Goal: Task Accomplishment & Management: Use online tool/utility

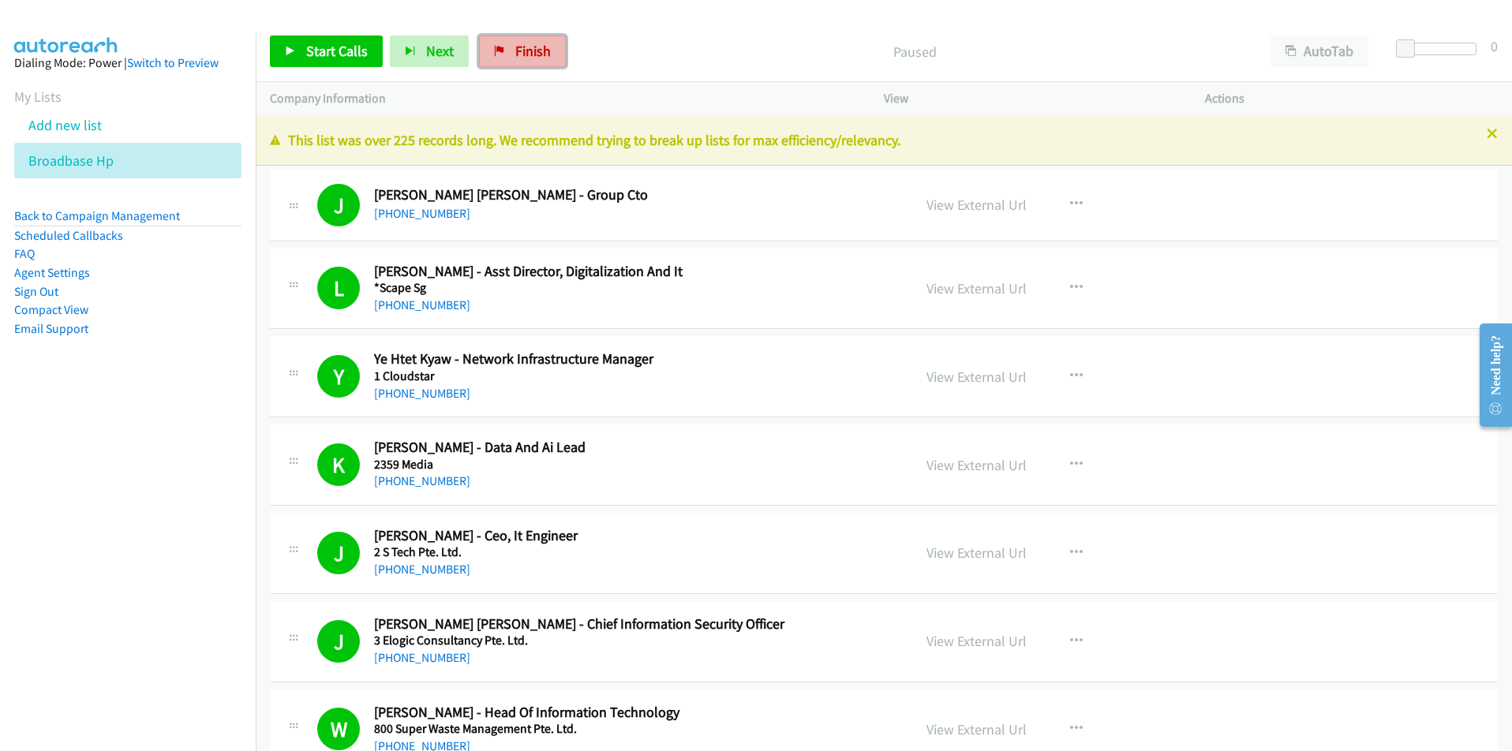
click at [523, 52] on span "Finish" at bounding box center [533, 51] width 36 height 18
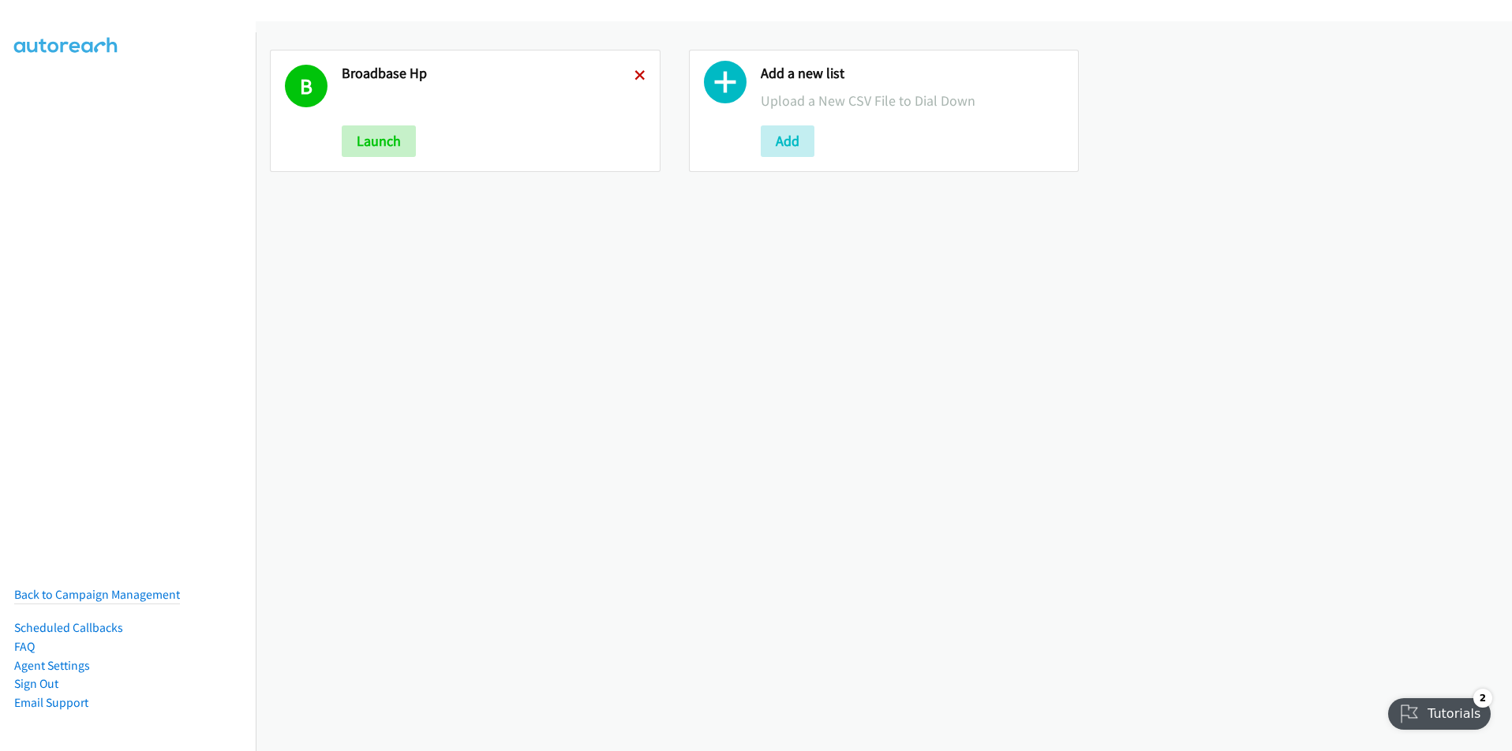
click at [635, 76] on icon at bounding box center [640, 76] width 11 height 11
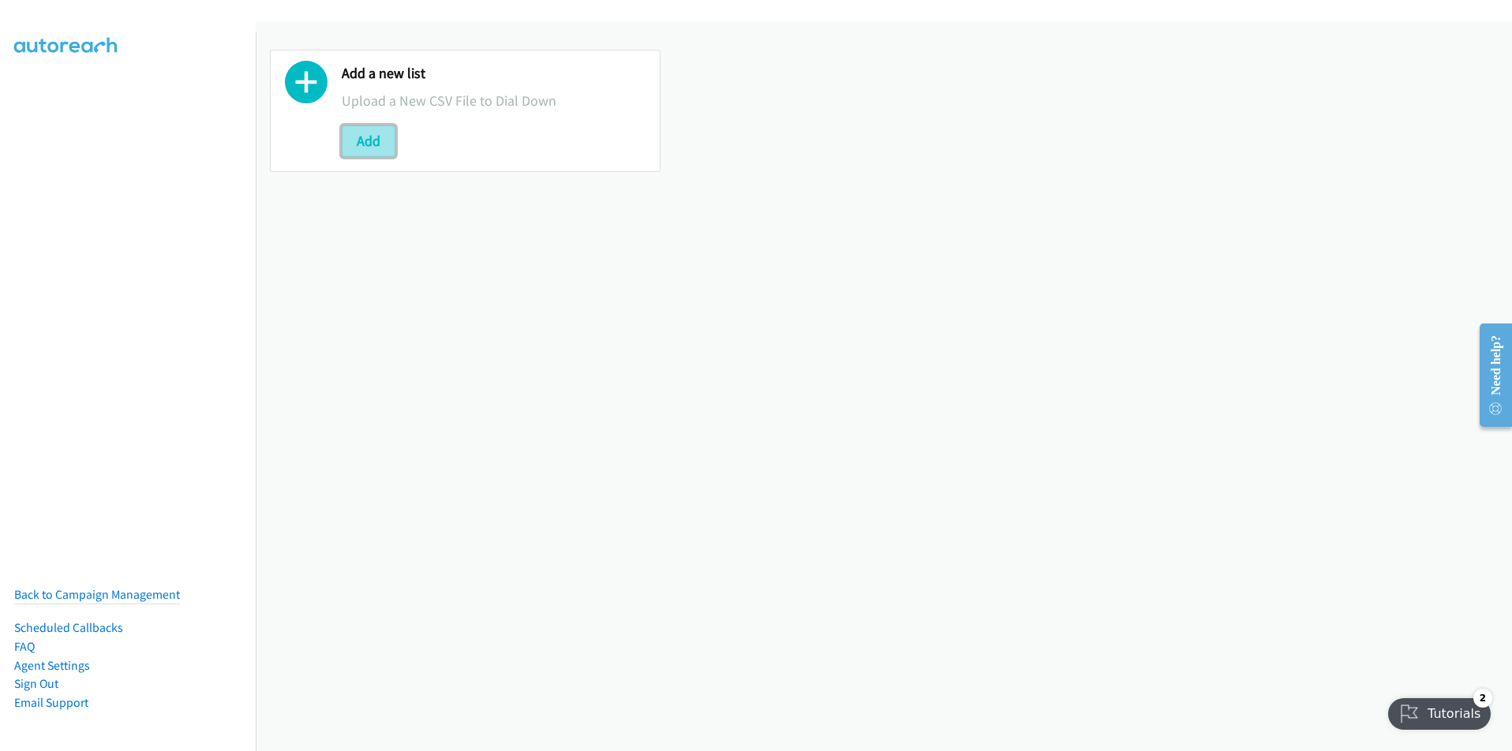
click at [356, 140] on button "Add" at bounding box center [369, 141] width 54 height 32
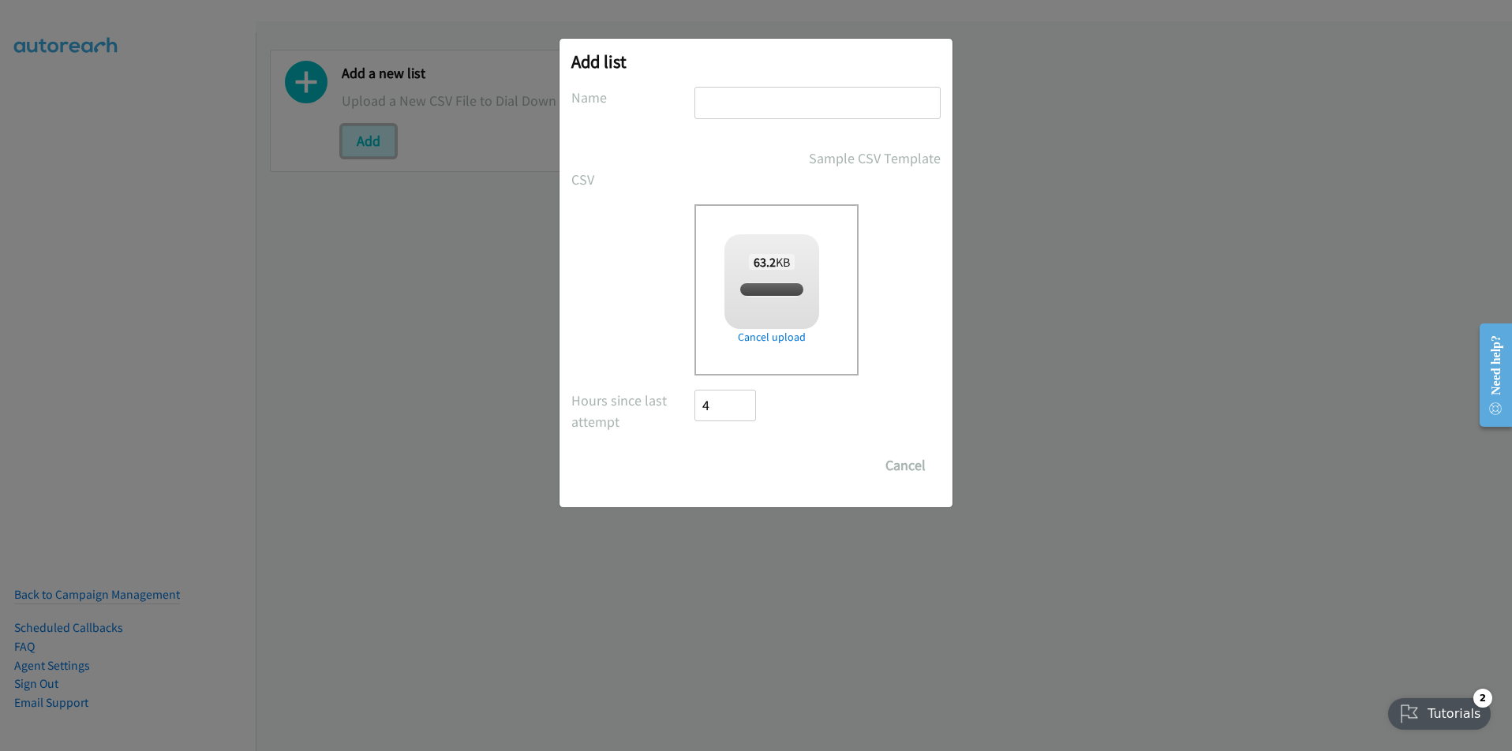
checkbox input "true"
click at [746, 111] on input "text" at bounding box center [818, 103] width 246 height 32
type input "HP CEP"
click at [904, 339] on div "Drop a csv file here to upload 63.2 KB split_3.csv Check Error Remove file" at bounding box center [818, 289] width 246 height 171
click at [736, 465] on input "Save List" at bounding box center [736, 466] width 83 height 32
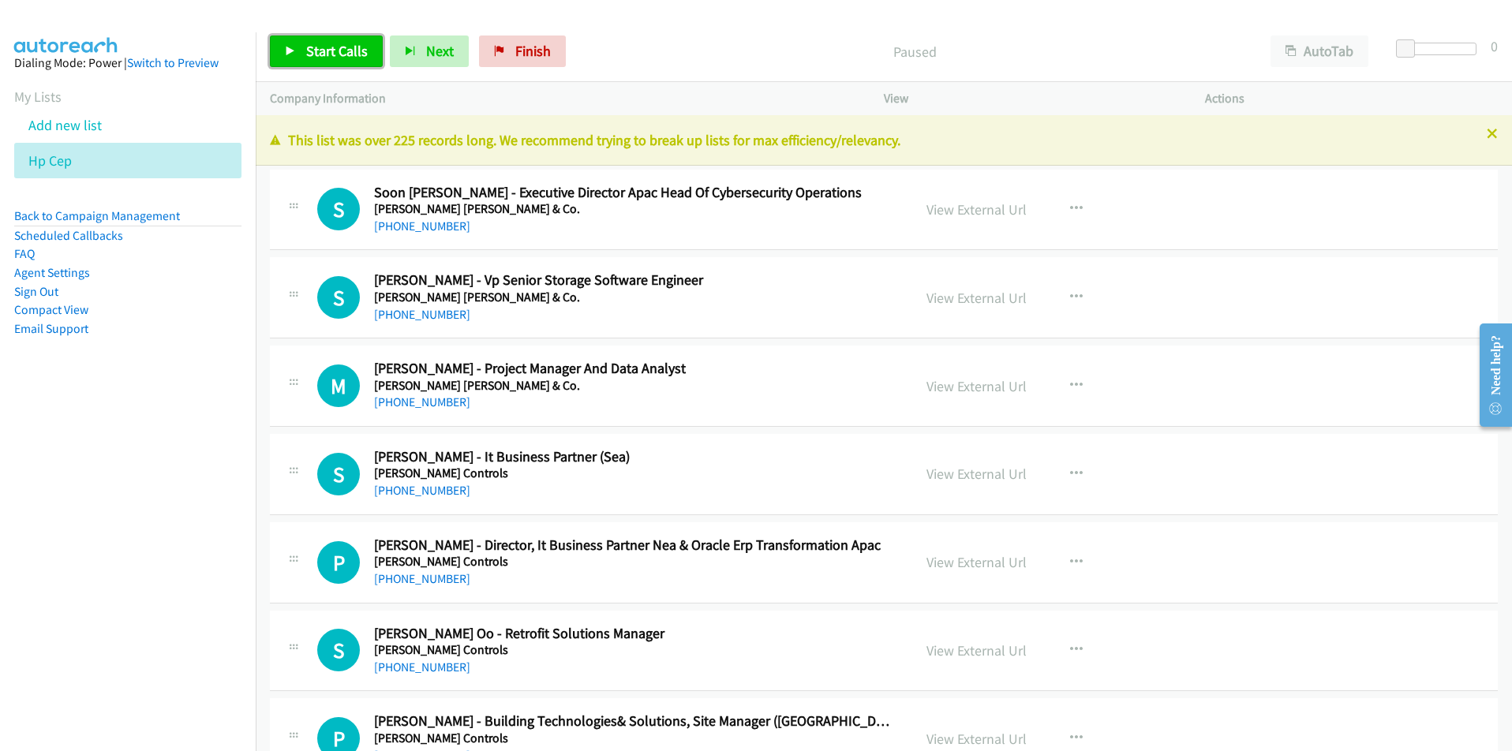
click at [335, 51] on span "Start Calls" at bounding box center [337, 51] width 62 height 18
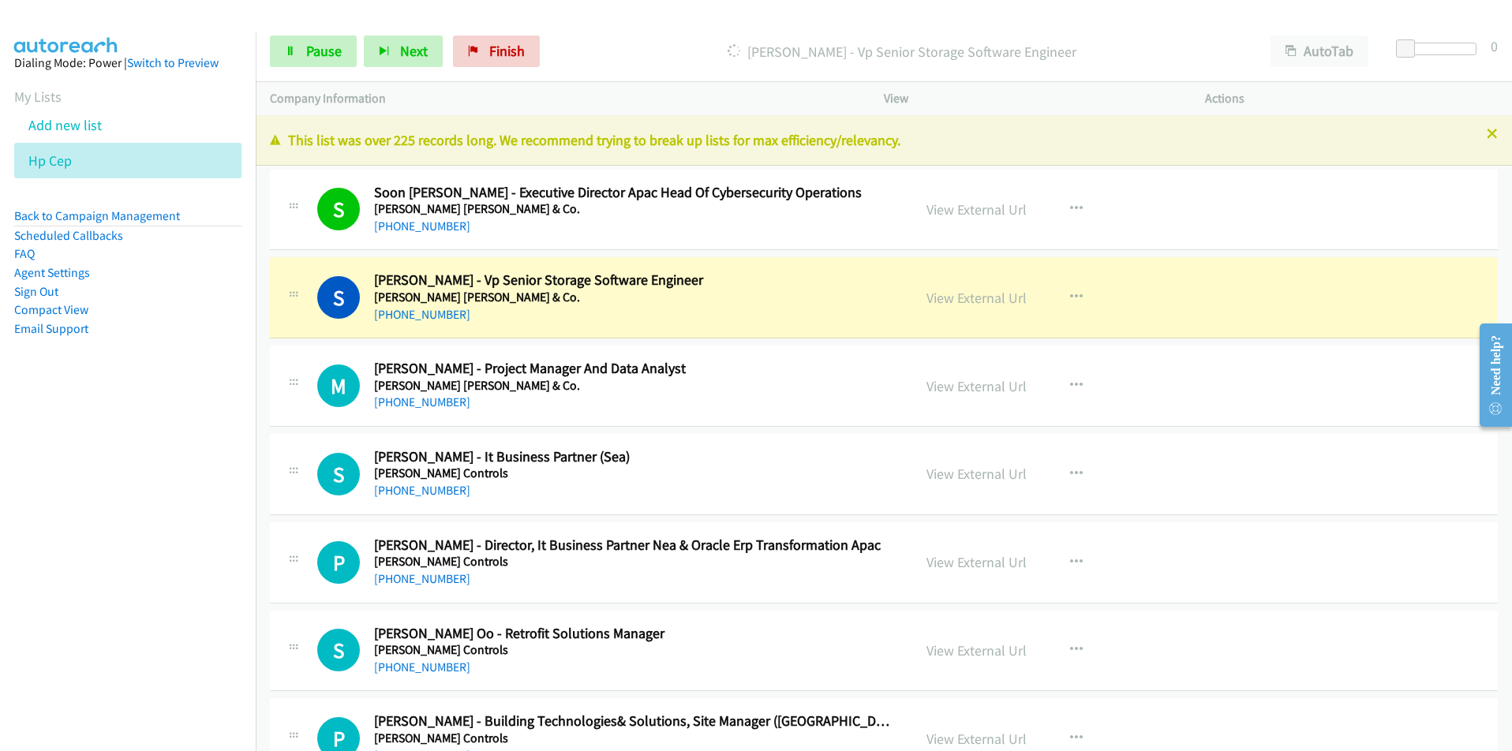
click at [172, 614] on nav "Dialing Mode: Power | Switch to Preview My Lists Add new list Hp Cep Back to Ca…" at bounding box center [128, 407] width 257 height 751
click at [976, 298] on link "View External Url" at bounding box center [977, 298] width 100 height 18
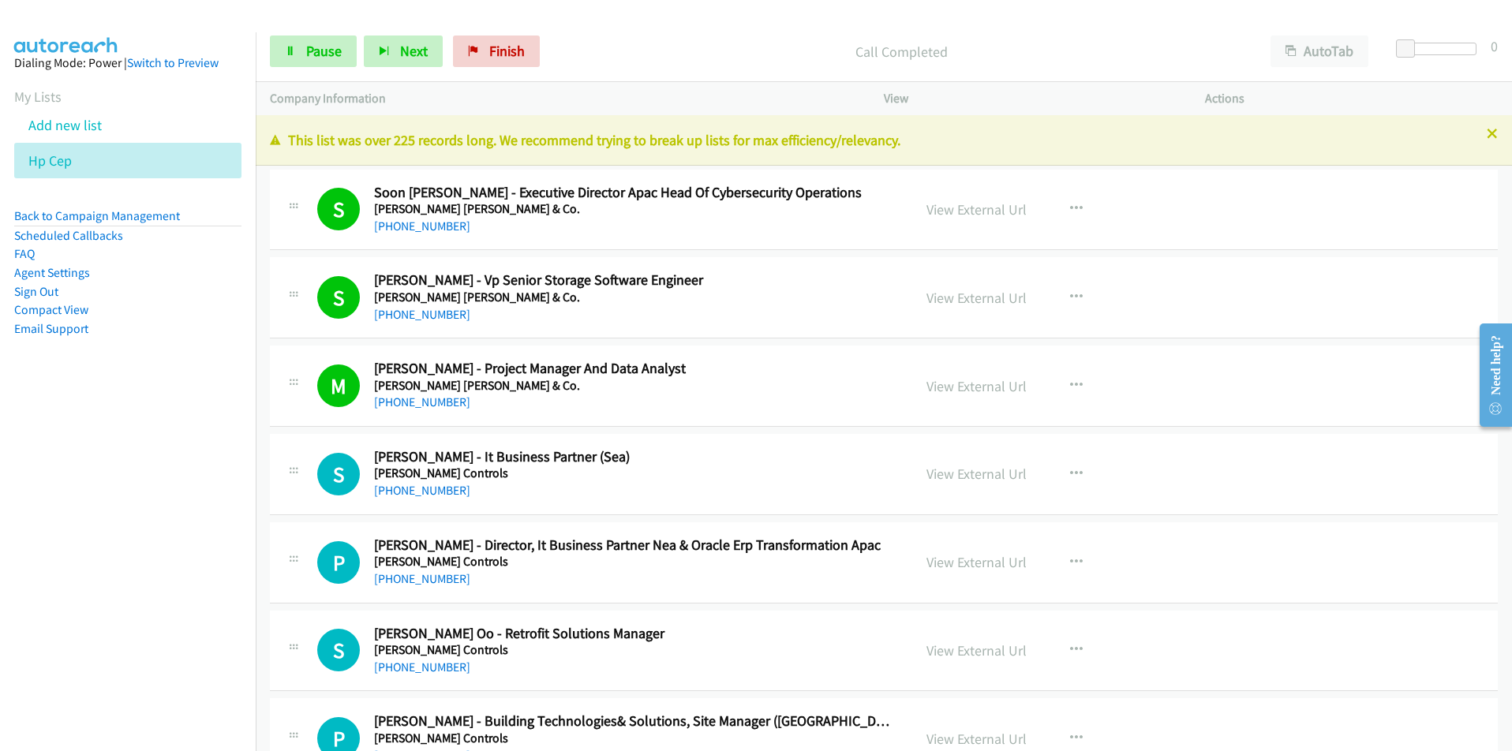
click at [203, 572] on nav "Dialing Mode: Power | Switch to Preview My Lists Add new list Hp Cep Back to Ca…" at bounding box center [128, 407] width 257 height 751
click at [1014, 563] on link "View External Url" at bounding box center [977, 562] width 100 height 18
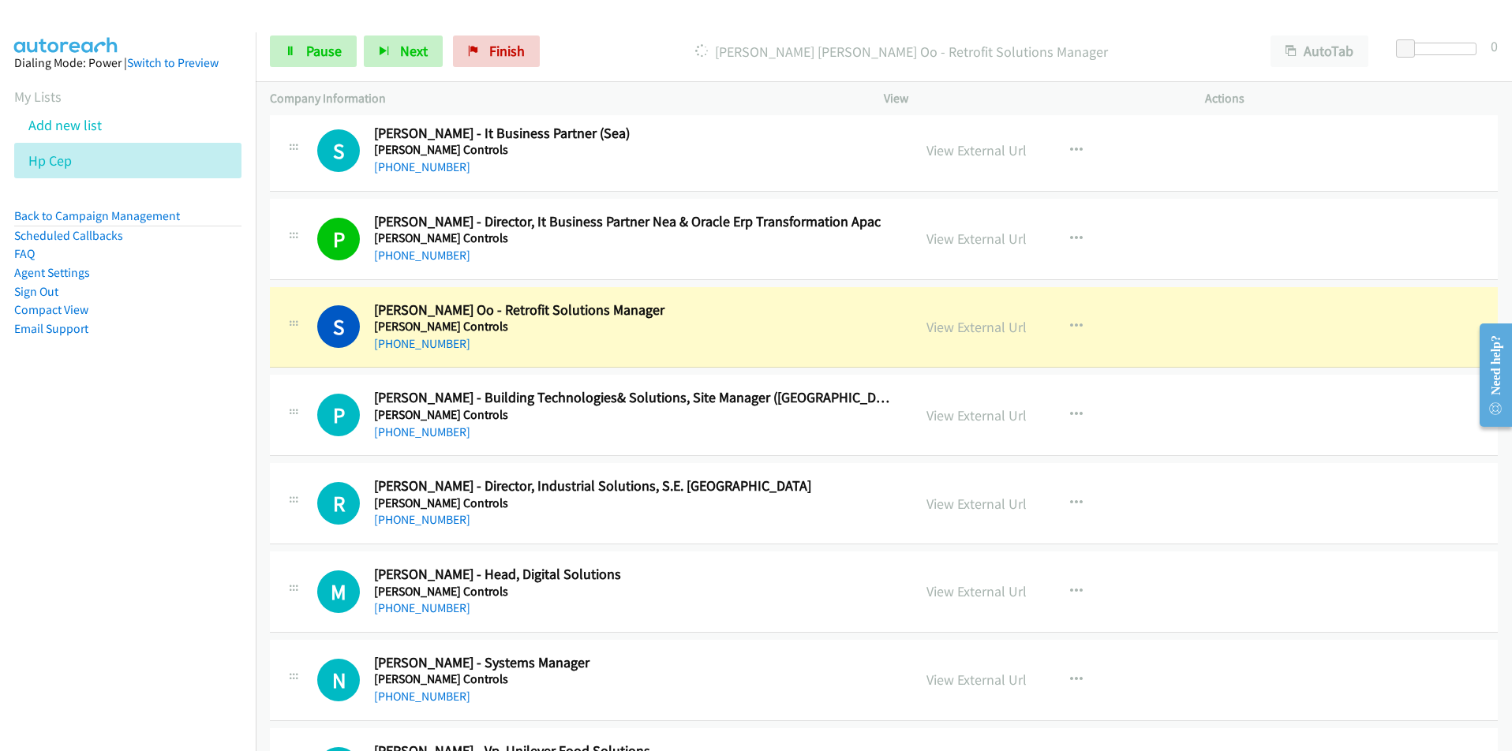
scroll to position [395, 0]
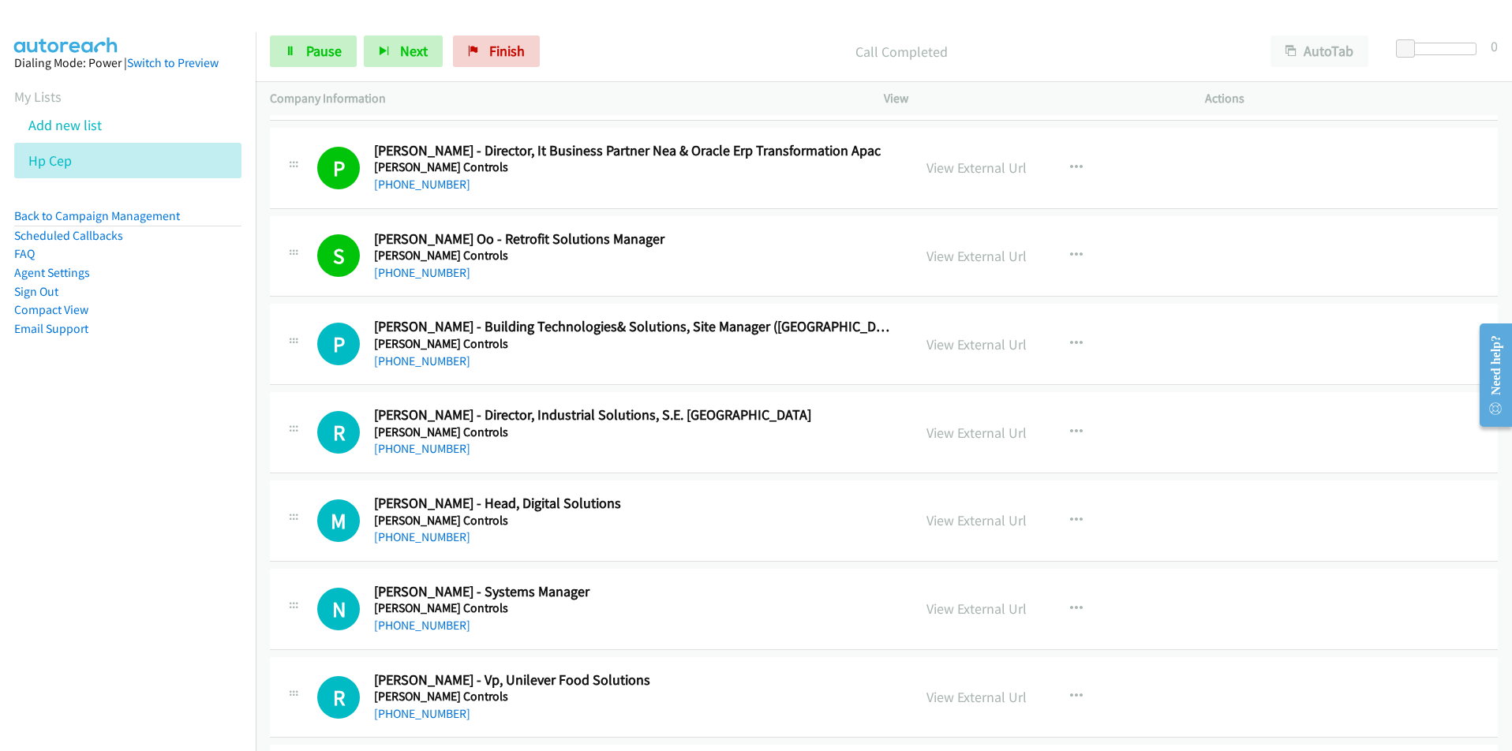
drag, startPoint x: 162, startPoint y: 567, endPoint x: 208, endPoint y: 541, distance: 52.7
click at [162, 567] on nav "Dialing Mode: Power | Switch to Preview My Lists Add new list Hp Cep Back to Ca…" at bounding box center [128, 407] width 257 height 751
click at [987, 342] on link "View External Url" at bounding box center [977, 344] width 100 height 18
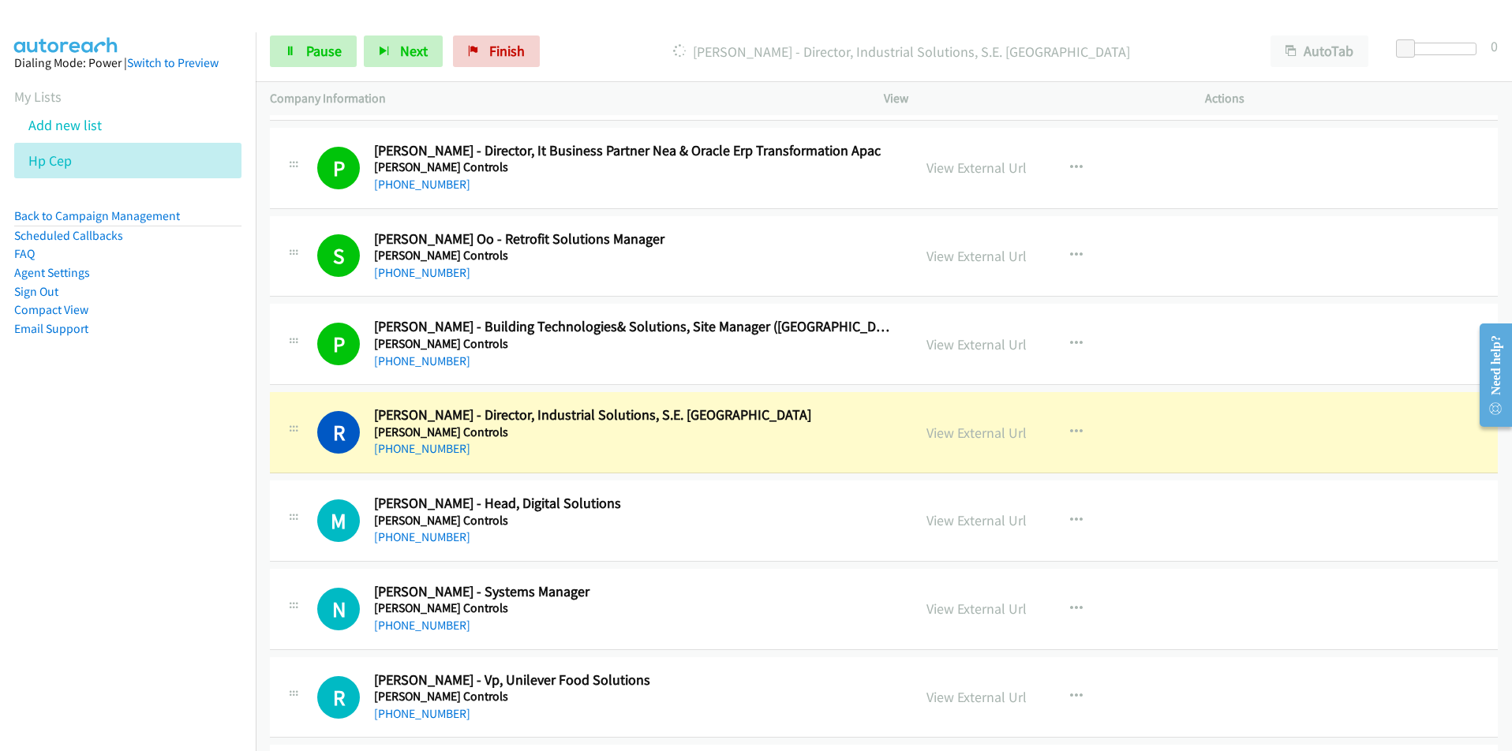
click at [119, 631] on nav "Dialing Mode: Power | Switch to Preview My Lists Add new list Hp Cep Back to Ca…" at bounding box center [128, 407] width 257 height 751
click at [214, 530] on nav "Dialing Mode: Power | Switch to Preview My Lists Add new list Hp Cep Back to Ca…" at bounding box center [128, 407] width 257 height 751
click at [982, 438] on link "View External Url" at bounding box center [977, 433] width 100 height 18
click at [323, 43] on span "Pause" at bounding box center [324, 51] width 36 height 18
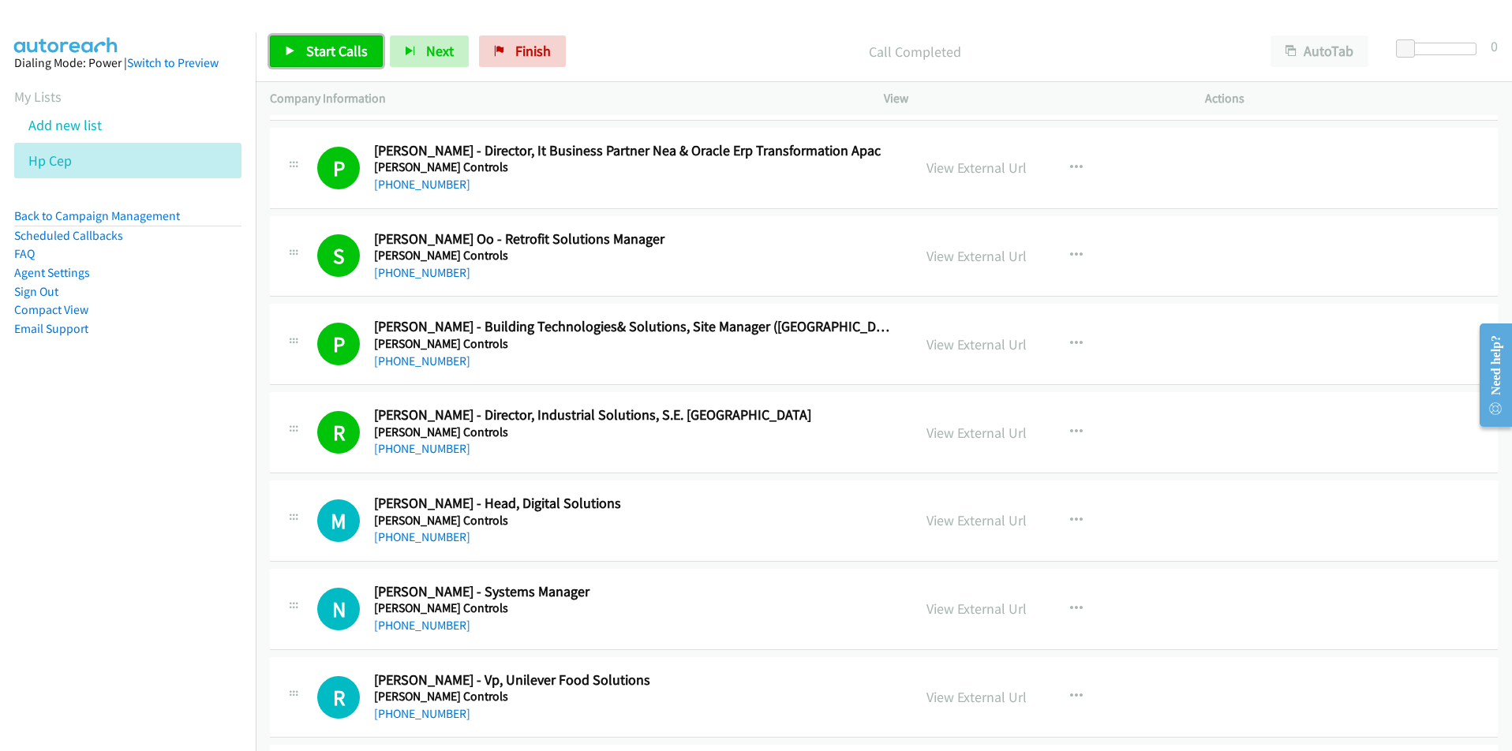
click at [325, 54] on span "Start Calls" at bounding box center [337, 51] width 62 height 18
click at [170, 577] on nav "Dialing Mode: Power | Switch to Preview My Lists Add new list Hp Cep Back to Ca…" at bounding box center [128, 407] width 257 height 751
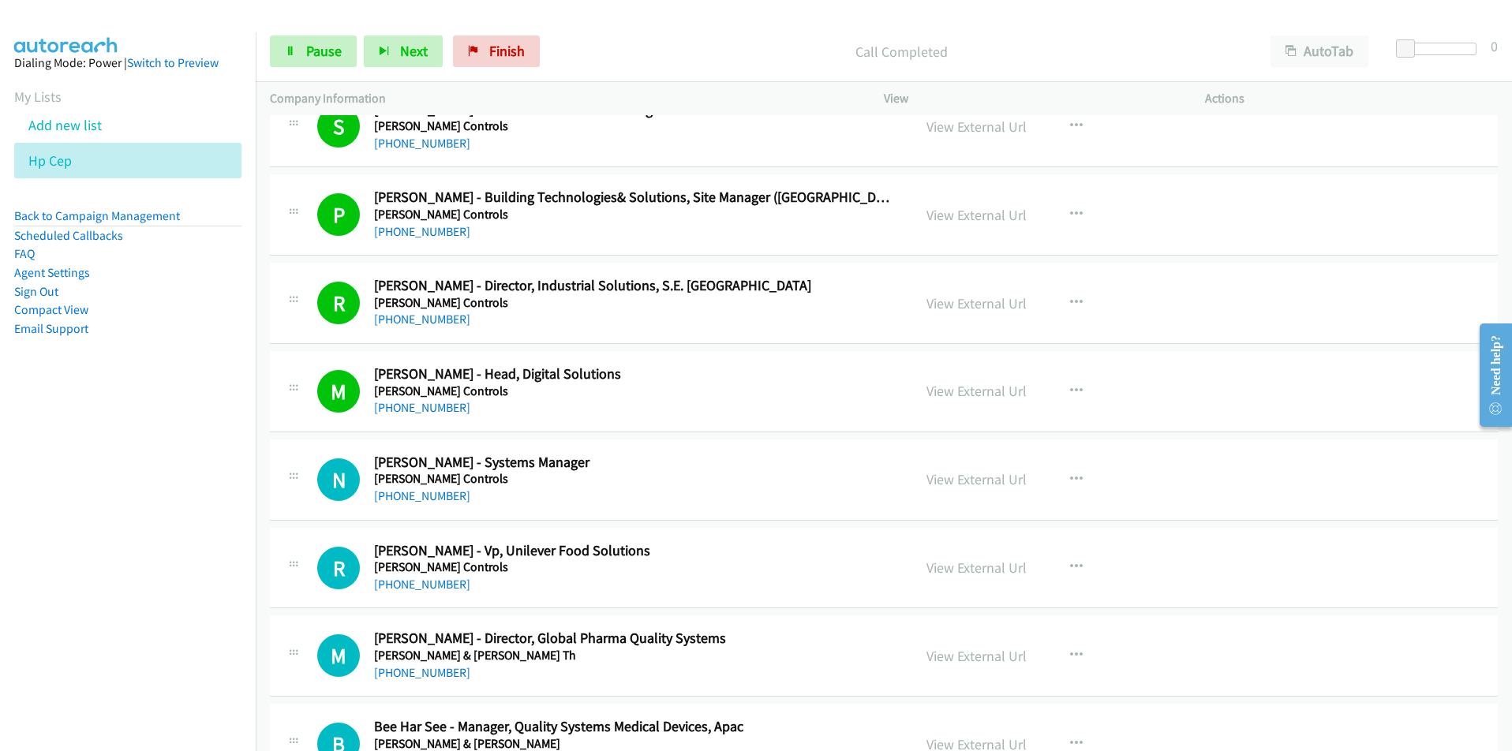
scroll to position [631, 0]
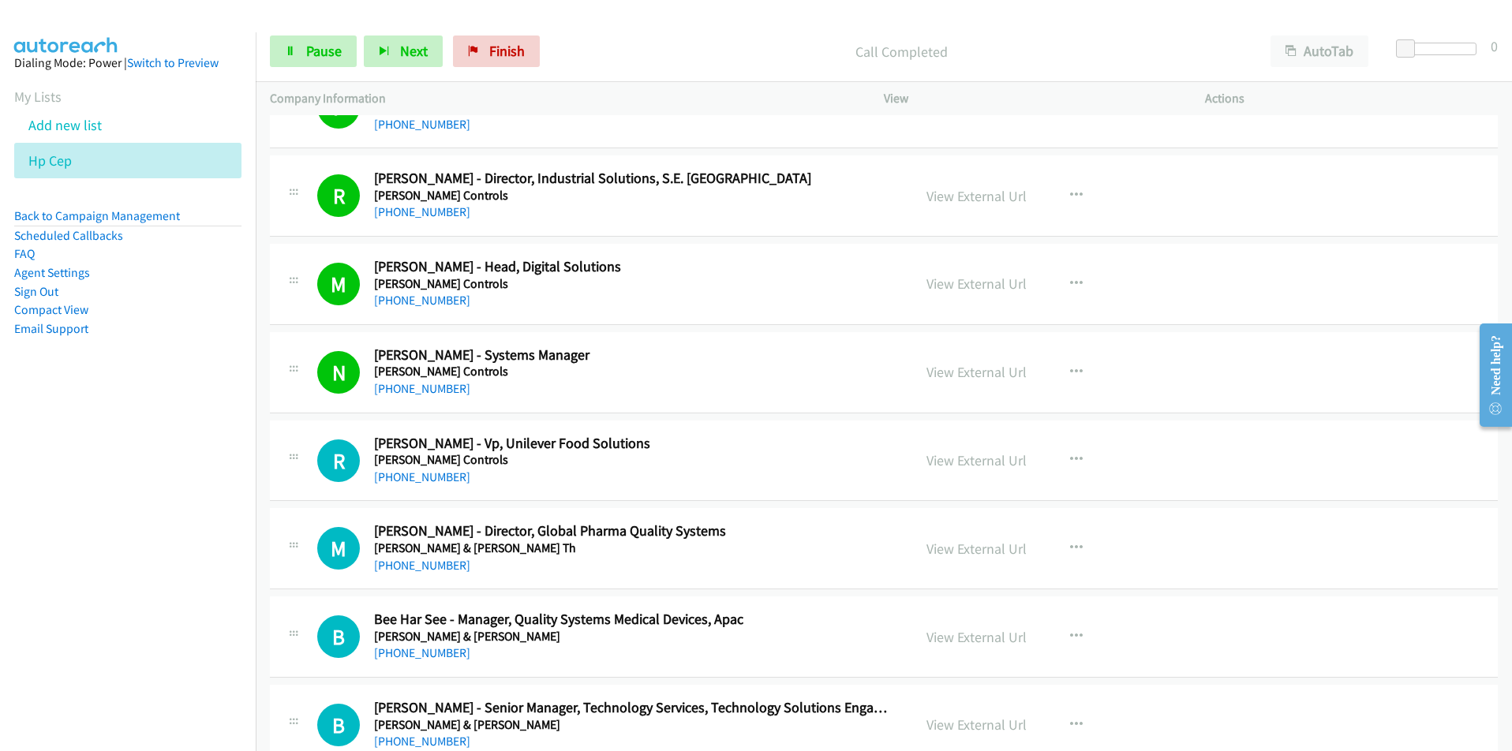
drag, startPoint x: 123, startPoint y: 578, endPoint x: 130, endPoint y: 572, distance: 9.0
click at [123, 578] on nav "Dialing Mode: Power | Switch to Preview My Lists Add new list Hp Cep Back to Ca…" at bounding box center [128, 407] width 257 height 751
click at [992, 454] on link "View External Url" at bounding box center [977, 460] width 100 height 18
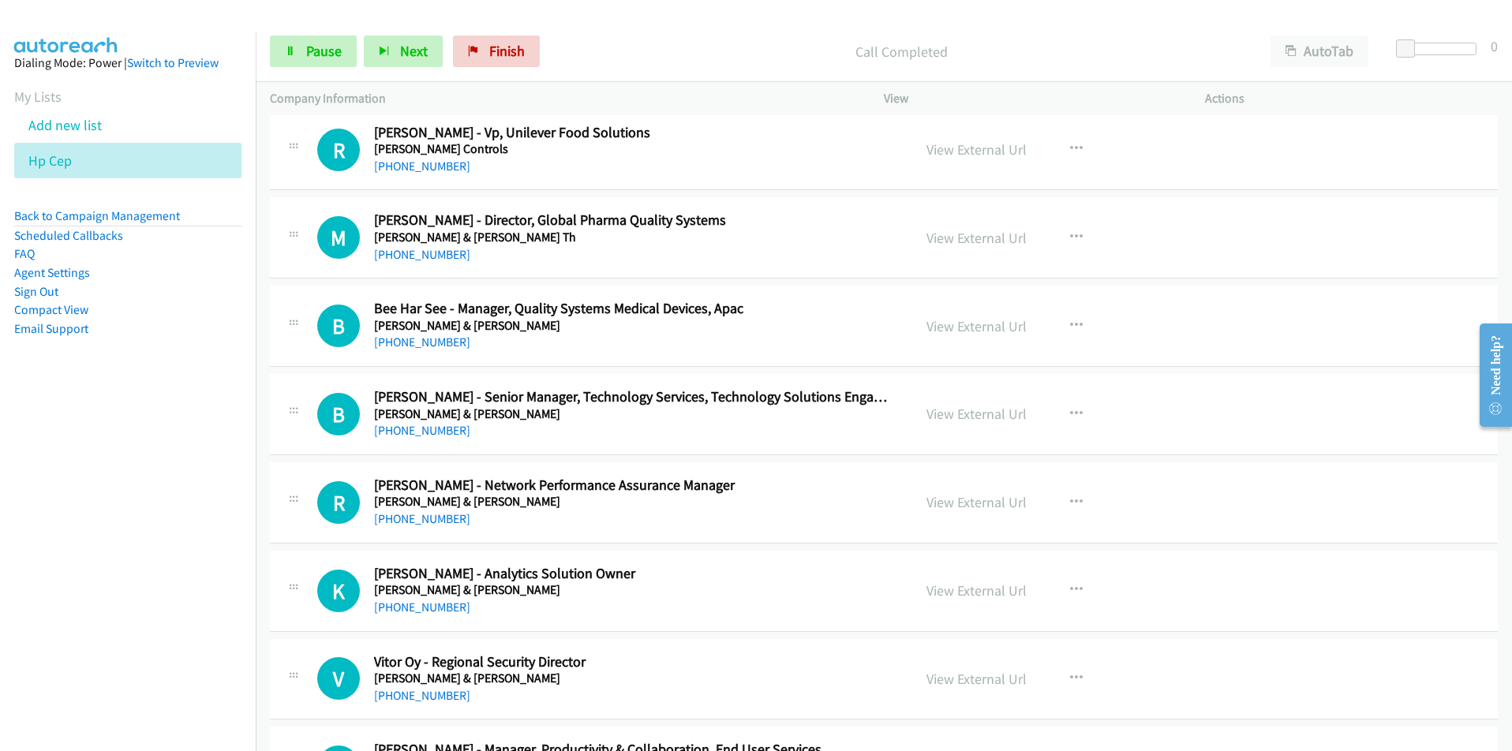
scroll to position [947, 0]
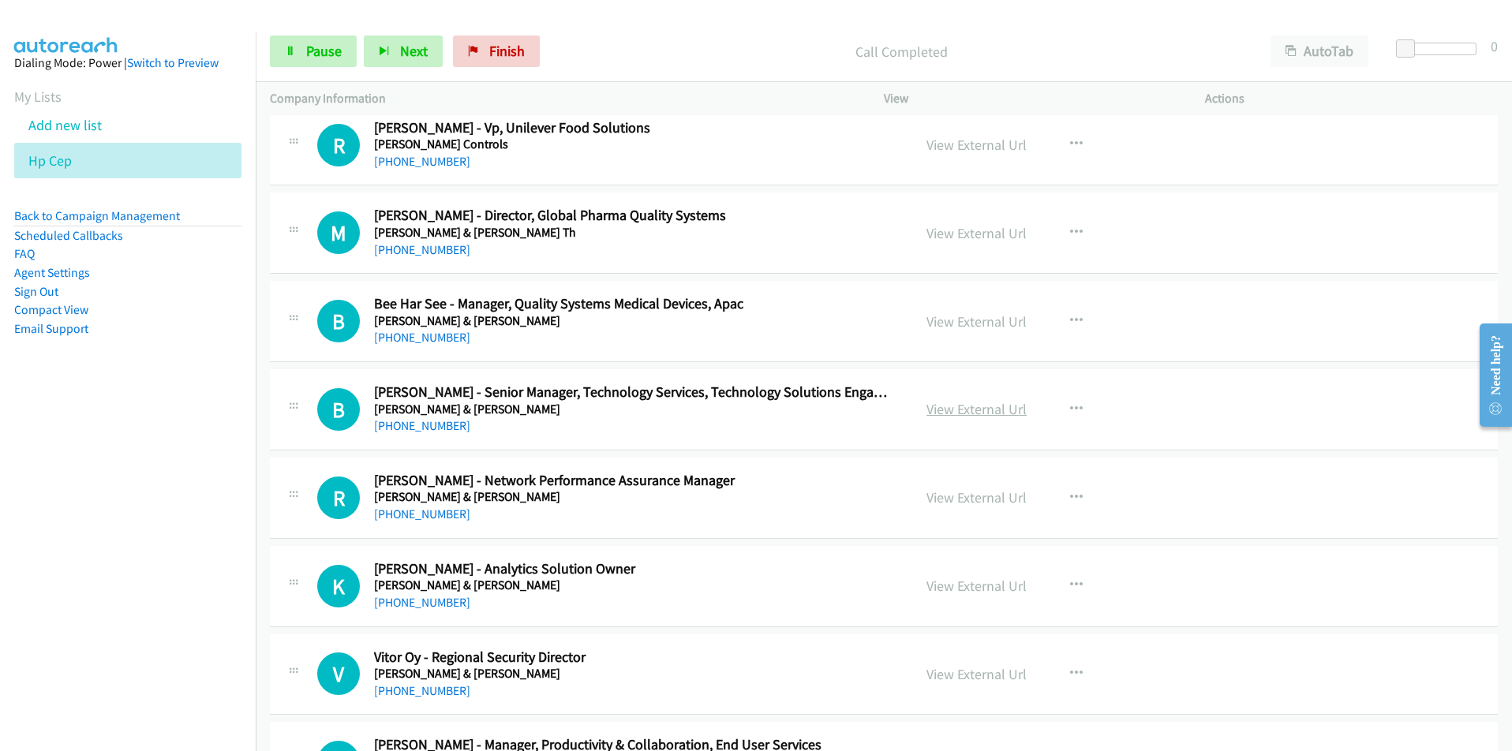
click at [946, 406] on link "View External Url" at bounding box center [977, 409] width 100 height 18
click at [997, 500] on link "View External Url" at bounding box center [977, 498] width 100 height 18
click at [174, 599] on nav "Dialing Mode: Power | Switch to Preview My Lists Add new list Hp Cep Back to Ca…" at bounding box center [128, 407] width 257 height 751
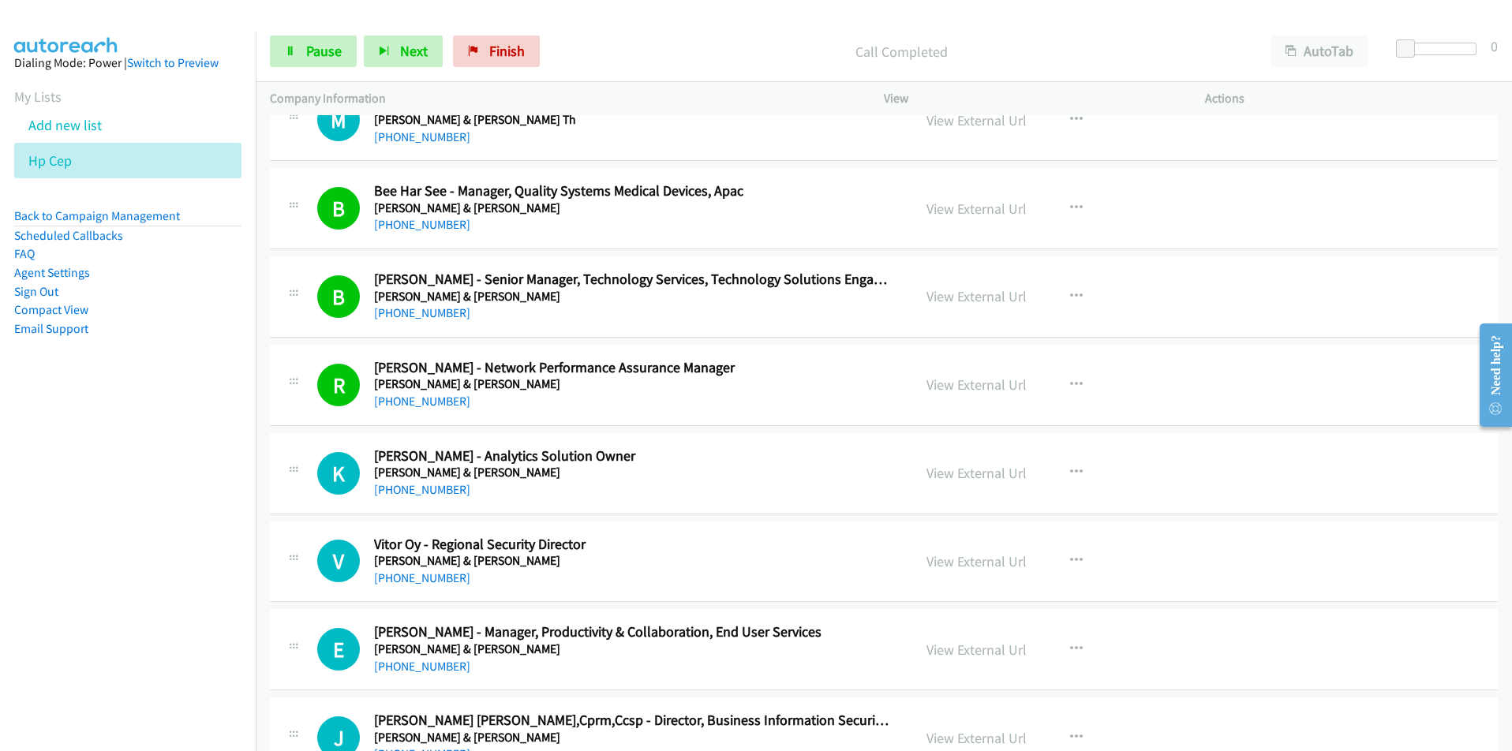
scroll to position [1184, 0]
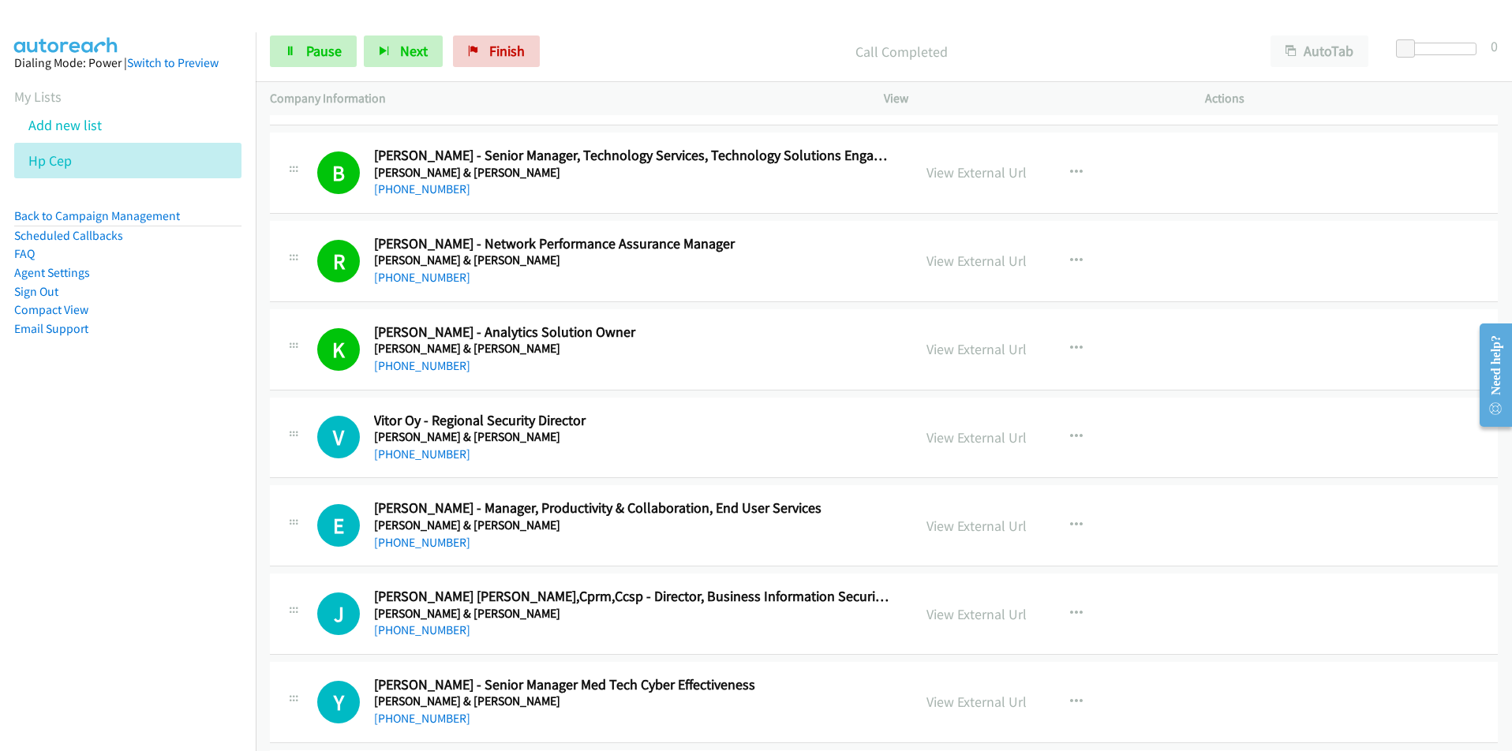
drag, startPoint x: 57, startPoint y: 559, endPoint x: 174, endPoint y: 527, distance: 121.0
click at [57, 559] on nav "Dialing Mode: Power | Switch to Preview My Lists Add new list Hp Cep Back to Ca…" at bounding box center [128, 407] width 257 height 751
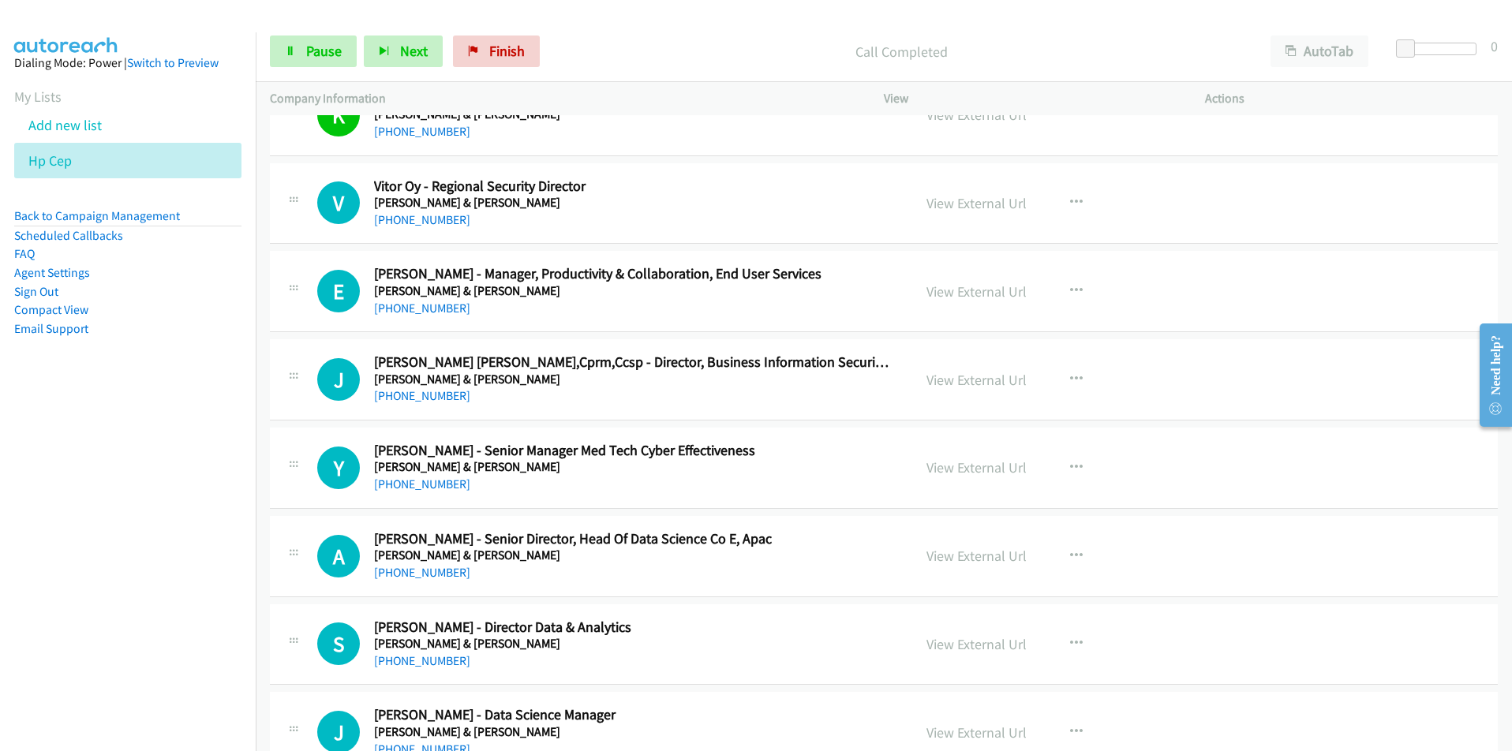
scroll to position [1421, 0]
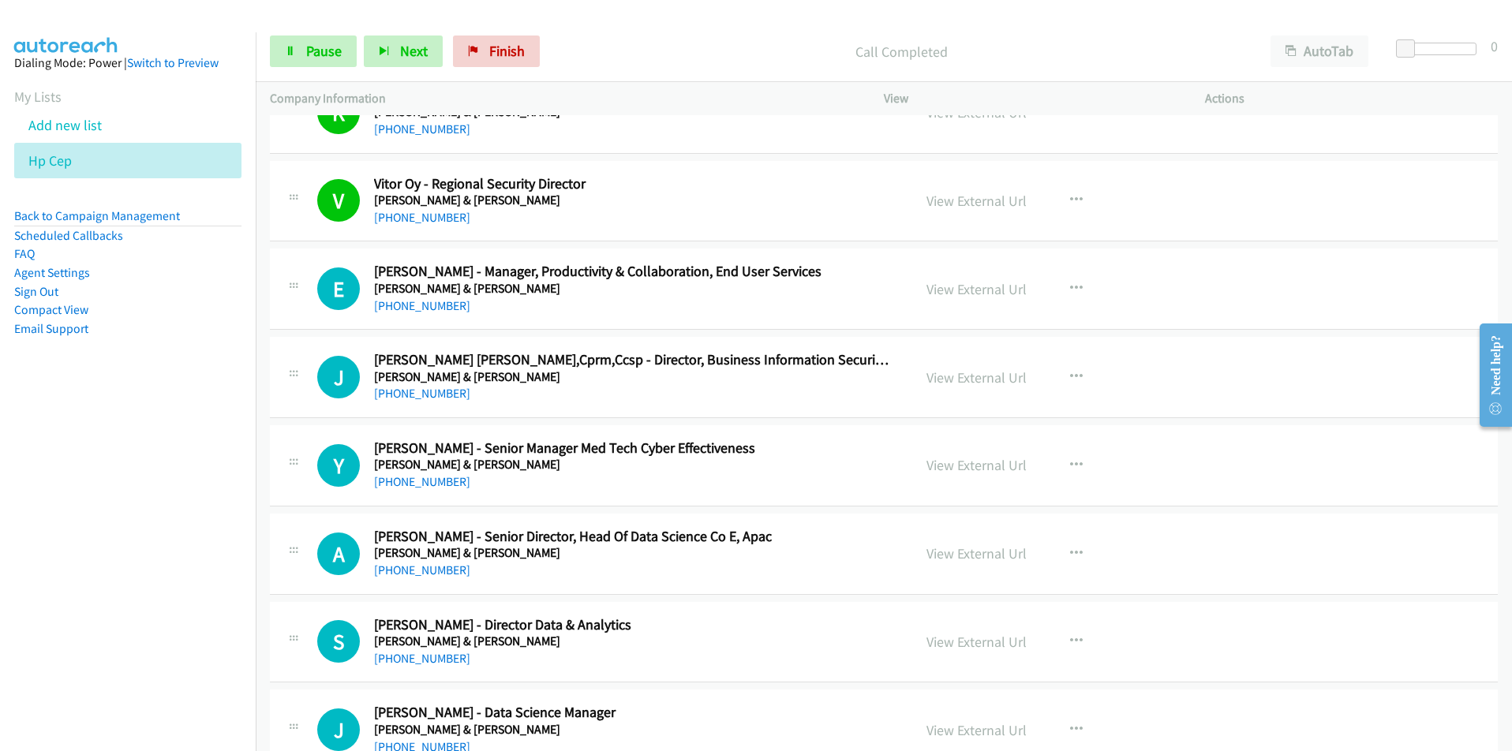
drag, startPoint x: 209, startPoint y: 399, endPoint x: 245, endPoint y: 395, distance: 35.8
click at [209, 399] on aside "Dialing Mode: Power | Switch to Preview My Lists Add new list Hp Cep Back to Ca…" at bounding box center [128, 220] width 256 height 377
click at [1006, 290] on link "View External Url" at bounding box center [977, 289] width 100 height 18
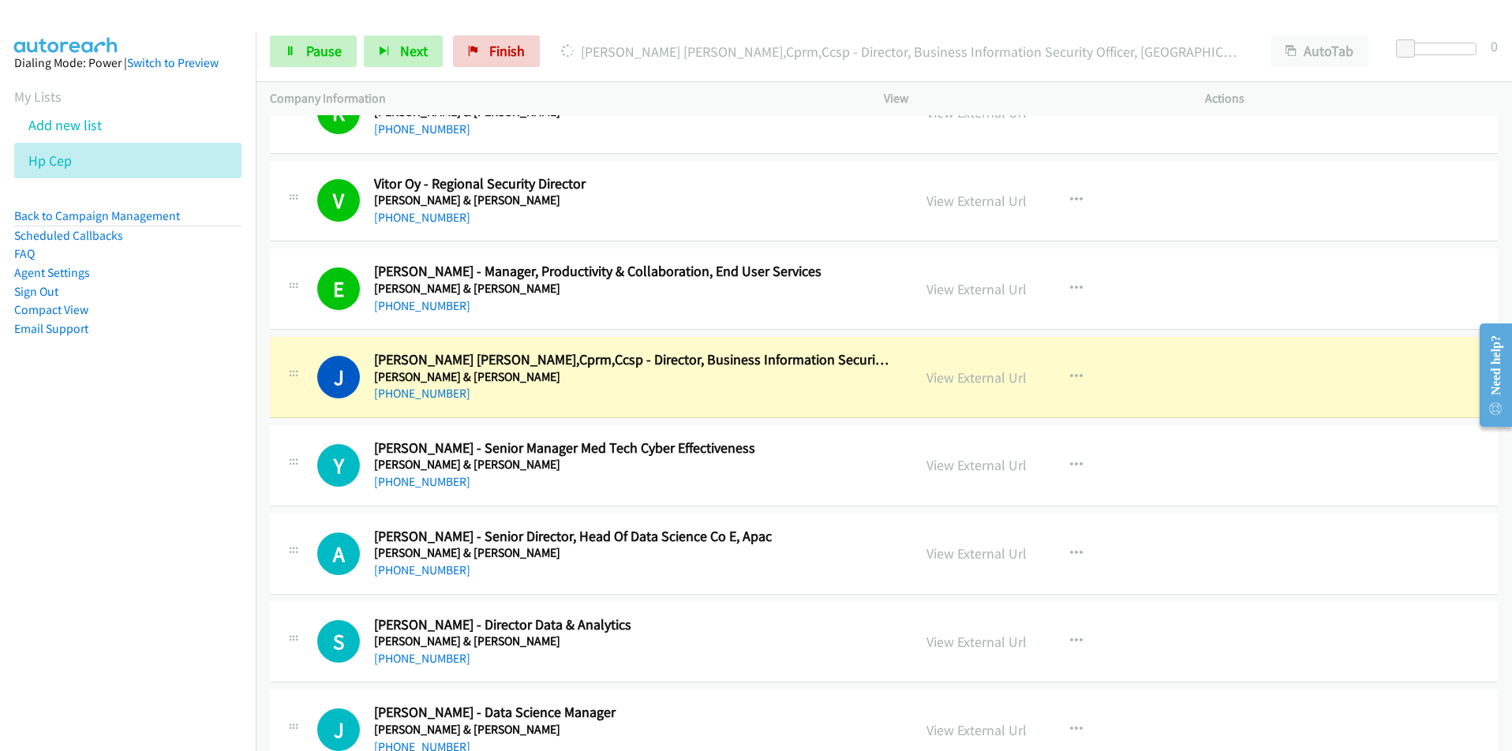
click at [153, 520] on nav "Dialing Mode: Power | Switch to Preview My Lists Add new list Hp Cep Back to Ca…" at bounding box center [128, 407] width 257 height 751
click at [73, 485] on nav "Dialing Mode: Power | Switch to Preview My Lists Add new list Hp Cep Back to Ca…" at bounding box center [128, 407] width 257 height 751
click at [958, 375] on link "View External Url" at bounding box center [977, 378] width 100 height 18
drag, startPoint x: 319, startPoint y: 54, endPoint x: 370, endPoint y: 32, distance: 55.9
click at [319, 54] on span "Pause" at bounding box center [324, 51] width 36 height 18
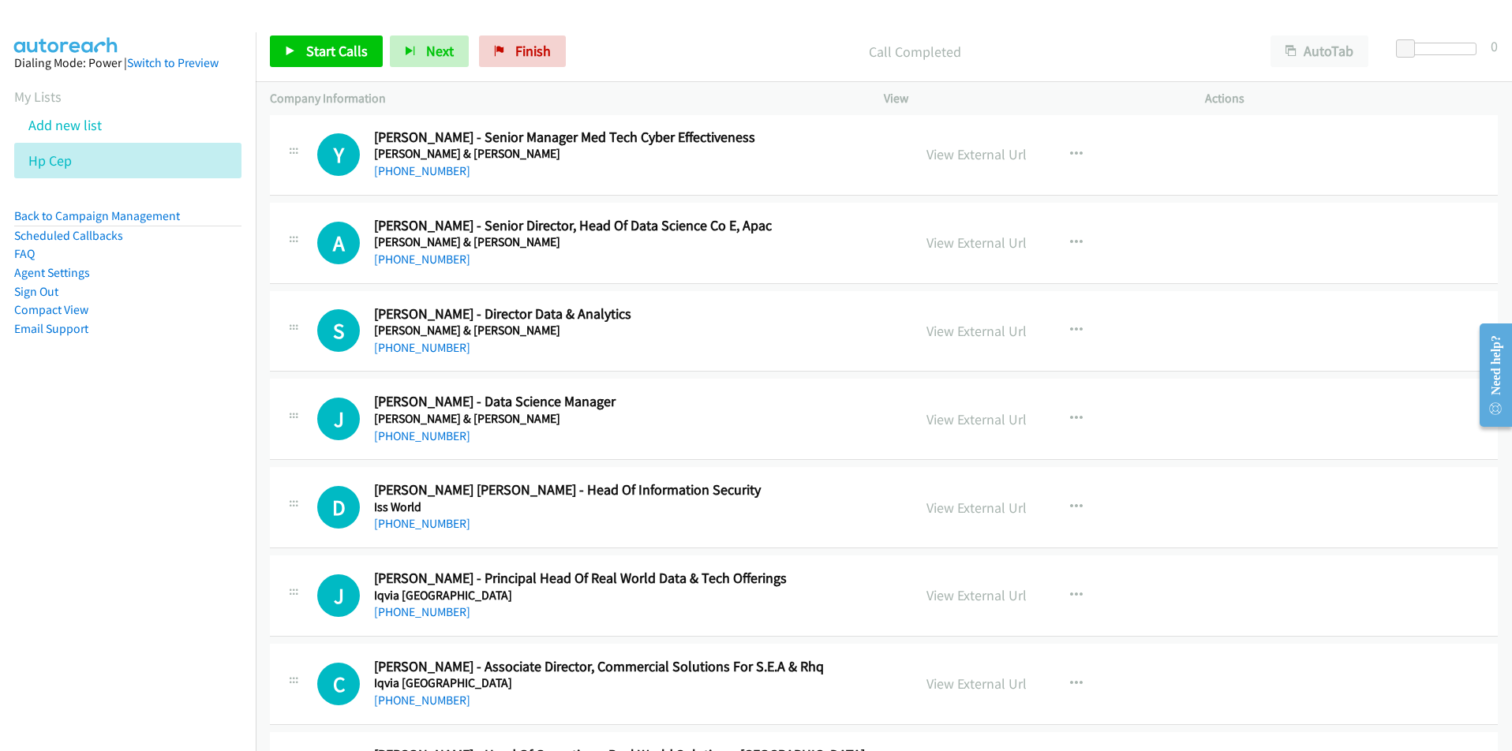
scroll to position [1736, 0]
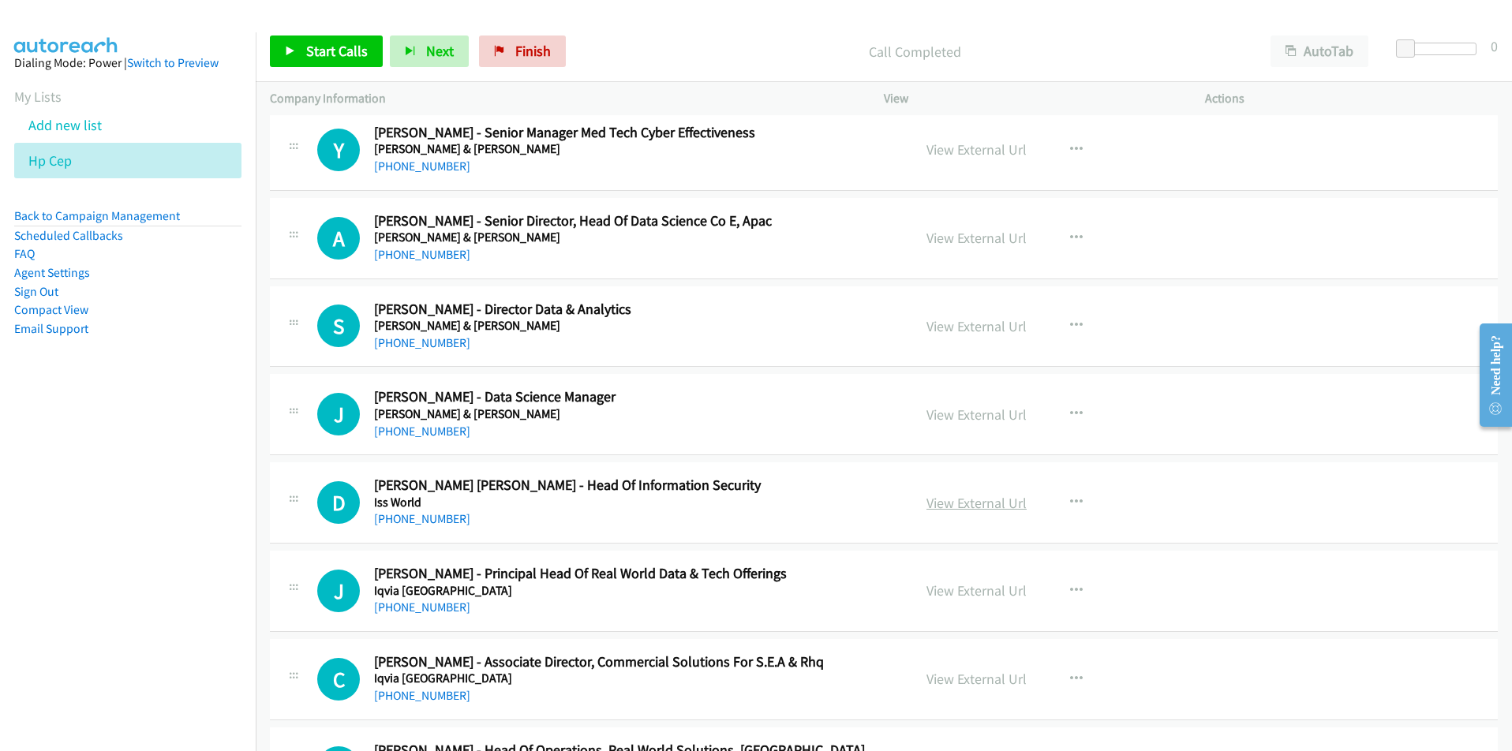
click at [932, 500] on link "View External Url" at bounding box center [977, 503] width 100 height 18
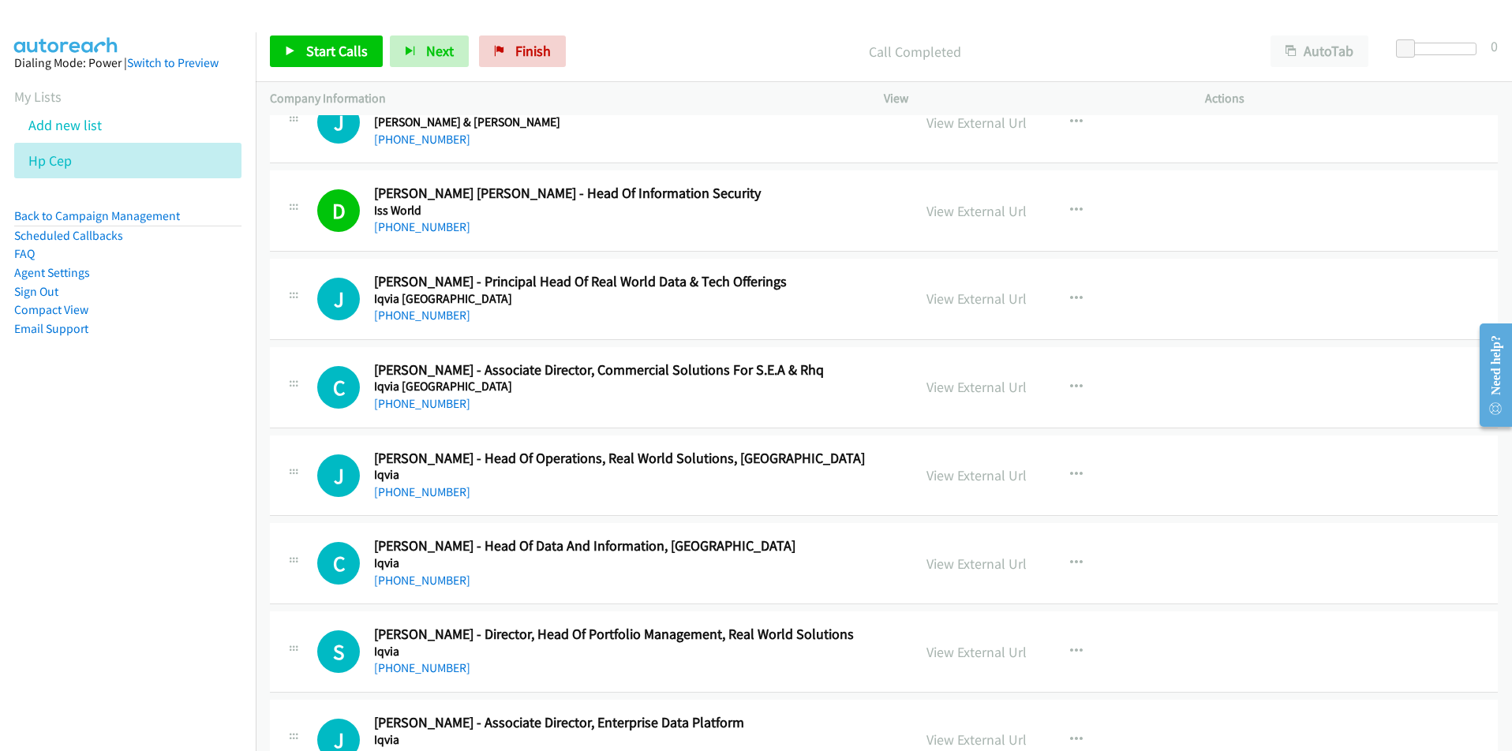
scroll to position [2052, 0]
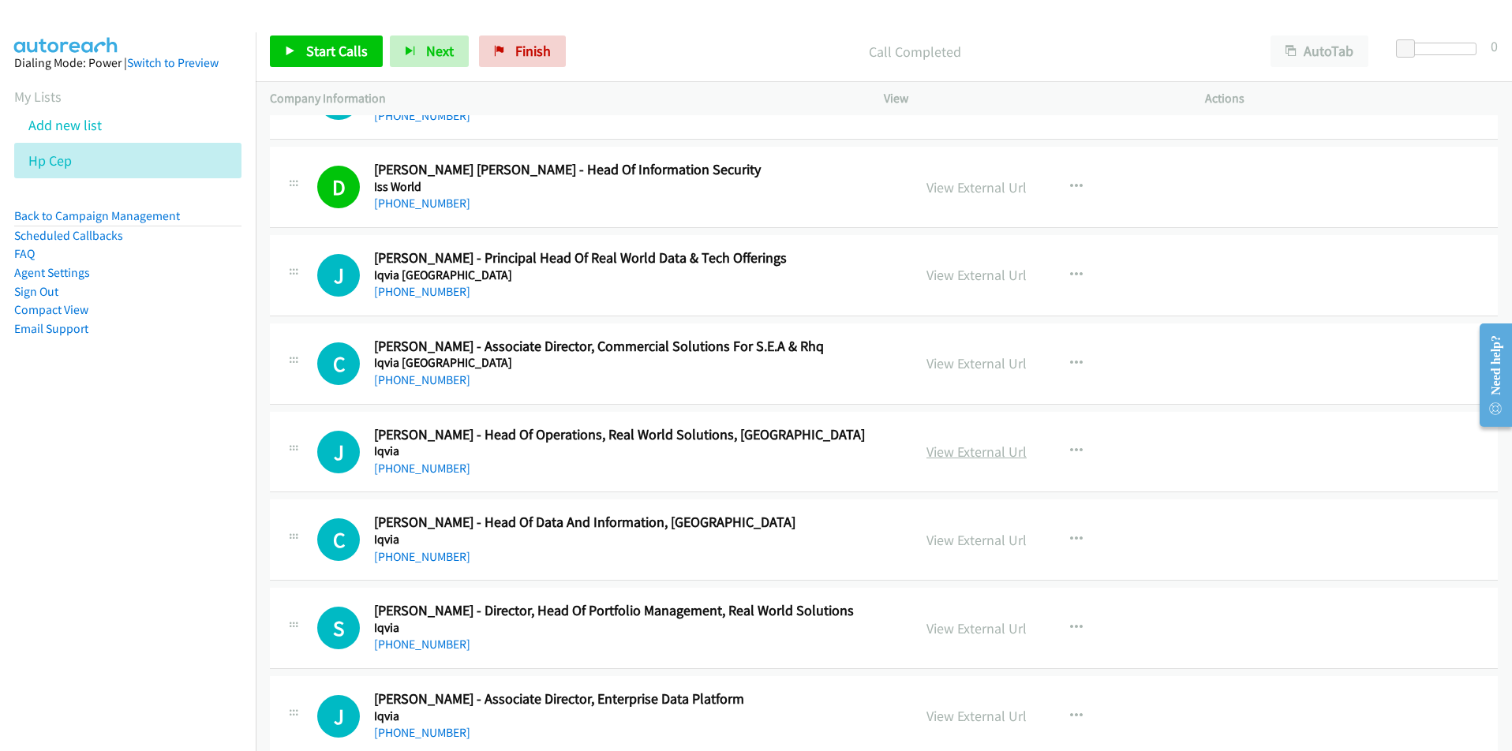
click at [938, 455] on link "View External Url" at bounding box center [977, 452] width 100 height 18
click at [318, 52] on span "Start Calls" at bounding box center [337, 51] width 62 height 18
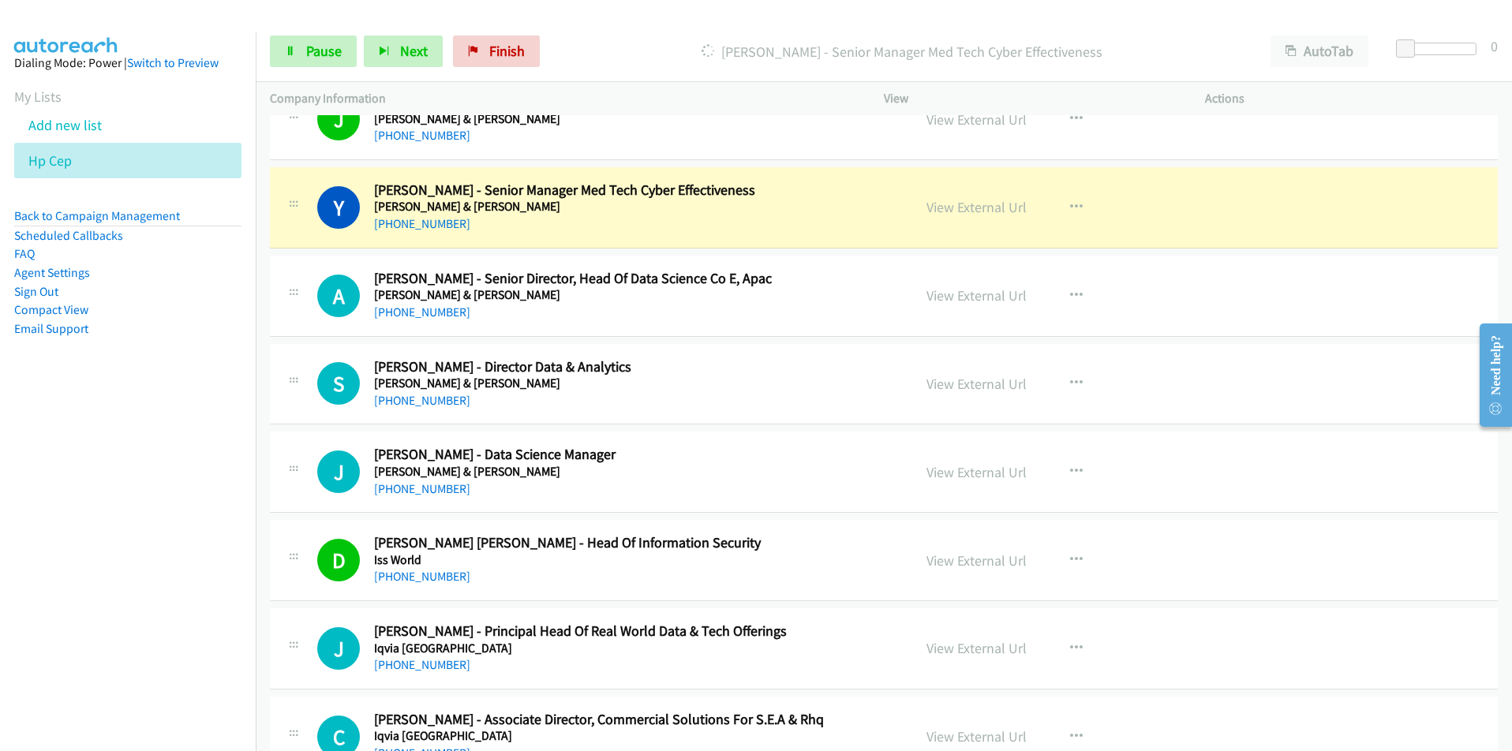
scroll to position [1657, 0]
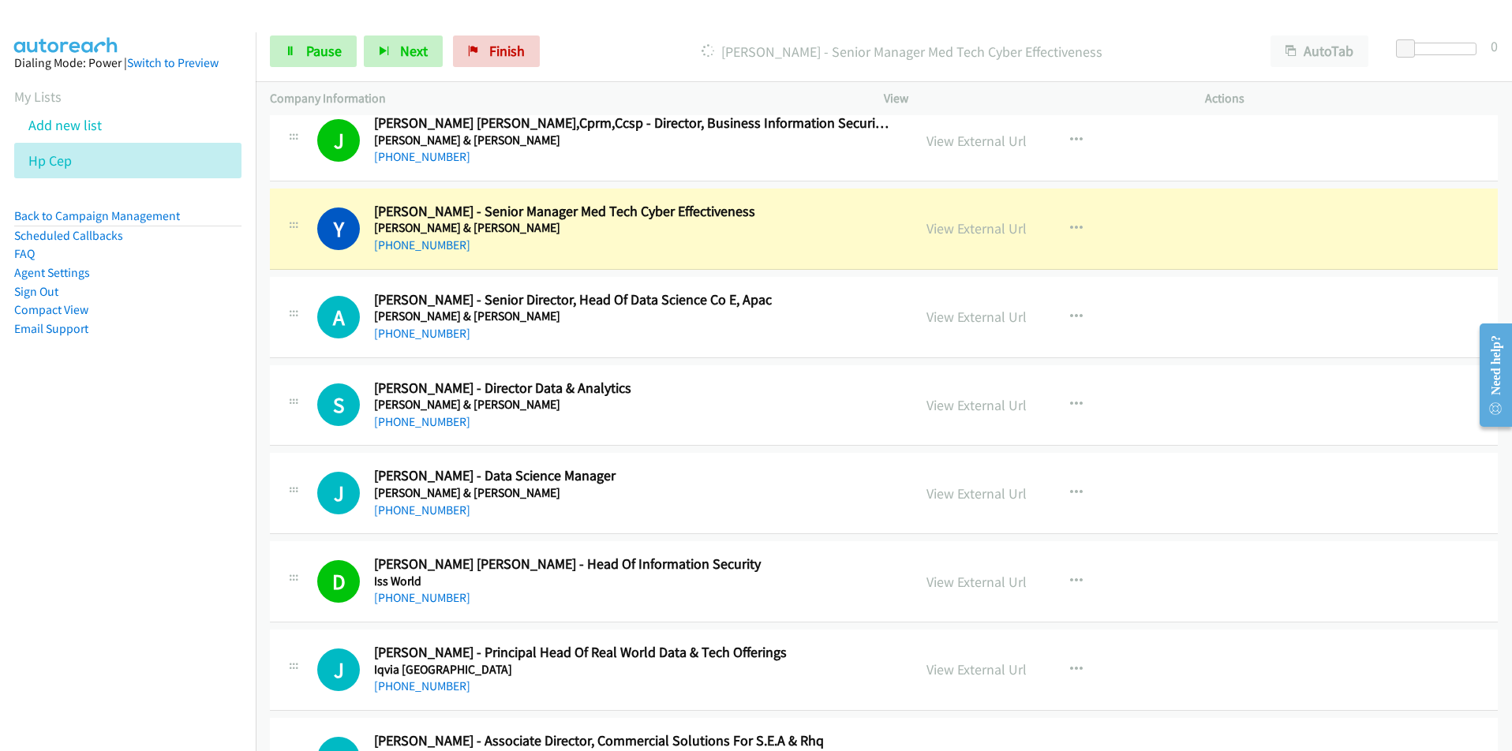
click at [194, 525] on nav "Dialing Mode: Power | Switch to Preview My Lists Add new list Hp Cep Back to Ca…" at bounding box center [128, 407] width 257 height 751
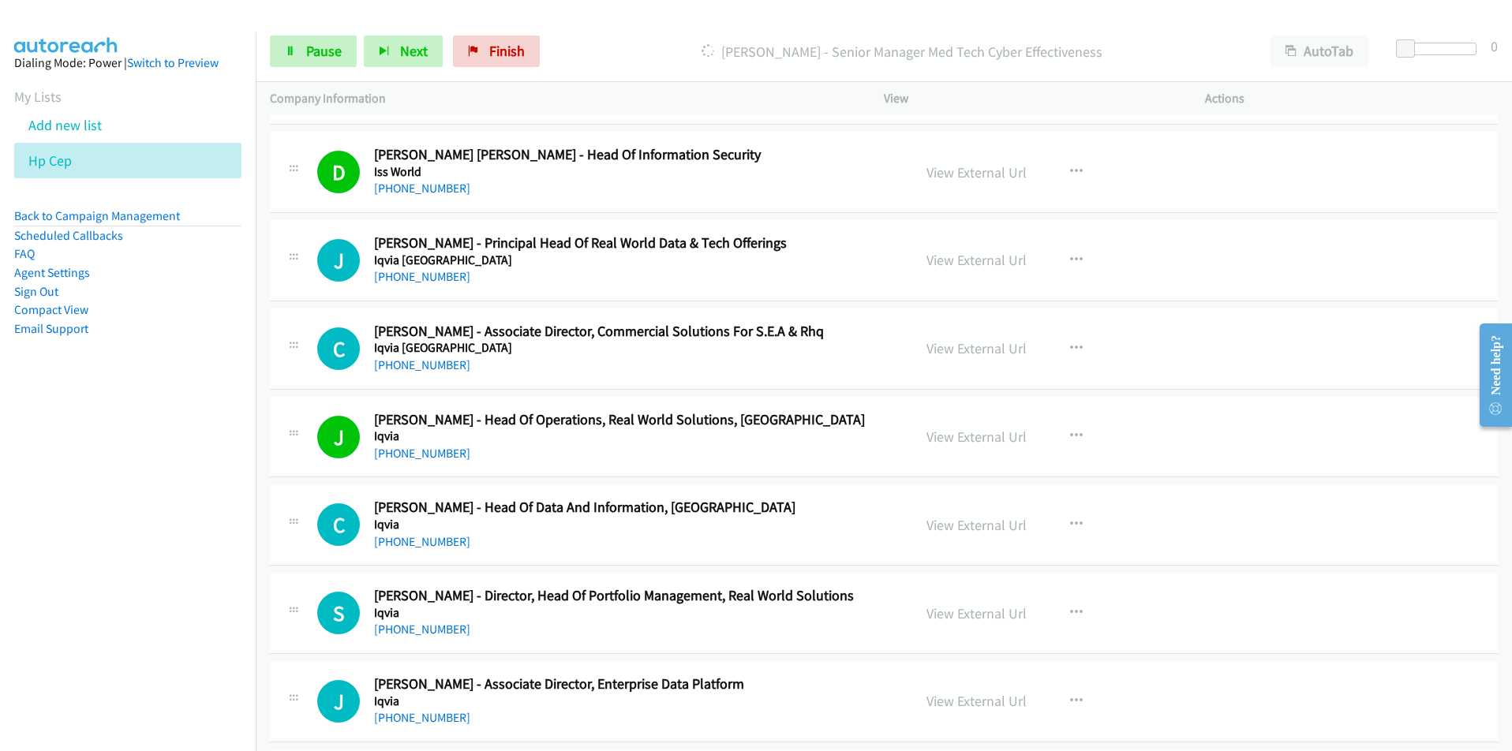
scroll to position [2131, 0]
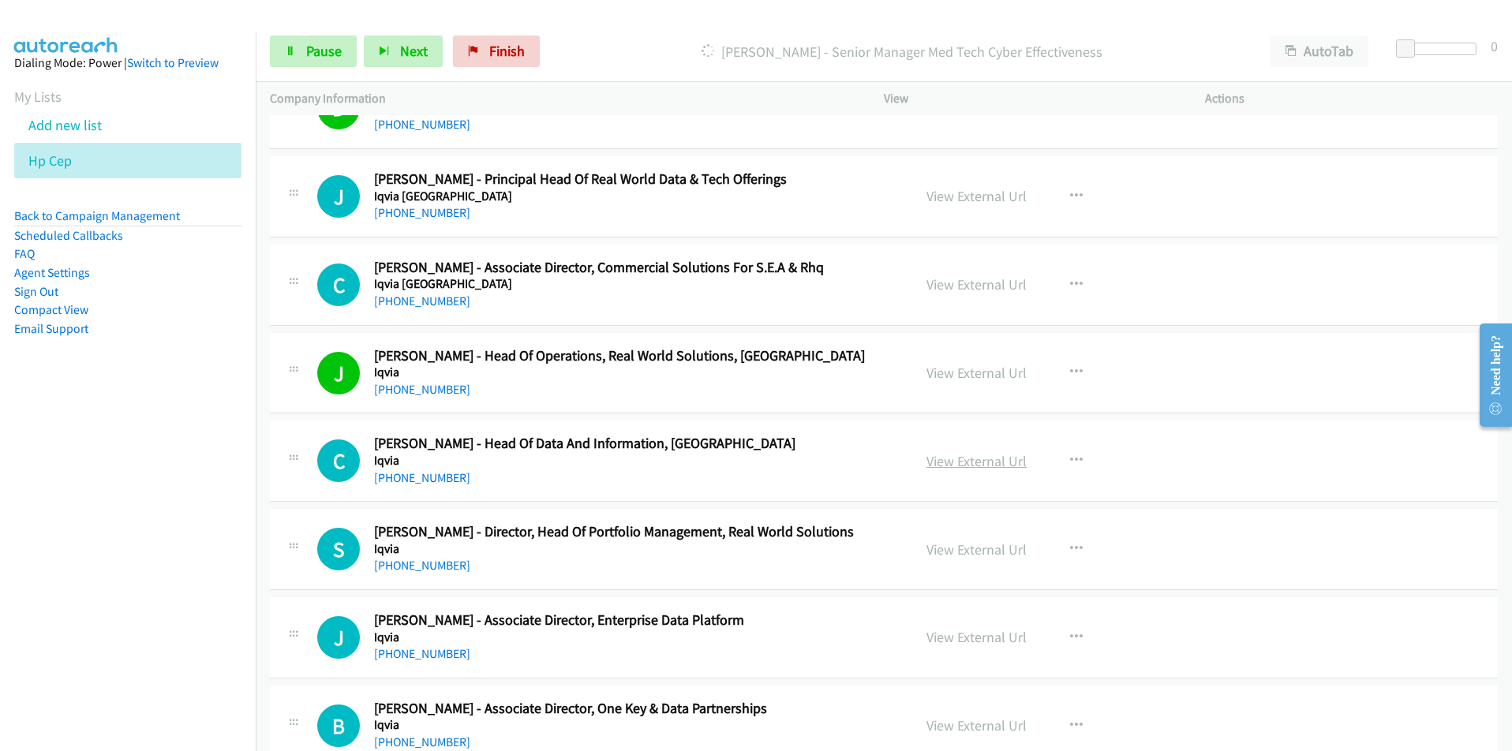
click at [960, 462] on link "View External Url" at bounding box center [977, 461] width 100 height 18
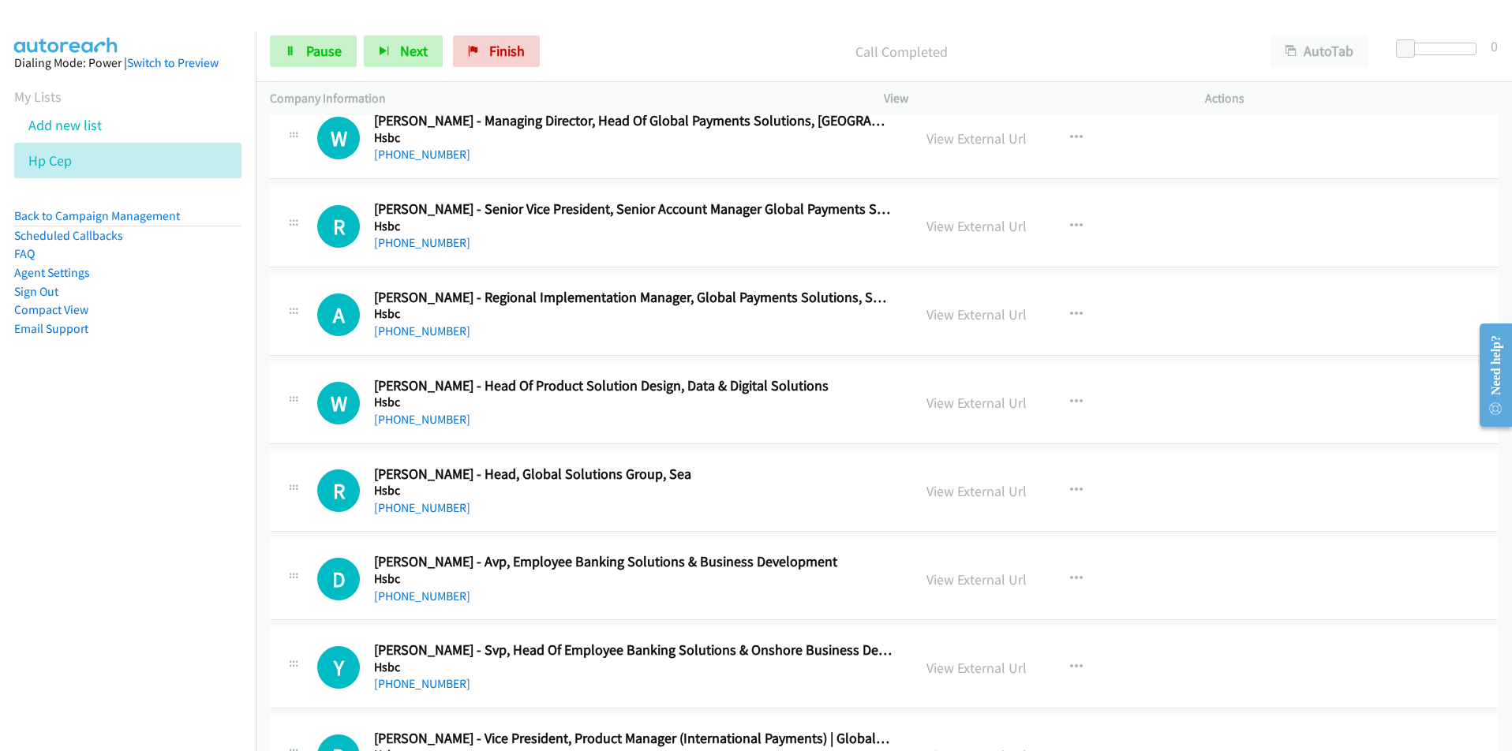
scroll to position [3552, 0]
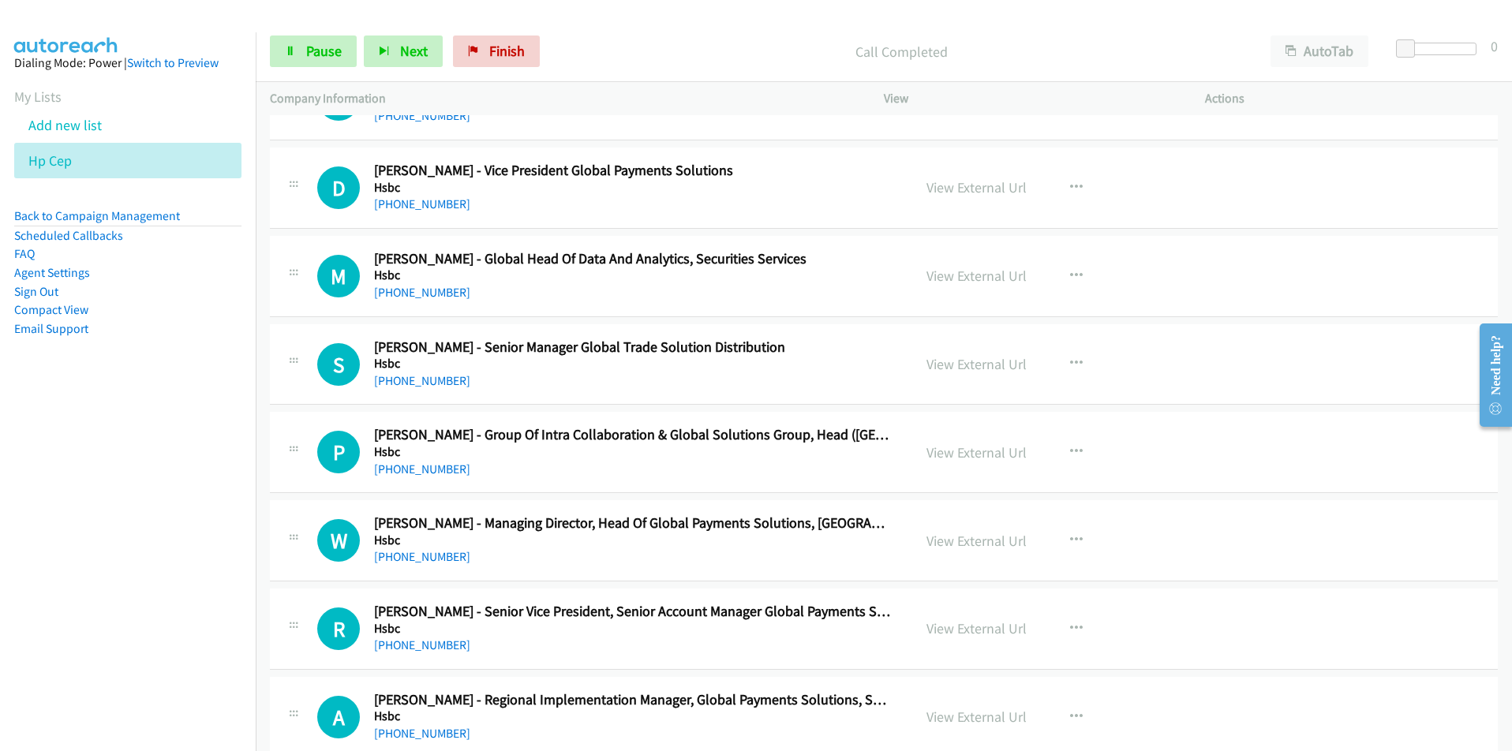
click at [163, 462] on nav "Dialing Mode: Power | Switch to Preview My Lists Add new list Hp Cep Back to Ca…" at bounding box center [128, 407] width 257 height 751
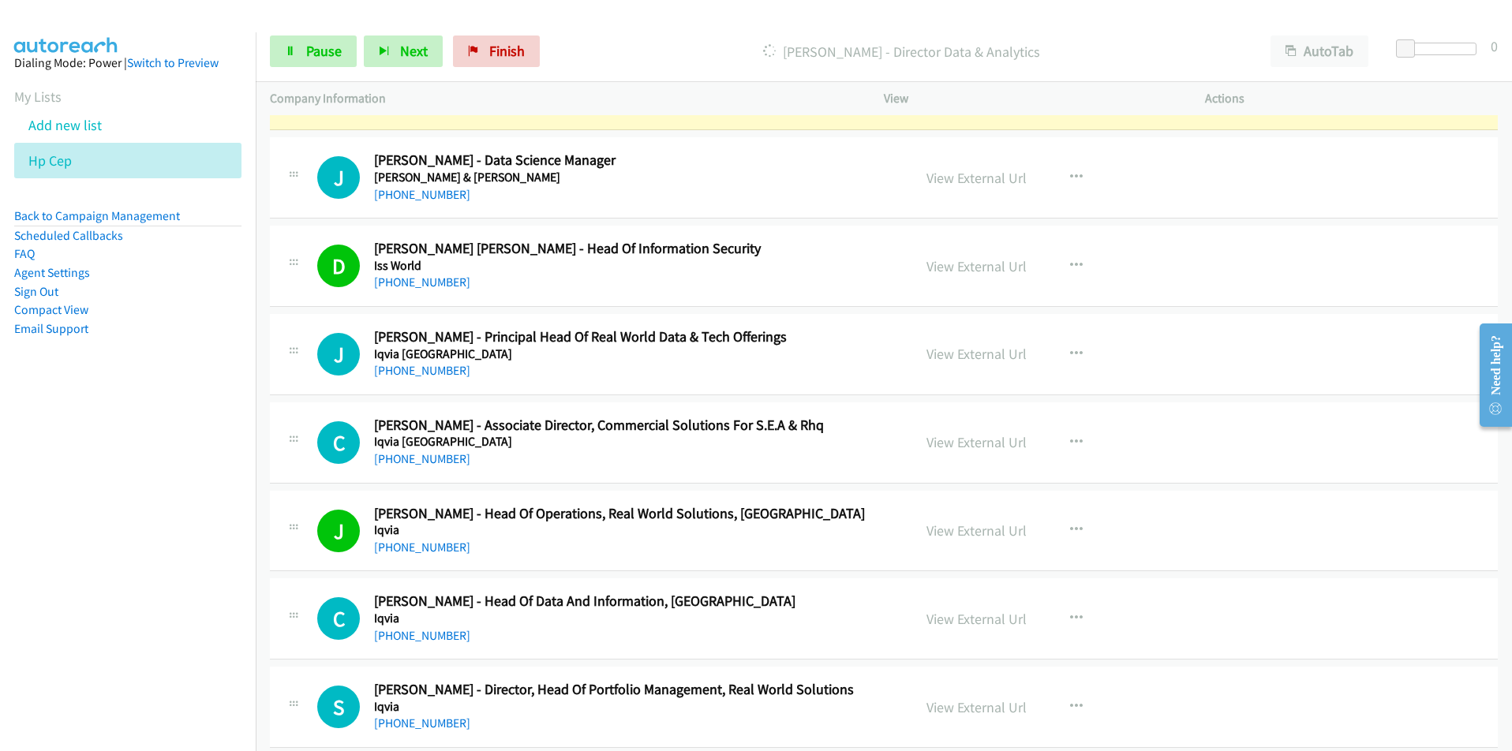
scroll to position [1736, 0]
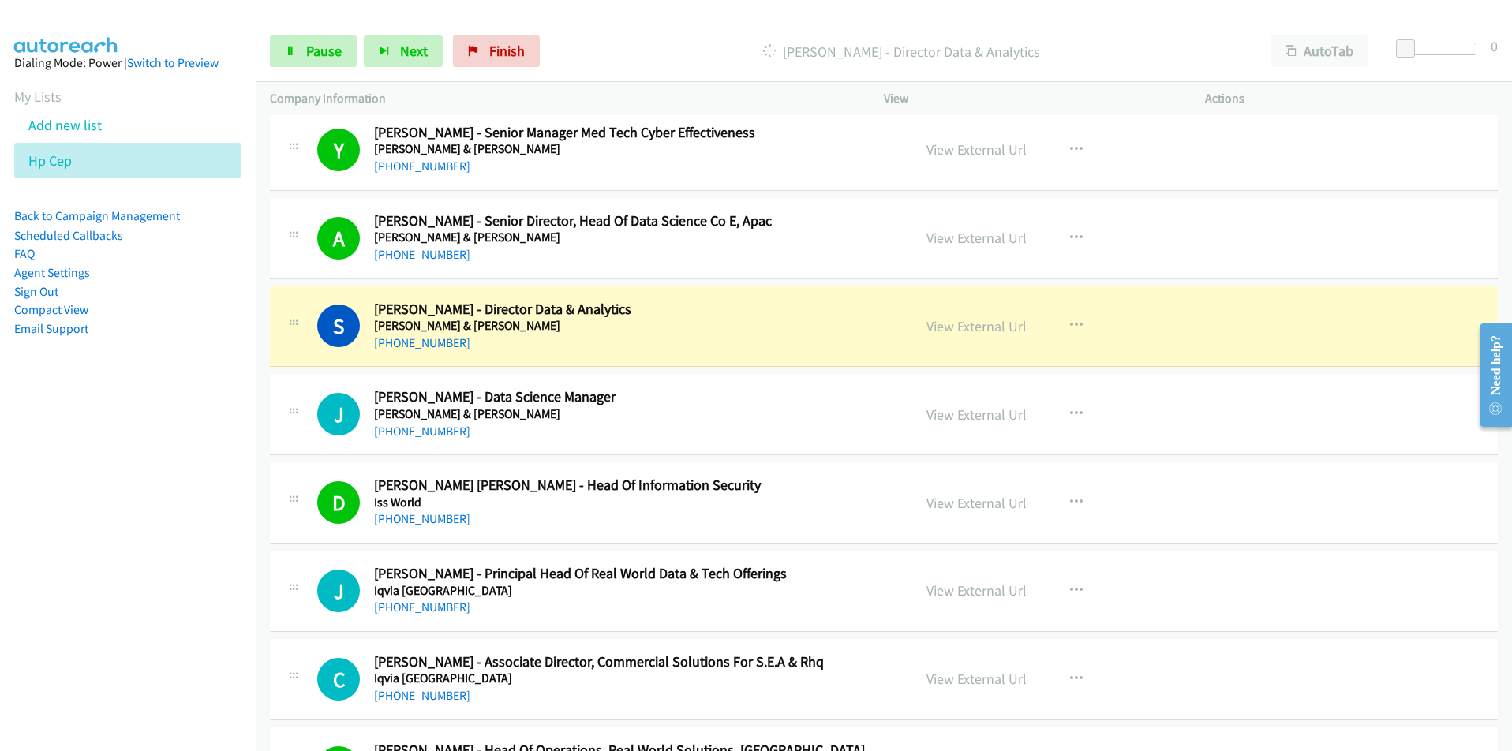
click at [158, 521] on nav "Dialing Mode: Power | Switch to Preview My Lists Add new list Hp Cep Back to Ca…" at bounding box center [128, 407] width 257 height 751
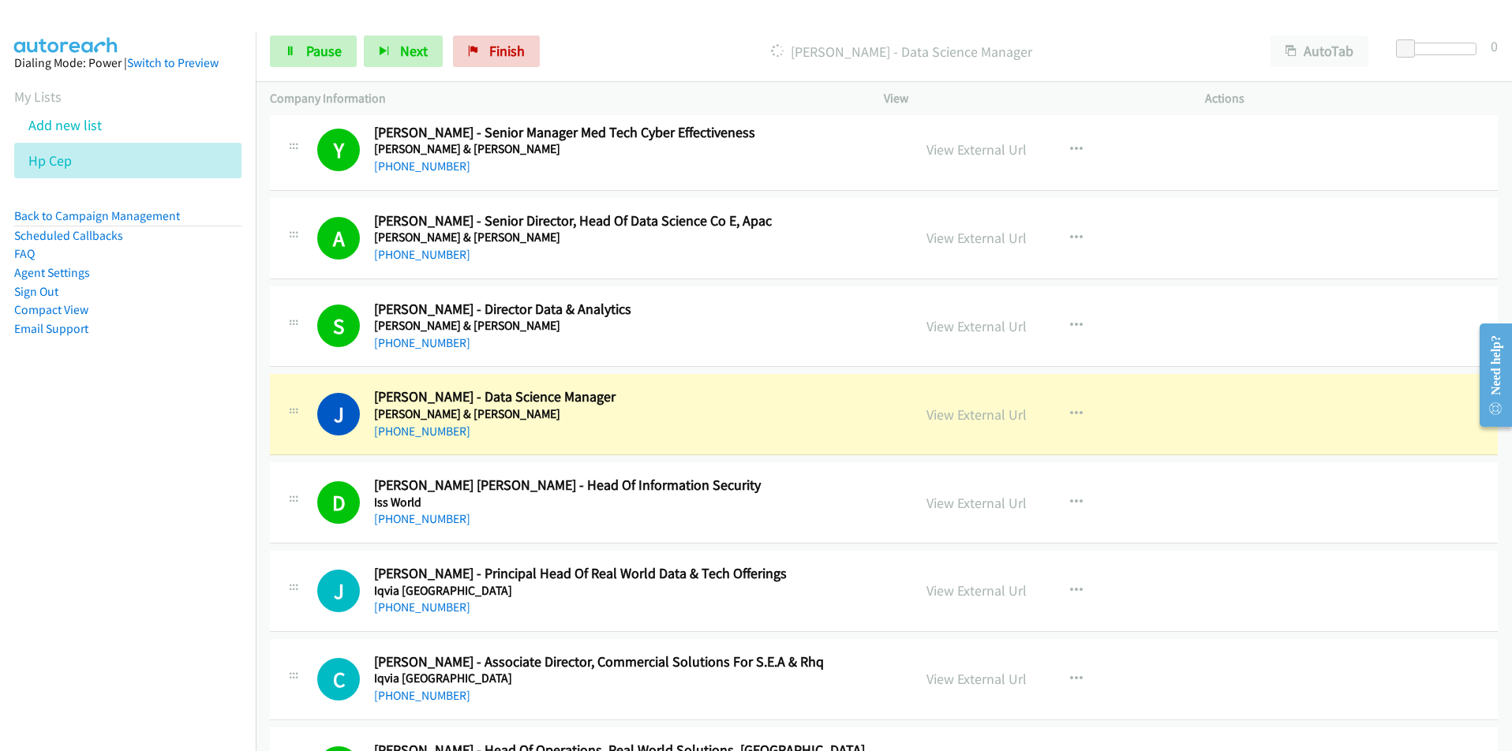
click at [166, 561] on nav "Dialing Mode: Power | Switch to Preview My Lists Add new list Hp Cep Back to Ca…" at bounding box center [128, 407] width 257 height 751
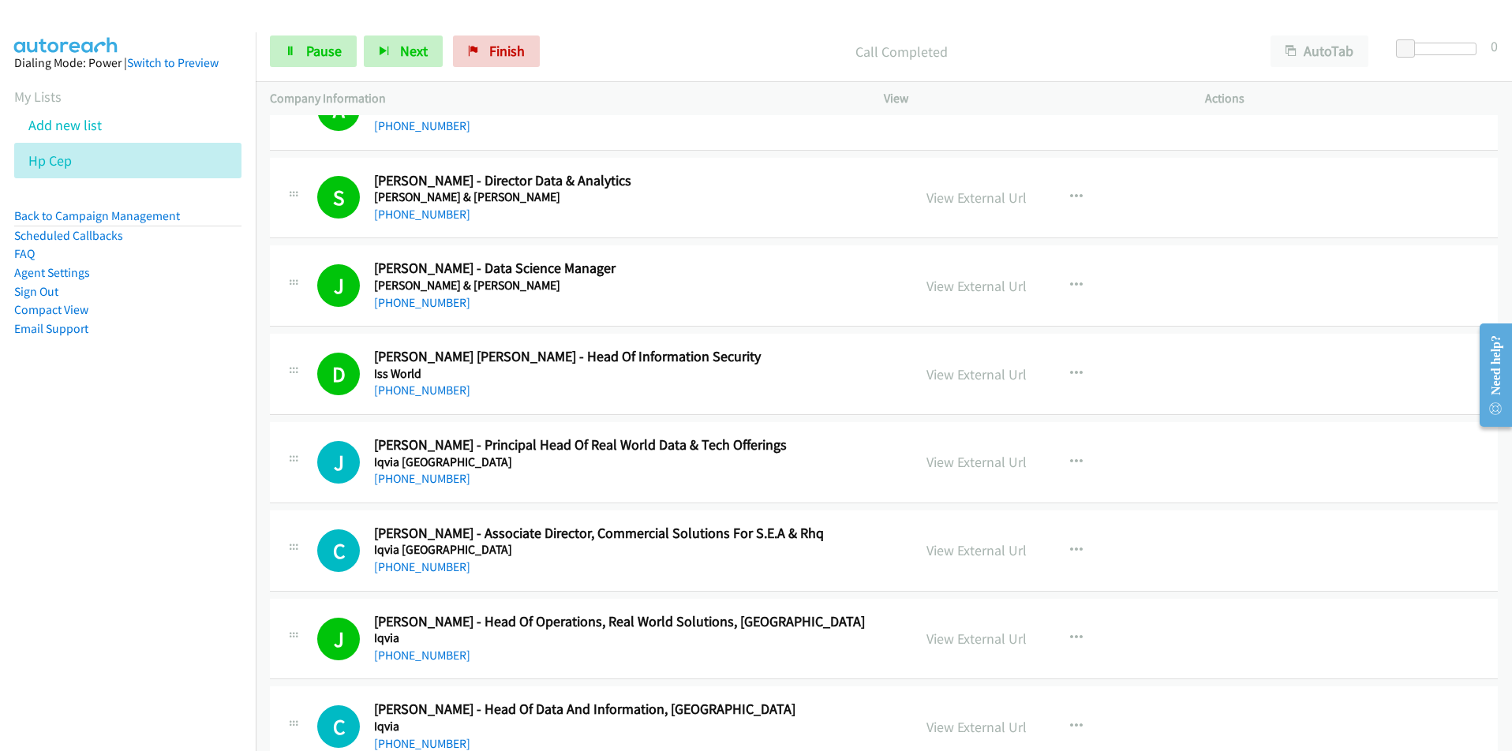
scroll to position [1894, 0]
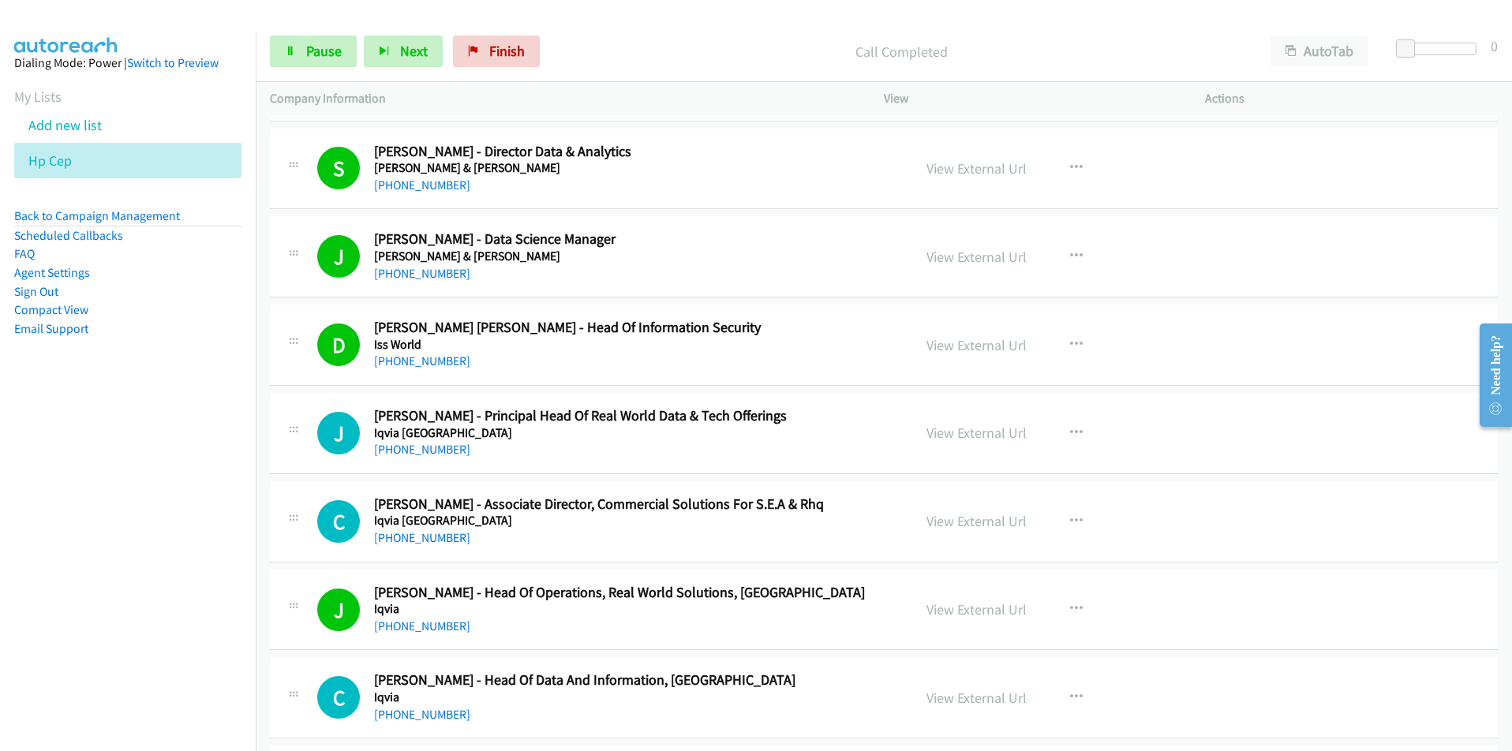
drag, startPoint x: 105, startPoint y: 538, endPoint x: 119, endPoint y: 537, distance: 14.3
click at [105, 538] on nav "Dialing Mode: Power | Switch to Preview My Lists Add new list Hp Cep Back to Ca…" at bounding box center [128, 407] width 257 height 751
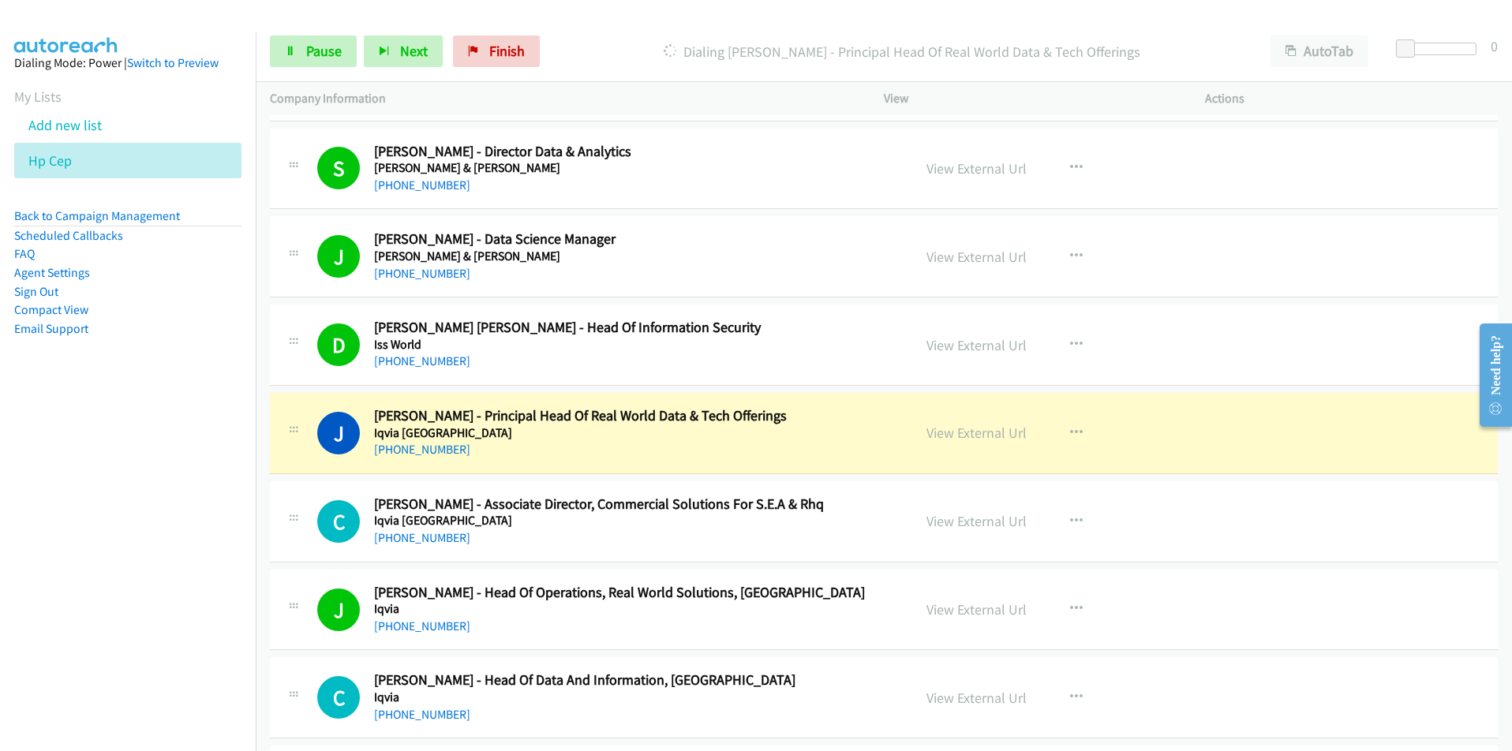
drag, startPoint x: 126, startPoint y: 603, endPoint x: 161, endPoint y: 592, distance: 36.4
click at [126, 603] on nav "Dialing Mode: Power | Switch to Preview My Lists Add new list Hp Cep Back to Ca…" at bounding box center [128, 407] width 257 height 751
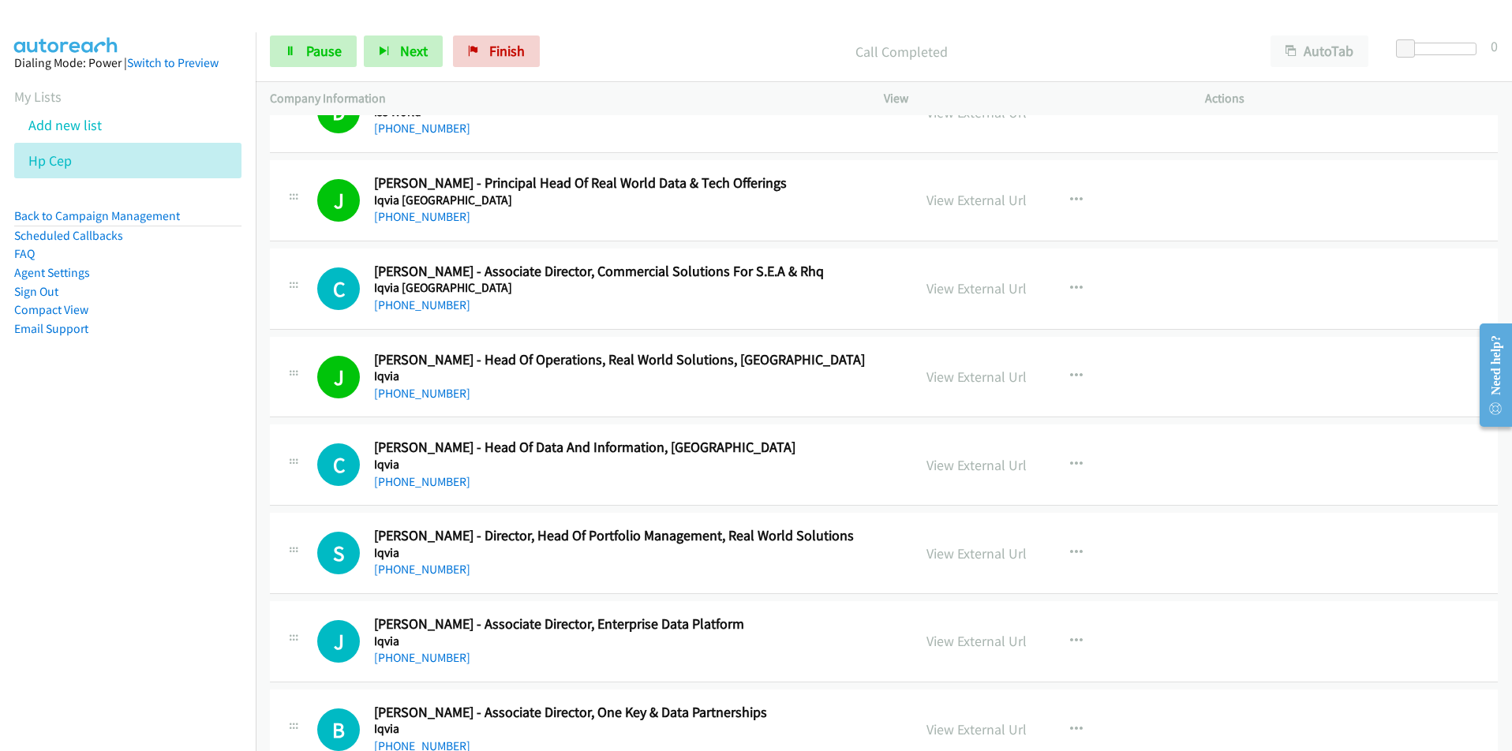
scroll to position [2131, 0]
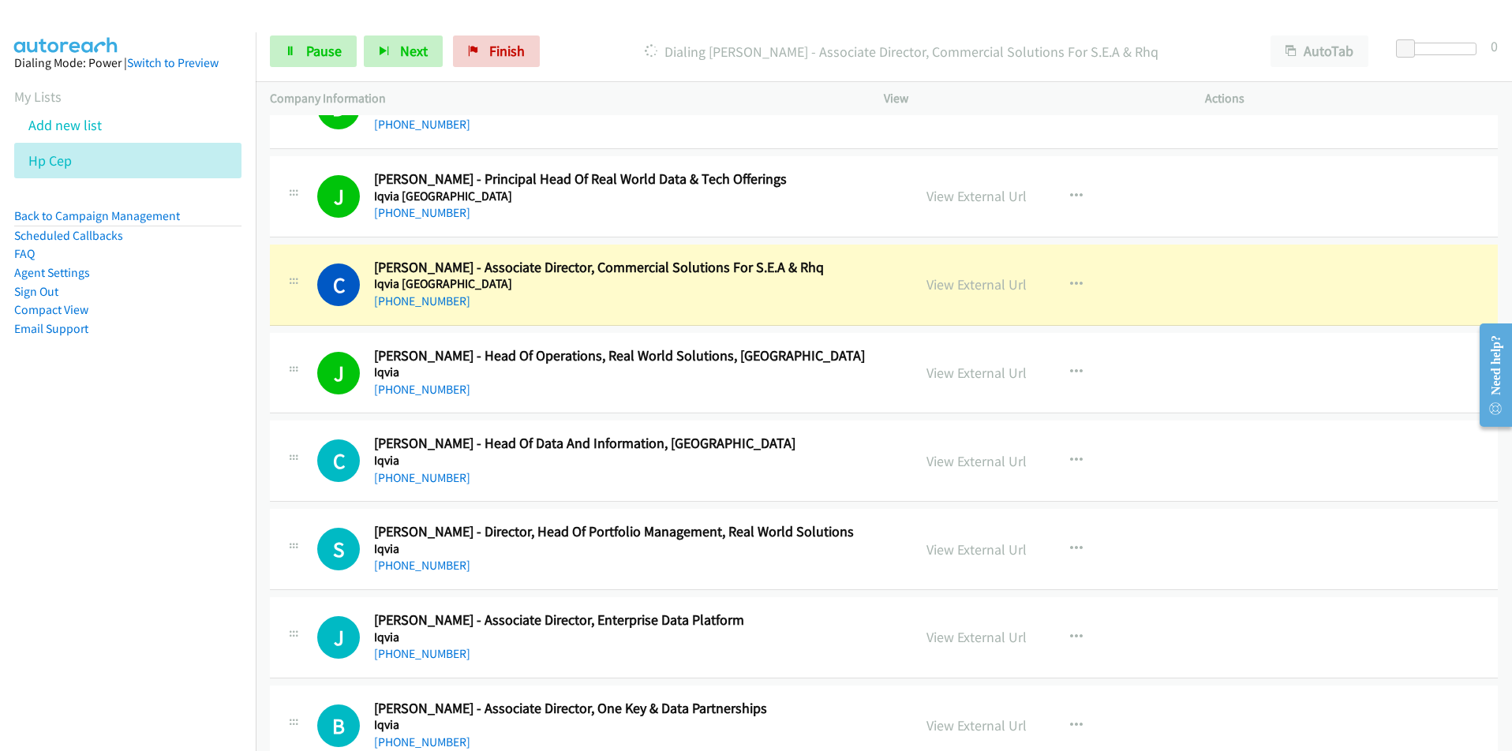
click at [108, 610] on nav "Dialing Mode: Power | Switch to Preview My Lists Add new list Hp Cep Back to Ca…" at bounding box center [128, 407] width 257 height 751
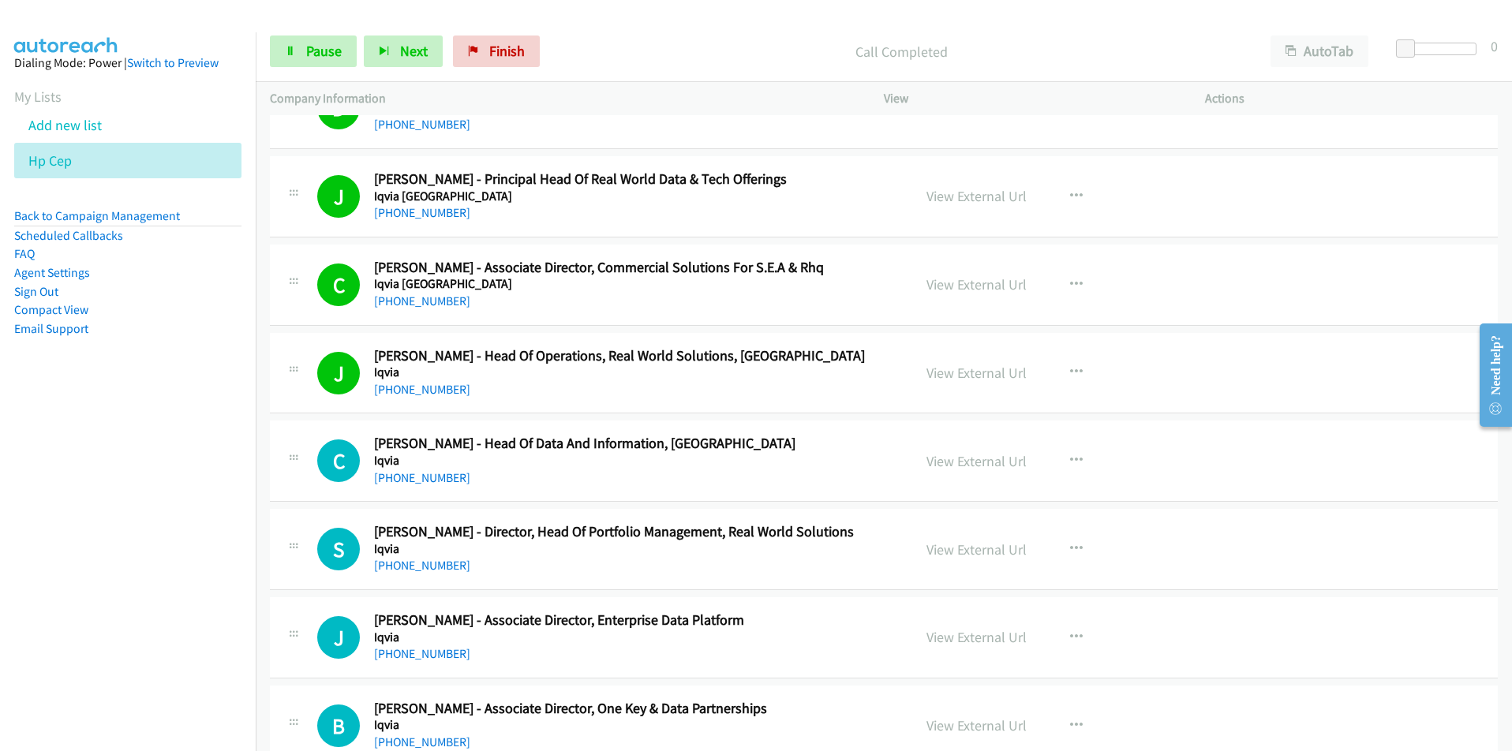
scroll to position [2289, 0]
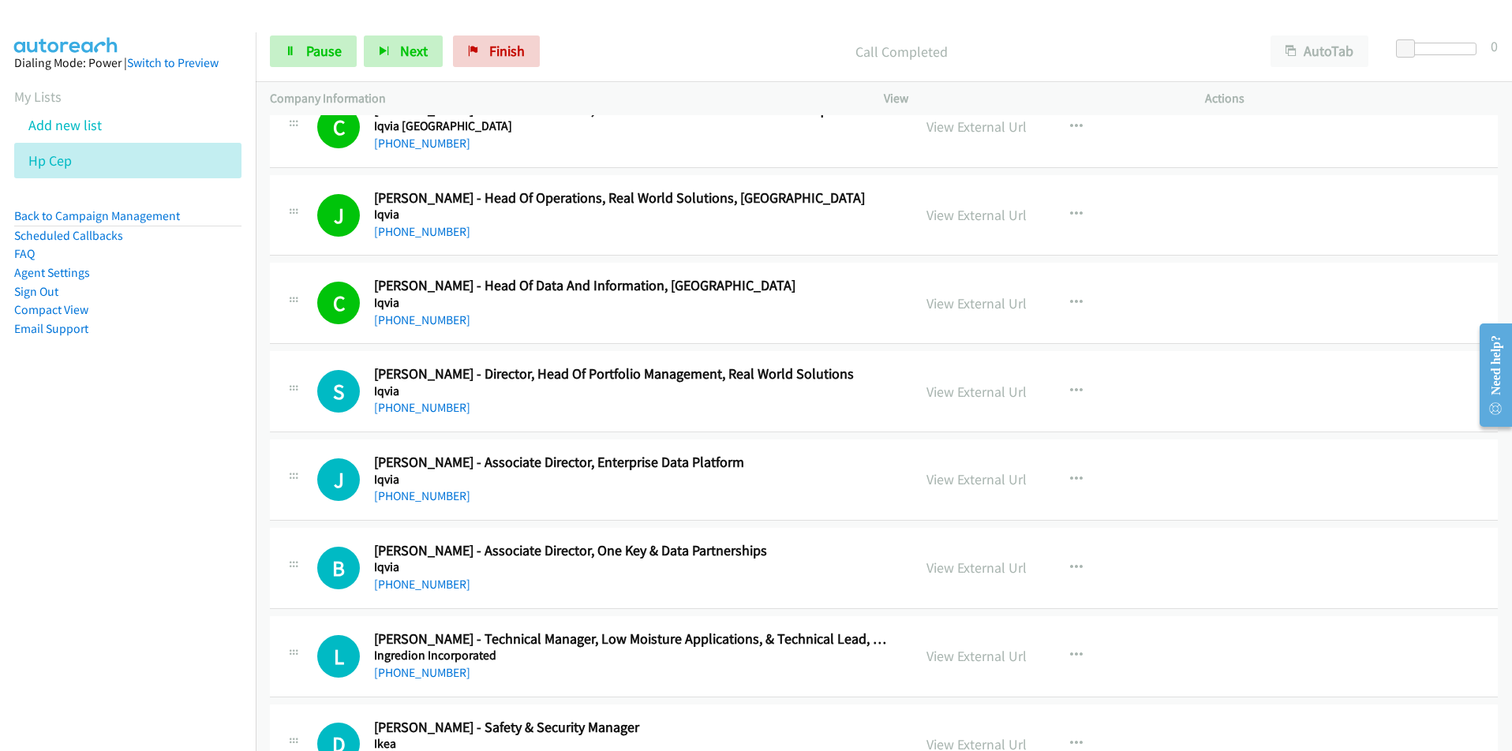
click at [9, 598] on nav "Dialing Mode: Power | Switch to Preview My Lists Add new list Hp Cep Back to Ca…" at bounding box center [128, 407] width 257 height 751
click at [958, 387] on link "View External Url" at bounding box center [977, 392] width 100 height 18
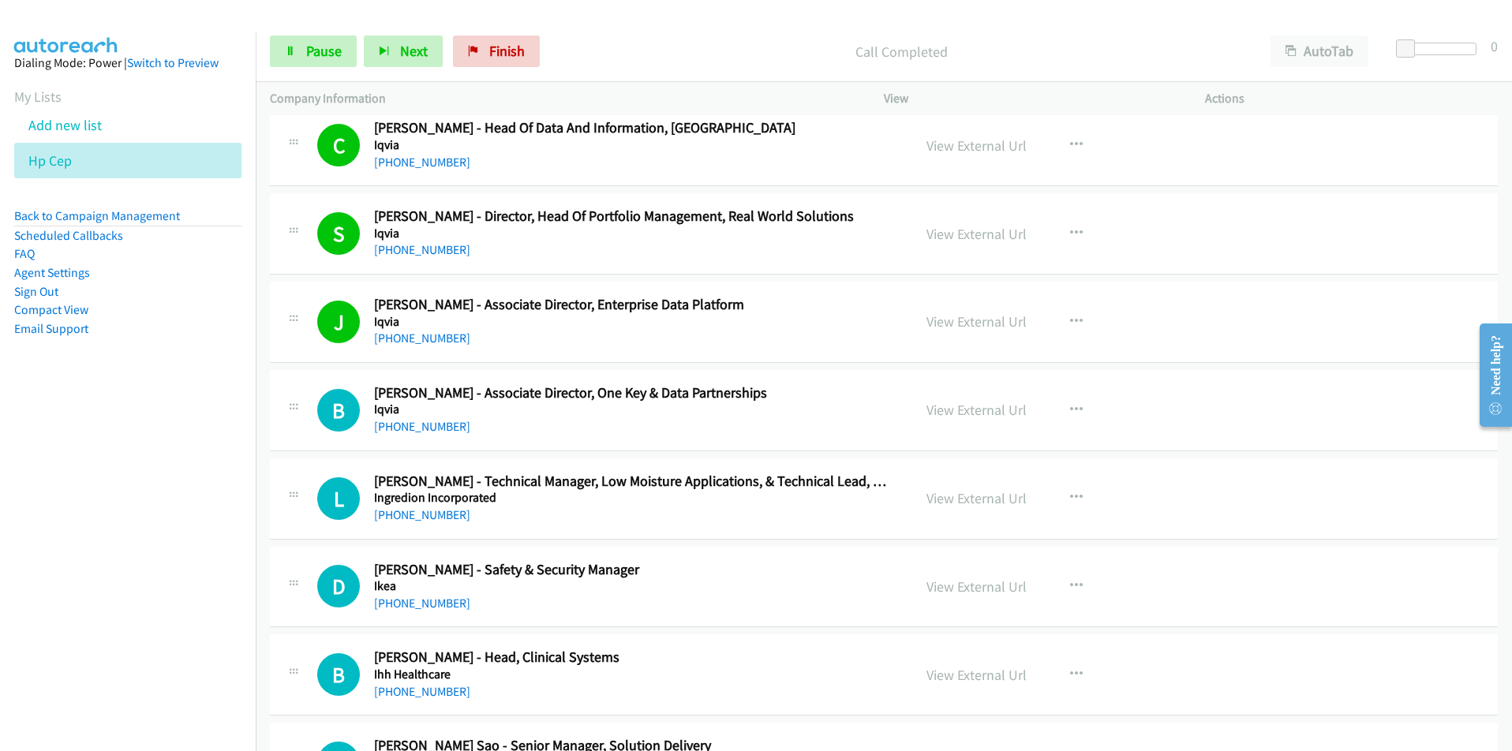
click at [188, 522] on nav "Dialing Mode: Power | Switch to Preview My Lists Add new list Hp Cep Back to Ca…" at bounding box center [128, 407] width 257 height 751
click at [933, 414] on link "View External Url" at bounding box center [977, 410] width 100 height 18
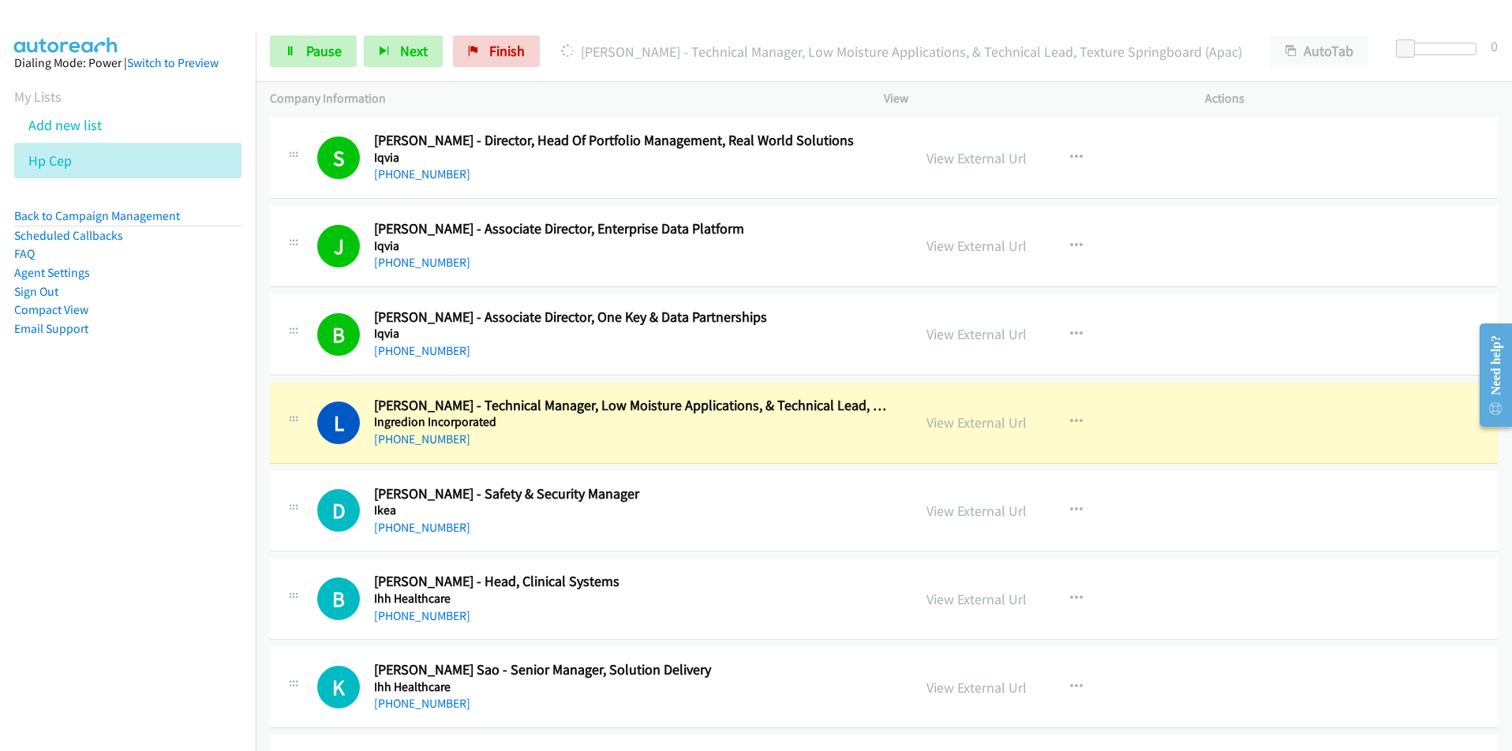
scroll to position [2526, 0]
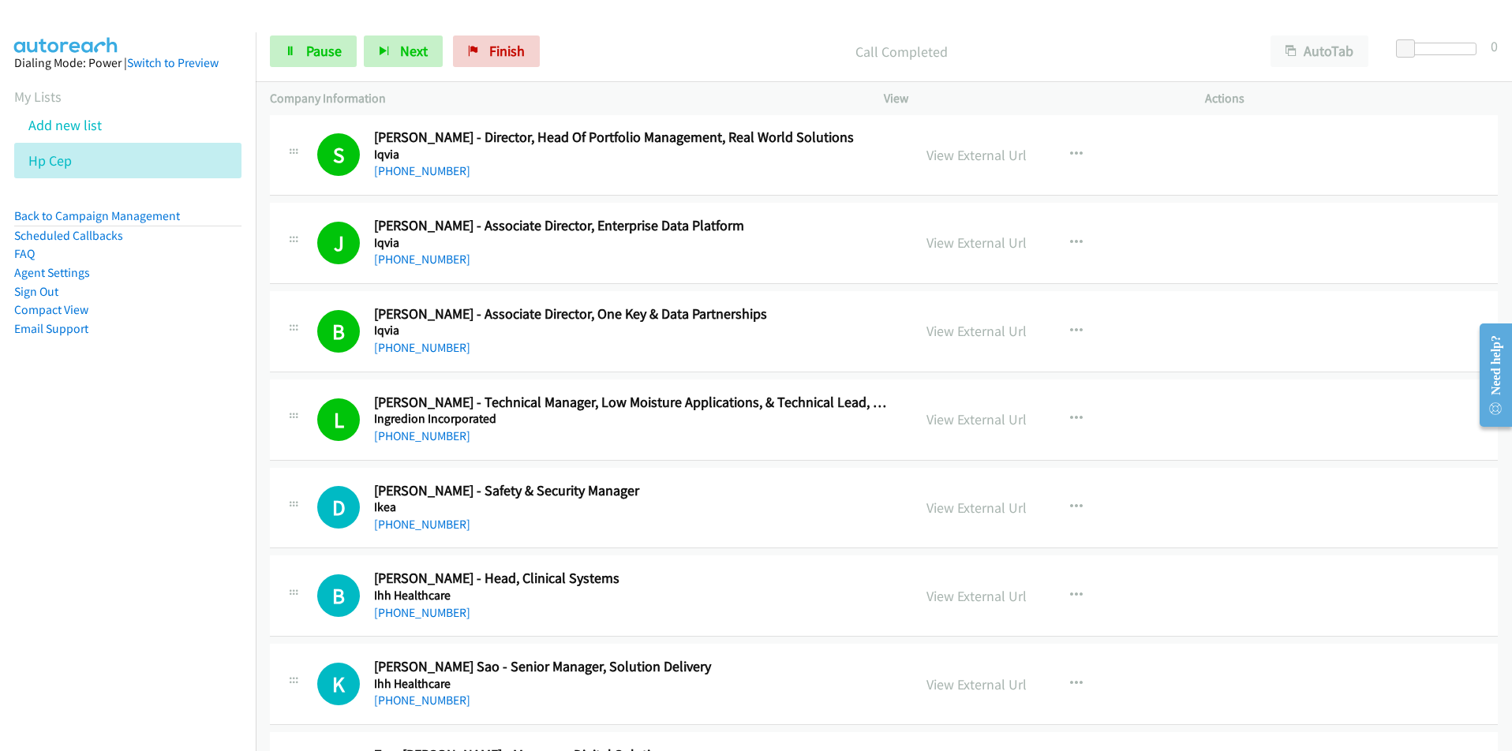
click at [205, 560] on nav "Dialing Mode: Power | Switch to Preview My Lists Add new list Hp Cep Back to Ca…" at bounding box center [128, 407] width 257 height 751
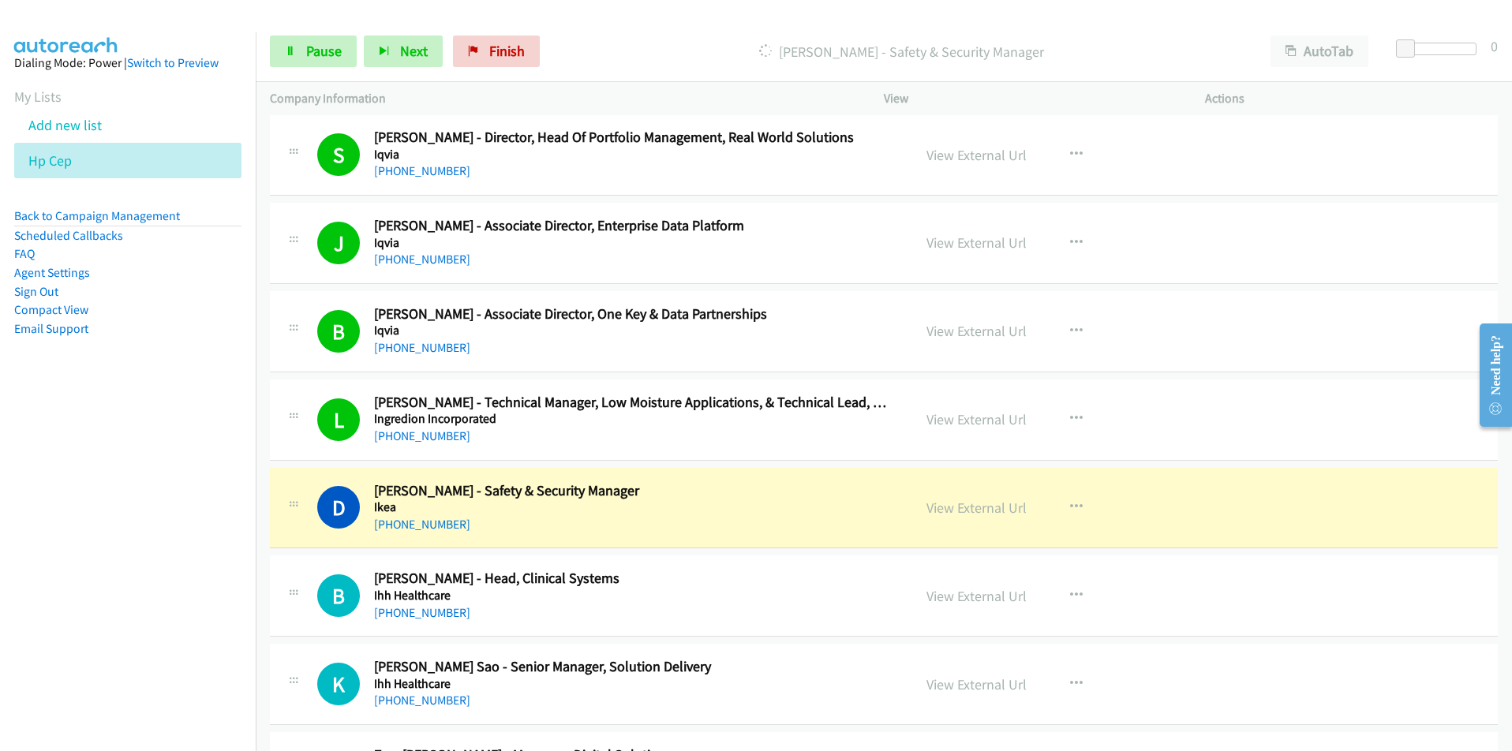
click at [169, 600] on nav "Dialing Mode: Power | Switch to Preview My Lists Add new list Hp Cep Back to Ca…" at bounding box center [128, 407] width 257 height 751
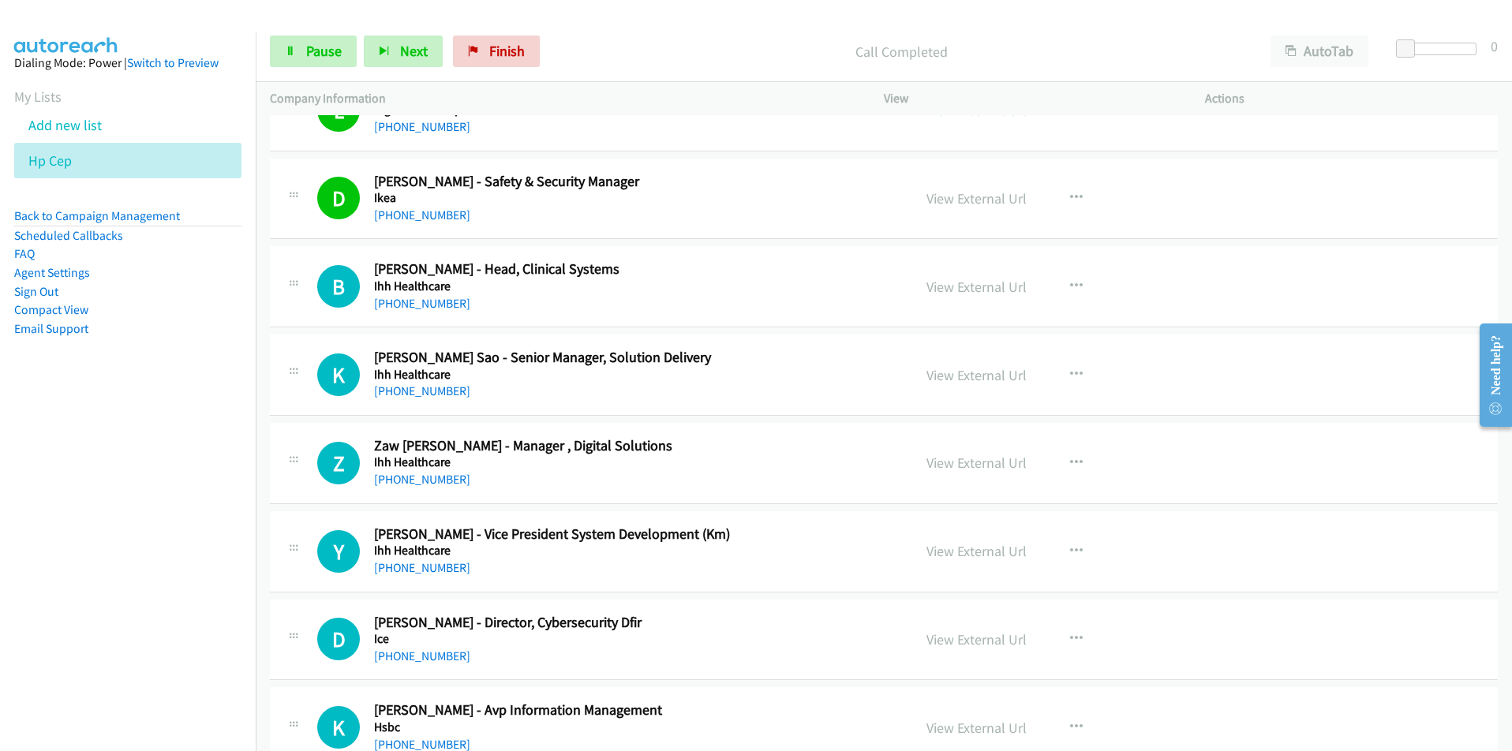
scroll to position [2841, 0]
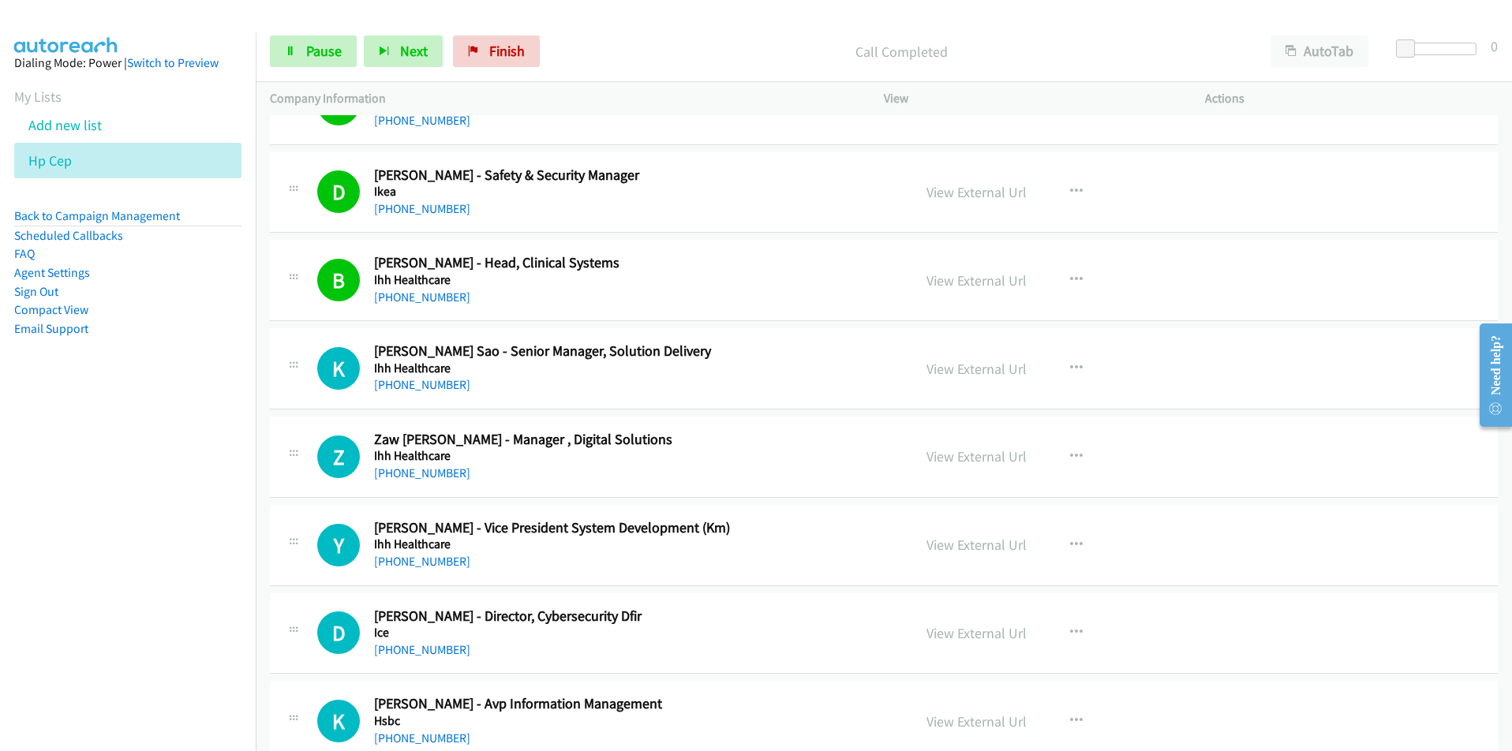
drag, startPoint x: 39, startPoint y: 538, endPoint x: 134, endPoint y: 523, distance: 95.9
click at [39, 538] on nav "Dialing Mode: Power | Switch to Preview My Lists Add new list Hp Cep Back to Ca…" at bounding box center [128, 407] width 257 height 751
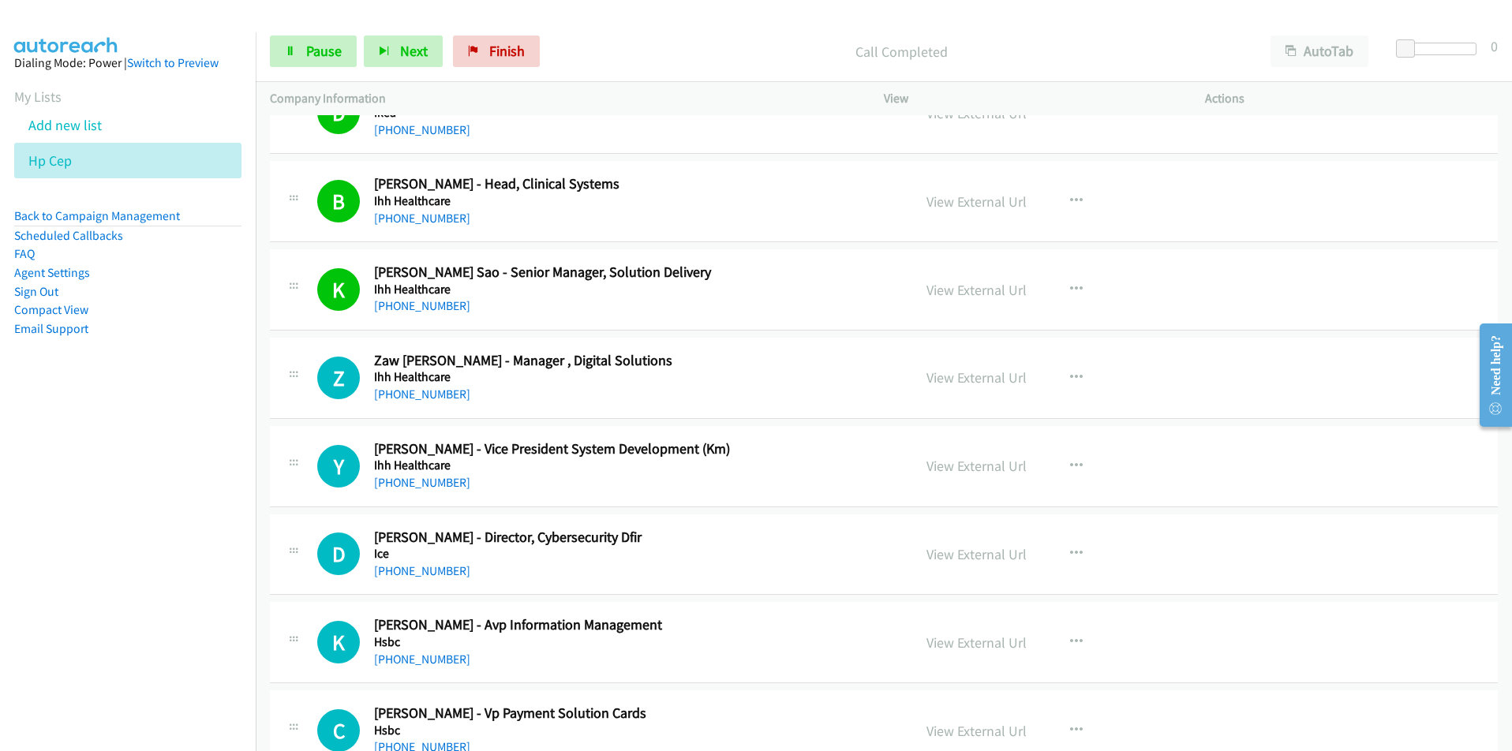
click at [212, 501] on nav "Dialing Mode: Power | Switch to Preview My Lists Add new list Hp Cep Back to Ca…" at bounding box center [128, 407] width 257 height 751
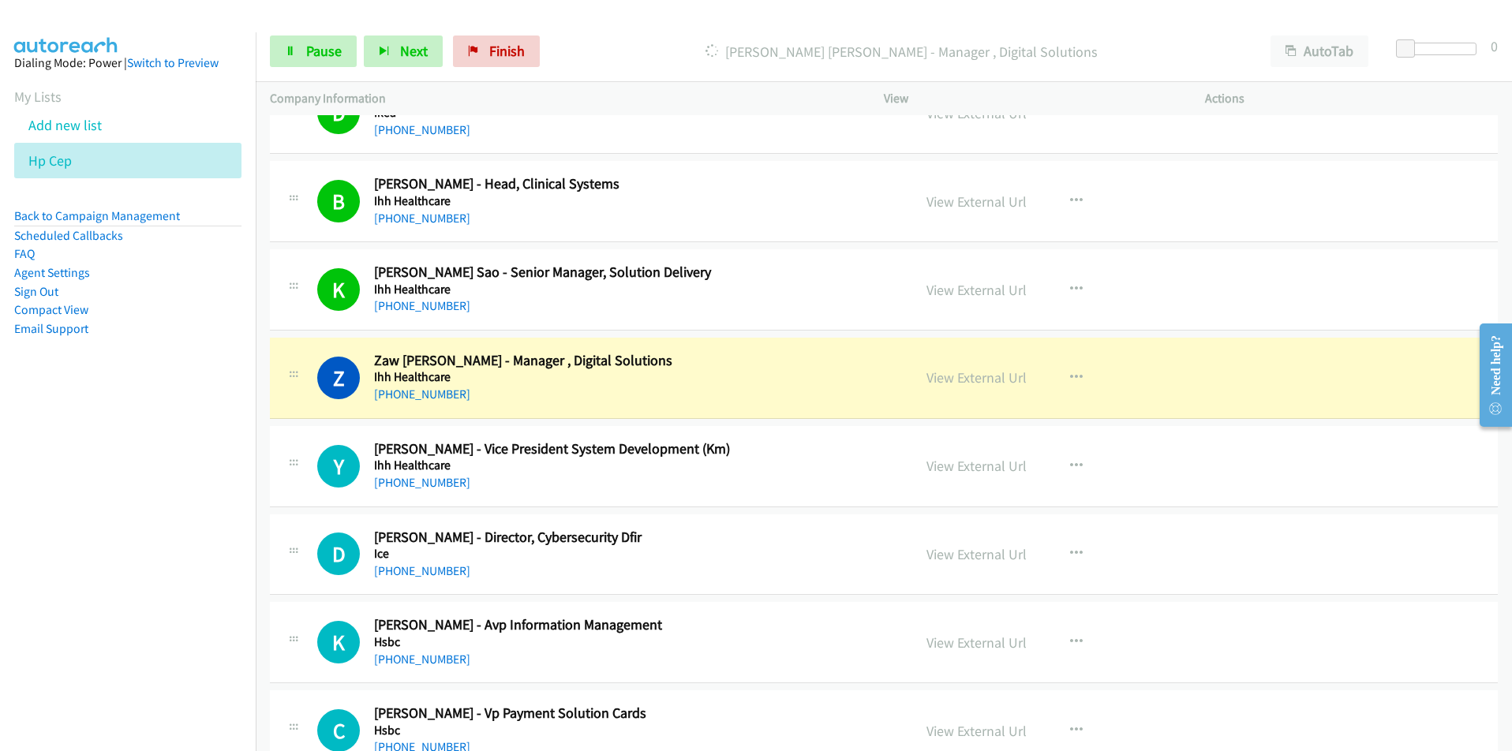
click at [205, 482] on nav "Dialing Mode: Power | Switch to Preview My Lists Add new list Hp Cep Back to Ca…" at bounding box center [128, 407] width 257 height 751
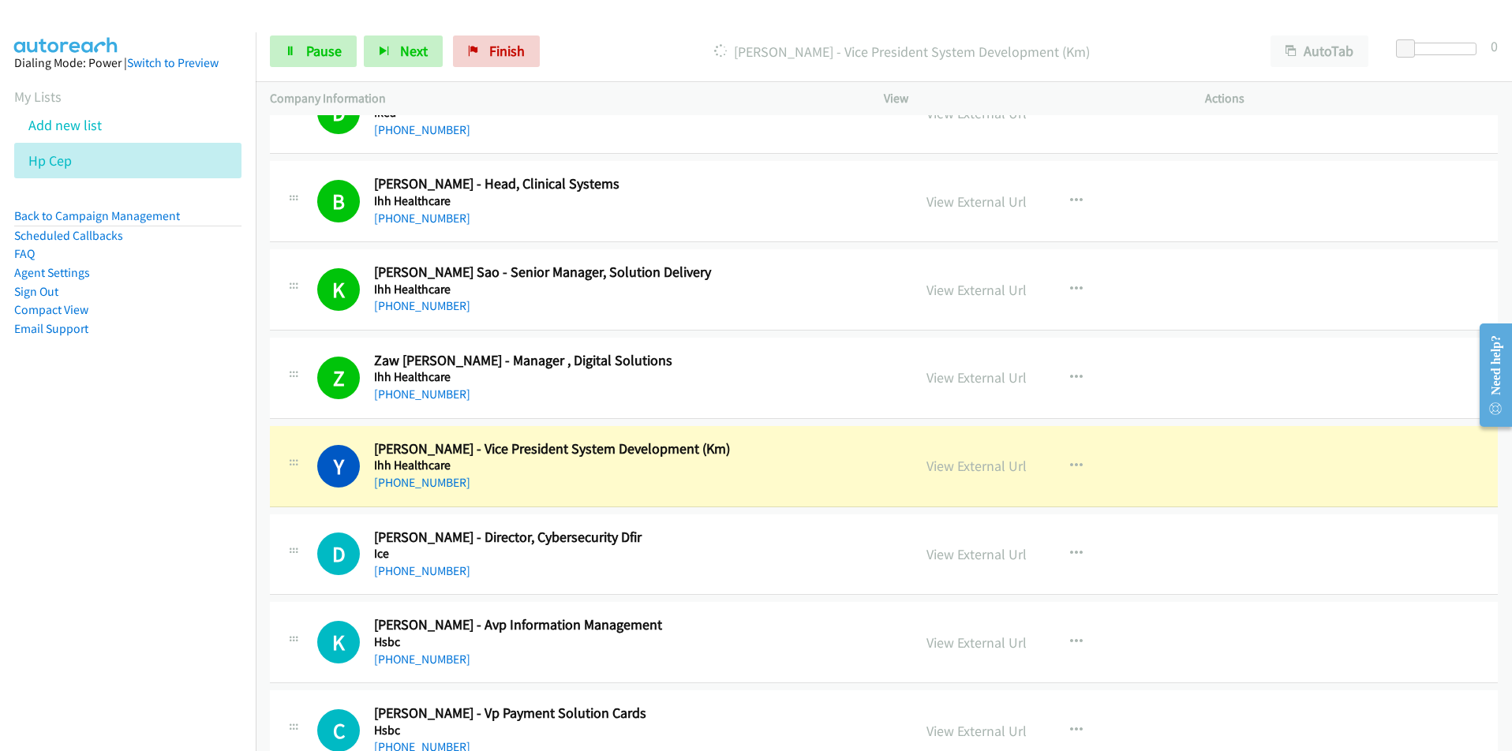
drag, startPoint x: 116, startPoint y: 451, endPoint x: 144, endPoint y: 438, distance: 30.7
click at [116, 451] on nav "Dialing Mode: Power | Switch to Preview My Lists Add new list Hp Cep Back to Ca…" at bounding box center [128, 407] width 257 height 751
click at [946, 384] on link "View External Url" at bounding box center [977, 378] width 100 height 18
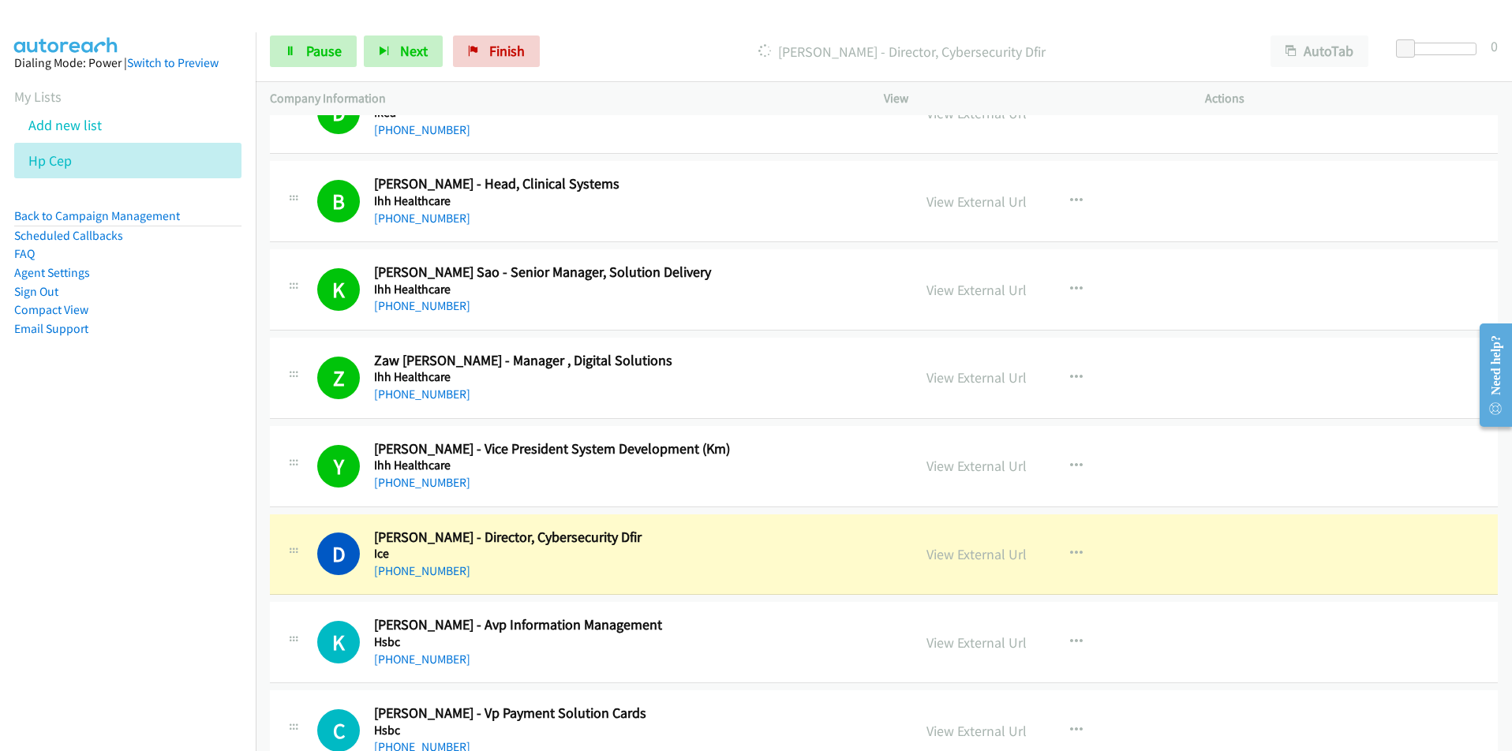
click at [199, 655] on nav "Dialing Mode: Power | Switch to Preview My Lists Add new list Hp Cep Back to Ca…" at bounding box center [128, 407] width 257 height 751
click at [91, 609] on nav "Dialing Mode: Power | Switch to Preview My Lists Add new list Hp Cep Back to Ca…" at bounding box center [128, 407] width 257 height 751
click at [953, 552] on link "View External Url" at bounding box center [977, 554] width 100 height 18
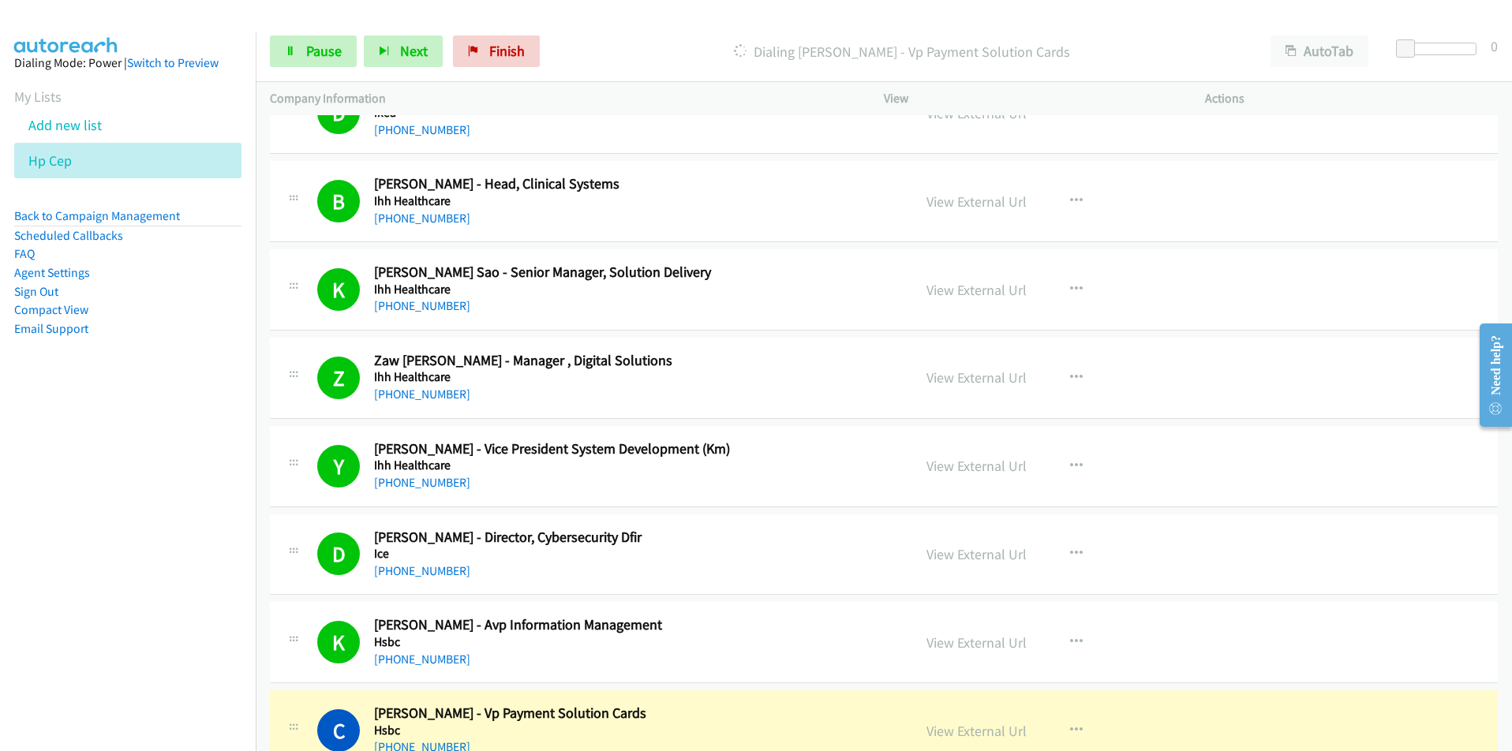
click at [142, 638] on nav "Dialing Mode: Power | Switch to Preview My Lists Add new list Hp Cep Back to Ca…" at bounding box center [128, 407] width 257 height 751
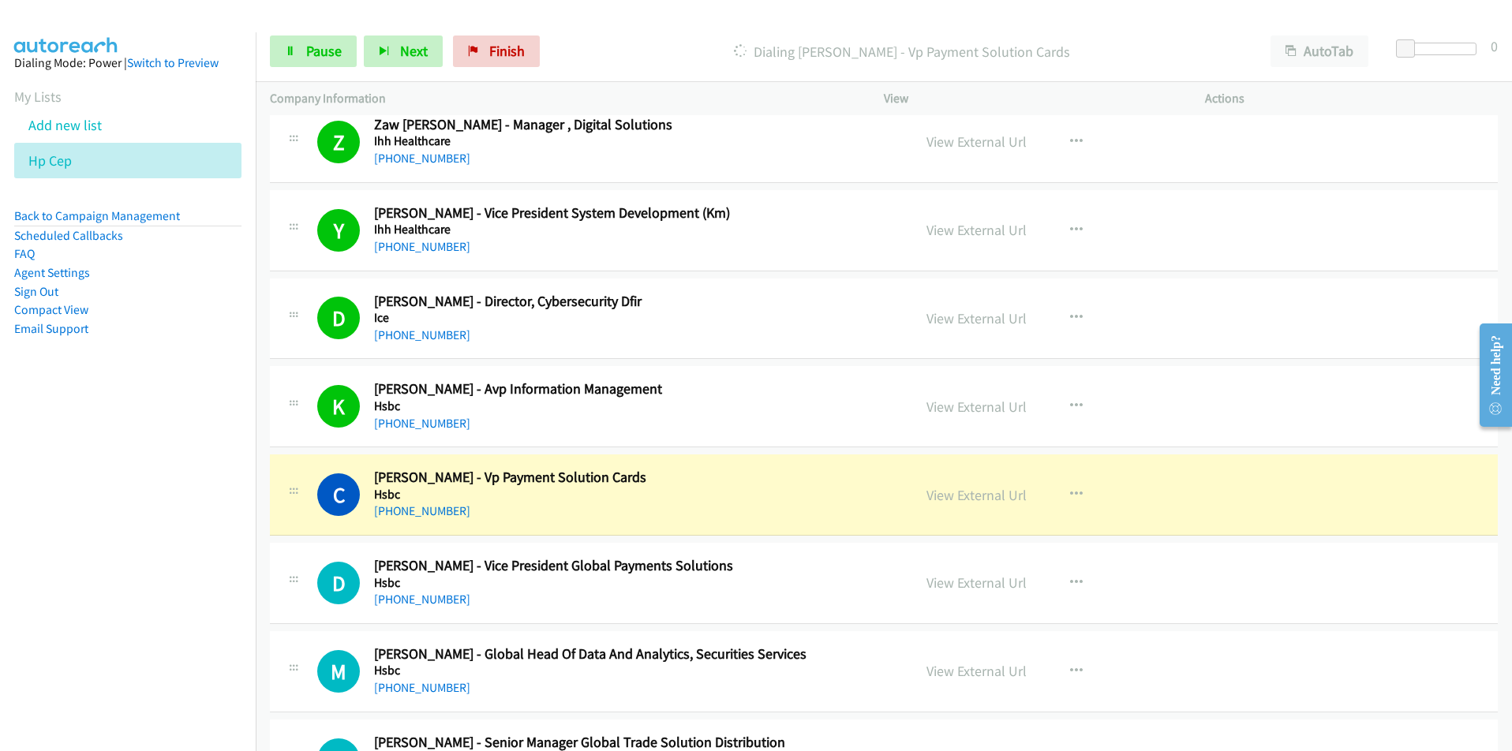
scroll to position [3157, 0]
click at [964, 492] on link "View External Url" at bounding box center [977, 494] width 100 height 18
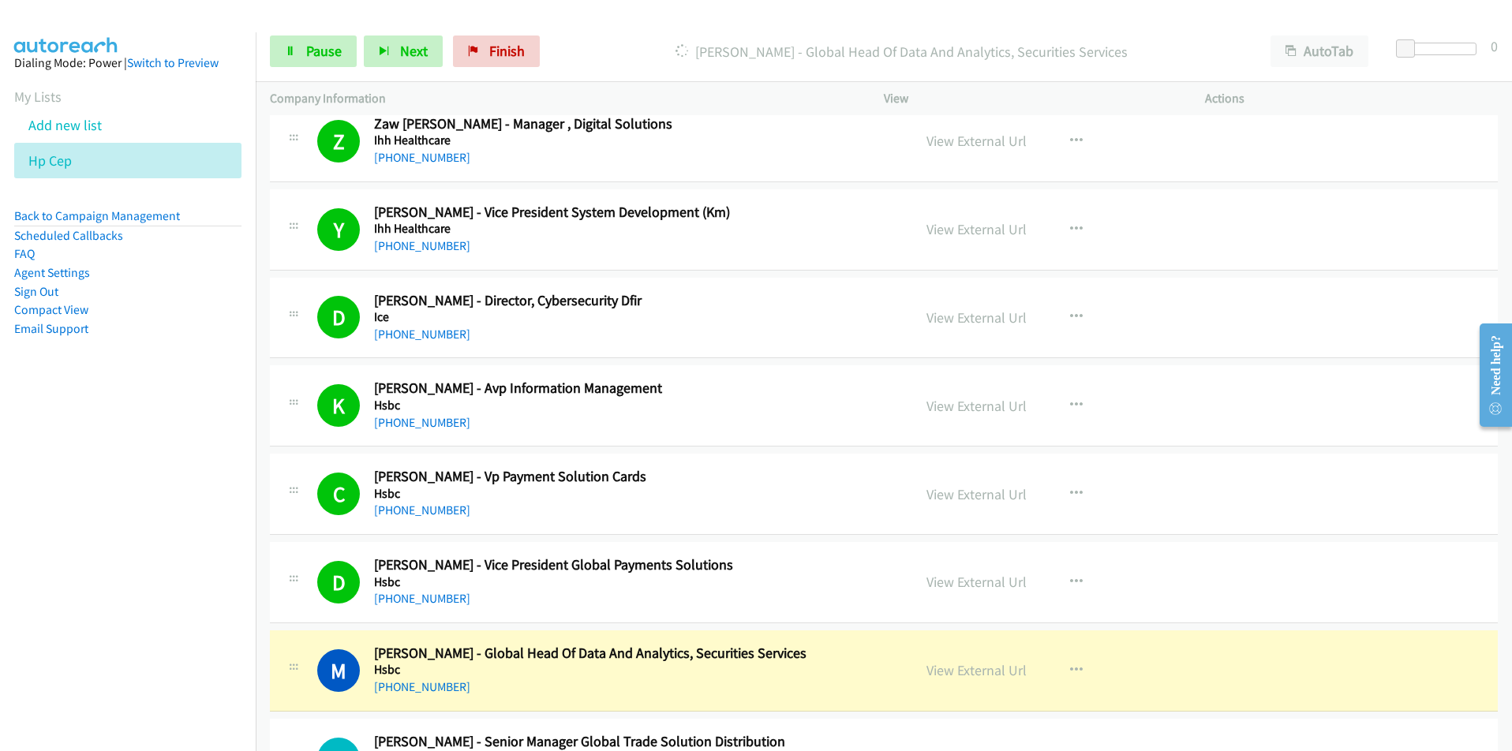
click at [193, 596] on nav "Dialing Mode: Power | Switch to Preview My Lists Add new list Hp Cep Back to Ca…" at bounding box center [128, 407] width 257 height 751
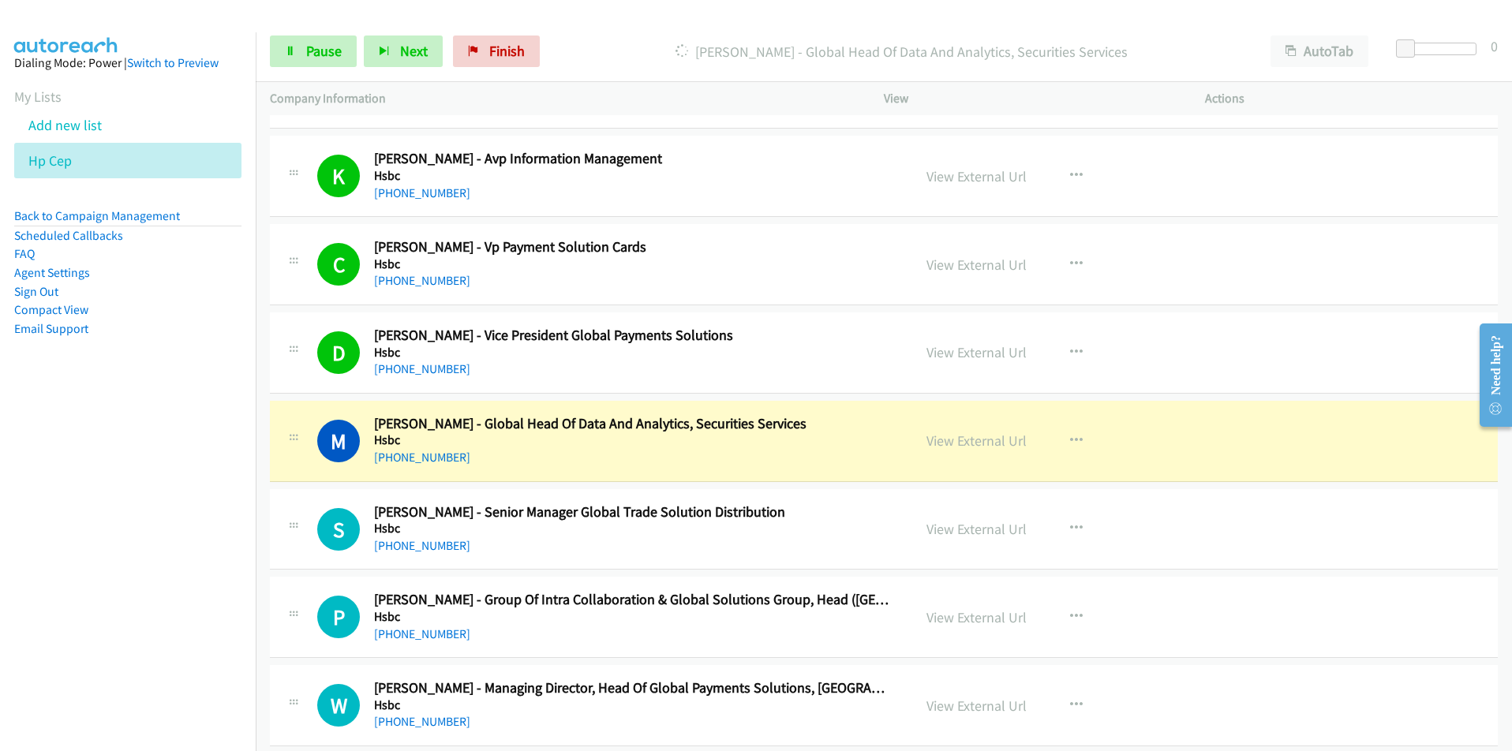
scroll to position [3473, 0]
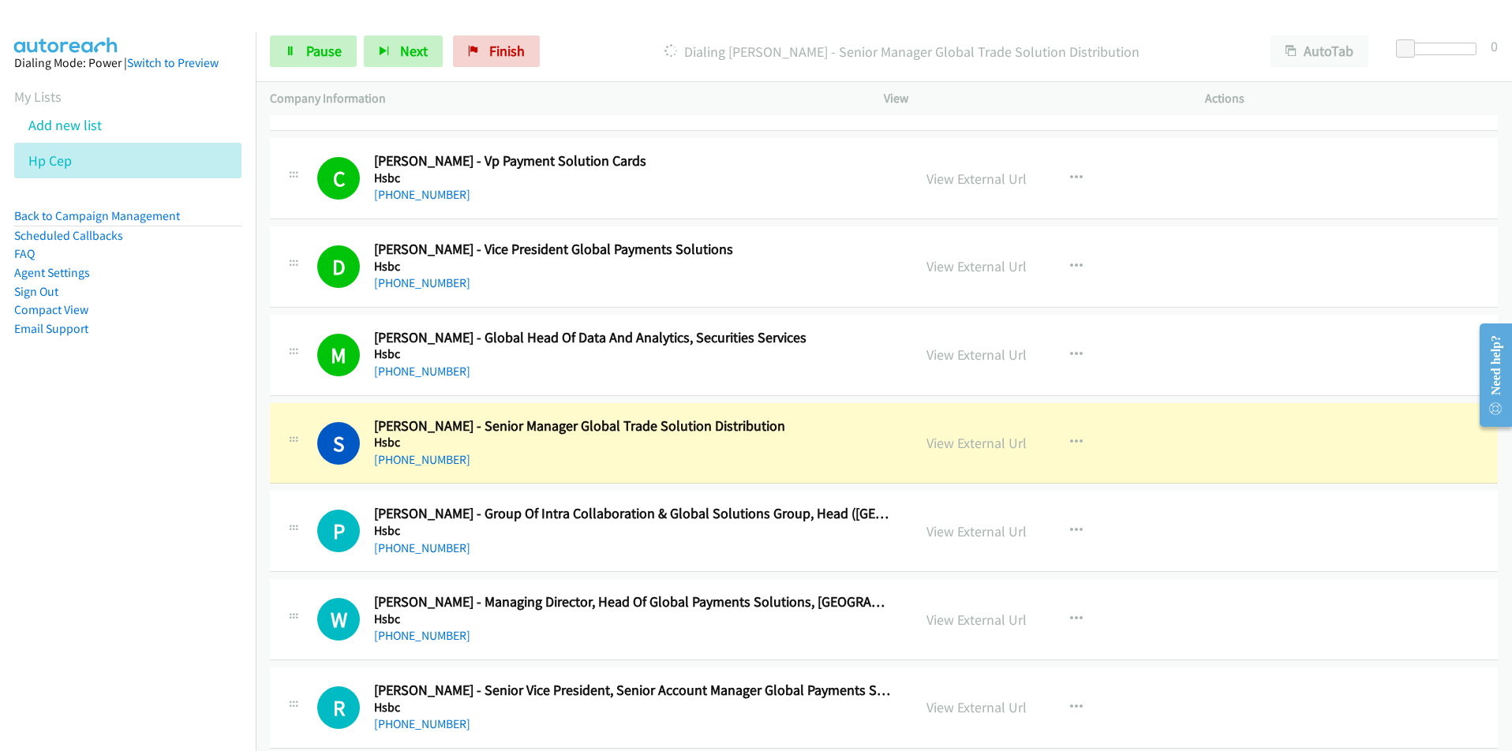
click at [188, 523] on nav "Dialing Mode: Power | Switch to Preview My Lists Add new list Hp Cep Back to Ca…" at bounding box center [128, 407] width 257 height 751
click at [243, 601] on nav "Dialing Mode: Power | Switch to Preview My Lists Add new list Hp Cep Back to Ca…" at bounding box center [128, 407] width 257 height 751
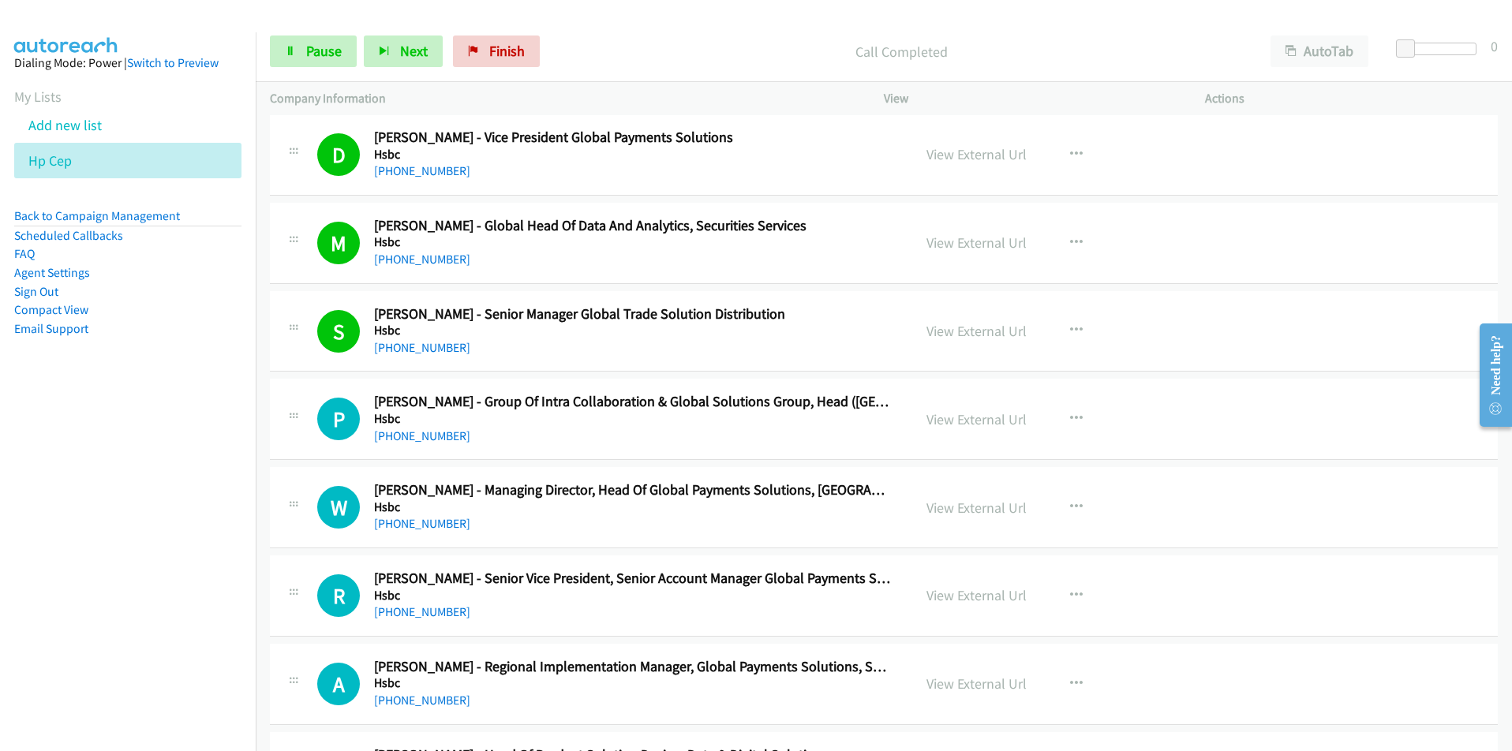
scroll to position [3630, 0]
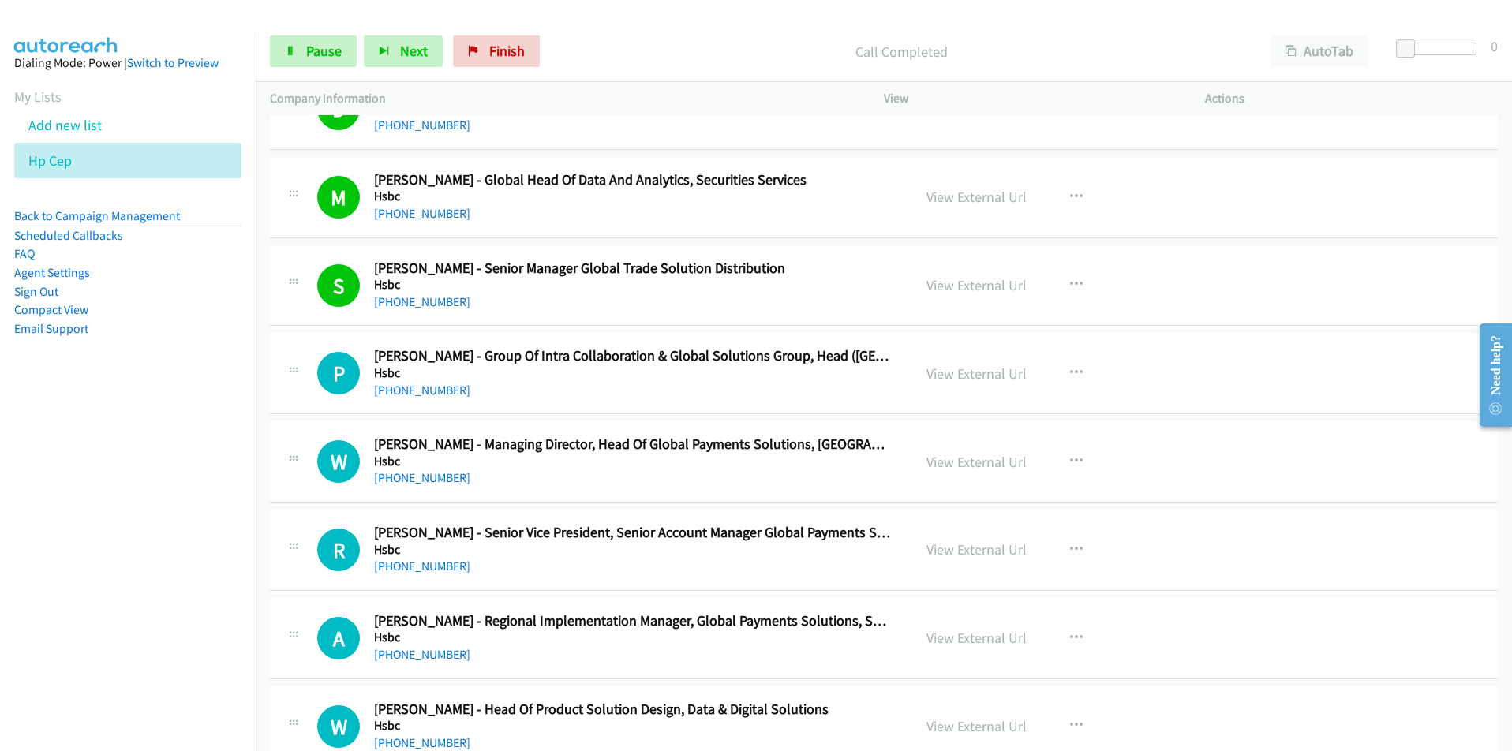
click at [234, 533] on nav "Dialing Mode: Power | Switch to Preview My Lists Add new list Hp Cep Back to Ca…" at bounding box center [128, 407] width 257 height 751
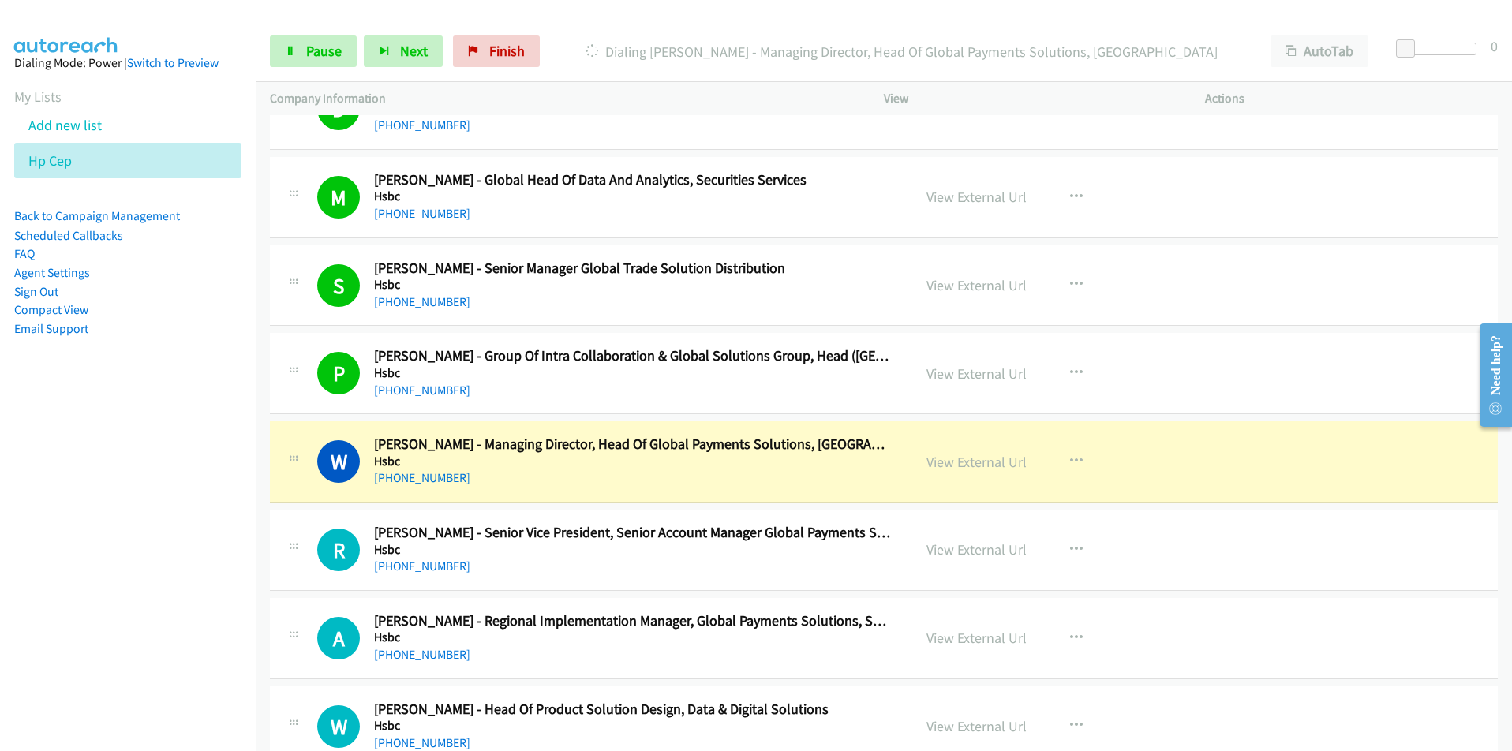
drag, startPoint x: 272, startPoint y: 632, endPoint x: 297, endPoint y: 616, distance: 29.1
click at [272, 632] on div "A Callback Scheduled Alson Tan - Regional Implementation Manager, Global Paymen…" at bounding box center [591, 638] width 642 height 52
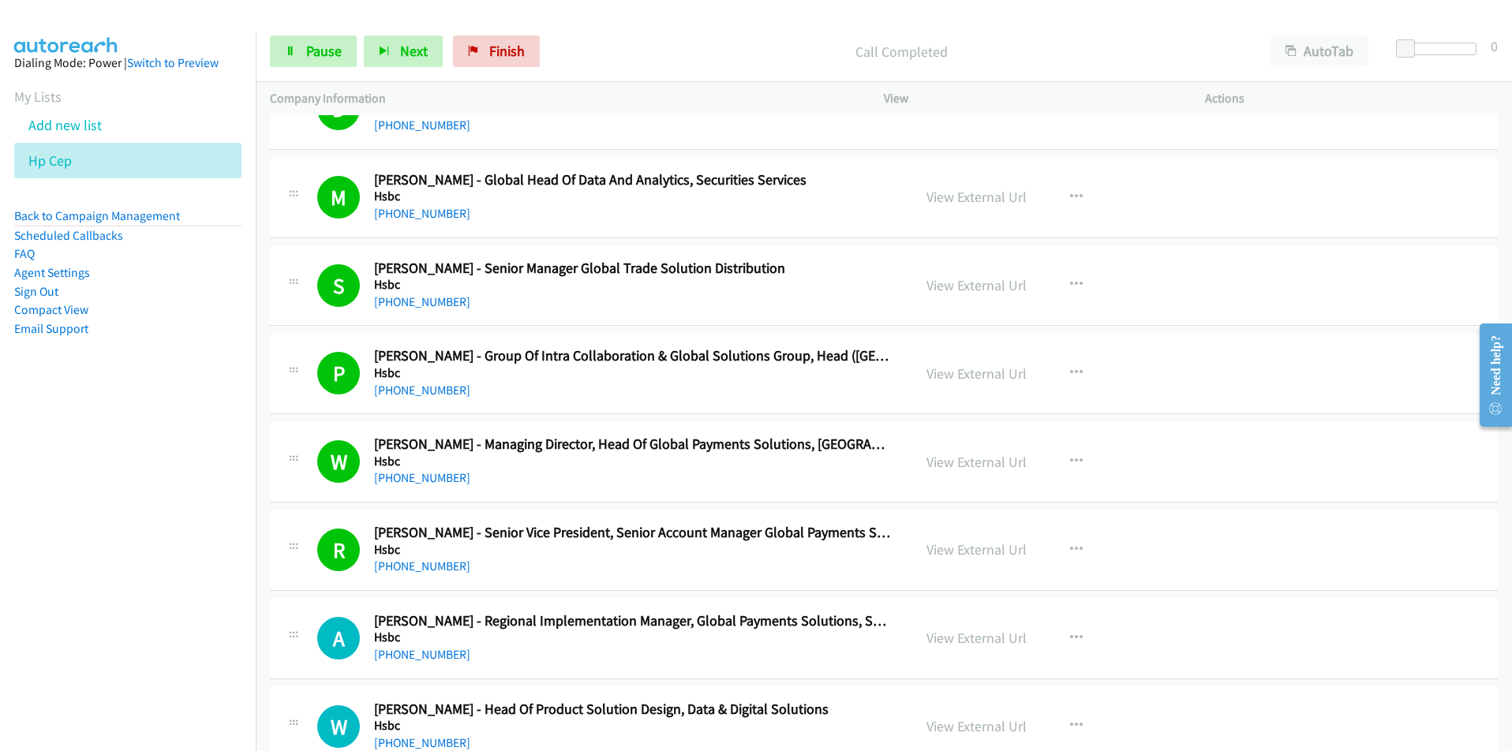
click at [163, 511] on nav "Dialing Mode: Power | Switch to Preview My Lists Add new list Hp Cep Back to Ca…" at bounding box center [128, 407] width 257 height 751
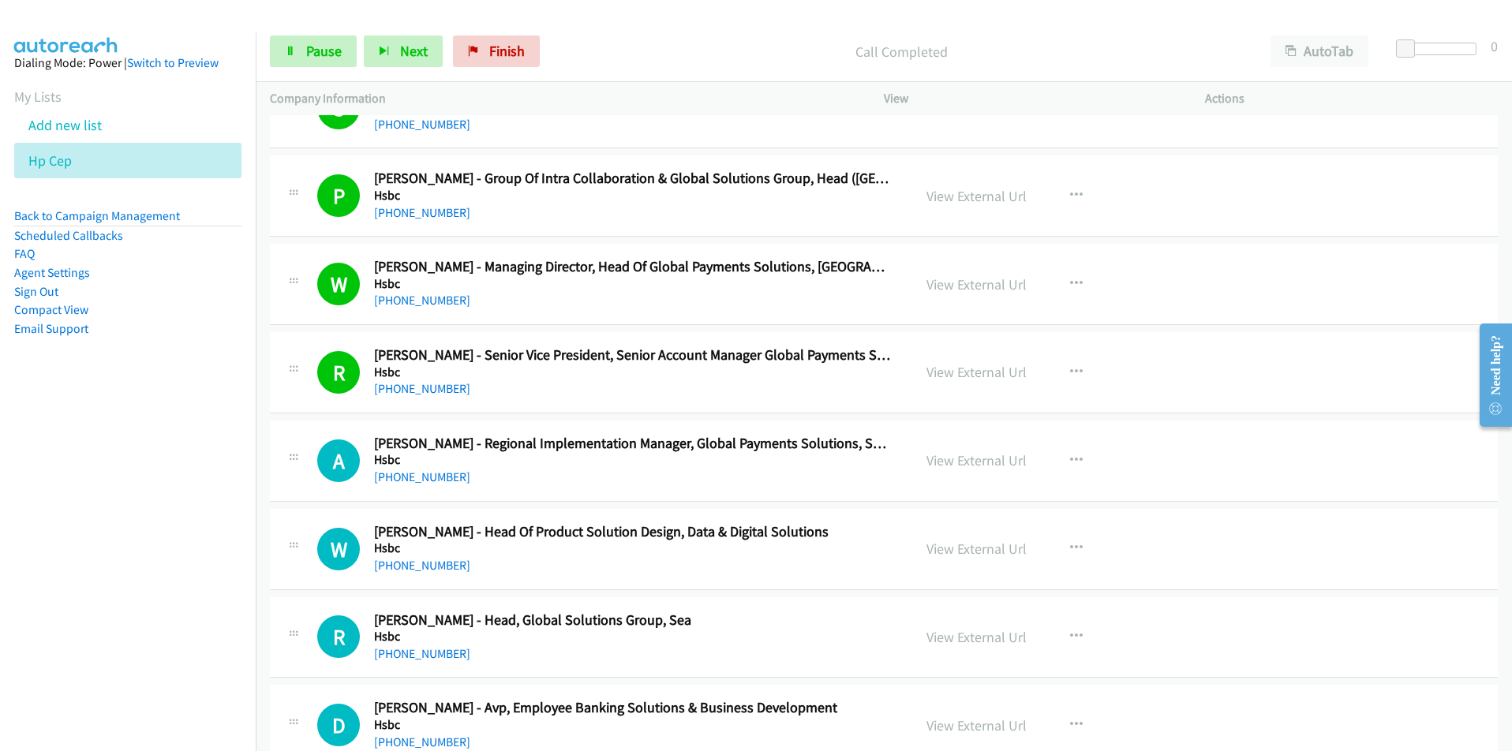
scroll to position [3867, 0]
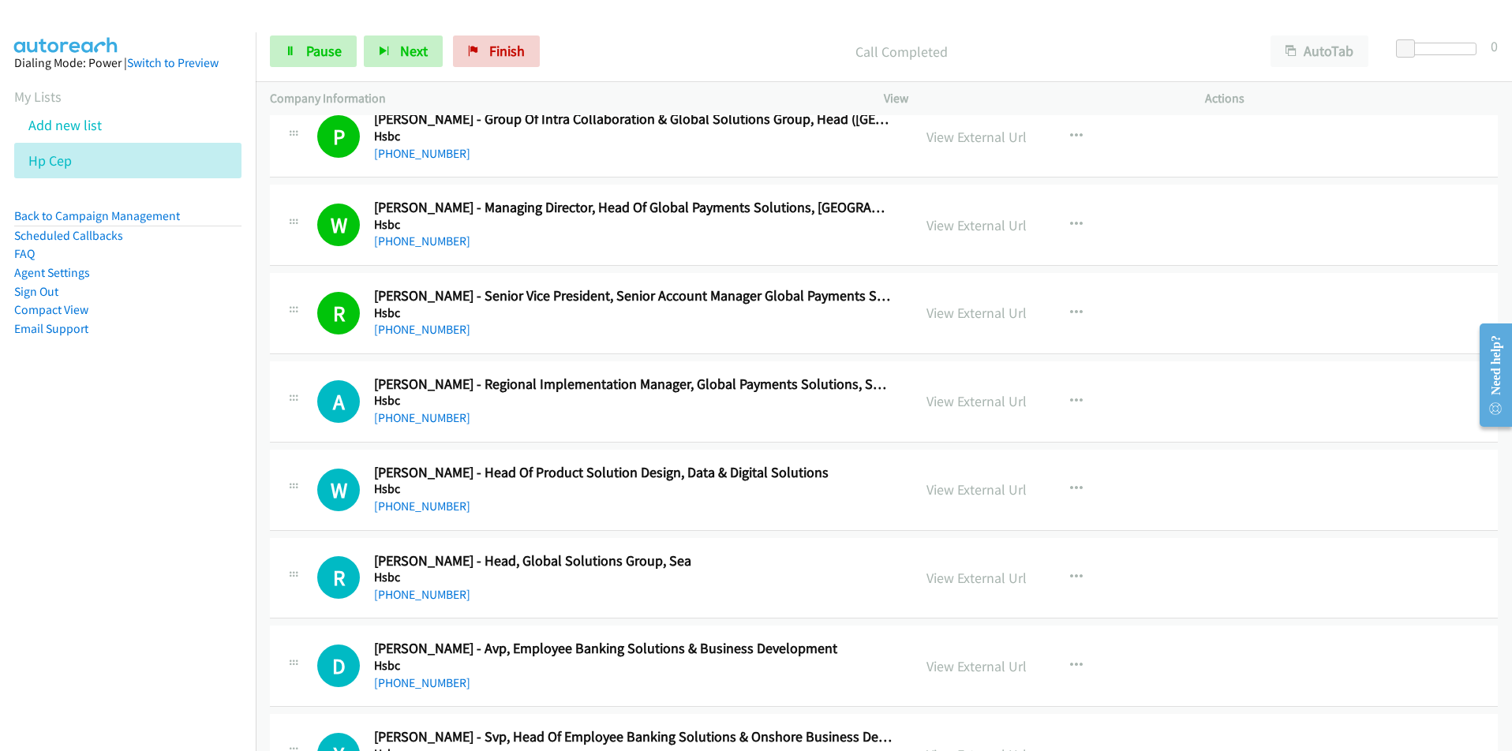
click at [219, 555] on nav "Dialing Mode: Power | Switch to Preview My Lists Add new list Hp Cep Back to Ca…" at bounding box center [128, 407] width 257 height 751
click at [967, 395] on link "View External Url" at bounding box center [977, 401] width 100 height 18
click at [233, 677] on nav "Dialing Mode: Power | Switch to Preview My Lists Add new list Hp Cep Back to Ca…" at bounding box center [128, 407] width 257 height 751
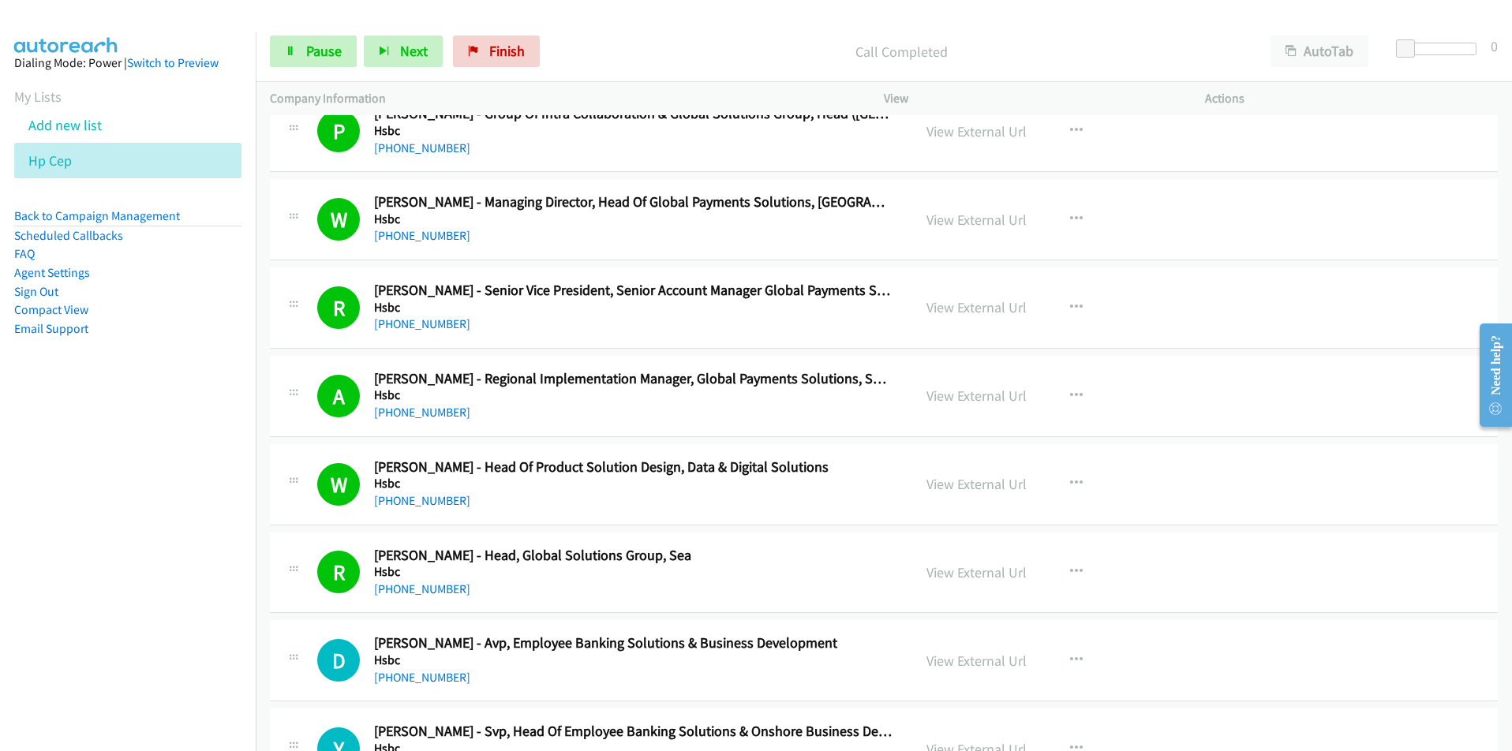
scroll to position [4025, 0]
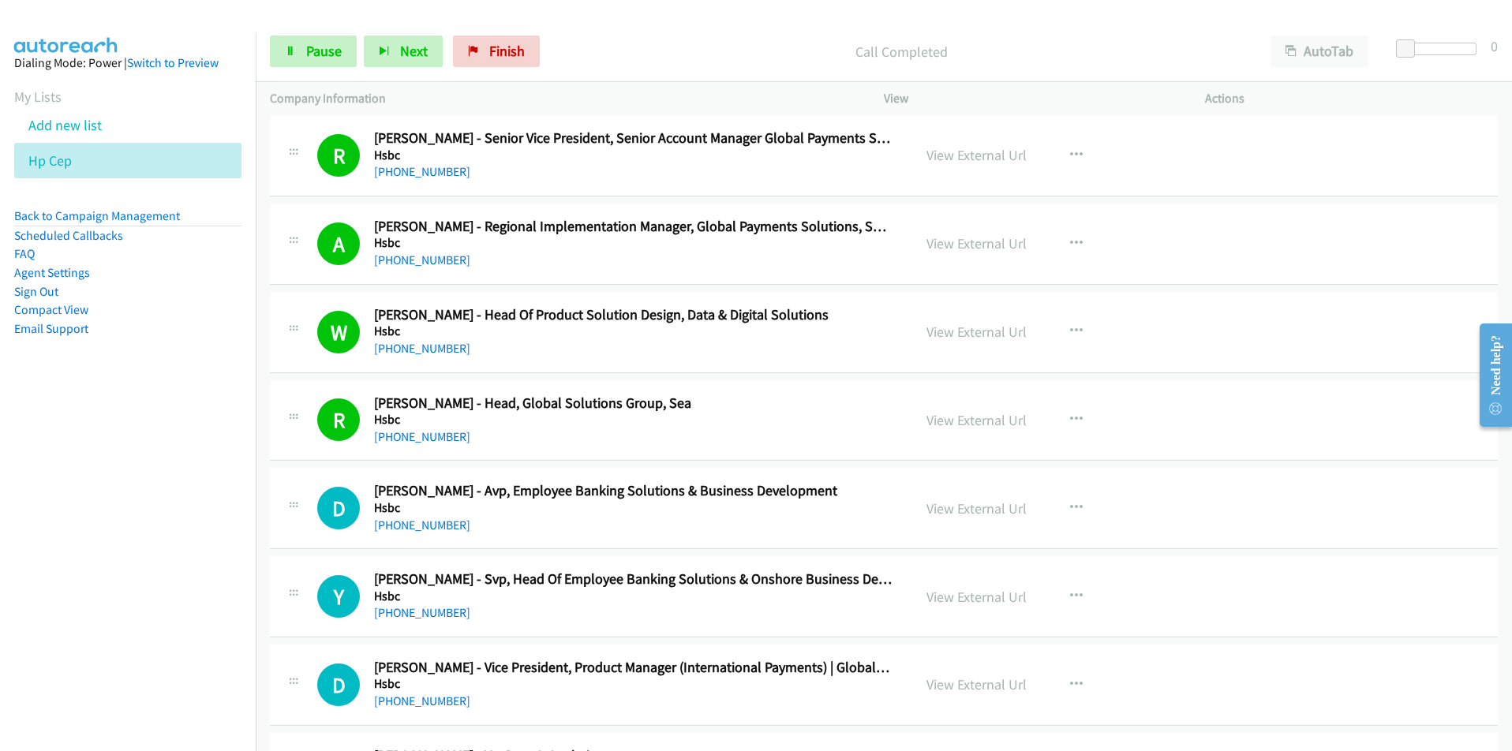
drag, startPoint x: 211, startPoint y: 570, endPoint x: 228, endPoint y: 568, distance: 17.4
click at [211, 570] on nav "Dialing Mode: Power | Switch to Preview My Lists Add new list Hp Cep Back to Ca…" at bounding box center [128, 407] width 257 height 751
drag, startPoint x: 195, startPoint y: 631, endPoint x: 225, endPoint y: 624, distance: 30.6
click at [195, 631] on nav "Dialing Mode: Power | Switch to Preview My Lists Add new list Hp Cep Back to Ca…" at bounding box center [128, 407] width 257 height 751
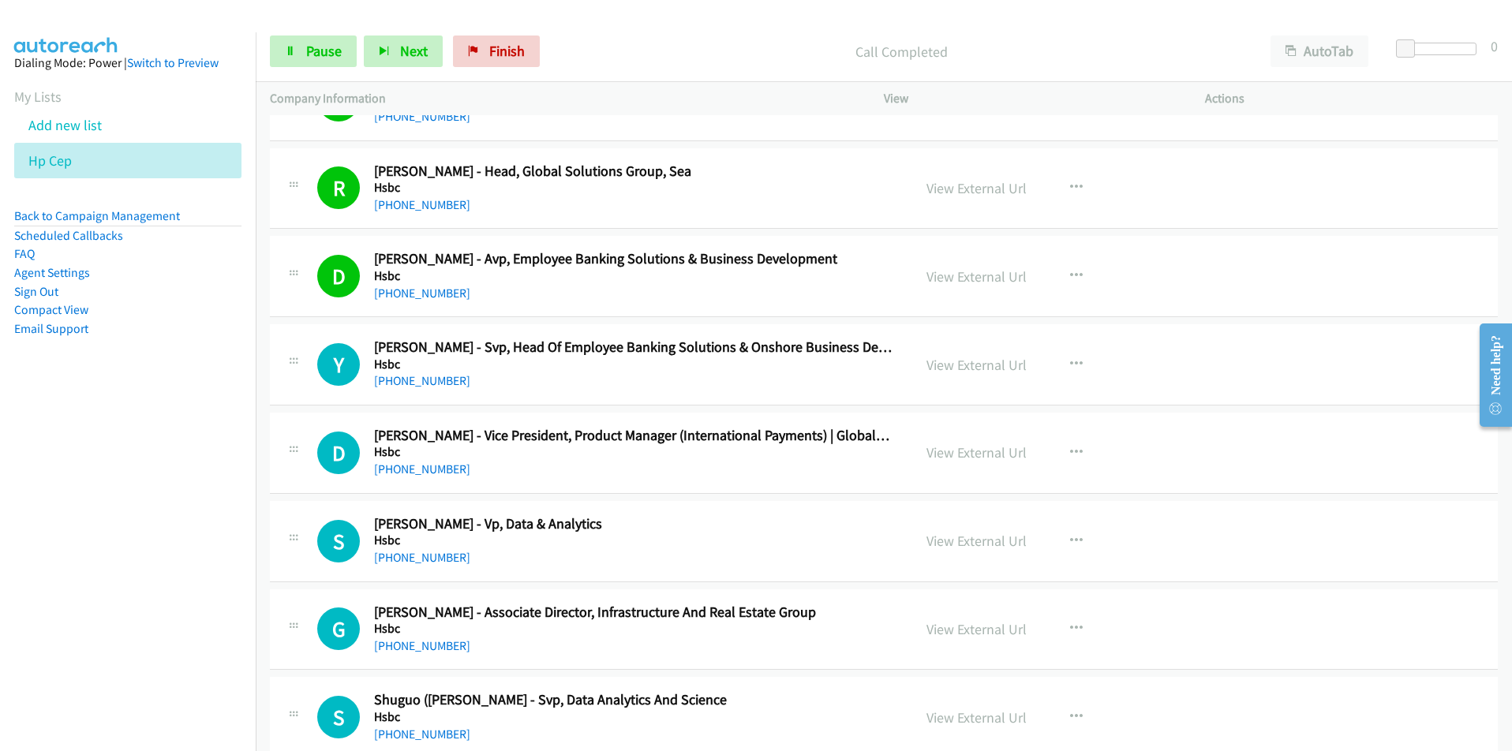
scroll to position [4262, 0]
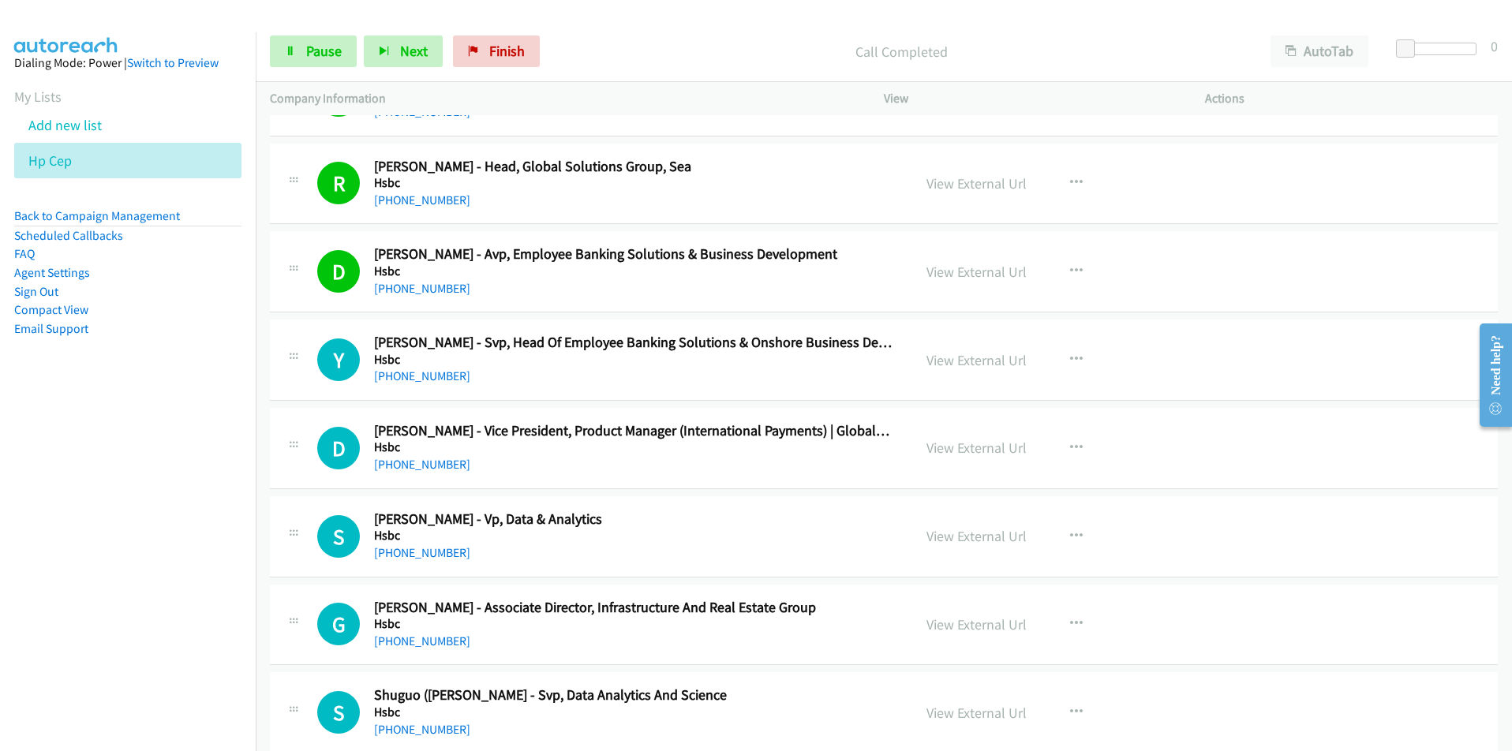
click at [201, 477] on nav "Dialing Mode: Power | Switch to Preview My Lists Add new list Hp Cep Back to Ca…" at bounding box center [128, 407] width 257 height 751
click at [115, 605] on nav "Dialing Mode: Power | Switch to Preview My Lists Add new list Hp Cep Back to Ca…" at bounding box center [128, 407] width 257 height 751
click at [155, 566] on nav "Dialing Mode: Power | Switch to Preview My Lists Add new list Hp Cep Back to Ca…" at bounding box center [128, 407] width 257 height 751
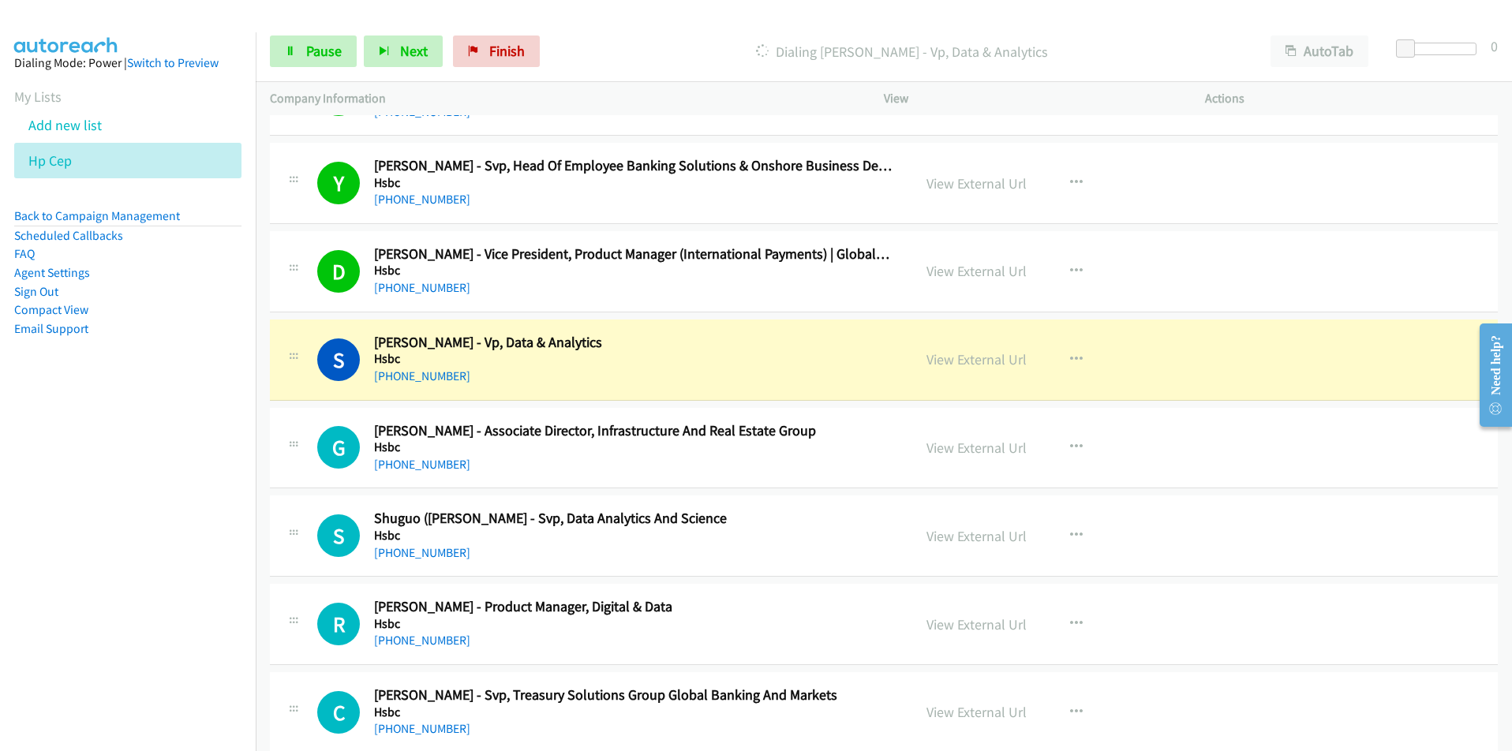
scroll to position [4499, 0]
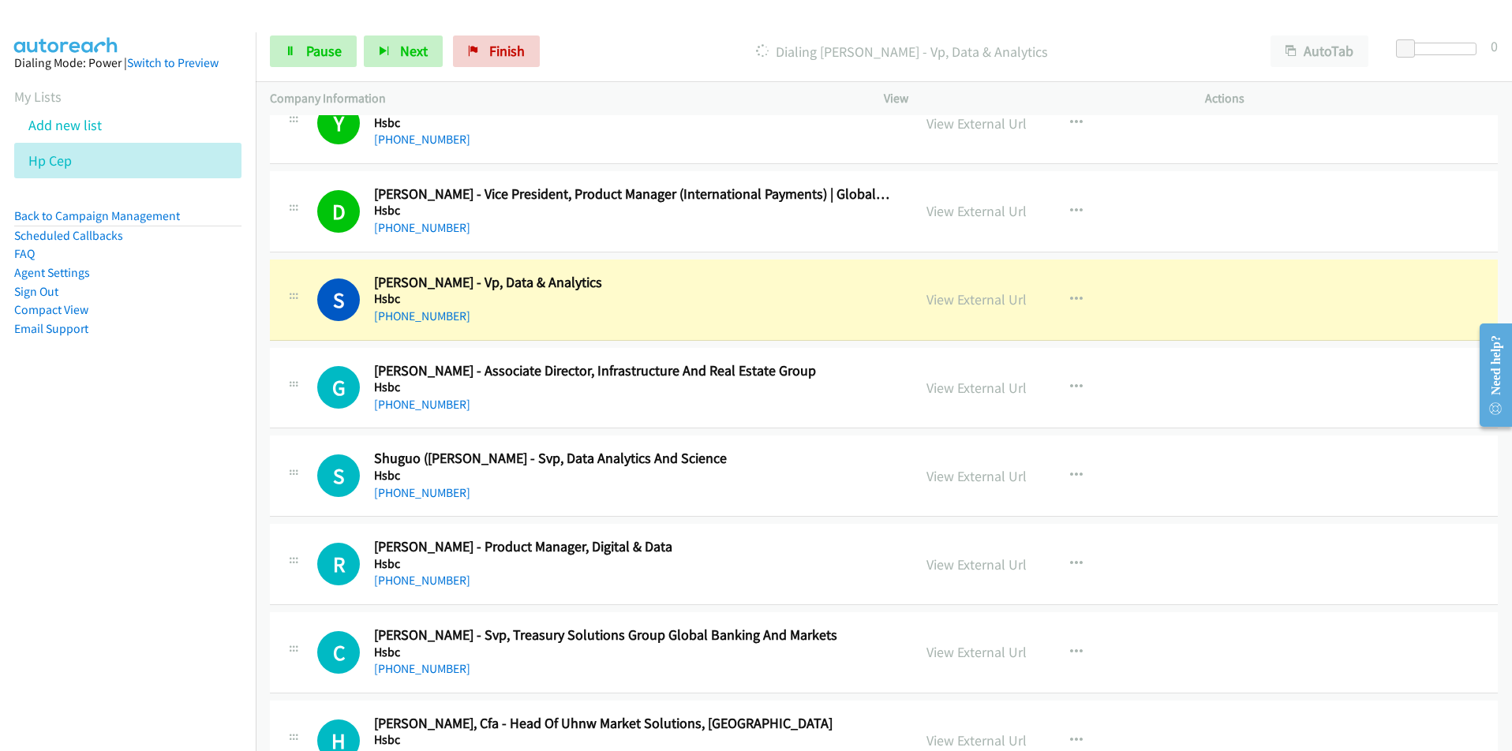
click at [198, 503] on nav "Dialing Mode: Power | Switch to Preview My Lists Add new list Hp Cep Back to Ca…" at bounding box center [128, 407] width 257 height 751
click at [1001, 301] on link "View External Url" at bounding box center [977, 299] width 100 height 18
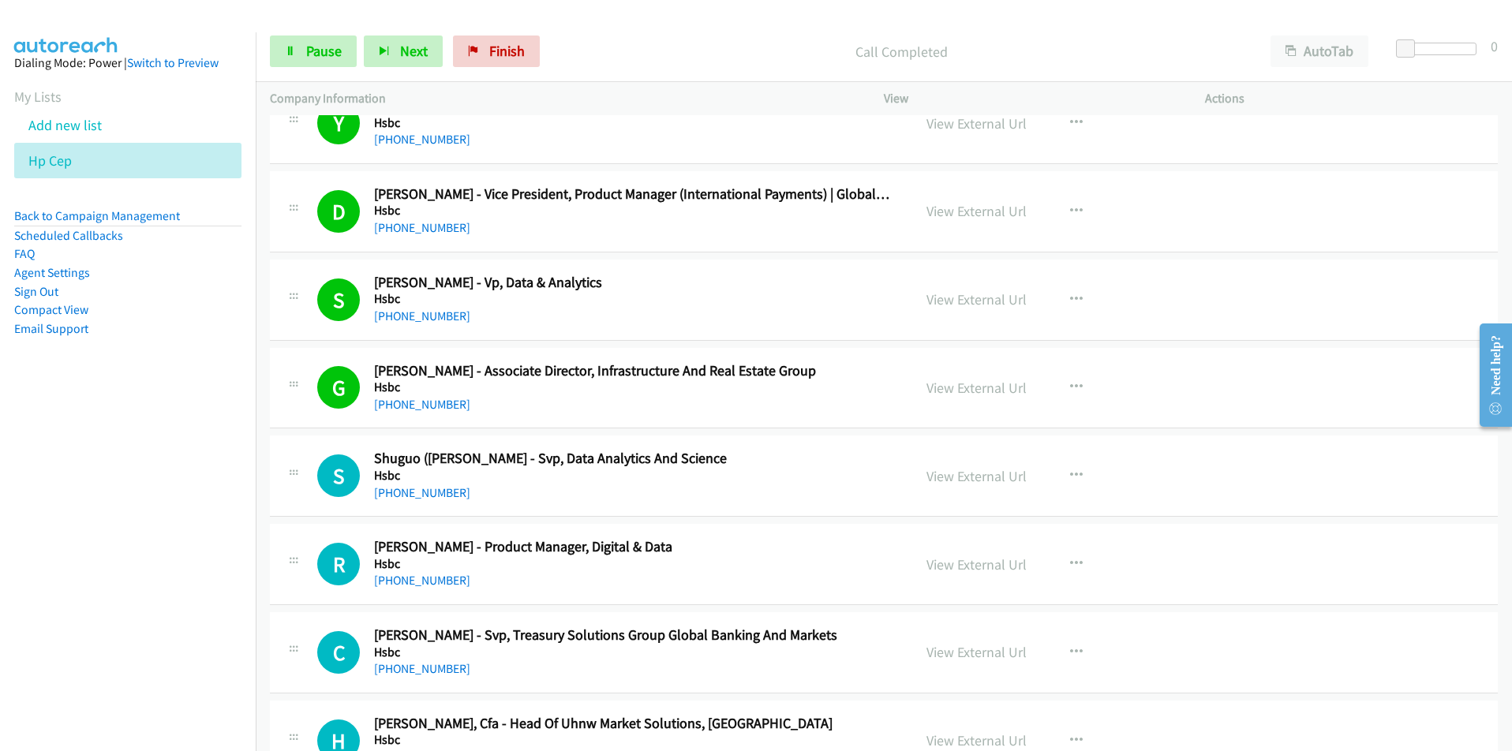
click at [109, 545] on nav "Dialing Mode: Power | Switch to Preview My Lists Add new list Hp Cep Back to Ca…" at bounding box center [128, 407] width 257 height 751
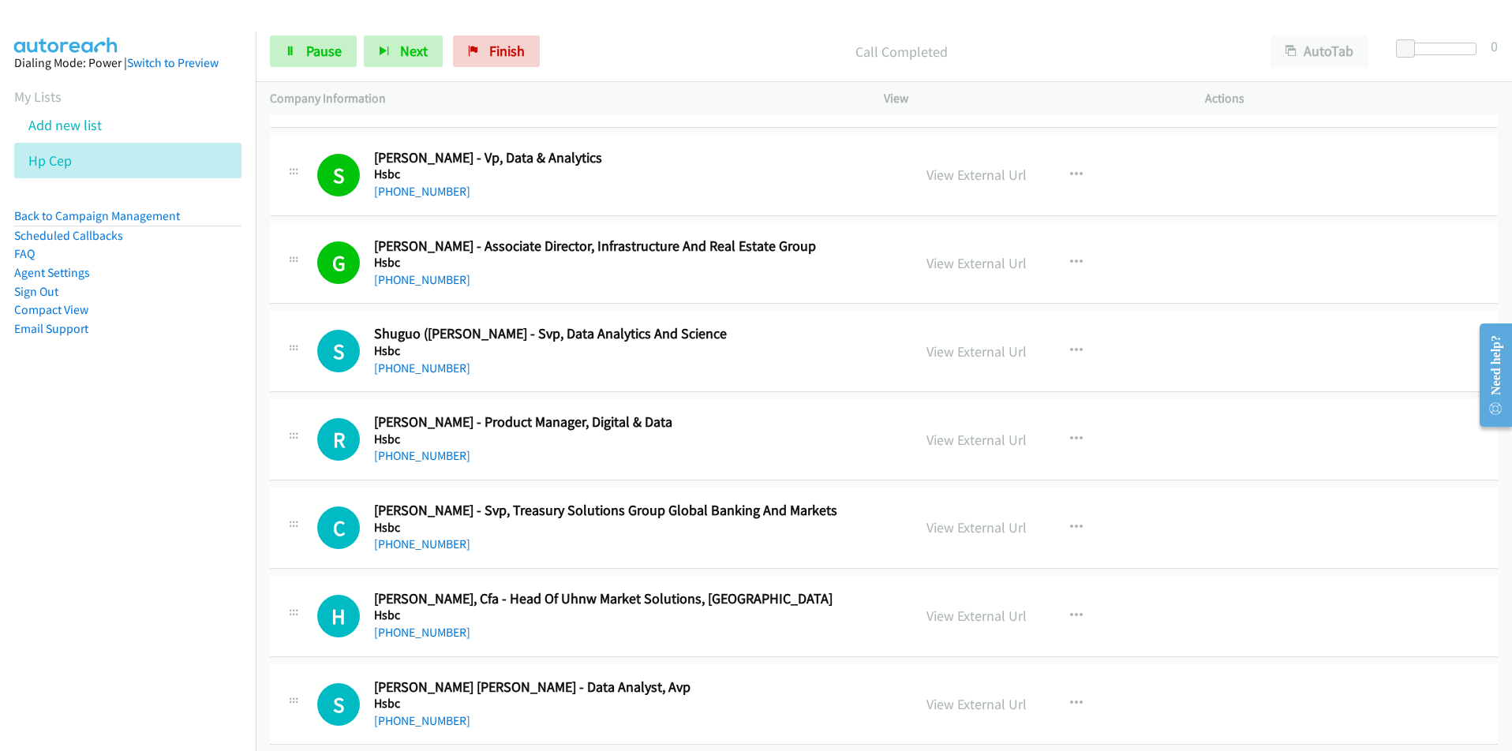
scroll to position [4656, 0]
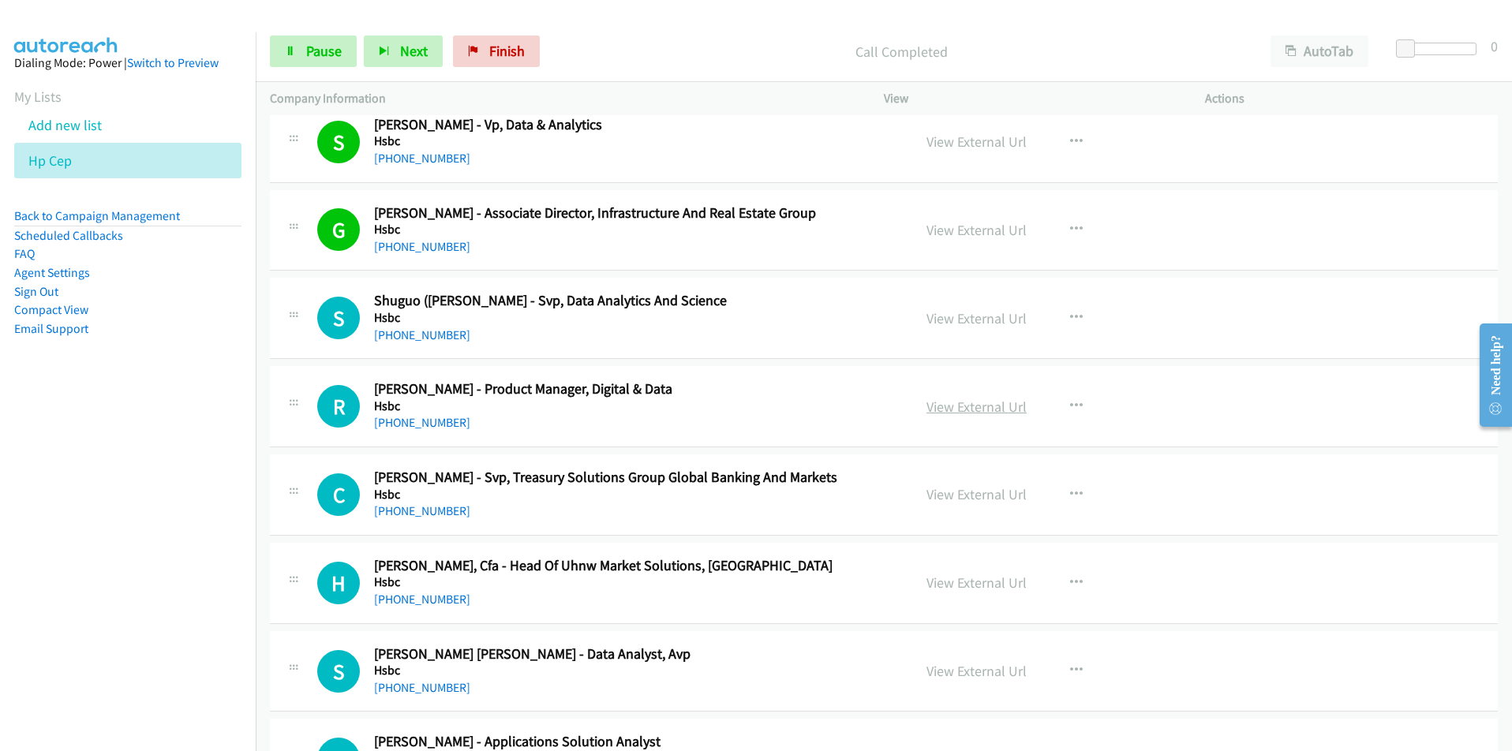
click at [998, 407] on link "View External Url" at bounding box center [977, 407] width 100 height 18
drag, startPoint x: 215, startPoint y: 620, endPoint x: 424, endPoint y: 583, distance: 212.3
click at [215, 620] on nav "Dialing Mode: Power | Switch to Preview My Lists Add new list Hp Cep Back to Ca…" at bounding box center [128, 407] width 257 height 751
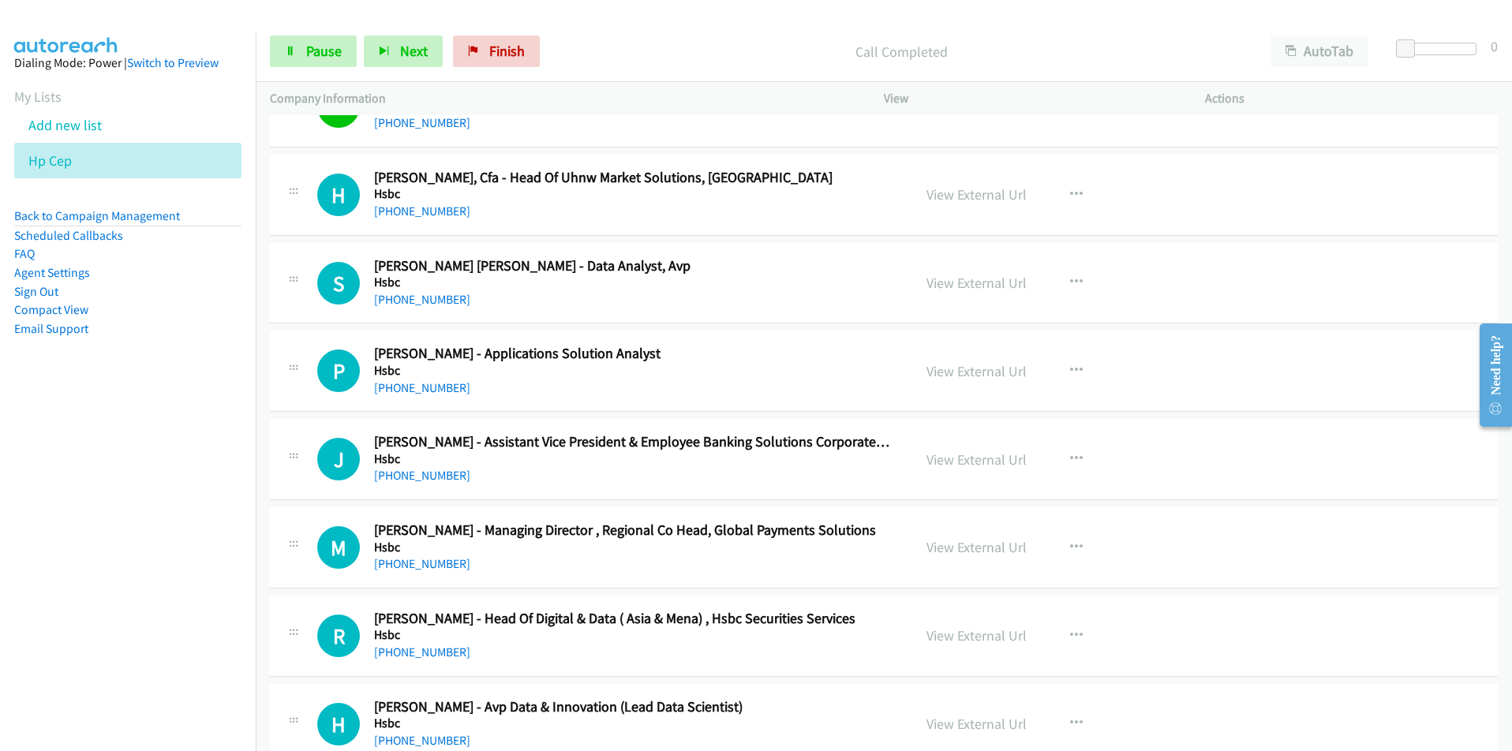
scroll to position [5051, 0]
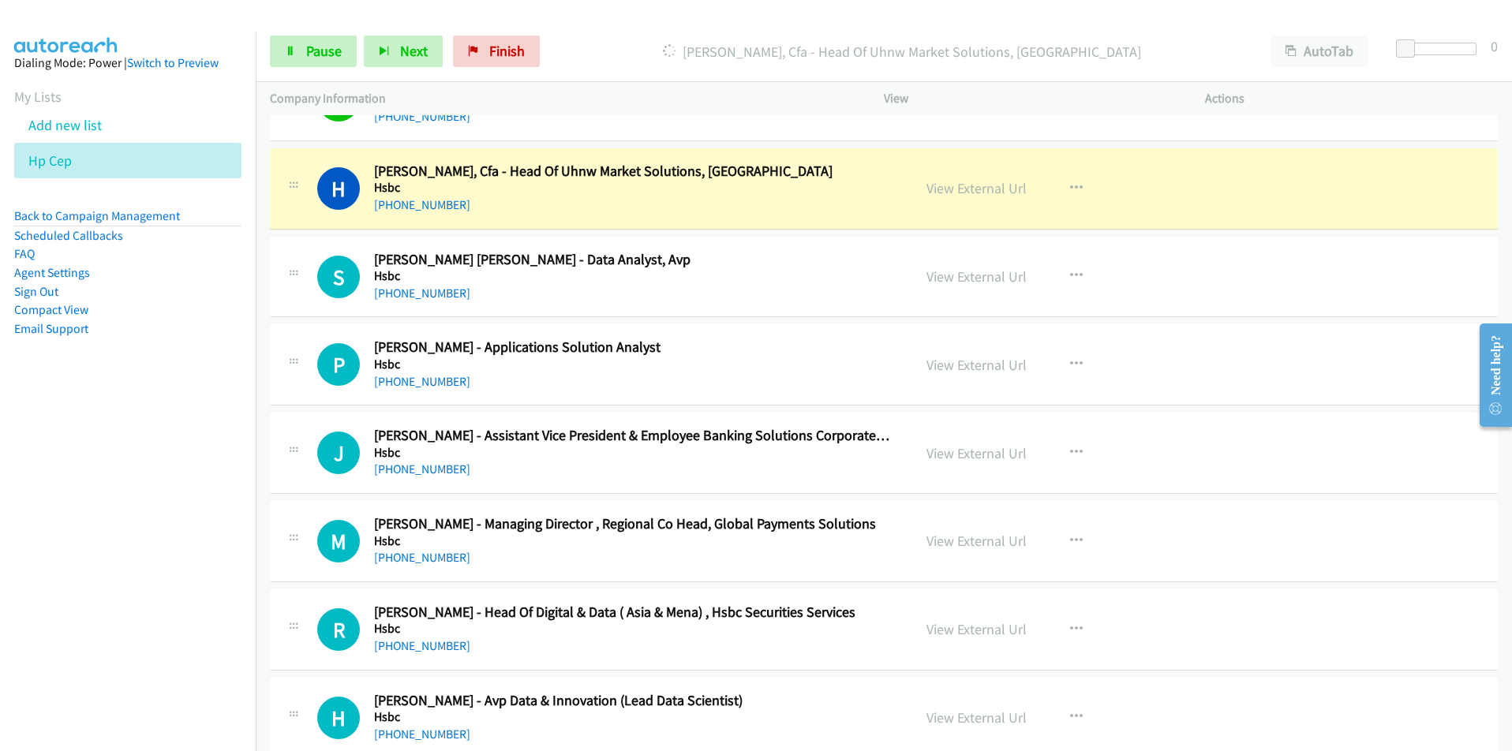
click at [131, 510] on nav "Dialing Mode: Power | Switch to Preview My Lists Add new list Hp Cep Back to Ca…" at bounding box center [128, 407] width 257 height 751
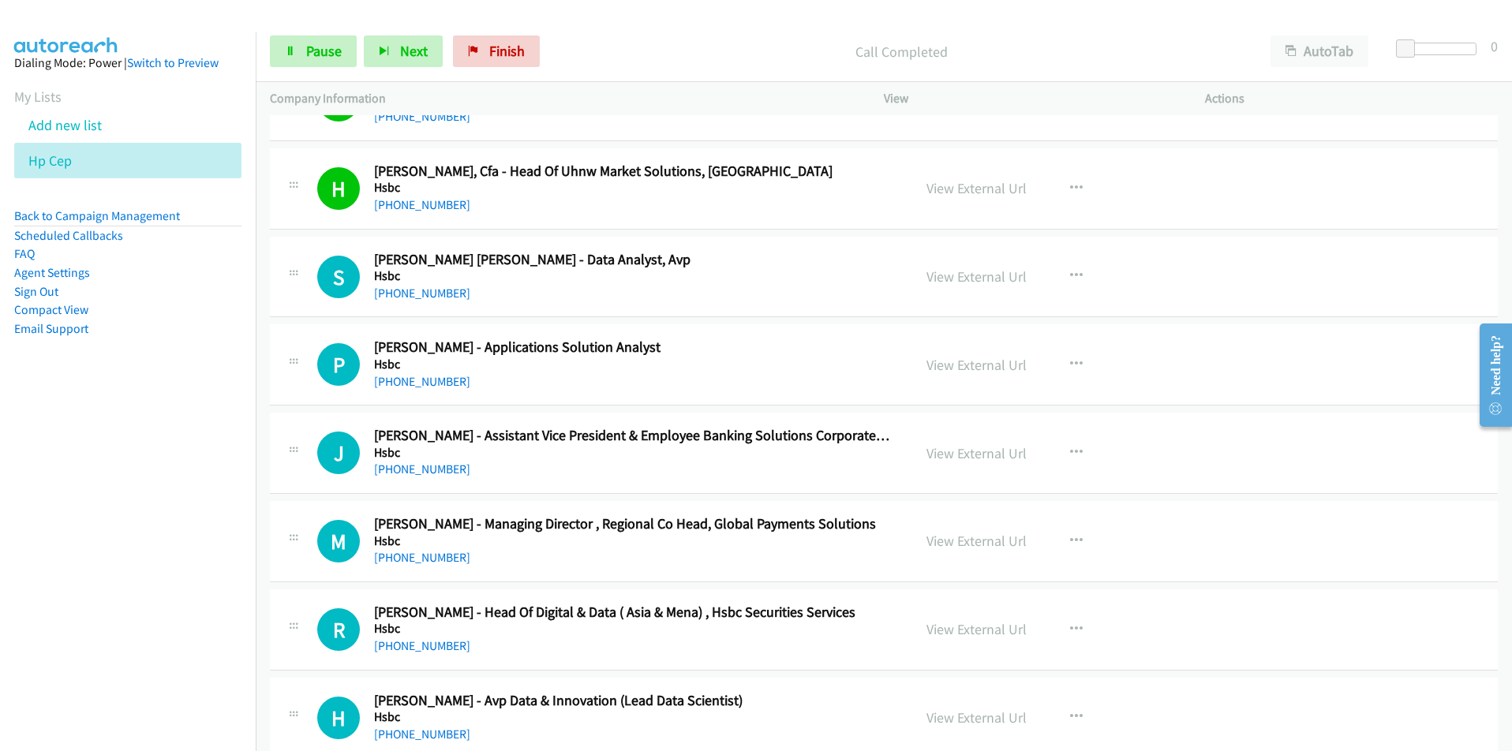
click at [173, 584] on nav "Dialing Mode: Power | Switch to Preview My Lists Add new list Hp Cep Back to Ca…" at bounding box center [128, 407] width 257 height 751
click at [224, 593] on nav "Dialing Mode: Power | Switch to Preview My Lists Add new list Hp Cep Back to Ca…" at bounding box center [128, 407] width 257 height 751
click at [962, 449] on link "View External Url" at bounding box center [977, 453] width 100 height 18
click at [230, 558] on nav "Dialing Mode: Power | Switch to Preview My Lists Add new list Hp Cep Back to Ca…" at bounding box center [128, 407] width 257 height 751
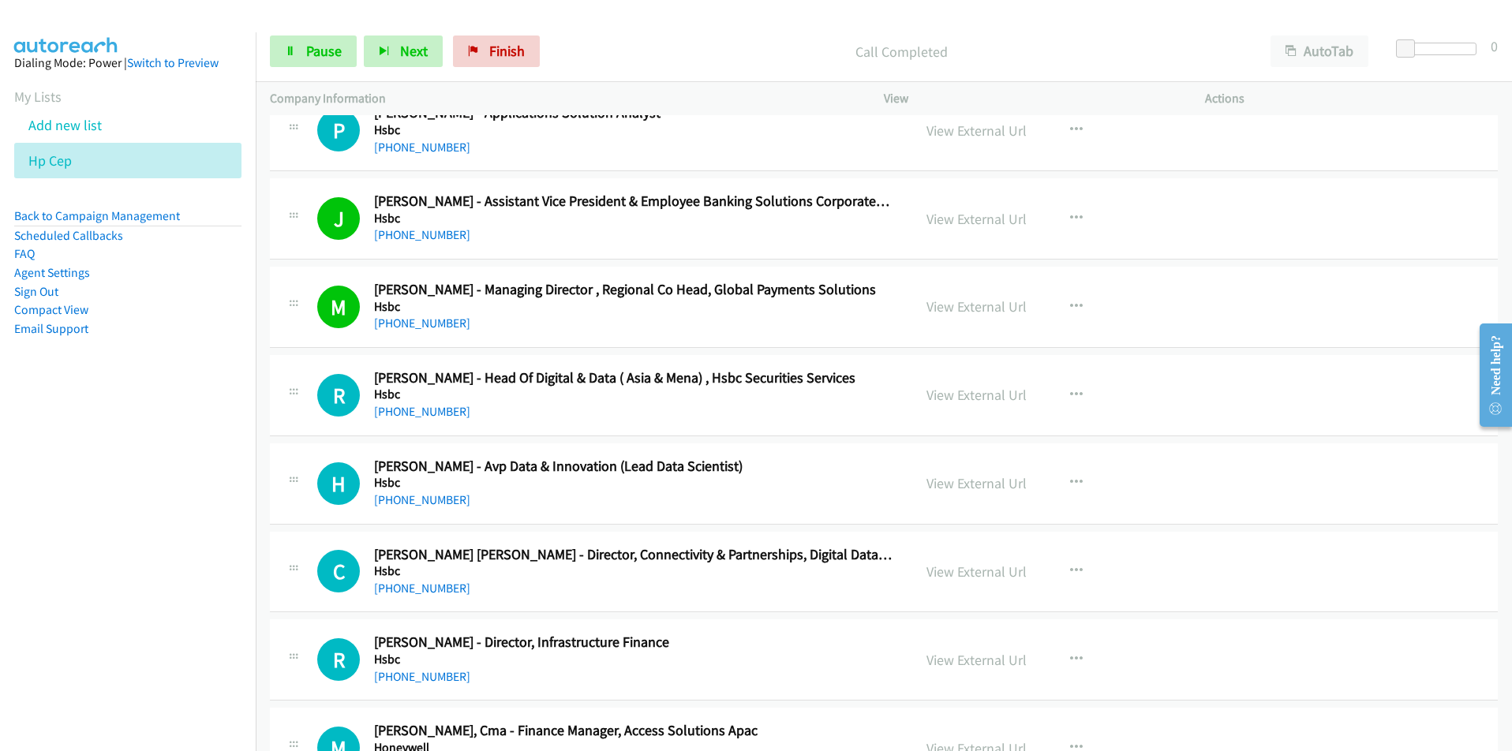
scroll to position [5288, 0]
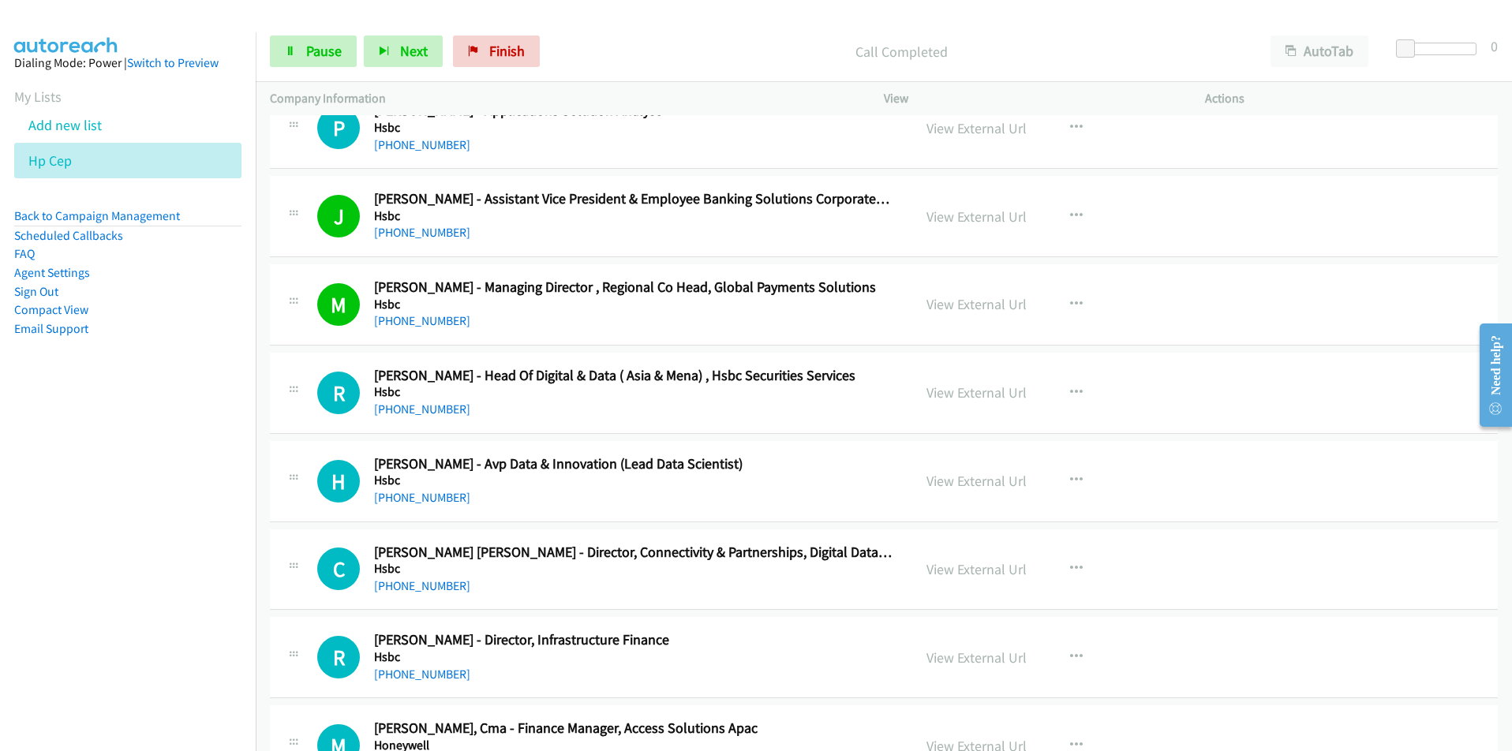
click at [135, 567] on nav "Dialing Mode: Power | Switch to Preview My Lists Add new list Hp Cep Back to Ca…" at bounding box center [128, 407] width 257 height 751
click at [954, 485] on link "View External Url" at bounding box center [977, 481] width 100 height 18
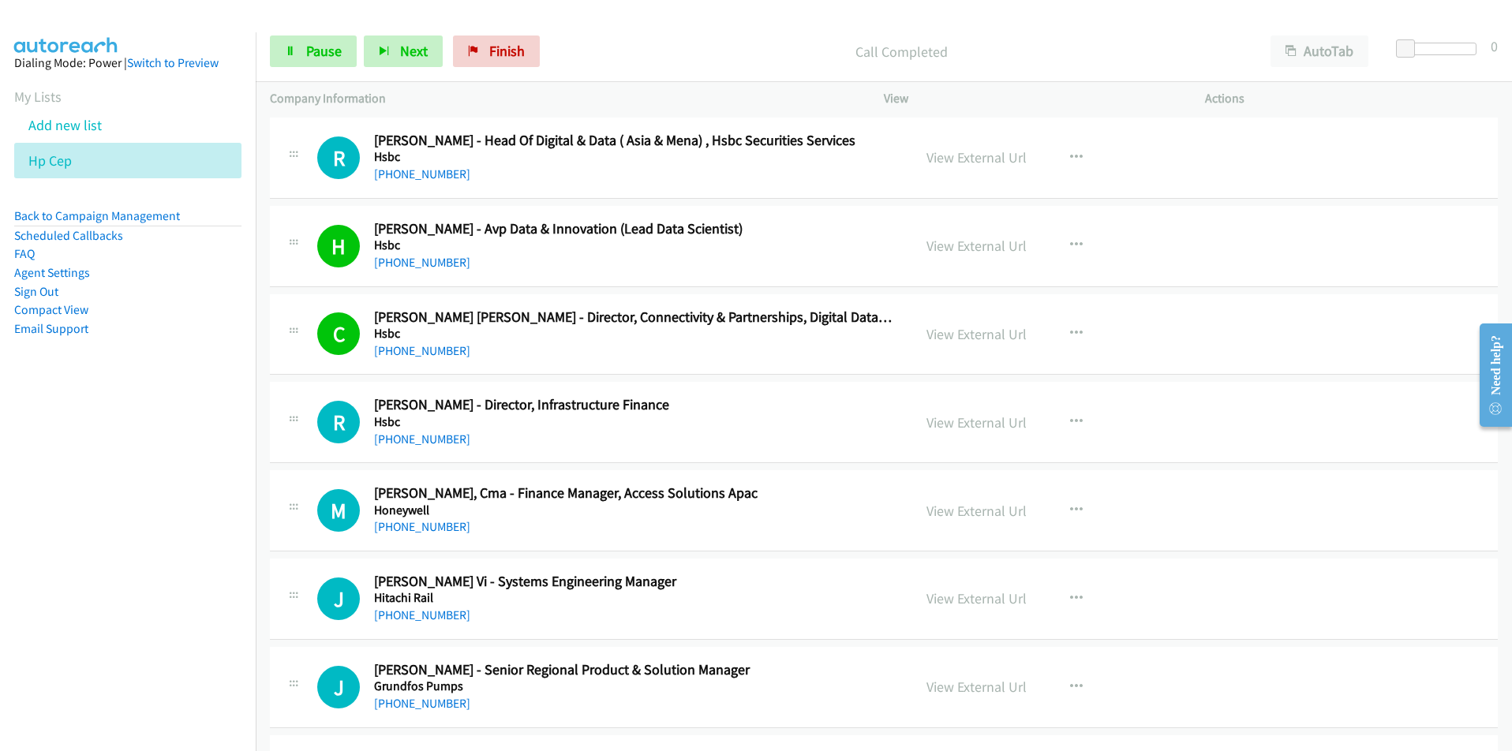
scroll to position [5525, 0]
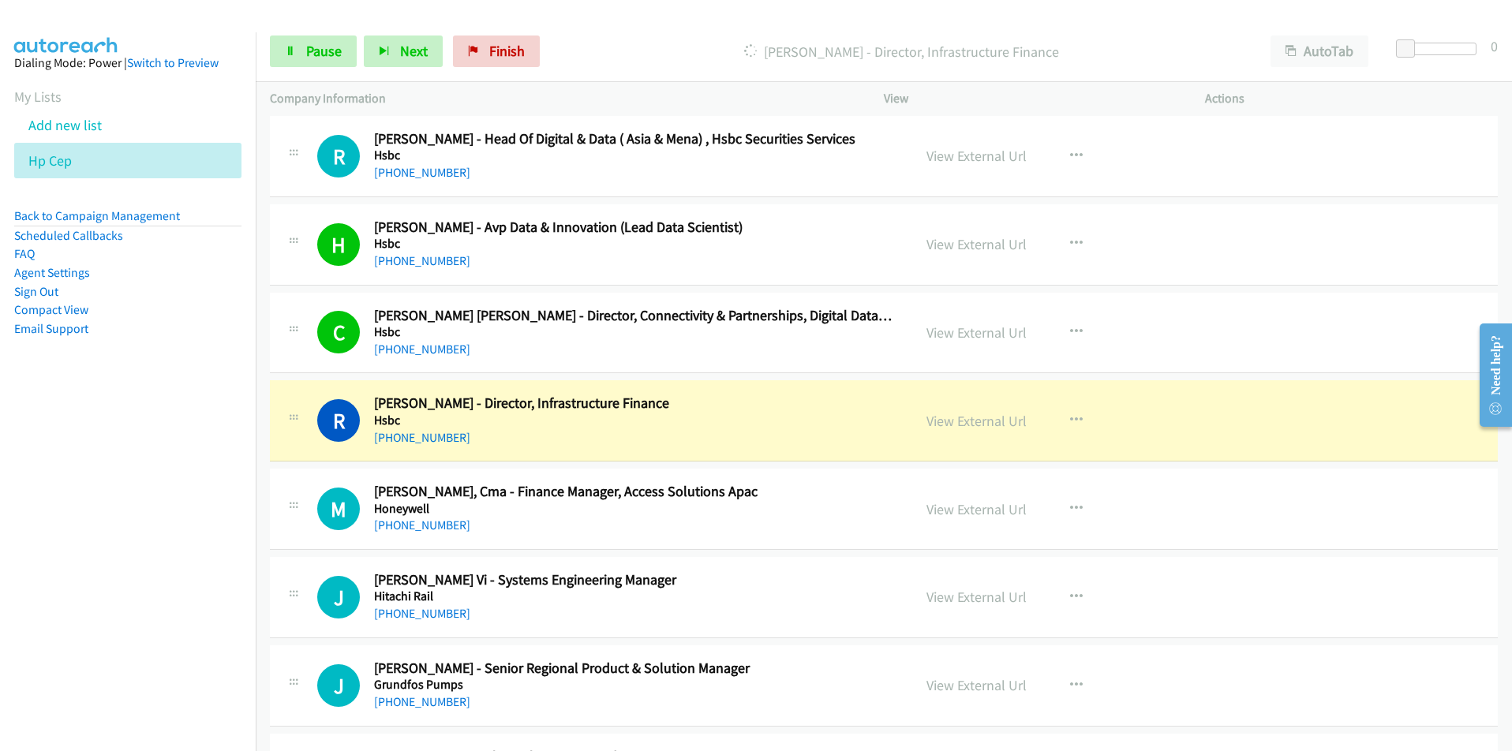
click at [173, 581] on nav "Dialing Mode: Power | Switch to Preview My Lists Add new list Hp Cep Back to Ca…" at bounding box center [128, 407] width 257 height 751
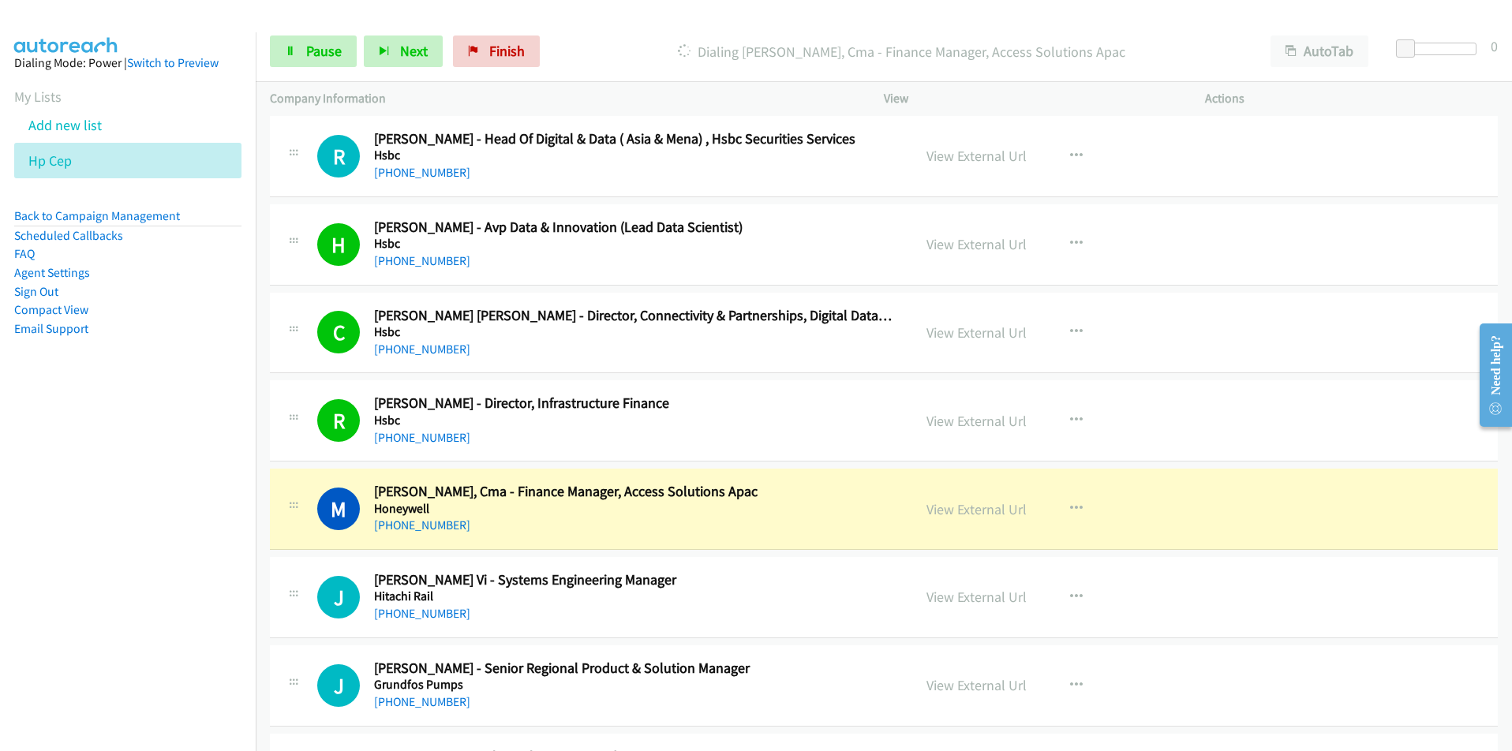
drag, startPoint x: 189, startPoint y: 582, endPoint x: 249, endPoint y: 590, distance: 60.4
click at [189, 582] on nav "Dialing Mode: Power | Switch to Preview My Lists Add new list Hp Cep Back to Ca…" at bounding box center [128, 407] width 257 height 751
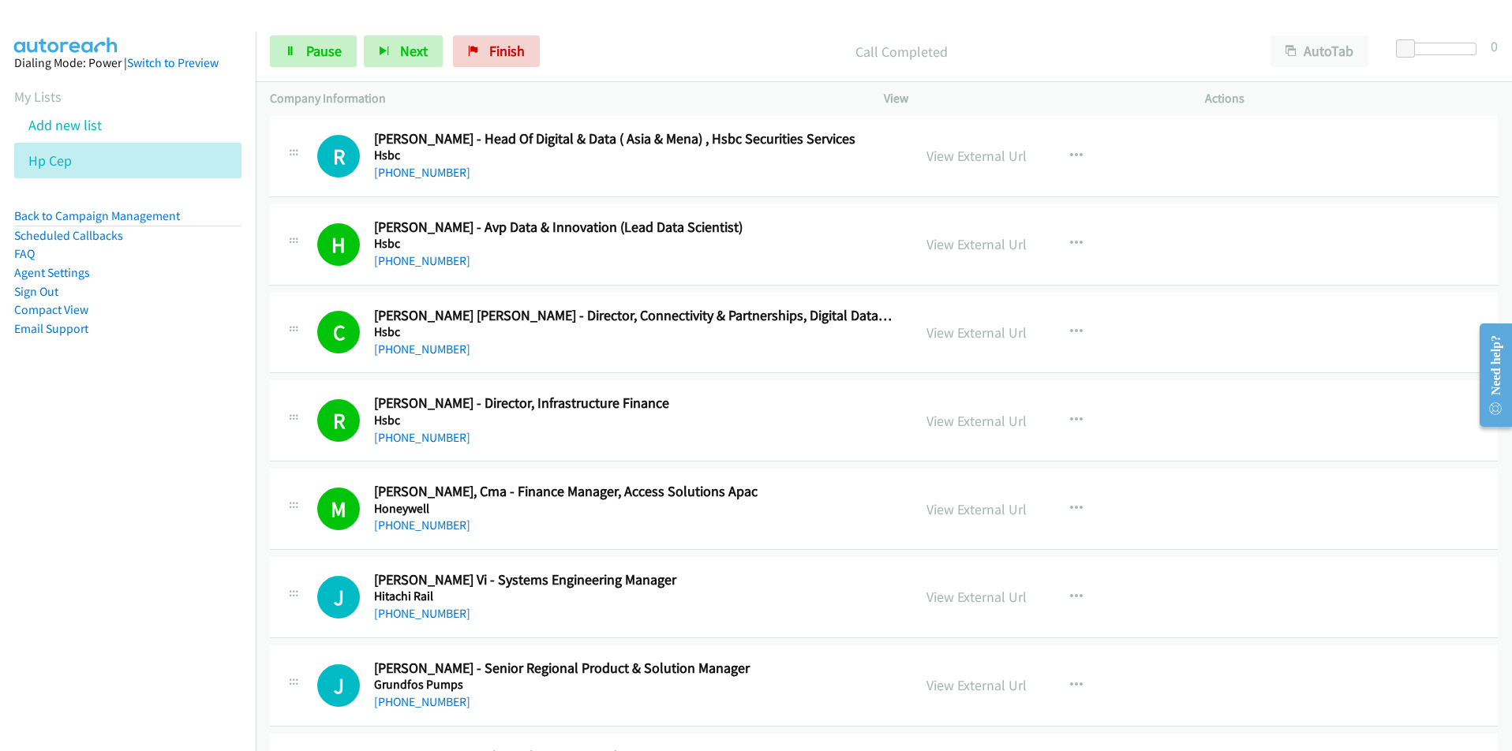
click at [163, 621] on nav "Dialing Mode: Power | Switch to Preview My Lists Add new list Hp Cep Back to Ca…" at bounding box center [128, 407] width 257 height 751
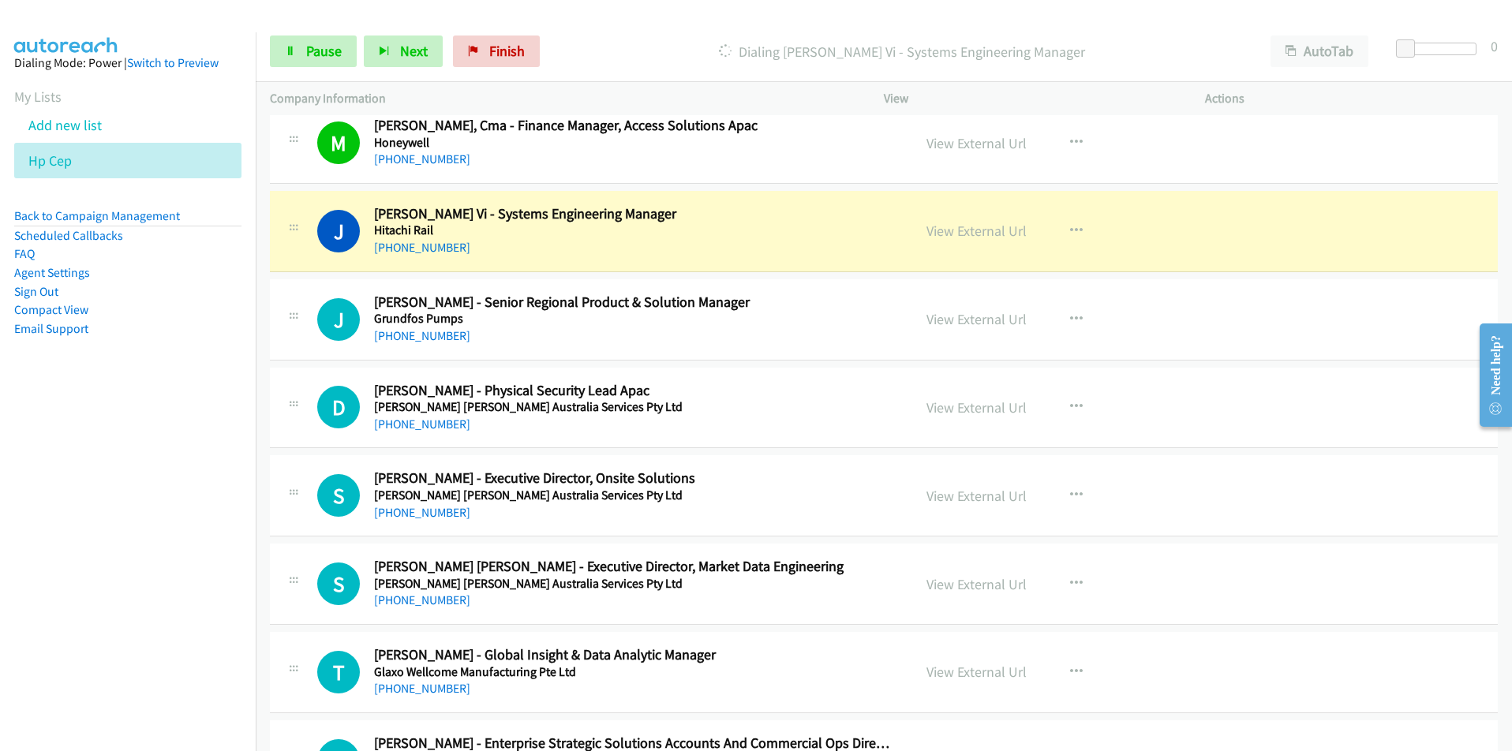
scroll to position [5919, 0]
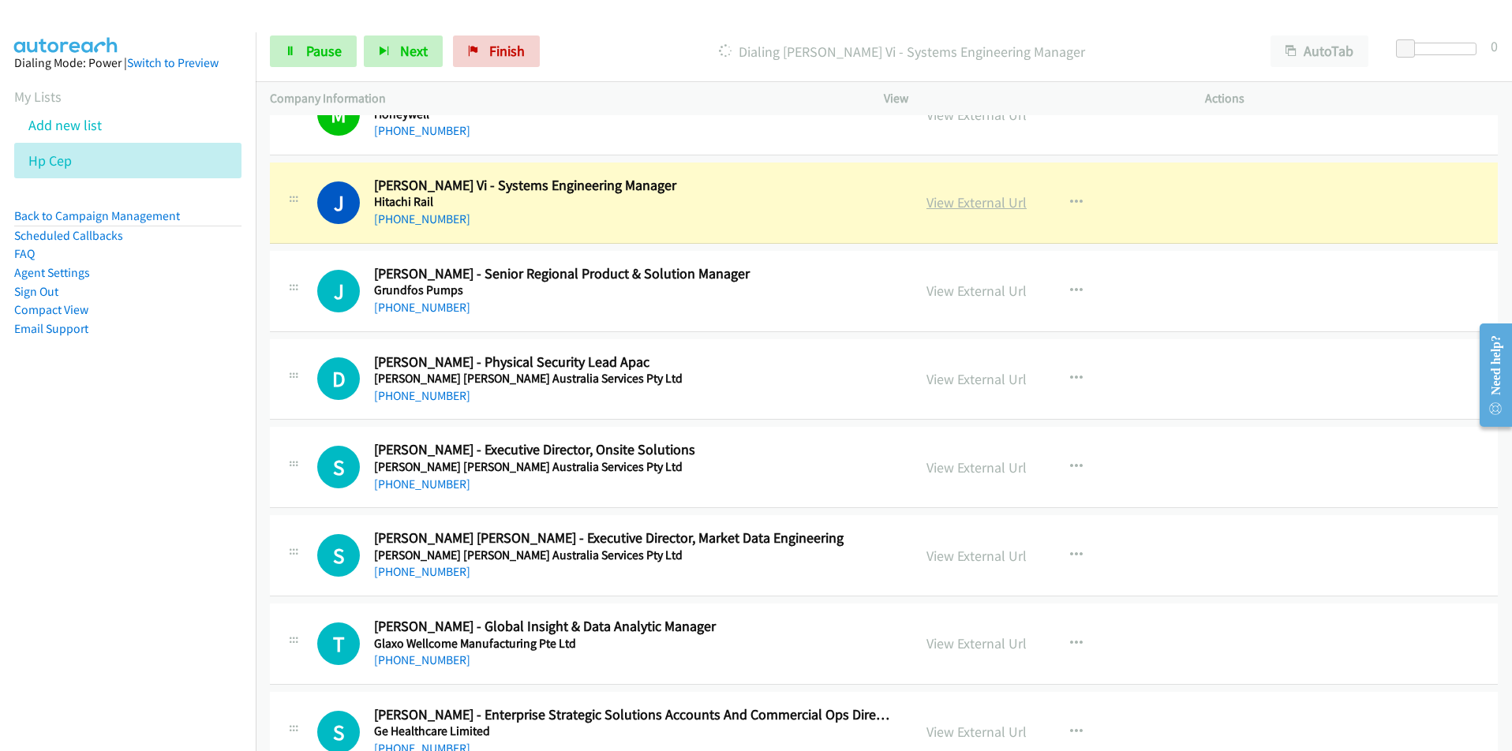
click at [1000, 200] on link "View External Url" at bounding box center [977, 202] width 100 height 18
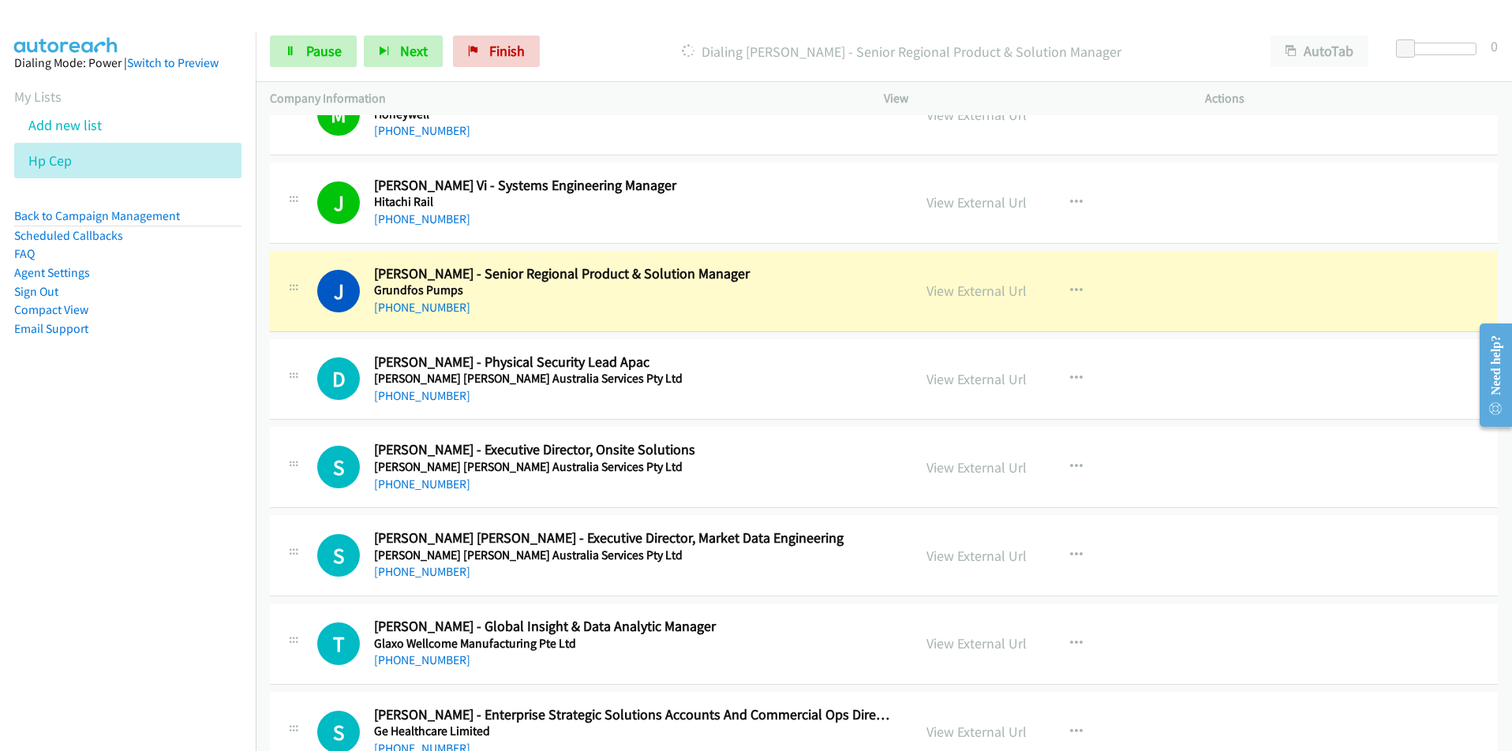
click at [132, 572] on nav "Dialing Mode: Power | Switch to Preview My Lists Add new list Hp Cep Back to Ca…" at bounding box center [128, 407] width 257 height 751
click at [119, 558] on nav "Dialing Mode: Power | Switch to Preview My Lists Add new list Hp Cep Back to Ca…" at bounding box center [128, 407] width 257 height 751
click at [139, 569] on nav "Dialing Mode: Power | Switch to Preview My Lists Add new list Hp Cep Back to Ca…" at bounding box center [128, 407] width 257 height 751
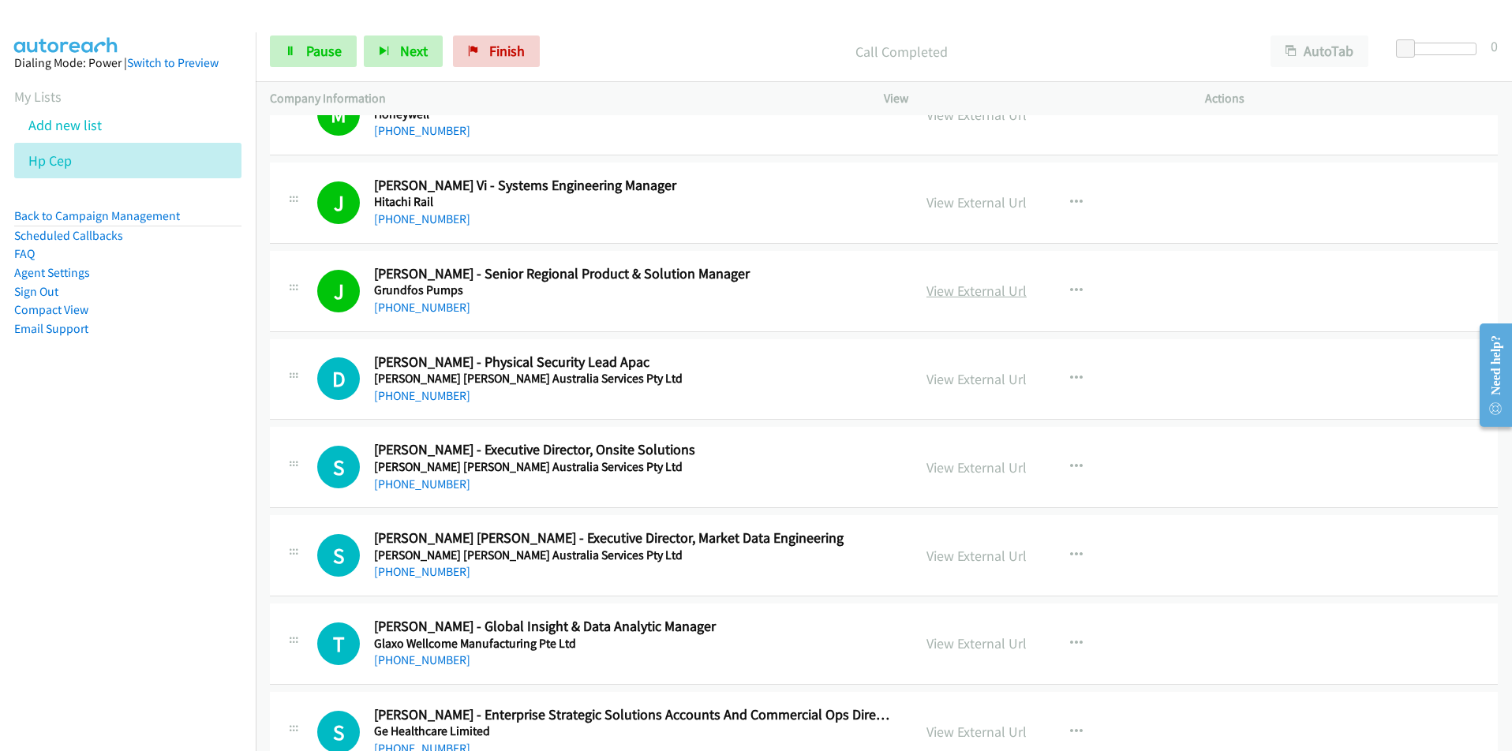
click at [943, 295] on link "View External Url" at bounding box center [977, 291] width 100 height 18
click at [313, 53] on span "Pause" at bounding box center [324, 51] width 36 height 18
click at [339, 40] on link "Start Calls" at bounding box center [326, 52] width 113 height 32
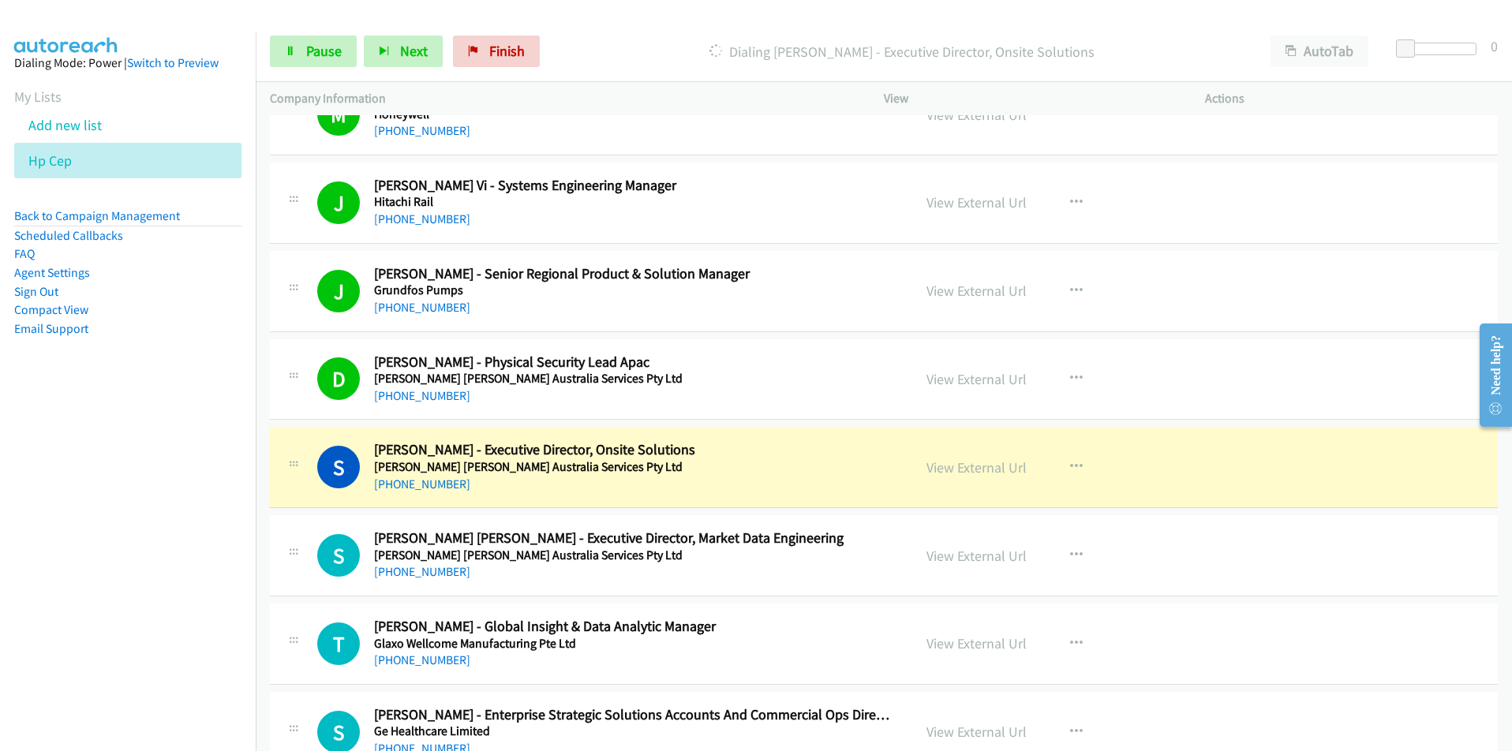
drag, startPoint x: 122, startPoint y: 589, endPoint x: 152, endPoint y: 576, distance: 31.8
click at [122, 589] on nav "Dialing Mode: Power | Switch to Preview My Lists Add new list Hp Cep Back to Ca…" at bounding box center [128, 407] width 257 height 751
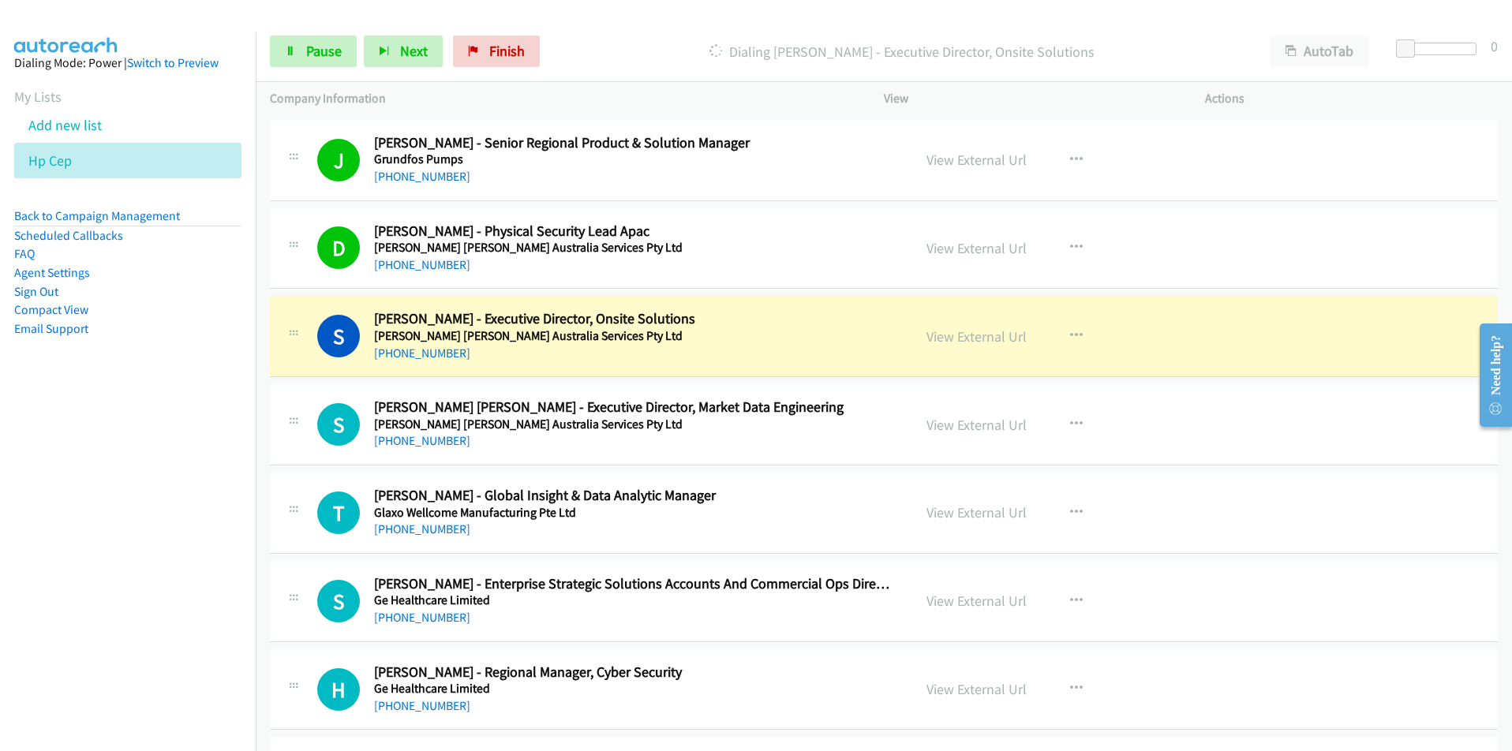
scroll to position [6077, 0]
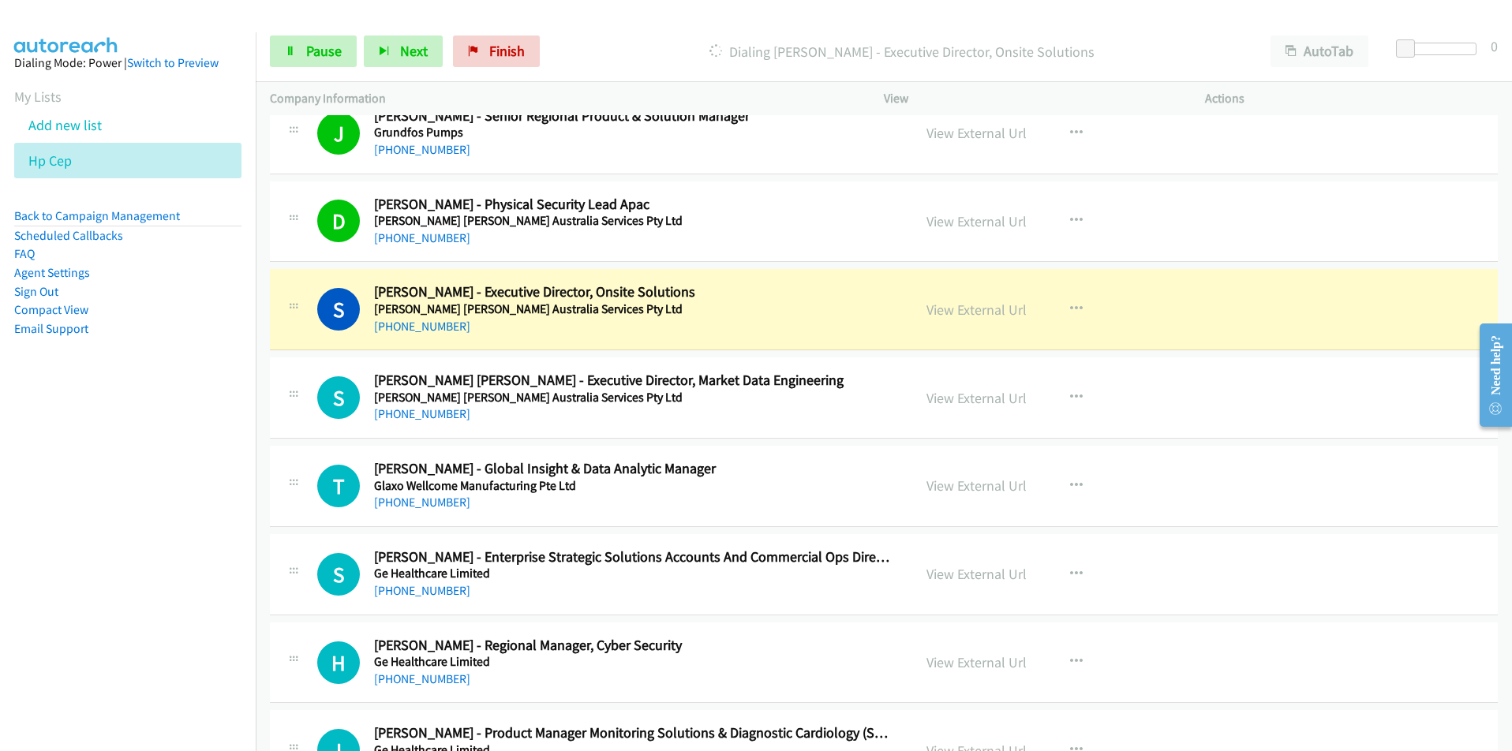
click at [189, 509] on nav "Dialing Mode: Power | Switch to Preview My Lists Add new list Hp Cep Back to Ca…" at bounding box center [128, 407] width 257 height 751
click at [970, 310] on link "View External Url" at bounding box center [977, 310] width 100 height 18
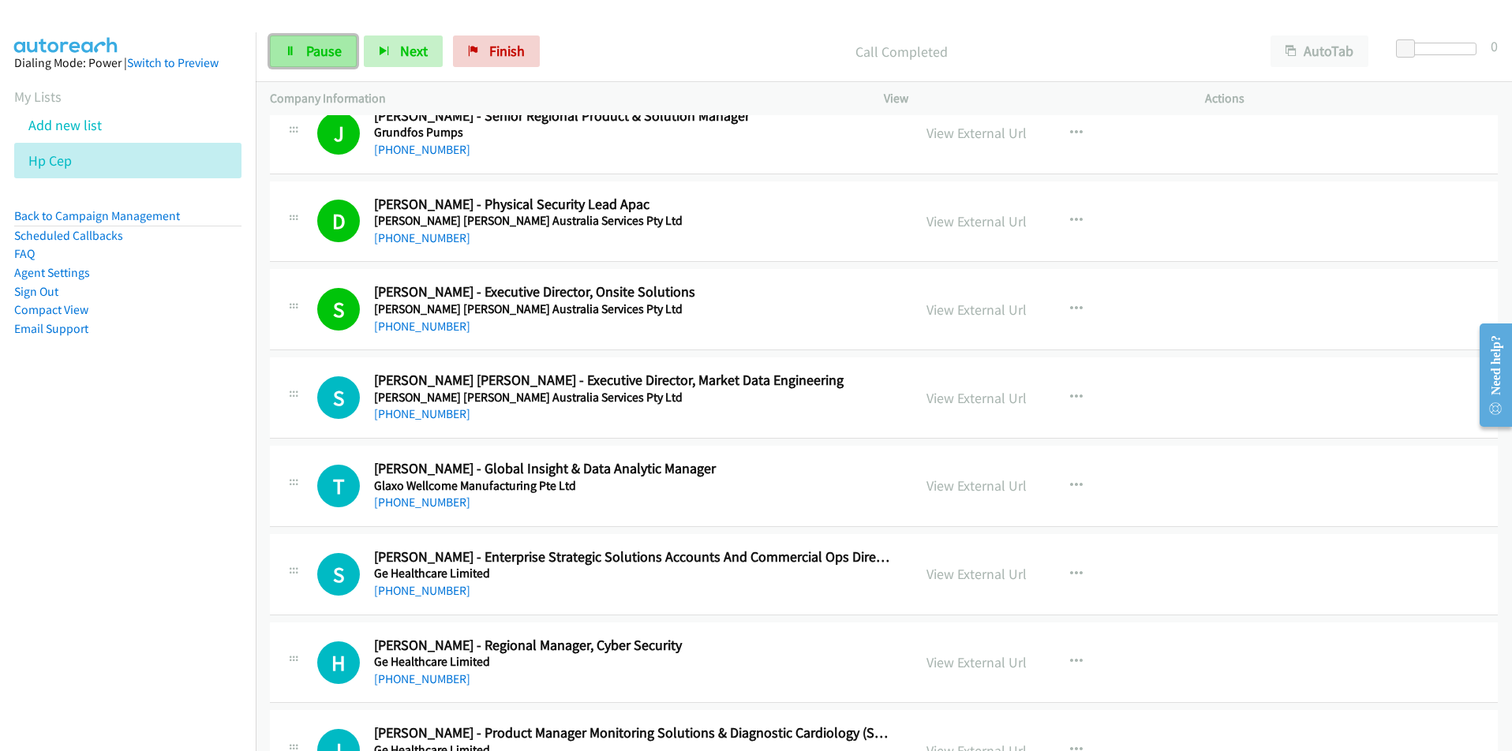
click at [302, 46] on link "Pause" at bounding box center [313, 52] width 87 height 32
click at [328, 56] on span "Start Calls" at bounding box center [337, 51] width 62 height 18
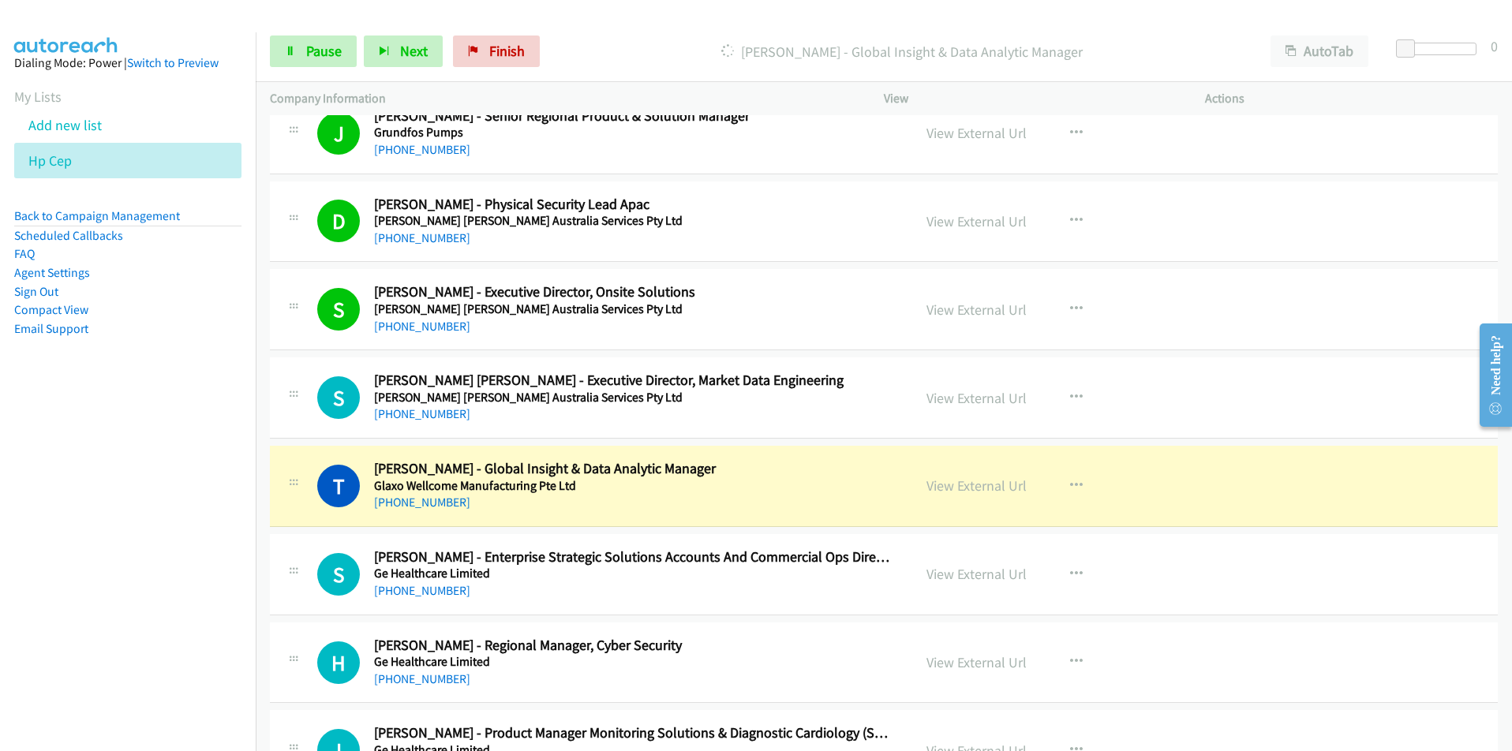
click at [223, 535] on nav "Dialing Mode: Power | Switch to Preview My Lists Add new list Hp Cep Back to Ca…" at bounding box center [128, 407] width 257 height 751
click at [979, 485] on link "View External Url" at bounding box center [977, 486] width 100 height 18
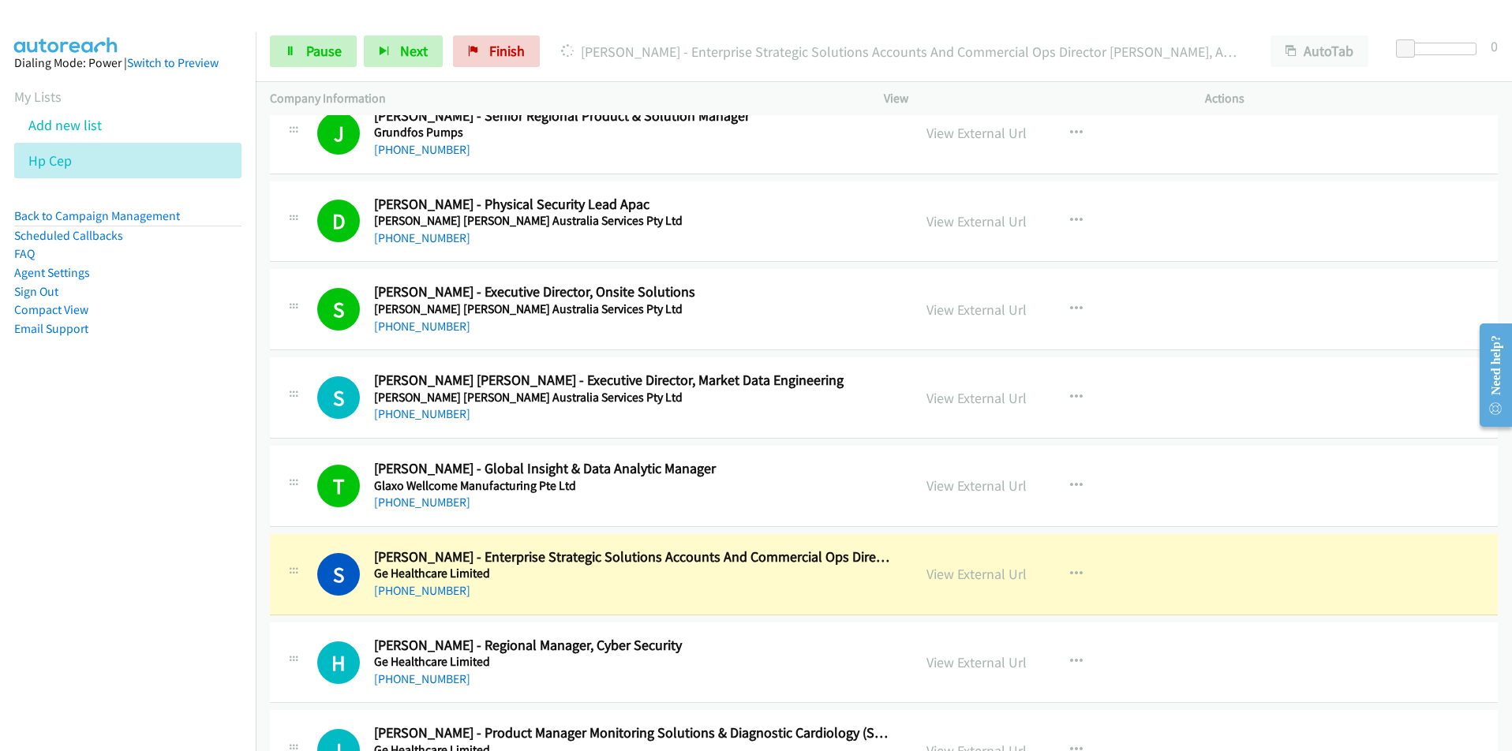
drag, startPoint x: 195, startPoint y: 612, endPoint x: 249, endPoint y: 611, distance: 53.7
click at [195, 612] on nav "Dialing Mode: Power | Switch to Preview My Lists Add new list Hp Cep Back to Ca…" at bounding box center [128, 407] width 257 height 751
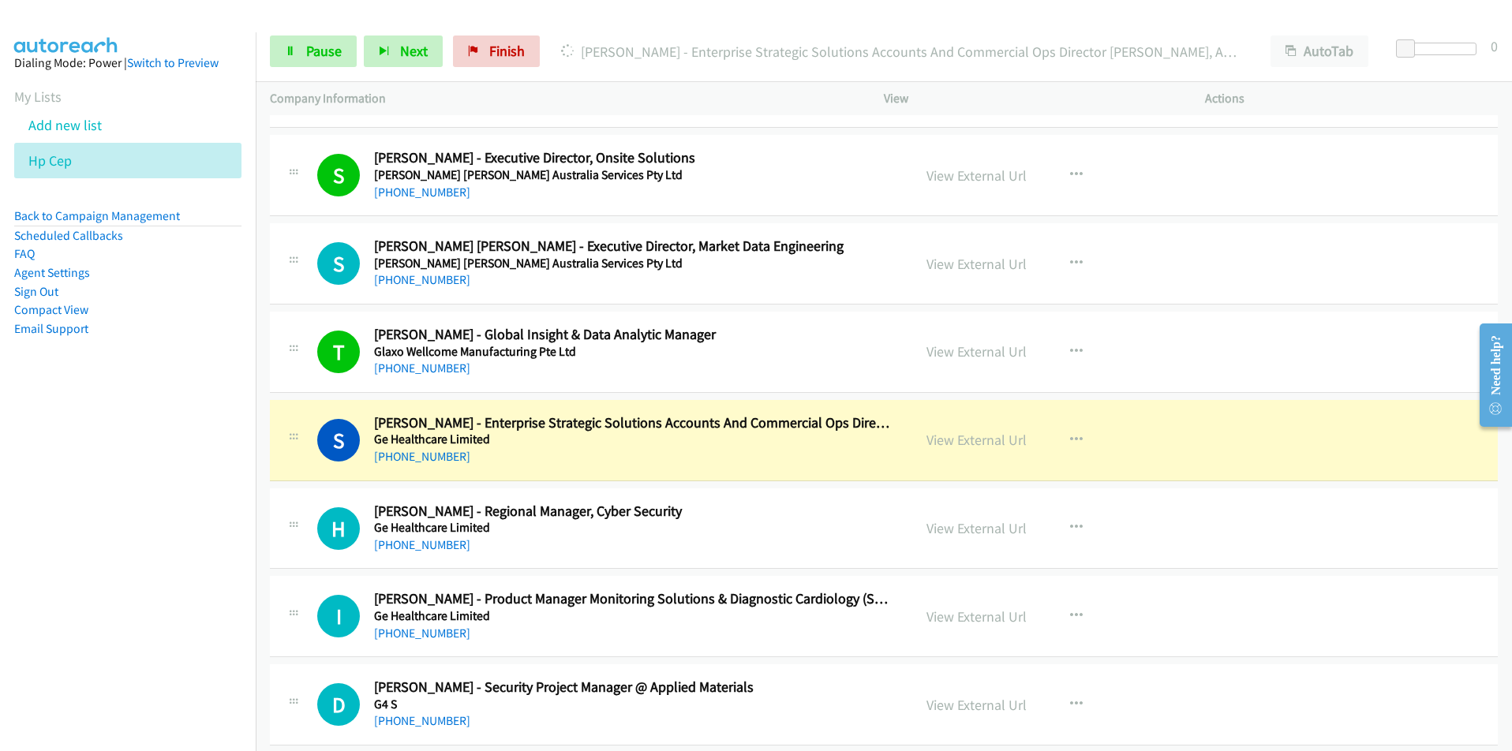
scroll to position [6235, 0]
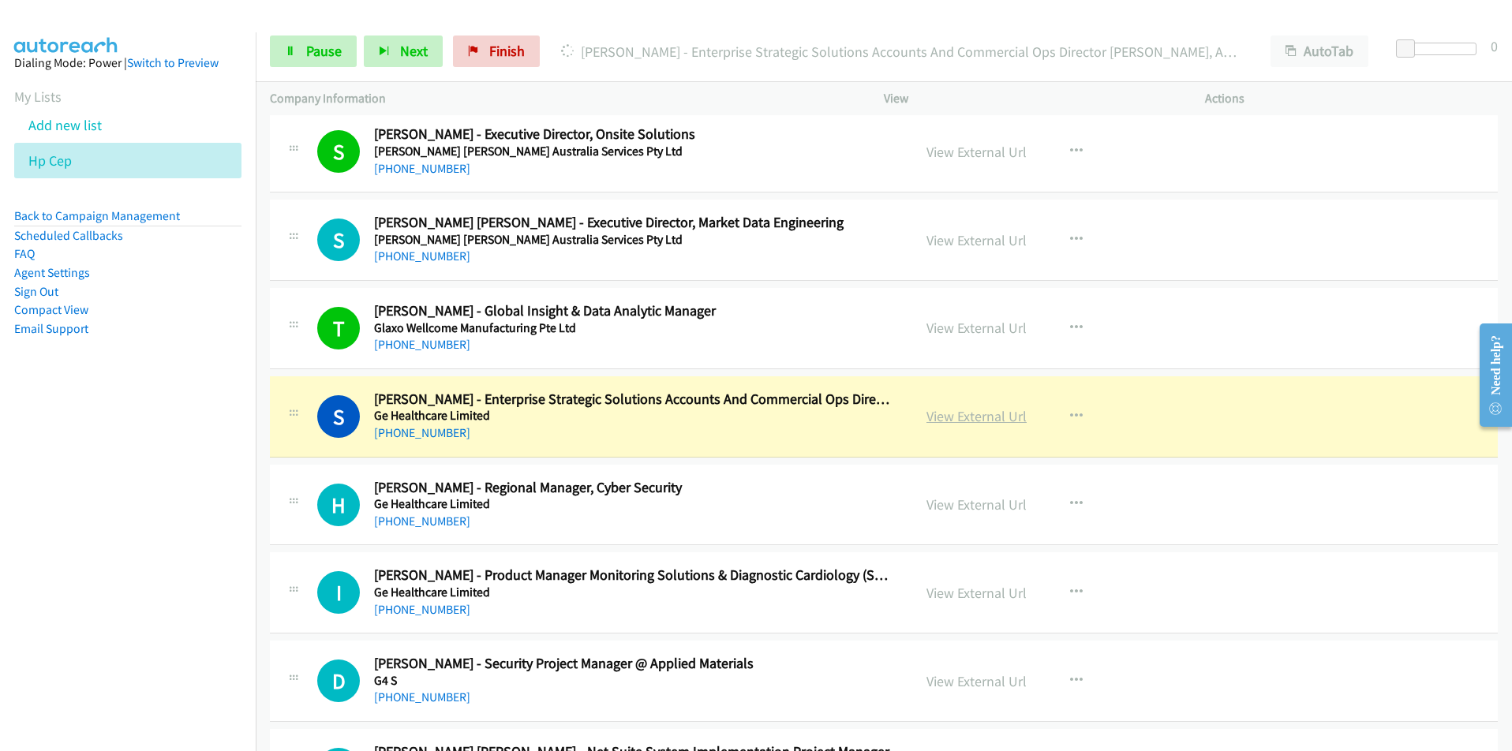
click at [999, 419] on link "View External Url" at bounding box center [977, 416] width 100 height 18
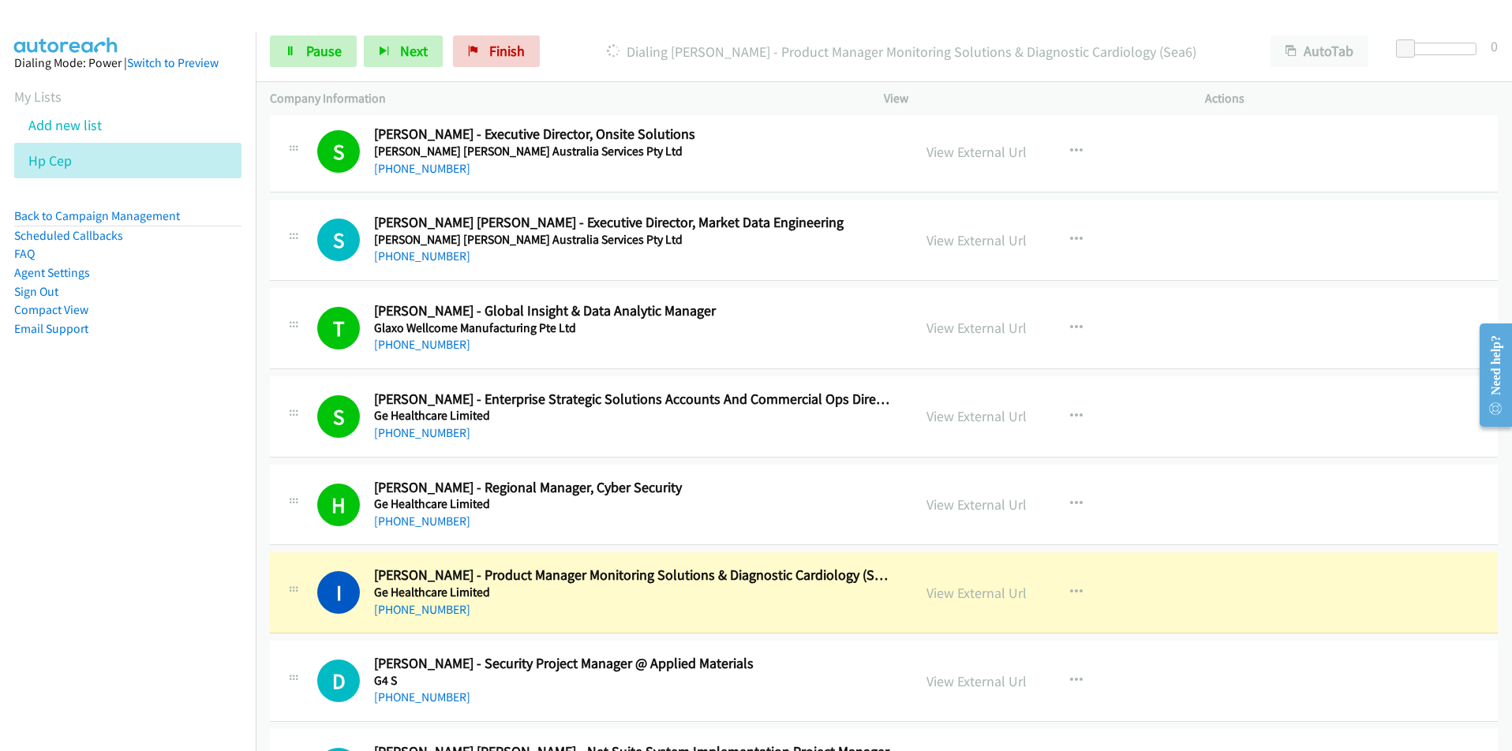
click at [268, 572] on td "I Callback Scheduled Ivan Chong - Product Manager Monitoring Solutions & Diagno…" at bounding box center [884, 593] width 1256 height 88
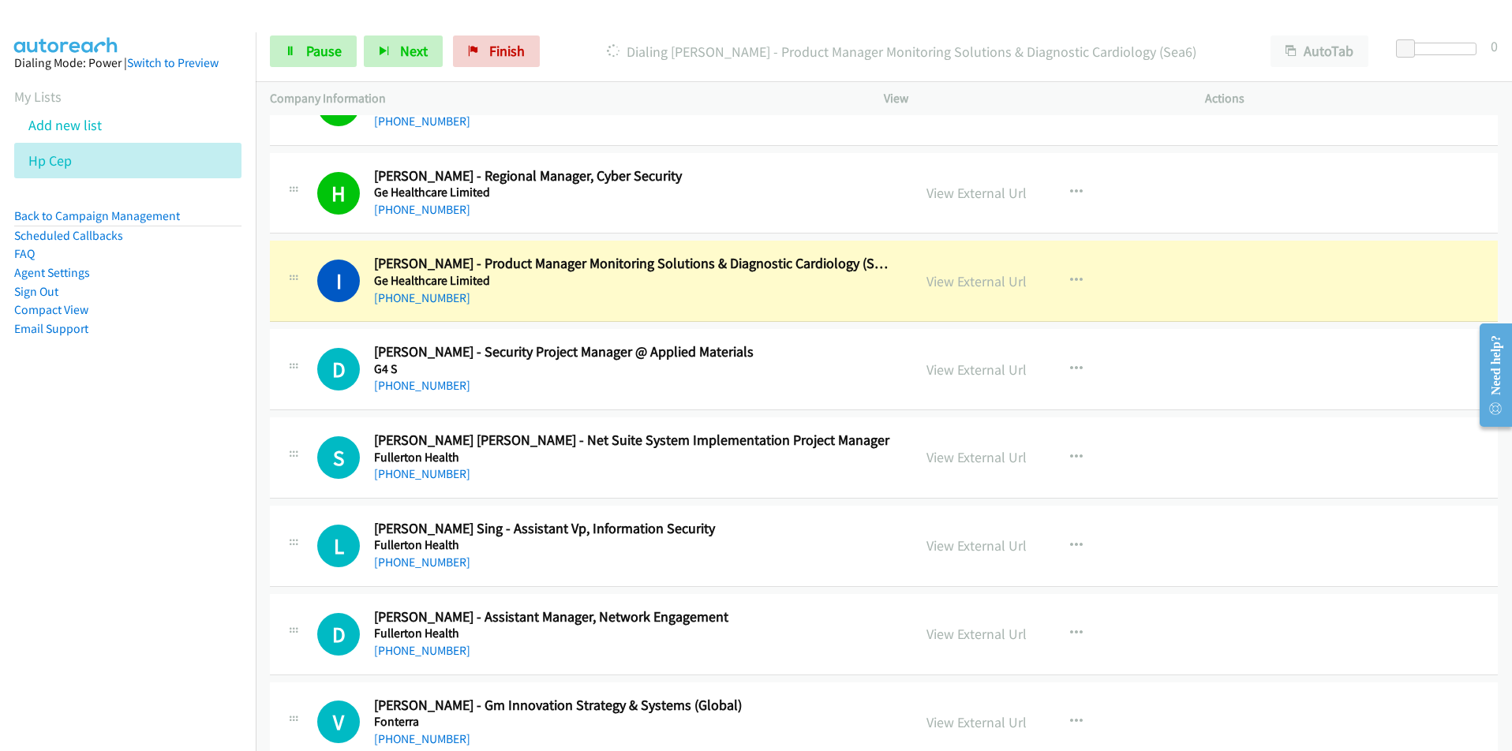
scroll to position [6551, 0]
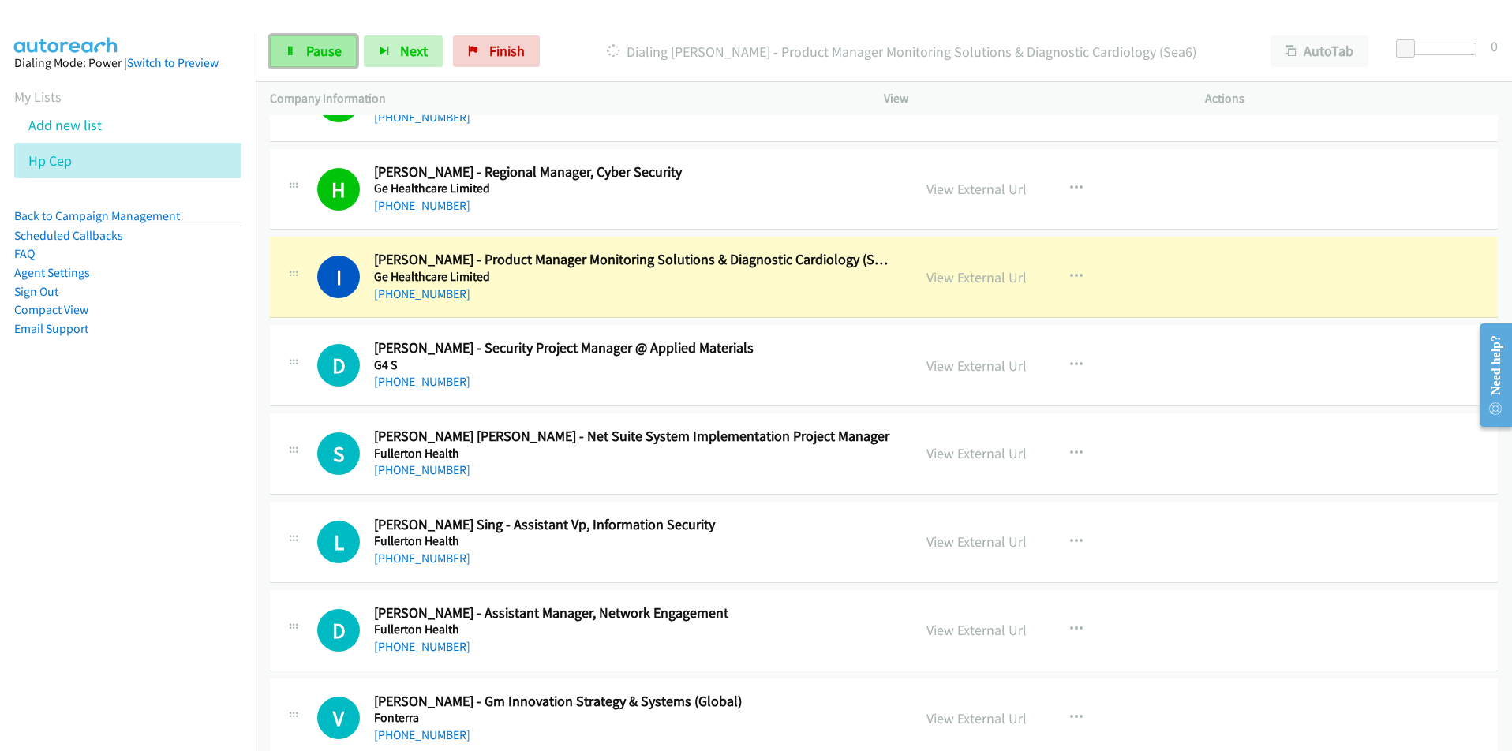
click at [318, 53] on span "Pause" at bounding box center [324, 51] width 36 height 18
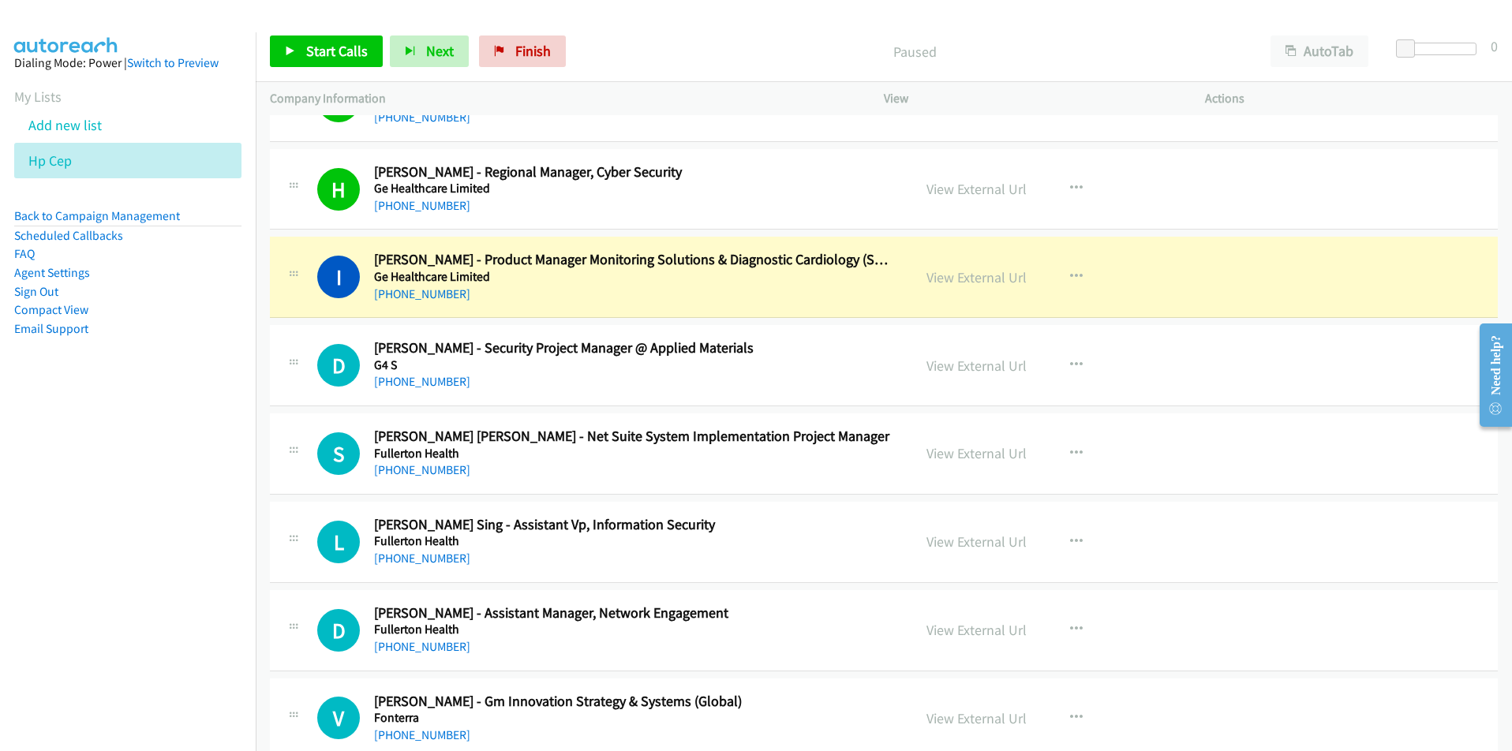
drag, startPoint x: 946, startPoint y: 273, endPoint x: 612, endPoint y: 6, distance: 427.8
click at [967, 280] on link "View External Url" at bounding box center [977, 277] width 100 height 18
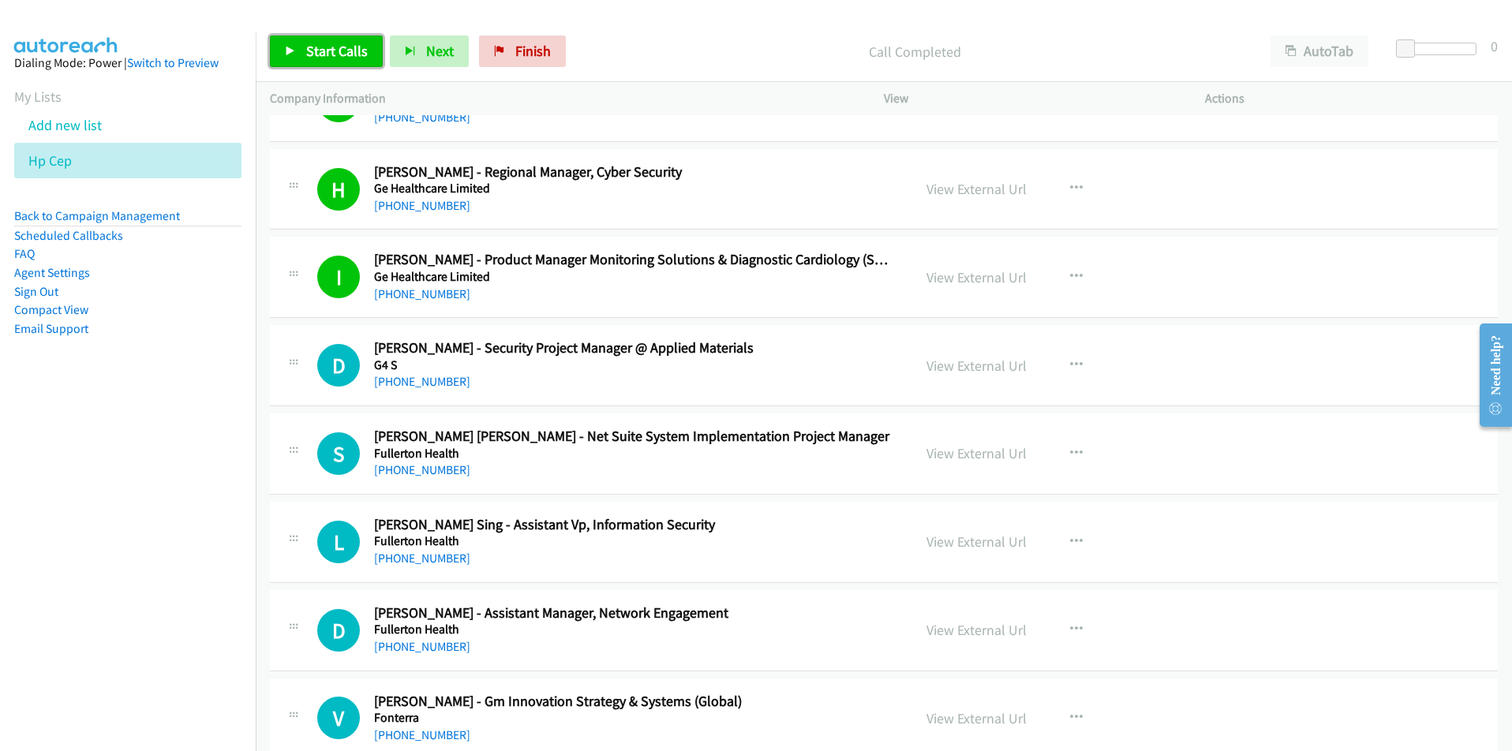
click at [340, 52] on span "Start Calls" at bounding box center [337, 51] width 62 height 18
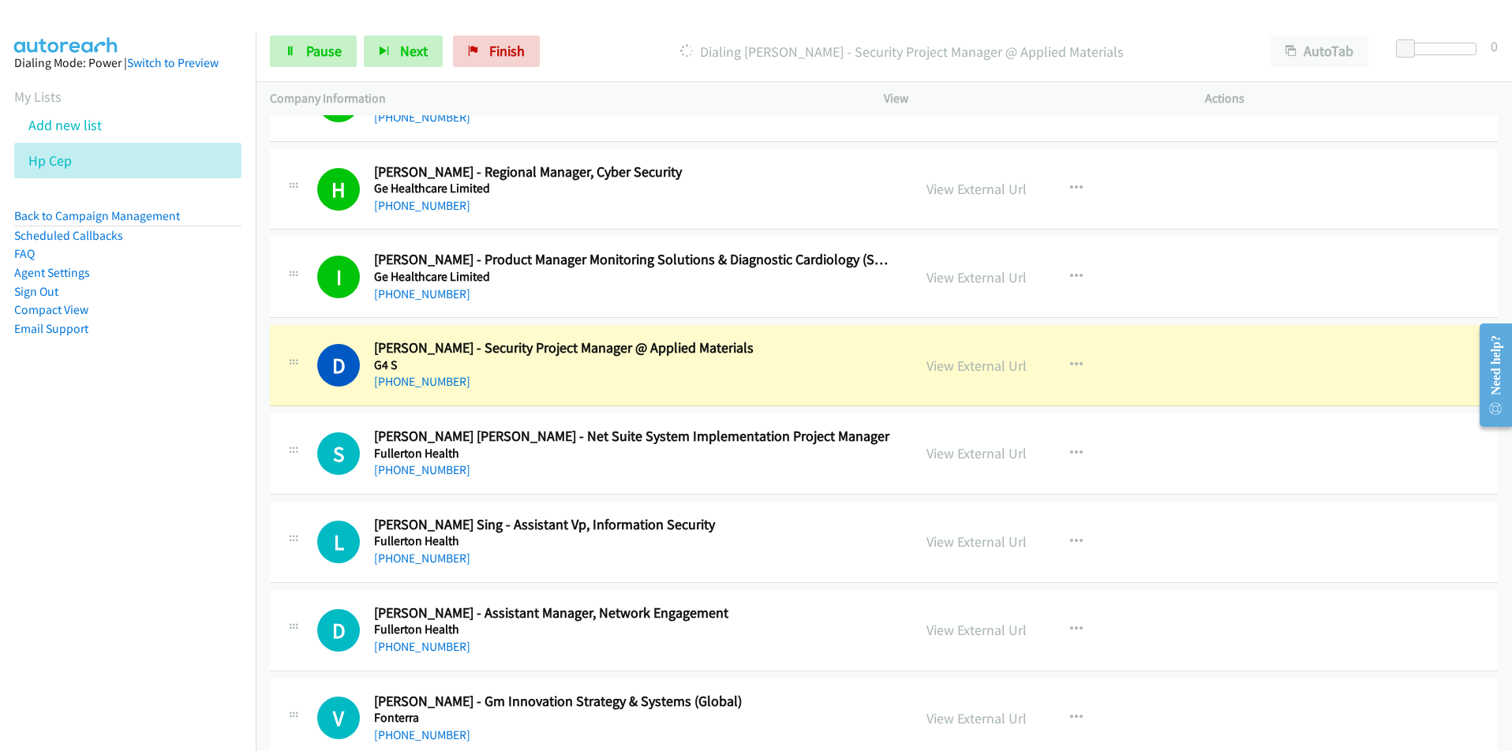
click at [194, 601] on nav "Dialing Mode: Power | Switch to Preview My Lists Add new list Hp Cep Back to Ca…" at bounding box center [128, 407] width 257 height 751
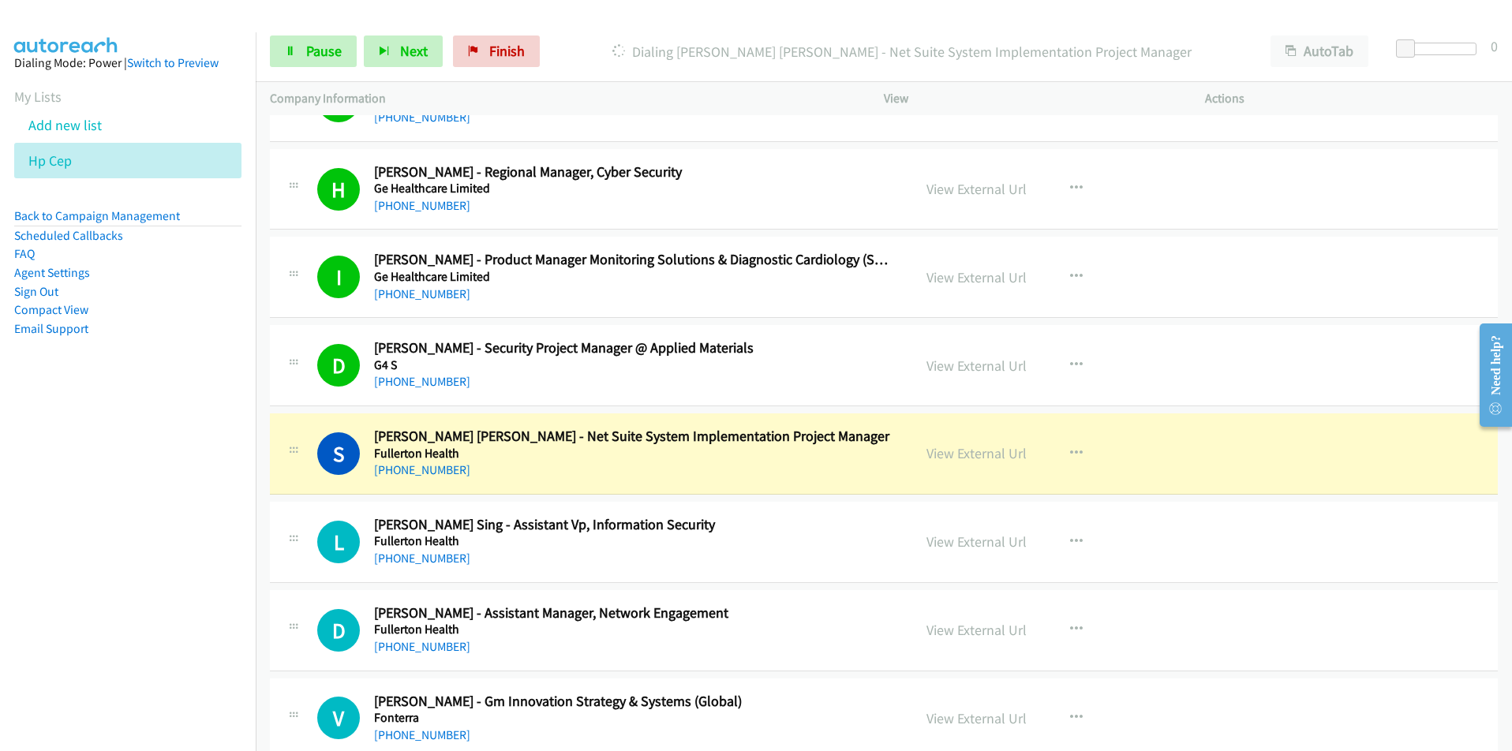
click at [89, 637] on nav "Dialing Mode: Power | Switch to Preview My Lists Add new list Hp Cep Back to Ca…" at bounding box center [128, 407] width 257 height 751
click at [181, 586] on nav "Dialing Mode: Power | Switch to Preview My Lists Add new list Hp Cep Back to Ca…" at bounding box center [128, 407] width 257 height 751
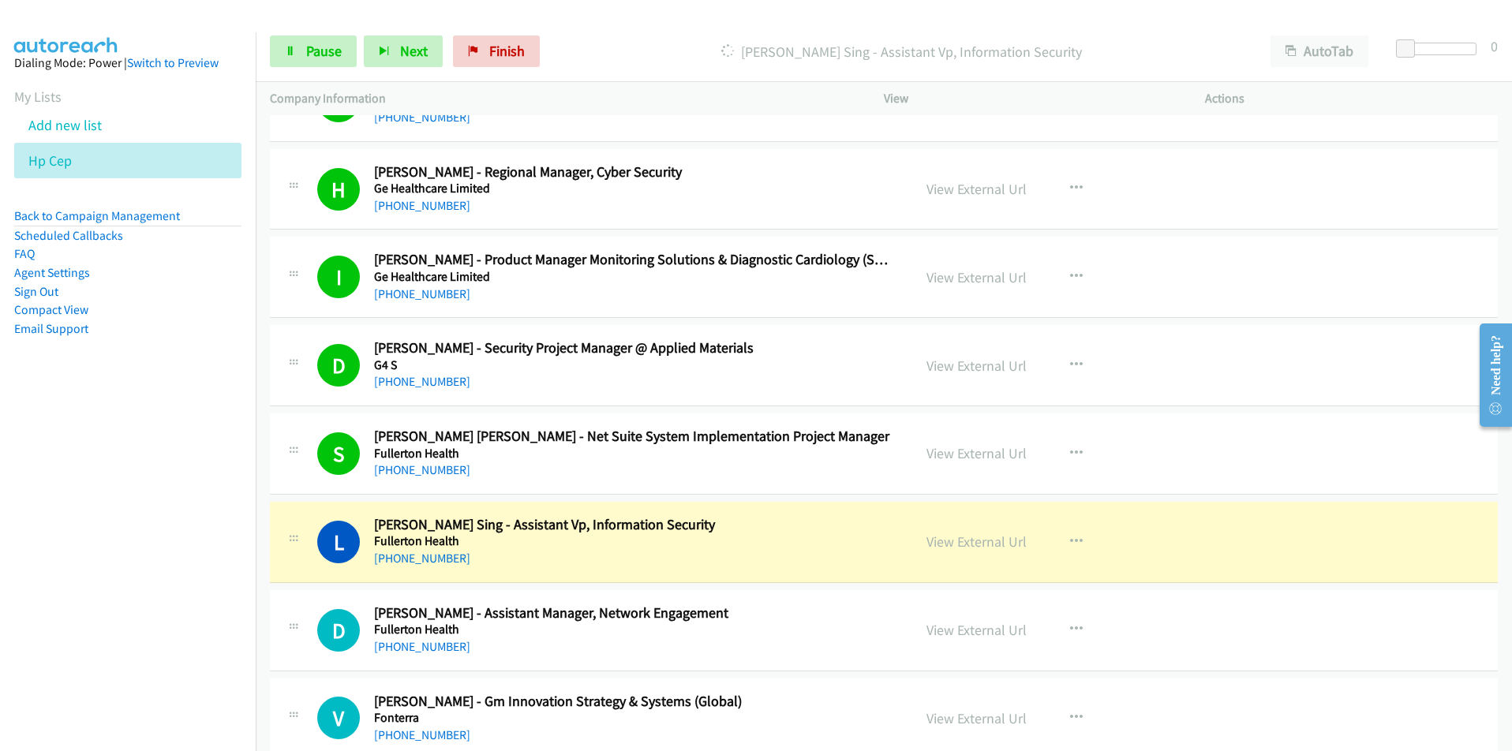
click at [110, 561] on nav "Dialing Mode: Power | Switch to Preview My Lists Add new list Hp Cep Back to Ca…" at bounding box center [128, 407] width 257 height 751
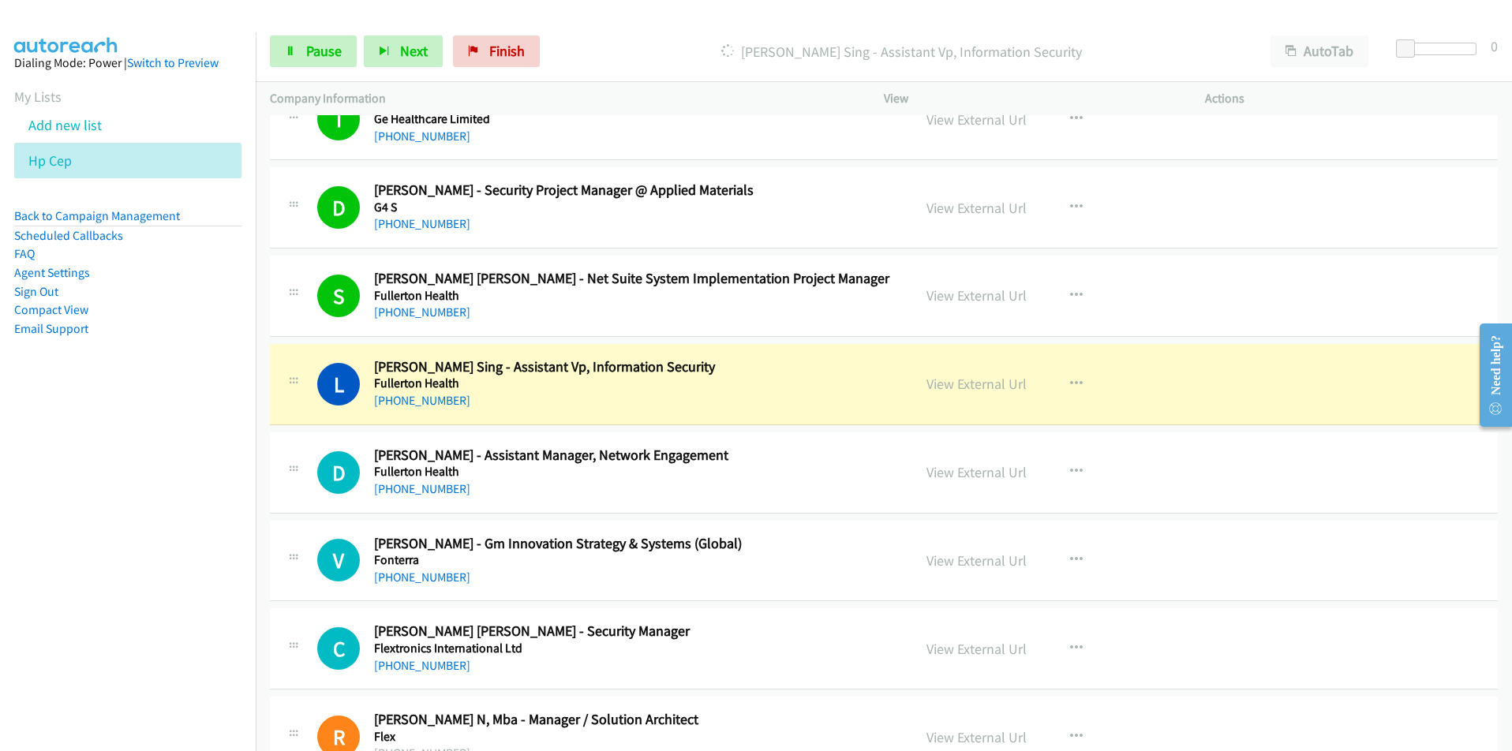
scroll to position [6866, 0]
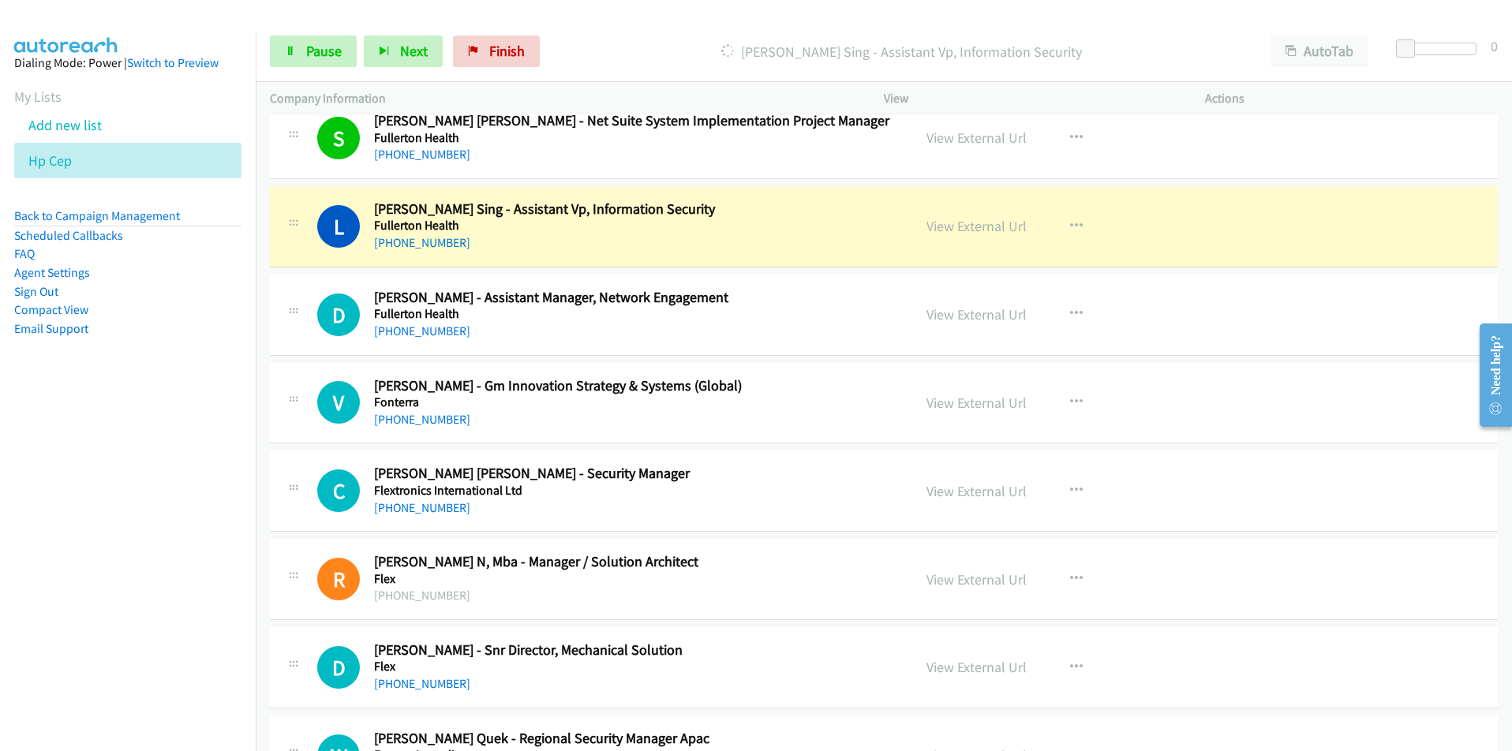
drag, startPoint x: 200, startPoint y: 577, endPoint x: 208, endPoint y: 567, distance: 11.8
click at [200, 577] on nav "Dialing Mode: Power | Switch to Preview My Lists Add new list Hp Cep Back to Ca…" at bounding box center [128, 407] width 257 height 751
click at [979, 228] on link "View External Url" at bounding box center [977, 226] width 100 height 18
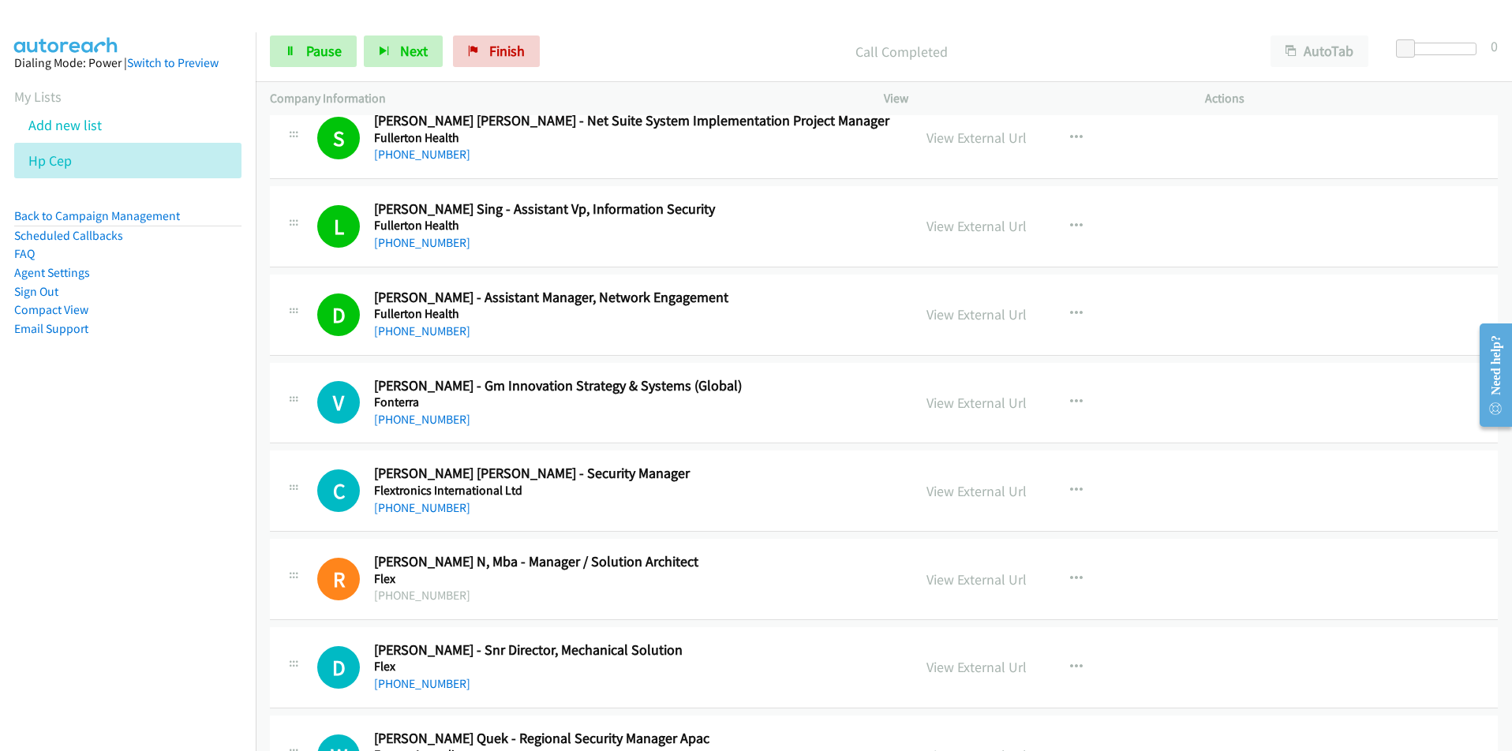
drag, startPoint x: 224, startPoint y: 586, endPoint x: 305, endPoint y: 564, distance: 84.0
click at [225, 584] on nav "Dialing Mode: Power | Switch to Preview My Lists Add new list Hp Cep Back to Ca…" at bounding box center [128, 407] width 257 height 751
click at [931, 313] on link "View External Url" at bounding box center [977, 314] width 100 height 18
click at [511, 43] on span "Finish" at bounding box center [507, 51] width 36 height 18
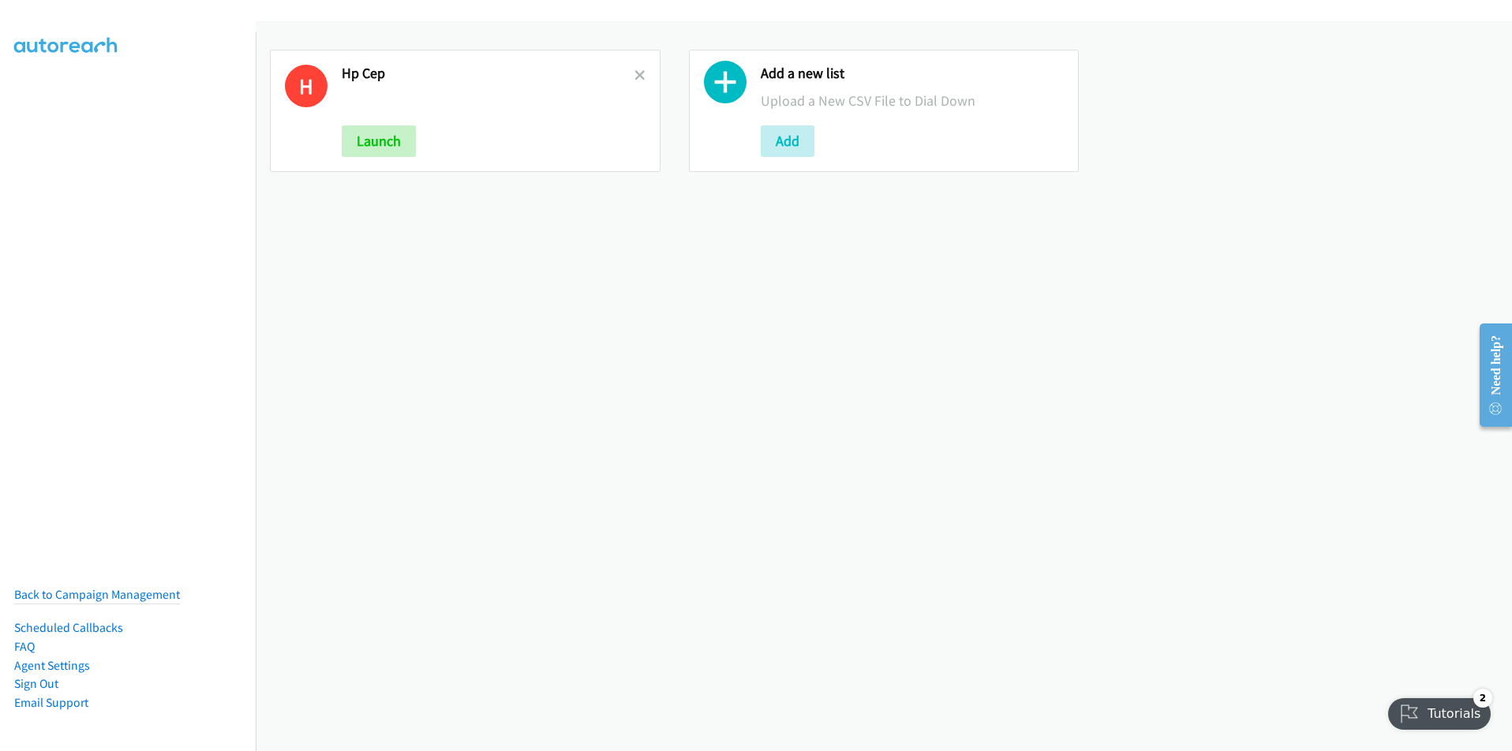
click at [358, 549] on div "H Hp Cep Launch Add a new list Upload a New CSV File to Dial Down Add" at bounding box center [884, 386] width 1256 height 730
click at [721, 79] on icon at bounding box center [725, 86] width 43 height 43
click at [787, 139] on button "Add" at bounding box center [788, 141] width 54 height 32
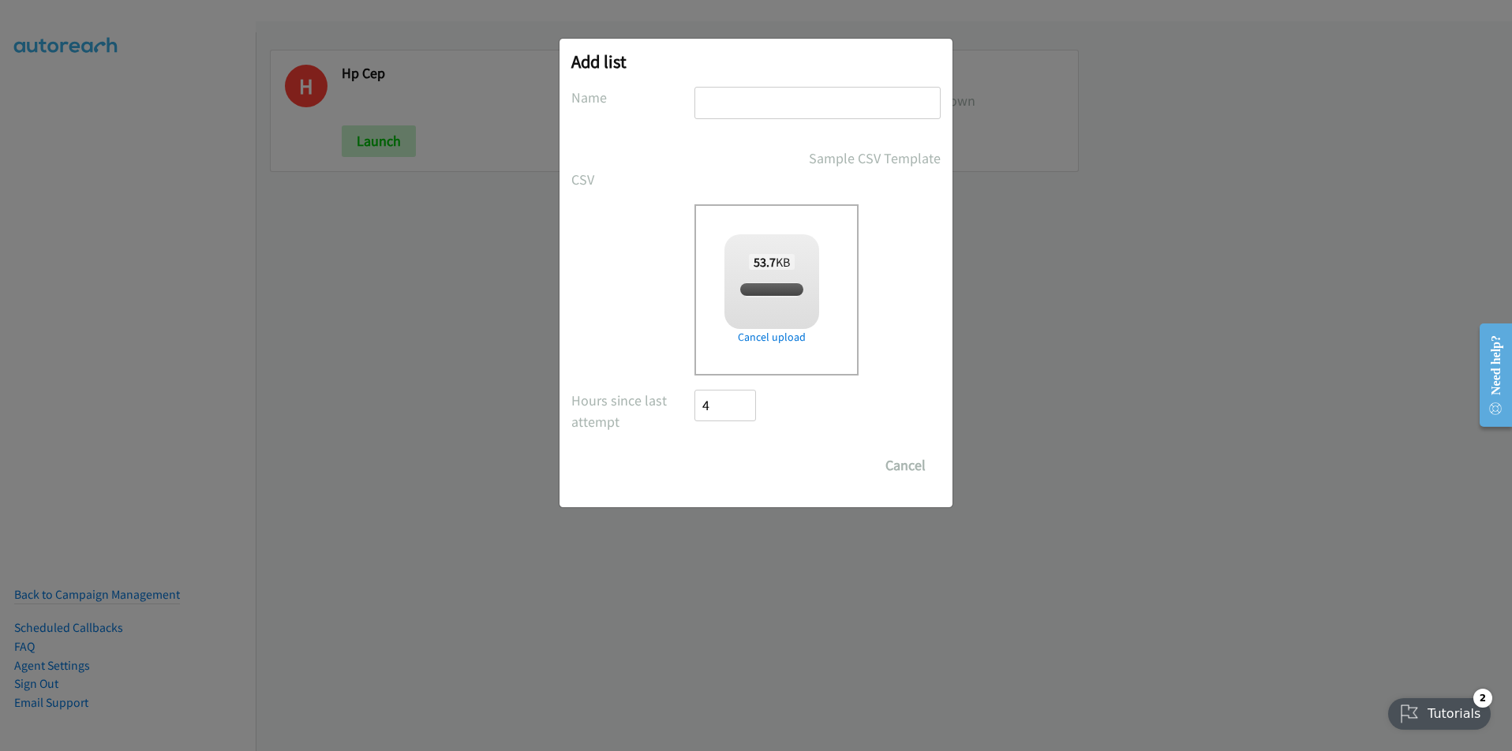
checkbox input "true"
click at [764, 102] on input "text" at bounding box center [818, 103] width 246 height 32
type input "Zoom"
click at [721, 464] on input "Save List" at bounding box center [736, 466] width 83 height 32
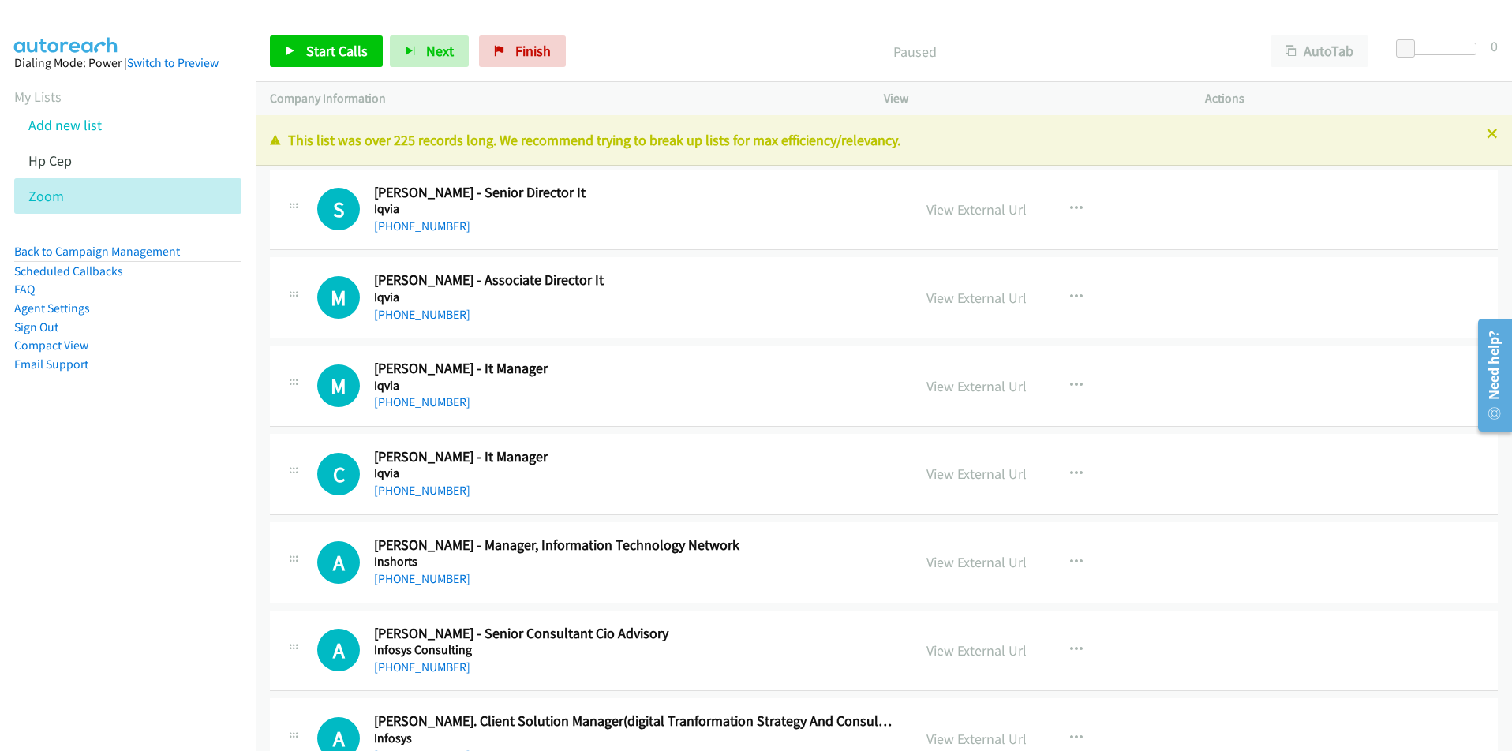
click at [129, 607] on nav "Dialing Mode: Power | Switch to Preview My Lists Add new list Hp Cep Zoom Back …" at bounding box center [128, 407] width 257 height 751
click at [951, 200] on link "View External Url" at bounding box center [977, 209] width 100 height 18
drag, startPoint x: 167, startPoint y: 561, endPoint x: 189, endPoint y: 544, distance: 28.1
click at [167, 561] on nav "Dialing Mode: Power | Switch to Preview My Lists Add new list Hp Cep Zoom Back …" at bounding box center [128, 407] width 257 height 751
click at [343, 54] on span "Start Calls" at bounding box center [337, 51] width 62 height 18
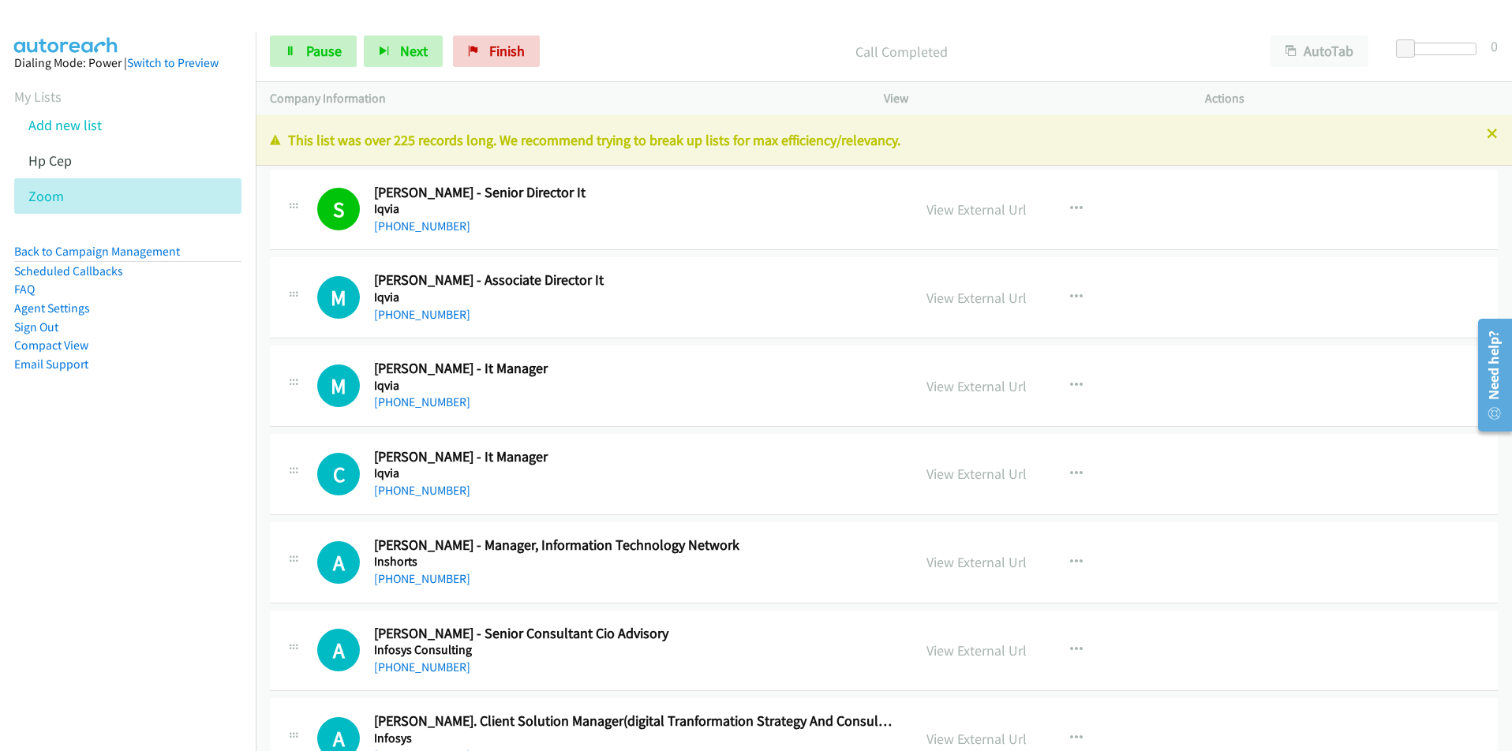
click at [193, 463] on nav "Dialing Mode: Power | Switch to Preview My Lists Add new list Hp Cep Zoom Back …" at bounding box center [128, 407] width 257 height 751
click at [949, 301] on link "View External Url" at bounding box center [977, 298] width 100 height 18
drag, startPoint x: 87, startPoint y: 546, endPoint x: 145, endPoint y: 532, distance: 60.1
click at [88, 545] on nav "Dialing Mode: Power | Switch to Preview My Lists Add new list Hp Cep Zoom Back …" at bounding box center [128, 407] width 257 height 751
click at [958, 477] on link "View External Url" at bounding box center [977, 474] width 100 height 18
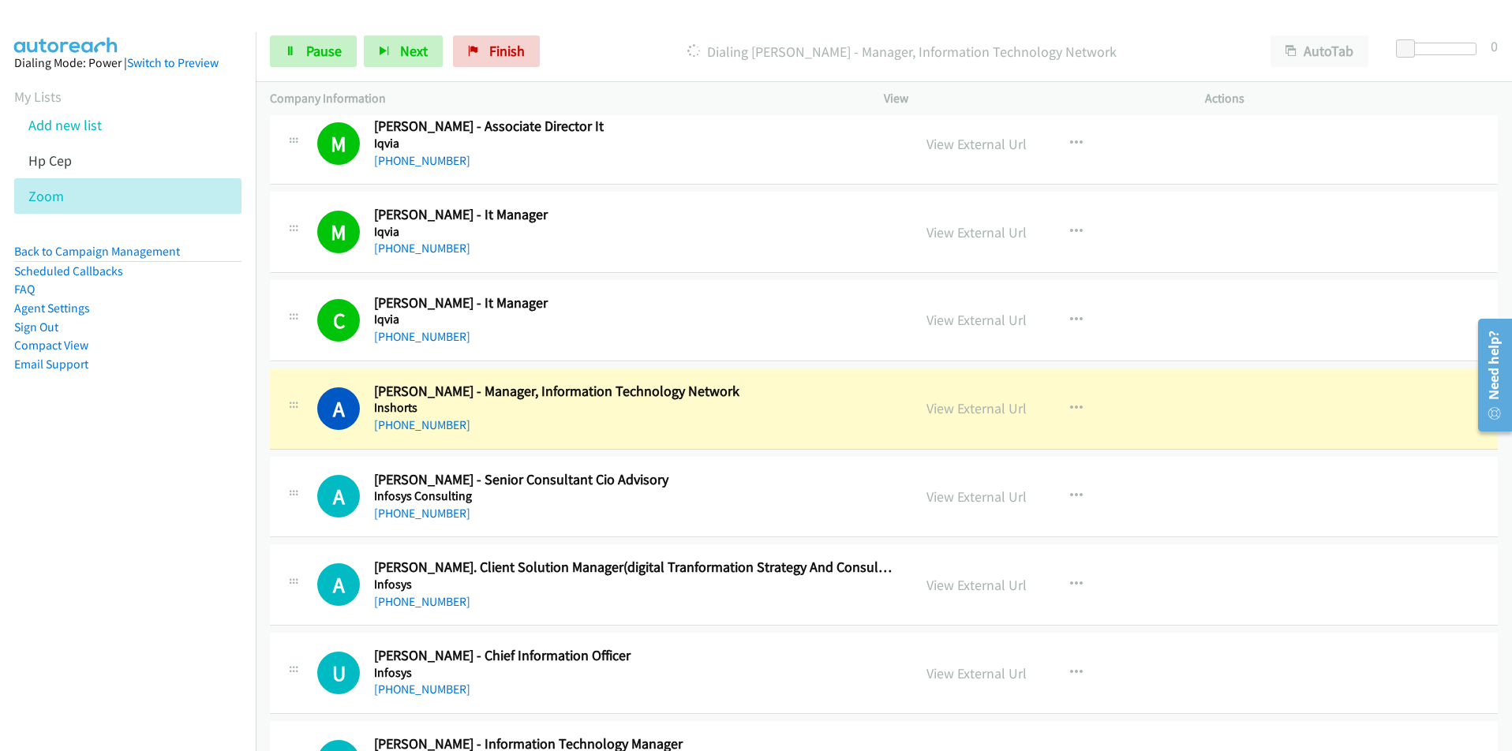
scroll to position [158, 0]
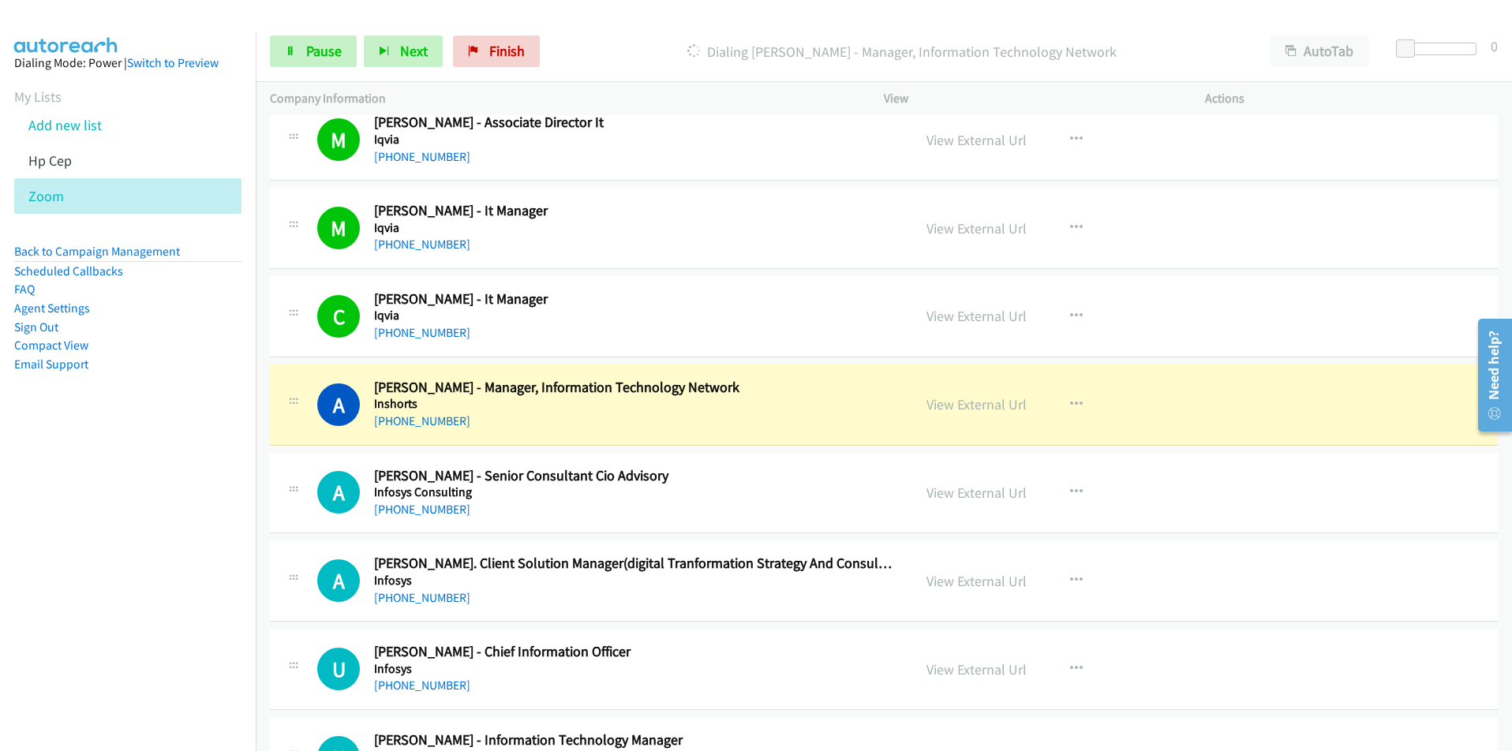
click at [178, 608] on nav "Dialing Mode: Power | Switch to Preview My Lists Add new list Hp Cep Zoom Back …" at bounding box center [128, 407] width 257 height 751
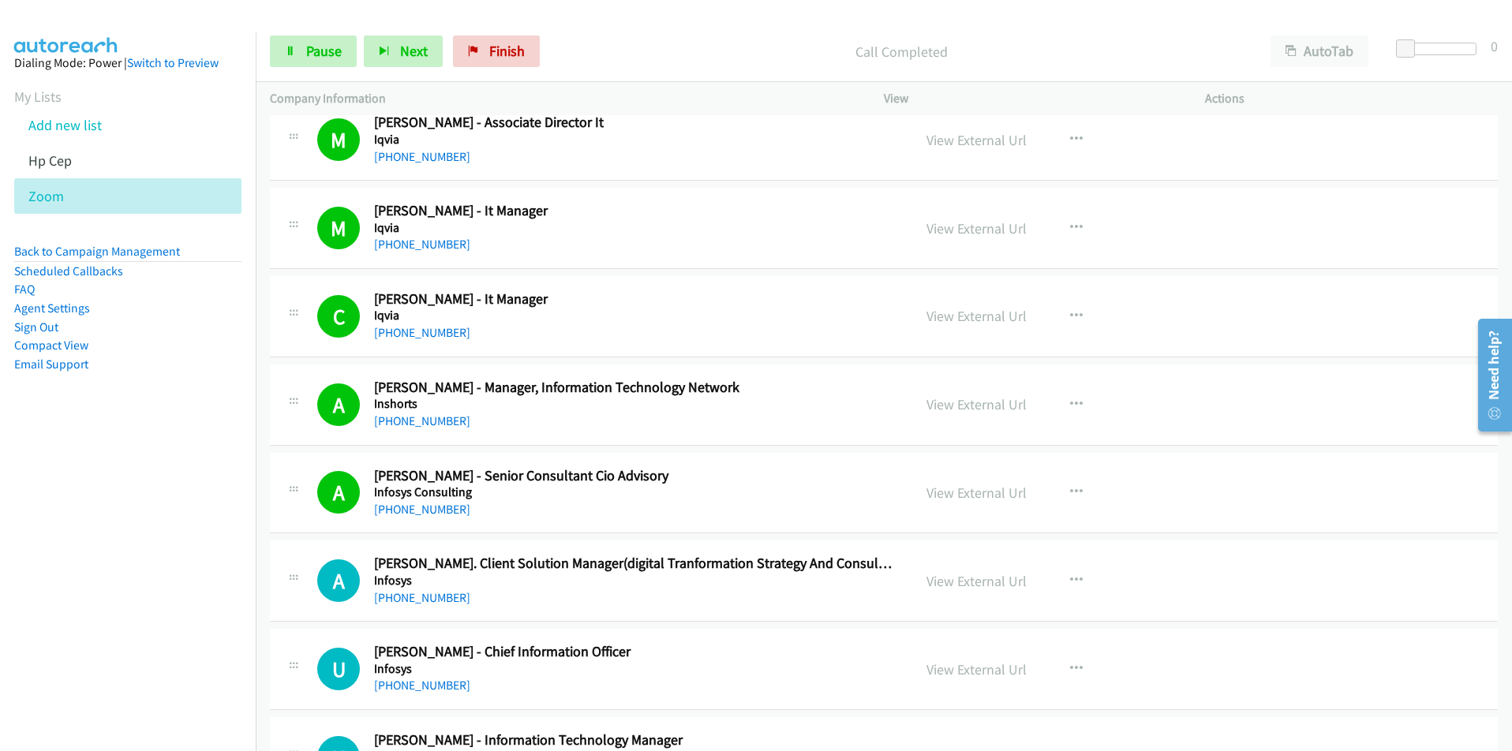
click at [215, 609] on nav "Dialing Mode: Power | Switch to Preview My Lists Add new list Hp Cep Zoom Back …" at bounding box center [128, 407] width 257 height 751
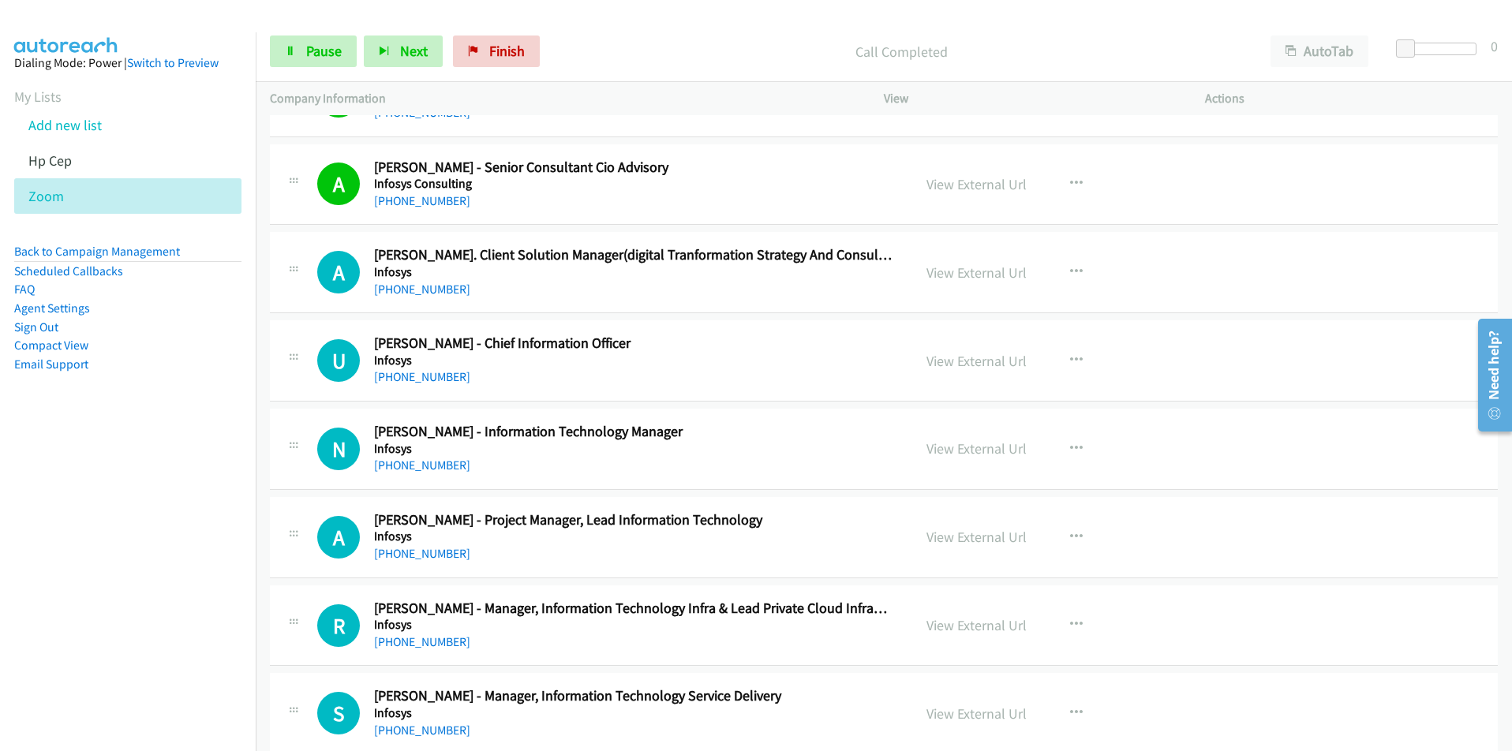
scroll to position [474, 0]
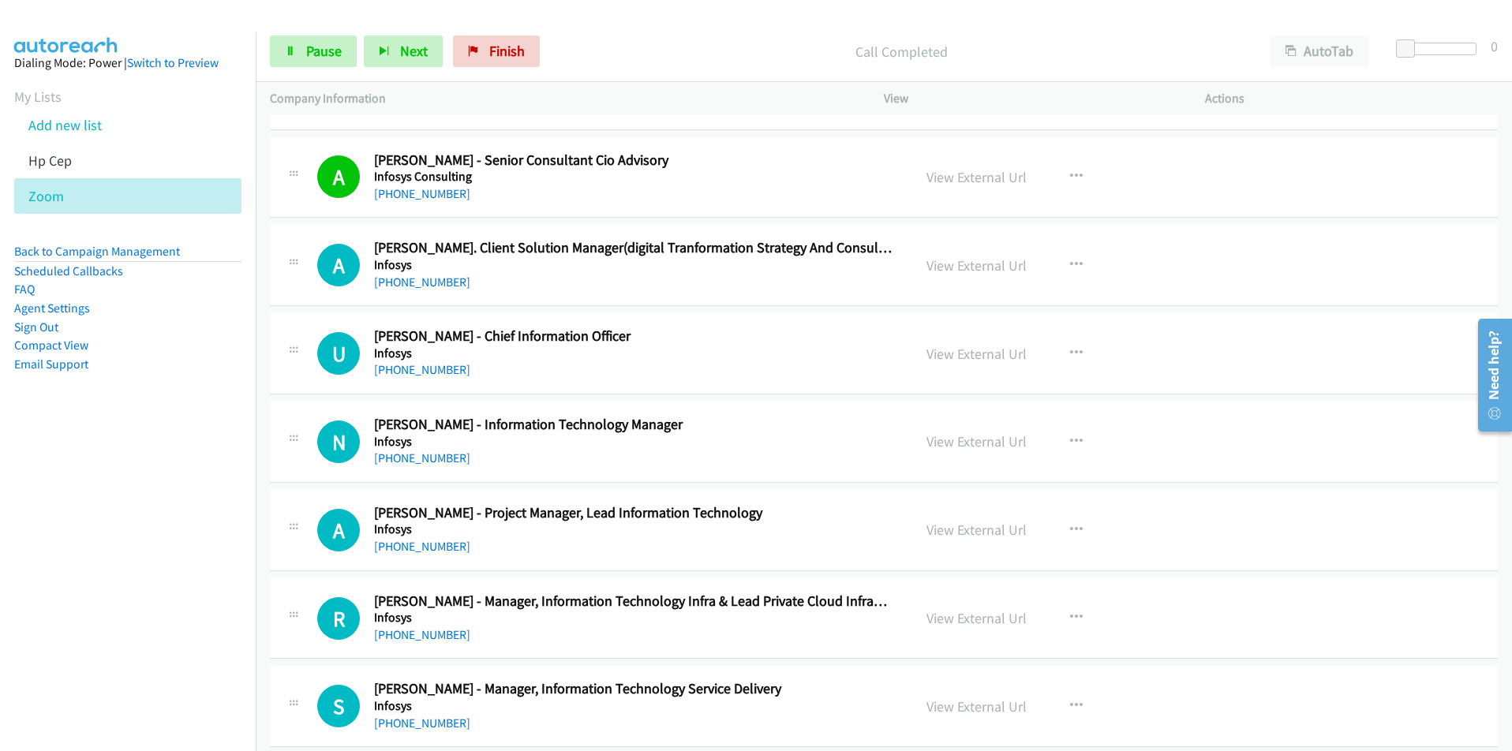
drag, startPoint x: 92, startPoint y: 570, endPoint x: 127, endPoint y: 572, distance: 35.6
click at [92, 570] on nav "Dialing Mode: Power | Switch to Preview My Lists Add new list Hp Cep Zoom Back …" at bounding box center [128, 407] width 257 height 751
click at [985, 260] on link "View External Url" at bounding box center [977, 266] width 100 height 18
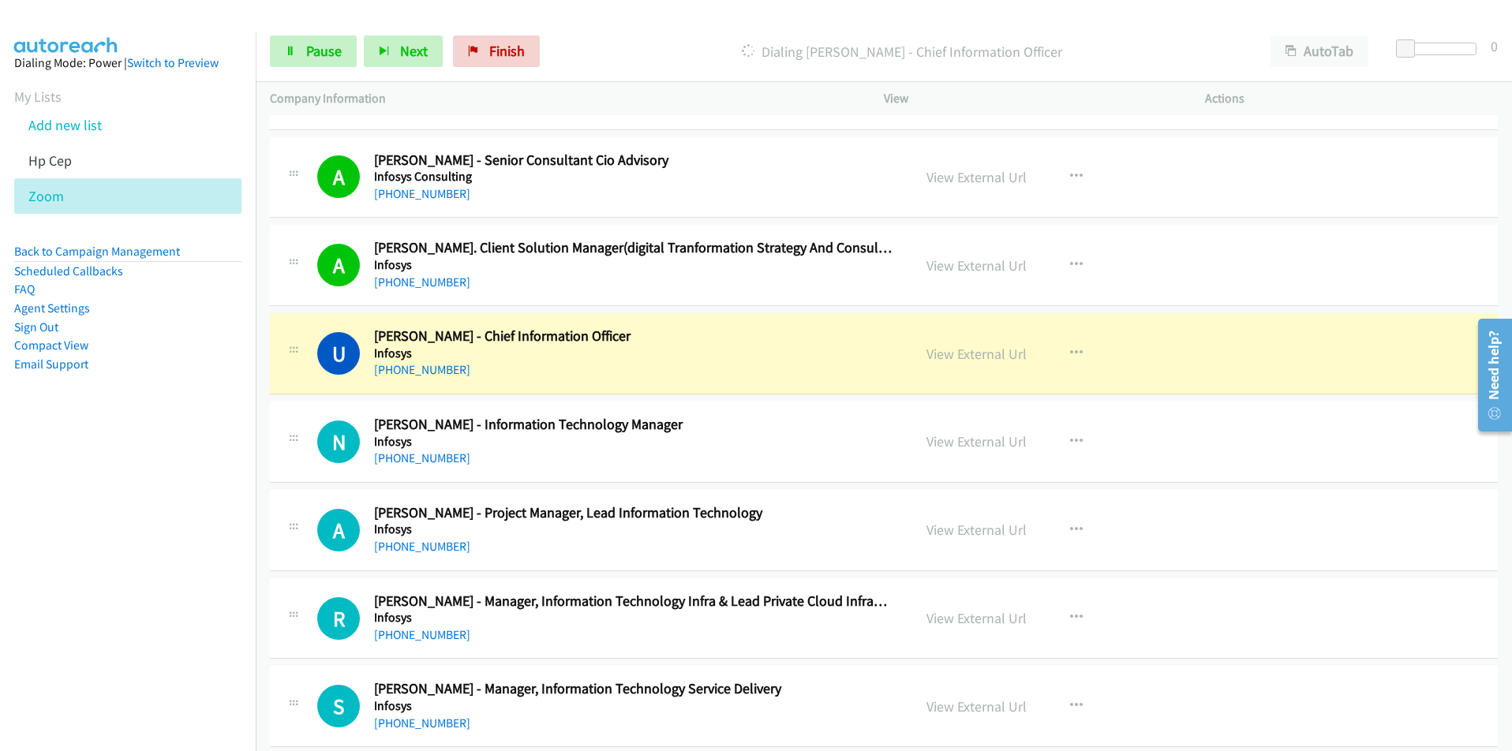
click at [141, 611] on nav "Dialing Mode: Power | Switch to Preview My Lists Add new list Hp Cep Zoom Back …" at bounding box center [128, 407] width 257 height 751
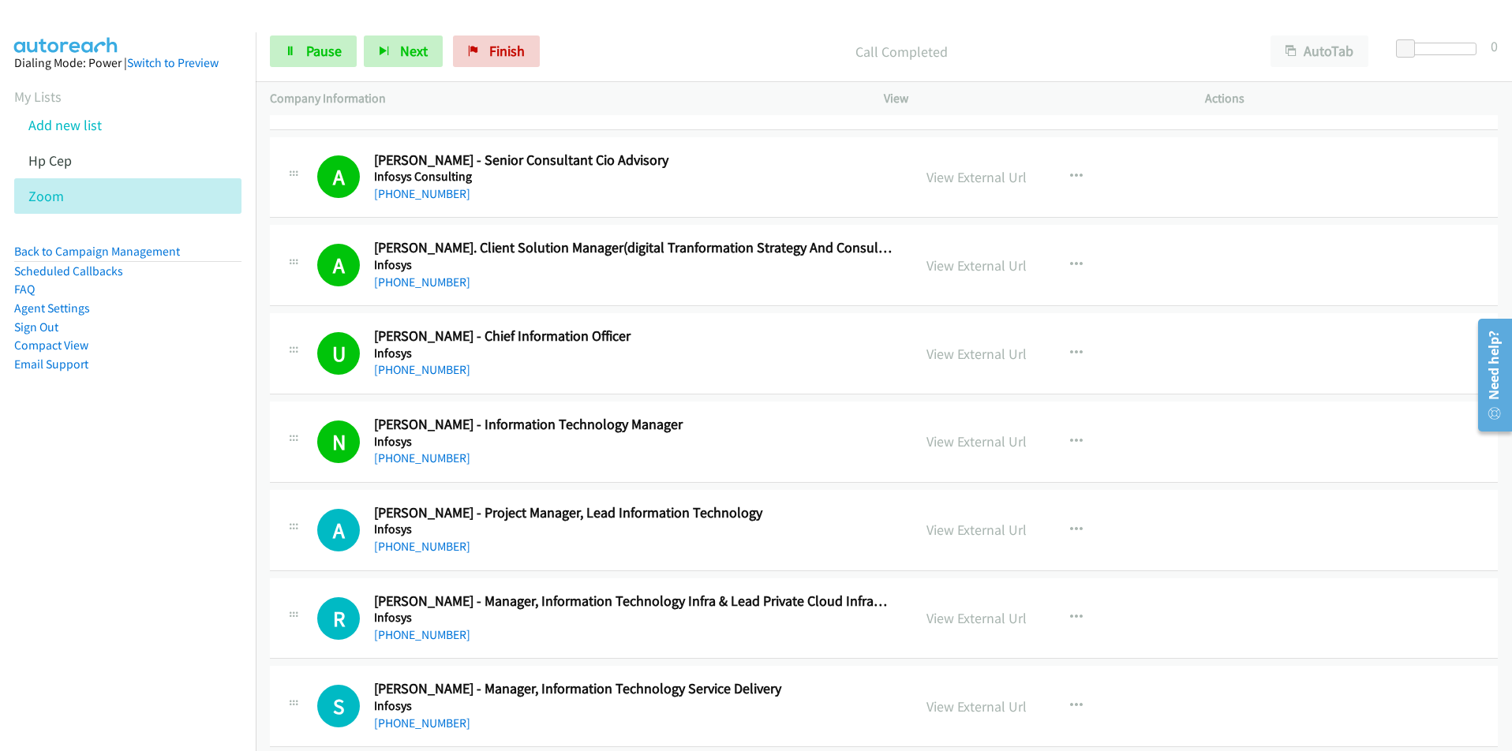
click at [158, 519] on nav "Dialing Mode: Power | Switch to Preview My Lists Add new list Hp Cep Zoom Back …" at bounding box center [128, 407] width 257 height 751
click at [957, 534] on link "View External Url" at bounding box center [977, 530] width 100 height 18
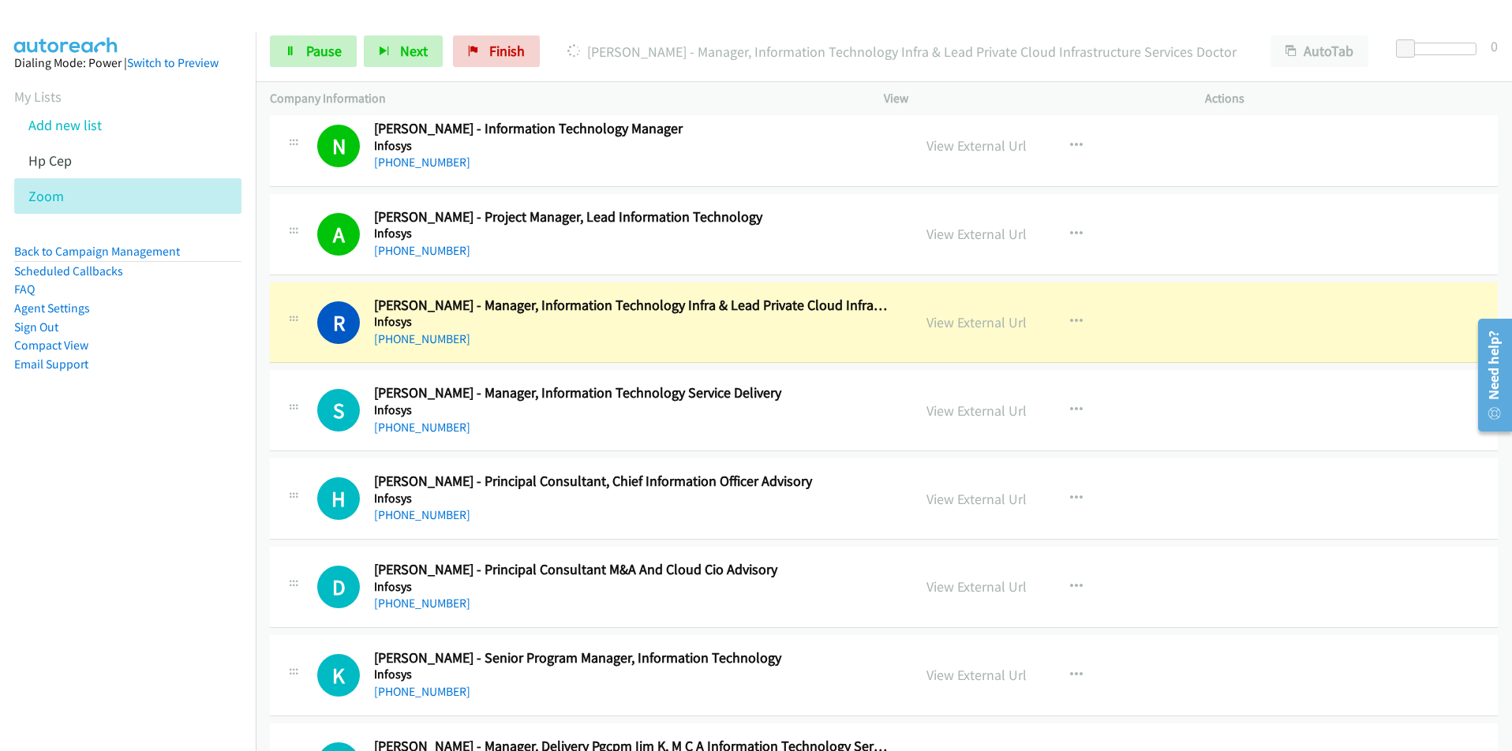
scroll to position [789, 0]
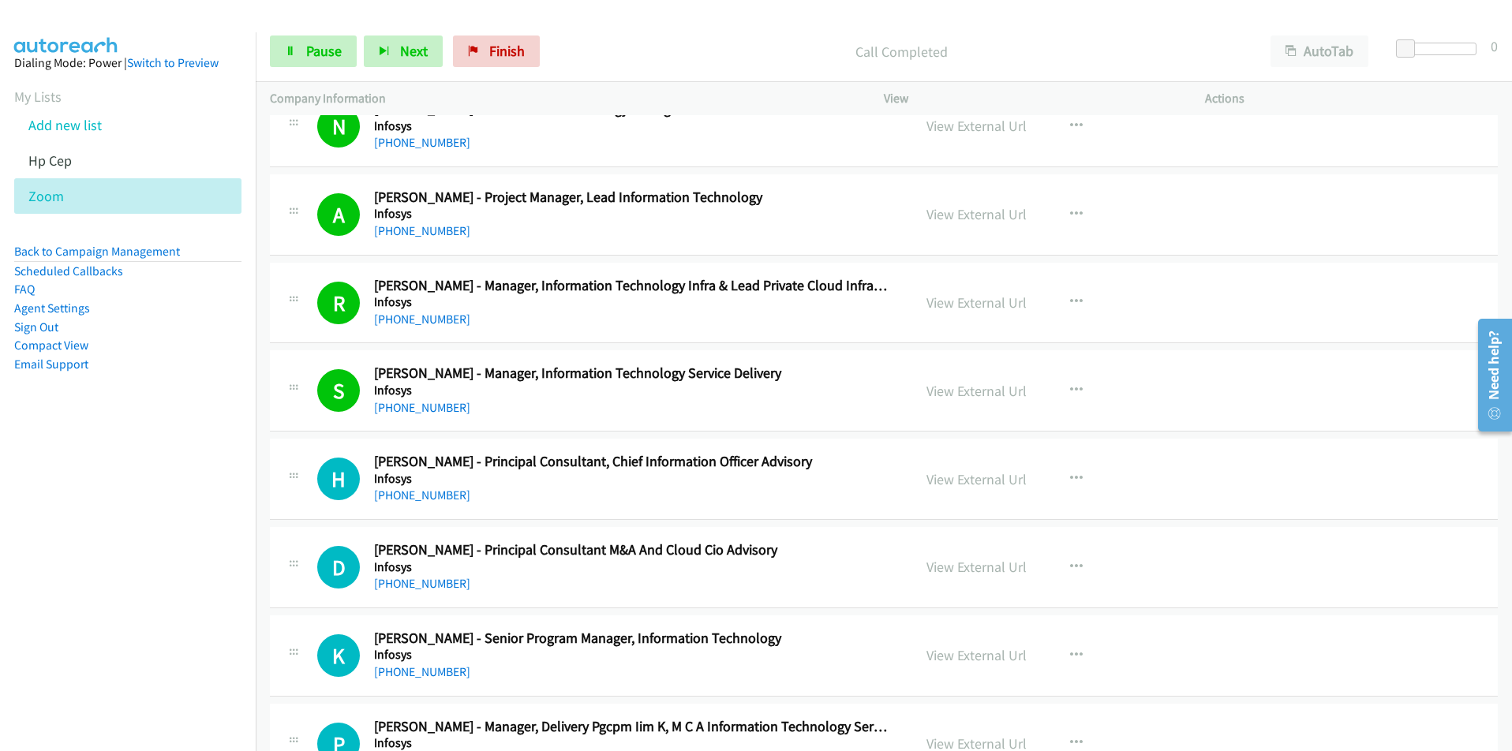
click at [114, 601] on nav "Dialing Mode: Power | Switch to Preview My Lists Add new list Hp Cep Zoom Back …" at bounding box center [128, 407] width 257 height 751
click at [969, 483] on link "View External Url" at bounding box center [977, 479] width 100 height 18
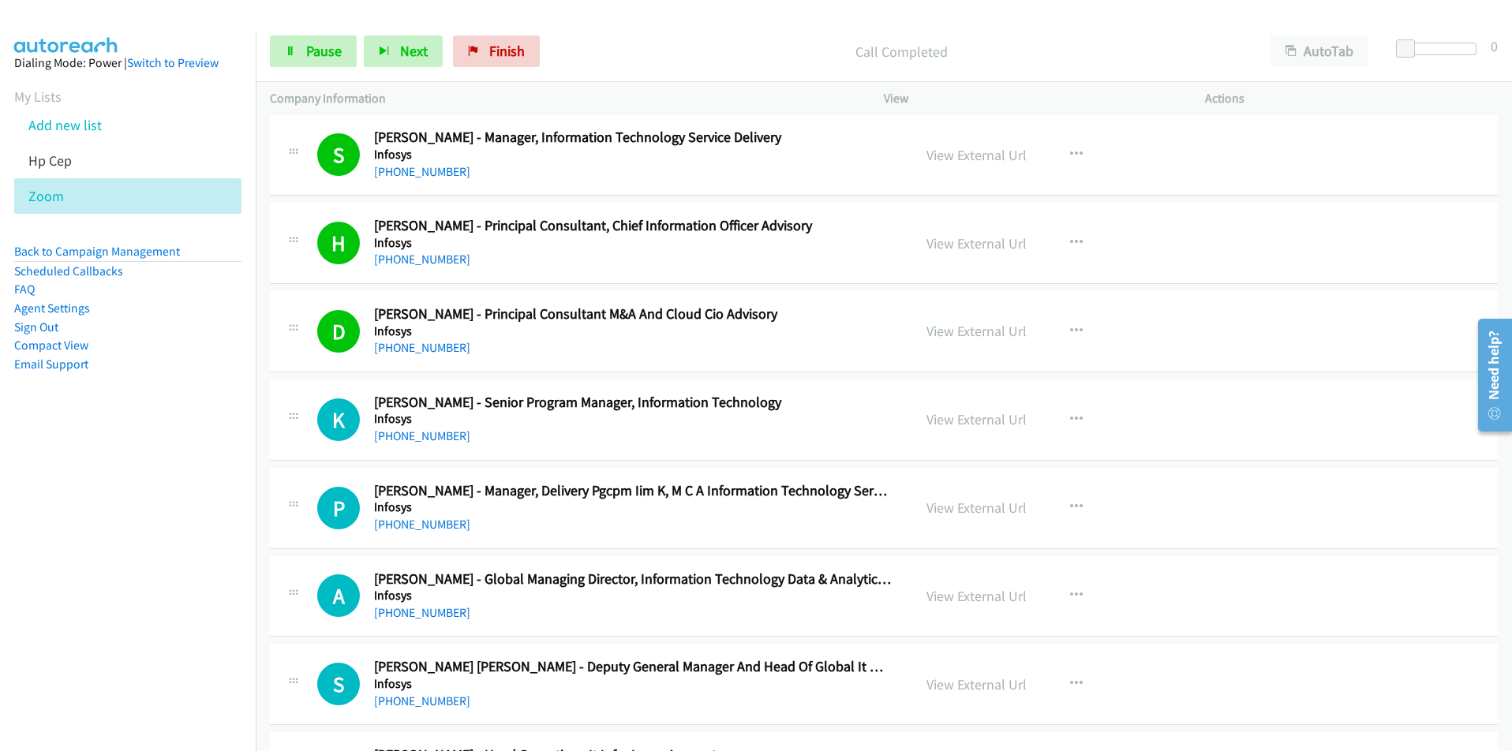
scroll to position [1026, 0]
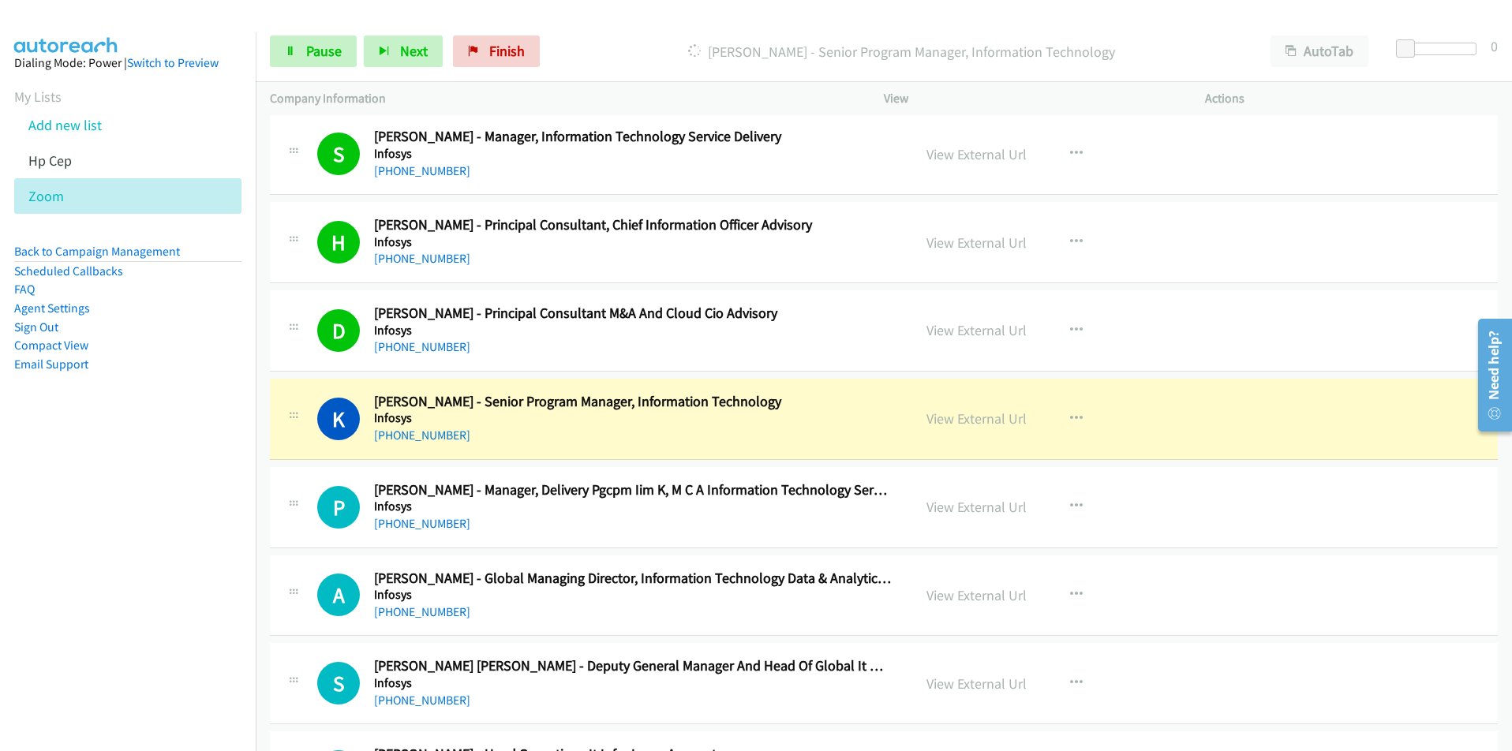
click at [194, 556] on nav "Dialing Mode: Power | Switch to Preview My Lists Add new list Hp Cep Zoom Back …" at bounding box center [128, 407] width 257 height 751
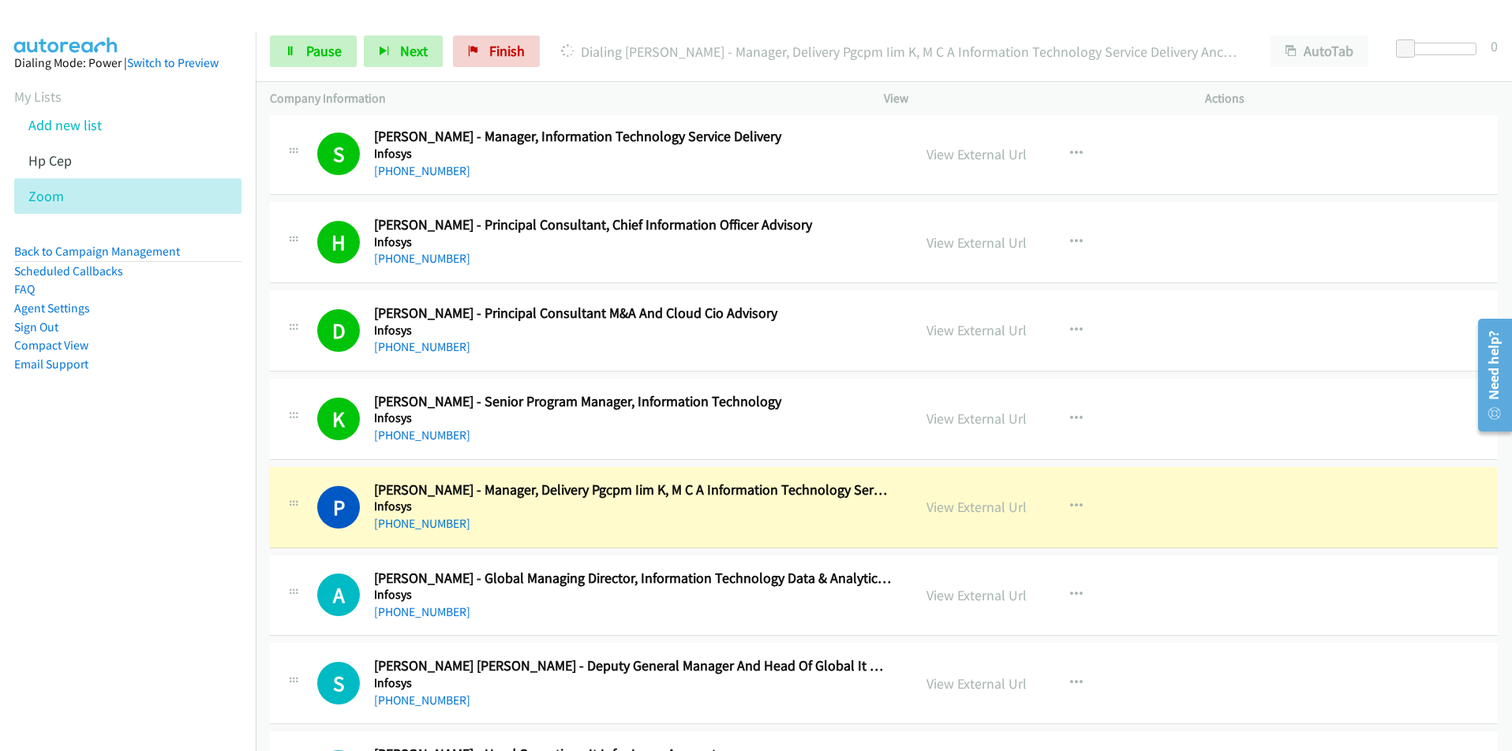
click at [92, 556] on nav "Dialing Mode: Power | Switch to Preview My Lists Add new list Hp Cep Zoom Back …" at bounding box center [128, 407] width 257 height 751
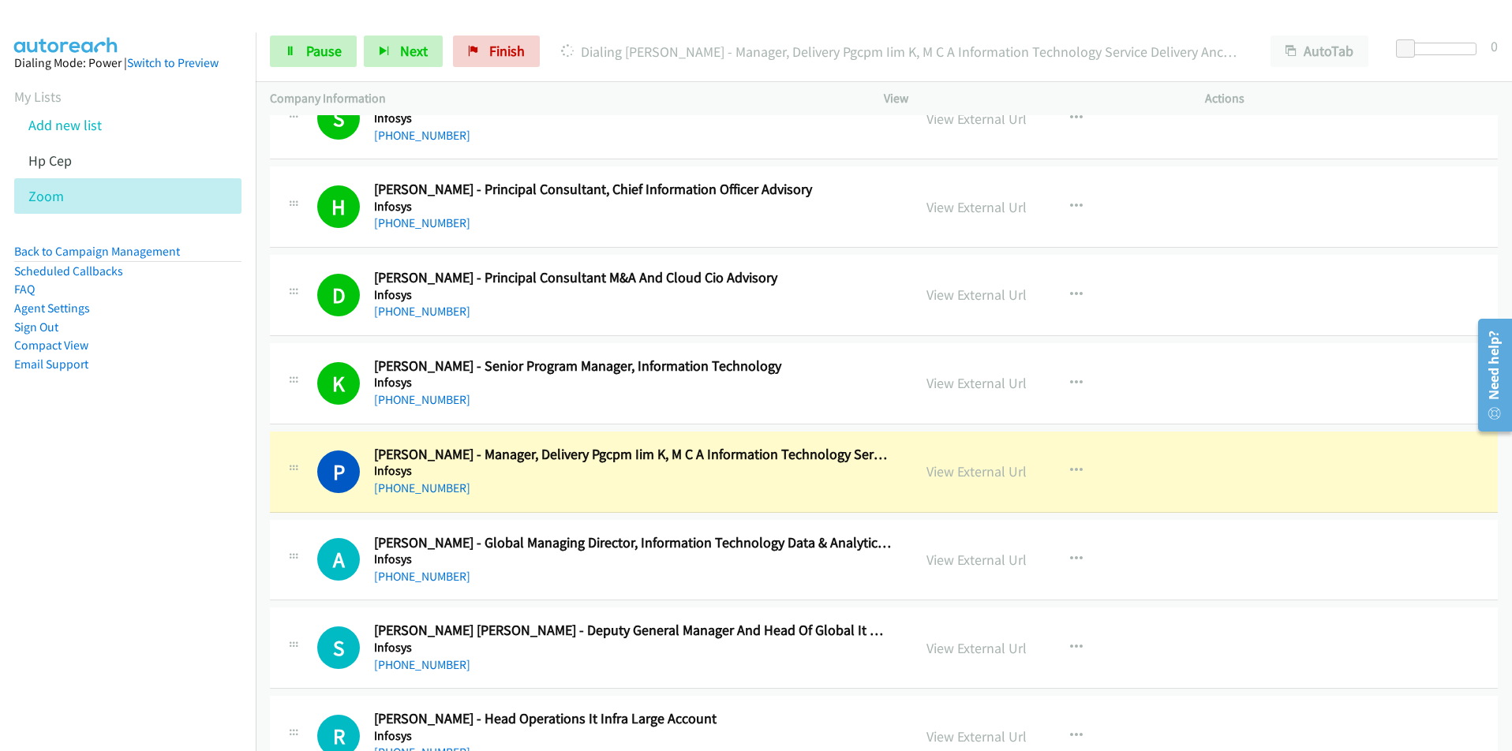
scroll to position [1263, 0]
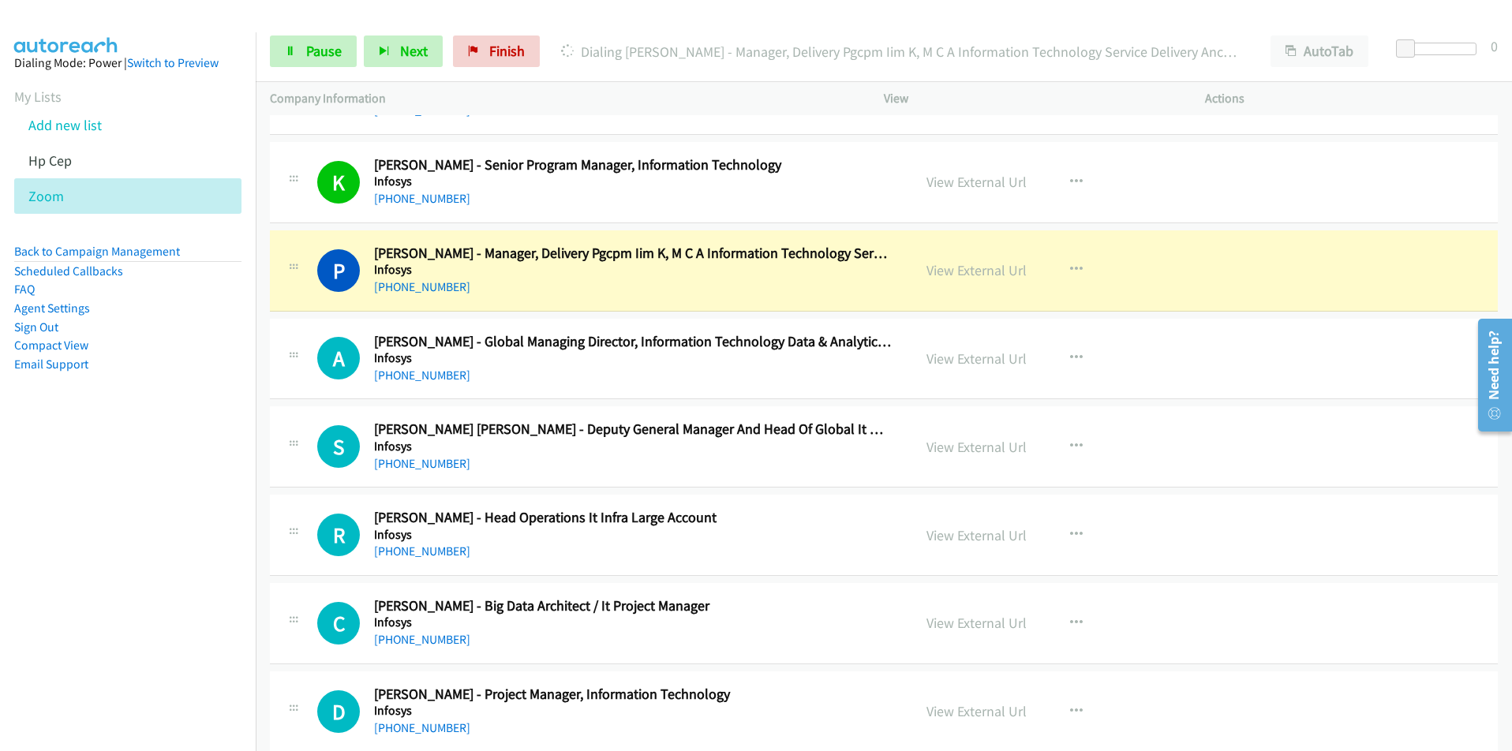
click at [159, 523] on nav "Dialing Mode: Power | Switch to Preview My Lists Add new list Hp Cep Zoom Back …" at bounding box center [128, 407] width 257 height 751
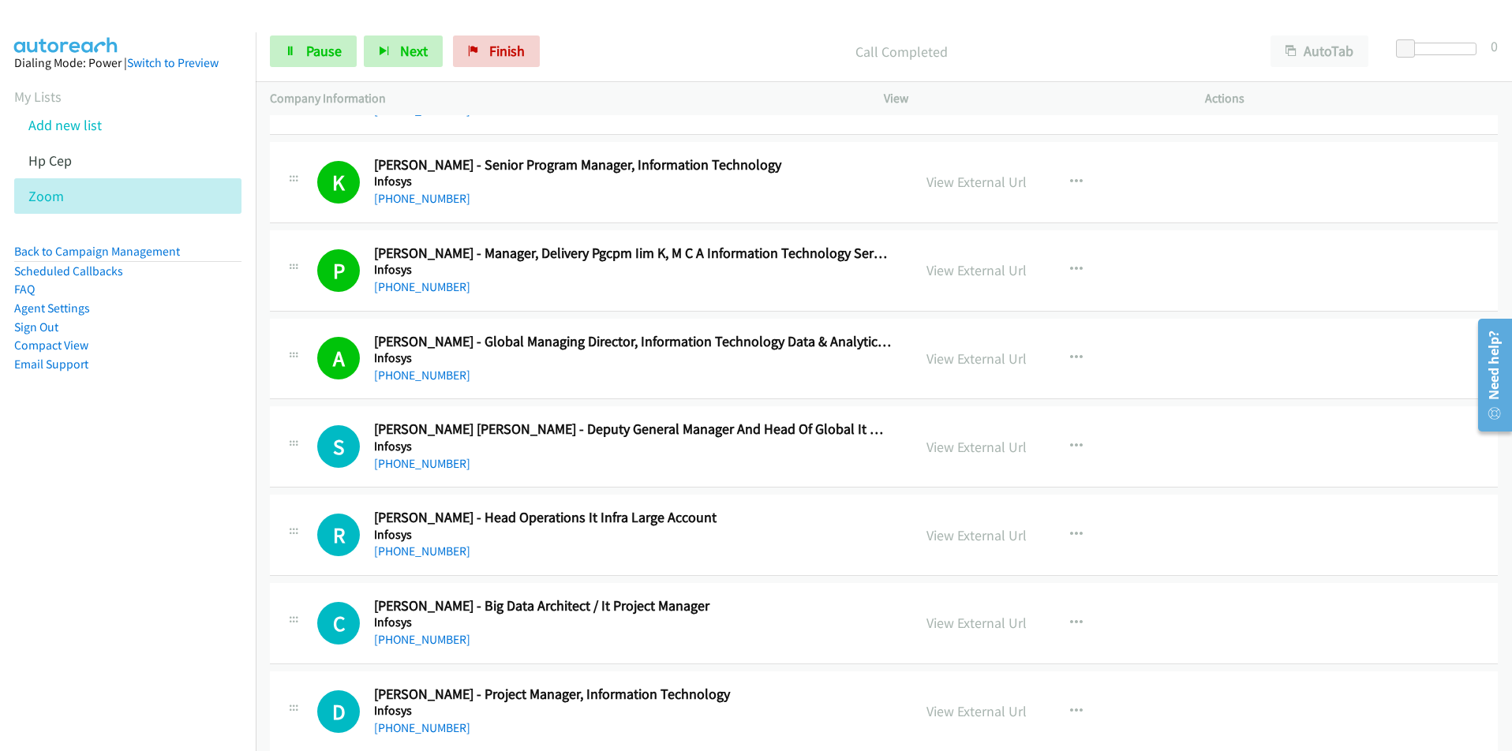
click at [170, 570] on nav "Dialing Mode: Power | Switch to Preview My Lists Add new list Hp Cep Zoom Back …" at bounding box center [128, 407] width 257 height 751
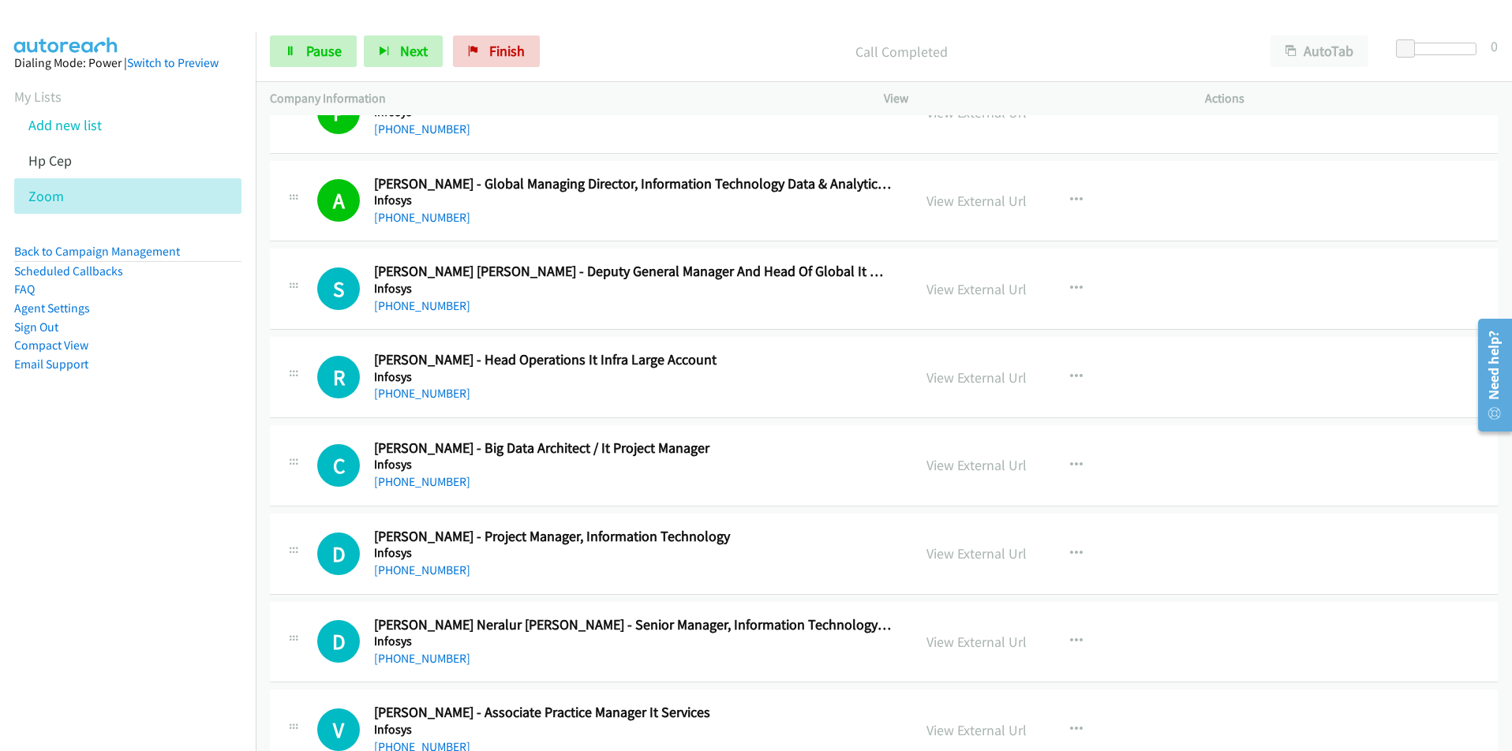
scroll to position [1500, 0]
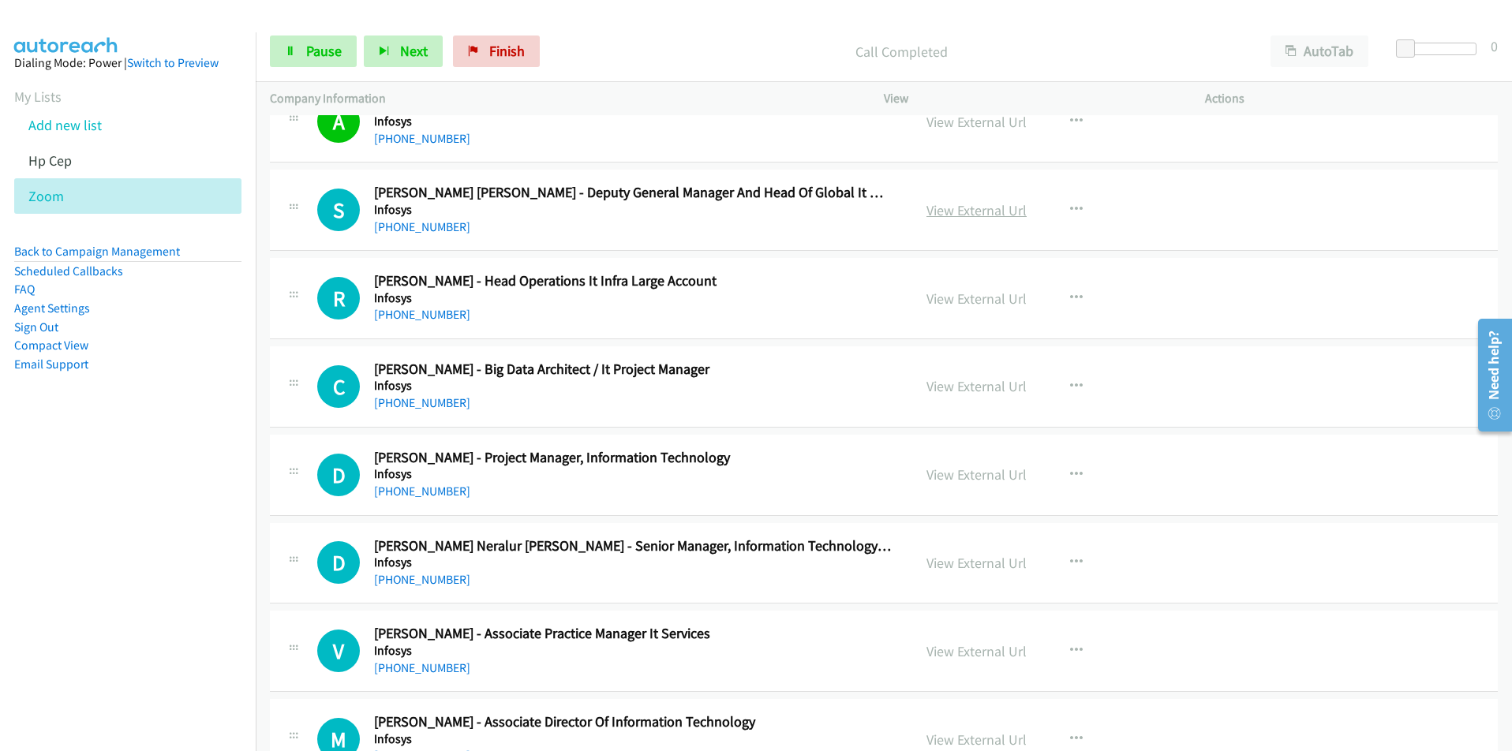
click at [964, 212] on link "View External Url" at bounding box center [977, 210] width 100 height 18
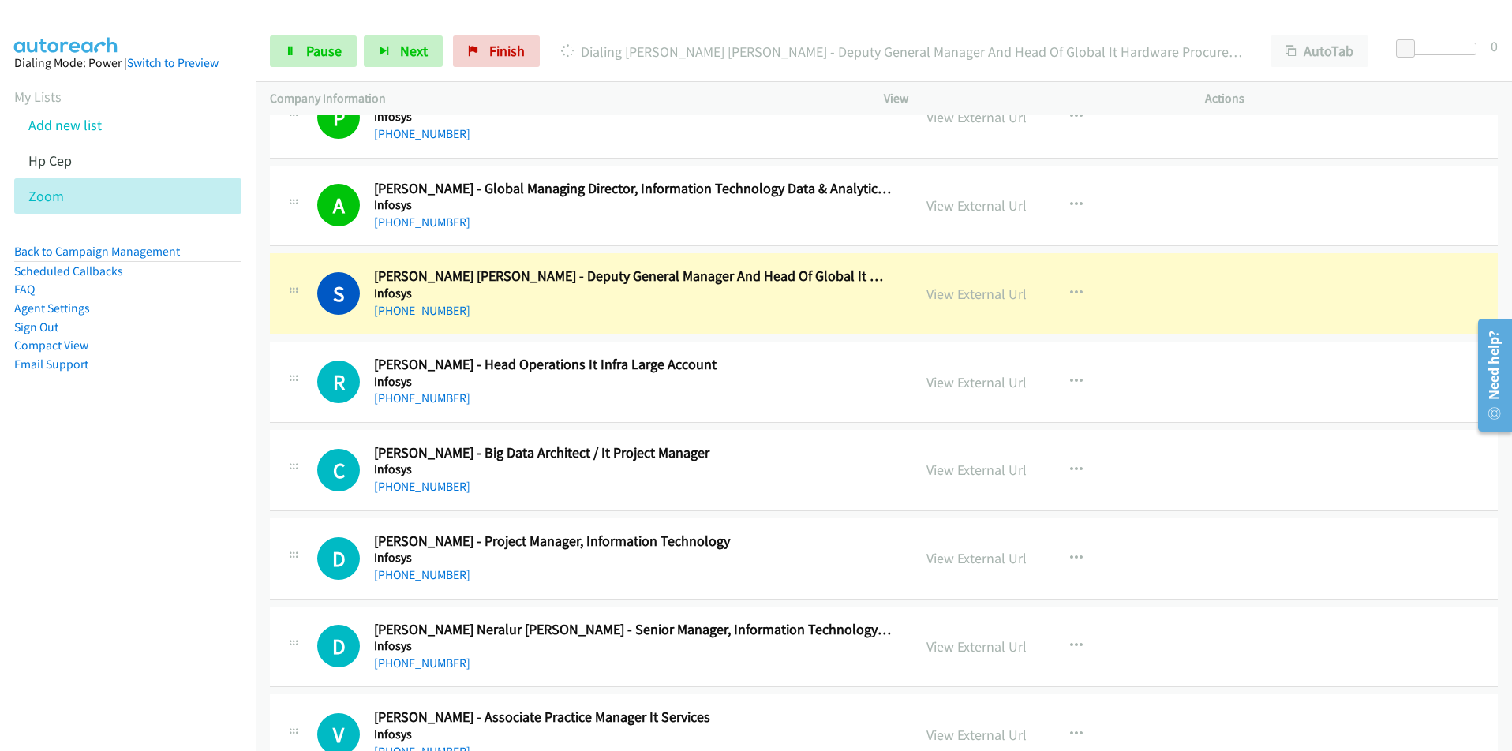
scroll to position [1421, 0]
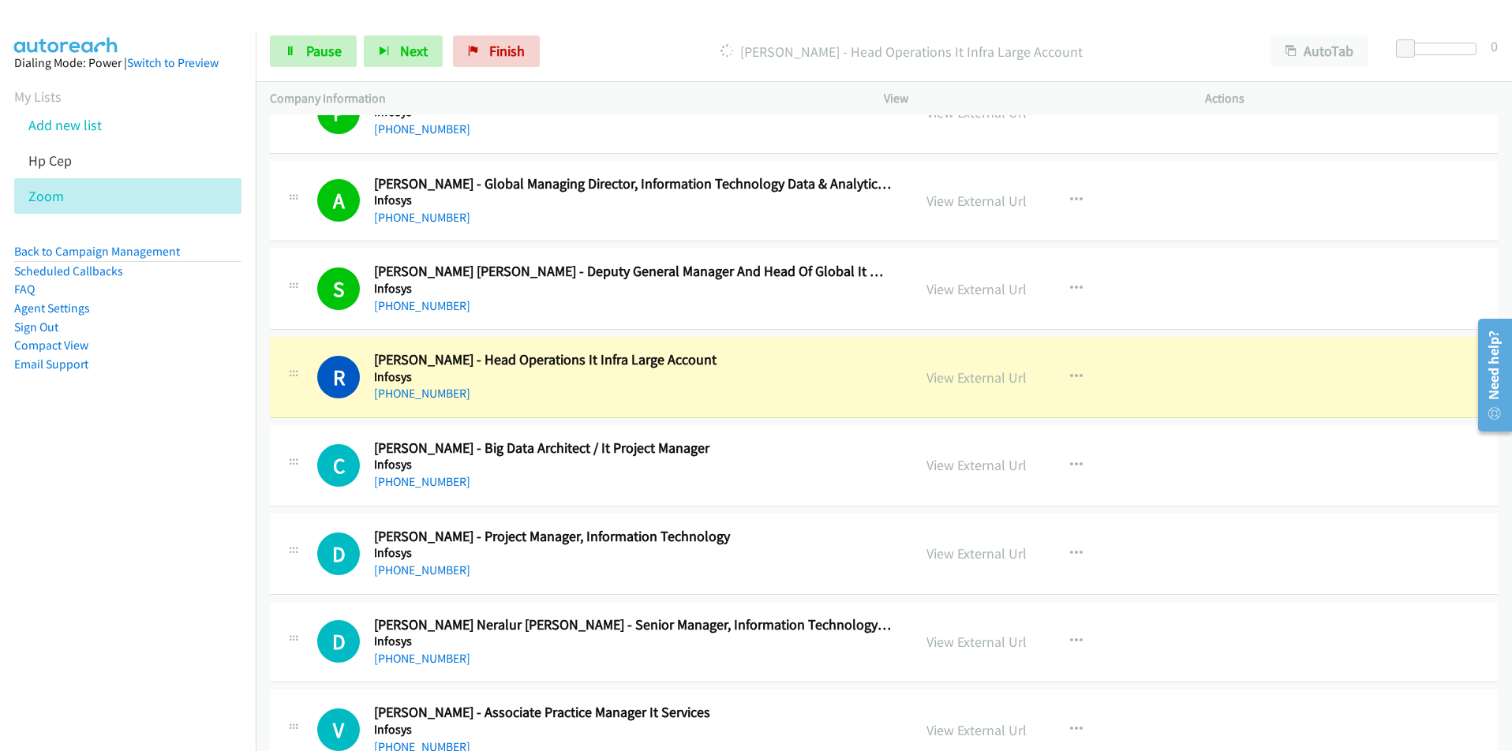
click at [197, 541] on nav "Dialing Mode: Power | Switch to Preview My Lists Add new list Hp Cep Zoom Back …" at bounding box center [128, 407] width 257 height 751
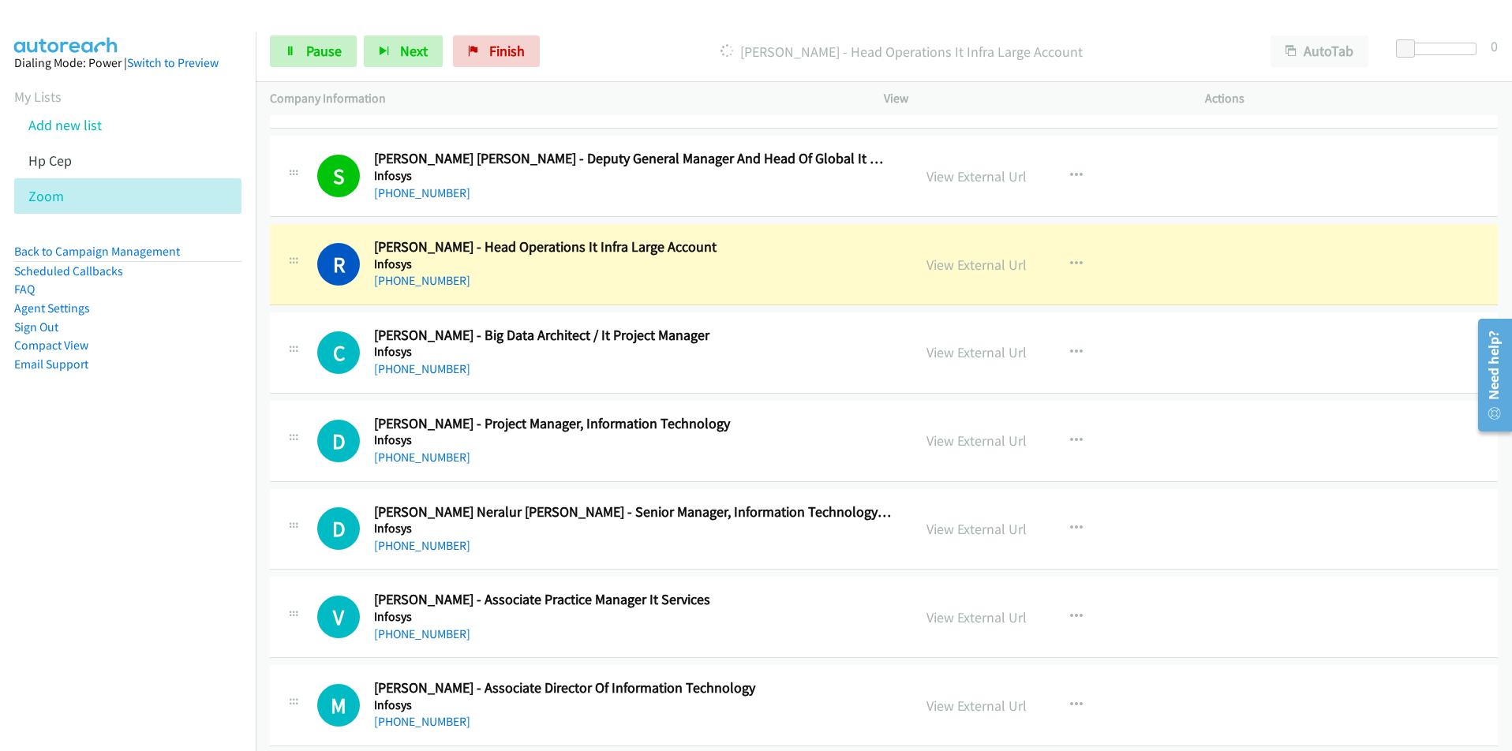
scroll to position [1578, 0]
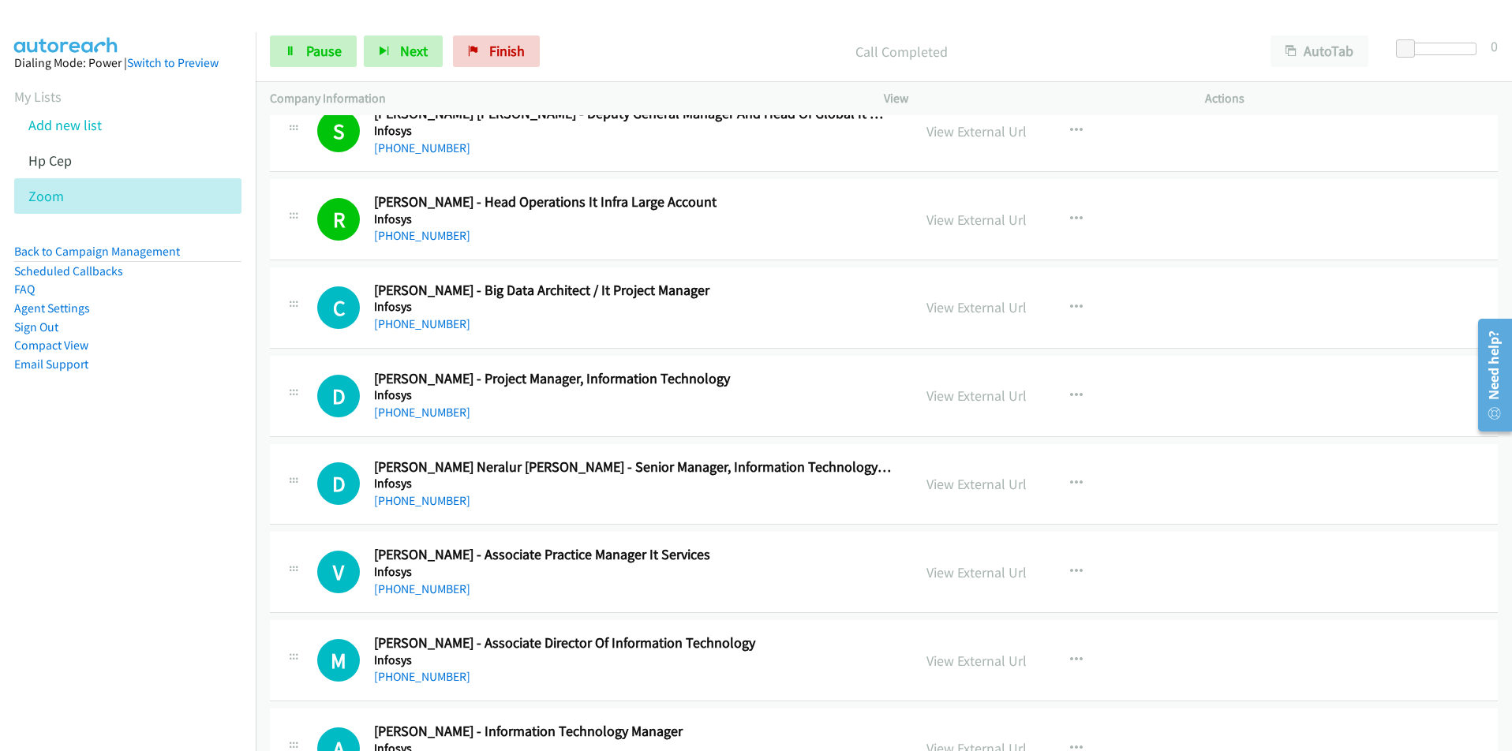
click at [177, 481] on nav "Dialing Mode: Power | Switch to Preview My Lists Add new list Hp Cep Zoom Back …" at bounding box center [128, 407] width 257 height 751
drag, startPoint x: 180, startPoint y: 460, endPoint x: 264, endPoint y: 444, distance: 85.9
click at [180, 460] on nav "Dialing Mode: Power | Switch to Preview My Lists Add new list Hp Cep Zoom Back …" at bounding box center [128, 407] width 257 height 751
click at [935, 397] on link "View External Url" at bounding box center [977, 396] width 100 height 18
click at [204, 602] on nav "Dialing Mode: Power | Switch to Preview My Lists Add new list Hp Cep Zoom Back …" at bounding box center [128, 407] width 257 height 751
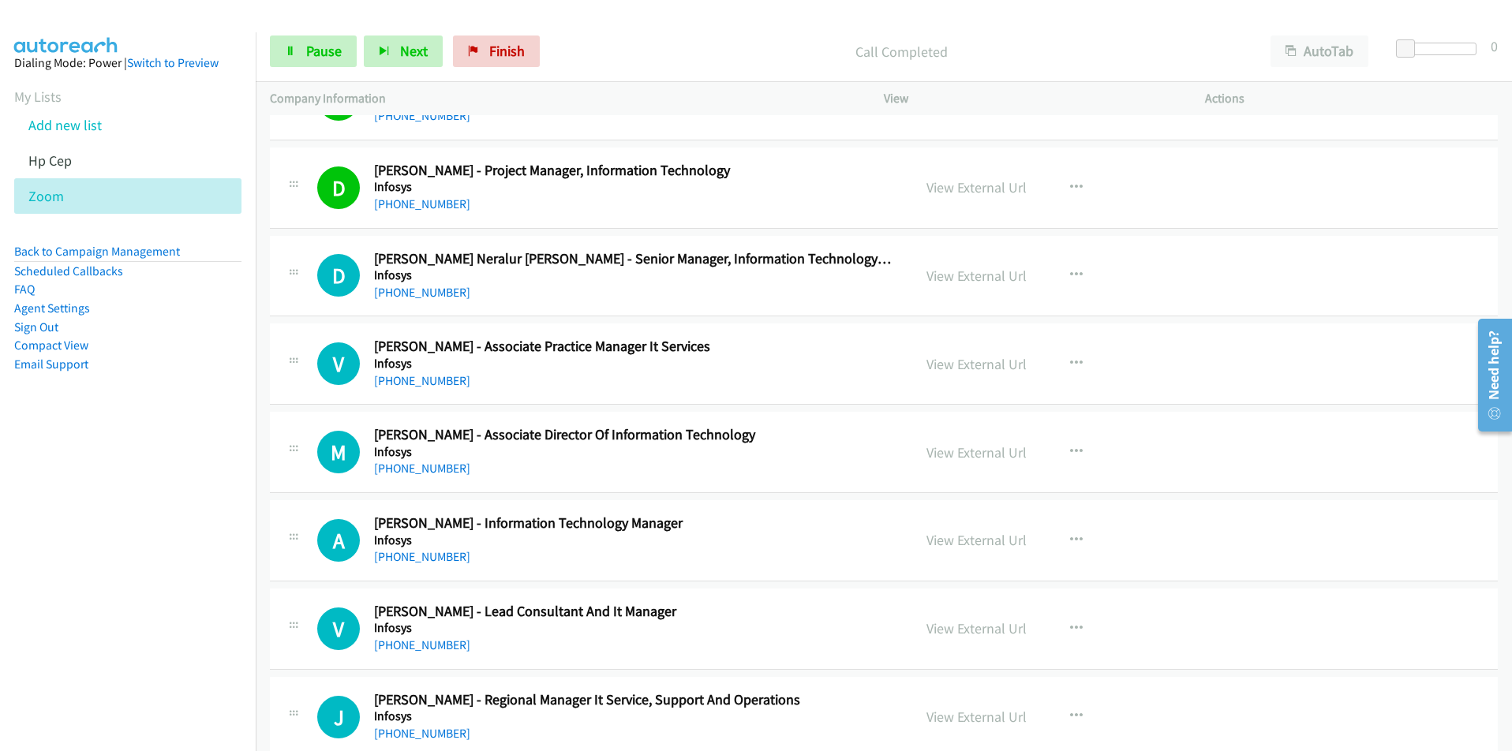
scroll to position [1815, 0]
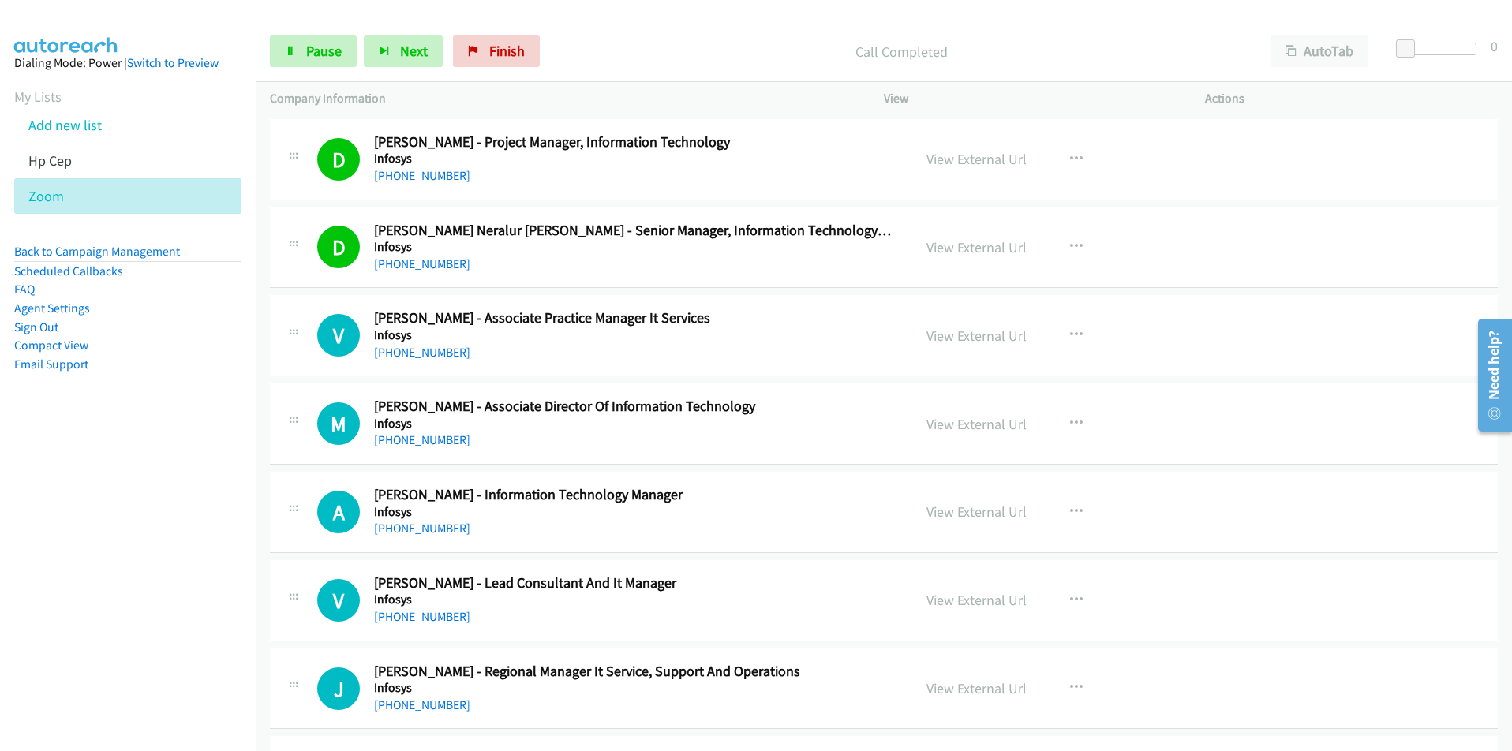
click at [142, 610] on nav "Dialing Mode: Power | Switch to Preview My Lists Add new list Hp Cep Zoom Back …" at bounding box center [128, 407] width 257 height 751
click at [931, 428] on link "View External Url" at bounding box center [977, 424] width 100 height 18
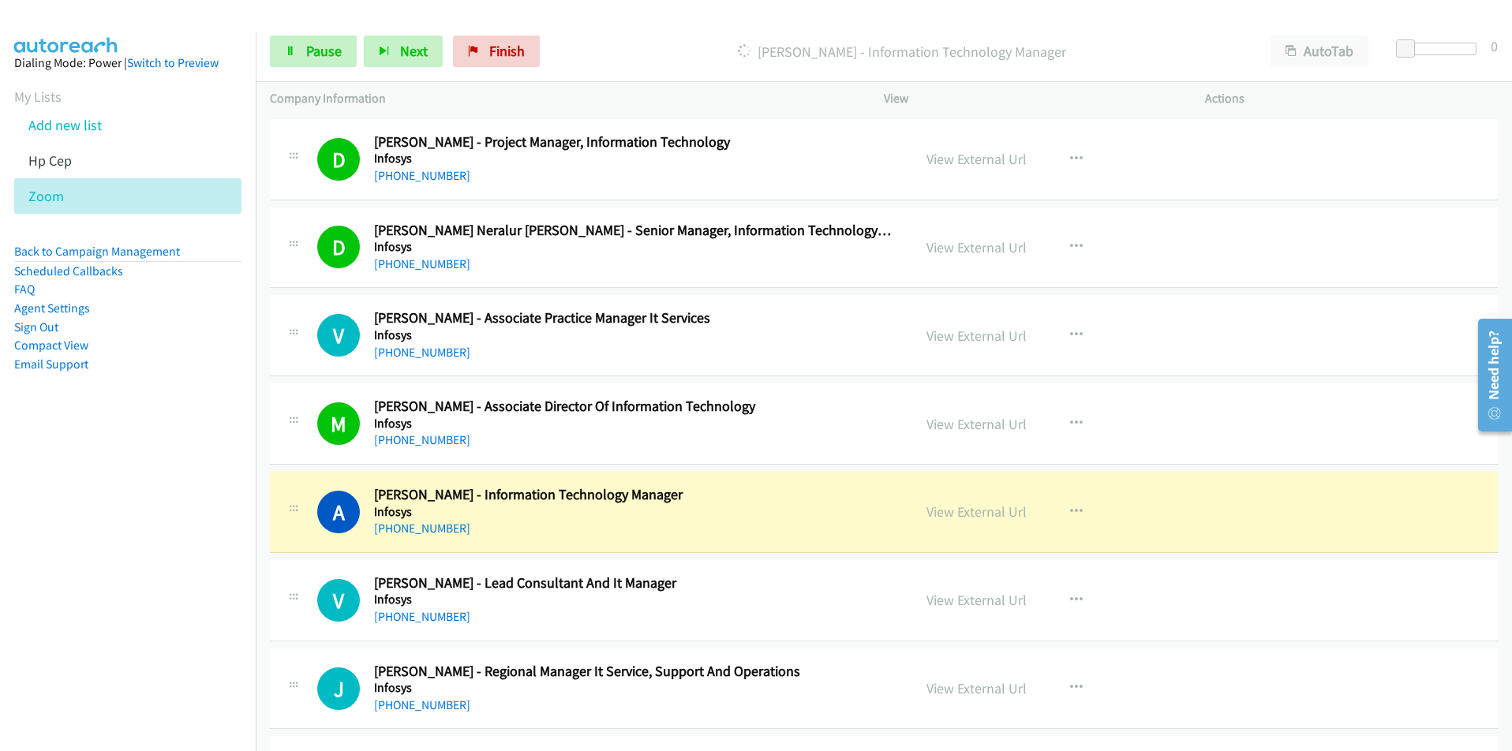
drag, startPoint x: 129, startPoint y: 590, endPoint x: 150, endPoint y: 583, distance: 21.5
click at [129, 590] on nav "Dialing Mode: Power | Switch to Preview My Lists Add new list Hp Cep Zoom Back …" at bounding box center [128, 407] width 257 height 751
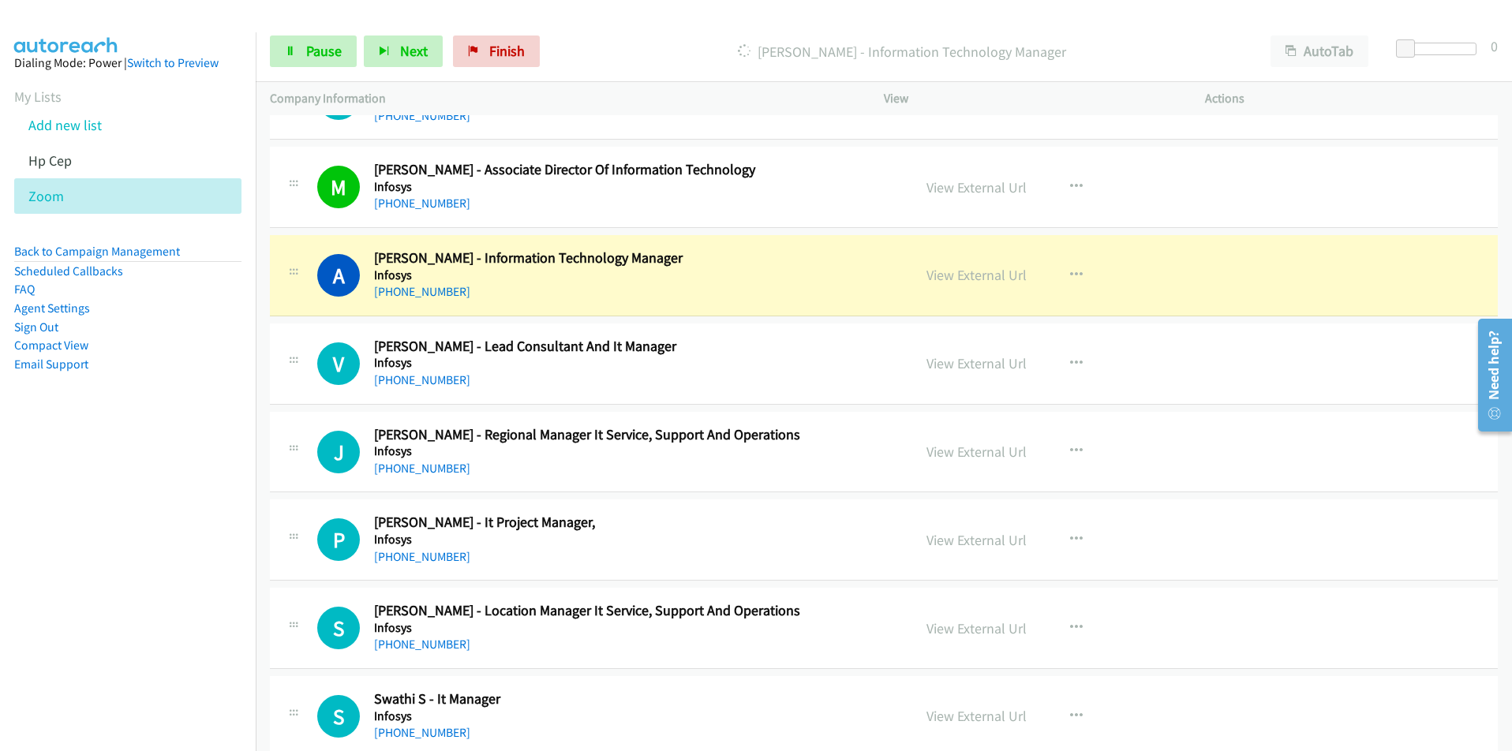
scroll to position [2131, 0]
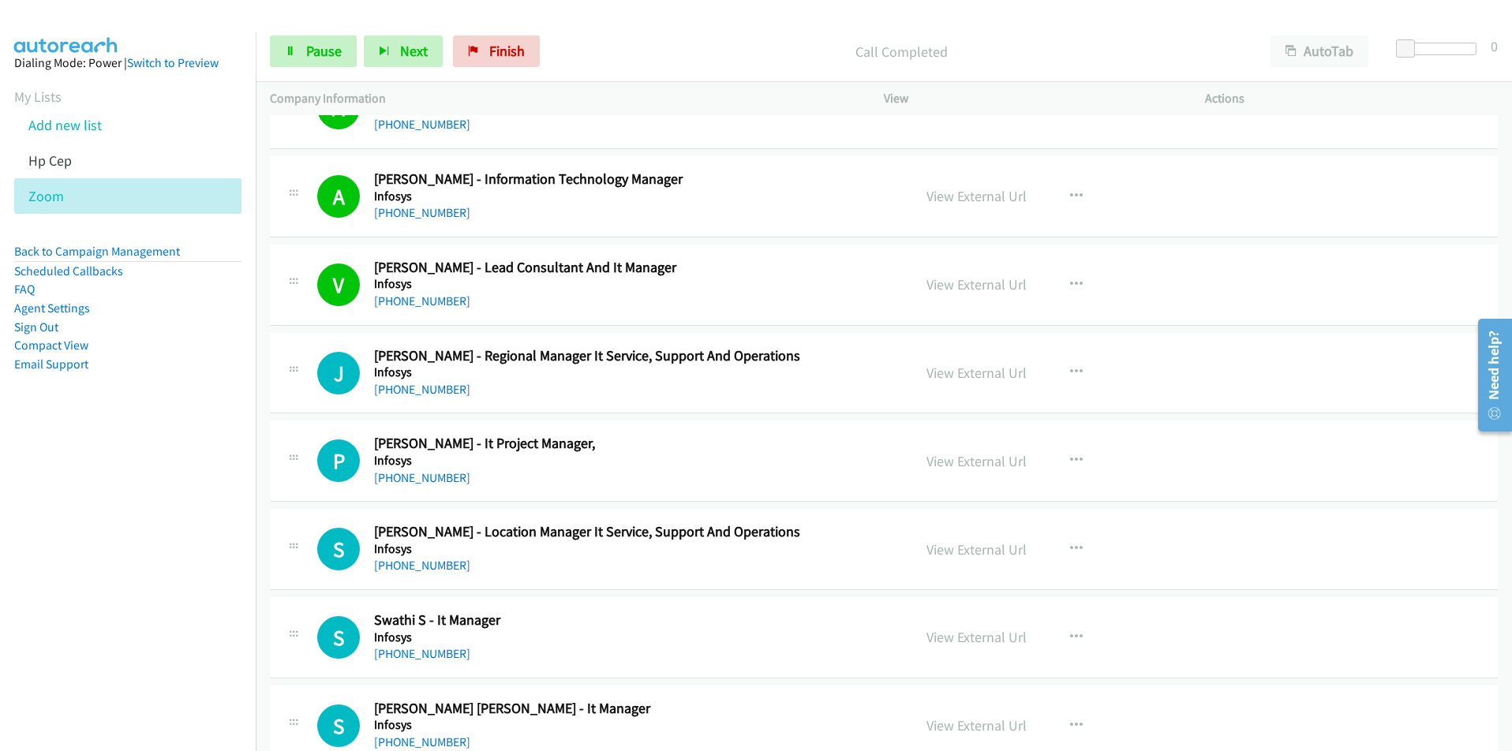
drag, startPoint x: 114, startPoint y: 545, endPoint x: 120, endPoint y: 538, distance: 9.0
click at [114, 545] on nav "Dialing Mode: Power | Switch to Preview My Lists Add new list Hp Cep Zoom Back …" at bounding box center [128, 407] width 257 height 751
click at [931, 370] on link "View External Url" at bounding box center [977, 373] width 100 height 18
click at [987, 546] on link "View External Url" at bounding box center [977, 550] width 100 height 18
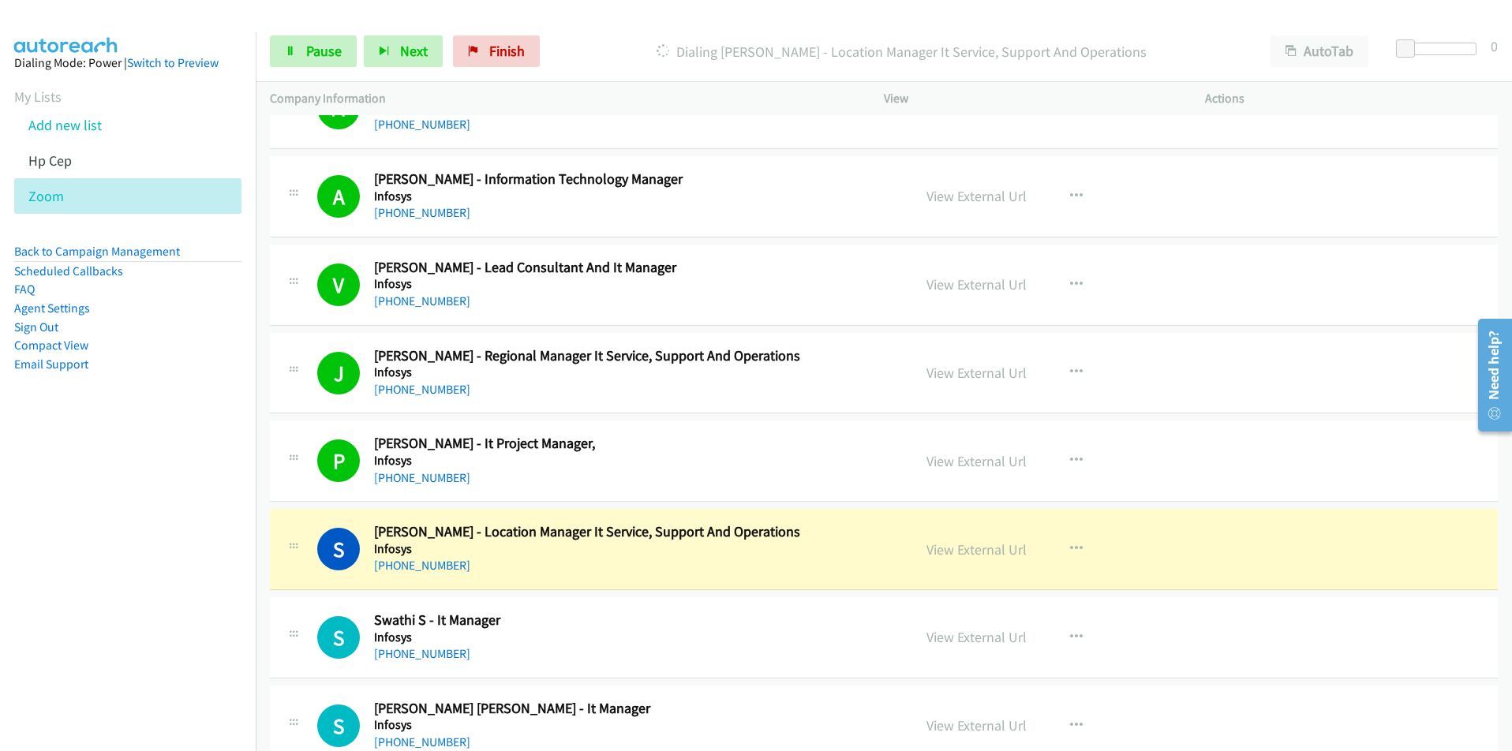
click at [566, 531] on h2 "Sunil Kumar - Location Manager It Service, Support And Operations" at bounding box center [633, 532] width 519 height 18
click at [952, 552] on link "View External Url" at bounding box center [977, 550] width 100 height 18
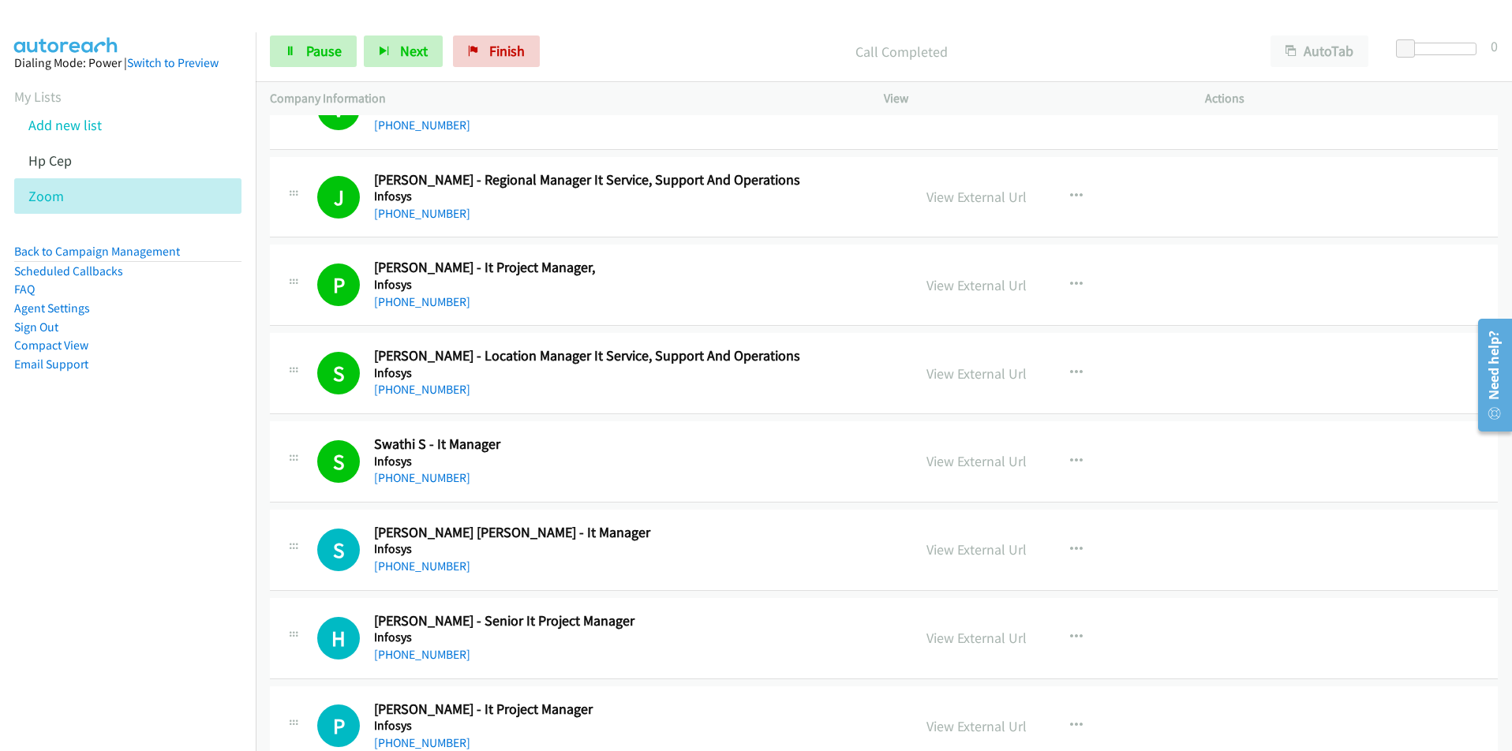
scroll to position [2368, 0]
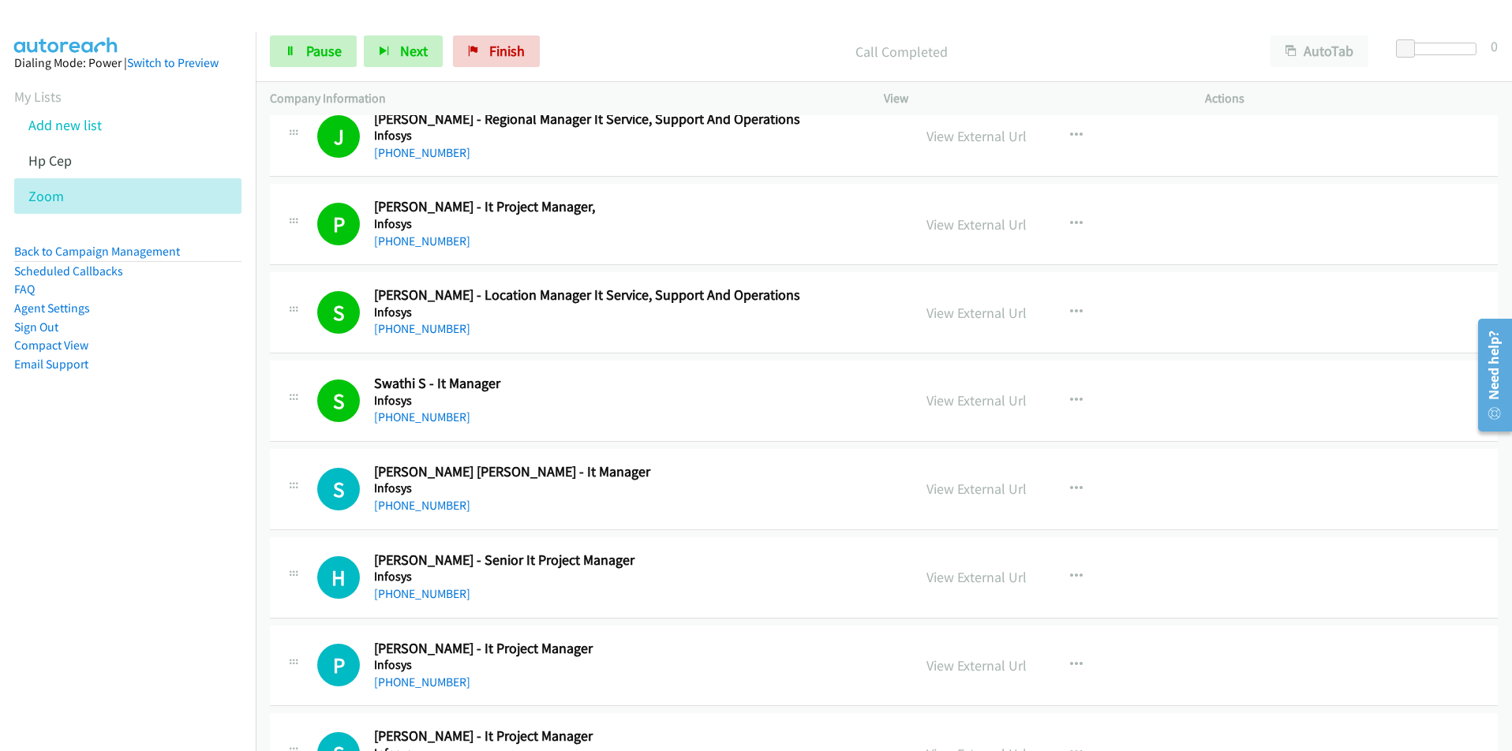
click at [215, 533] on nav "Dialing Mode: Power | Switch to Preview My Lists Add new list Hp Cep Zoom Back …" at bounding box center [128, 407] width 257 height 751
click at [982, 493] on link "View External Url" at bounding box center [977, 489] width 100 height 18
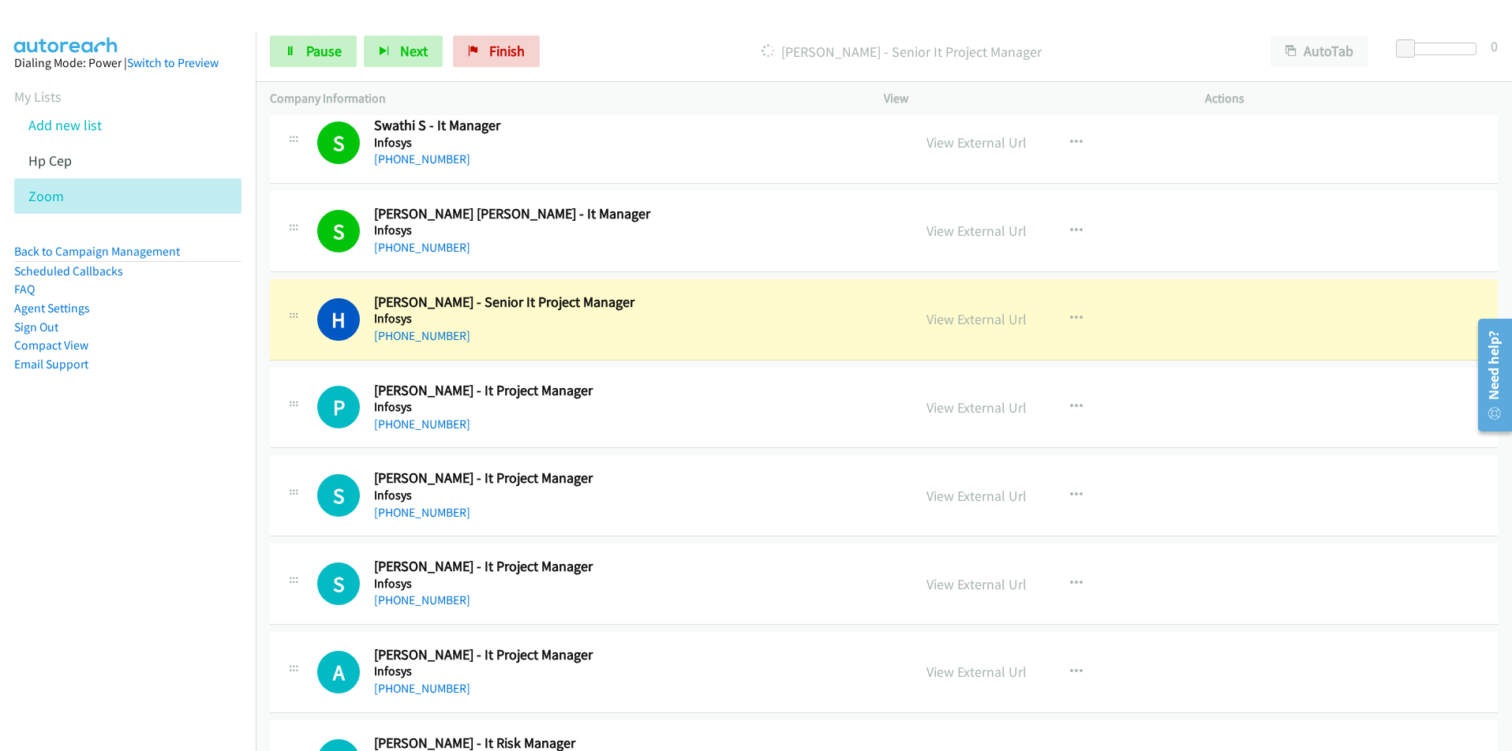
scroll to position [2683, 0]
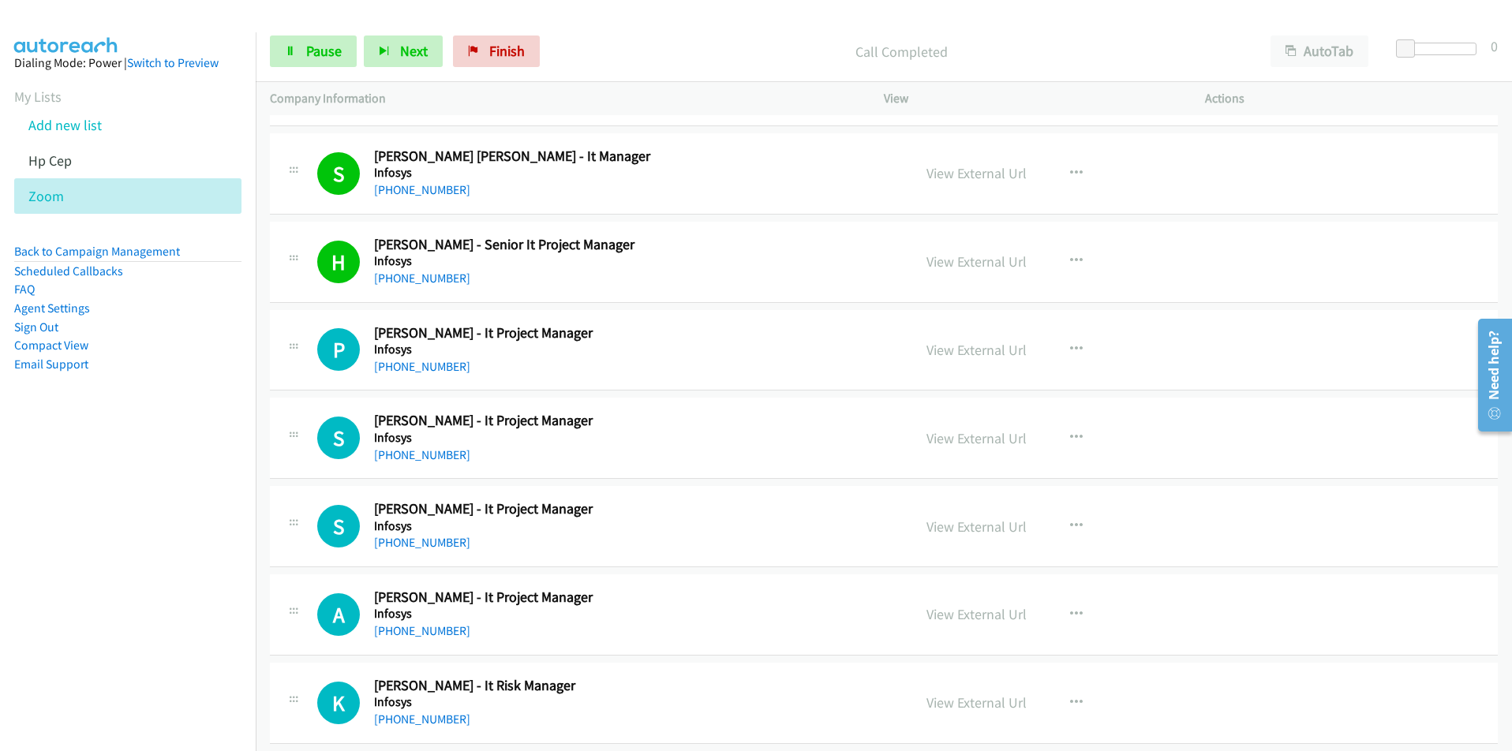
drag, startPoint x: 158, startPoint y: 634, endPoint x: 175, endPoint y: 636, distance: 17.5
click at [158, 634] on nav "Dialing Mode: Power | Switch to Preview My Lists Add new list Hp Cep Zoom Back …" at bounding box center [128, 407] width 257 height 751
click at [935, 354] on link "View External Url" at bounding box center [977, 350] width 100 height 18
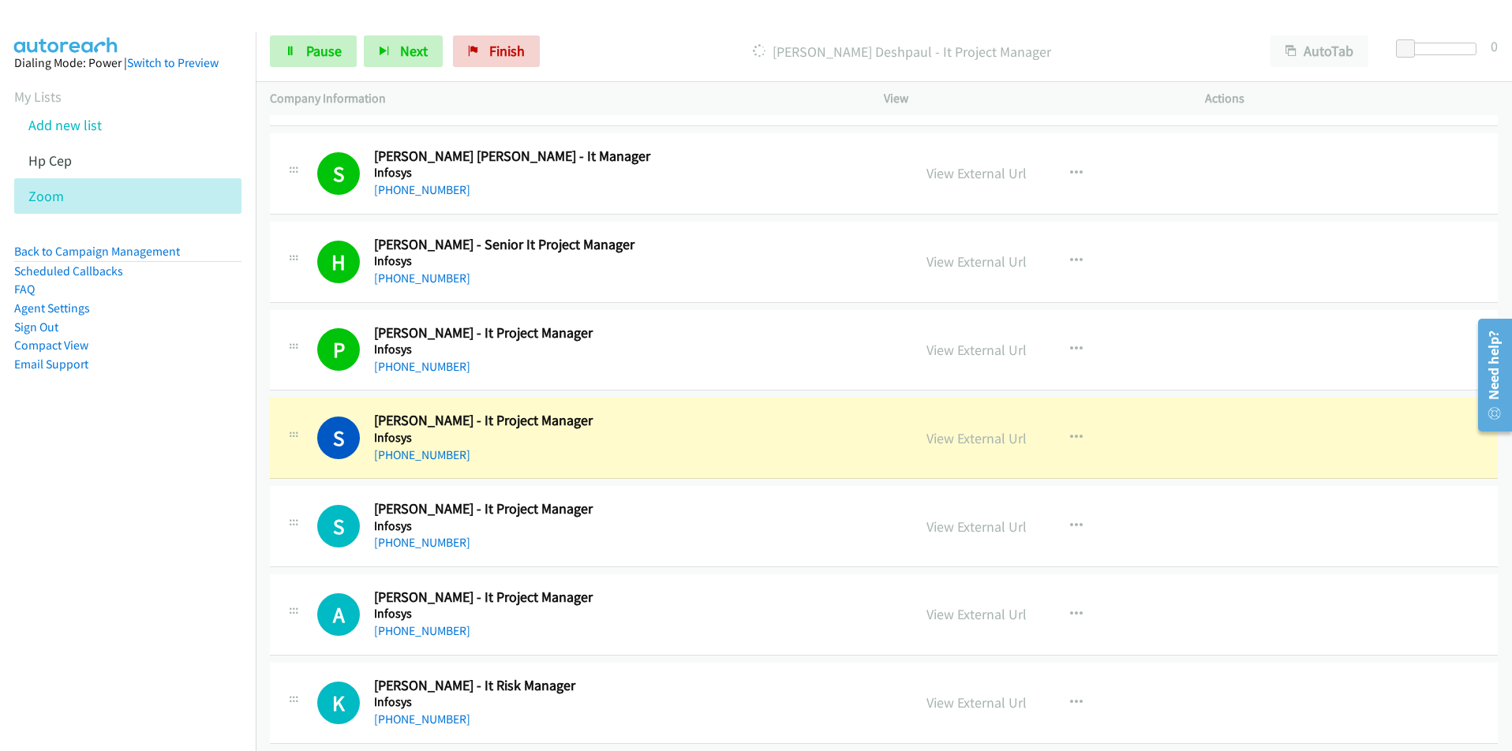
drag, startPoint x: 108, startPoint y: 616, endPoint x: 133, endPoint y: 605, distance: 27.9
click at [108, 616] on nav "Dialing Mode: Power | Switch to Preview My Lists Add new list Hp Cep Zoom Back …" at bounding box center [128, 407] width 257 height 751
click at [977, 438] on link "View External Url" at bounding box center [977, 438] width 100 height 18
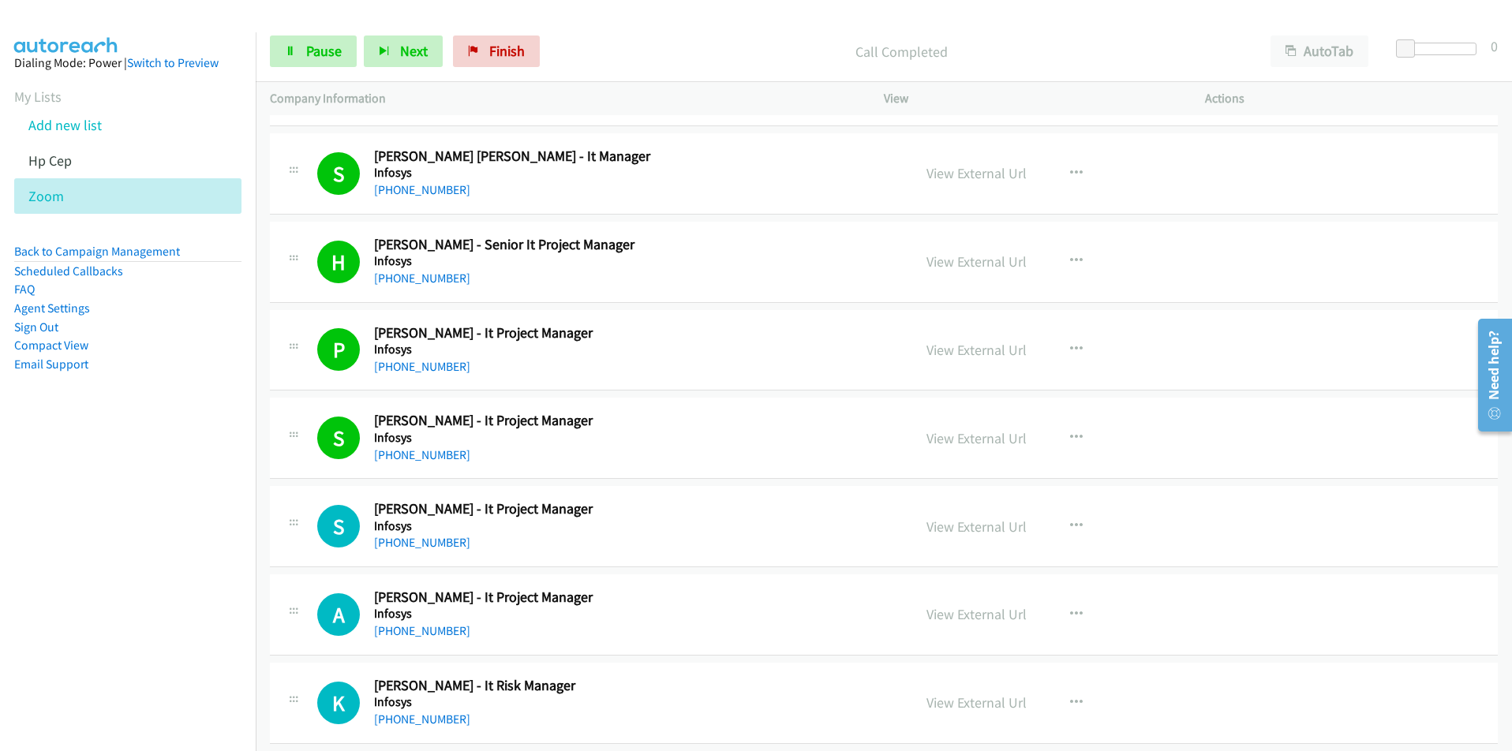
click at [141, 657] on nav "Dialing Mode: Power | Switch to Preview My Lists Add new list Hp Cep Zoom Back …" at bounding box center [128, 407] width 257 height 751
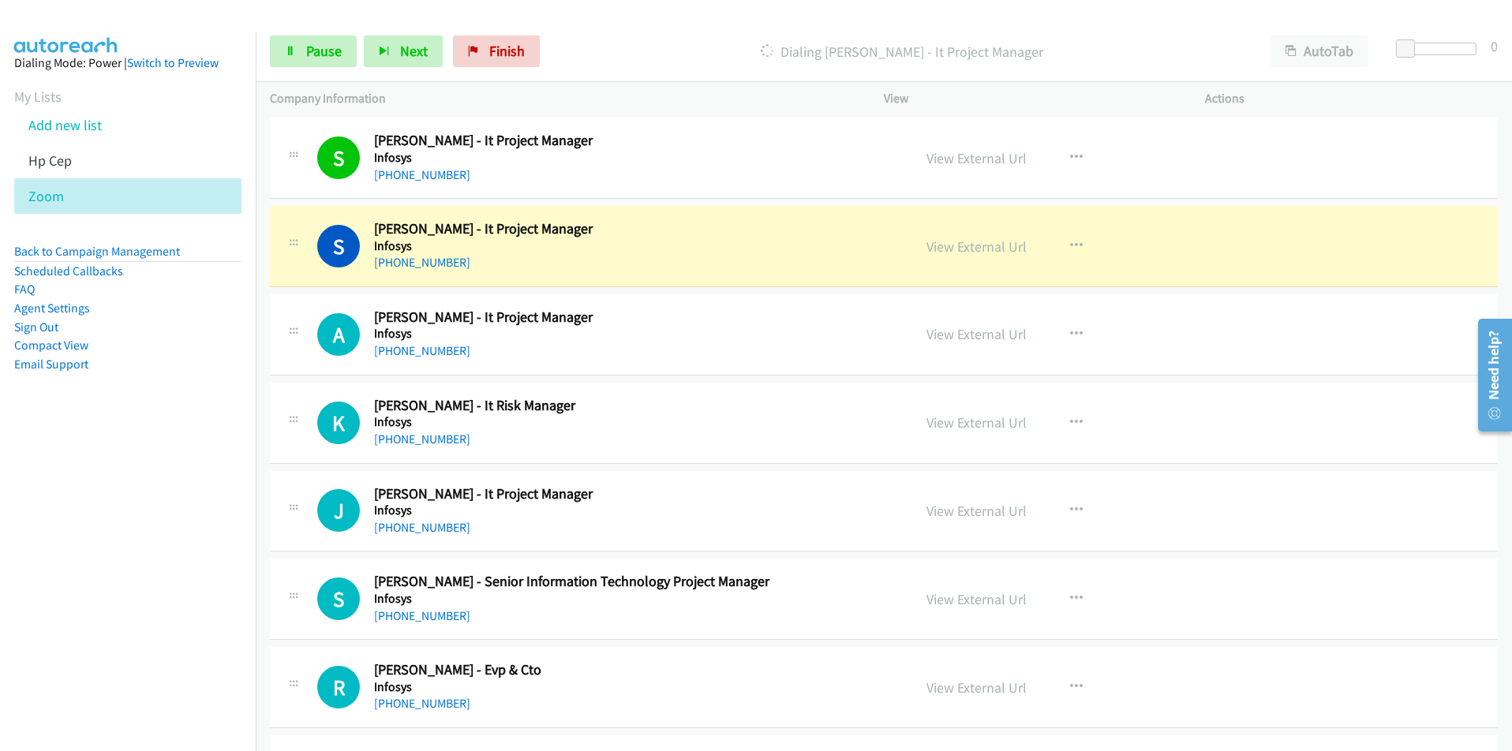
scroll to position [2999, 0]
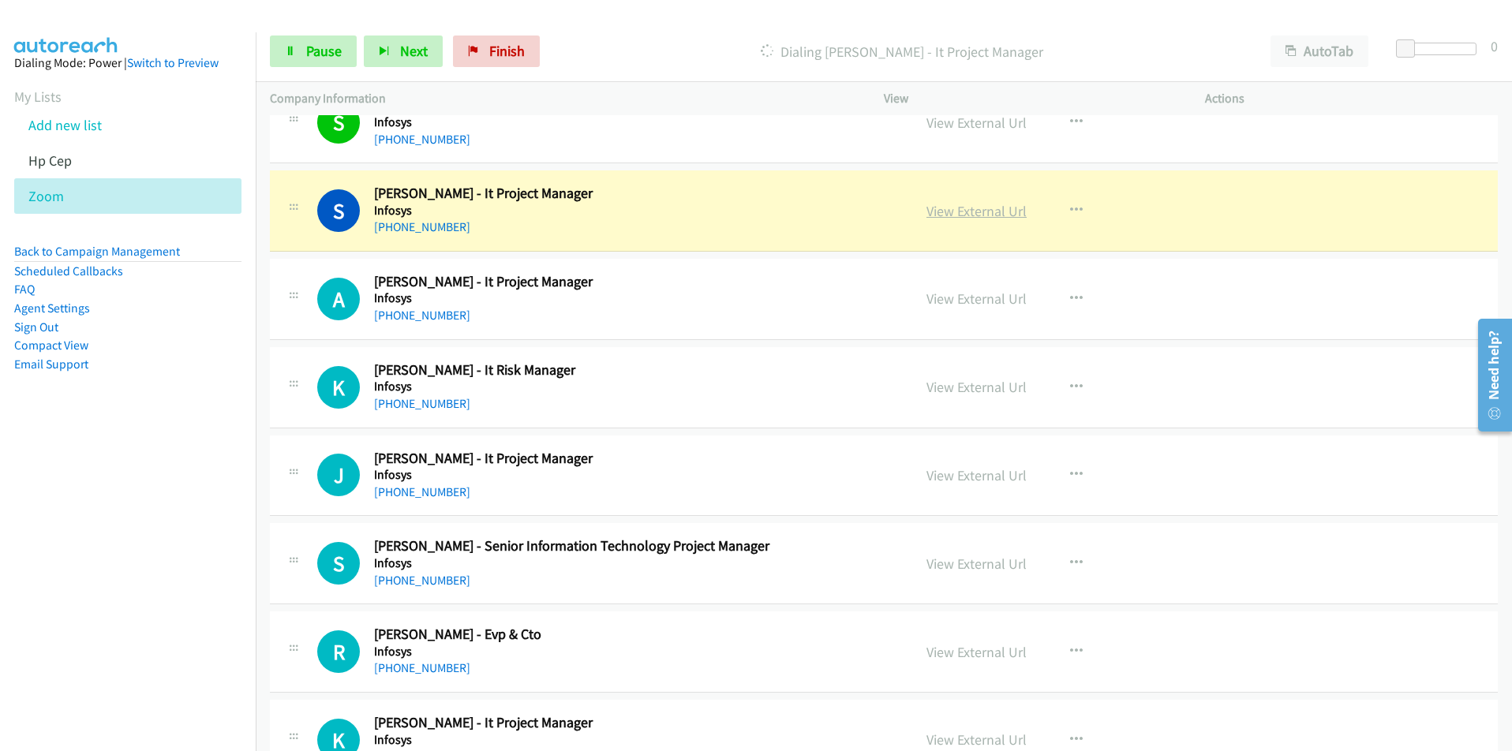
click at [975, 211] on link "View External Url" at bounding box center [977, 211] width 100 height 18
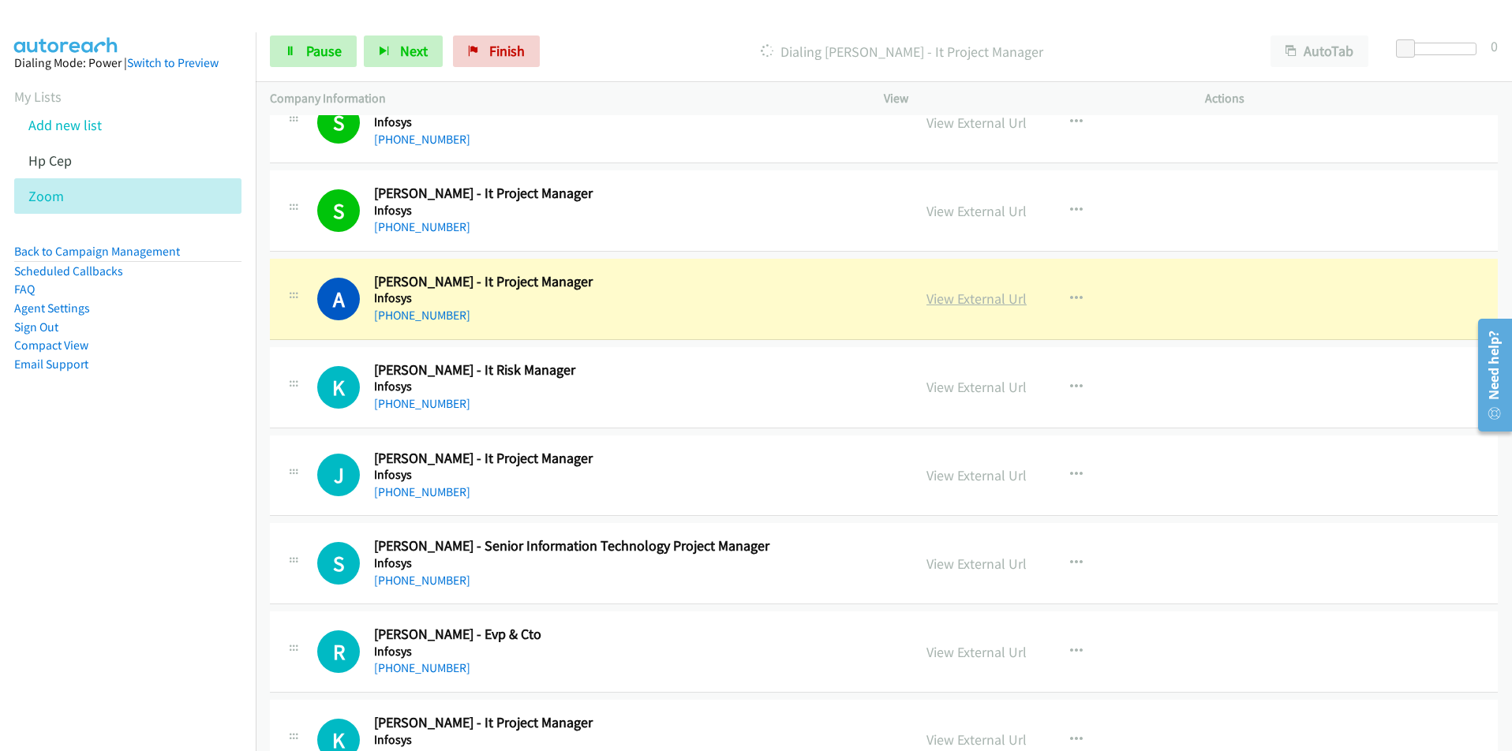
click at [955, 305] on link "View External Url" at bounding box center [977, 299] width 100 height 18
click at [326, 54] on span "Pause" at bounding box center [324, 51] width 36 height 18
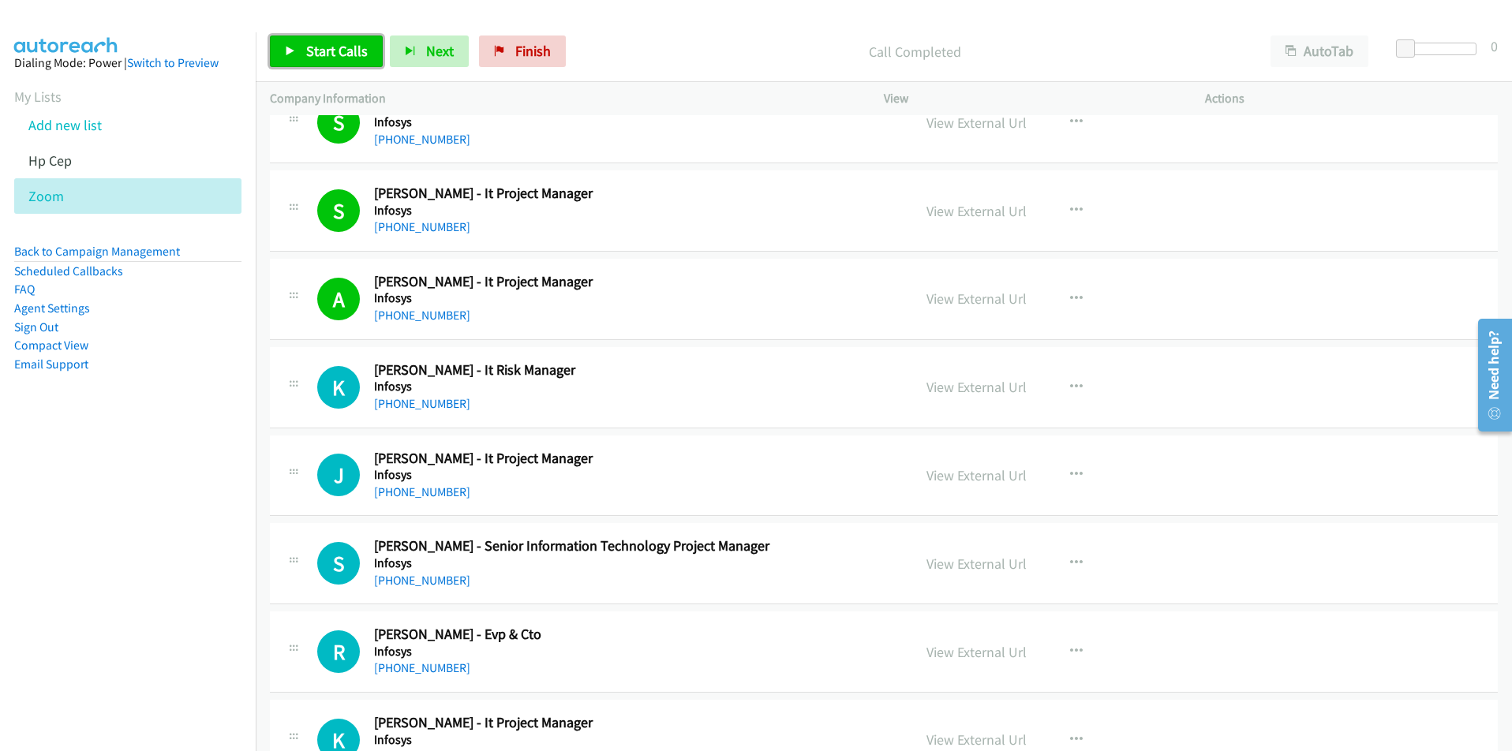
click at [316, 49] on span "Start Calls" at bounding box center [337, 51] width 62 height 18
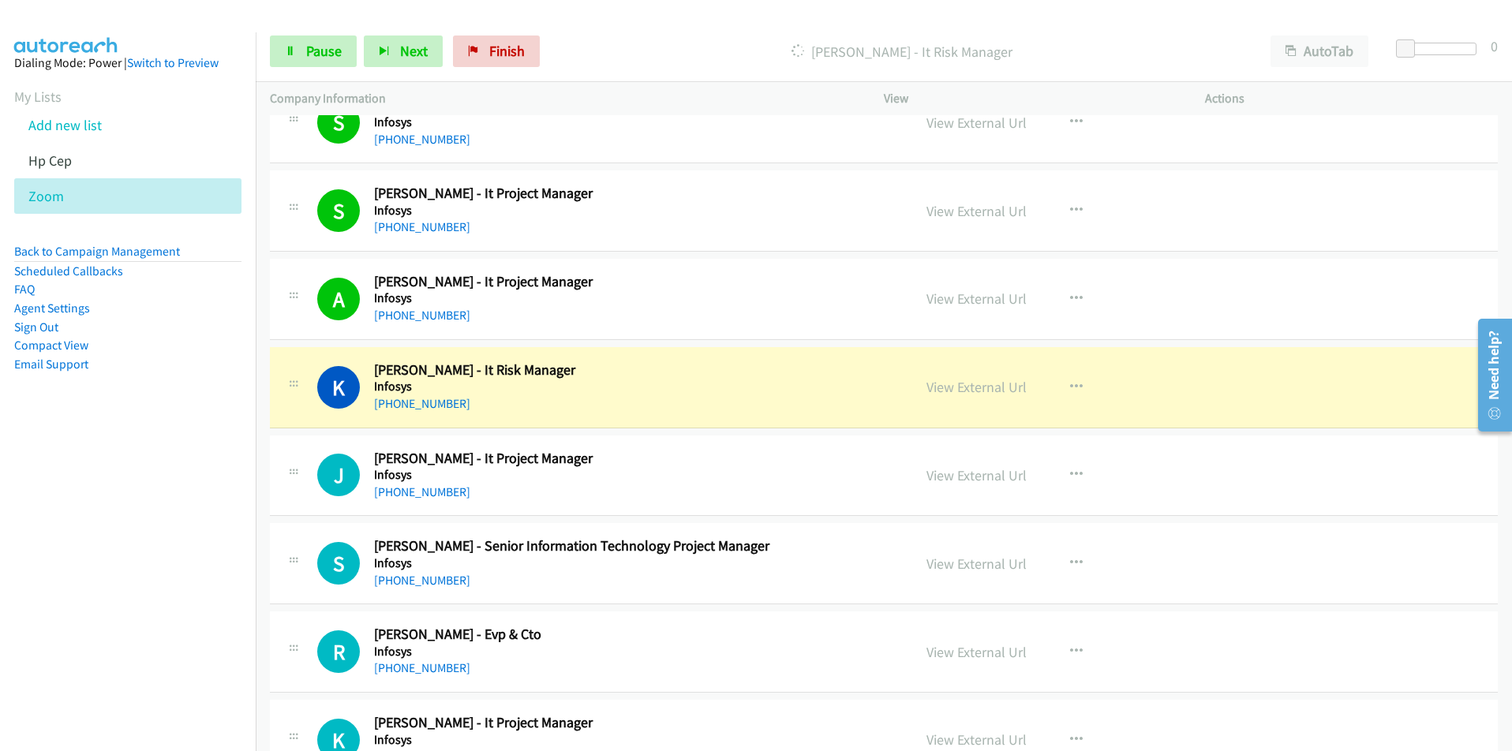
click at [146, 535] on nav "Dialing Mode: Power | Switch to Preview My Lists Add new list Hp Cep Zoom Back …" at bounding box center [128, 407] width 257 height 751
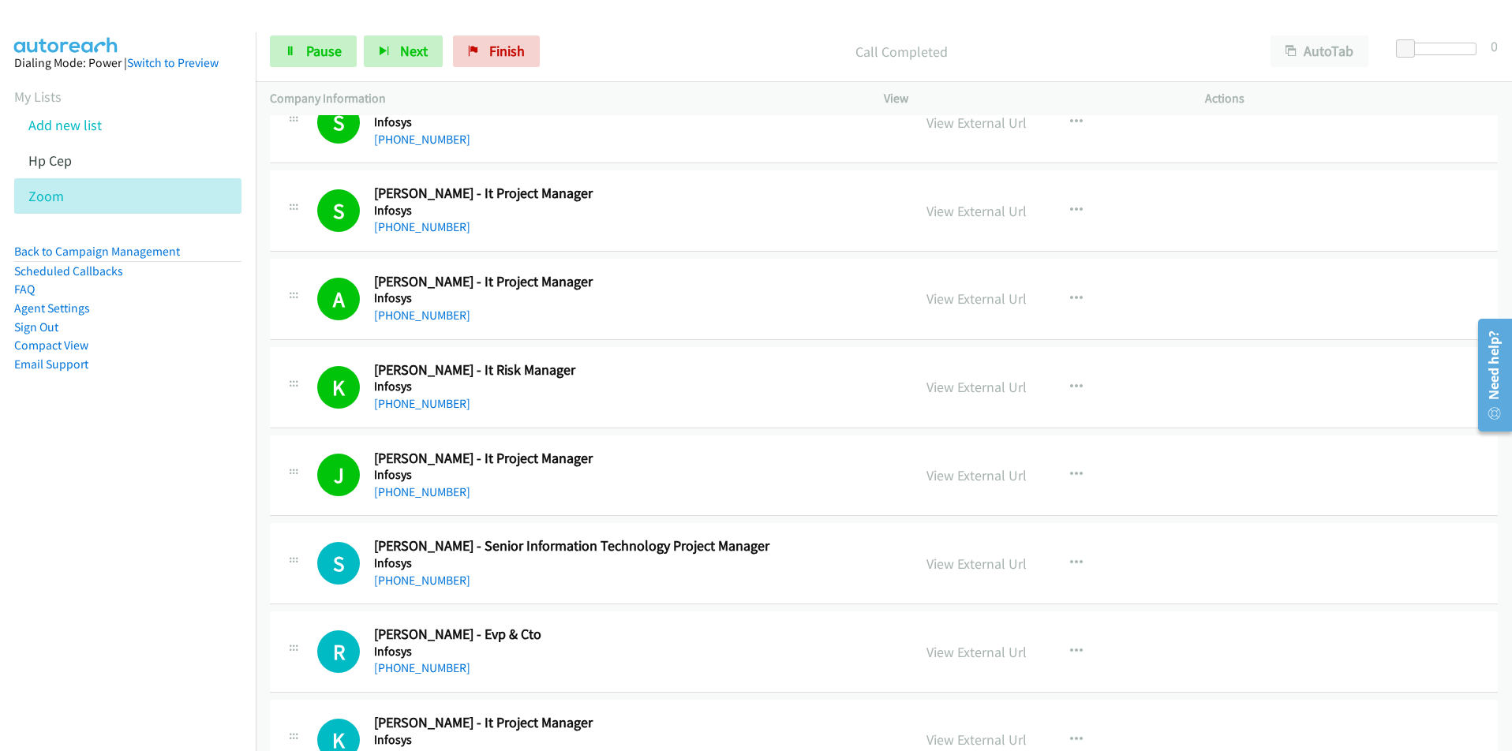
drag, startPoint x: 176, startPoint y: 552, endPoint x: 271, endPoint y: 549, distance: 95.5
click at [176, 552] on nav "Dialing Mode: Power | Switch to Preview My Lists Add new list Hp Cep Zoom Back …" at bounding box center [128, 407] width 257 height 751
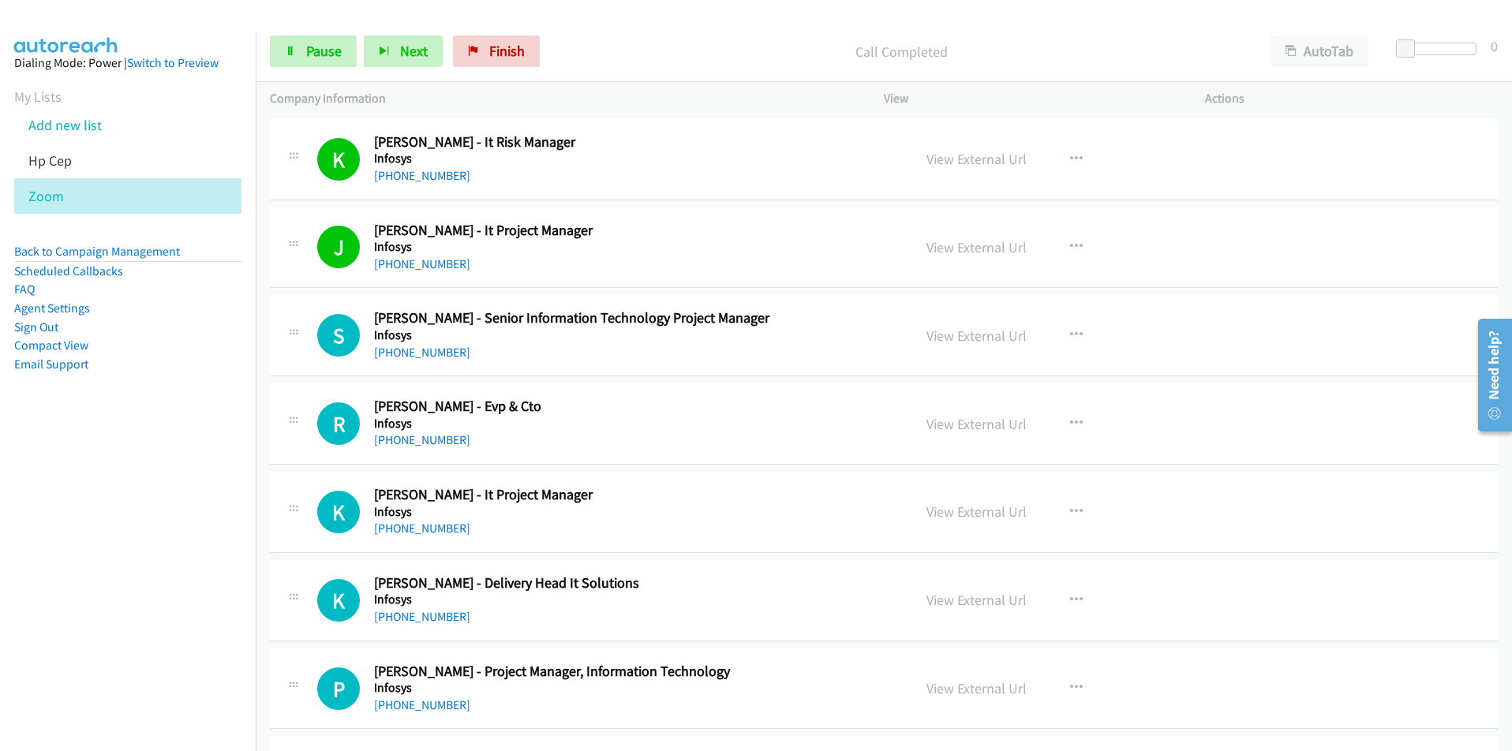
scroll to position [3236, 0]
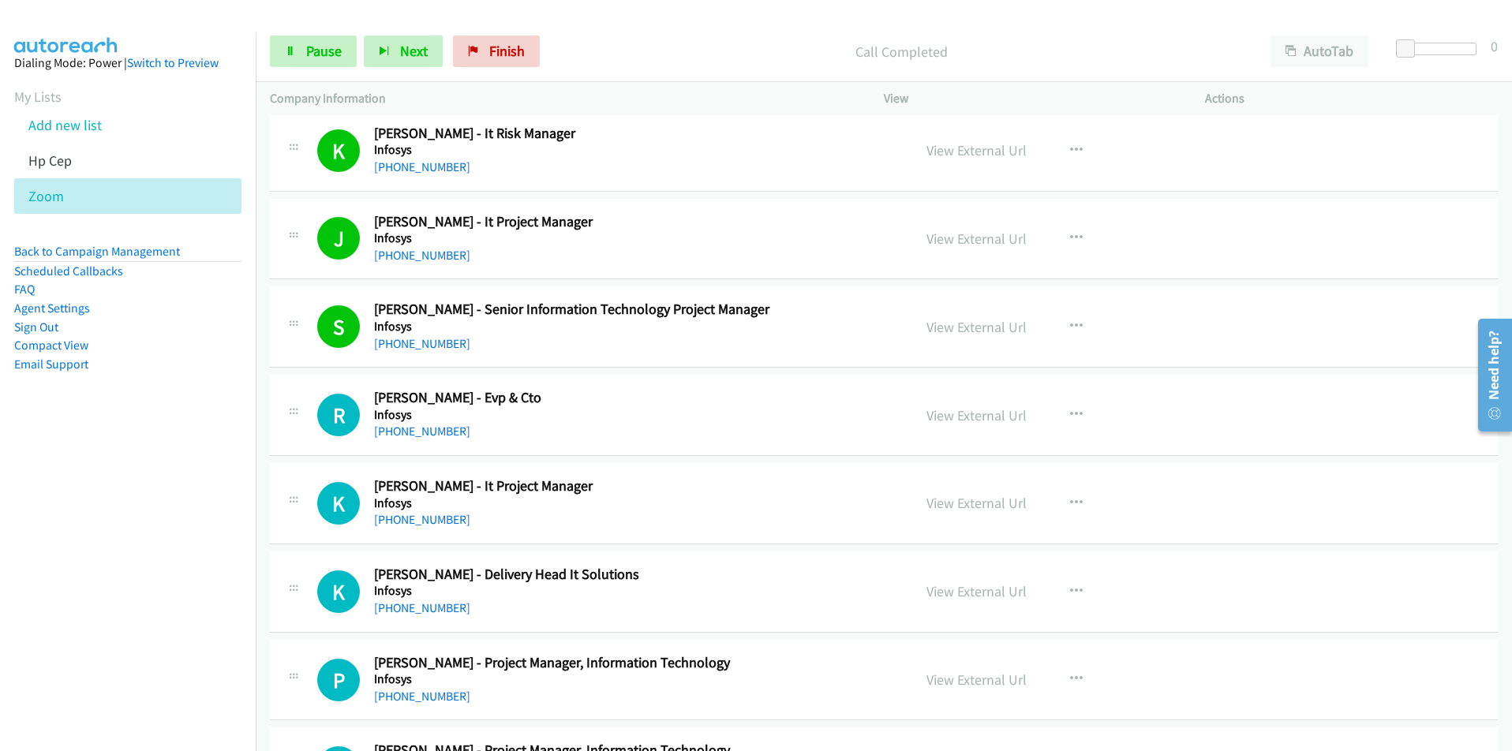
click at [186, 507] on nav "Dialing Mode: Power | Switch to Preview My Lists Add new list Hp Cep Zoom Back …" at bounding box center [128, 407] width 257 height 751
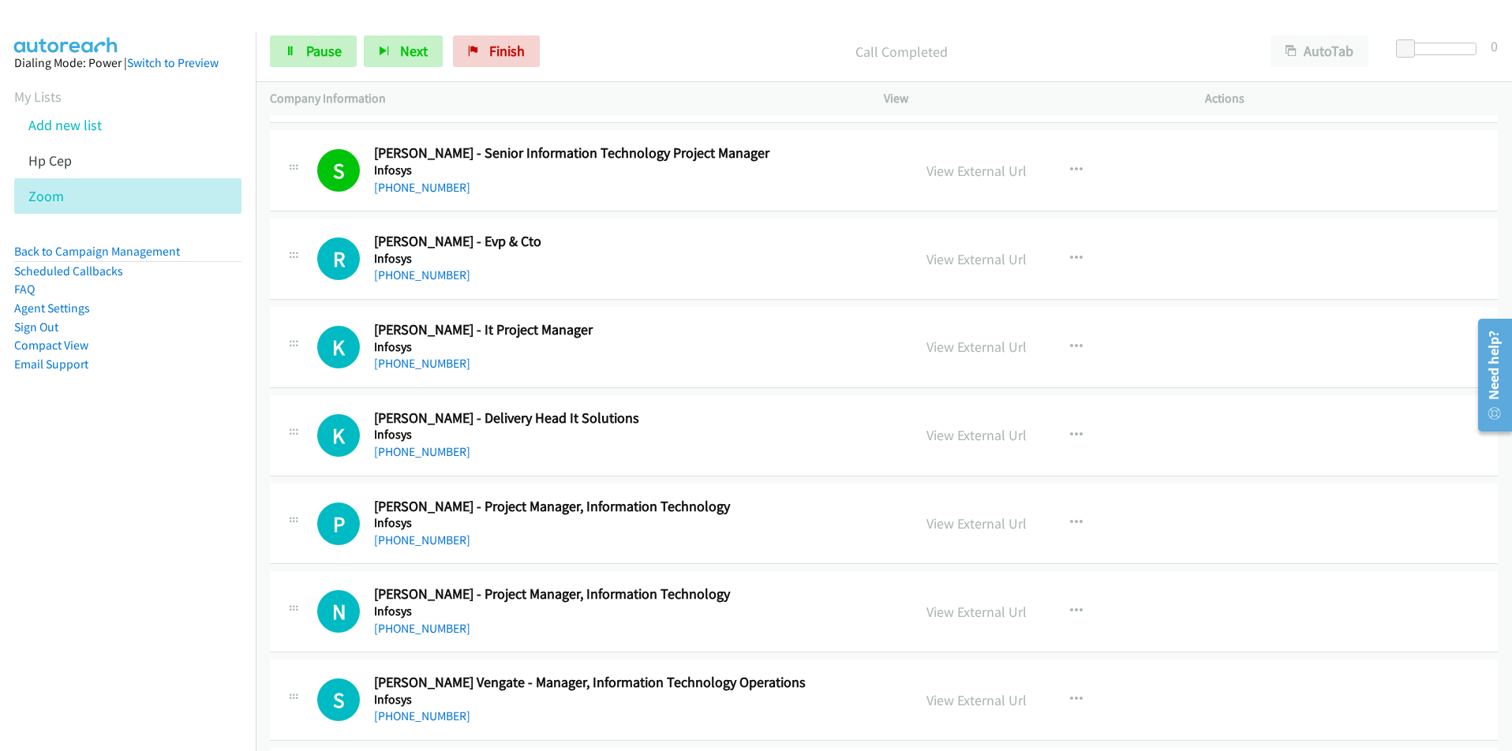
scroll to position [3394, 0]
click at [975, 346] on link "View External Url" at bounding box center [977, 345] width 100 height 18
click at [215, 555] on nav "Dialing Mode: Power | Switch to Preview My Lists Add new list Hp Cep Zoom Back …" at bounding box center [128, 407] width 257 height 751
click at [968, 523] on link "View External Url" at bounding box center [977, 522] width 100 height 18
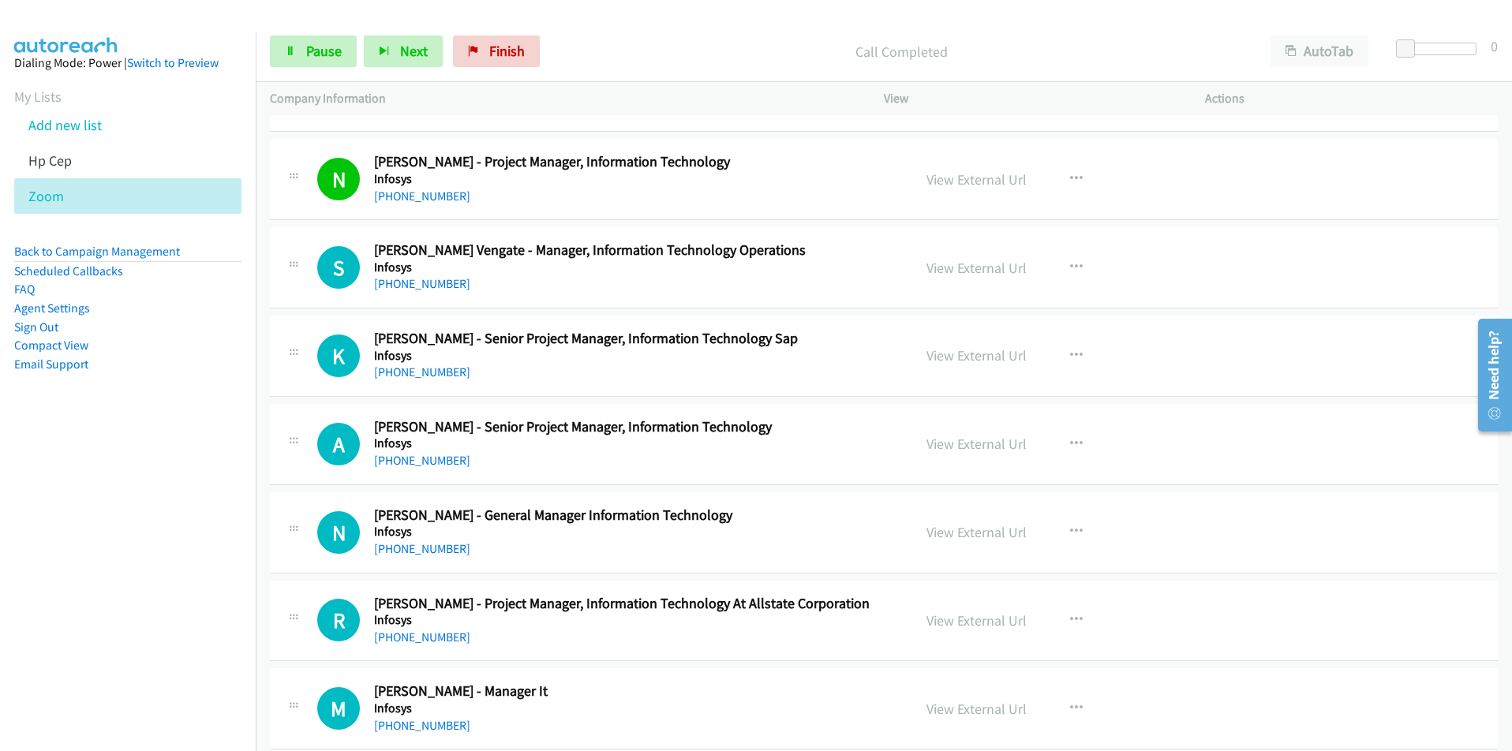
scroll to position [3867, 0]
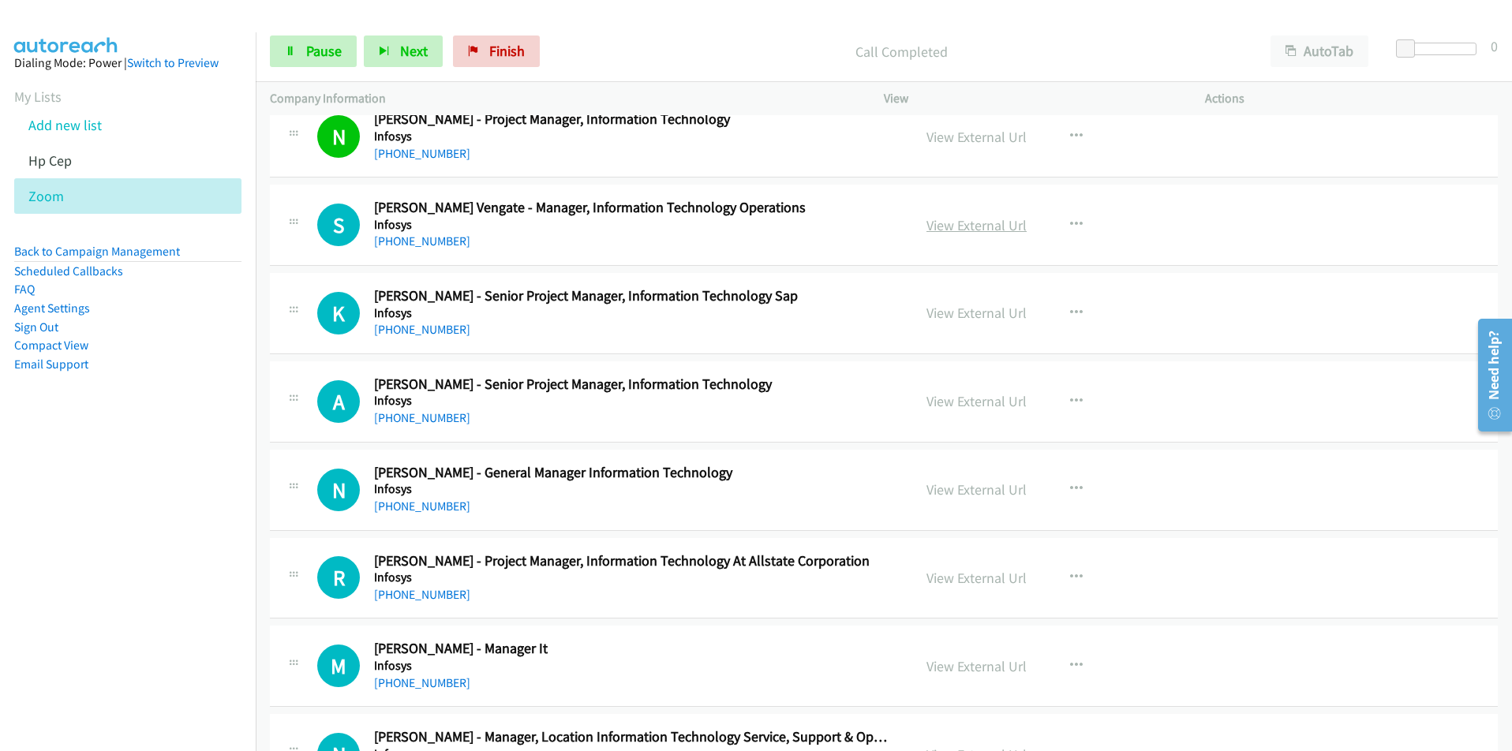
click at [971, 230] on link "View External Url" at bounding box center [977, 225] width 100 height 18
drag, startPoint x: 182, startPoint y: 556, endPoint x: 200, endPoint y: 544, distance: 21.7
click at [182, 556] on nav "Dialing Mode: Power | Switch to Preview My Lists Add new list Hp Cep Zoom Back …" at bounding box center [128, 407] width 257 height 751
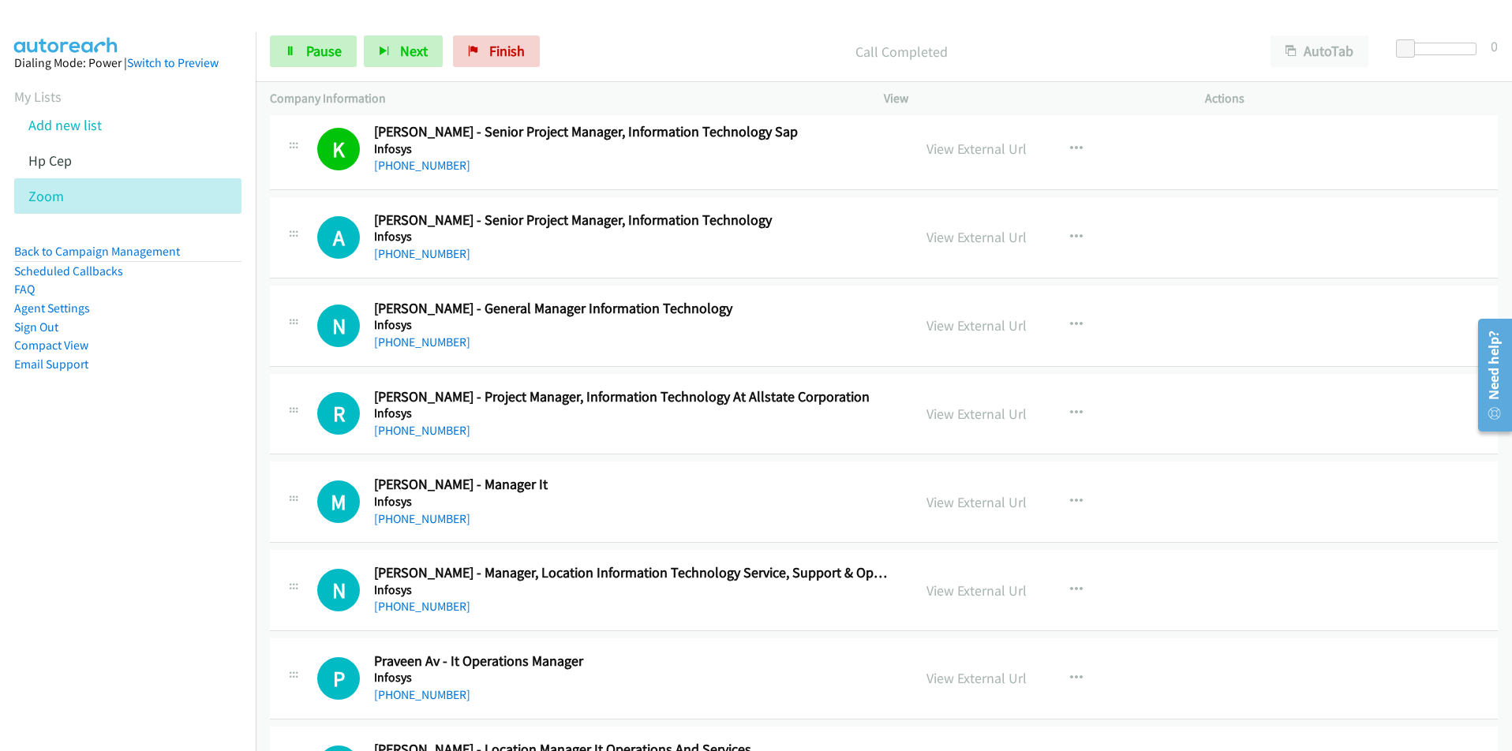
scroll to position [4104, 0]
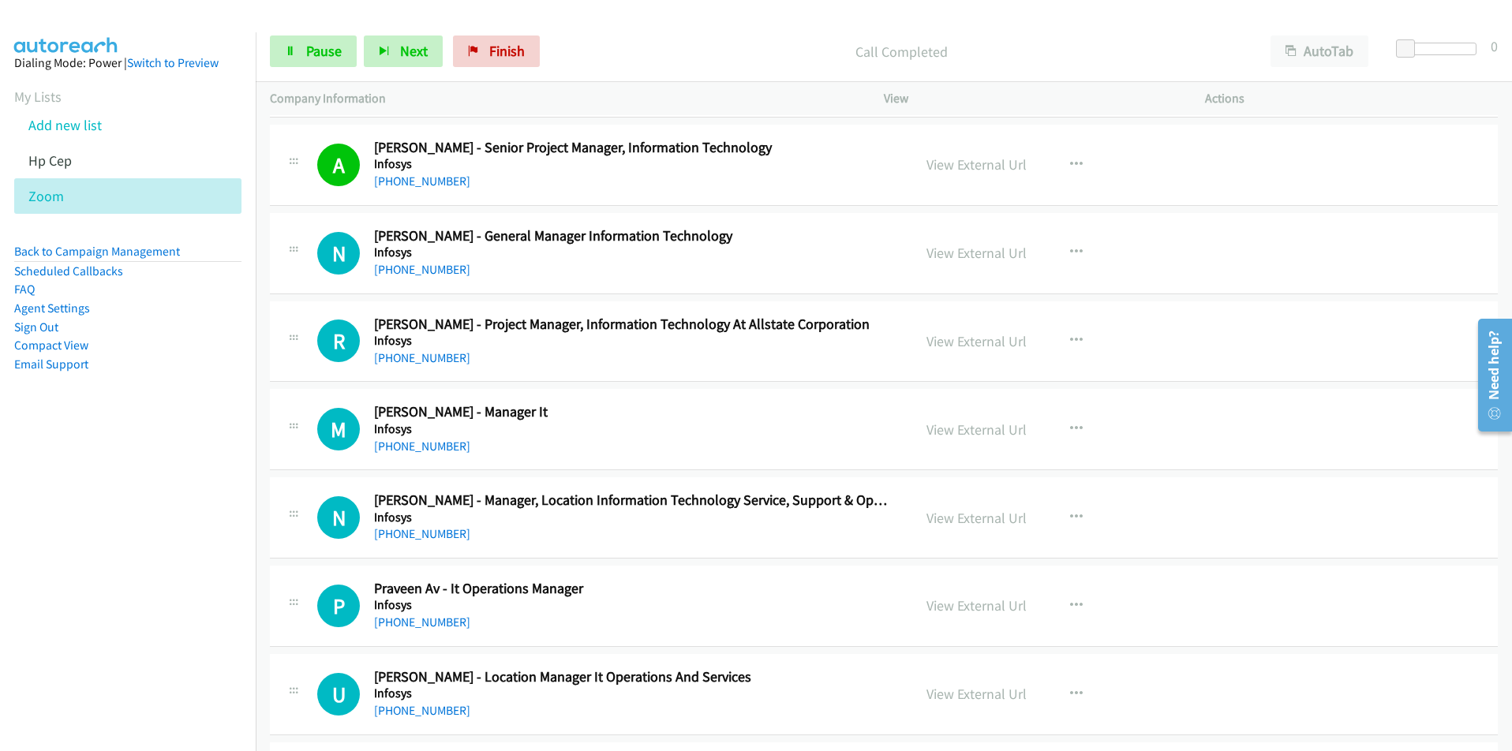
drag, startPoint x: 107, startPoint y: 646, endPoint x: 158, endPoint y: 616, distance: 58.7
click at [107, 646] on nav "Dialing Mode: Power | Switch to Preview My Lists Add new list Hp Cep Zoom Back …" at bounding box center [128, 407] width 257 height 751
click at [979, 253] on link "View External Url" at bounding box center [977, 253] width 100 height 18
click at [979, 436] on link "View External Url" at bounding box center [977, 430] width 100 height 18
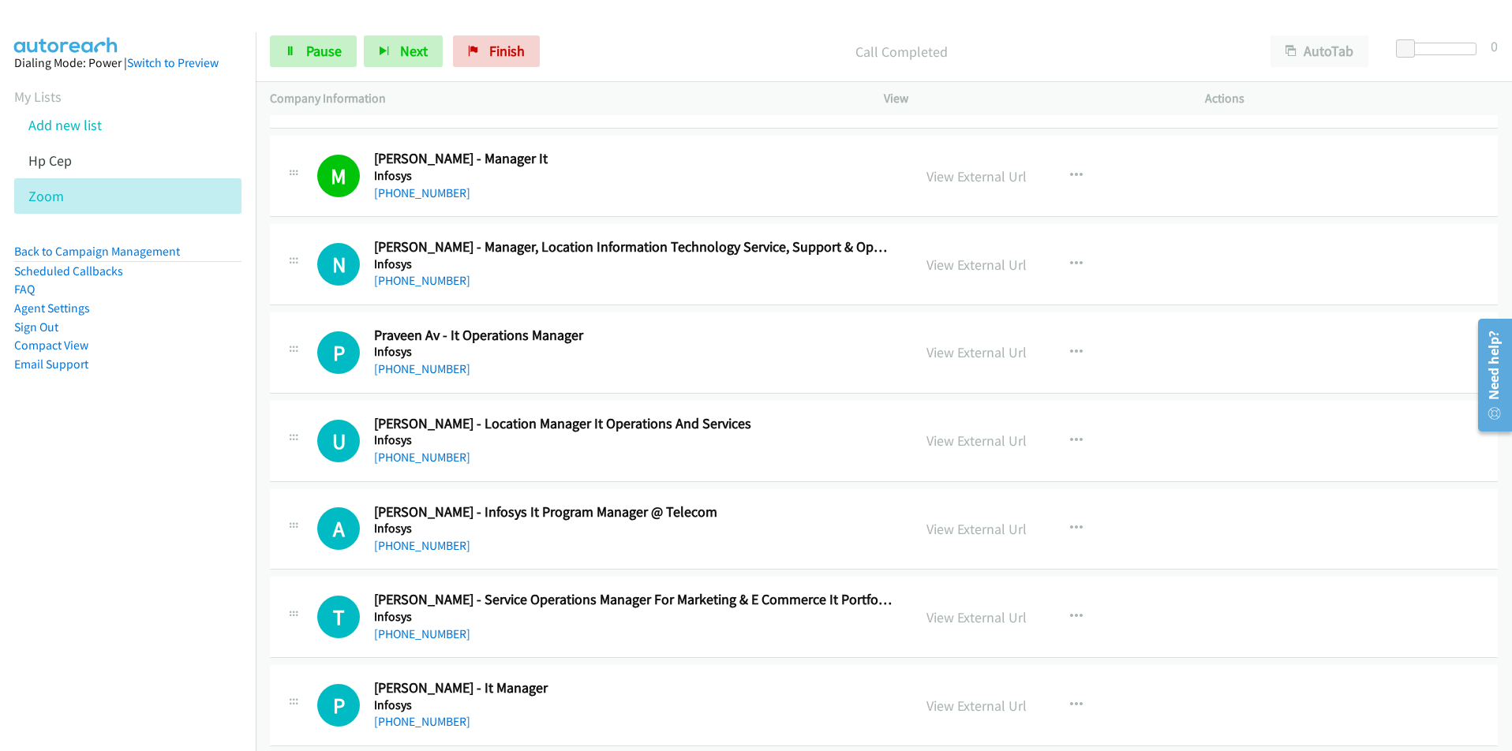
scroll to position [4420, 0]
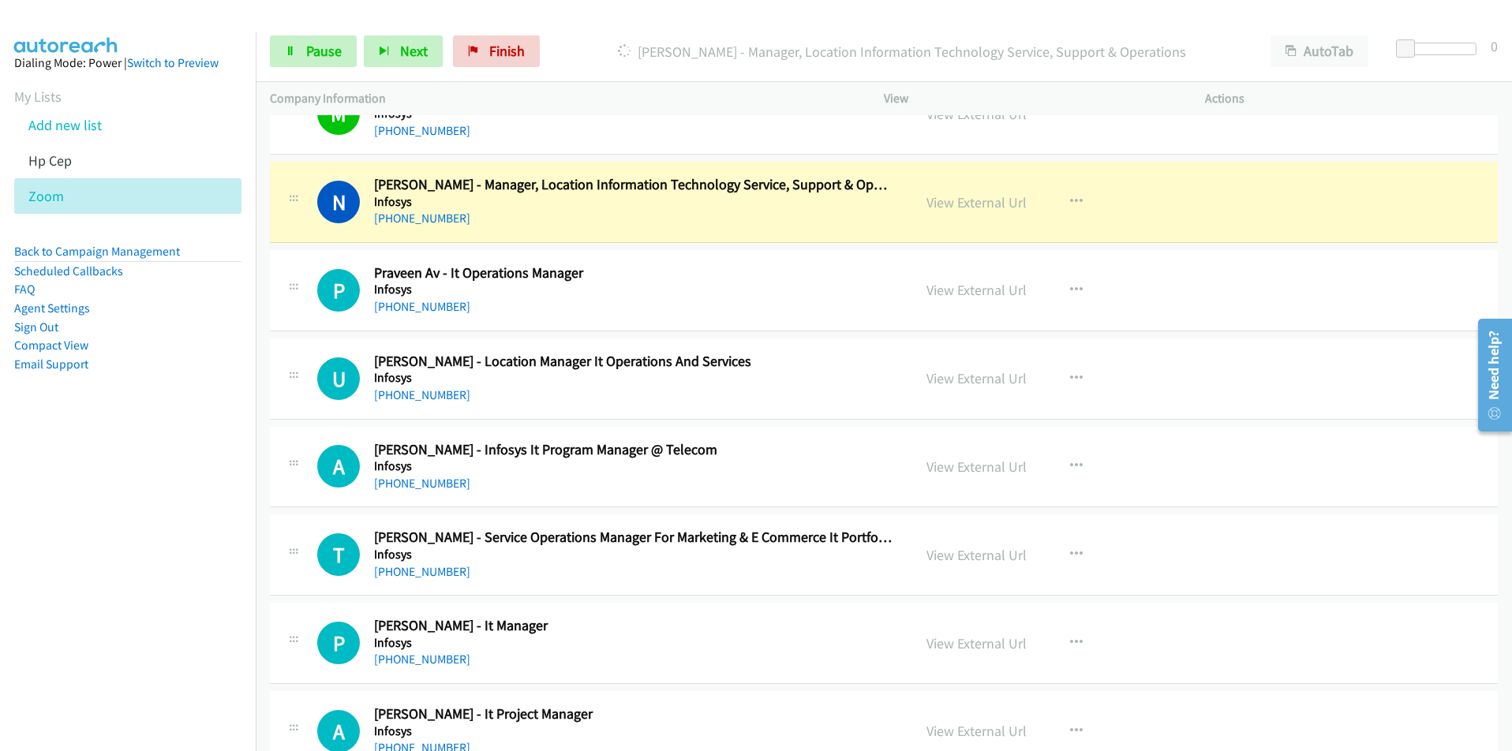
click at [82, 607] on nav "Dialing Mode: Power | Switch to Preview My Lists Add new list Hp Cep Zoom Back …" at bounding box center [128, 407] width 257 height 751
click at [980, 208] on link "View External Url" at bounding box center [977, 202] width 100 height 18
click at [331, 58] on span "Pause" at bounding box center [324, 51] width 36 height 18
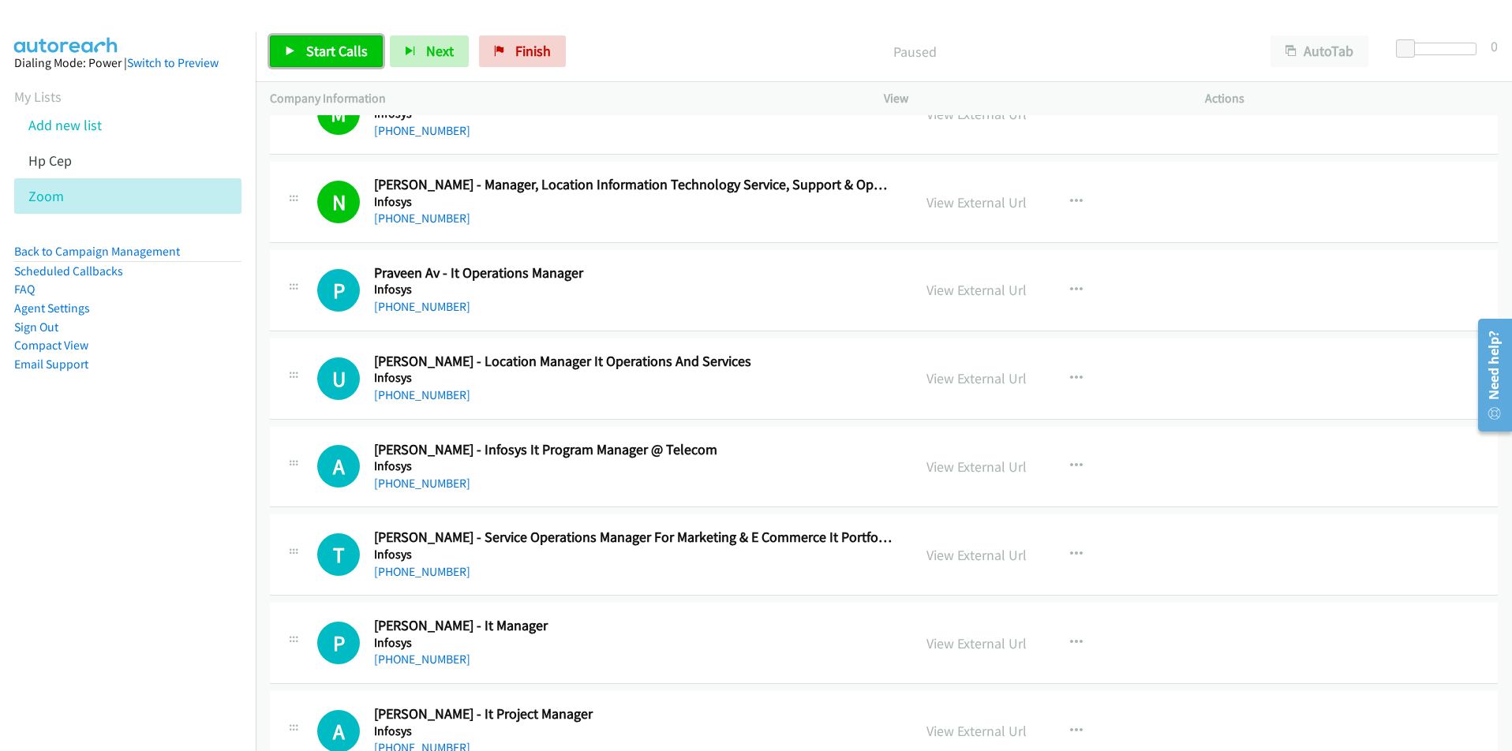
click at [326, 40] on link "Start Calls" at bounding box center [326, 52] width 113 height 32
click at [204, 582] on nav "Dialing Mode: Power | Switch to Preview My Lists Add new list Hp Cep Zoom Back …" at bounding box center [128, 407] width 257 height 751
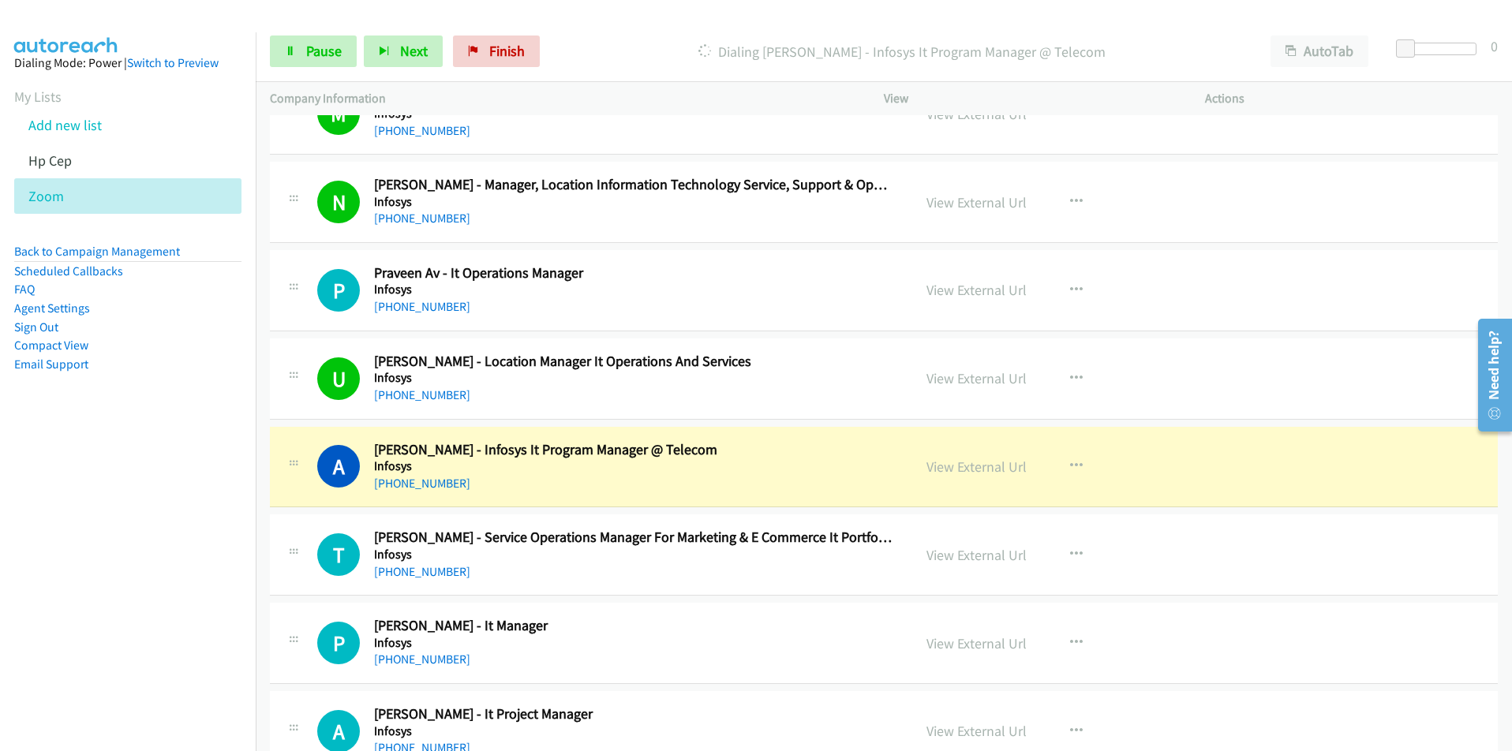
click at [159, 609] on nav "Dialing Mode: Power | Switch to Preview My Lists Add new list Hp Cep Zoom Back …" at bounding box center [128, 407] width 257 height 751
click at [122, 545] on nav "Dialing Mode: Power | Switch to Preview My Lists Add new list Hp Cep Zoom Back …" at bounding box center [128, 407] width 257 height 751
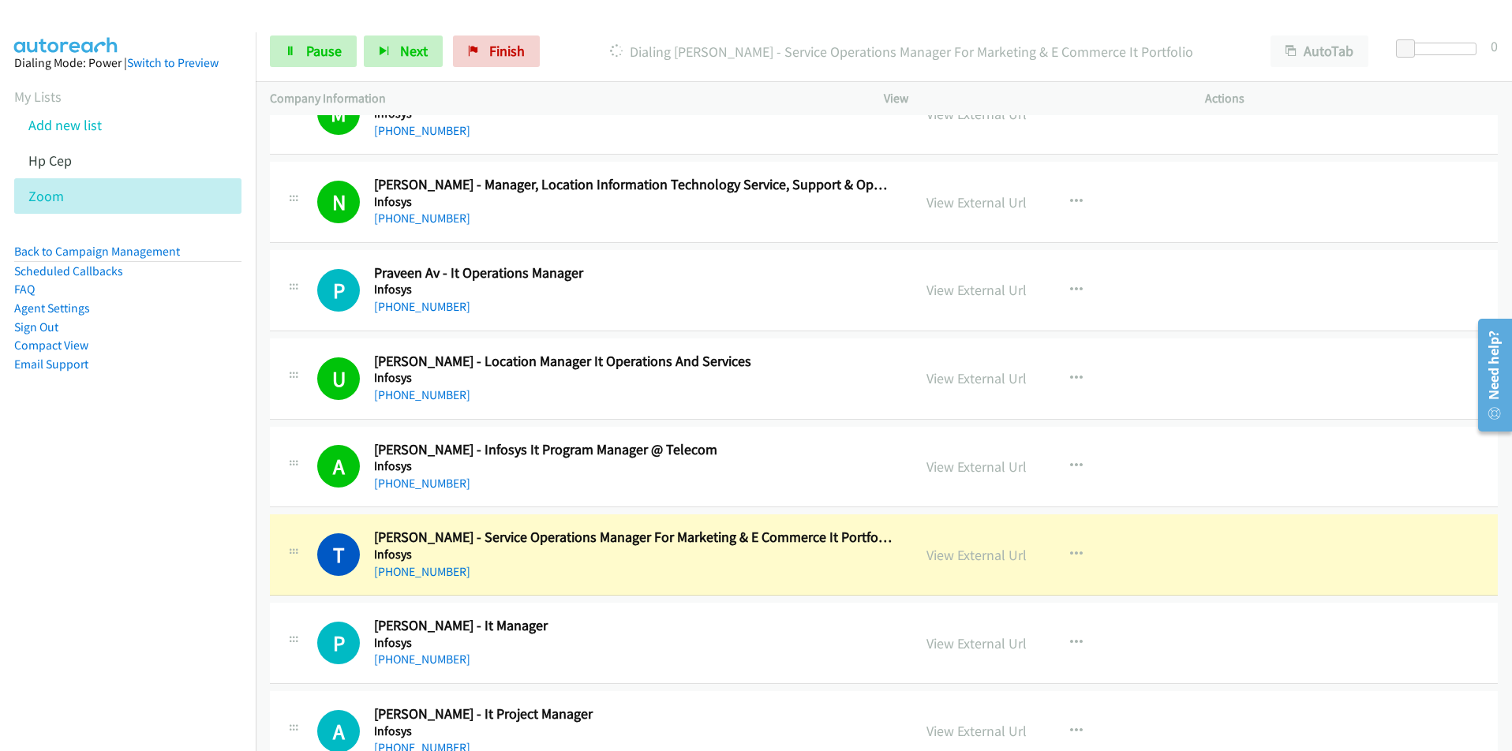
click at [155, 631] on nav "Dialing Mode: Power | Switch to Preview My Lists Add new list Hp Cep Zoom Back …" at bounding box center [128, 407] width 257 height 751
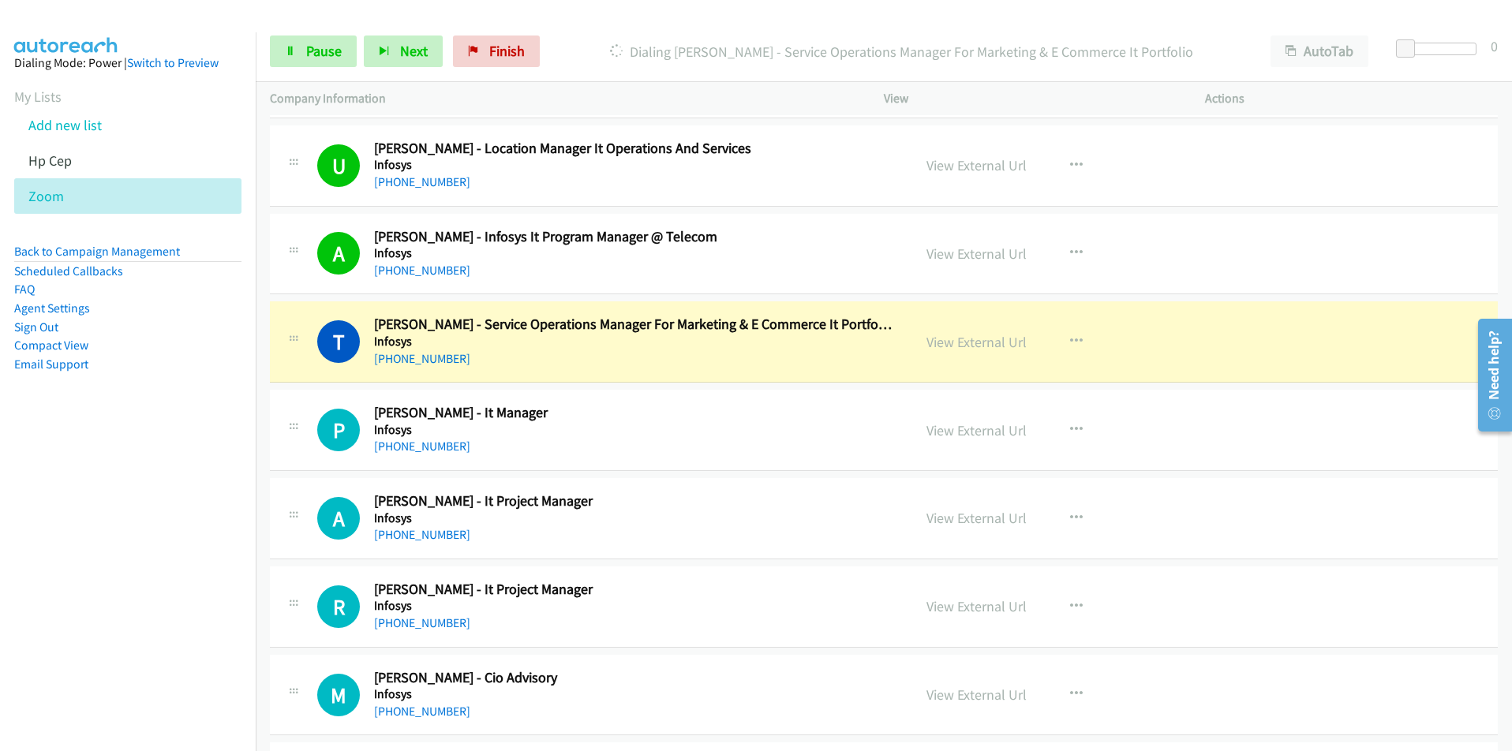
scroll to position [4735, 0]
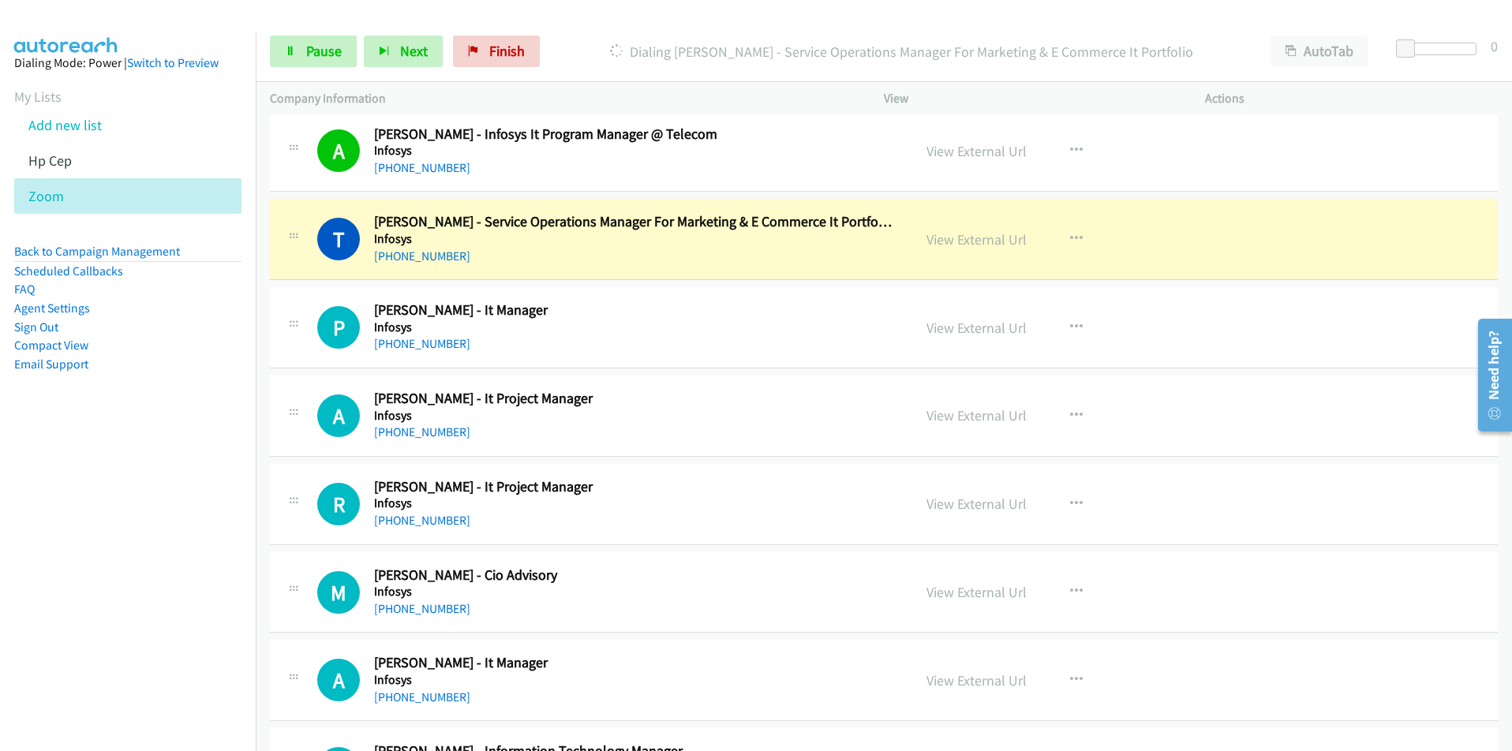
click at [106, 530] on nav "Dialing Mode: Power | Switch to Preview My Lists Add new list Hp Cep Zoom Back …" at bounding box center [128, 407] width 257 height 751
click at [968, 242] on link "View External Url" at bounding box center [977, 239] width 100 height 18
click at [304, 59] on link "Pause" at bounding box center [313, 52] width 87 height 32
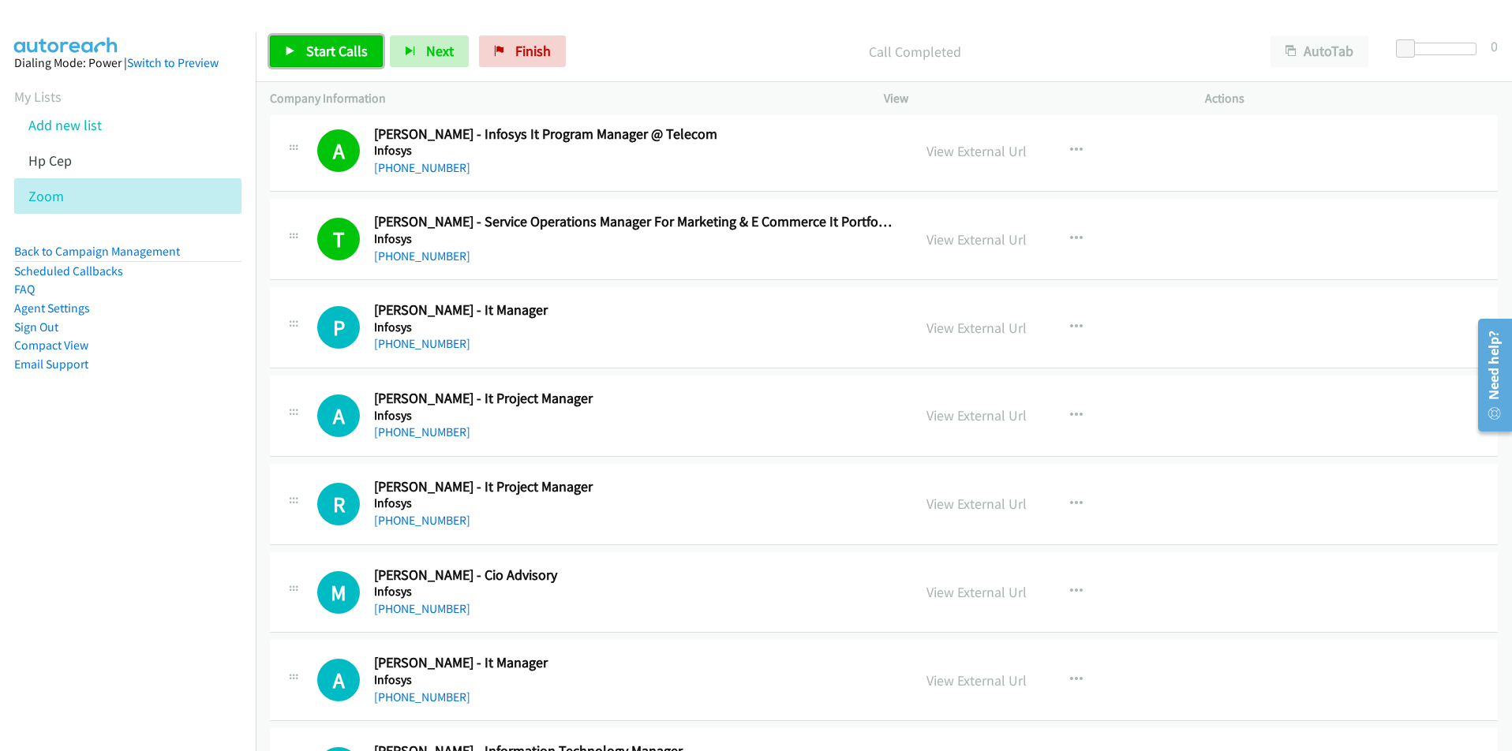
click at [300, 43] on link "Start Calls" at bounding box center [326, 52] width 113 height 32
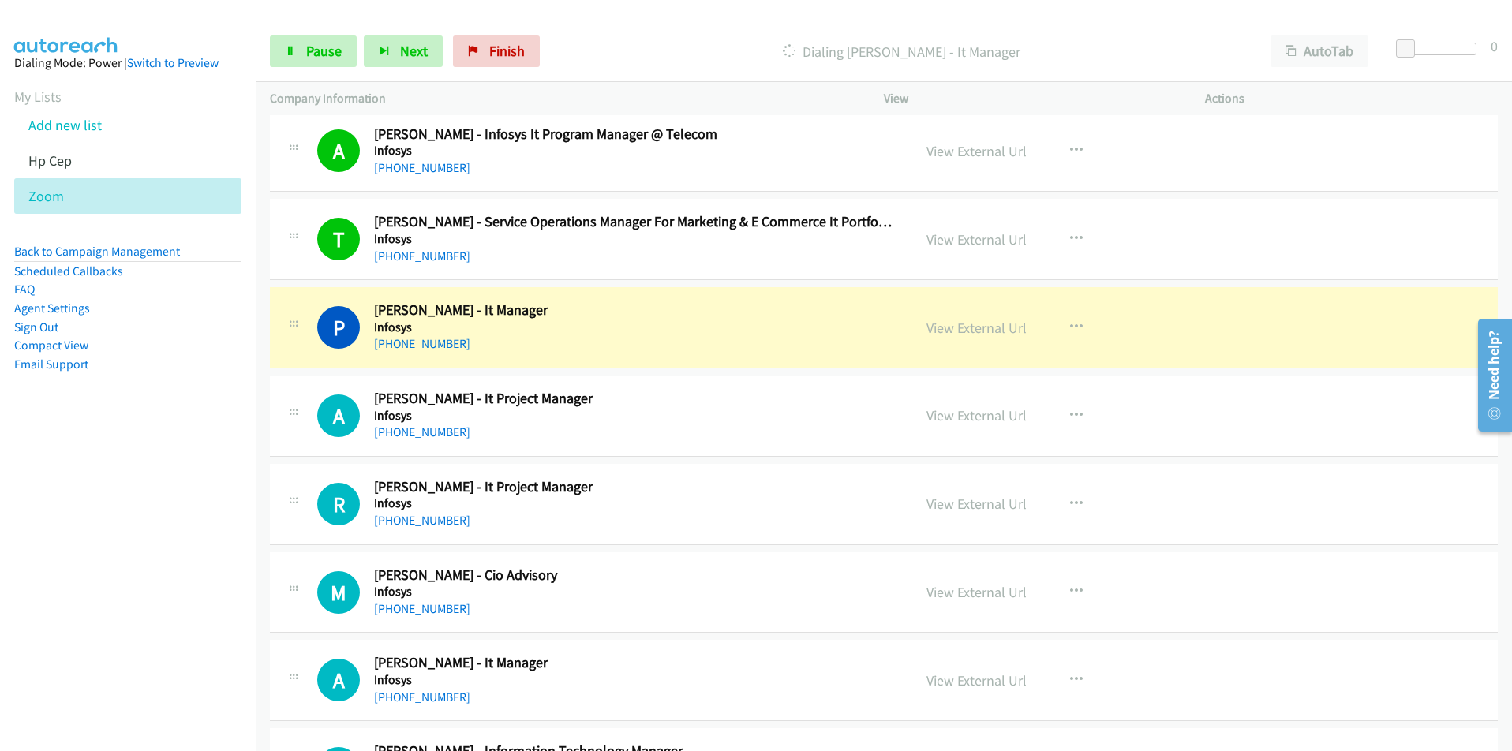
click at [130, 605] on nav "Dialing Mode: Power | Switch to Preview My Lists Add new list Hp Cep Zoom Back …" at bounding box center [128, 407] width 257 height 751
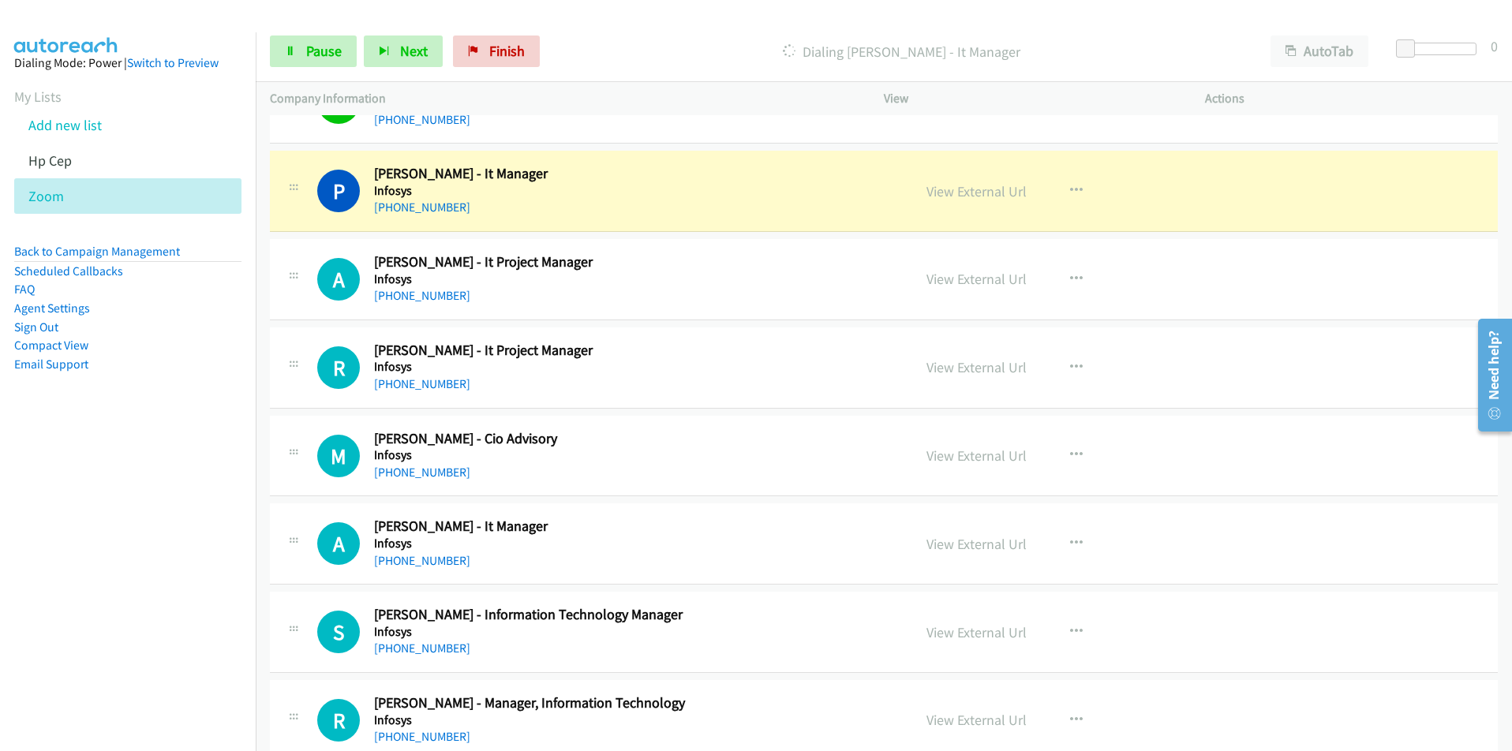
scroll to position [4814, 0]
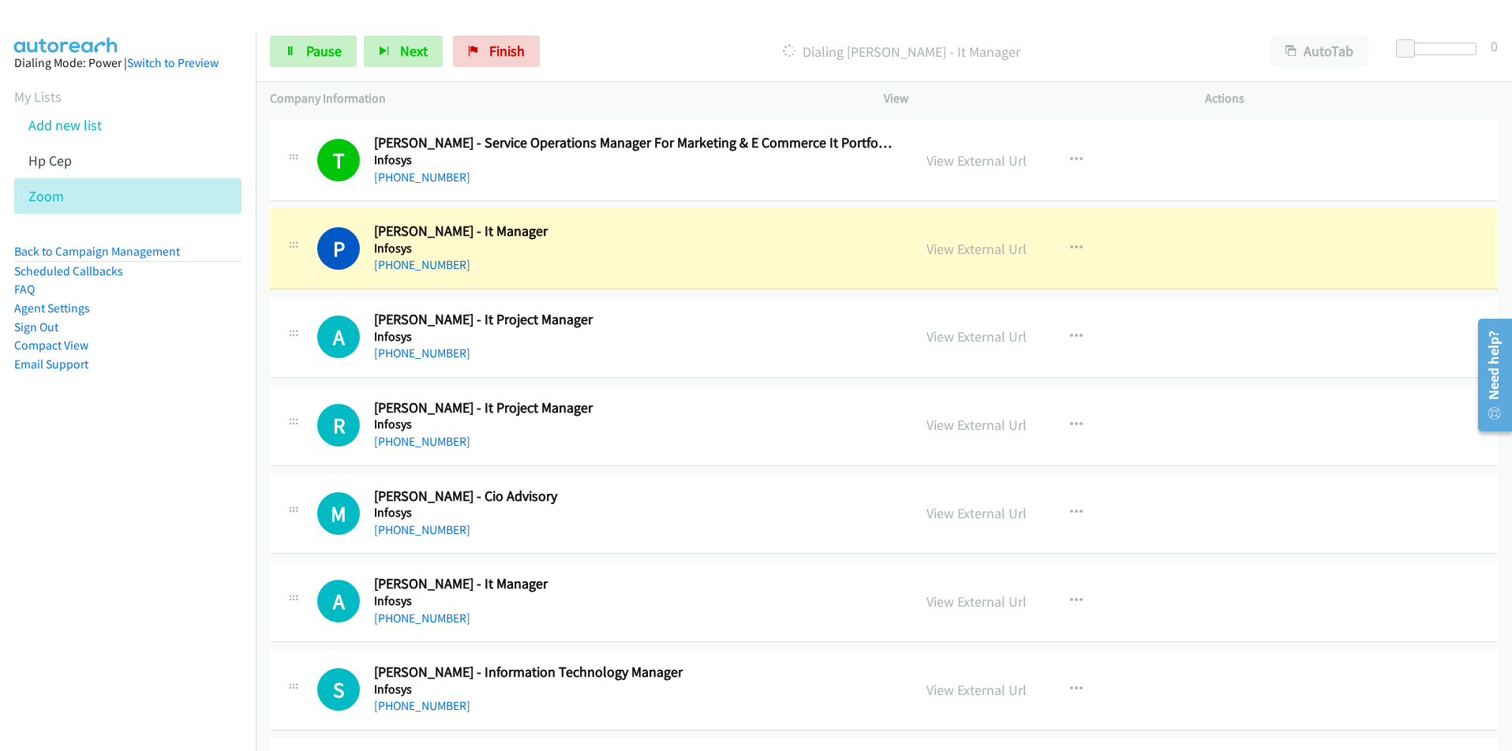
click at [189, 641] on nav "Dialing Mode: Power | Switch to Preview My Lists Add new list Hp Cep Zoom Back …" at bounding box center [128, 407] width 257 height 751
click at [996, 249] on link "View External Url" at bounding box center [977, 249] width 100 height 18
click at [303, 55] on link "Pause" at bounding box center [313, 52] width 87 height 32
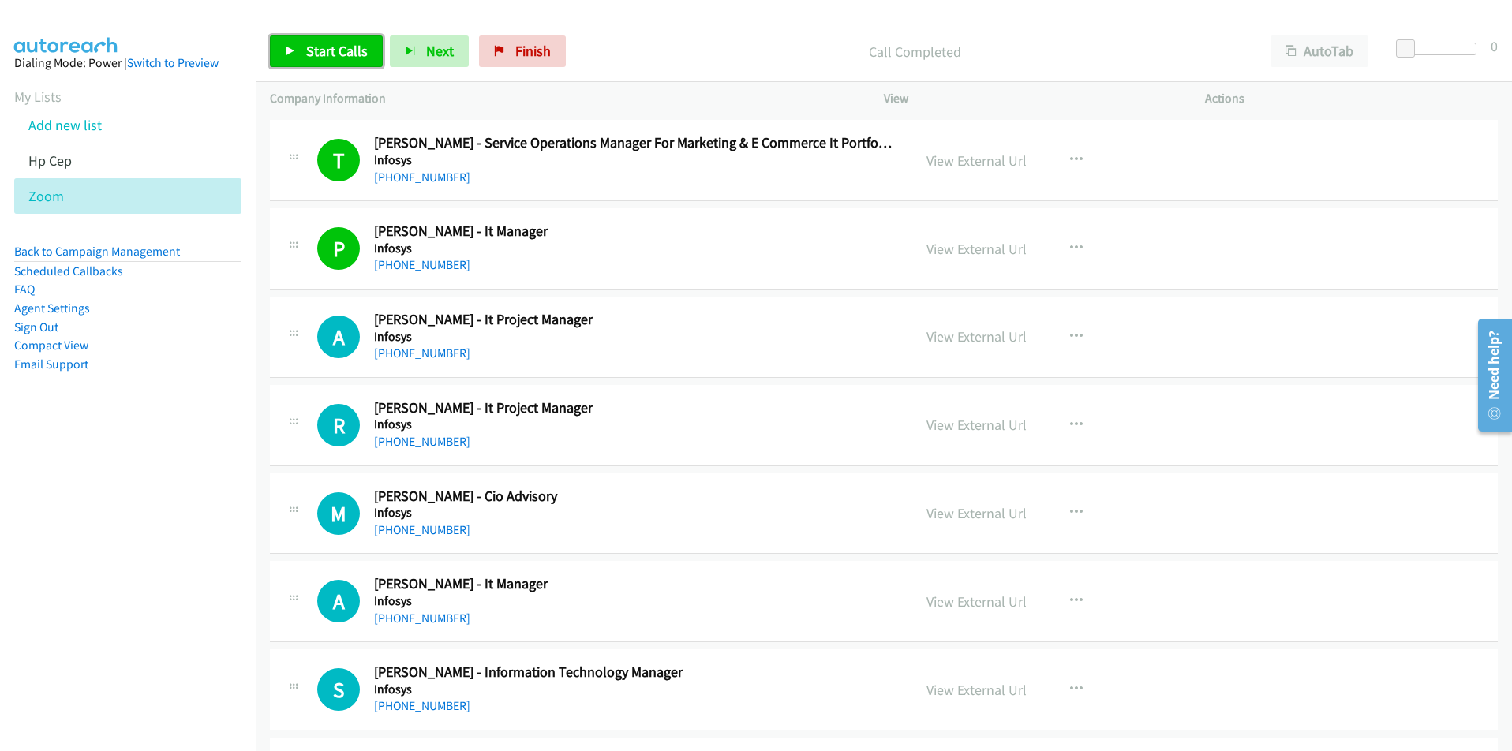
click at [338, 44] on span "Start Calls" at bounding box center [337, 51] width 62 height 18
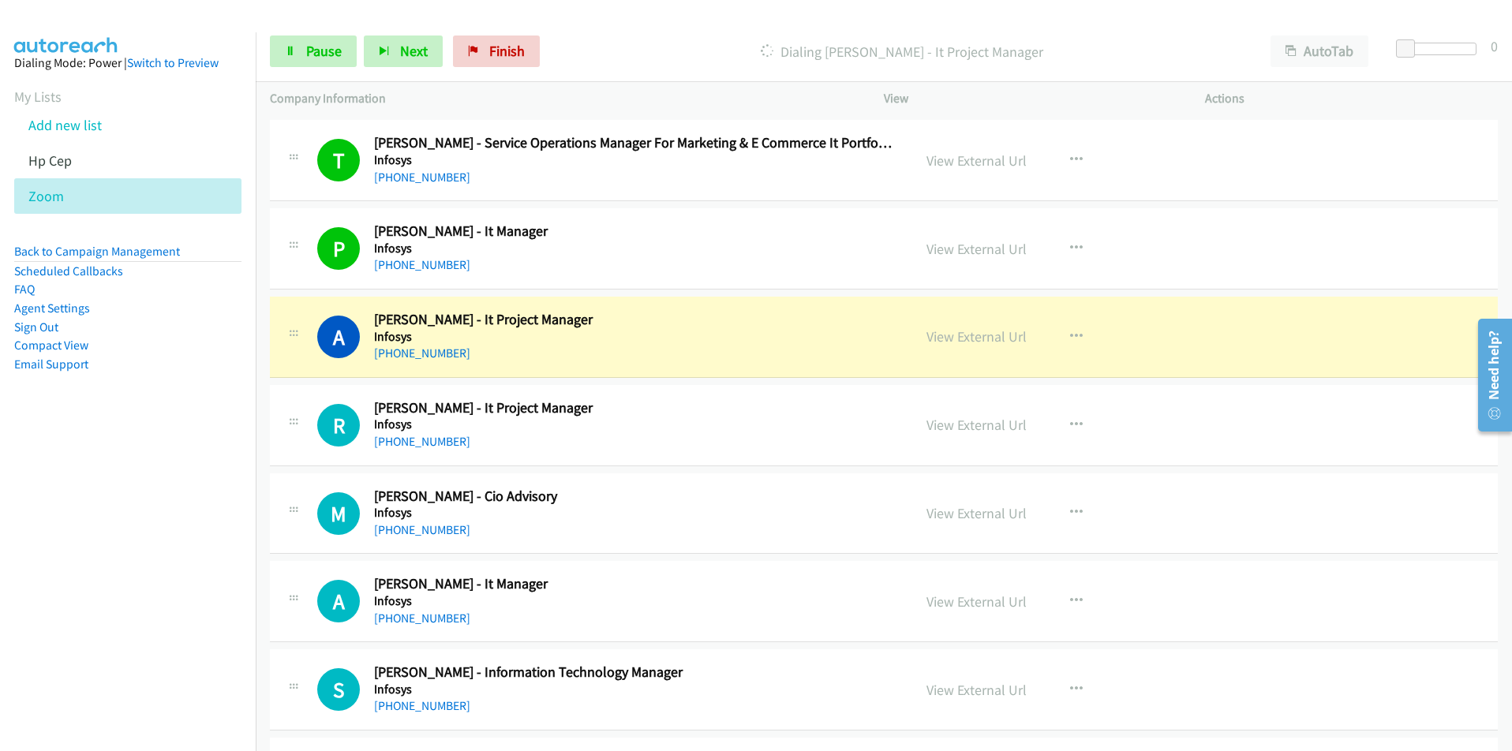
click at [215, 549] on nav "Dialing Mode: Power | Switch to Preview My Lists Add new list Hp Cep Zoom Back …" at bounding box center [128, 407] width 257 height 751
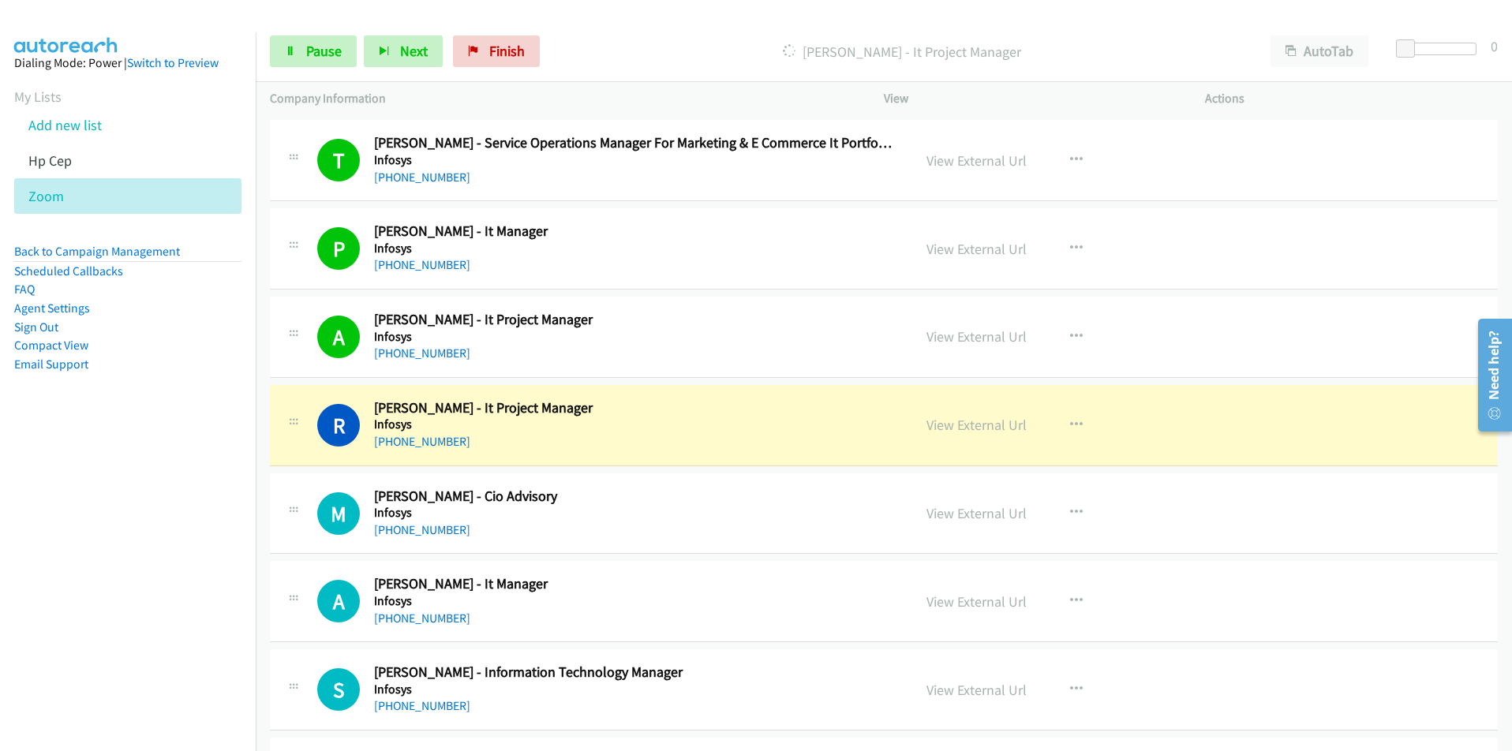
drag, startPoint x: 86, startPoint y: 607, endPoint x: 106, endPoint y: 593, distance: 24.3
click at [86, 607] on nav "Dialing Mode: Power | Switch to Preview My Lists Add new list Hp Cep Zoom Back …" at bounding box center [128, 407] width 257 height 751
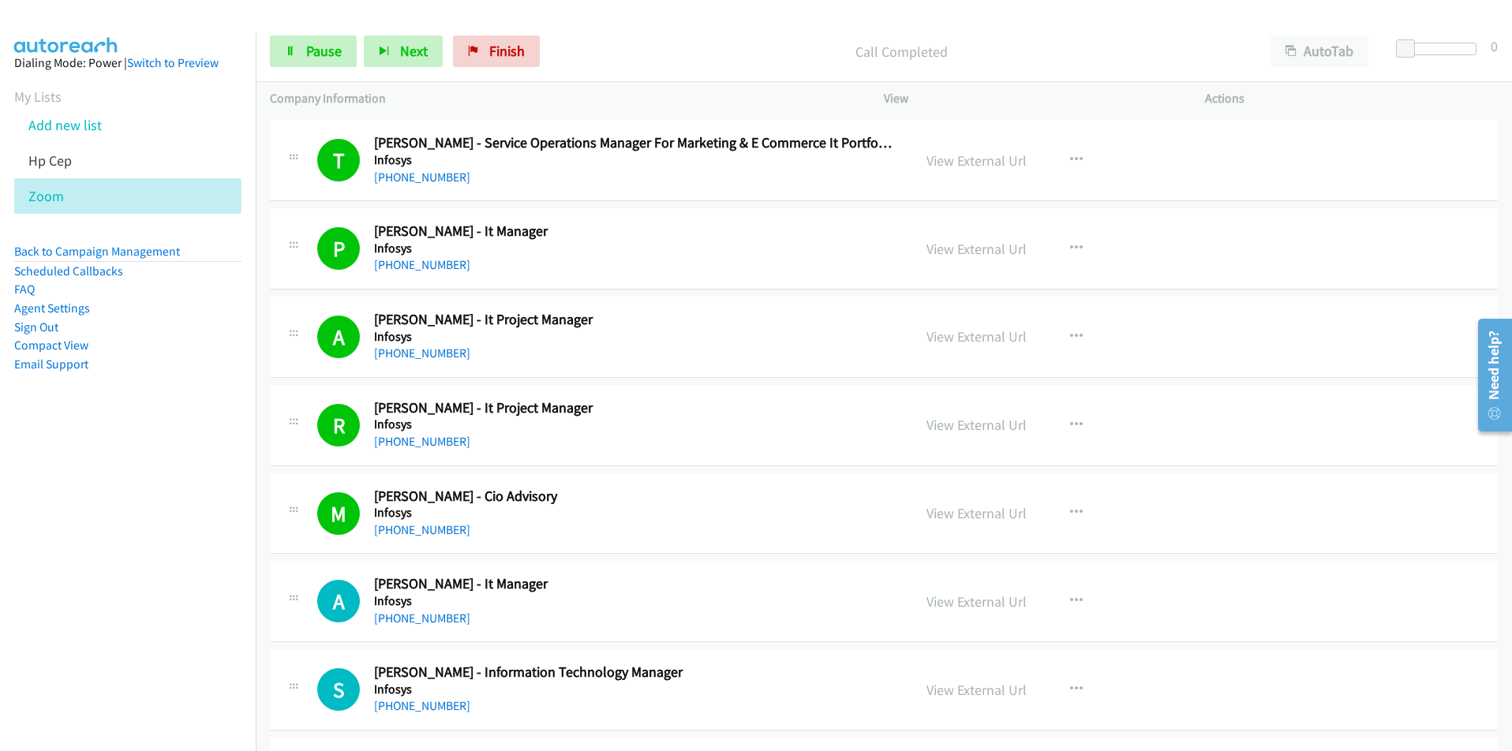
click at [143, 657] on nav "Dialing Mode: Power | Switch to Preview My Lists Add new list Hp Cep Zoom Back …" at bounding box center [128, 407] width 257 height 751
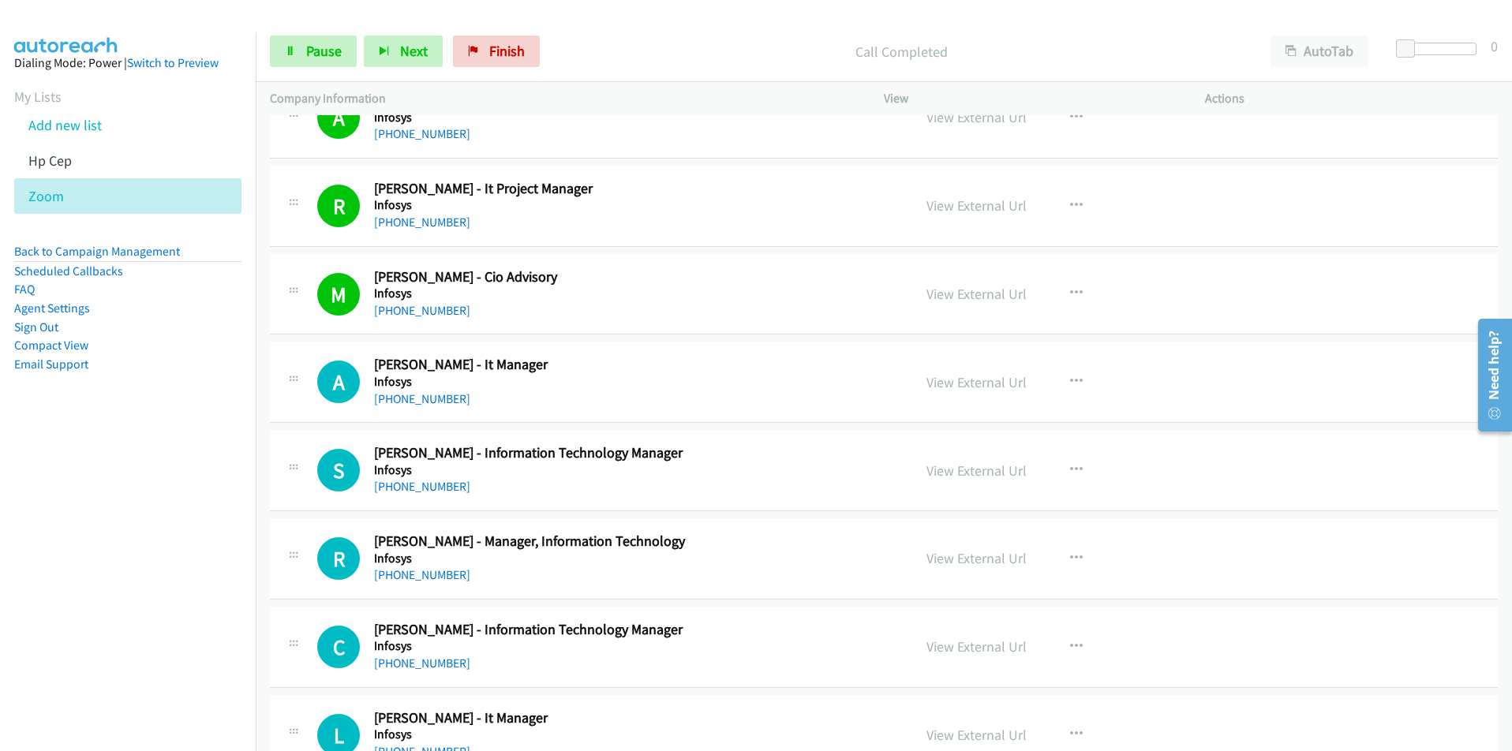
scroll to position [5051, 0]
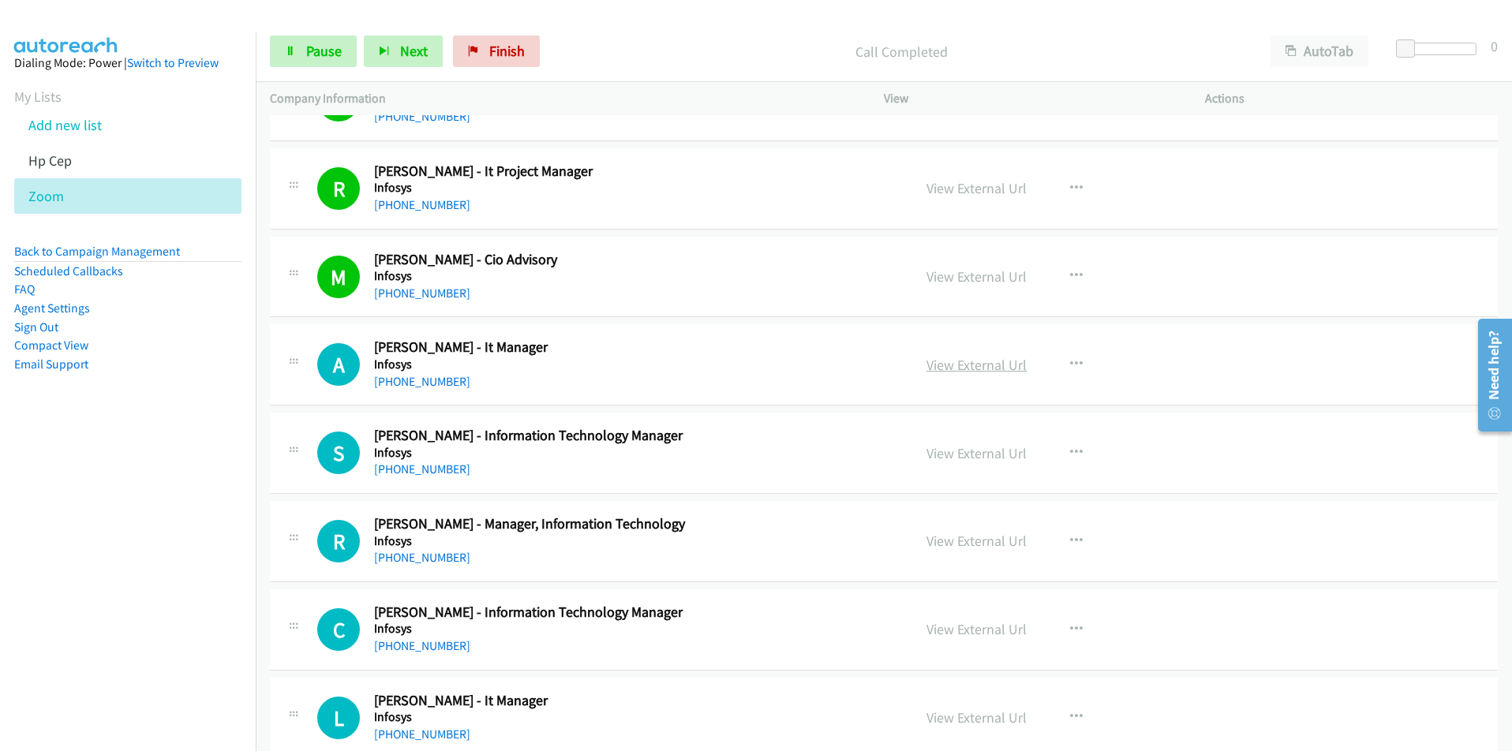
click at [965, 366] on link "View External Url" at bounding box center [977, 365] width 100 height 18
click at [998, 544] on link "View External Url" at bounding box center [977, 541] width 100 height 18
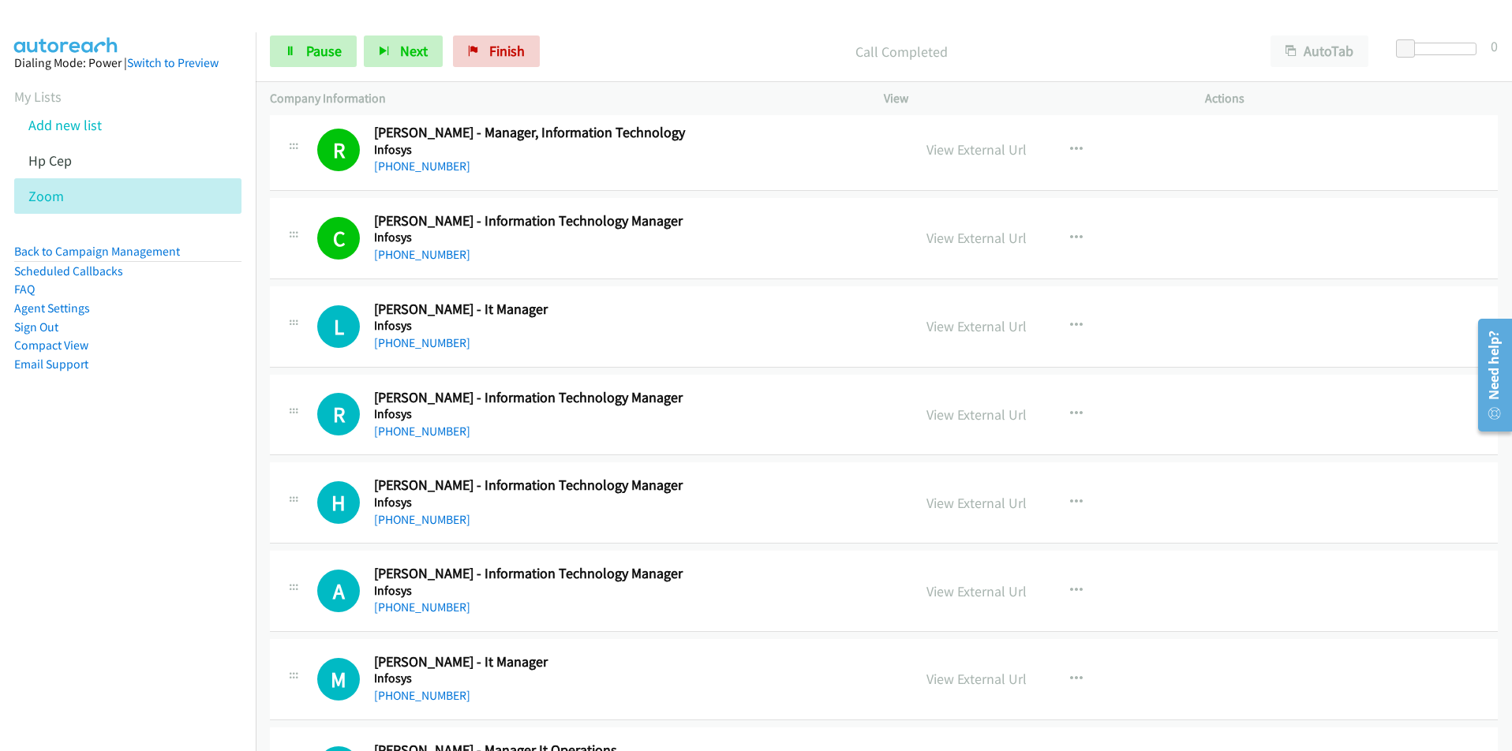
scroll to position [5446, 0]
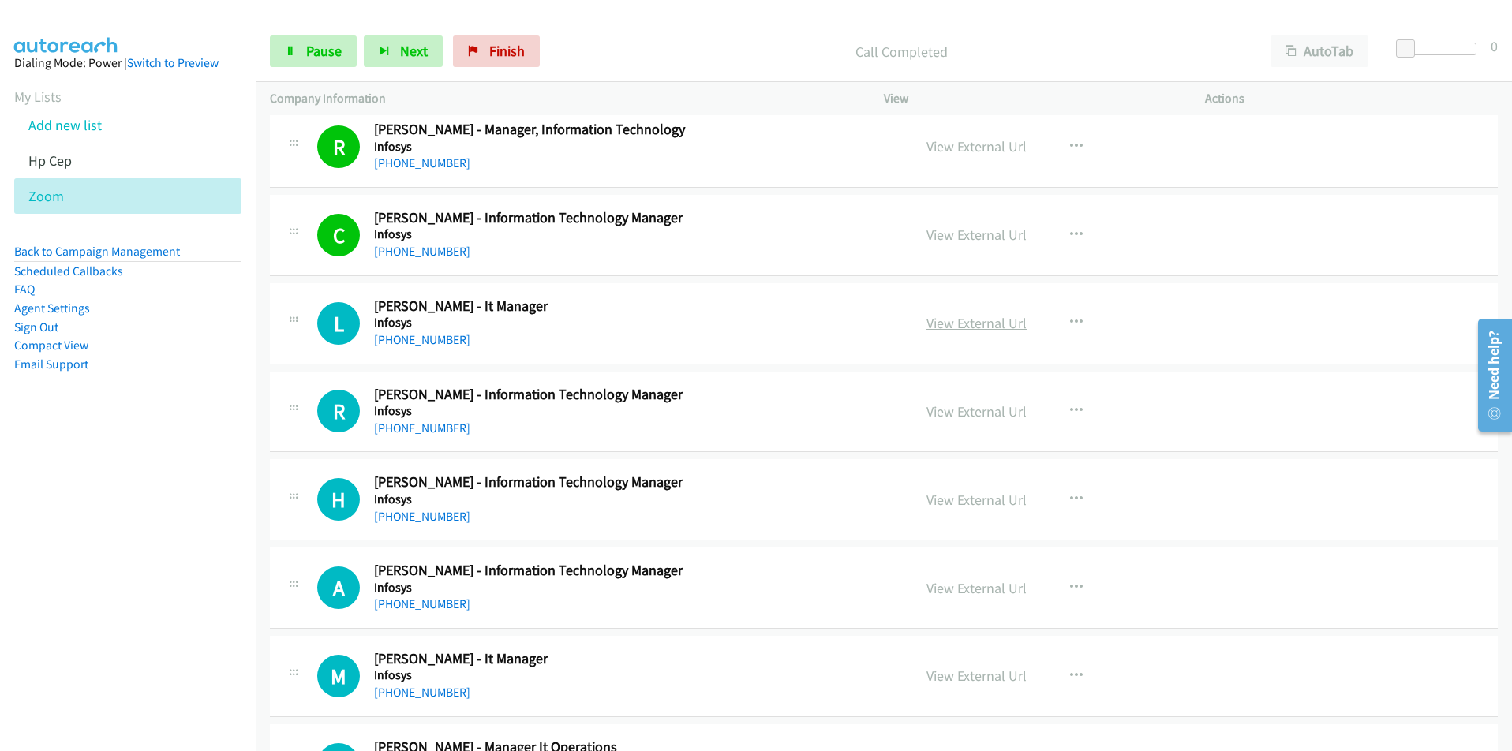
click at [994, 326] on link "View External Url" at bounding box center [977, 323] width 100 height 18
click at [965, 502] on link "View External Url" at bounding box center [977, 500] width 100 height 18
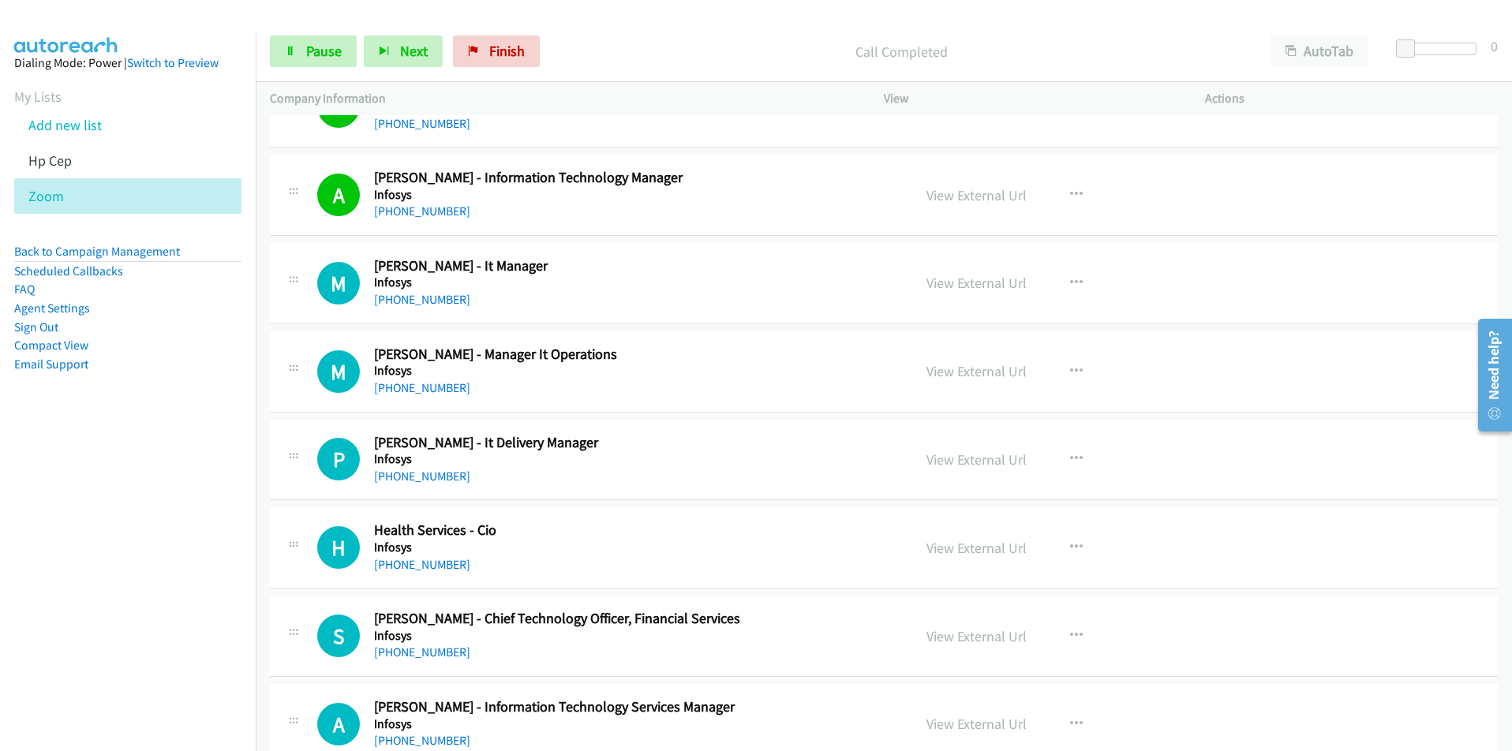
scroll to position [5840, 0]
click at [985, 282] on link "View External Url" at bounding box center [977, 281] width 100 height 18
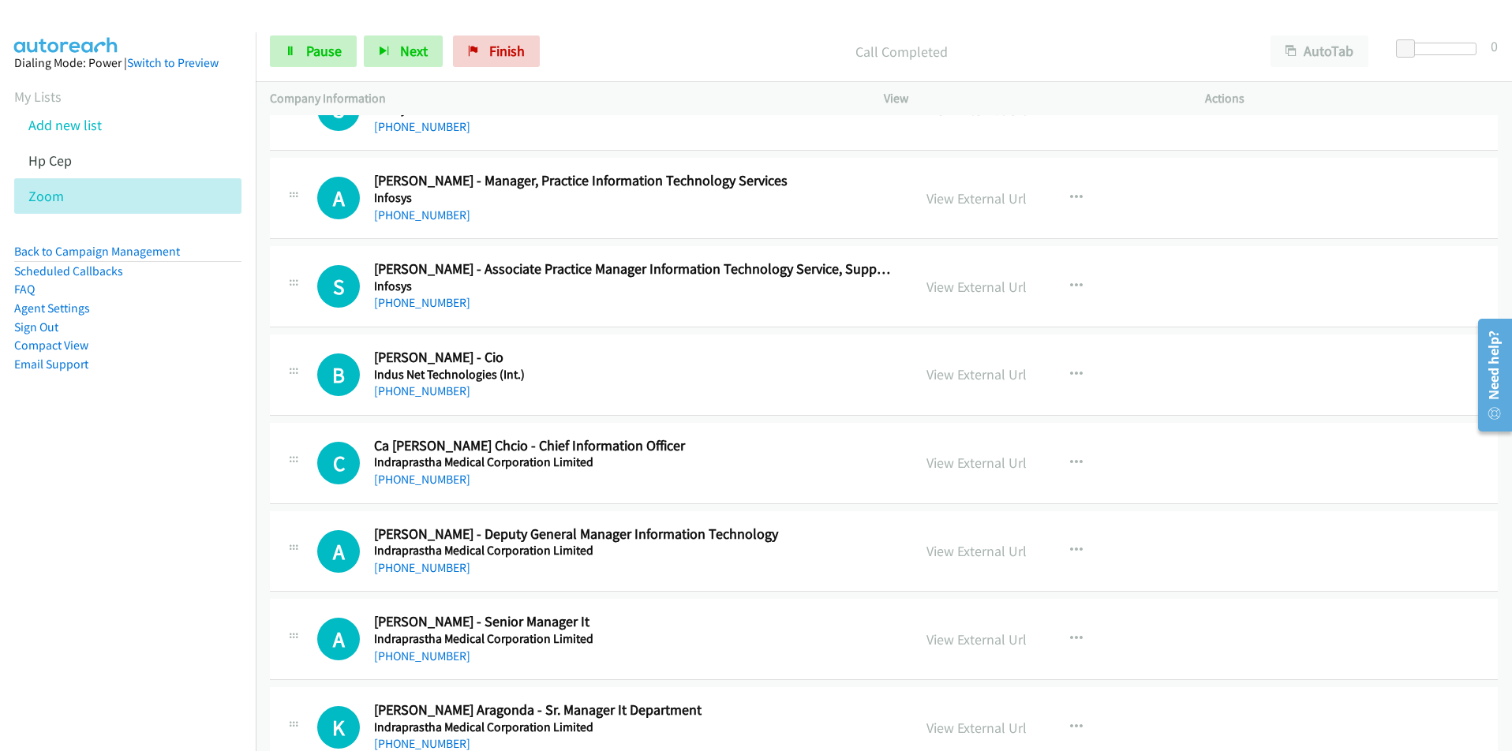
scroll to position [7656, 0]
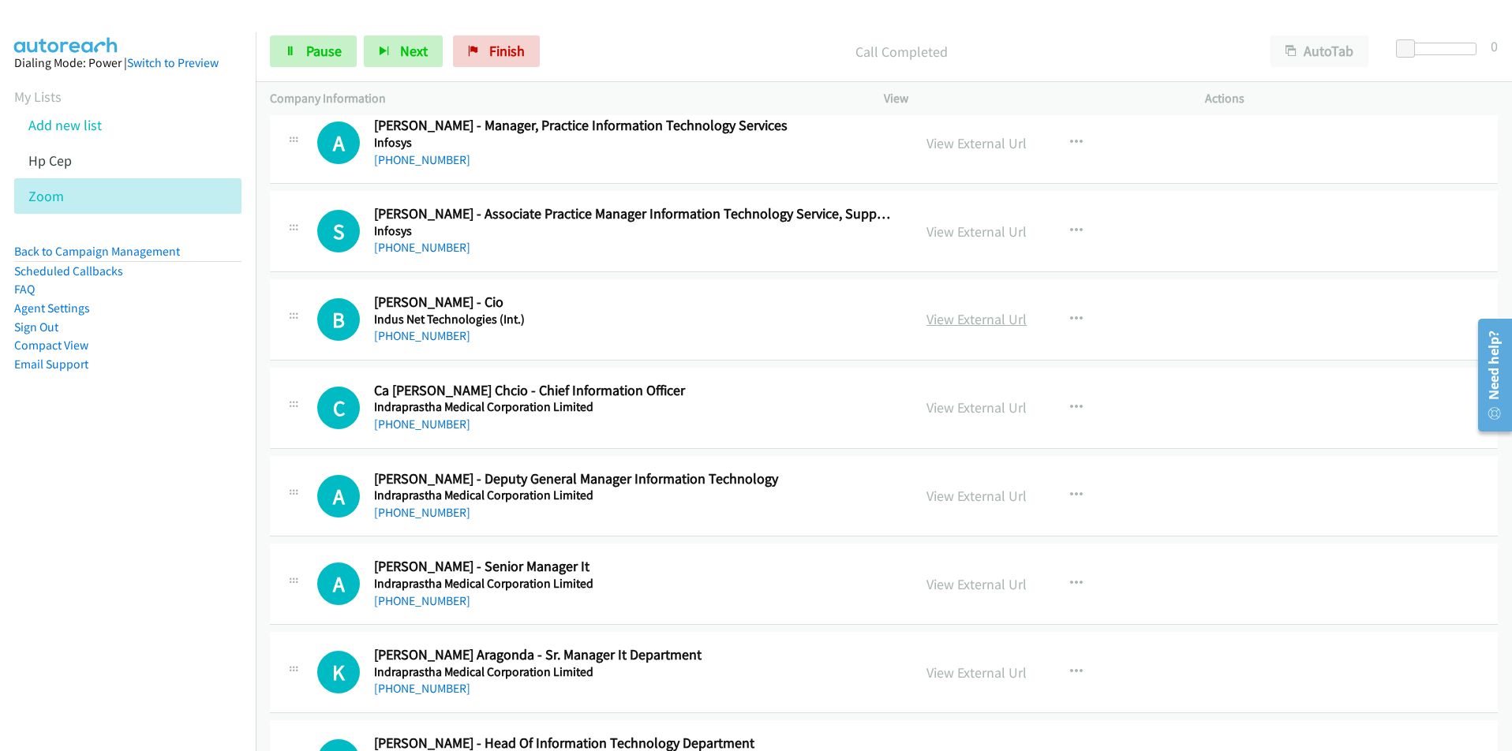
click at [997, 320] on link "View External Url" at bounding box center [977, 319] width 100 height 18
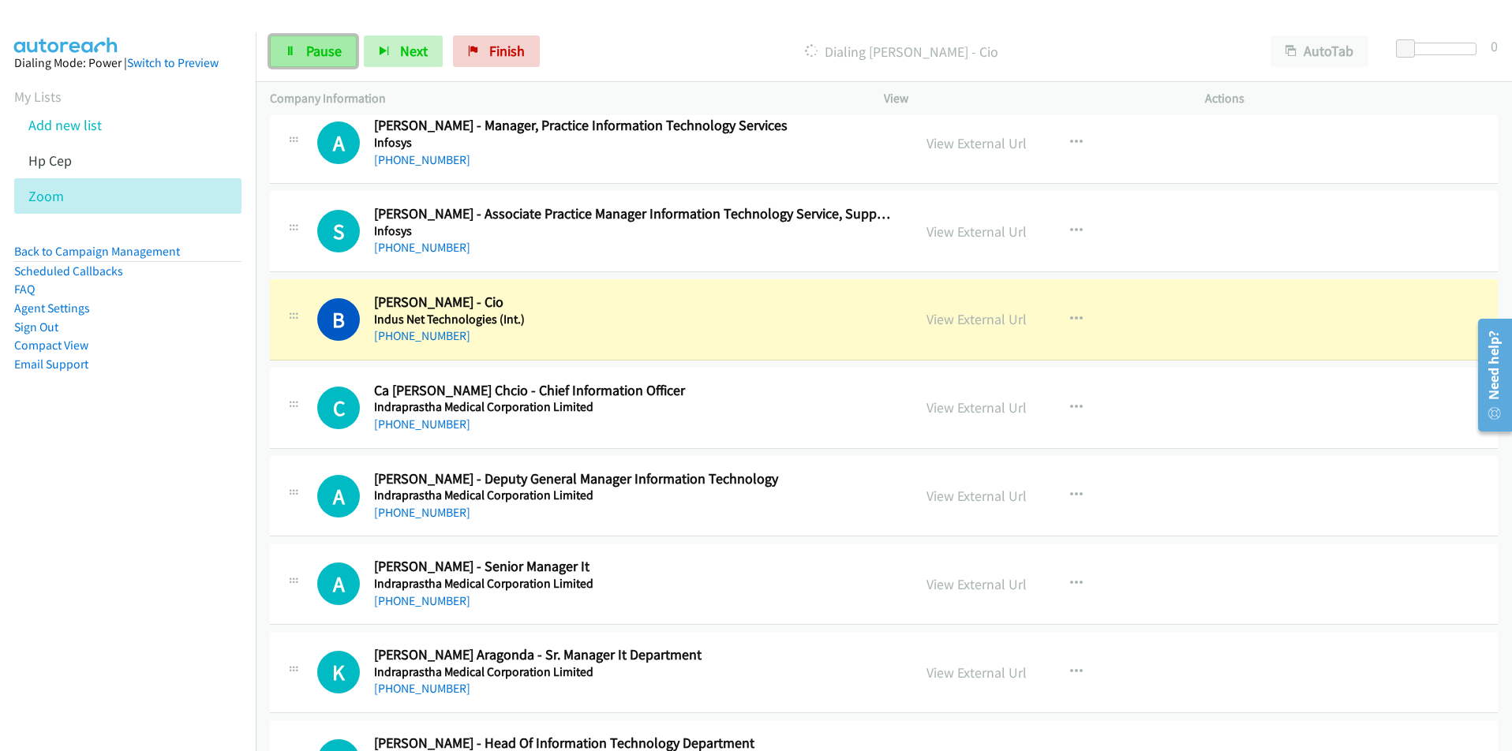
click at [312, 54] on span "Pause" at bounding box center [324, 51] width 36 height 18
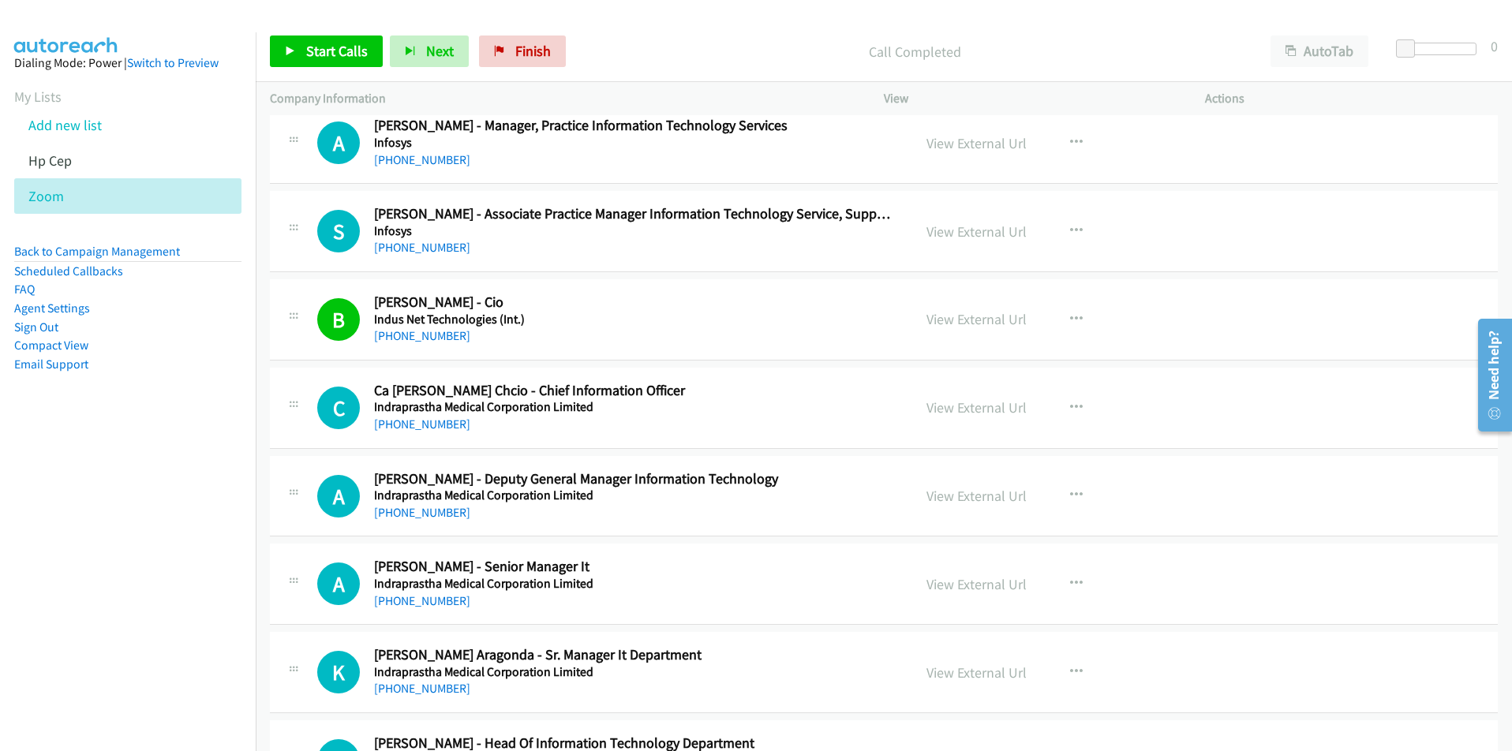
click at [133, 440] on aside "Dialing Mode: Power | Switch to Preview My Lists Add new list Hp Cep Zoom Back …" at bounding box center [128, 238] width 256 height 413
click at [44, 98] on link "My Lists" at bounding box center [37, 97] width 47 height 18
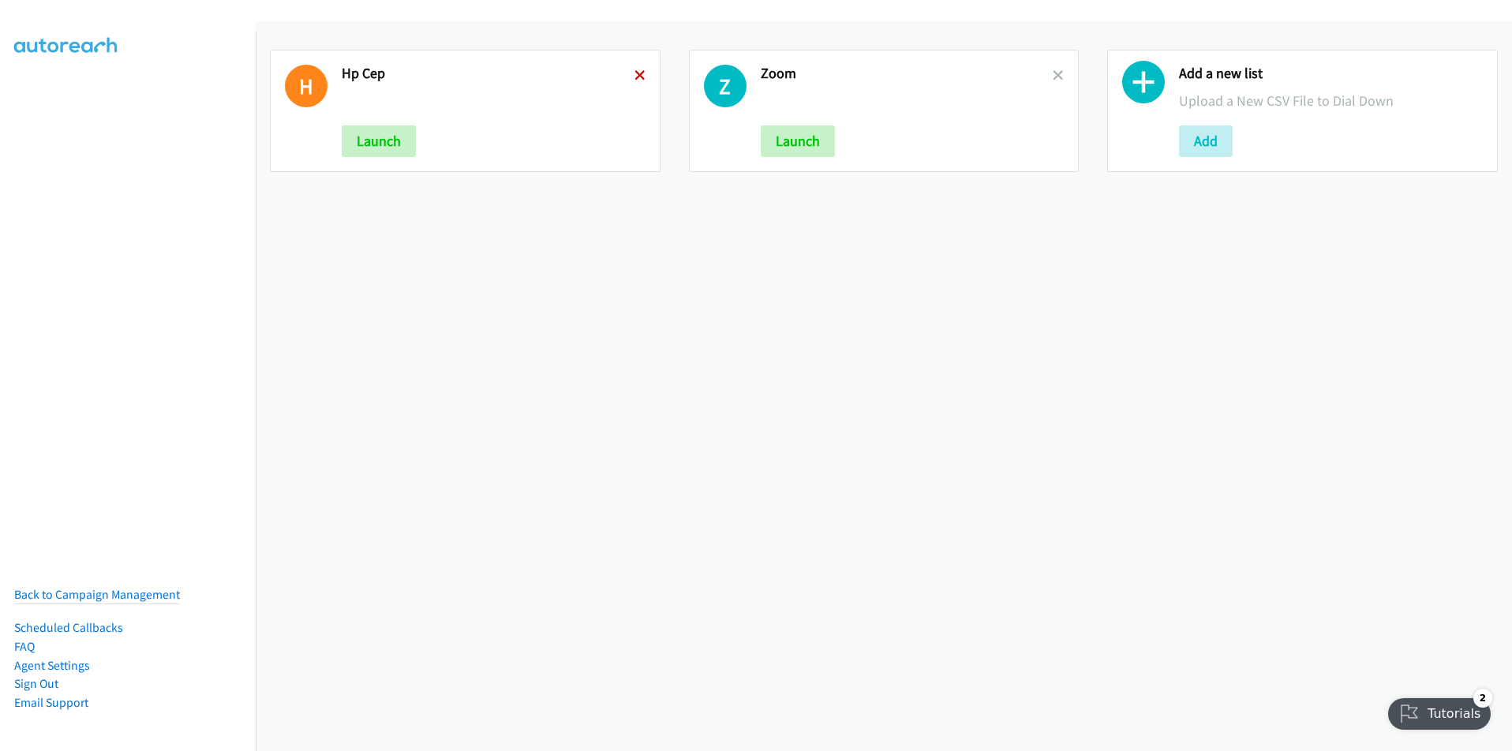
click at [638, 74] on icon at bounding box center [640, 76] width 11 height 11
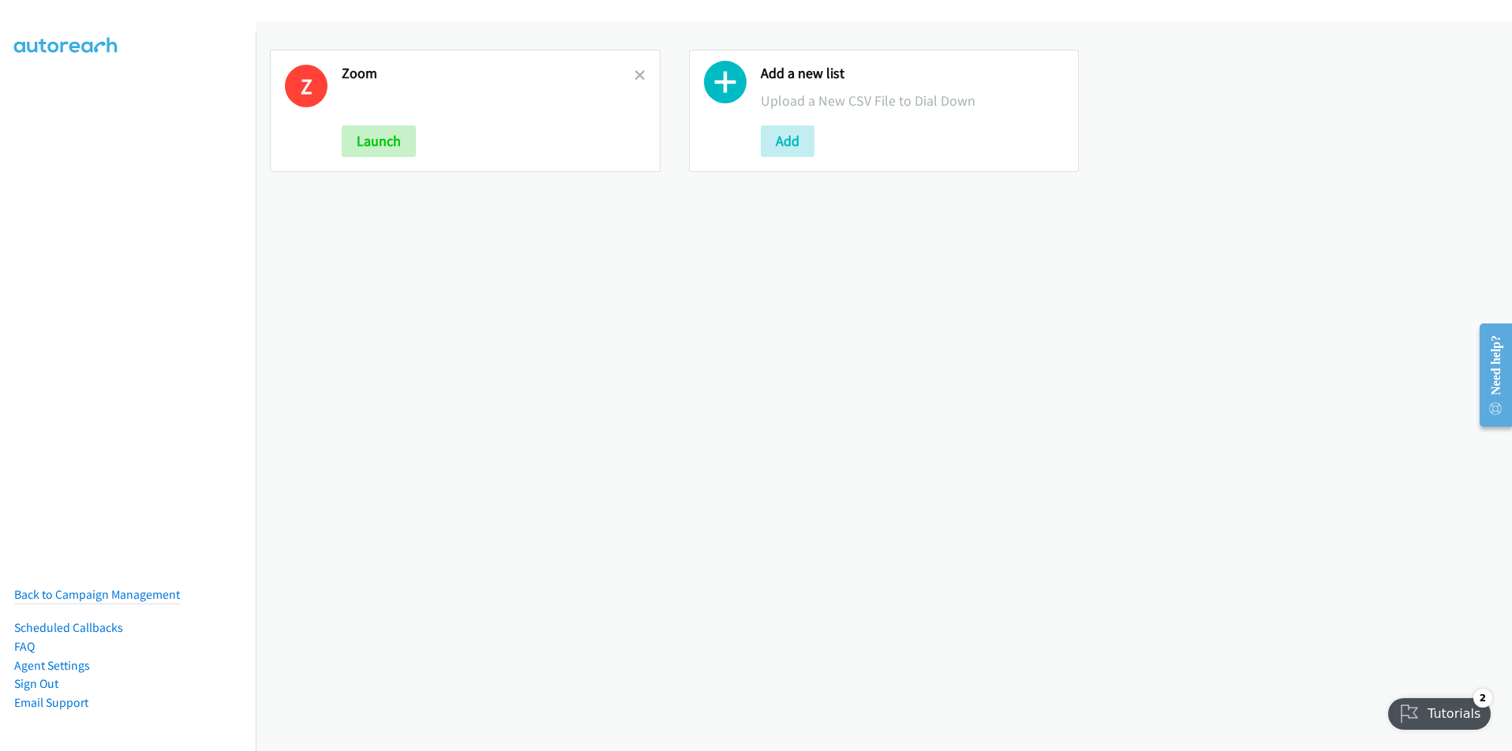
click at [444, 545] on div "Z Zoom Launch Add a new list Upload a New CSV File to Dial Down Add" at bounding box center [884, 386] width 1256 height 730
click at [784, 136] on button "Add" at bounding box center [788, 141] width 54 height 32
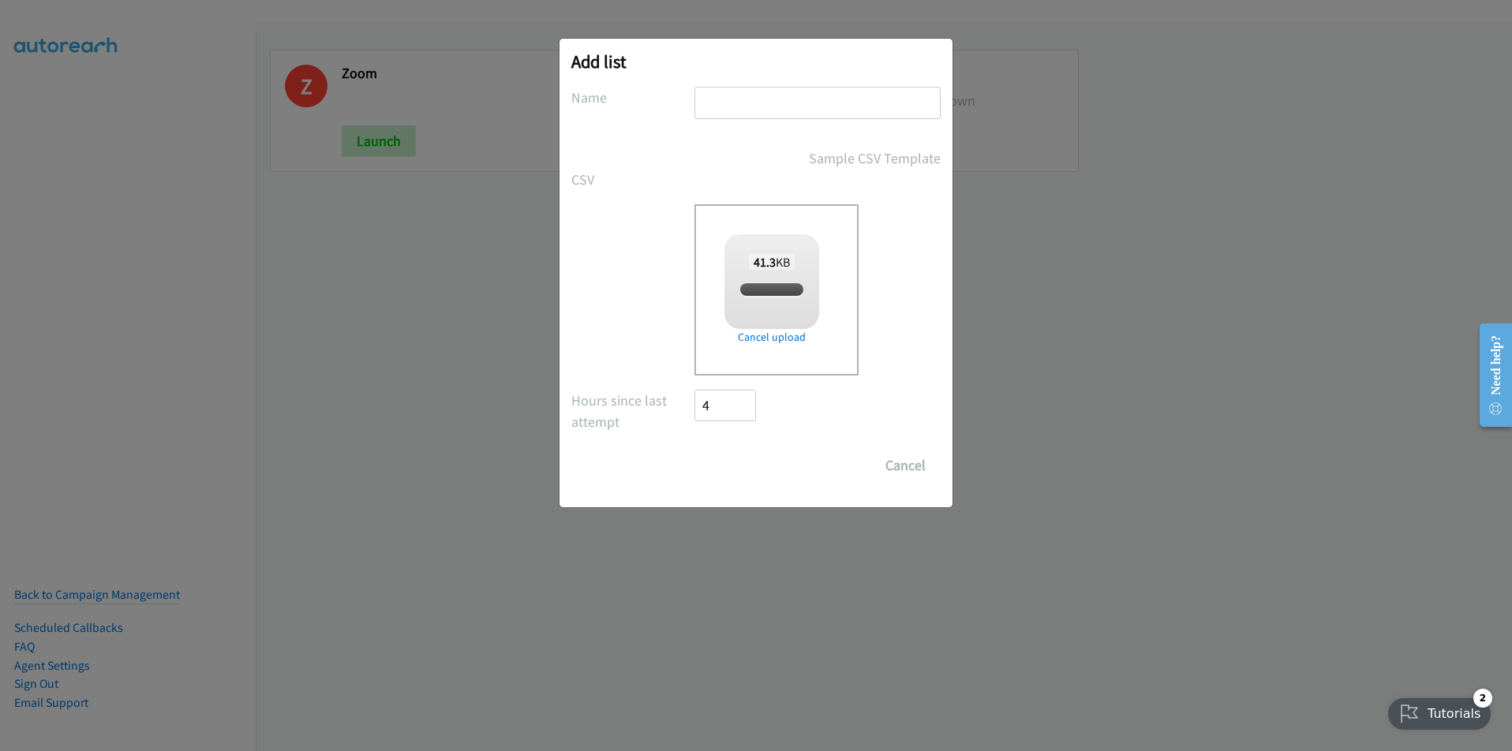
checkbox input "true"
click at [732, 470] on input "Save List" at bounding box center [736, 466] width 83 height 32
type input "HP ceps"
click at [747, 456] on input "Save List" at bounding box center [736, 466] width 83 height 32
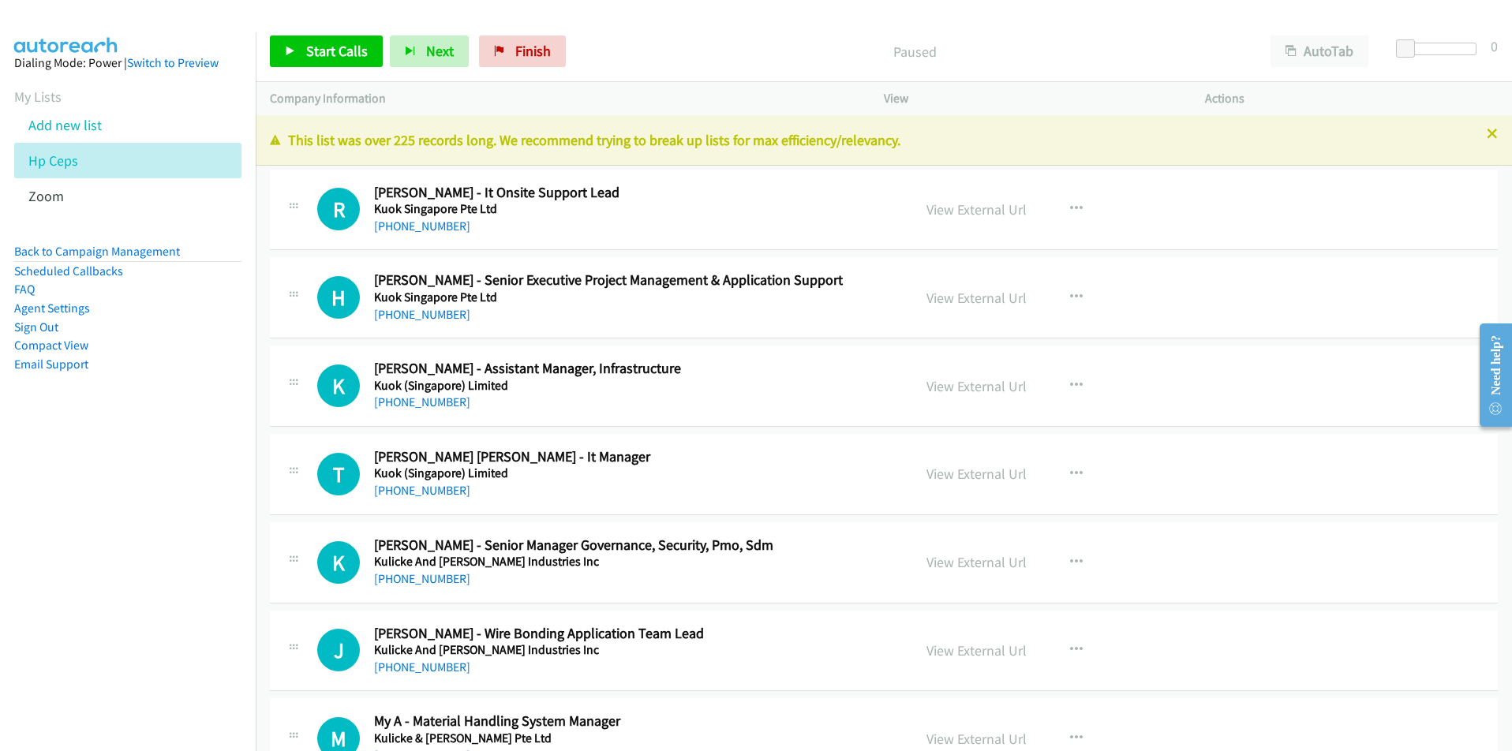
click at [169, 586] on nav "Dialing Mode: Power | Switch to Preview My Lists Add new list Hp Ceps Zoom Back…" at bounding box center [128, 407] width 257 height 751
click at [311, 48] on span "Start Calls" at bounding box center [337, 51] width 62 height 18
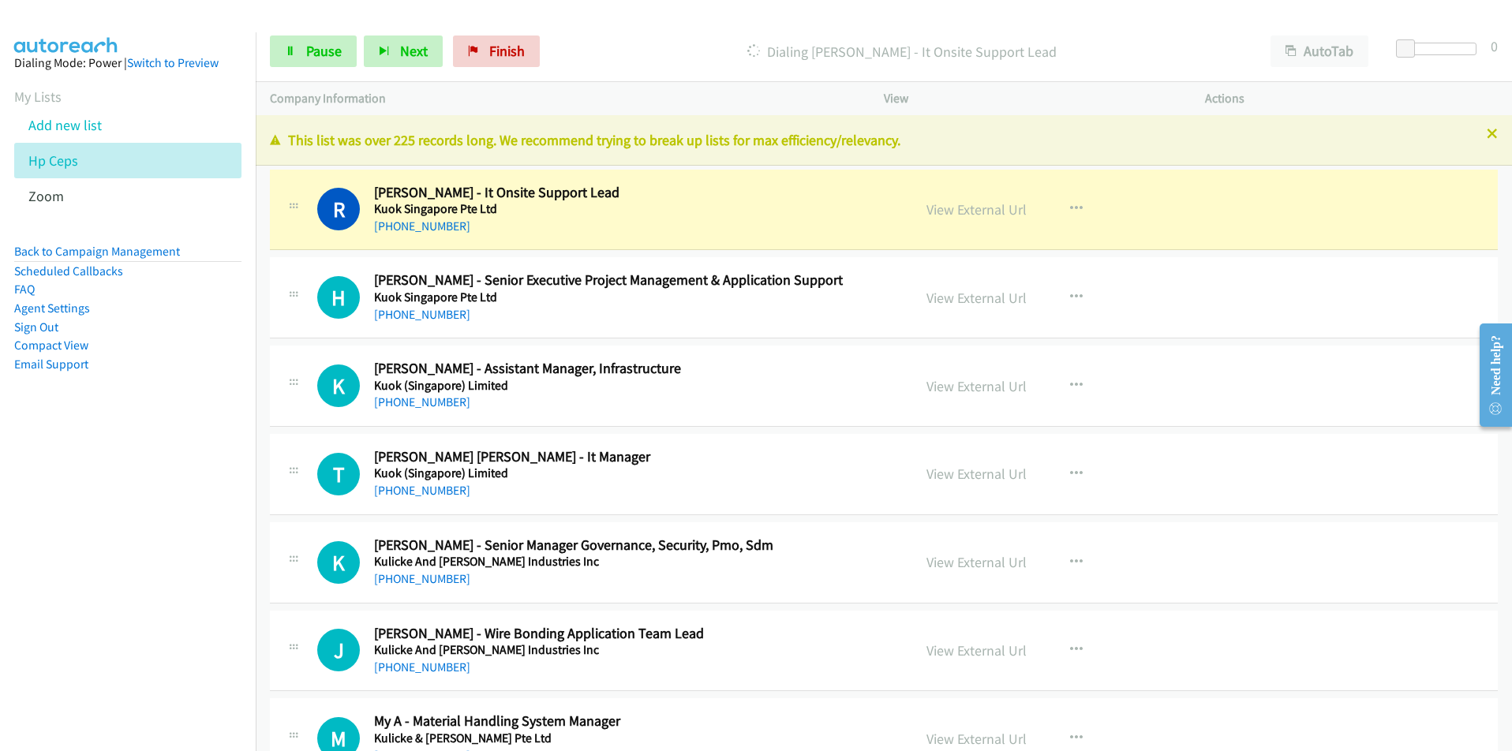
click at [144, 520] on nav "Dialing Mode: Power | Switch to Preview My Lists Add new list Hp Ceps Zoom Back…" at bounding box center [128, 407] width 257 height 751
click at [960, 206] on link "View External Url" at bounding box center [977, 209] width 100 height 18
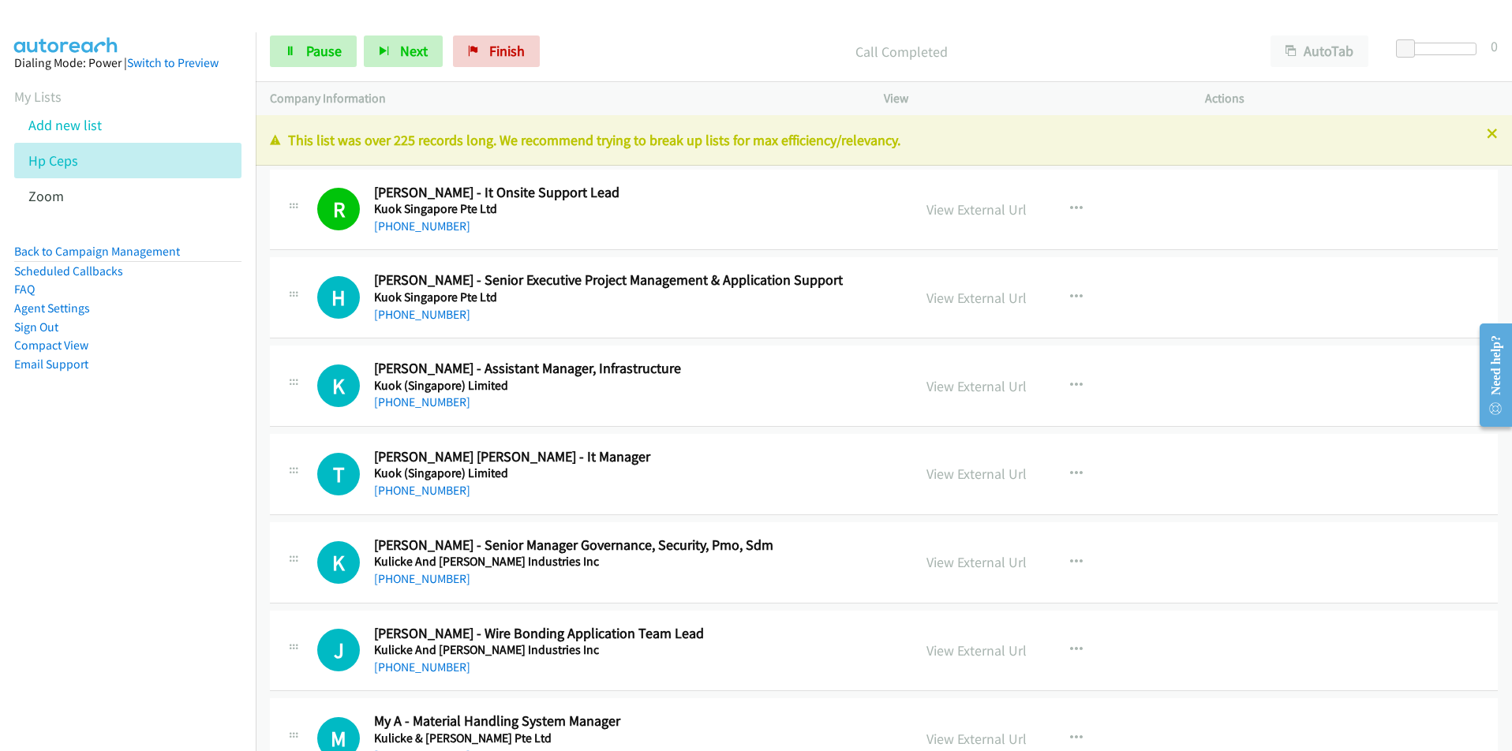
click at [202, 467] on nav "Dialing Mode: Power | Switch to Preview My Lists Add new list Hp Ceps Zoom Back…" at bounding box center [128, 407] width 257 height 751
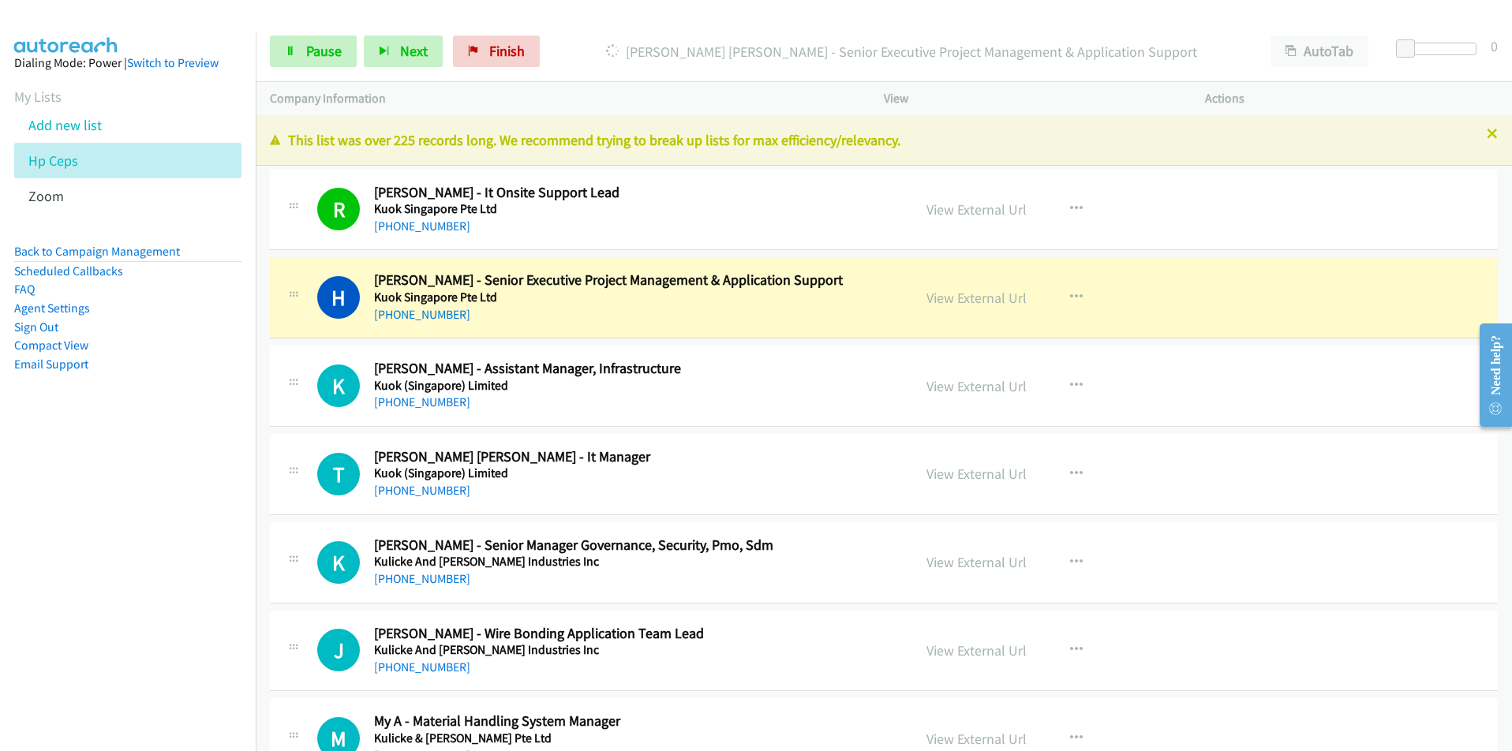
drag, startPoint x: 210, startPoint y: 565, endPoint x: 376, endPoint y: 521, distance: 172.3
click at [210, 565] on nav "Dialing Mode: Power | Switch to Preview My Lists Add new list Hp Ceps Zoom Back…" at bounding box center [128, 407] width 257 height 751
drag, startPoint x: 130, startPoint y: 562, endPoint x: 163, endPoint y: 551, distance: 34.9
click at [130, 562] on nav "Dialing Mode: Power | Switch to Preview My Lists Add new list Hp Ceps Zoom Back…" at bounding box center [128, 407] width 257 height 751
click at [1070, 381] on icon "button" at bounding box center [1076, 386] width 13 height 13
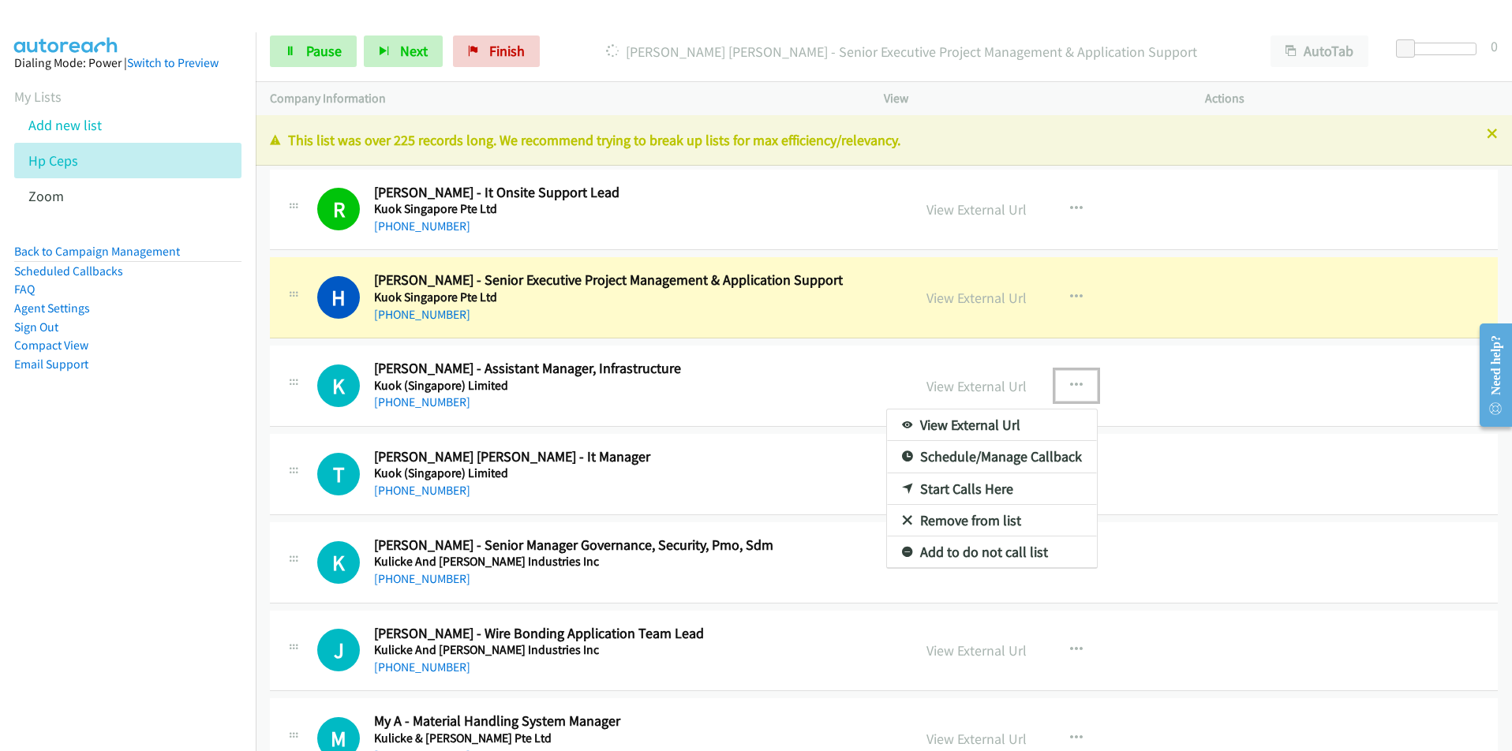
click at [967, 516] on link "Remove from list" at bounding box center [992, 521] width 210 height 32
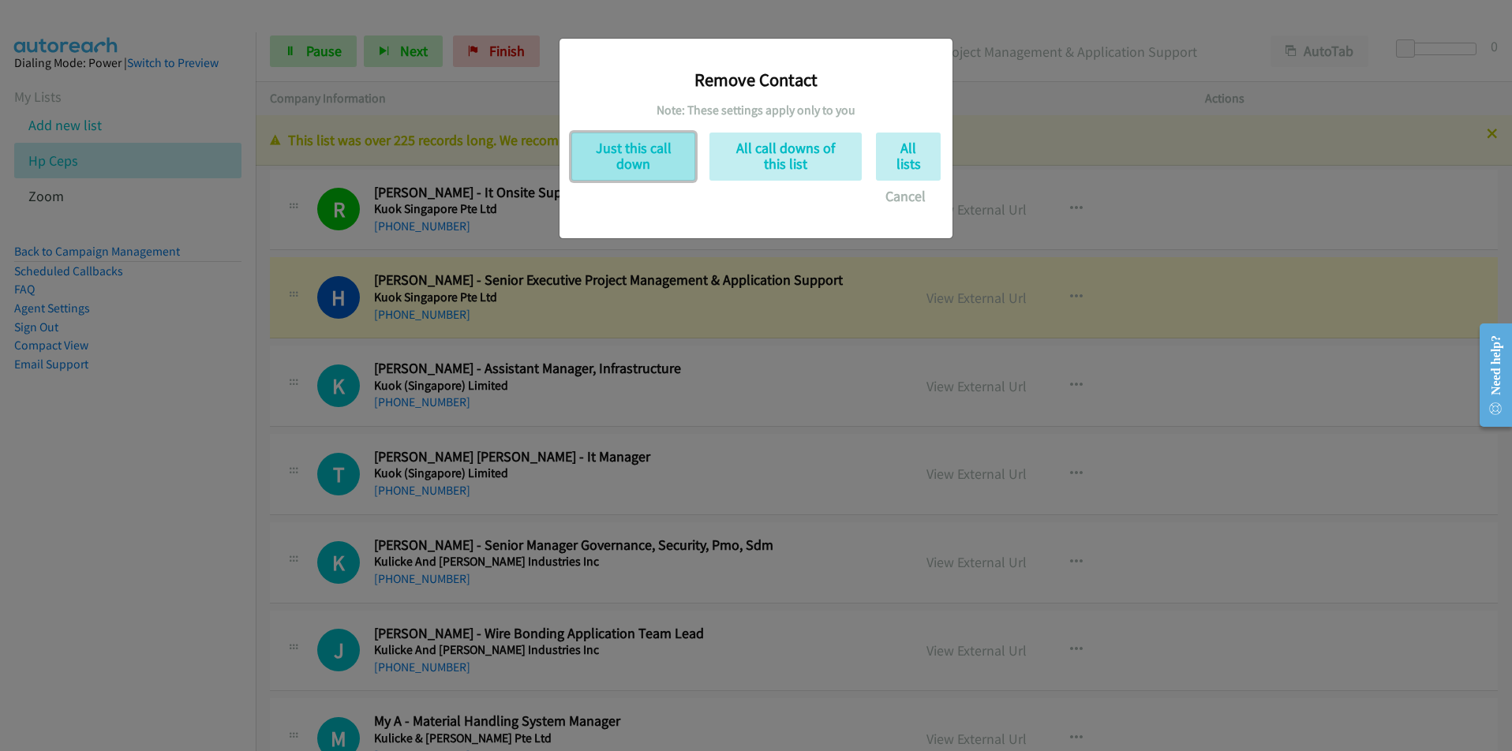
click at [644, 153] on button "Just this call down" at bounding box center [633, 157] width 124 height 48
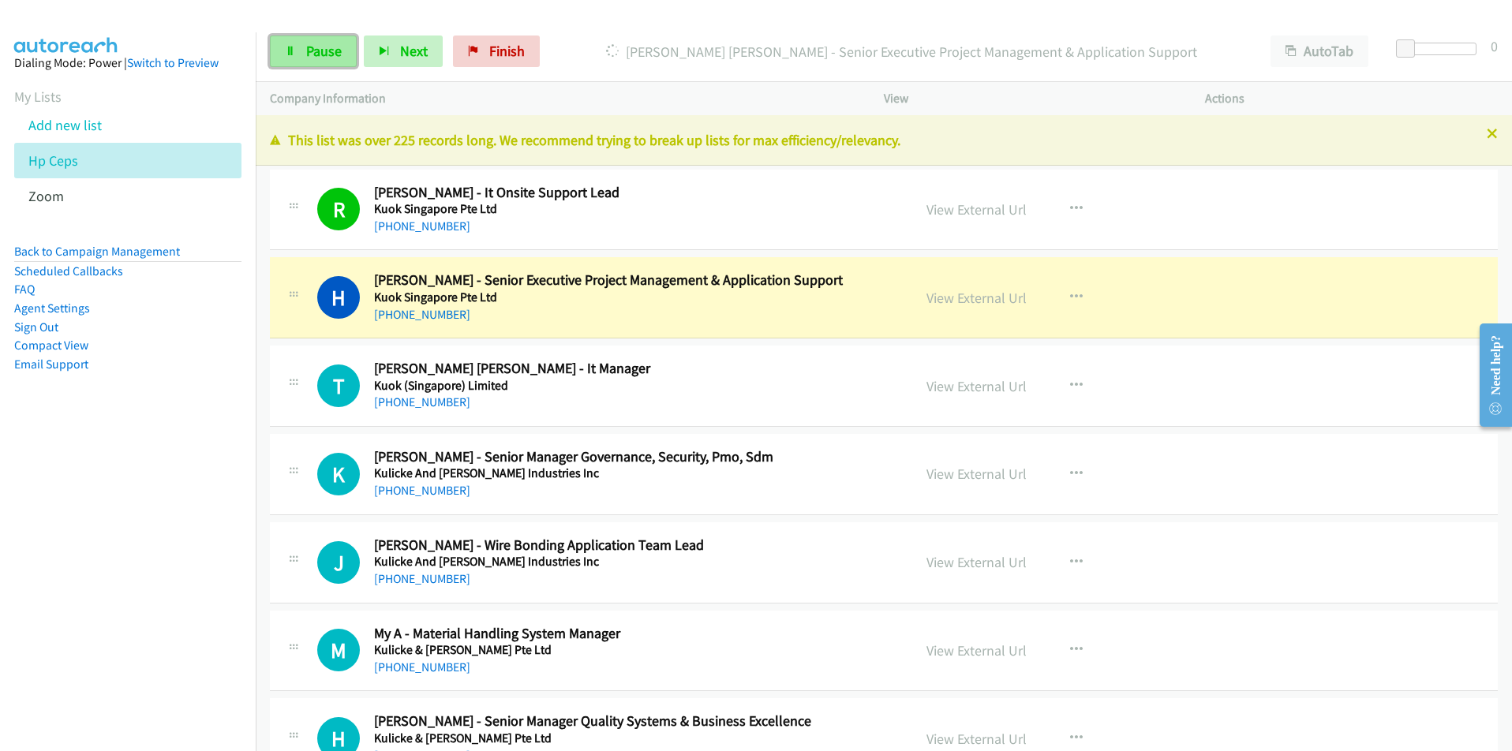
click at [321, 57] on span "Pause" at bounding box center [324, 51] width 36 height 18
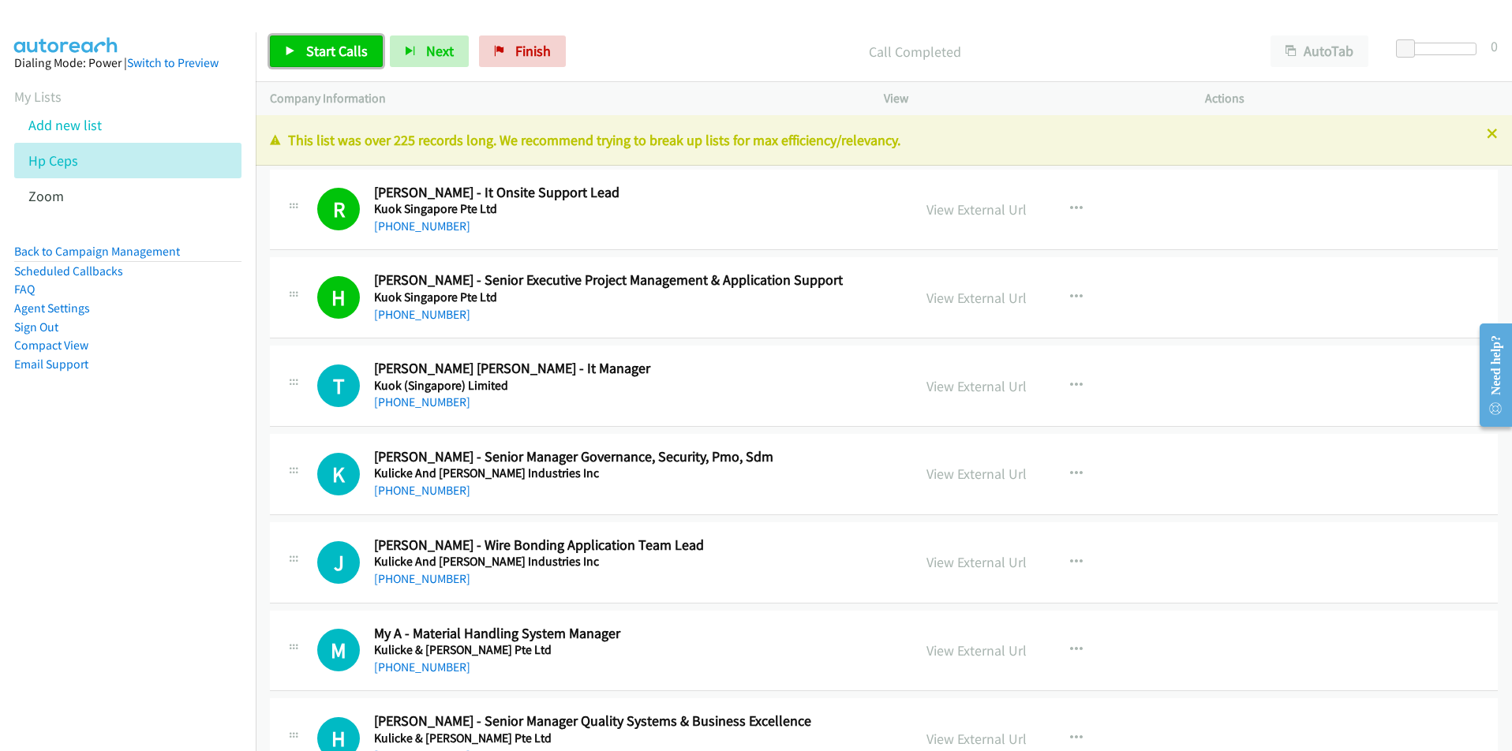
click at [328, 43] on span "Start Calls" at bounding box center [337, 51] width 62 height 18
click at [197, 579] on nav "Dialing Mode: Power | Switch to Preview My Lists Add new list Hp Ceps Zoom Back…" at bounding box center [128, 407] width 257 height 751
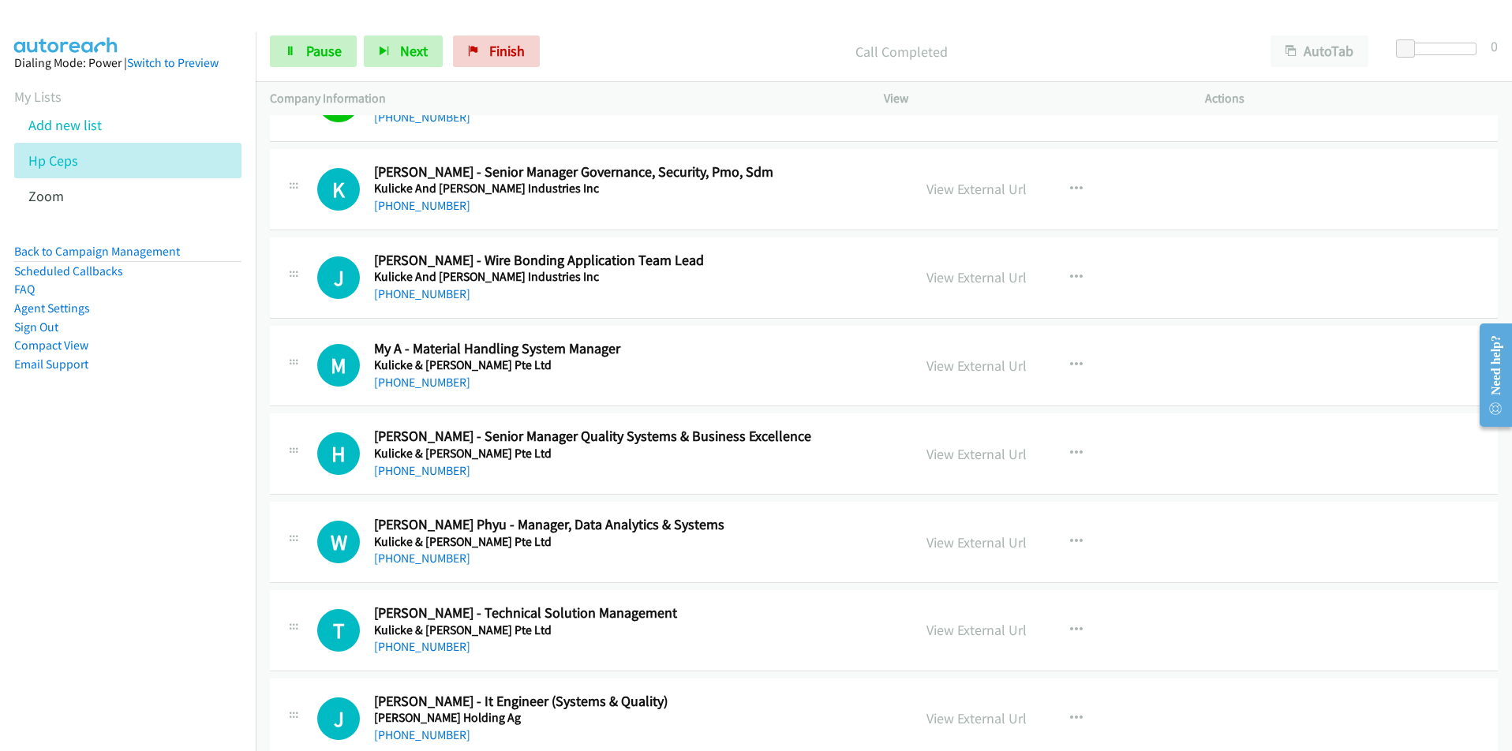
scroll to position [316, 0]
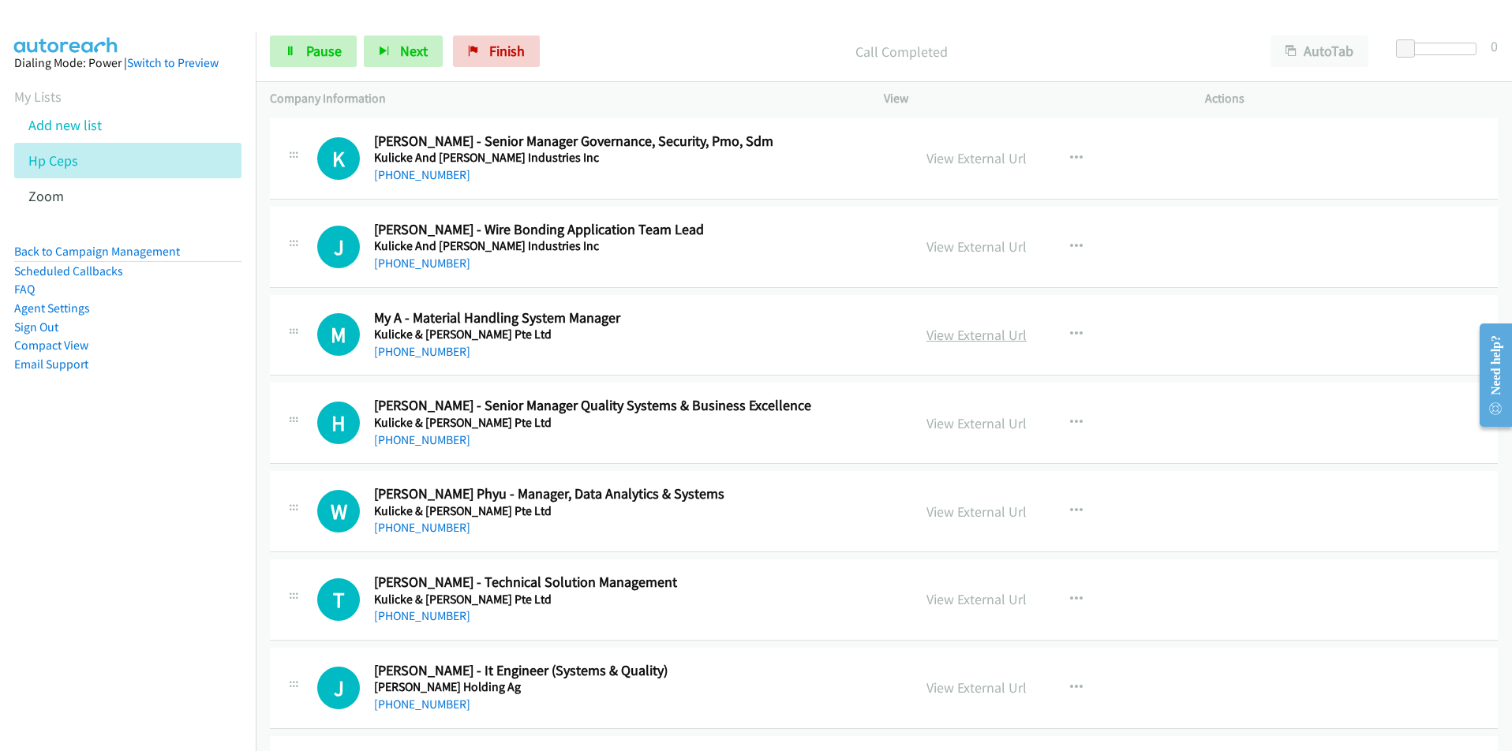
click at [944, 337] on link "View External Url" at bounding box center [977, 335] width 100 height 18
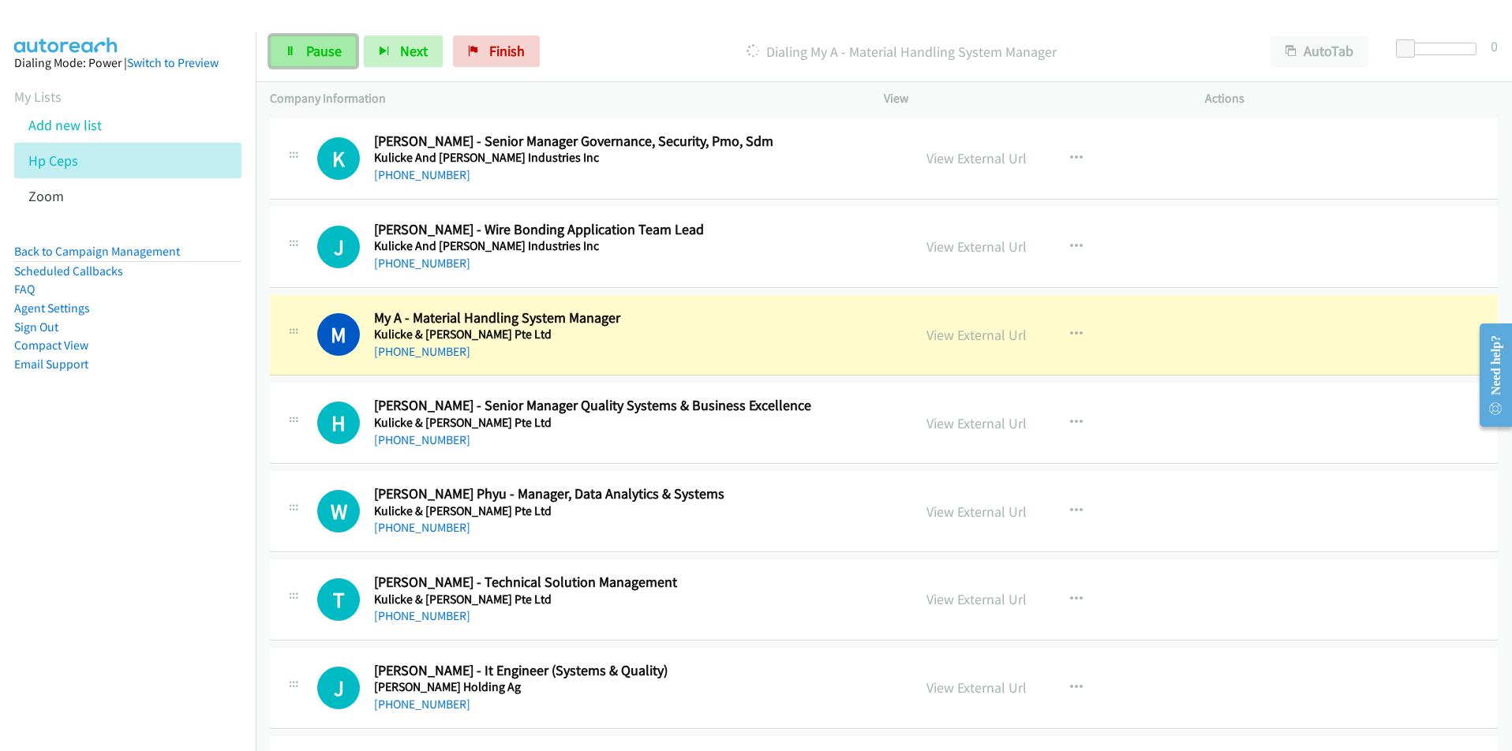
click at [320, 49] on span "Pause" at bounding box center [324, 51] width 36 height 18
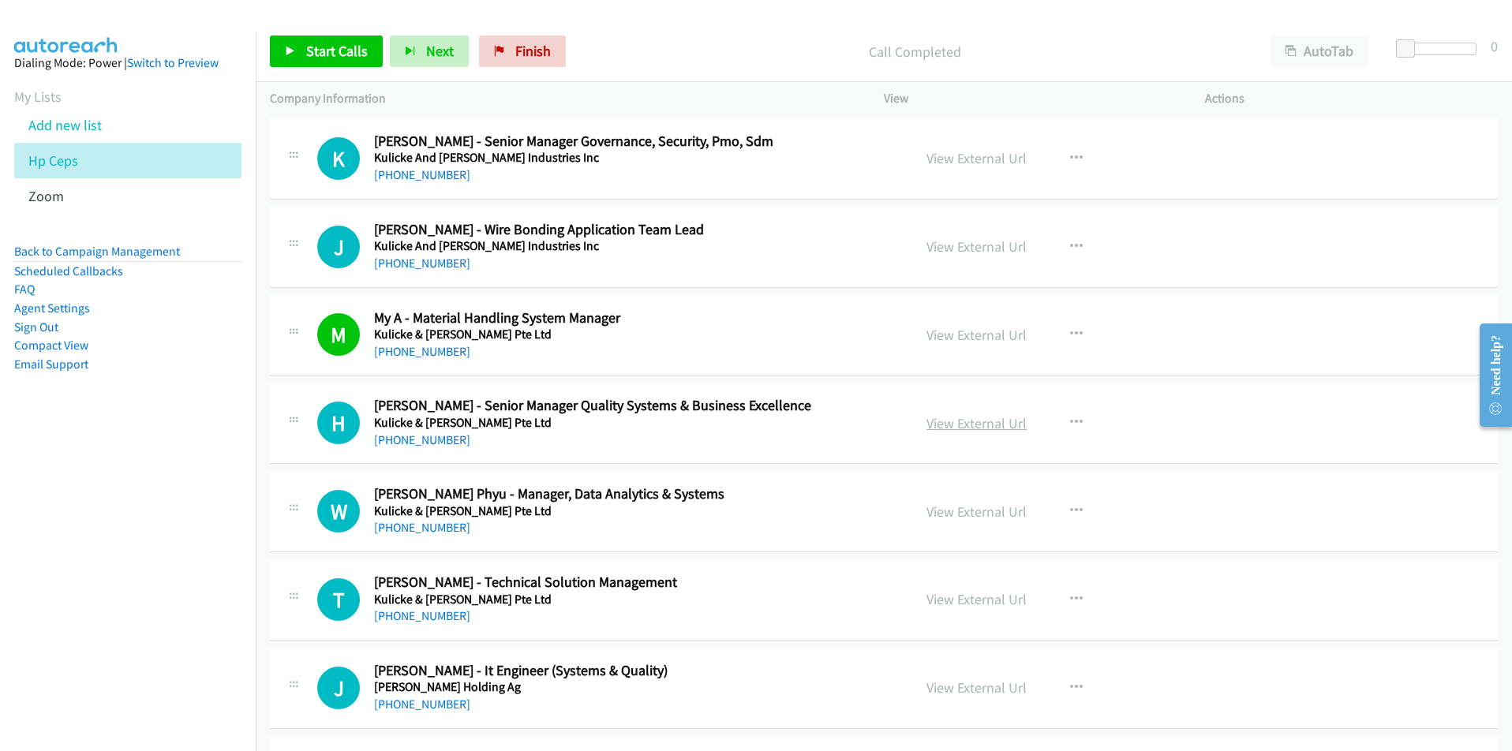
click at [964, 427] on link "View External Url" at bounding box center [977, 423] width 100 height 18
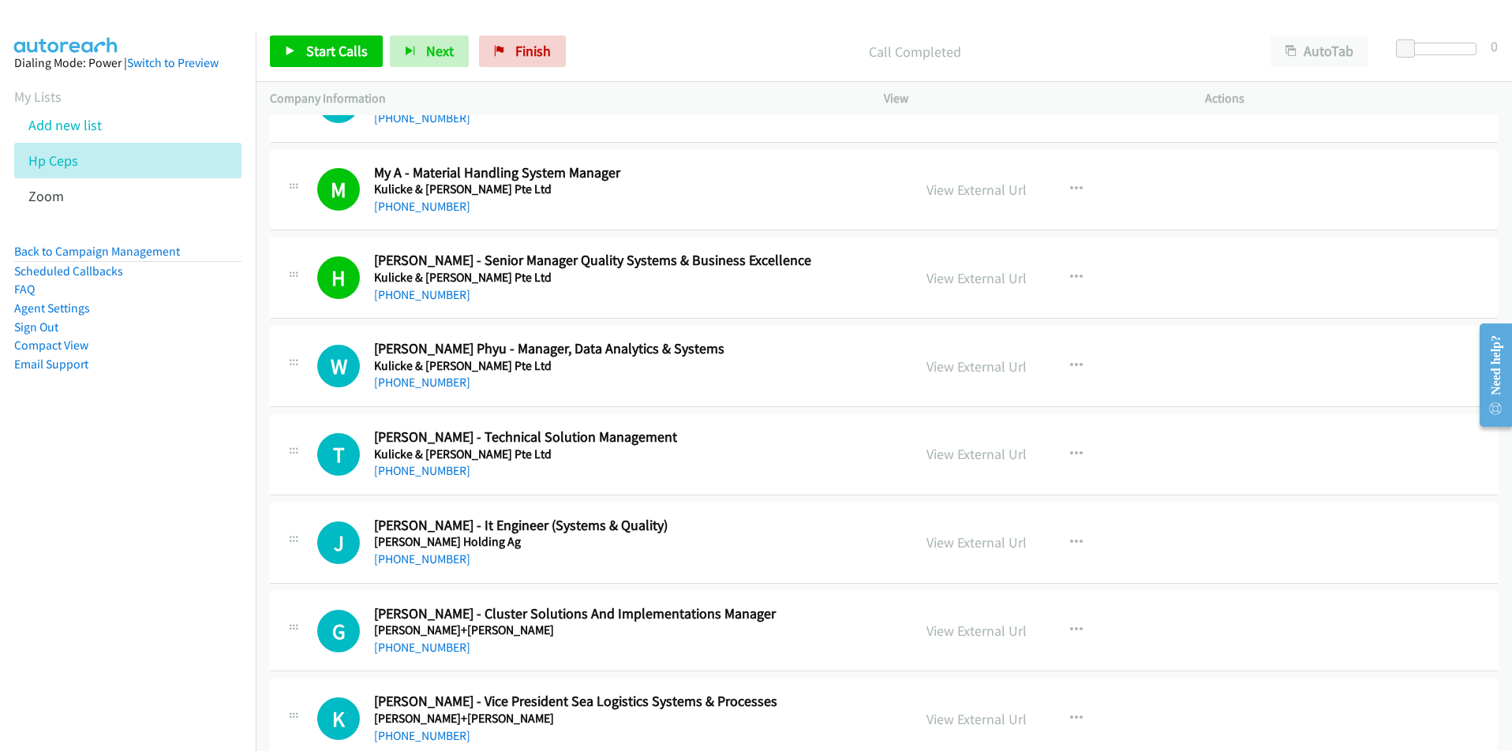
scroll to position [474, 0]
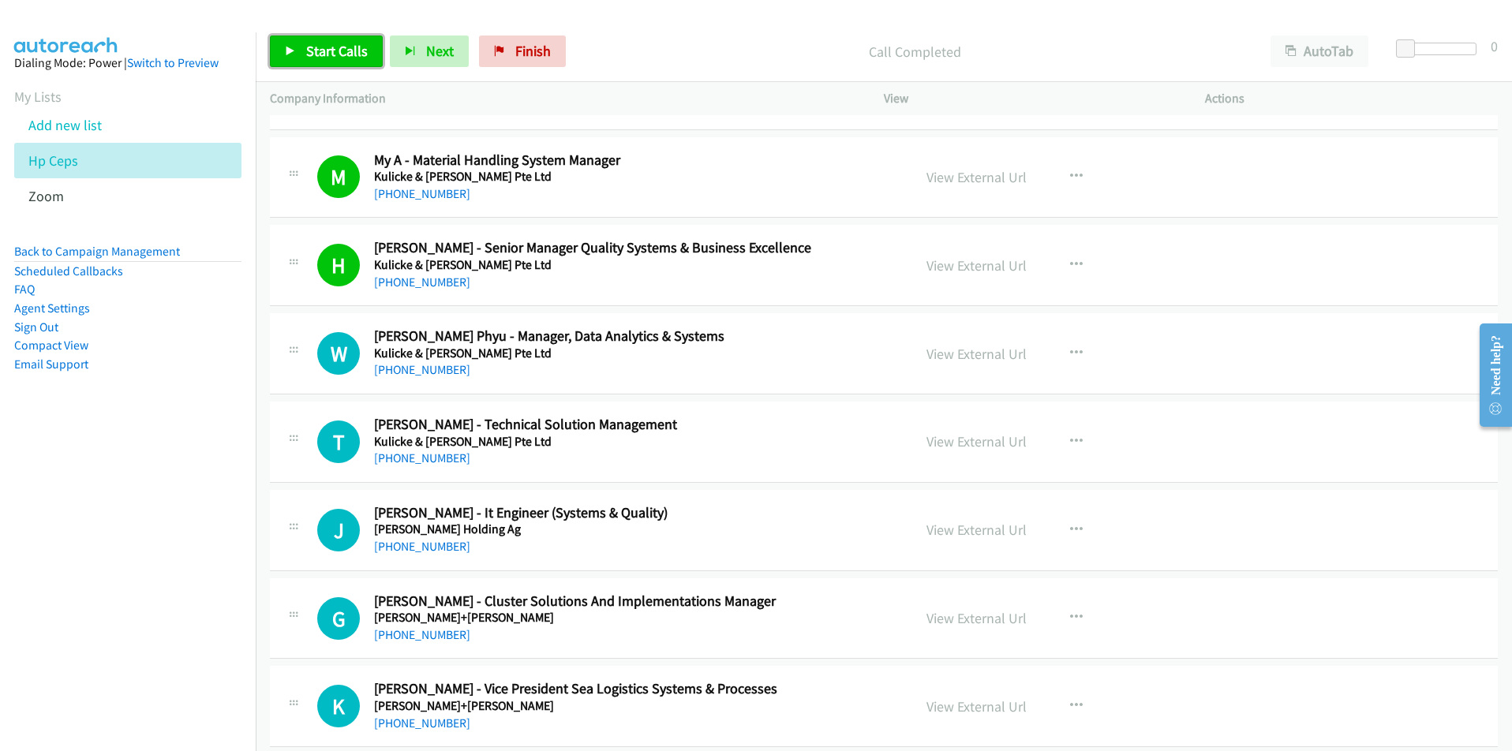
click at [319, 51] on span "Start Calls" at bounding box center [337, 51] width 62 height 18
drag, startPoint x: 219, startPoint y: 444, endPoint x: 232, endPoint y: 444, distance: 13.4
click at [219, 444] on aside "Dialing Mode: Power | Switch to Preview My Lists Add new list Hp Ceps Zoom Back…" at bounding box center [128, 238] width 256 height 413
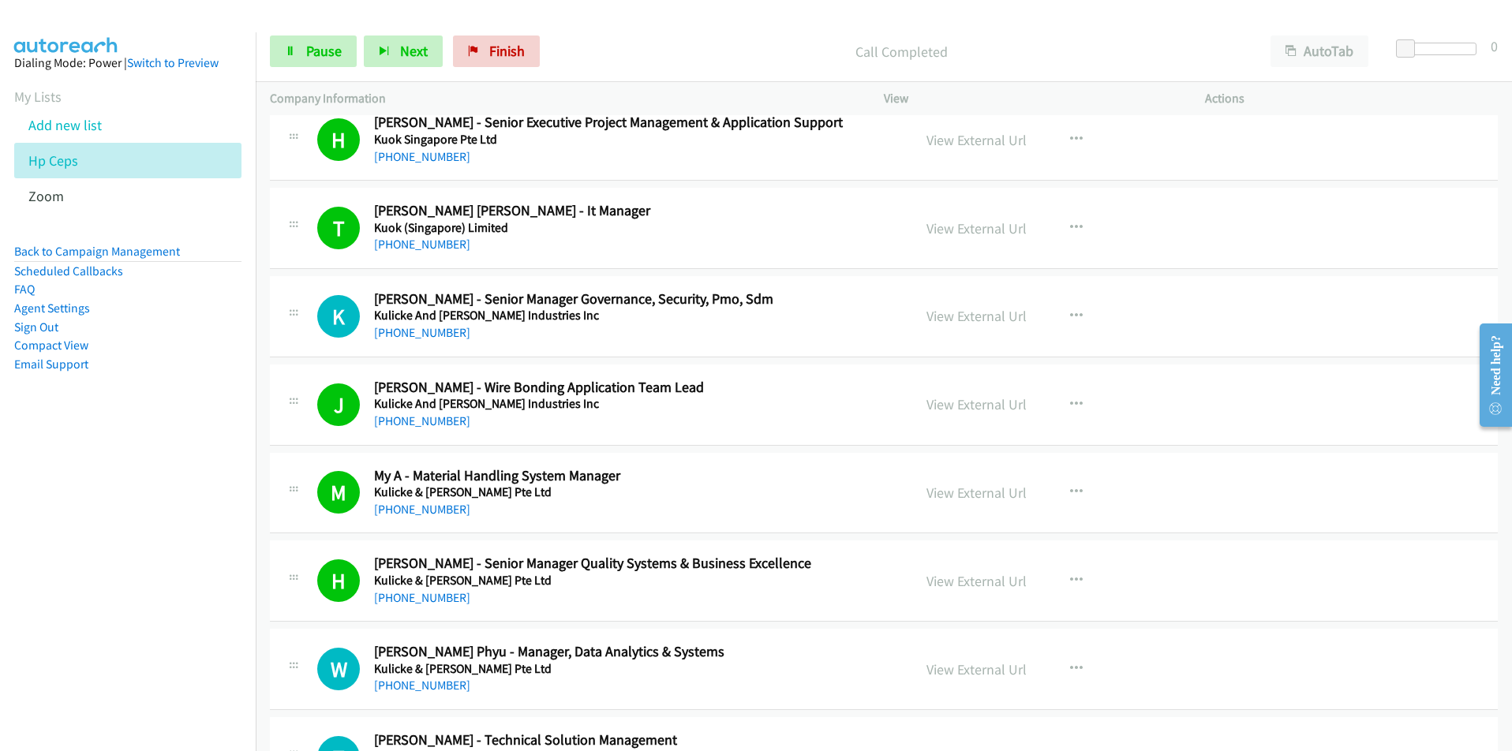
scroll to position [395, 0]
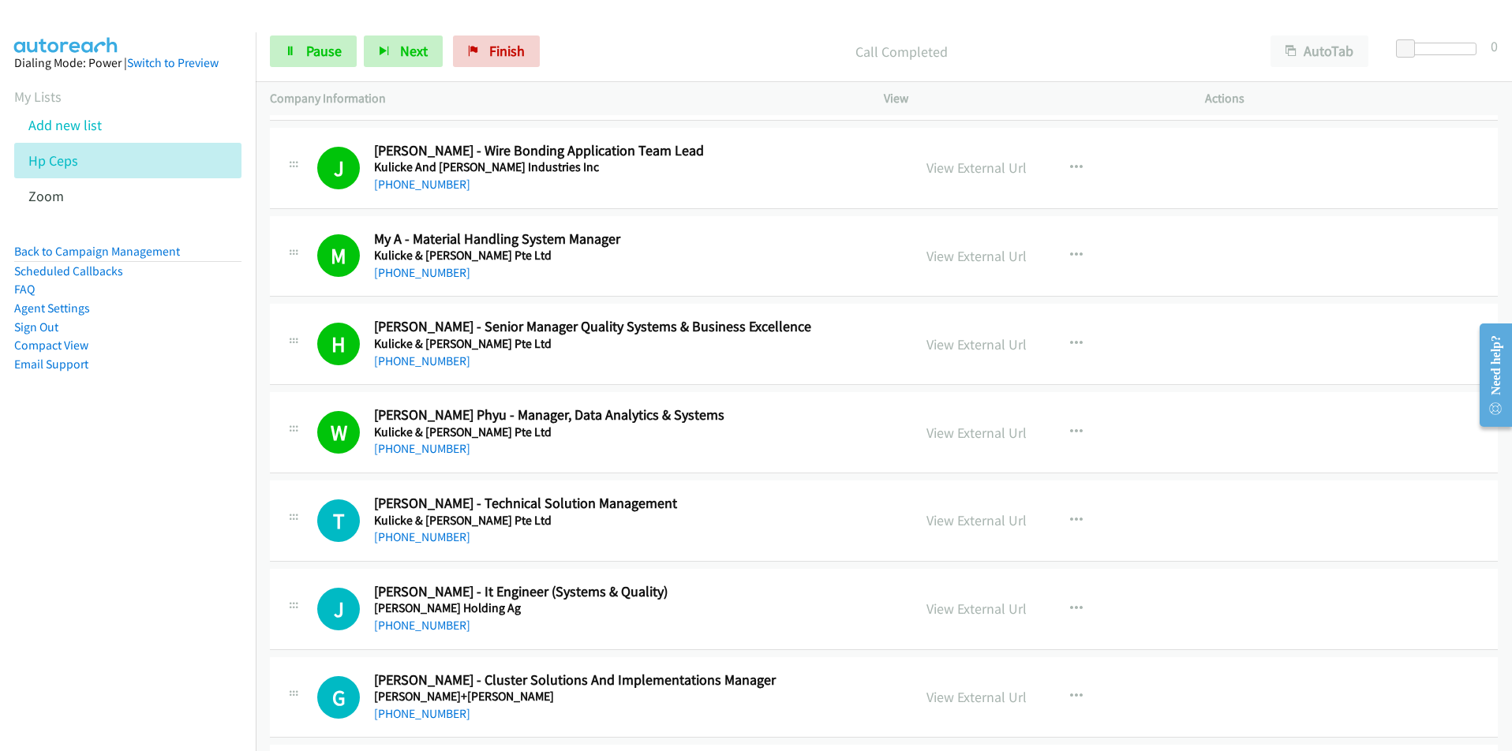
click at [182, 577] on nav "Dialing Mode: Power | Switch to Preview My Lists Add new list Hp Ceps Zoom Back…" at bounding box center [128, 407] width 257 height 751
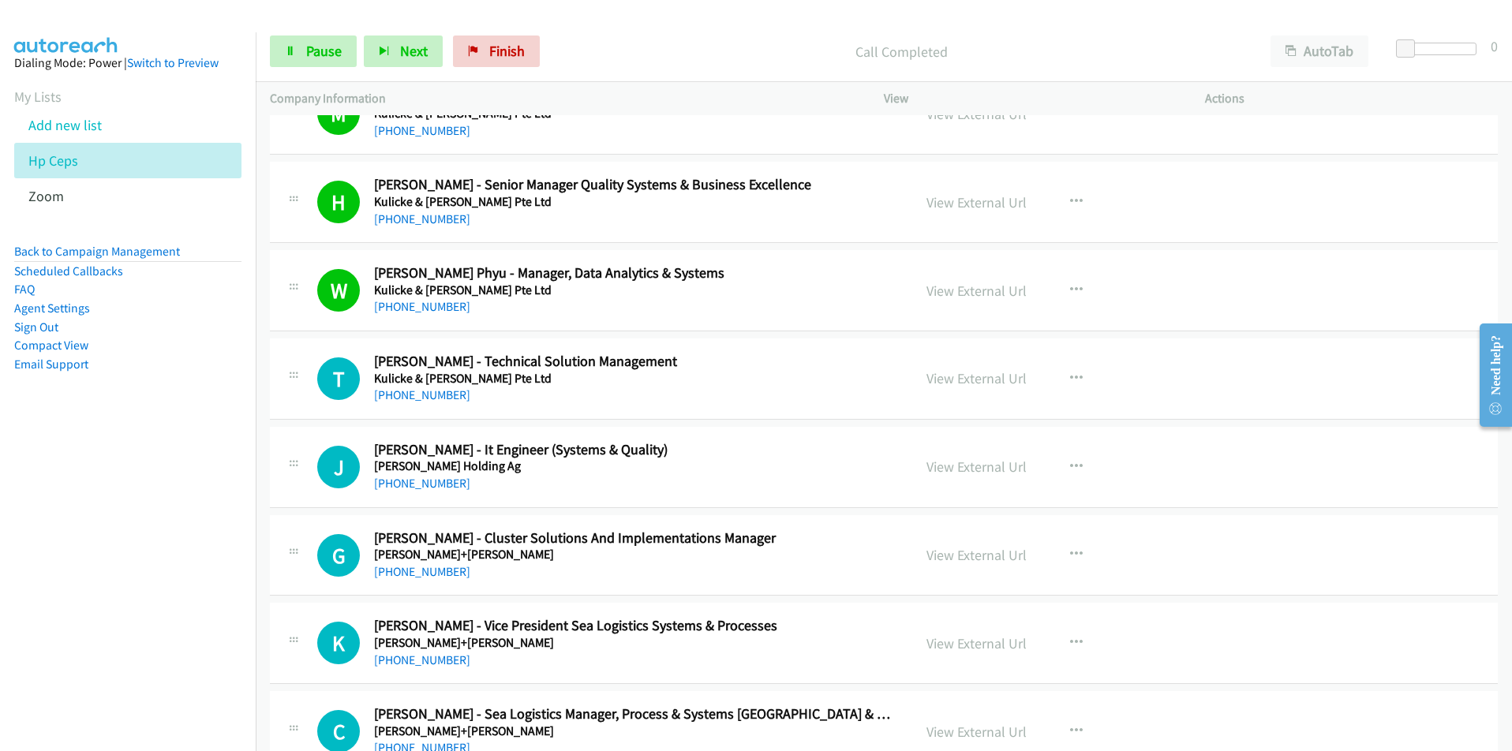
scroll to position [552, 0]
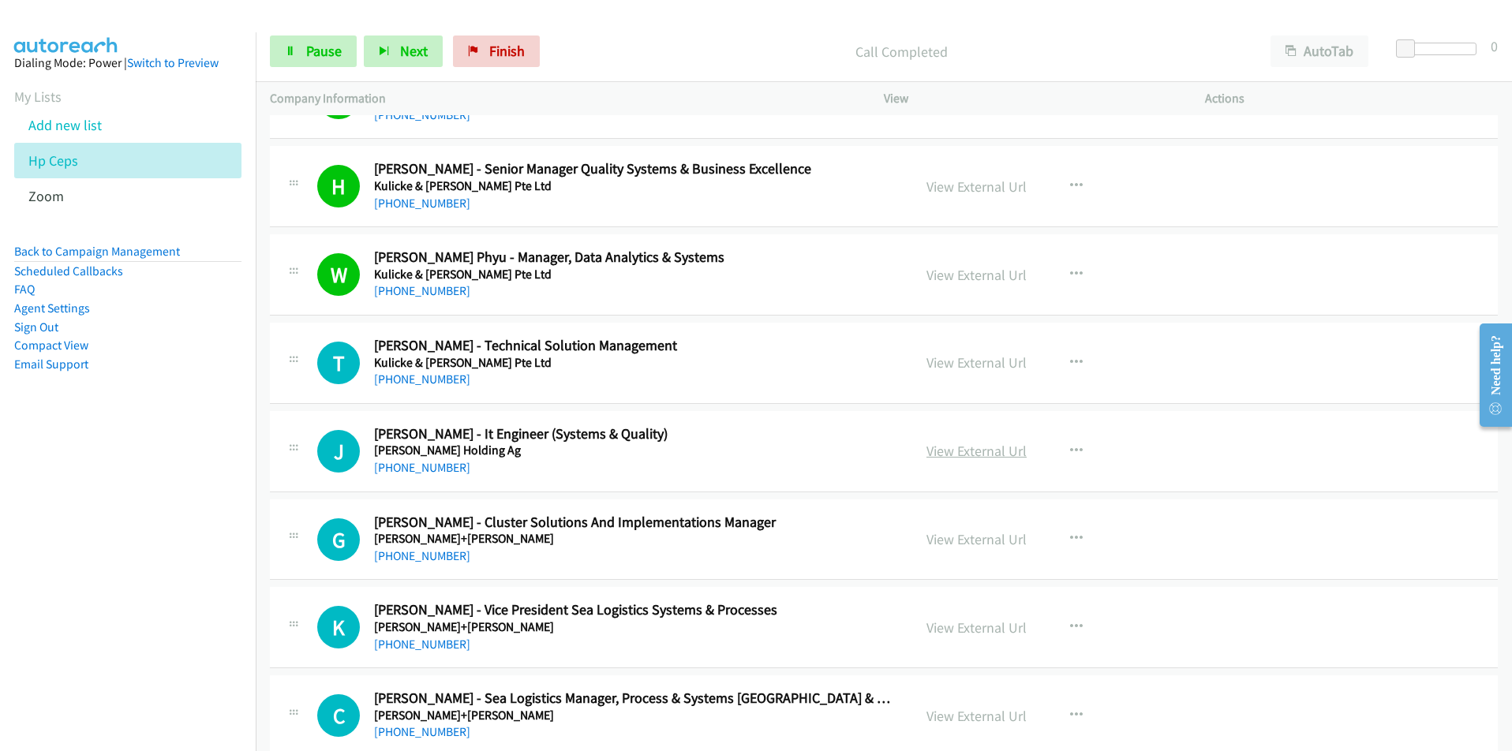
click at [968, 452] on link "View External Url" at bounding box center [977, 451] width 100 height 18
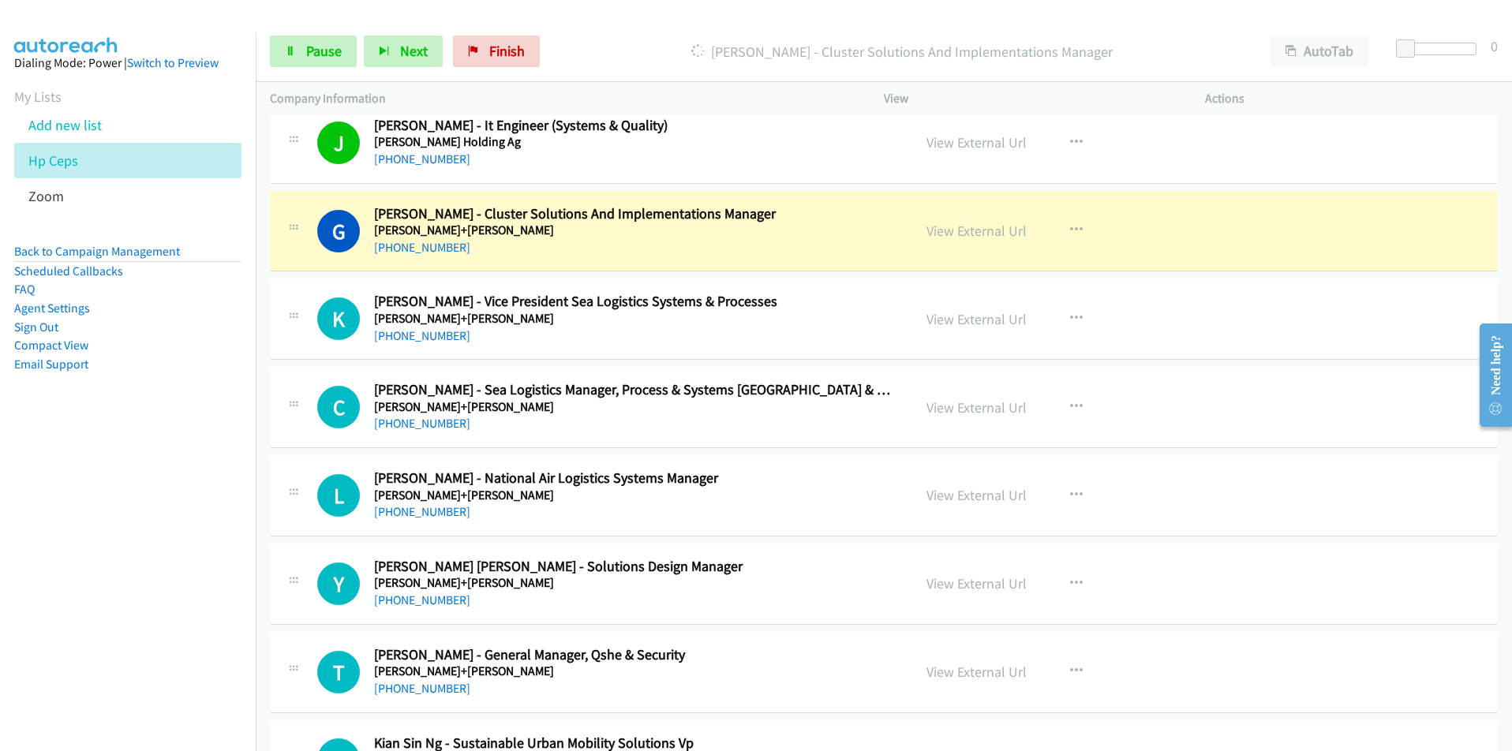
scroll to position [868, 0]
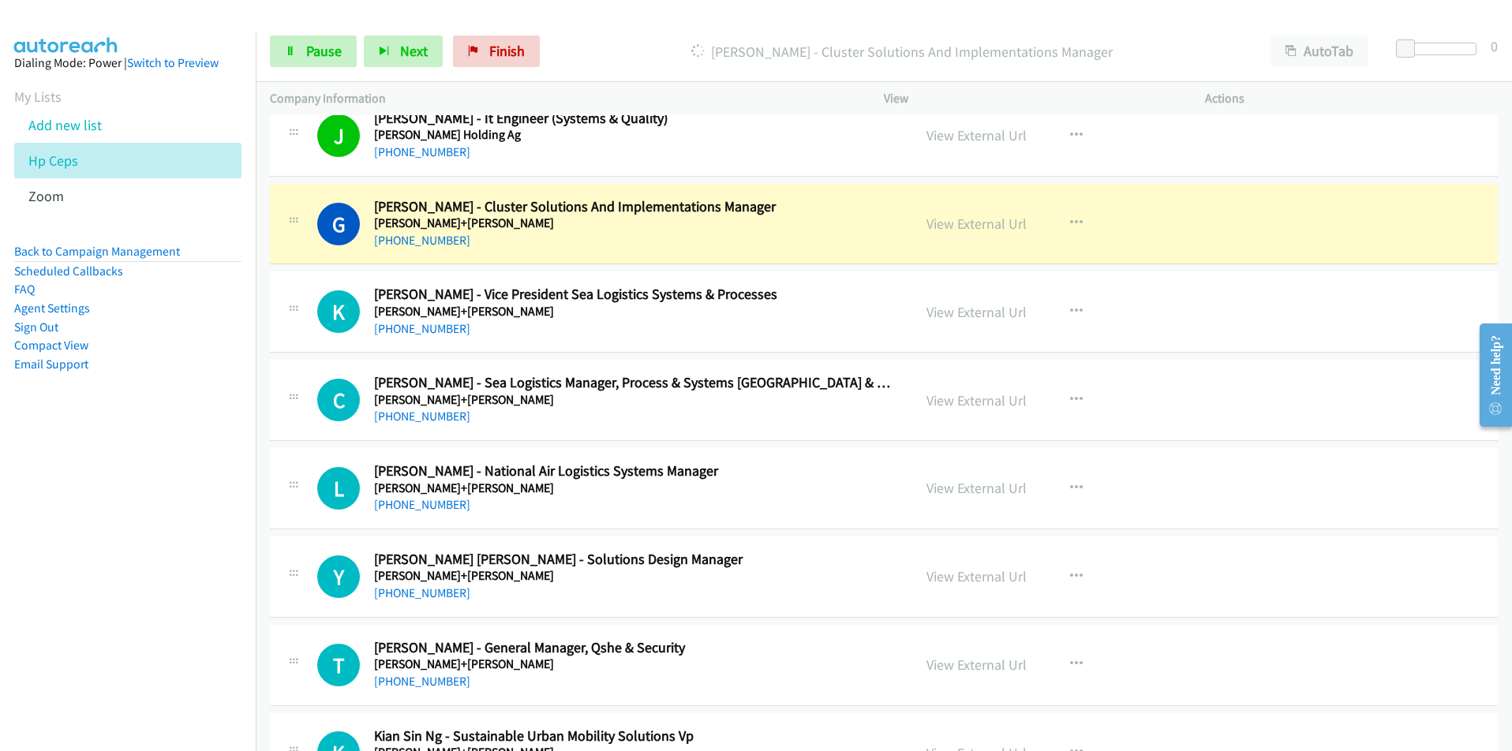
click at [137, 535] on nav "Dialing Mode: Power | Switch to Preview My Lists Add new list Hp Ceps Zoom Back…" at bounding box center [128, 407] width 257 height 751
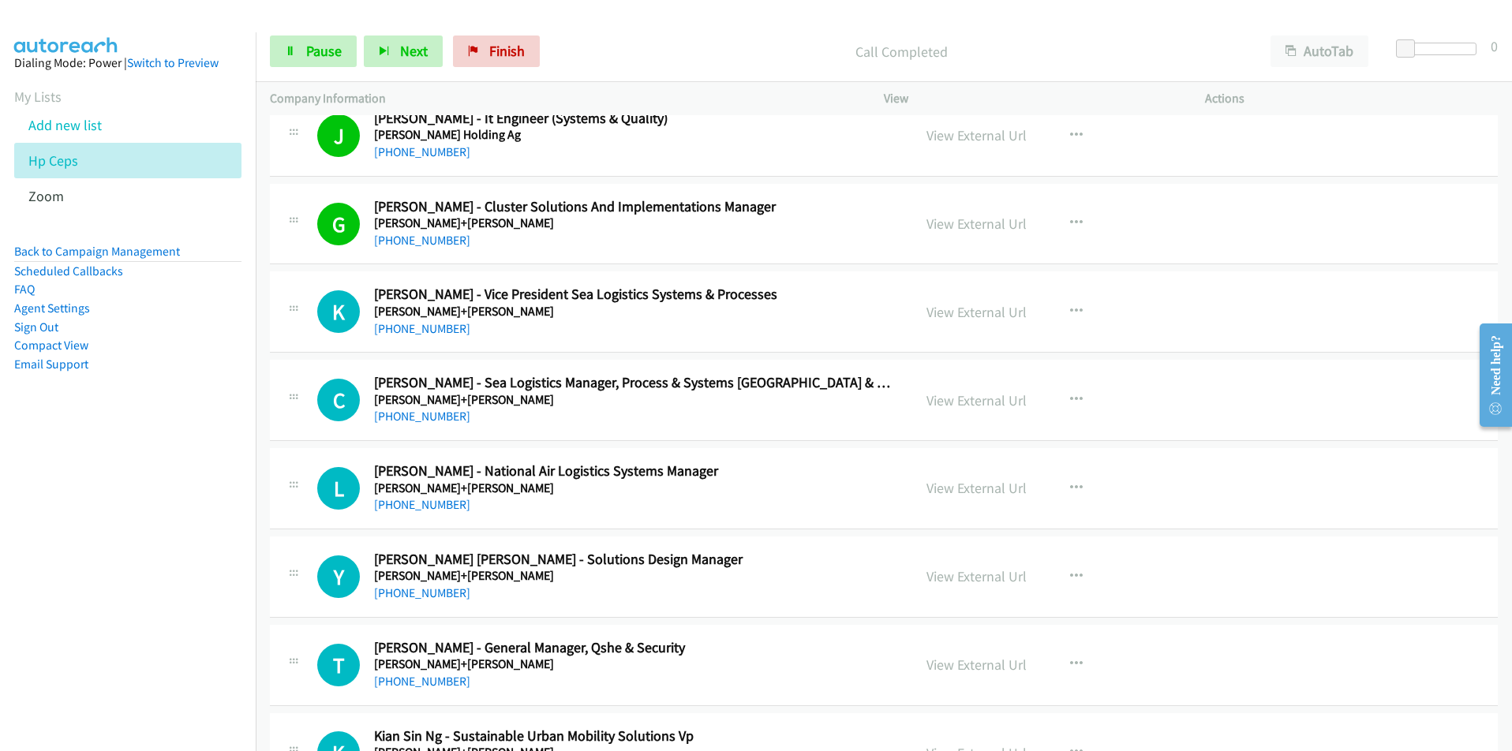
drag, startPoint x: 163, startPoint y: 548, endPoint x: 242, endPoint y: 500, distance: 92.0
click at [163, 548] on nav "Dialing Mode: Power | Switch to Preview My Lists Add new list Hp Ceps Zoom Back…" at bounding box center [128, 407] width 257 height 751
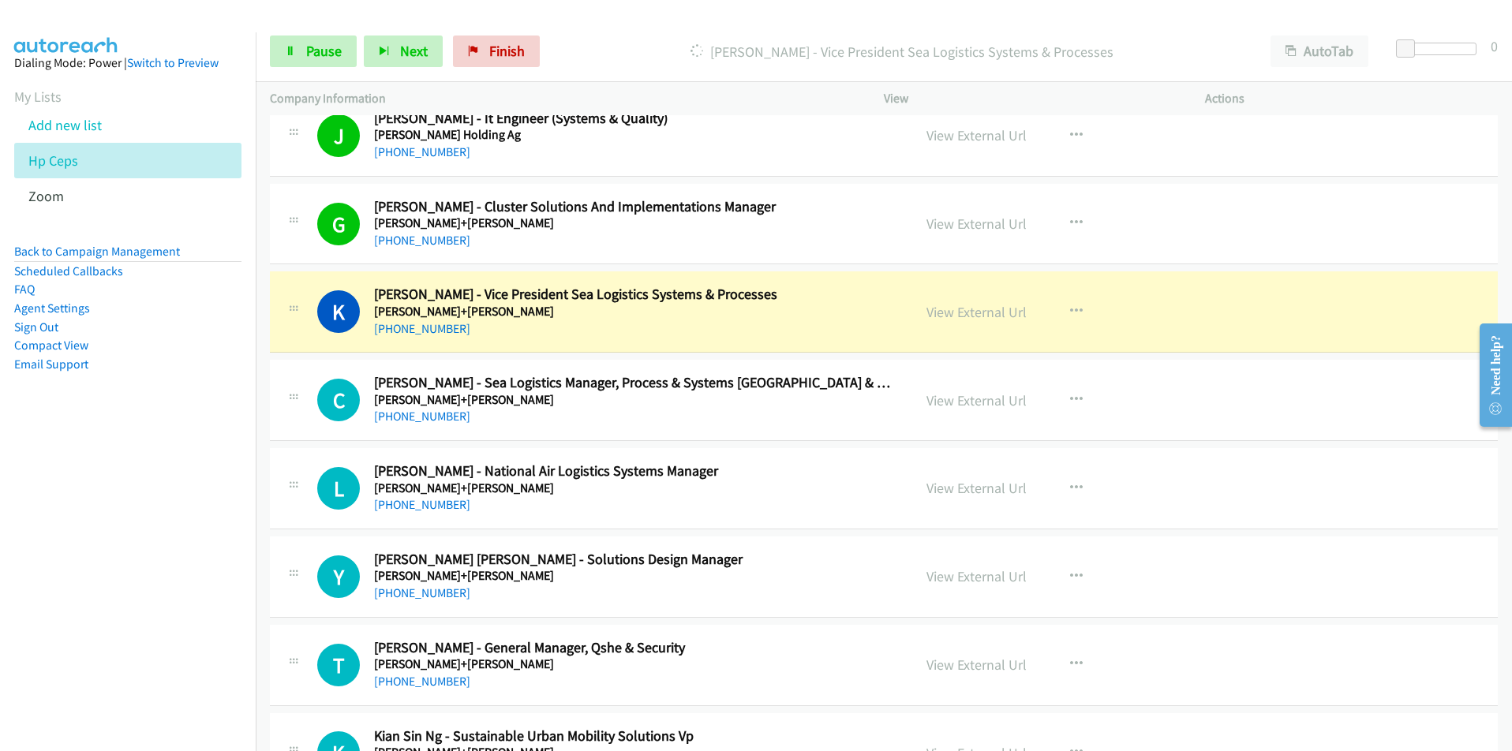
click at [159, 573] on nav "Dialing Mode: Power | Switch to Preview My Lists Add new list Hp Ceps Zoom Back…" at bounding box center [128, 407] width 257 height 751
click at [151, 526] on nav "Dialing Mode: Power | Switch to Preview My Lists Add new list Hp Ceps Zoom Back…" at bounding box center [128, 407] width 257 height 751
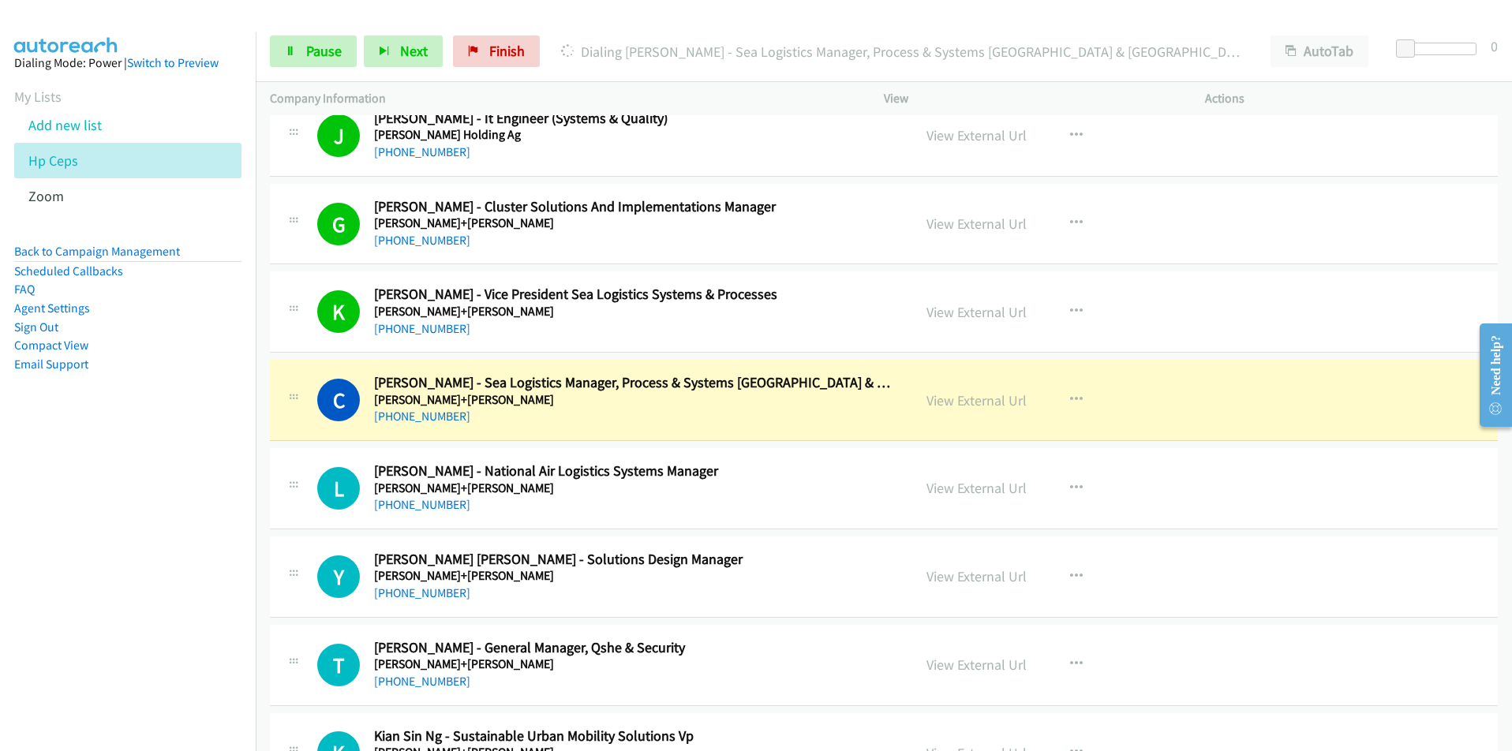
click at [133, 548] on nav "Dialing Mode: Power | Switch to Preview My Lists Add new list Hp Ceps Zoom Back…" at bounding box center [128, 407] width 257 height 751
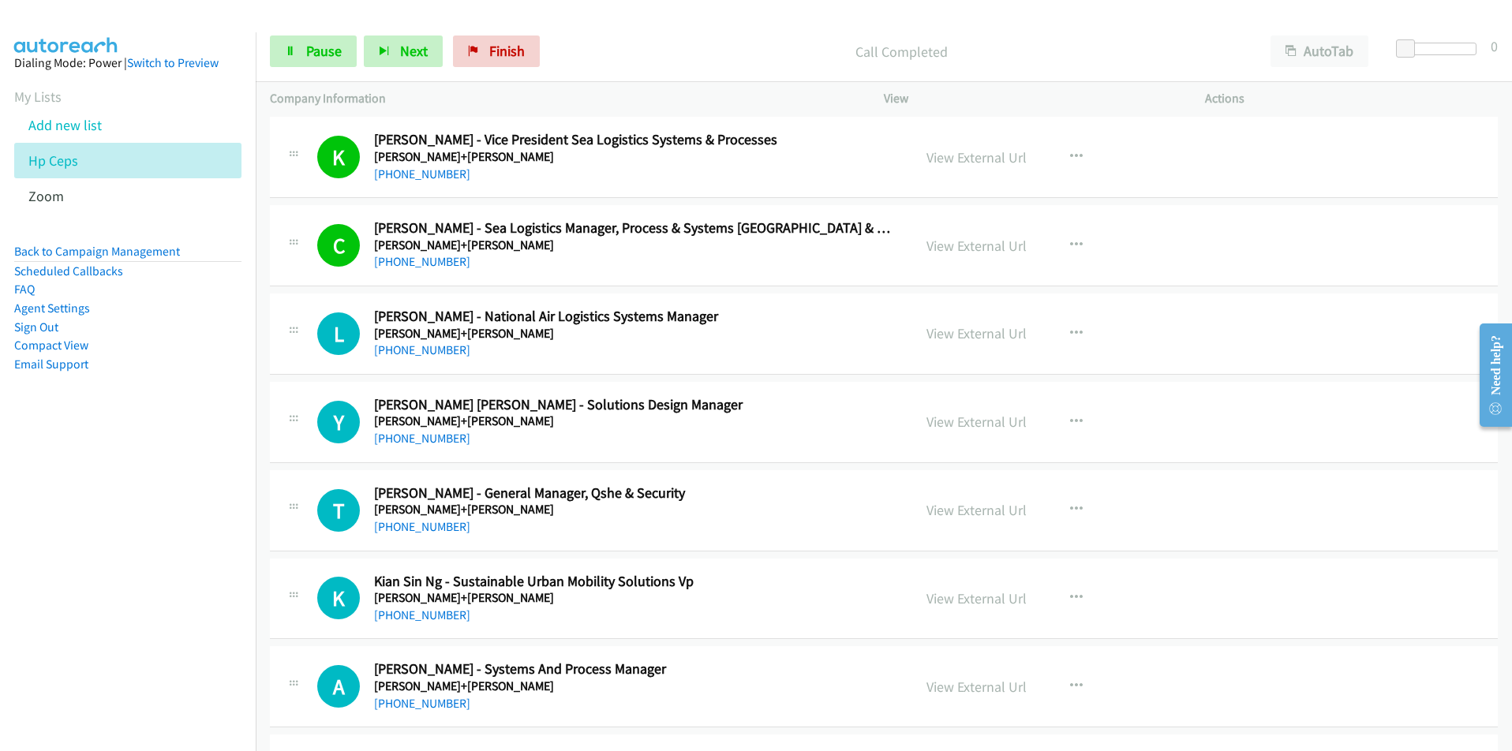
scroll to position [1026, 0]
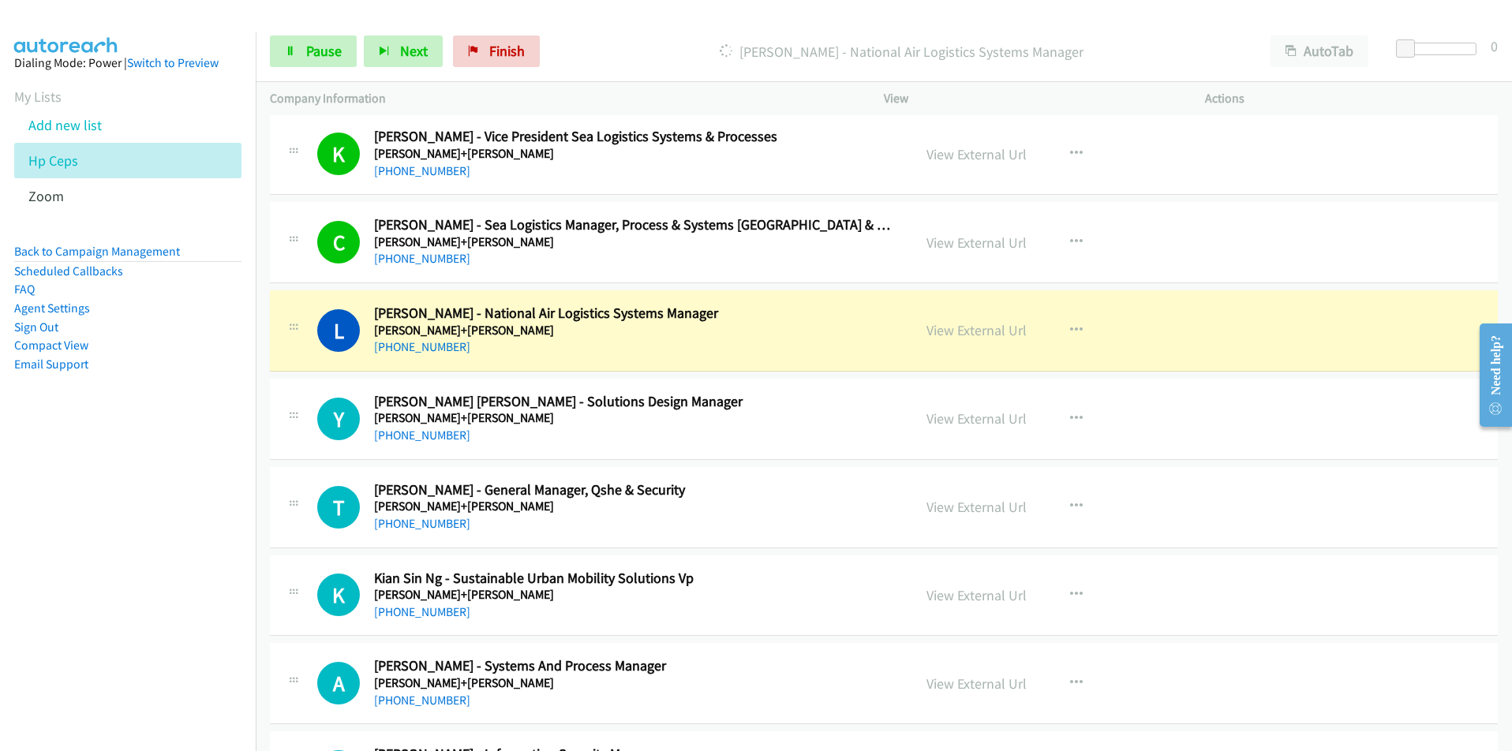
click at [225, 533] on nav "Dialing Mode: Power | Switch to Preview My Lists Add new list Hp Ceps Zoom Back…" at bounding box center [128, 407] width 257 height 751
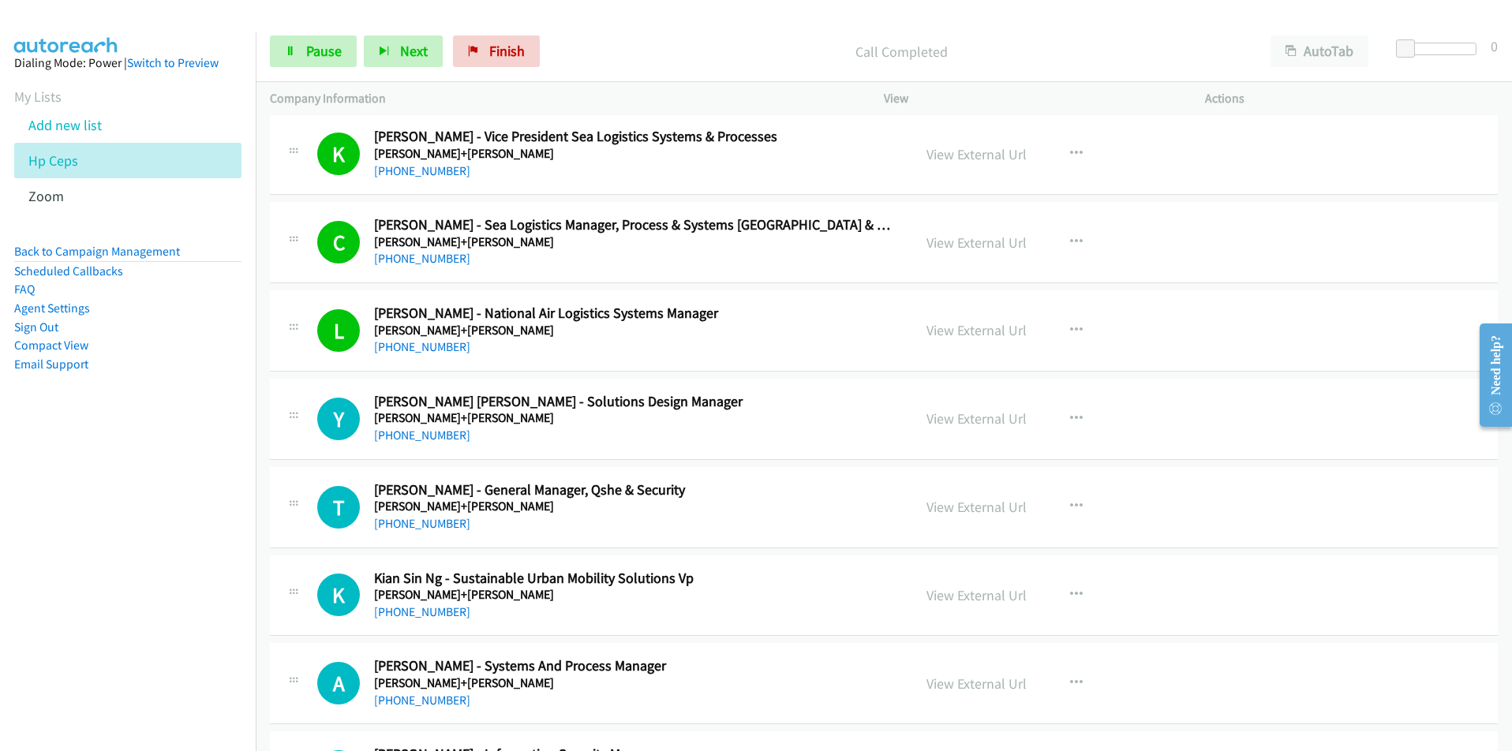
click at [13, 547] on nav "Dialing Mode: Power | Switch to Preview My Lists Add new list Hp Ceps Zoom Back…" at bounding box center [128, 407] width 257 height 751
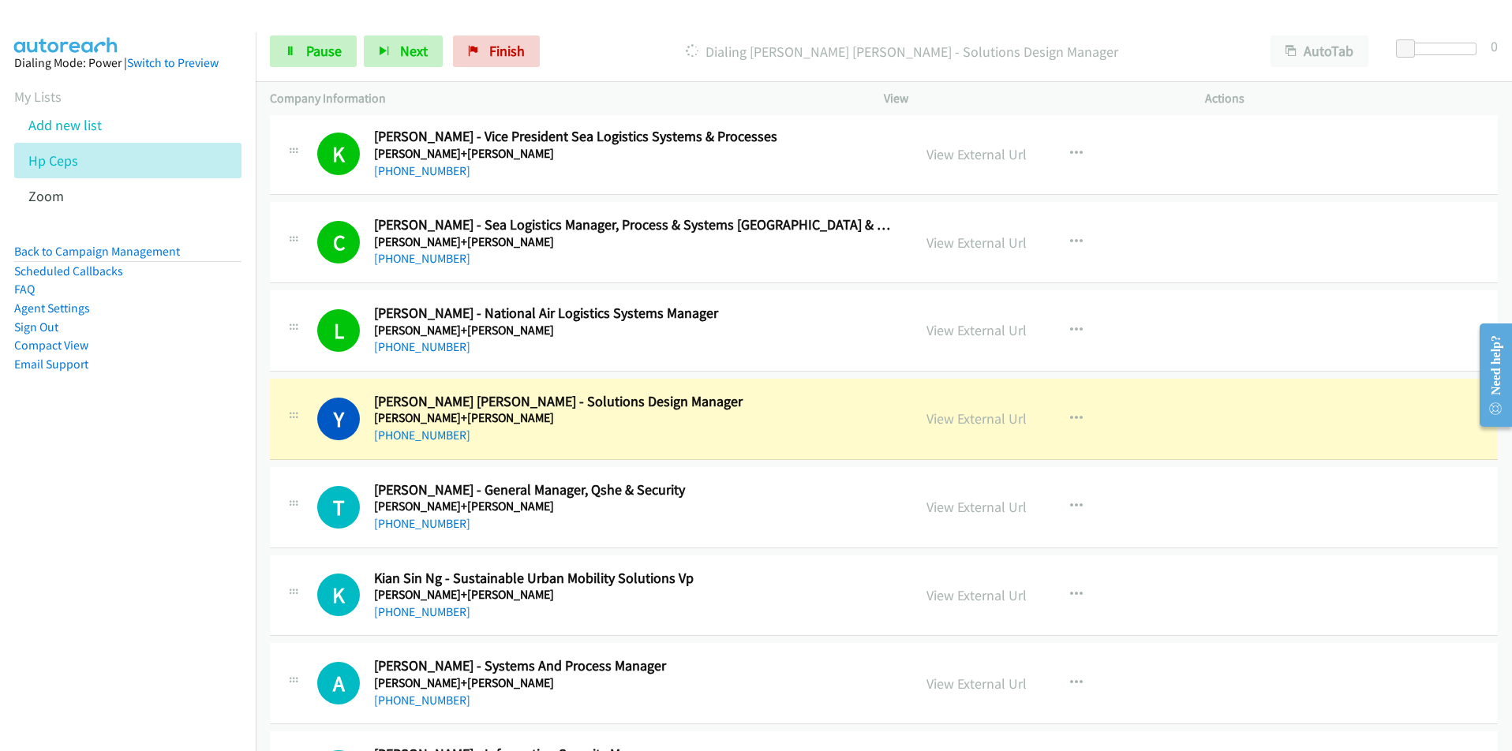
click at [163, 590] on nav "Dialing Mode: Power | Switch to Preview My Lists Add new list Hp Ceps Zoom Back…" at bounding box center [128, 407] width 257 height 751
drag, startPoint x: 163, startPoint y: 614, endPoint x: 183, endPoint y: 606, distance: 21.3
click at [163, 614] on nav "Dialing Mode: Power | Switch to Preview My Lists Add new list Hp Ceps Zoom Back…" at bounding box center [128, 407] width 257 height 751
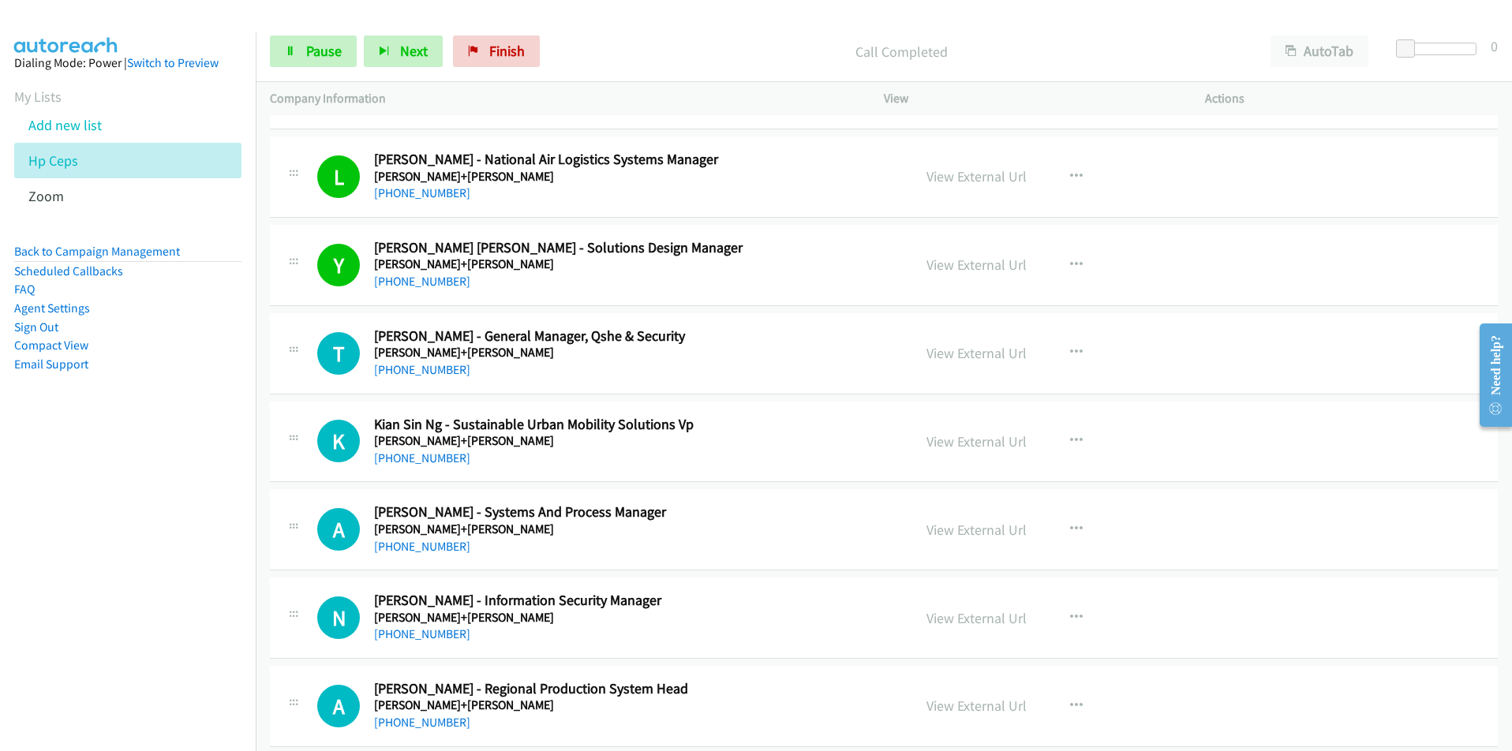
scroll to position [1184, 0]
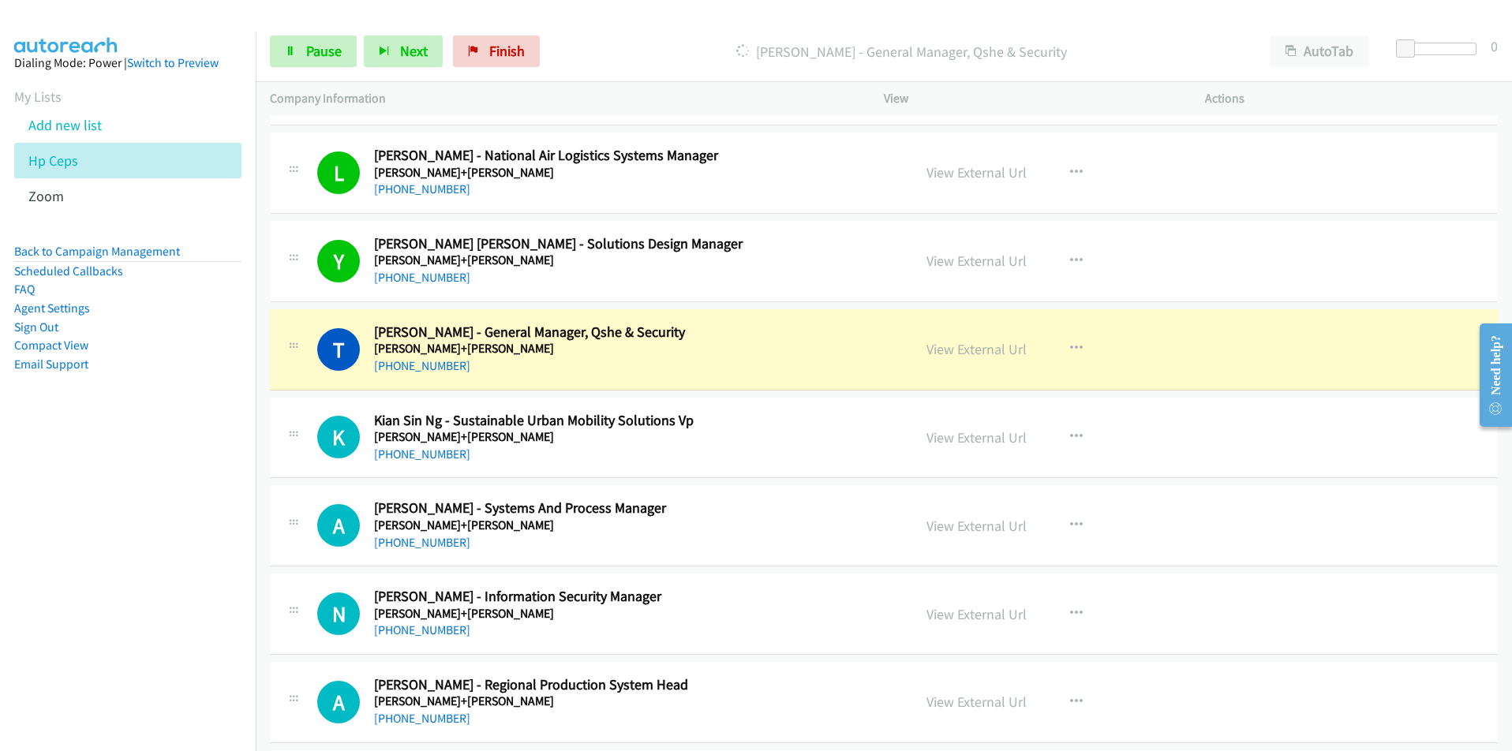
click at [118, 511] on nav "Dialing Mode: Power | Switch to Preview My Lists Add new list Hp Ceps Zoom Back…" at bounding box center [128, 407] width 257 height 751
drag, startPoint x: 196, startPoint y: 480, endPoint x: 270, endPoint y: 456, distance: 77.9
click at [196, 480] on nav "Dialing Mode: Power | Switch to Preview My Lists Add new list Hp Ceps Zoom Back…" at bounding box center [128, 407] width 257 height 751
click at [967, 350] on link "View External Url" at bounding box center [977, 349] width 100 height 18
click at [316, 45] on span "Pause" at bounding box center [324, 51] width 36 height 18
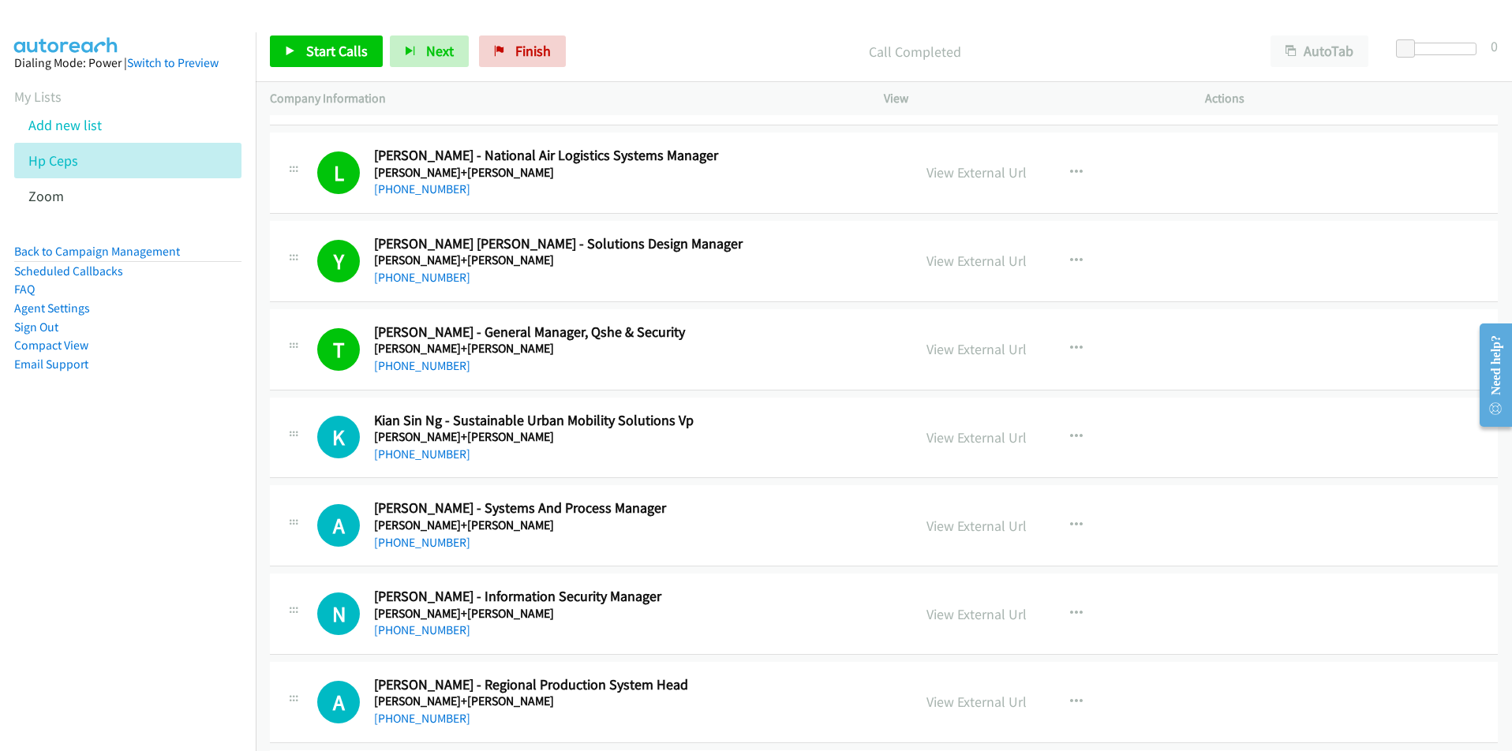
click at [84, 627] on nav "Dialing Mode: Power | Switch to Preview My Lists Add new list Hp Ceps Zoom Back…" at bounding box center [128, 407] width 257 height 751
click at [328, 49] on span "Start Calls" at bounding box center [337, 51] width 62 height 18
drag, startPoint x: 211, startPoint y: 589, endPoint x: 264, endPoint y: 579, distance: 54.5
click at [211, 589] on nav "Dialing Mode: Power | Switch to Preview My Lists Add new list Hp Ceps Zoom Back…" at bounding box center [128, 407] width 257 height 751
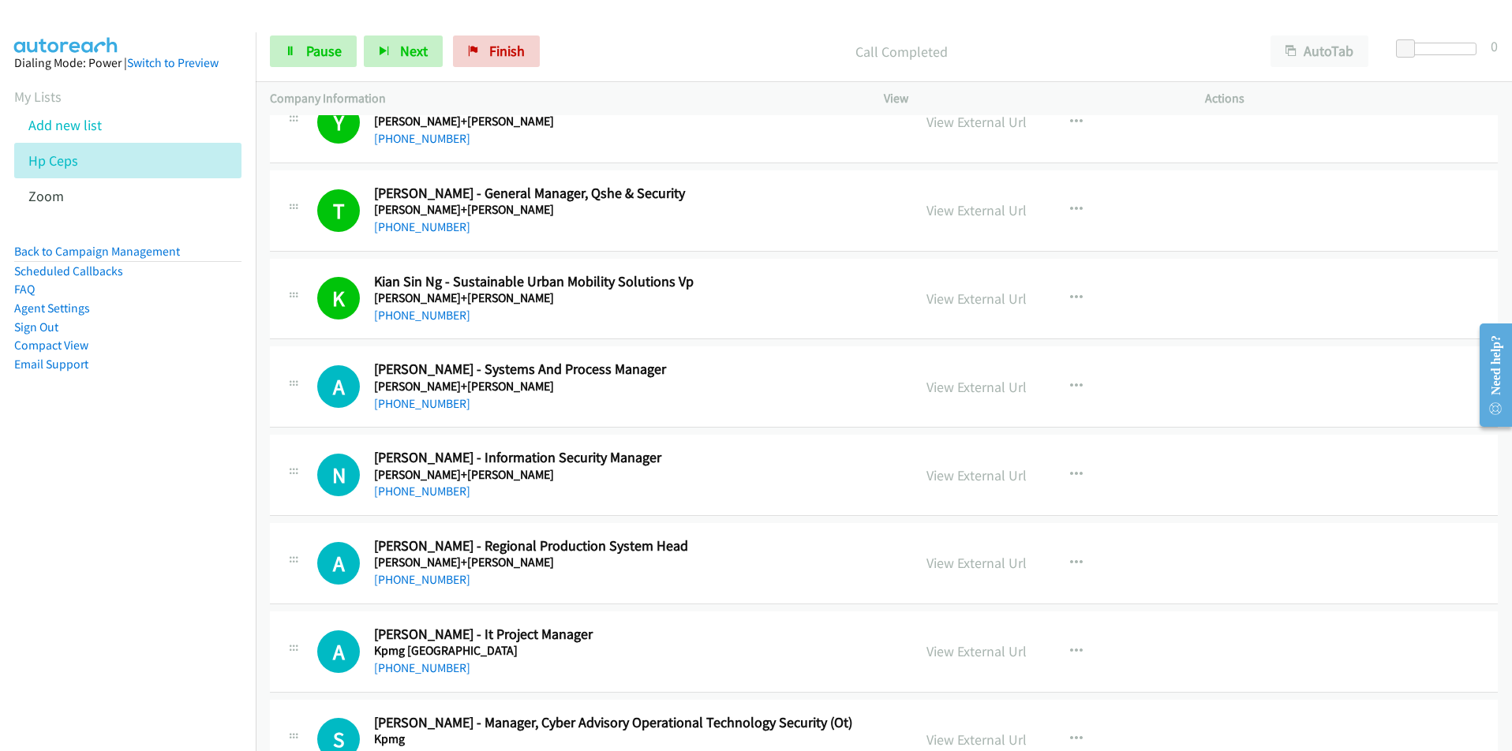
scroll to position [1342, 0]
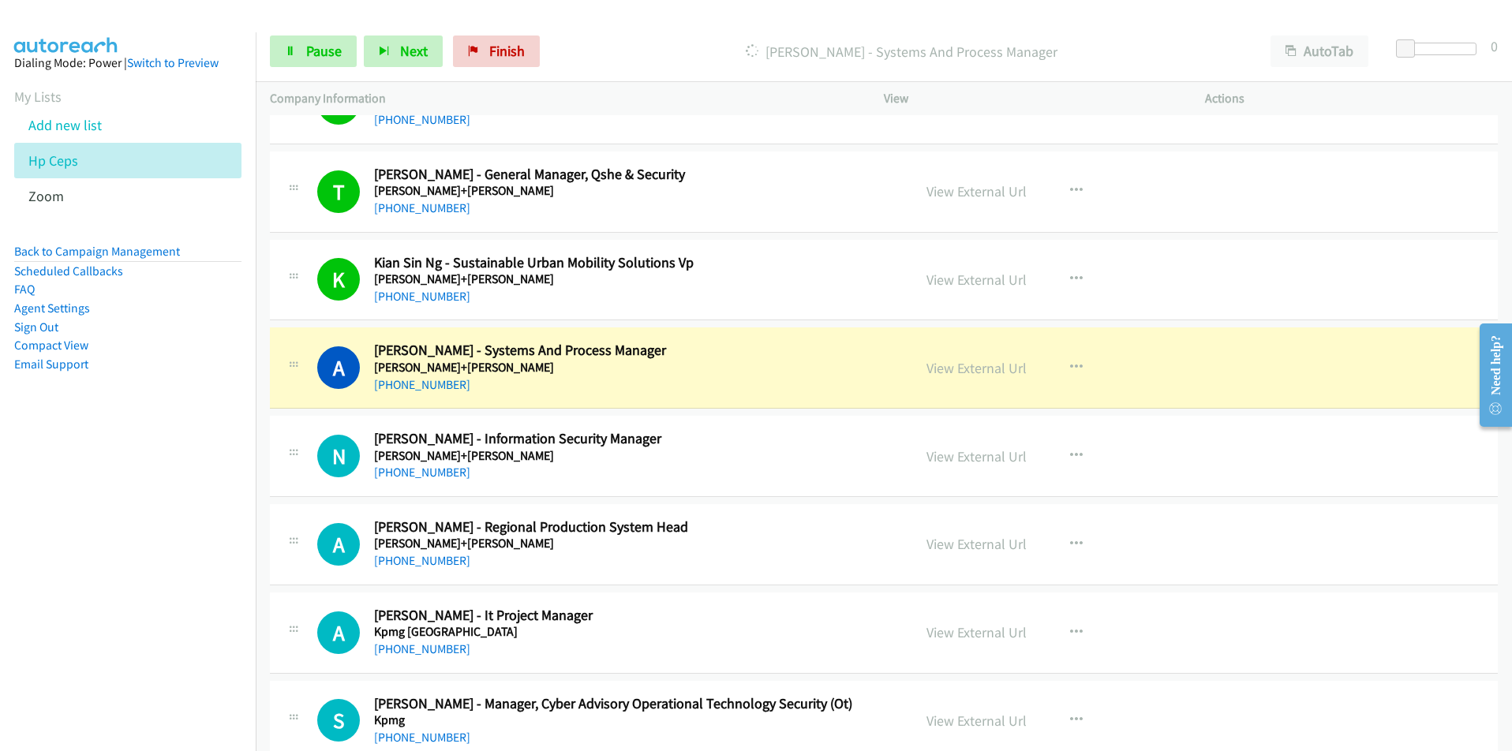
click at [182, 555] on nav "Dialing Mode: Power | Switch to Preview My Lists Add new list Hp Ceps Zoom Back…" at bounding box center [128, 407] width 257 height 751
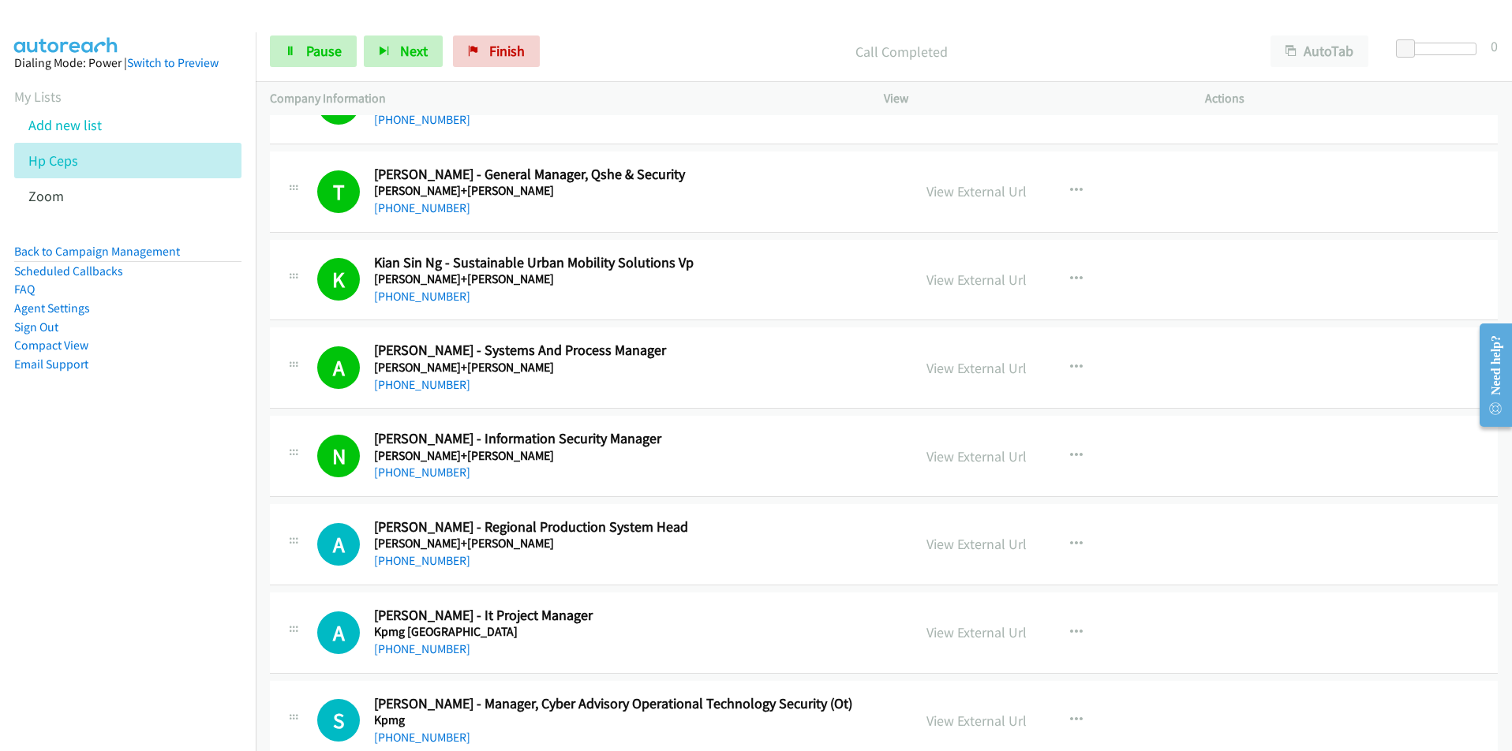
click at [150, 534] on nav "Dialing Mode: Power | Switch to Preview My Lists Add new list Hp Ceps Zoom Back…" at bounding box center [128, 407] width 257 height 751
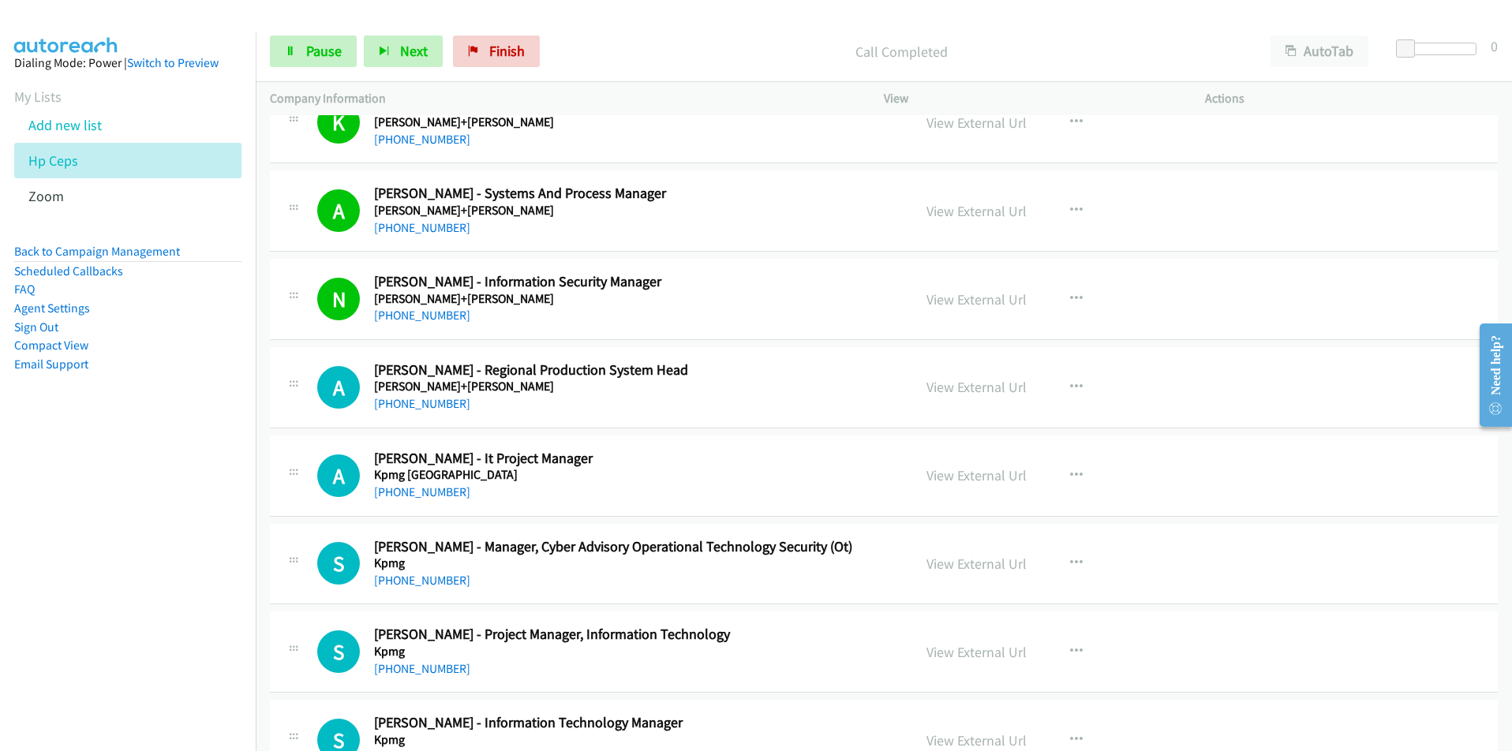
scroll to position [1578, 0]
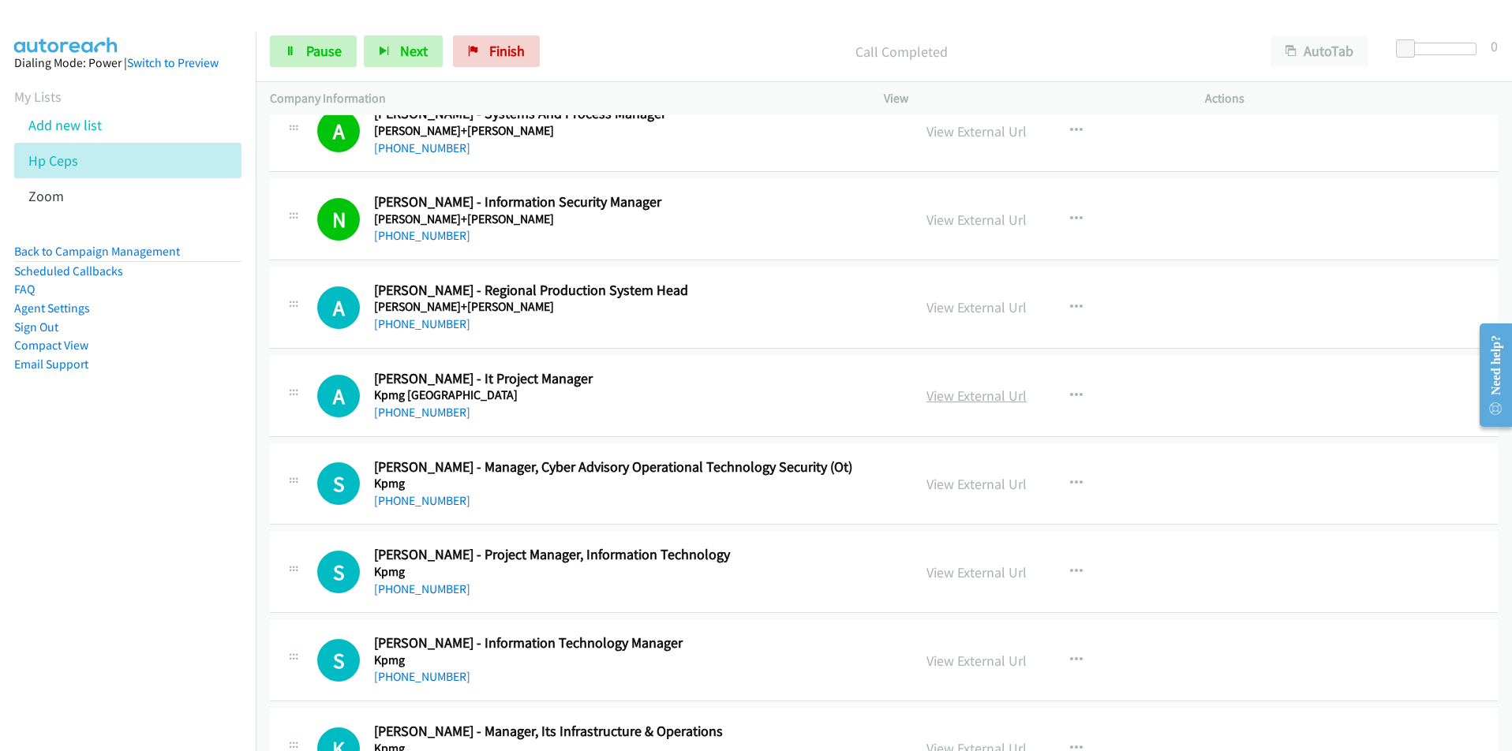
click at [972, 403] on link "View External Url" at bounding box center [977, 396] width 100 height 18
drag, startPoint x: 196, startPoint y: 559, endPoint x: 227, endPoint y: 554, distance: 31.1
click at [196, 559] on nav "Dialing Mode: Power | Switch to Preview My Lists Add new list Hp Ceps Zoom Back…" at bounding box center [128, 407] width 257 height 751
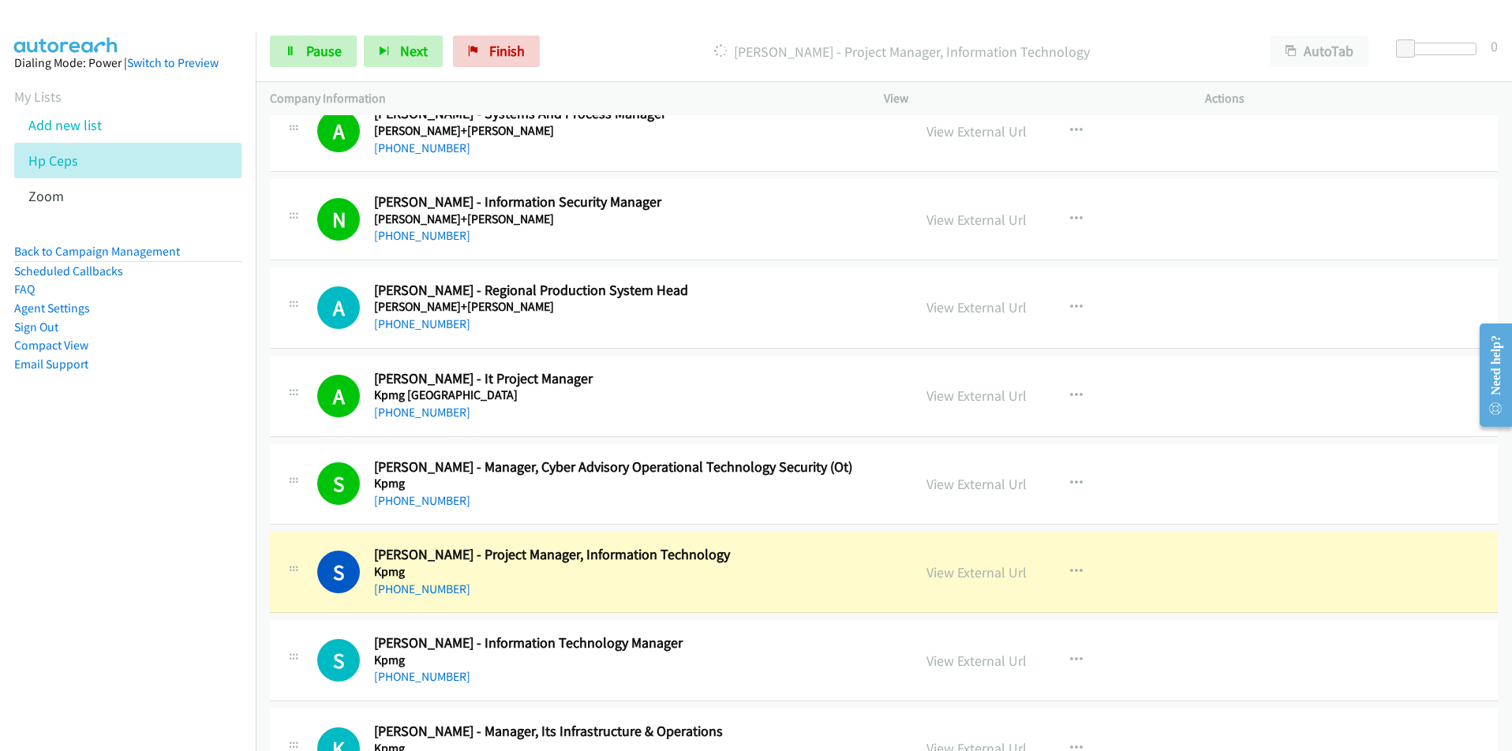
click at [126, 578] on nav "Dialing Mode: Power | Switch to Preview My Lists Add new list Hp Ceps Zoom Back…" at bounding box center [128, 407] width 257 height 751
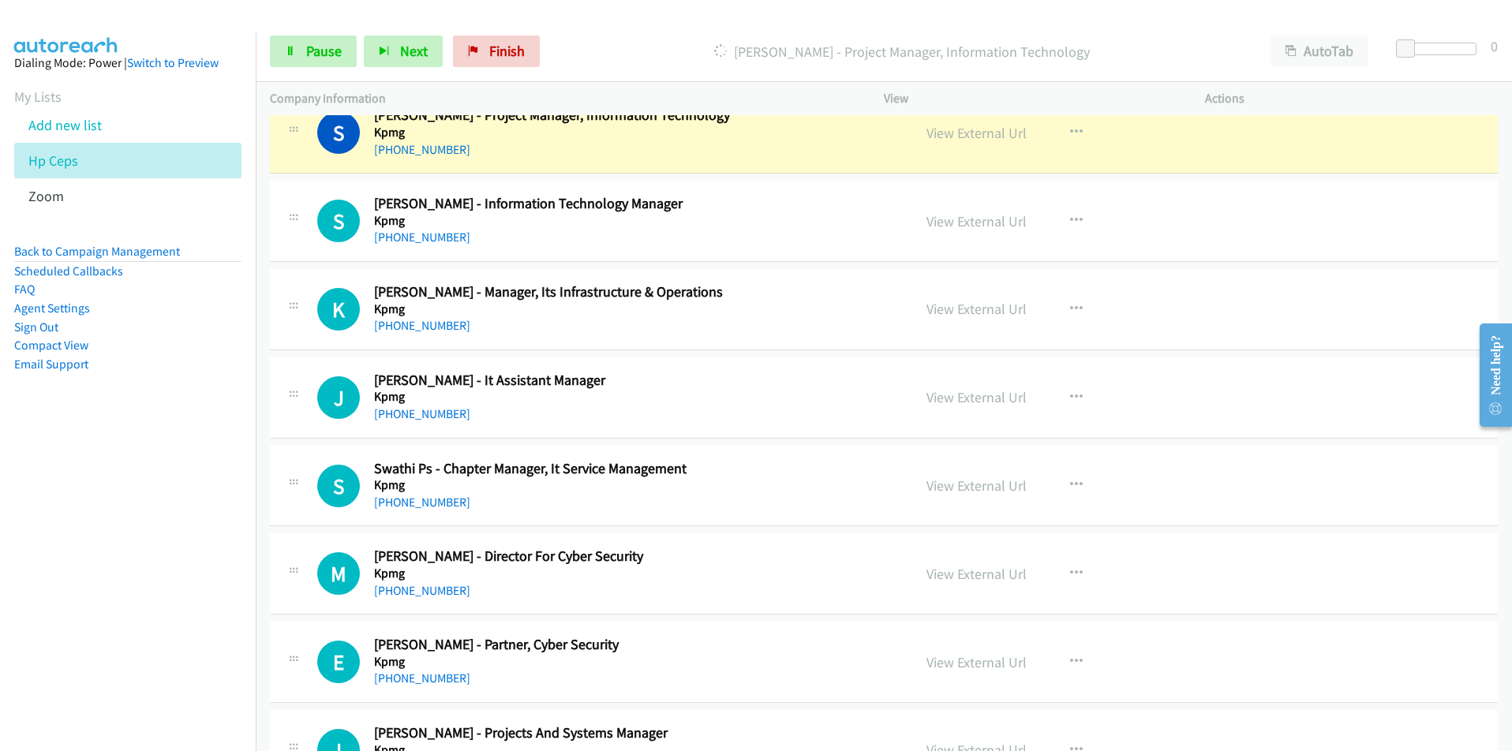
scroll to position [1973, 0]
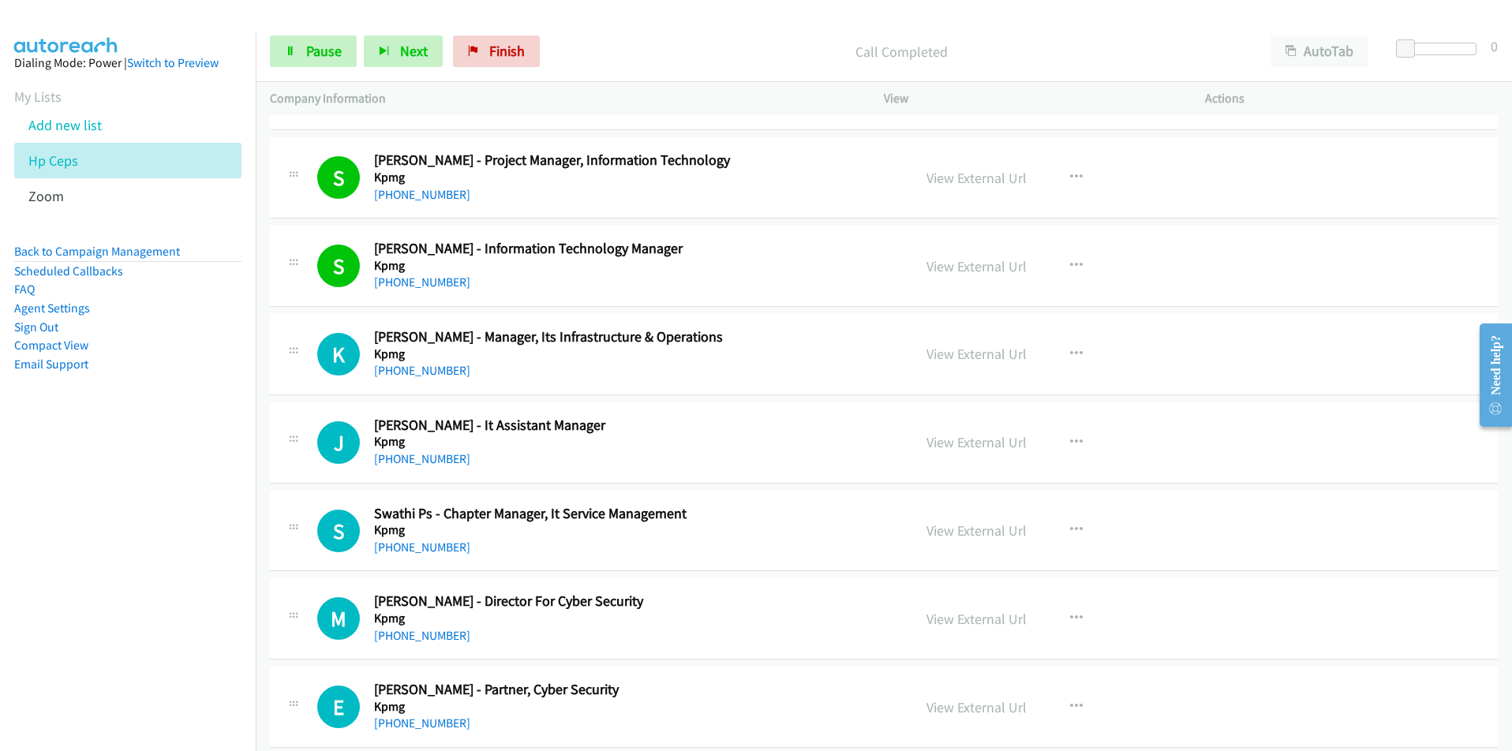
drag, startPoint x: 123, startPoint y: 506, endPoint x: 152, endPoint y: 492, distance: 32.1
click at [123, 506] on nav "Dialing Mode: Power | Switch to Preview My Lists Add new list Hp Ceps Zoom Back…" at bounding box center [128, 407] width 257 height 751
click at [979, 360] on link "View External Url" at bounding box center [977, 354] width 100 height 18
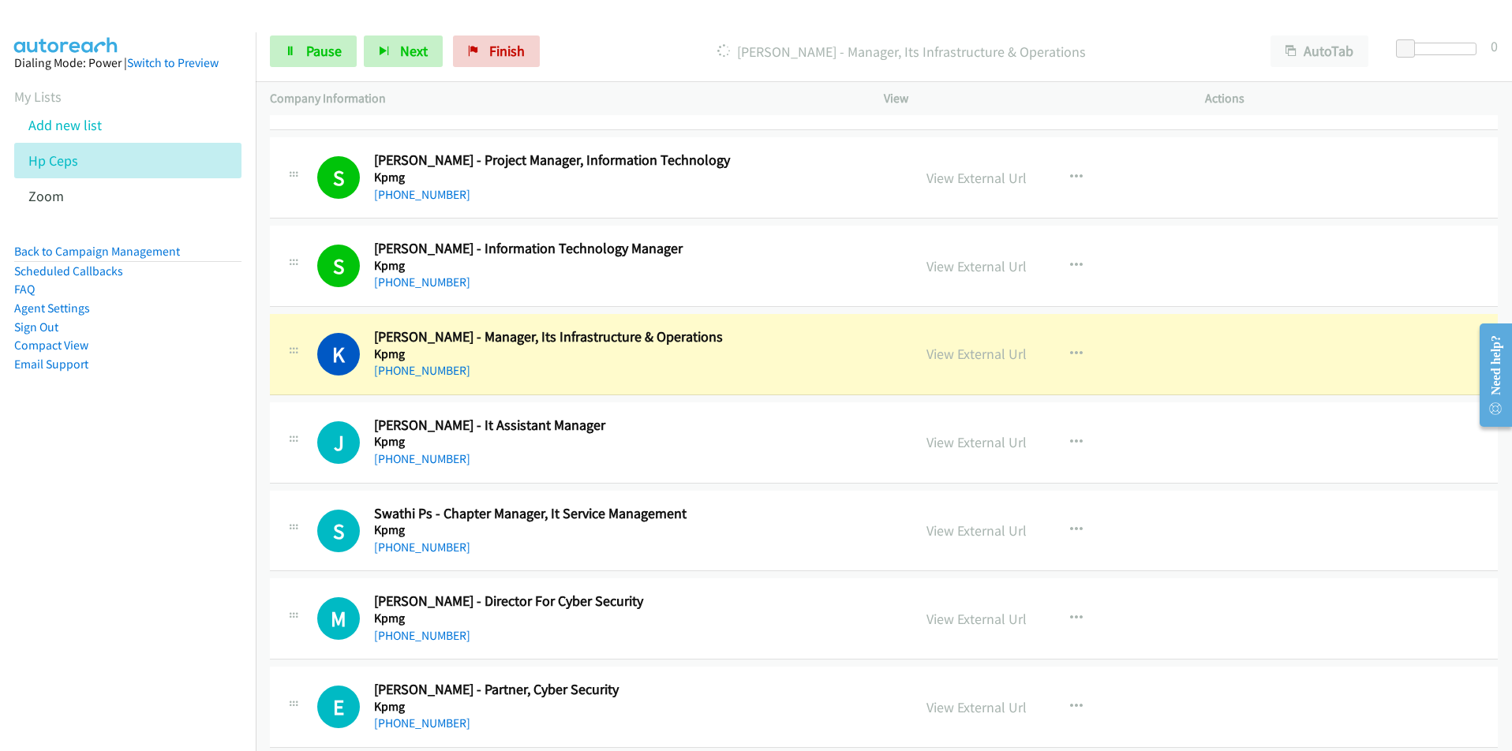
drag, startPoint x: 152, startPoint y: 574, endPoint x: 336, endPoint y: 502, distance: 198.2
click at [152, 574] on nav "Dialing Mode: Power | Switch to Preview My Lists Add new list Hp Ceps Zoom Back…" at bounding box center [128, 407] width 257 height 751
click at [988, 360] on link "View External Url" at bounding box center [977, 354] width 100 height 18
click at [312, 53] on span "Pause" at bounding box center [324, 51] width 36 height 18
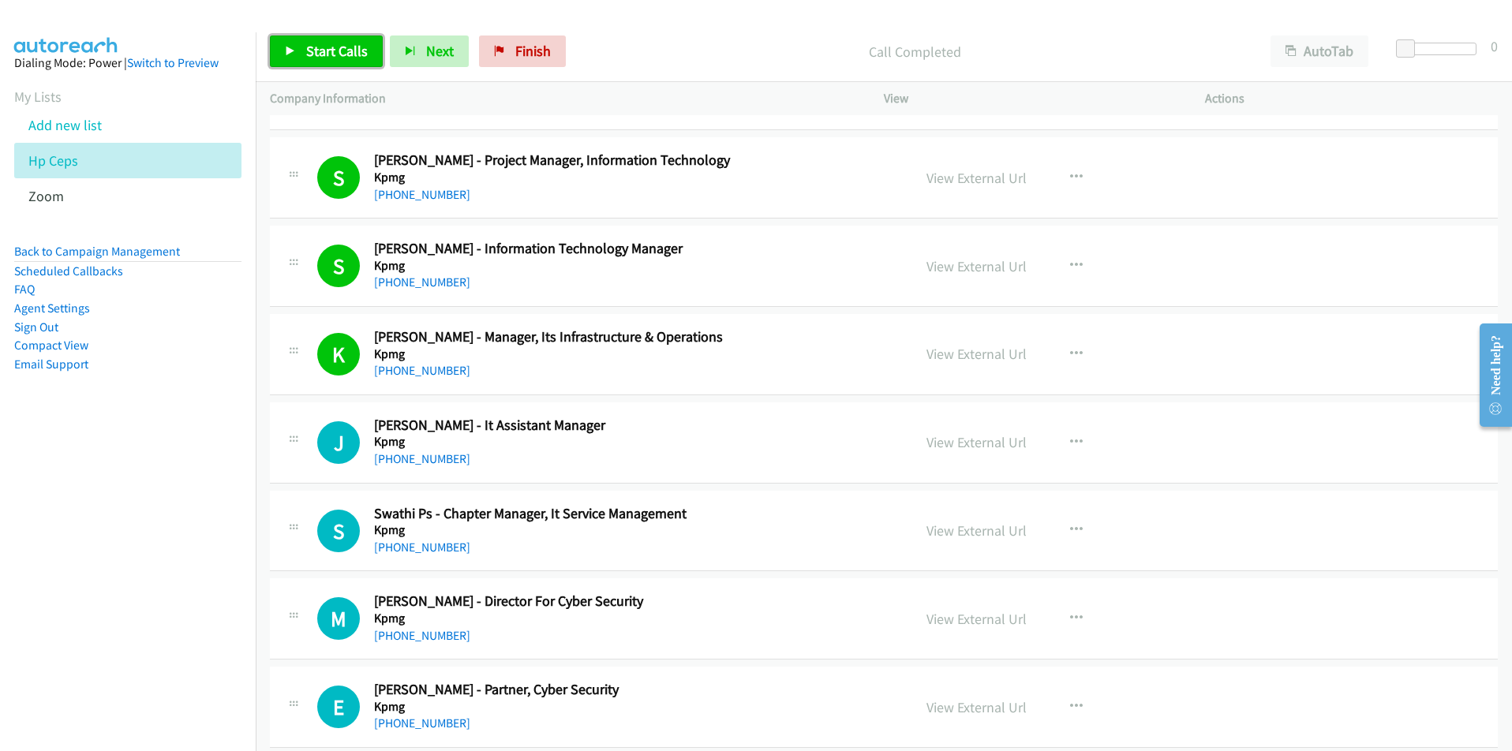
click at [313, 51] on span "Start Calls" at bounding box center [337, 51] width 62 height 18
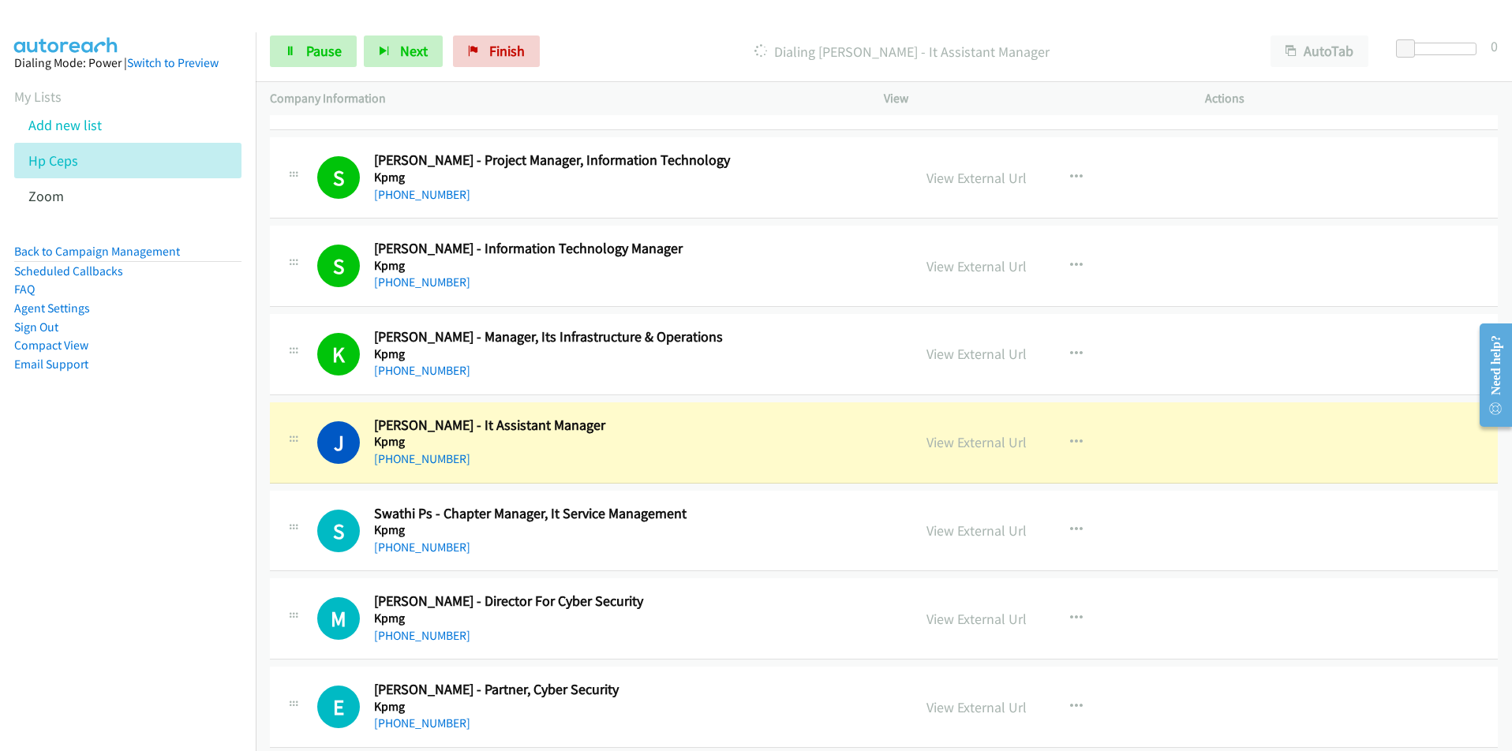
drag, startPoint x: 142, startPoint y: 506, endPoint x: 189, endPoint y: 458, distance: 67.0
click at [142, 506] on nav "Dialing Mode: Power | Switch to Preview My Lists Add new list Hp Ceps Zoom Back…" at bounding box center [128, 407] width 257 height 751
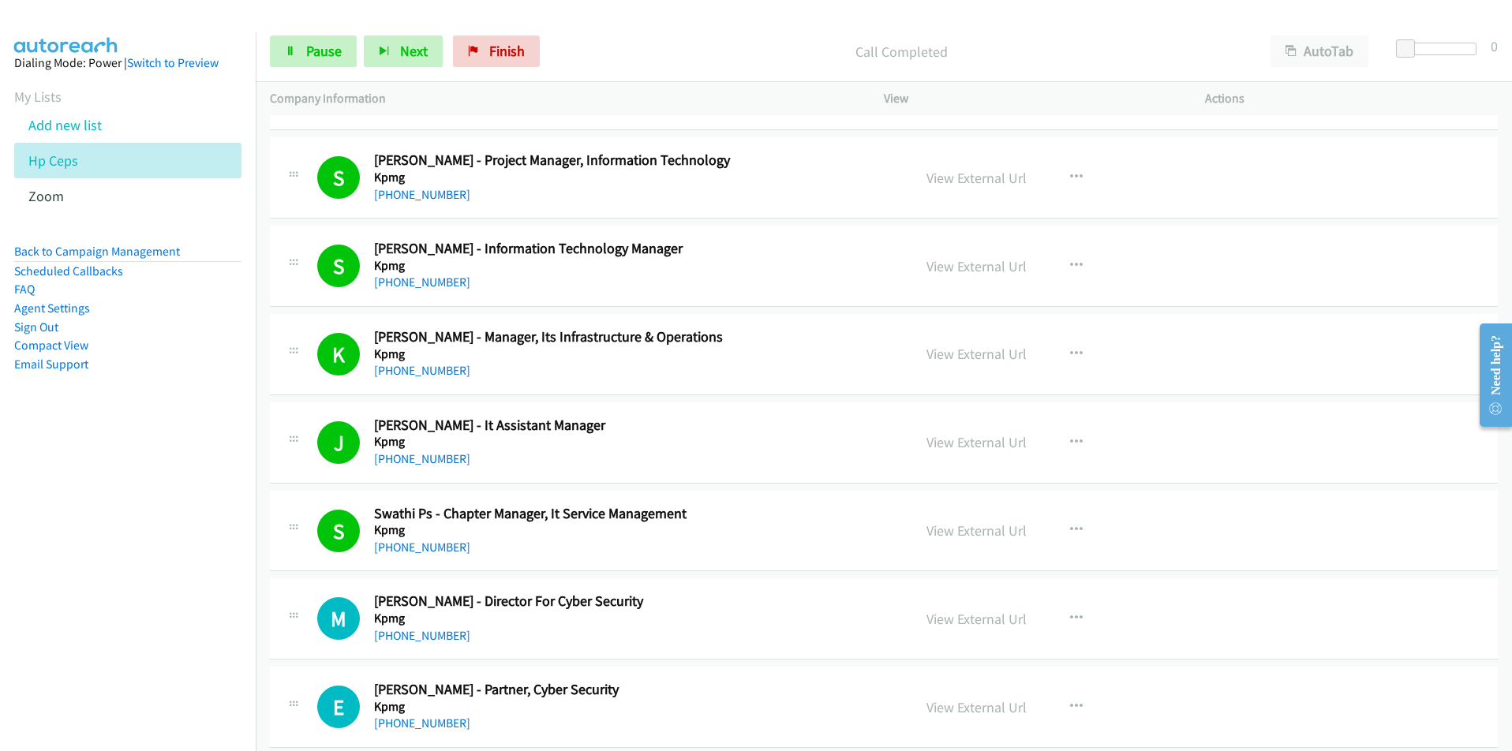
drag, startPoint x: 159, startPoint y: 612, endPoint x: 170, endPoint y: 609, distance: 12.3
click at [159, 612] on nav "Dialing Mode: Power | Switch to Preview My Lists Add new list Hp Ceps Zoom Back…" at bounding box center [128, 407] width 257 height 751
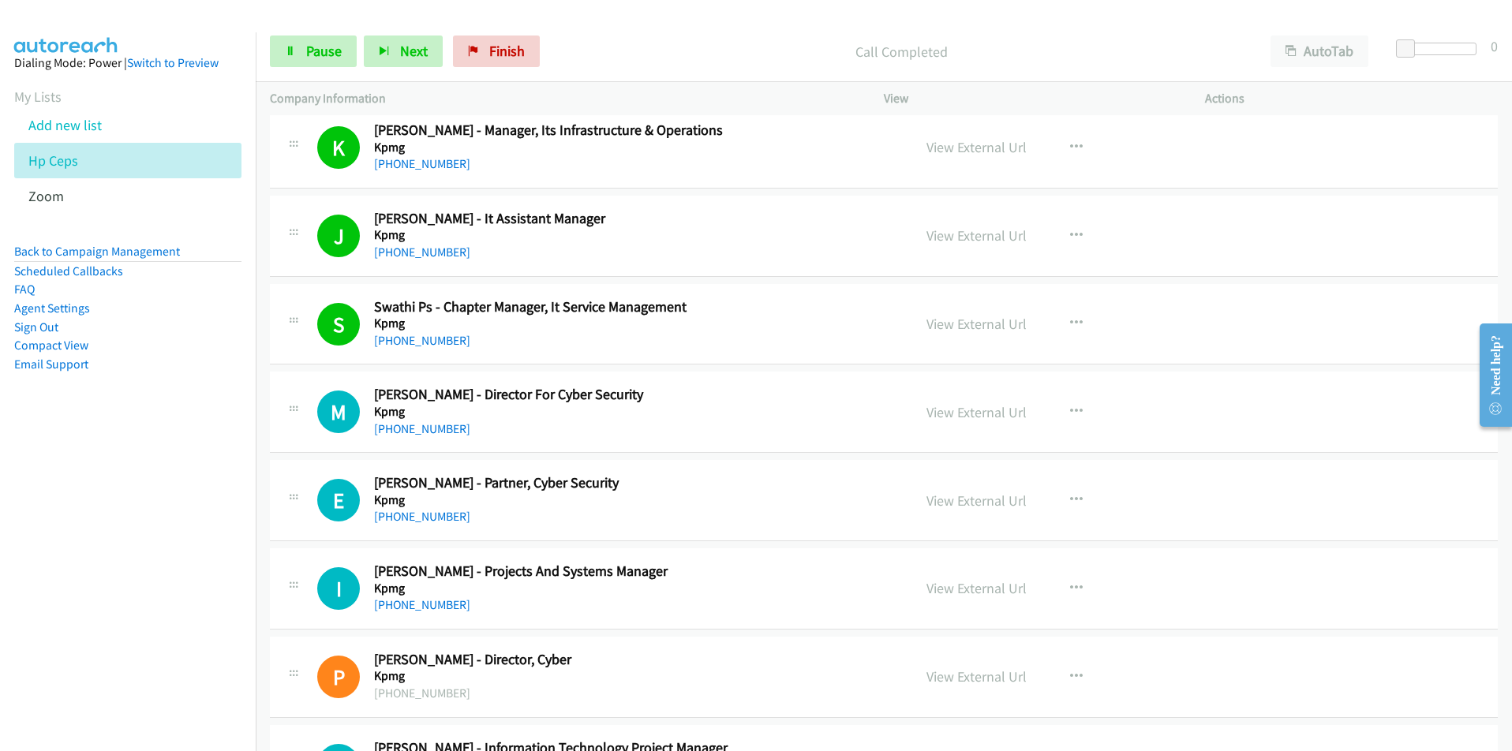
scroll to position [2210, 0]
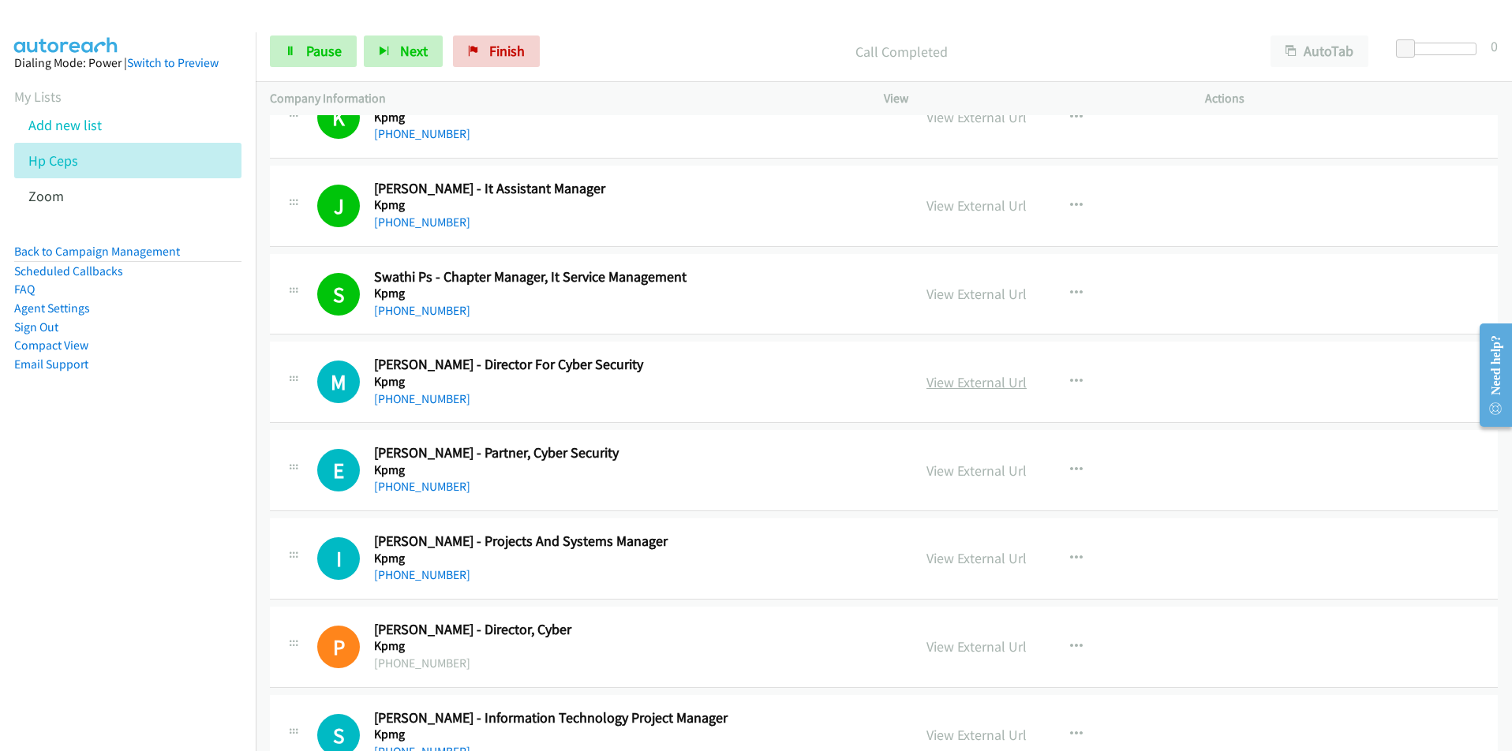
click at [991, 386] on link "View External Url" at bounding box center [977, 382] width 100 height 18
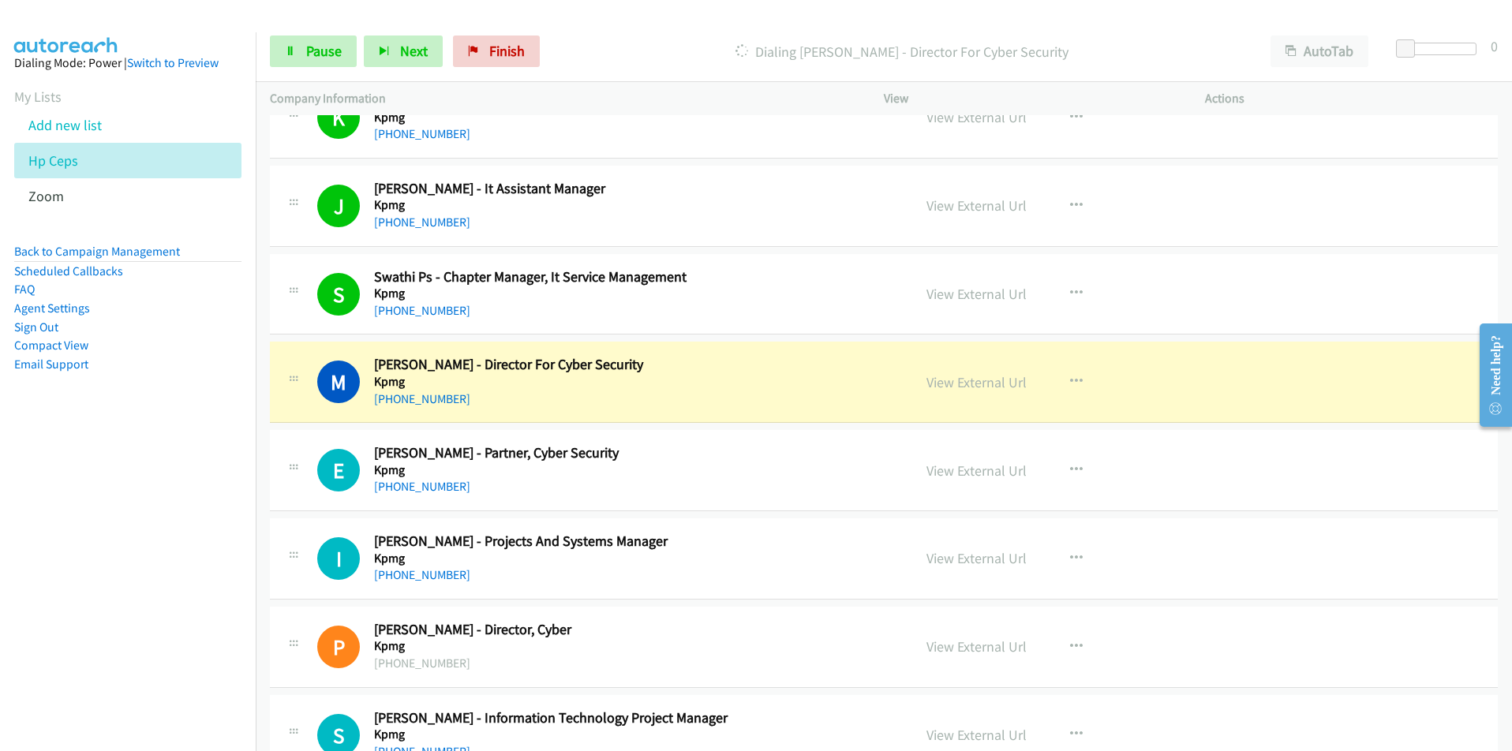
drag, startPoint x: 163, startPoint y: 489, endPoint x: 198, endPoint y: 475, distance: 37.2
click at [163, 489] on nav "Dialing Mode: Power | Switch to Preview My Lists Add new list Hp Ceps Zoom Back…" at bounding box center [128, 407] width 257 height 751
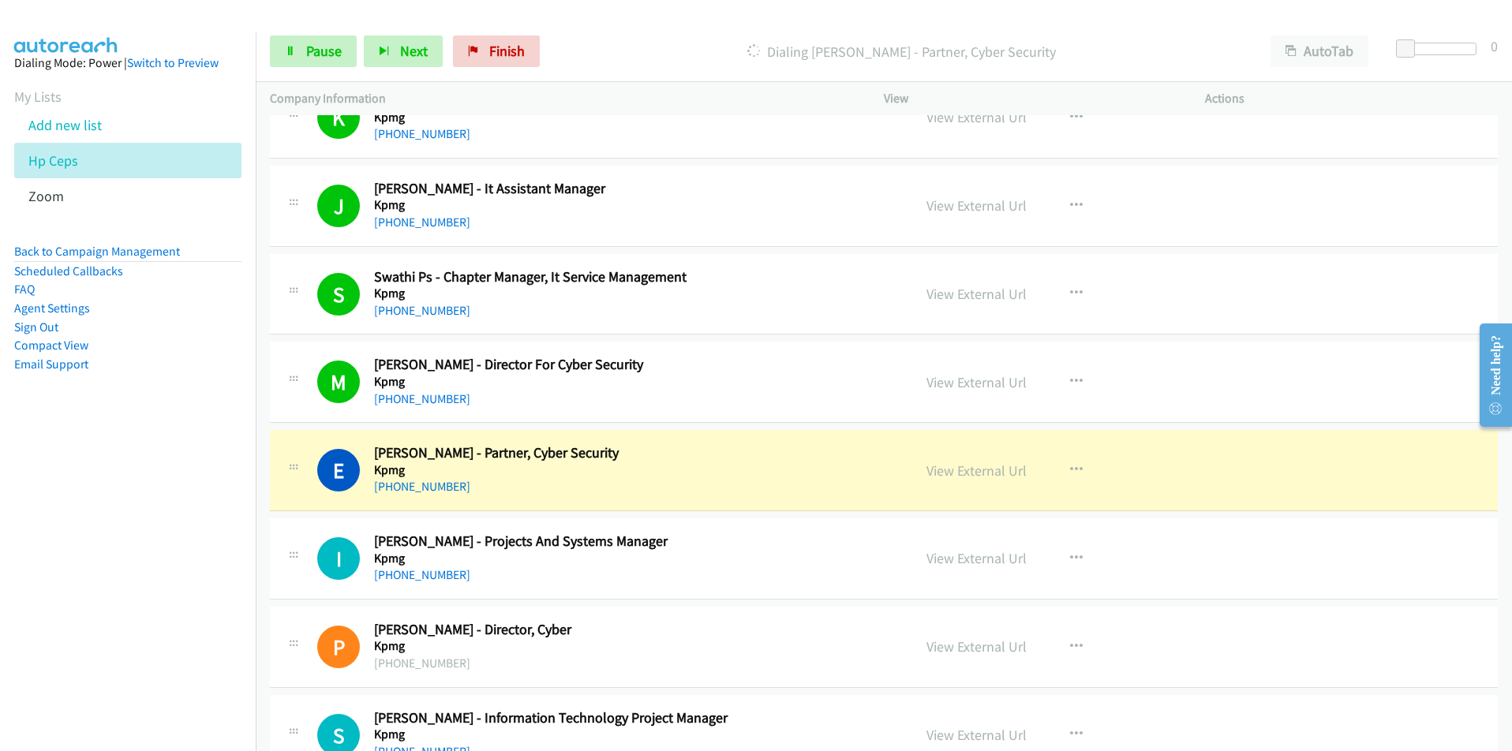
click at [152, 560] on nav "Dialing Mode: Power | Switch to Preview My Lists Add new list Hp Ceps Zoom Back…" at bounding box center [128, 407] width 257 height 751
click at [929, 467] on link "View External Url" at bounding box center [977, 471] width 100 height 18
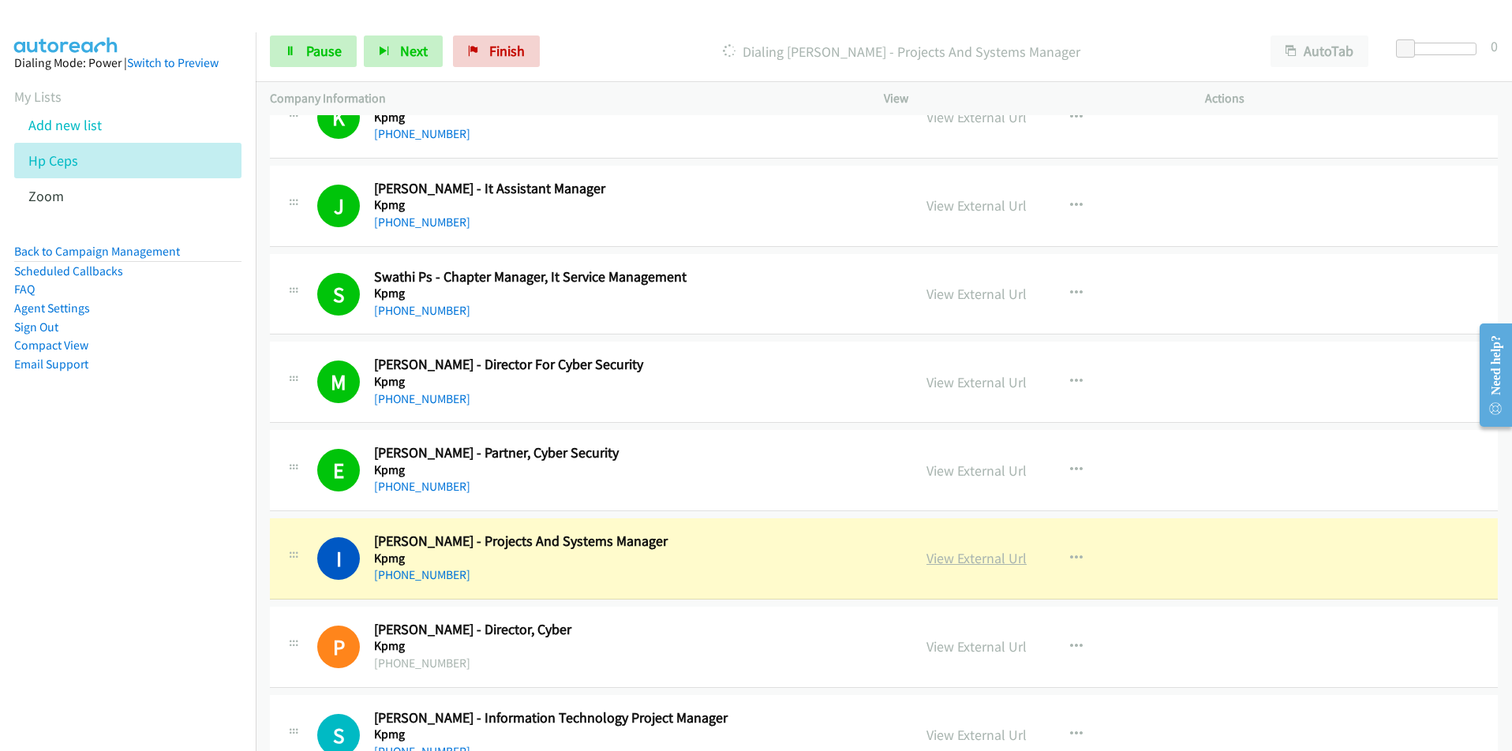
click at [944, 564] on link "View External Url" at bounding box center [977, 558] width 100 height 18
click at [301, 63] on link "Pause" at bounding box center [313, 52] width 87 height 32
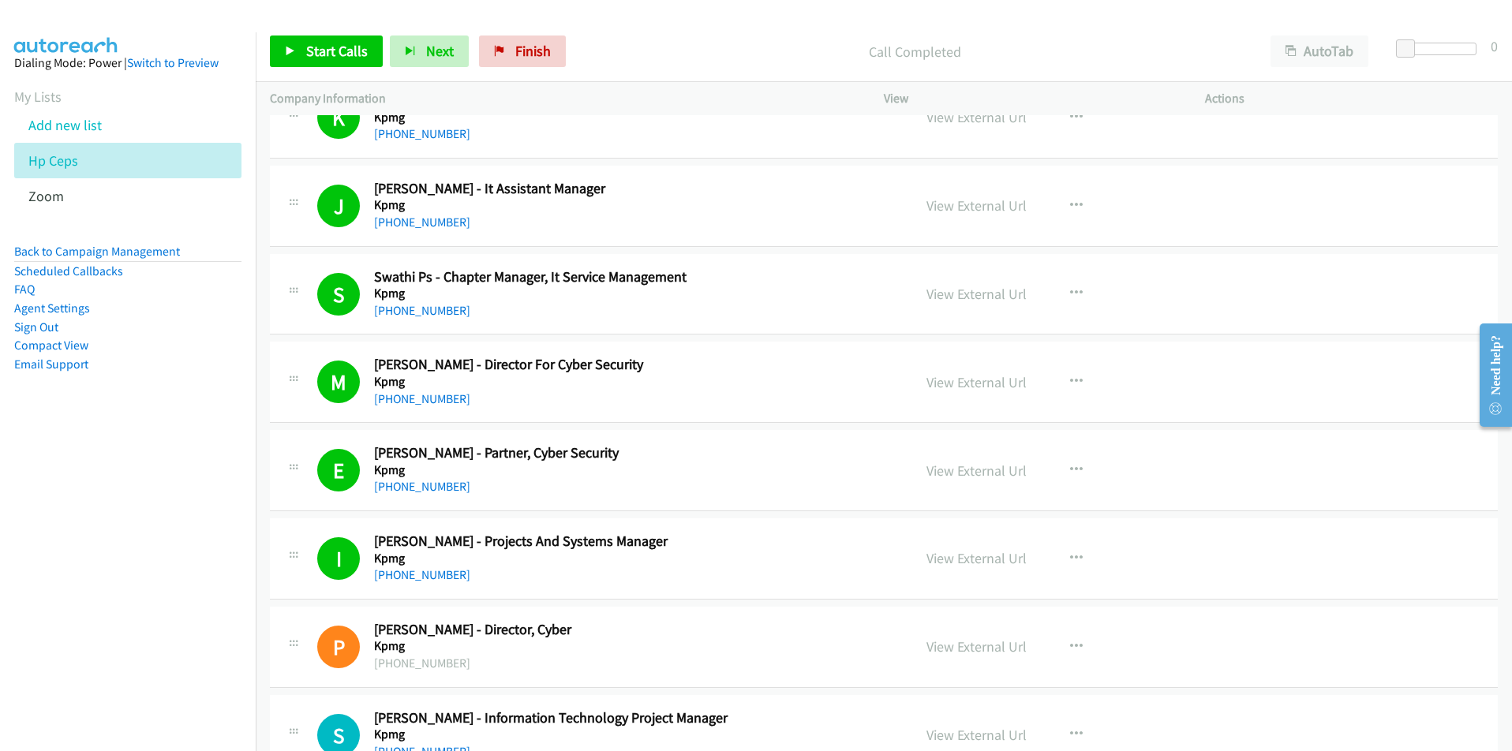
click at [195, 607] on nav "Dialing Mode: Power | Switch to Preview My Lists Add new list Hp Ceps Zoom Back…" at bounding box center [128, 407] width 257 height 751
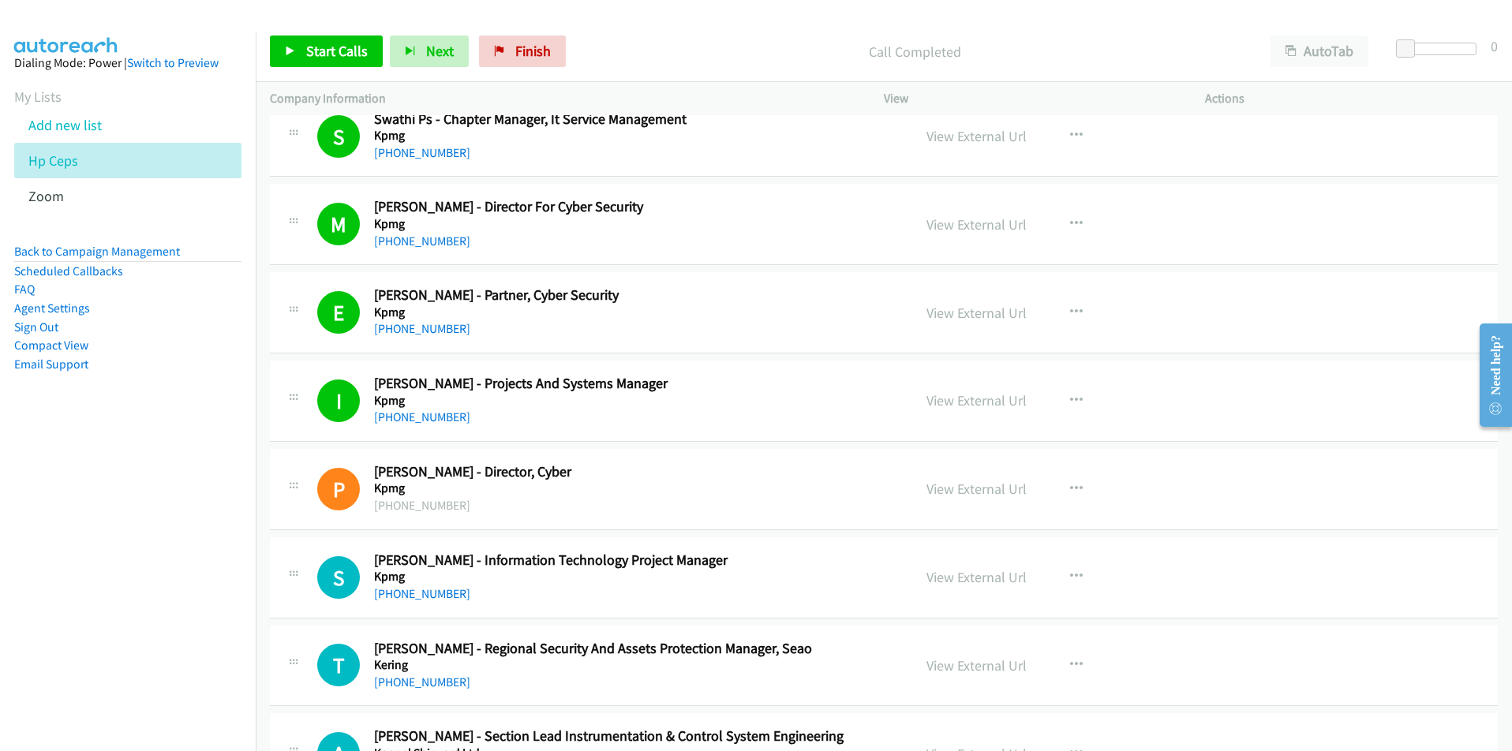
scroll to position [2447, 0]
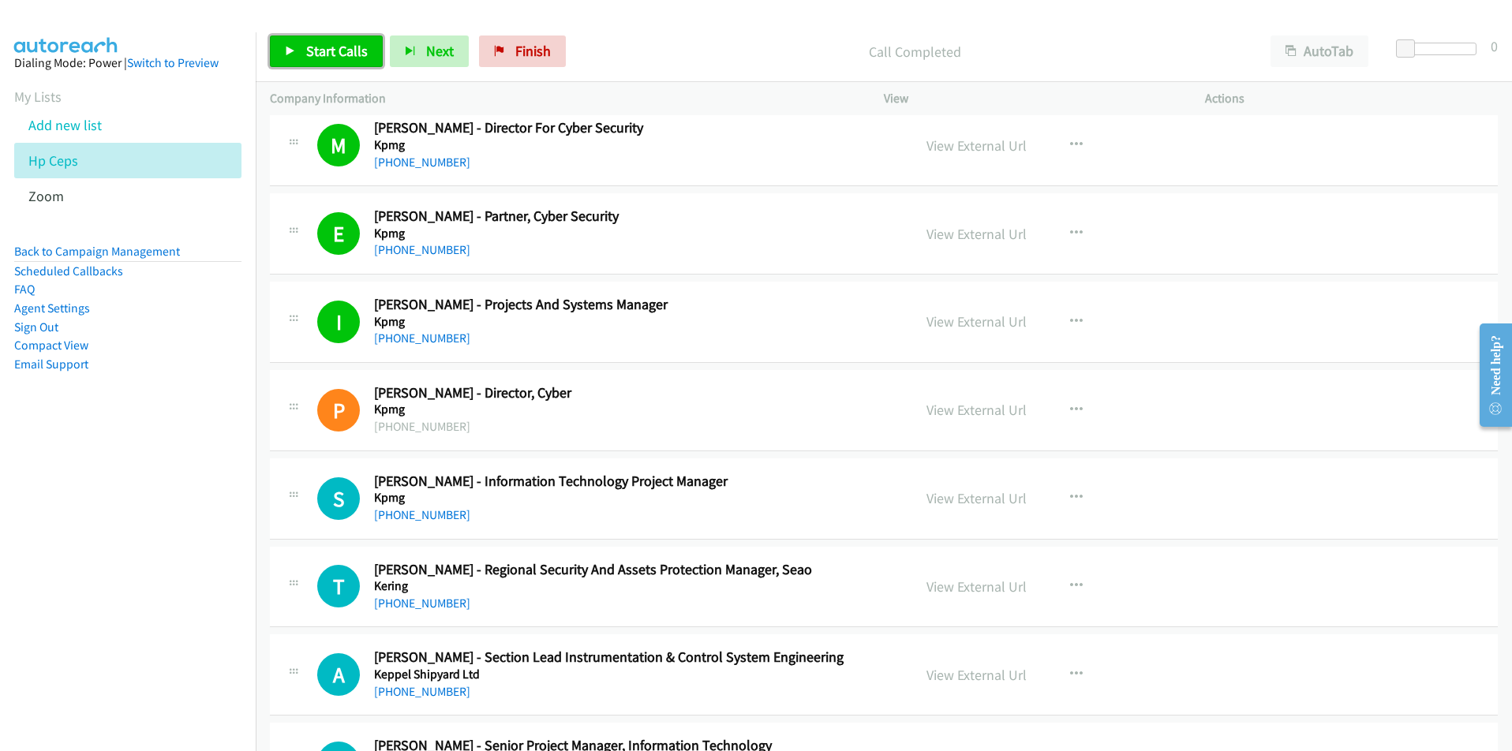
click at [351, 51] on span "Start Calls" at bounding box center [337, 51] width 62 height 18
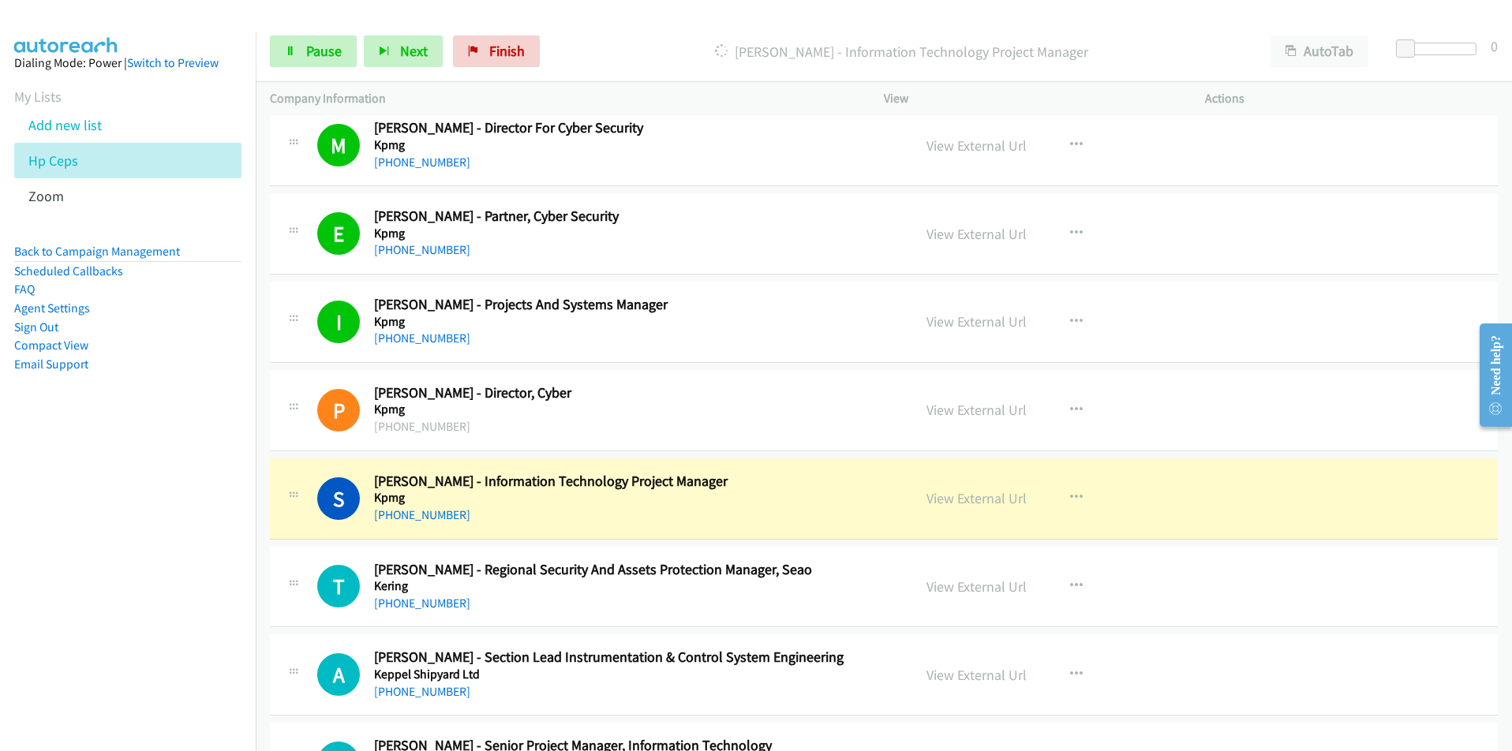
click at [70, 605] on nav "Dialing Mode: Power | Switch to Preview My Lists Add new list Hp Ceps Zoom Back…" at bounding box center [128, 407] width 257 height 751
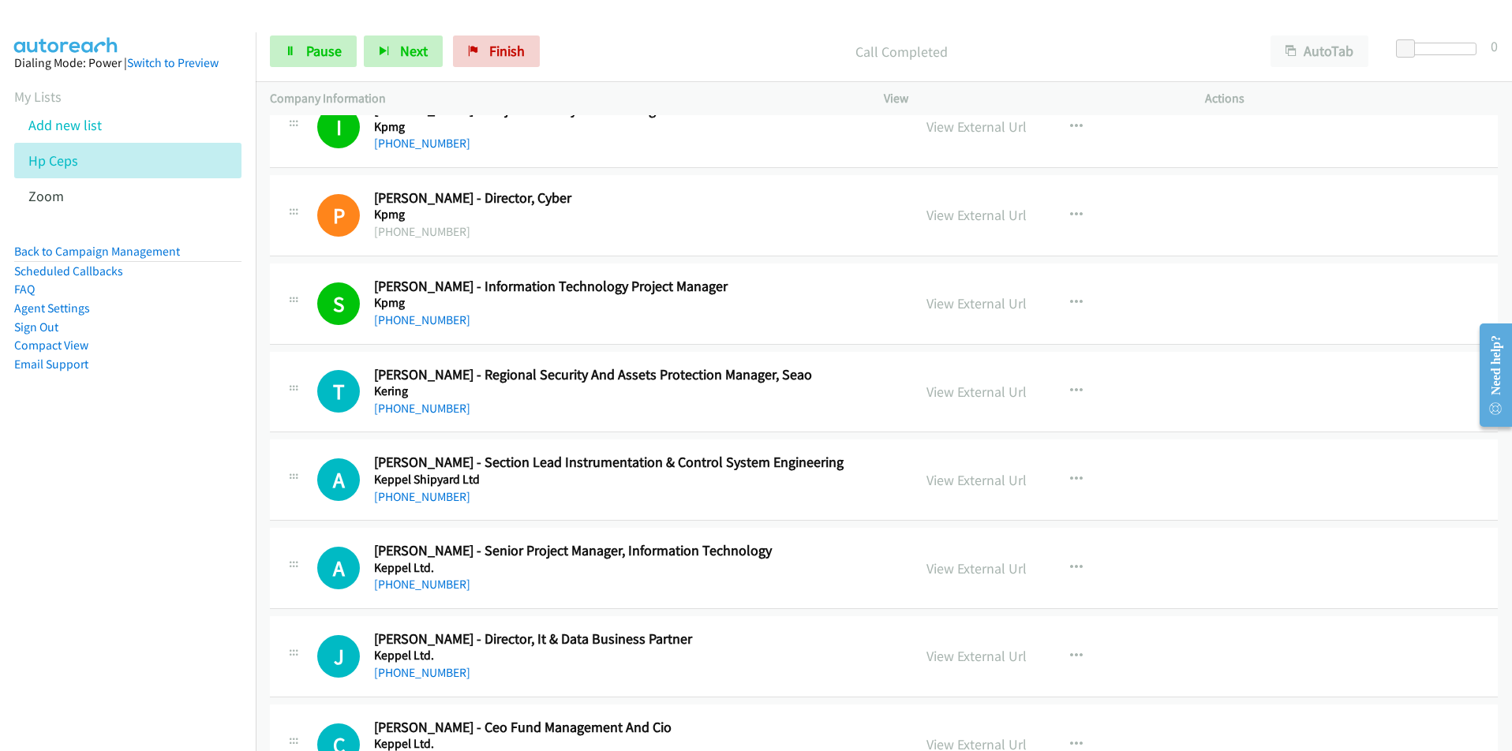
scroll to position [2683, 0]
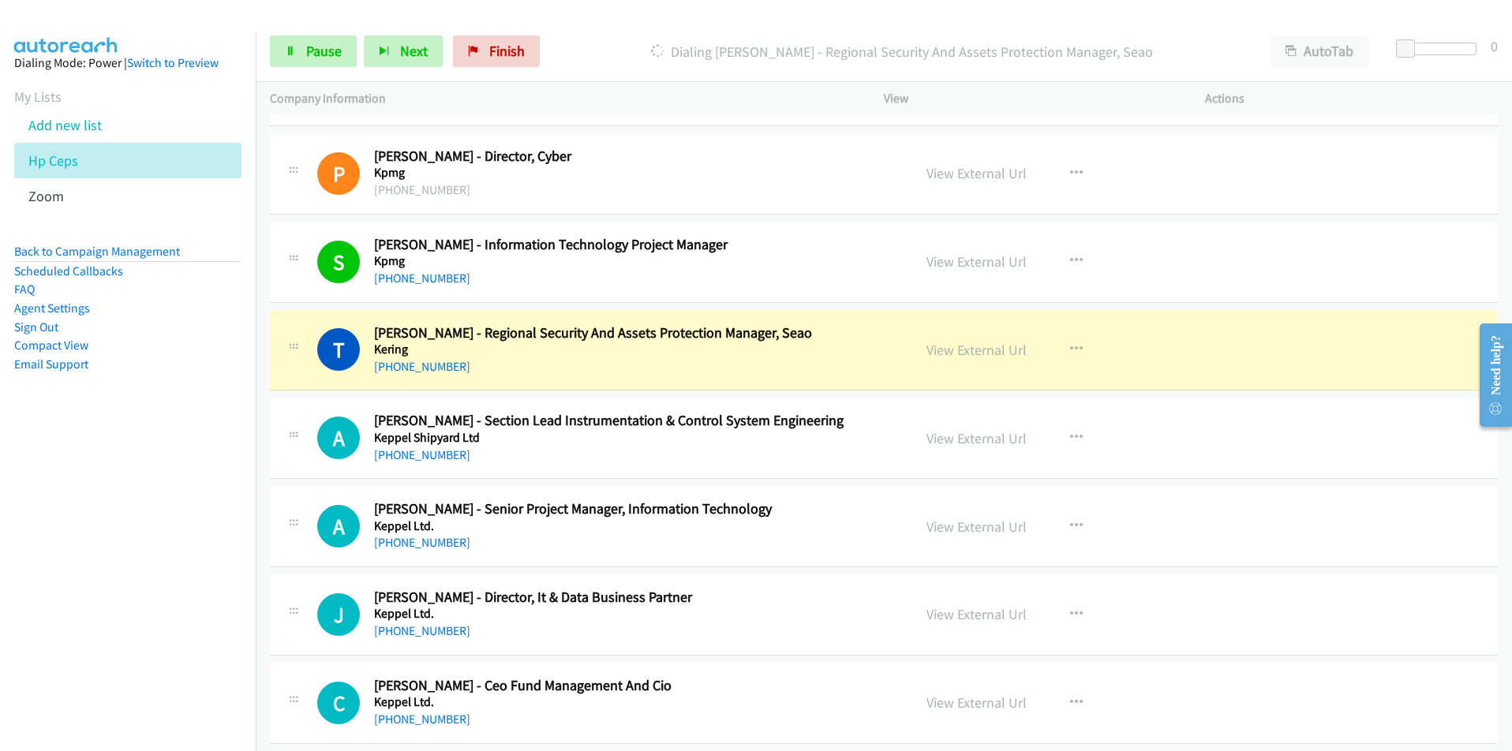
click at [124, 547] on nav "Dialing Mode: Power | Switch to Preview My Lists Add new list Hp Ceps Zoom Back…" at bounding box center [128, 407] width 257 height 751
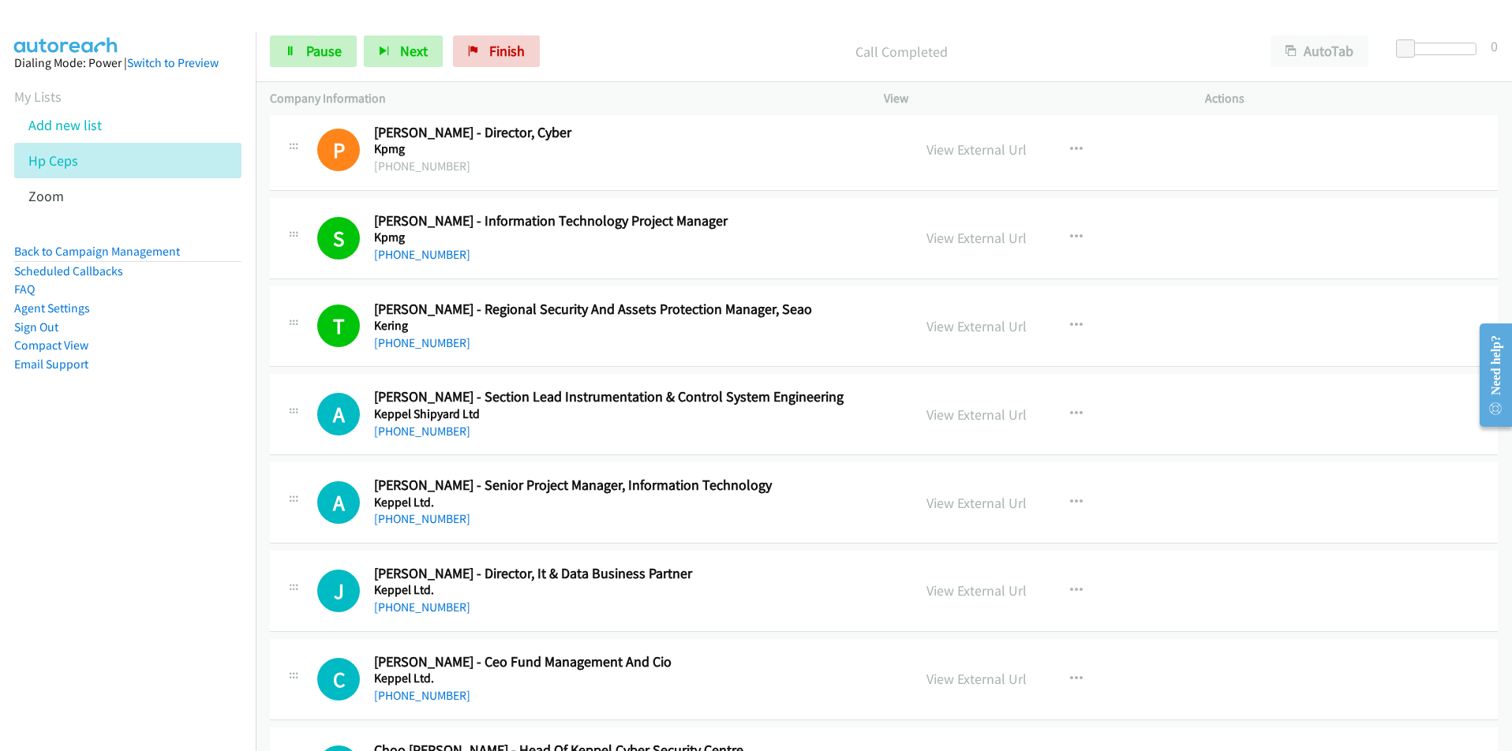
scroll to position [2841, 0]
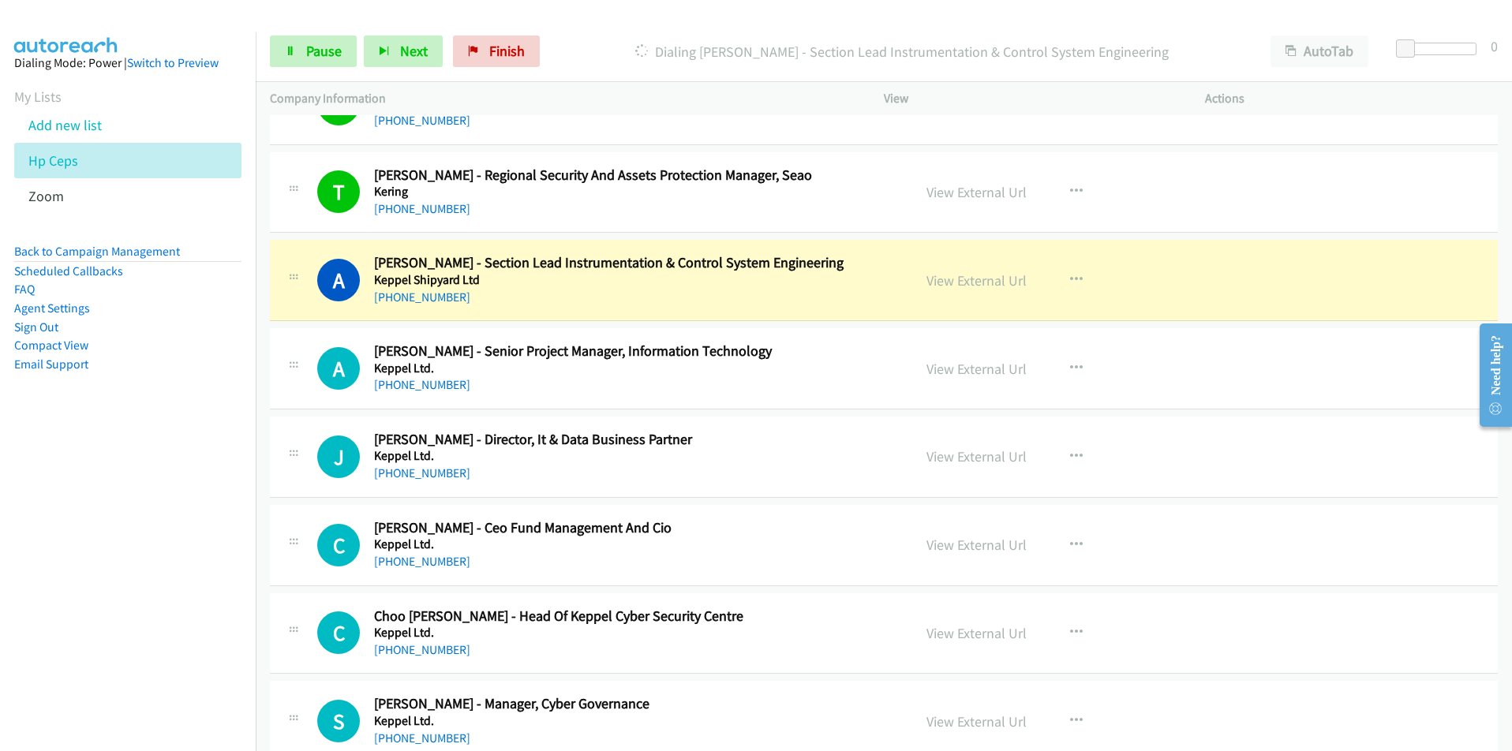
click at [92, 586] on nav "Dialing Mode: Power | Switch to Preview My Lists Add new list Hp Ceps Zoom Back…" at bounding box center [128, 407] width 257 height 751
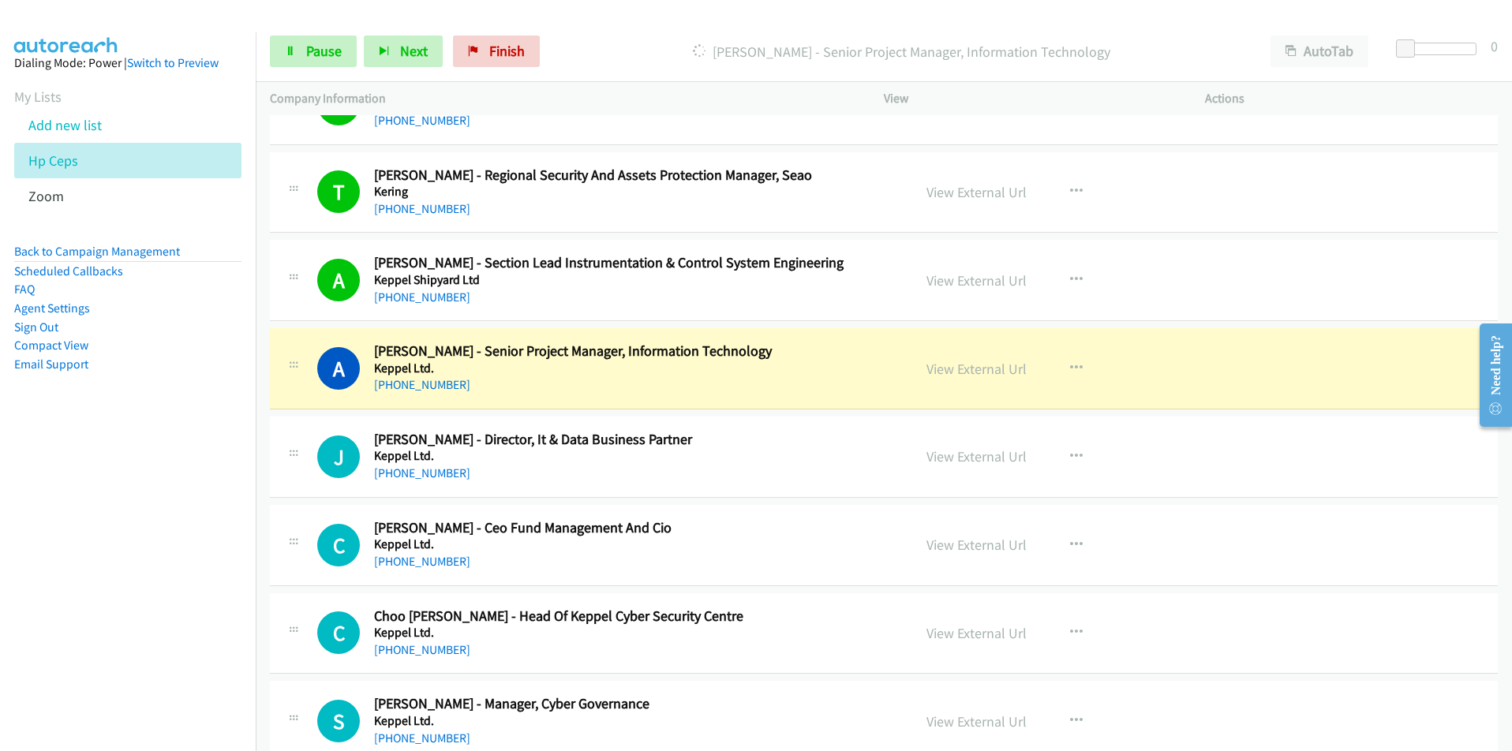
click at [215, 482] on nav "Dialing Mode: Power | Switch to Preview My Lists Add new list Hp Ceps Zoom Back…" at bounding box center [128, 407] width 257 height 751
click at [49, 594] on nav "Dialing Mode: Power | Switch to Preview My Lists Add new list Hp Ceps Zoom Back…" at bounding box center [128, 407] width 257 height 751
click at [987, 369] on link "View External Url" at bounding box center [977, 369] width 100 height 18
click at [364, 60] on button "Next" at bounding box center [403, 52] width 79 height 32
click at [331, 60] on link "Pause" at bounding box center [313, 52] width 87 height 32
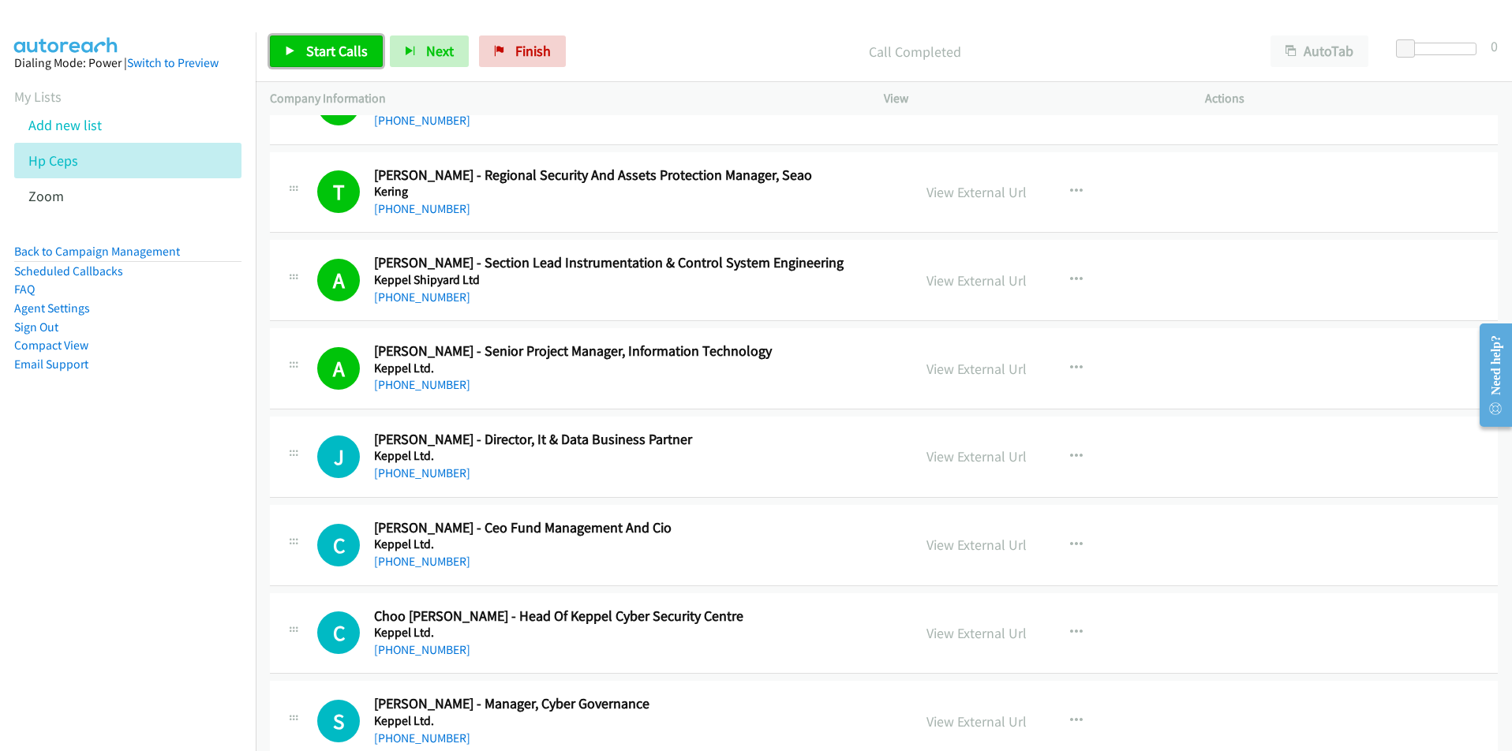
click at [314, 49] on span "Start Calls" at bounding box center [337, 51] width 62 height 18
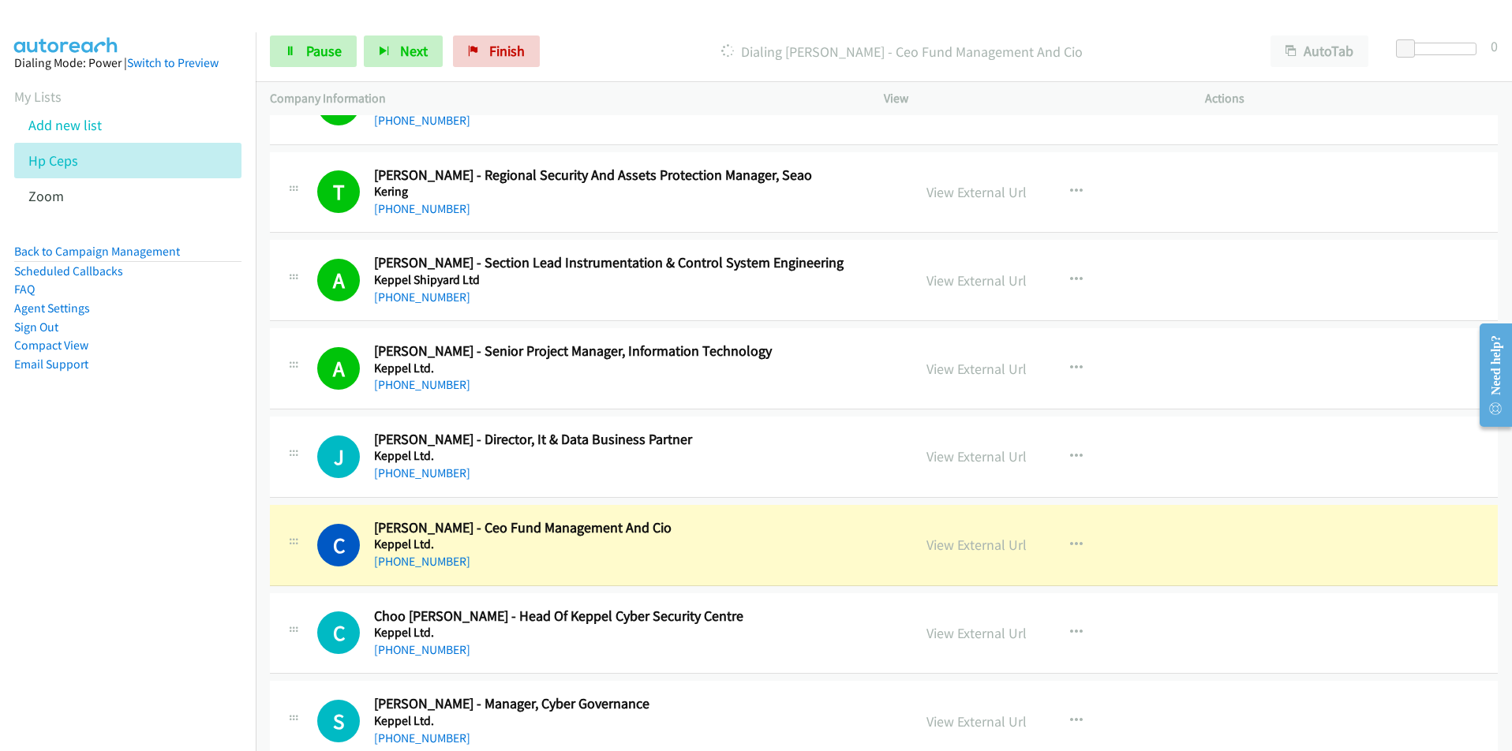
click at [73, 646] on nav "Dialing Mode: Power | Switch to Preview My Lists Add new list Hp Ceps Zoom Back…" at bounding box center [128, 407] width 257 height 751
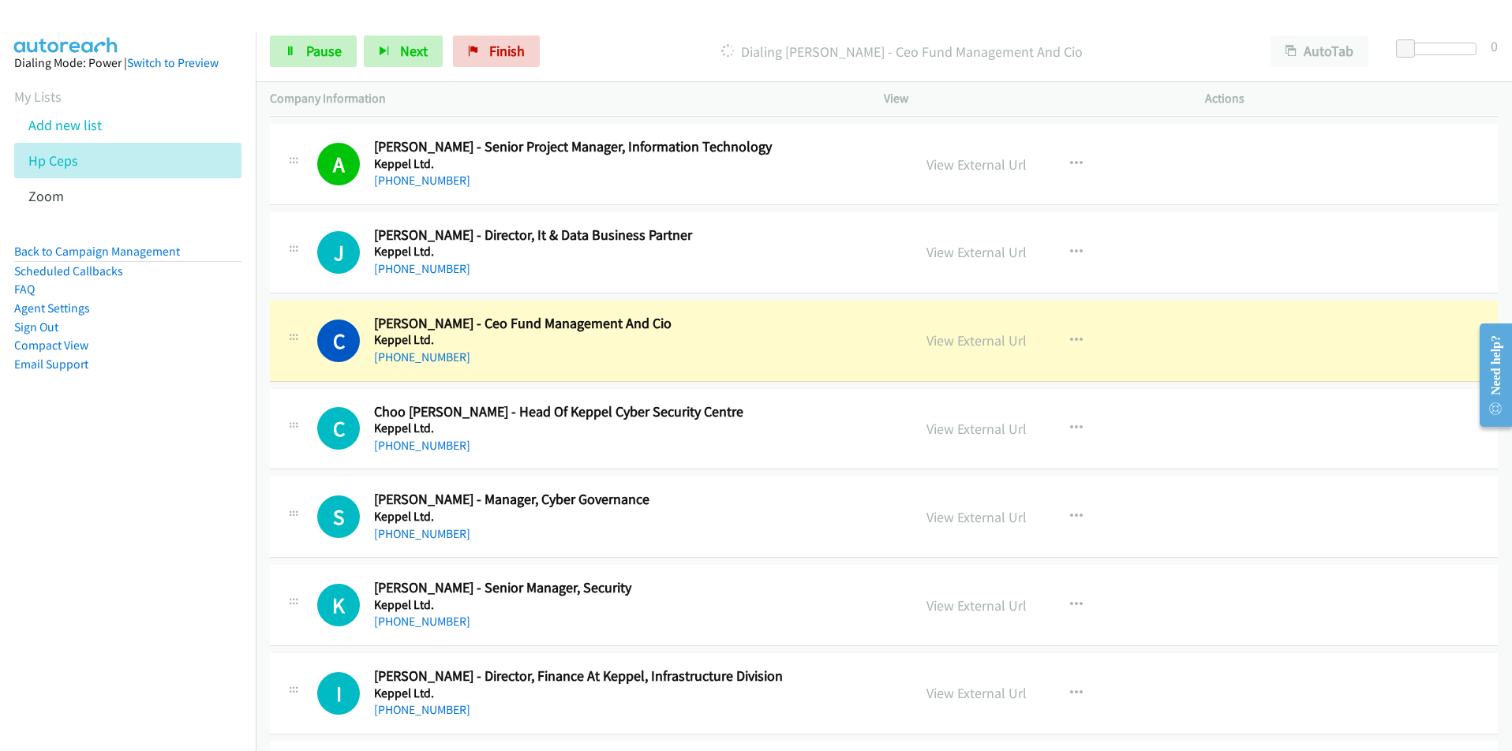
scroll to position [2999, 0]
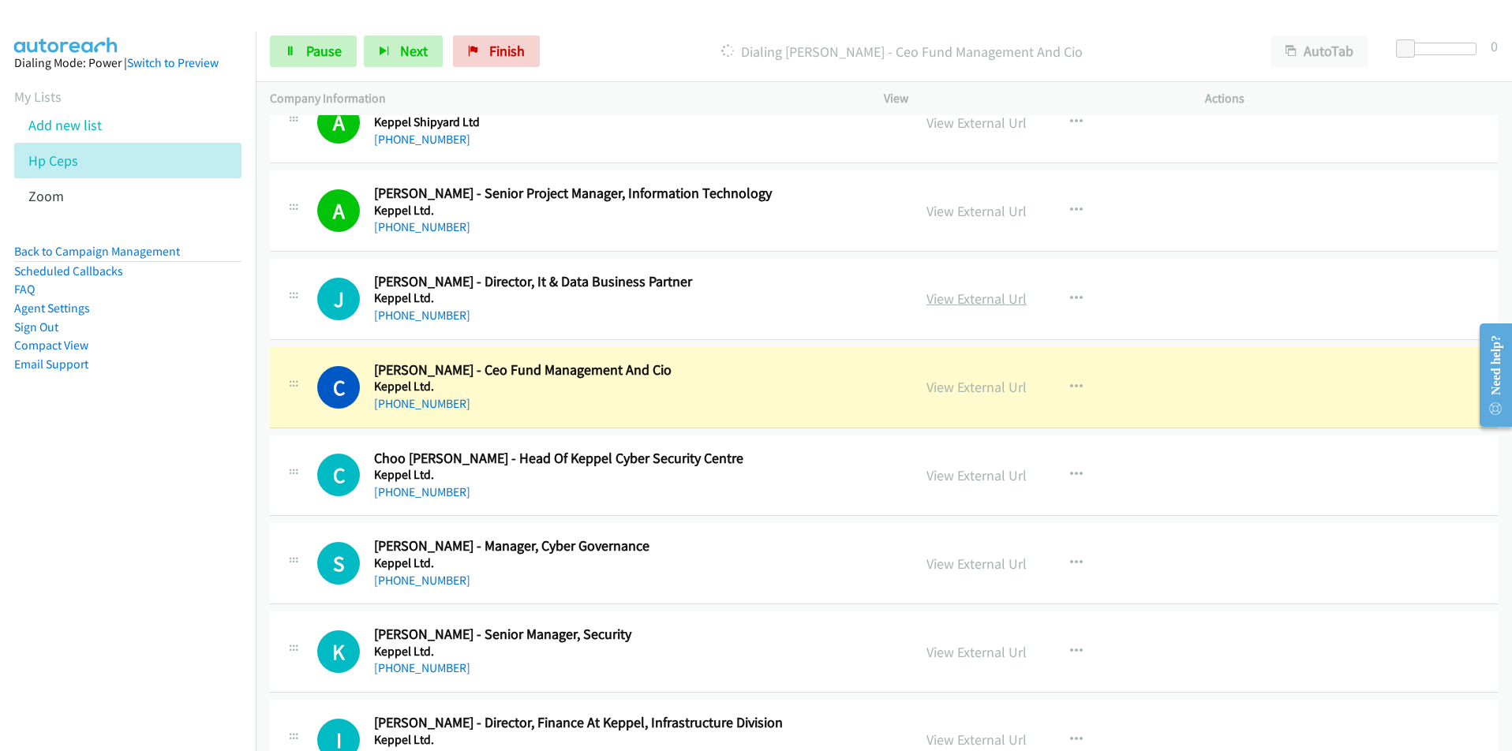
click at [975, 301] on link "View External Url" at bounding box center [977, 299] width 100 height 18
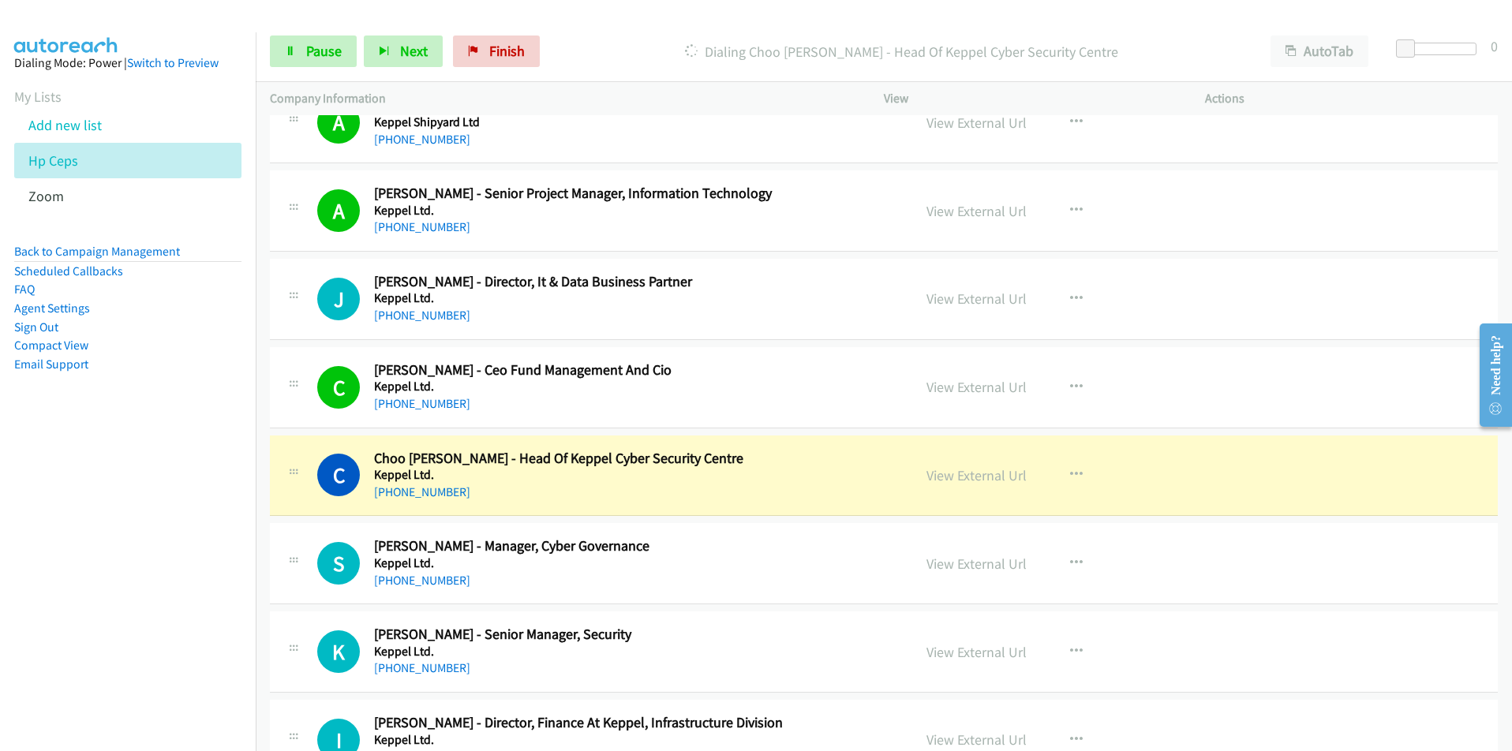
click at [128, 567] on nav "Dialing Mode: Power | Switch to Preview My Lists Add new list Hp Ceps Zoom Back…" at bounding box center [128, 407] width 257 height 751
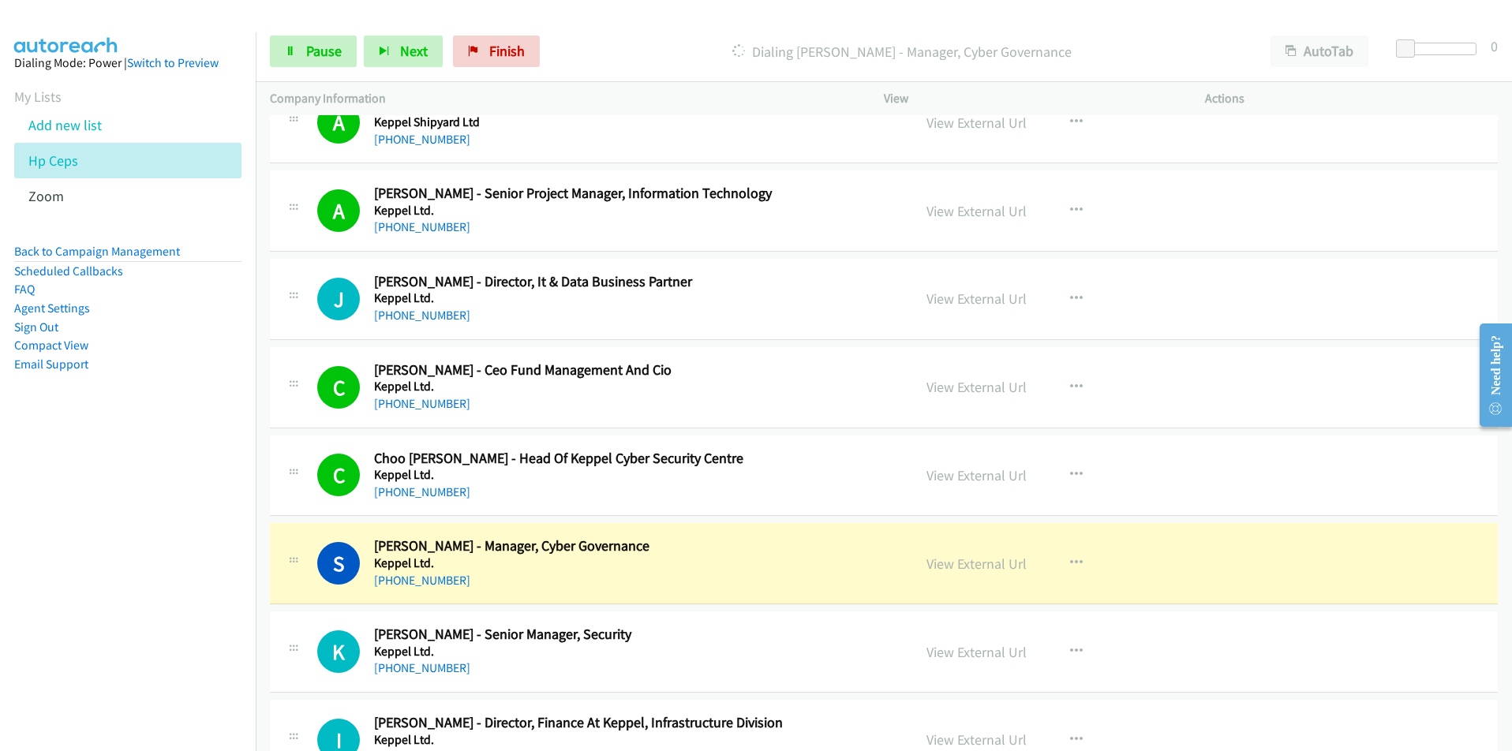
click at [189, 602] on nav "Dialing Mode: Power | Switch to Preview My Lists Add new list Hp Ceps Zoom Back…" at bounding box center [128, 407] width 257 height 751
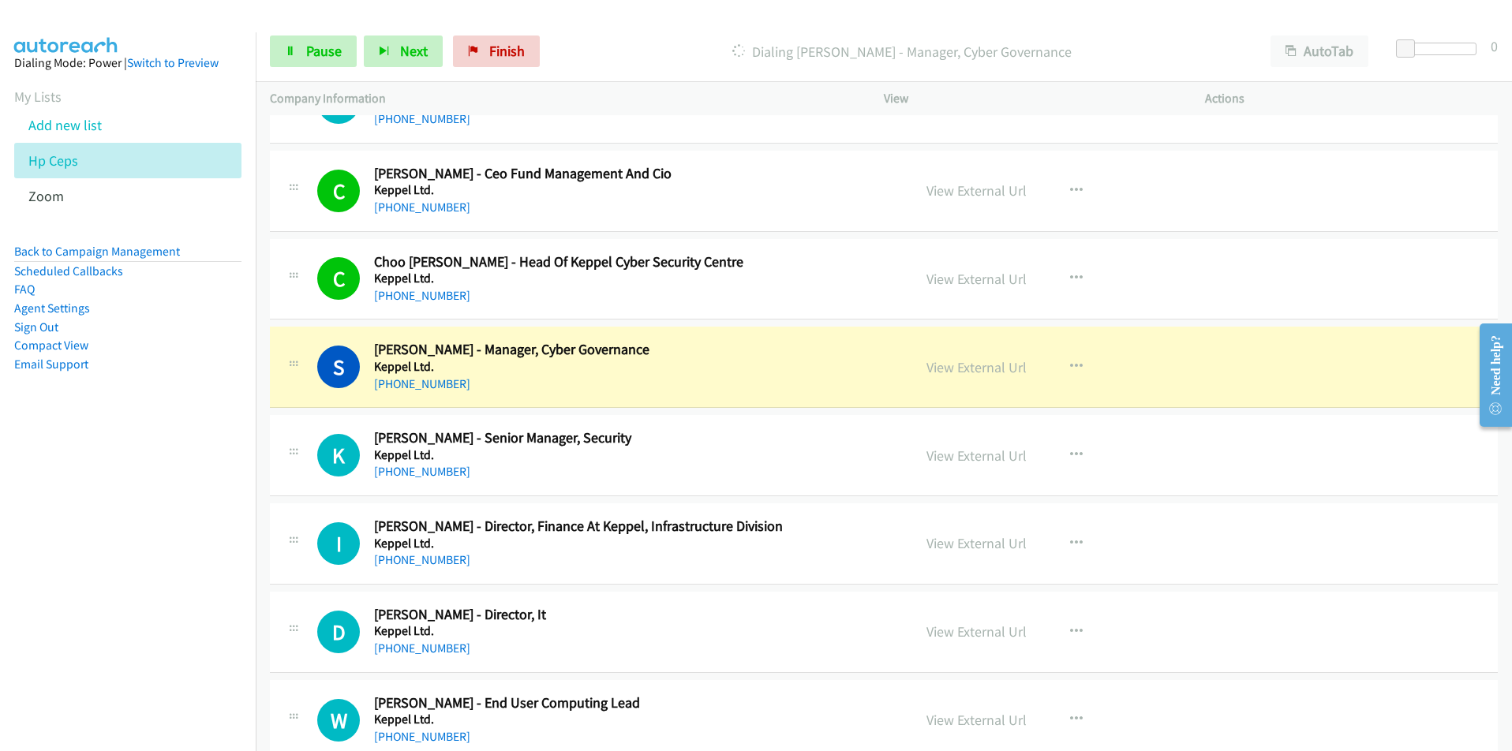
scroll to position [3236, 0]
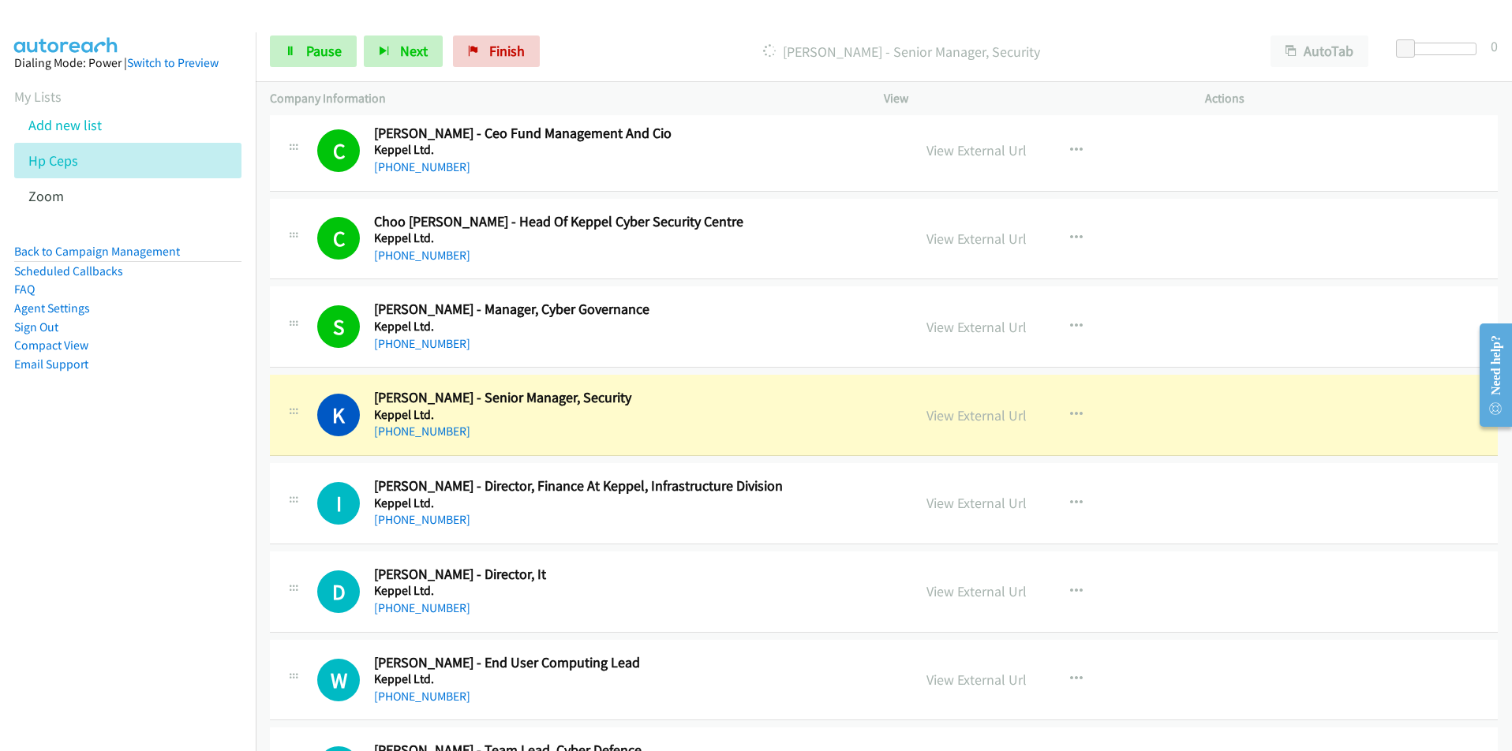
click at [153, 591] on nav "Dialing Mode: Power | Switch to Preview My Lists Add new list Hp Ceps Zoom Back…" at bounding box center [128, 407] width 257 height 751
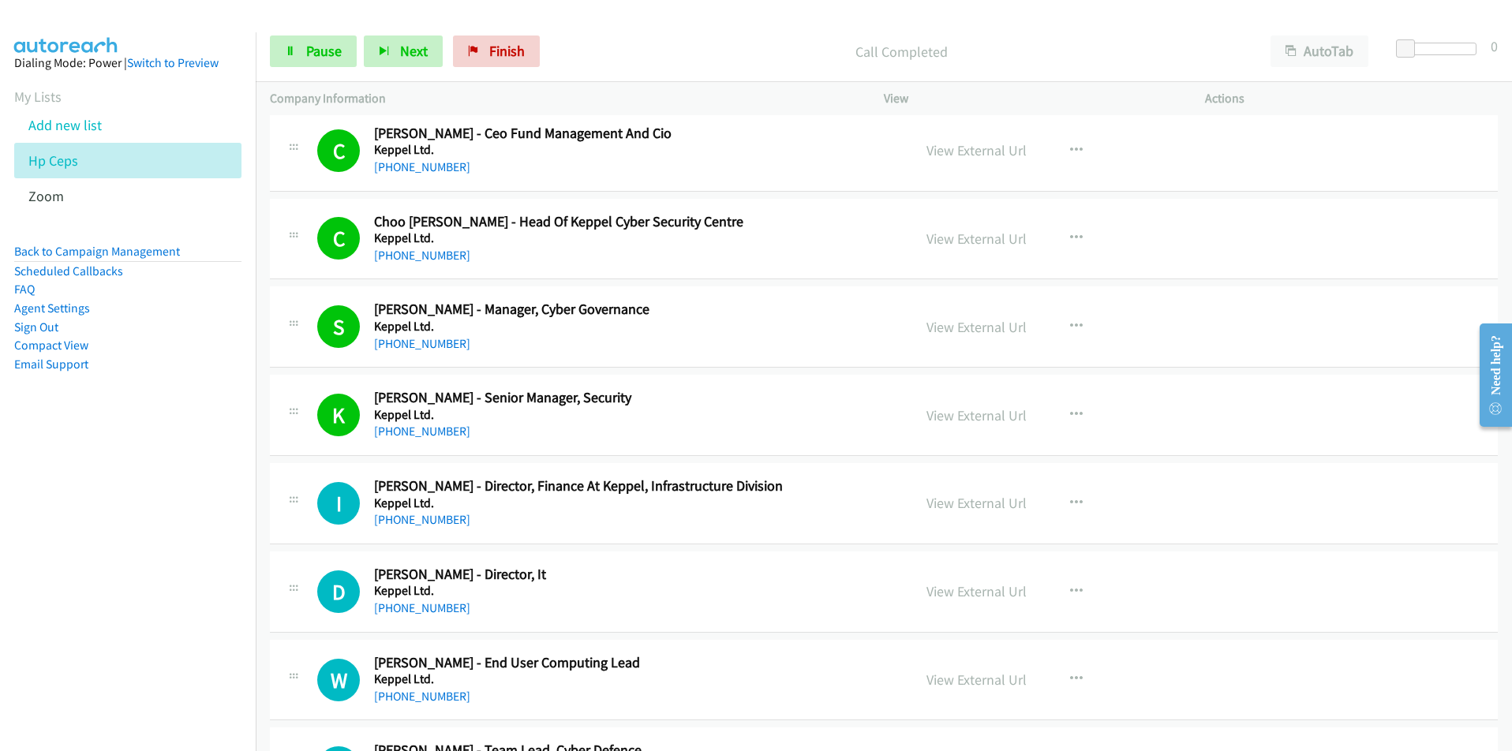
click at [173, 640] on nav "Dialing Mode: Power | Switch to Preview My Lists Add new list Hp Ceps Zoom Back…" at bounding box center [128, 407] width 257 height 751
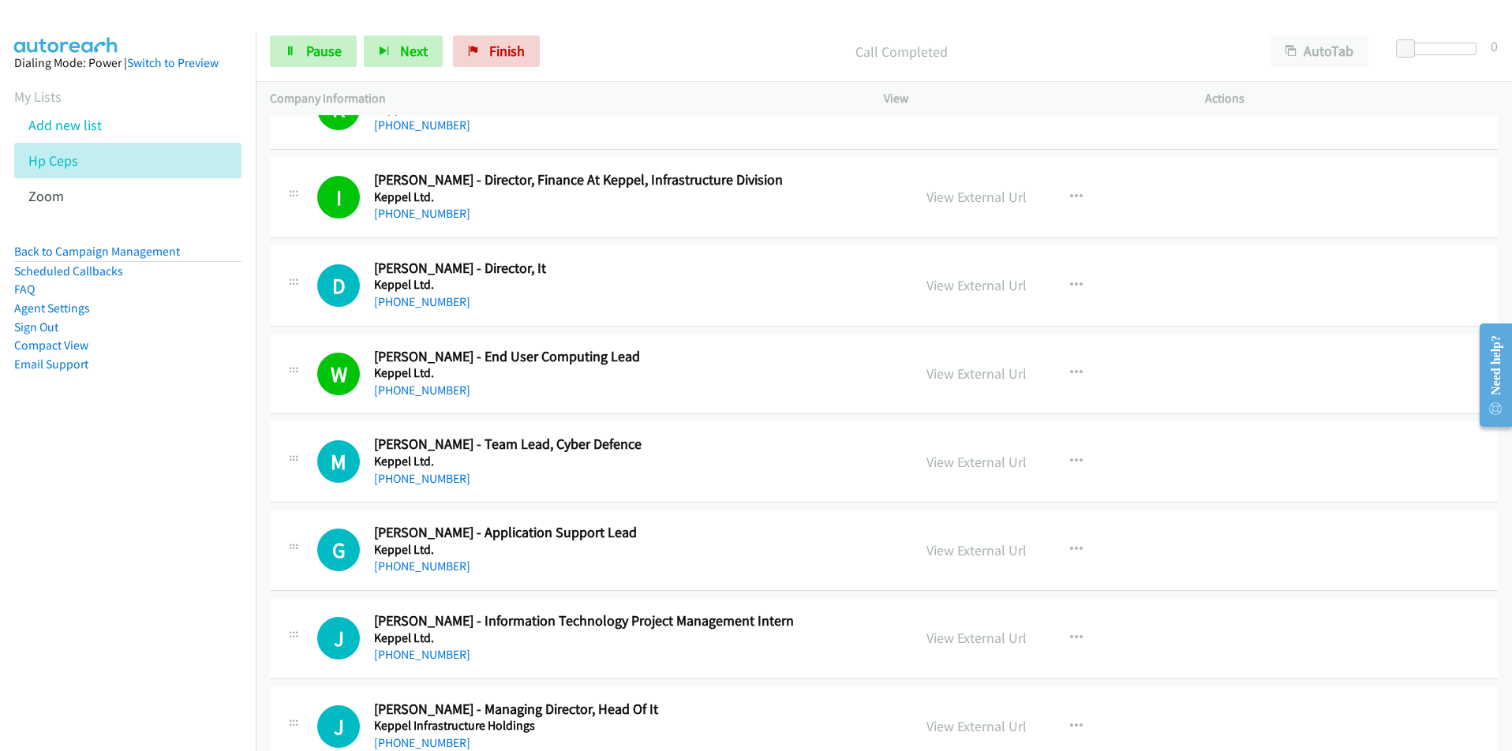
scroll to position [3552, 0]
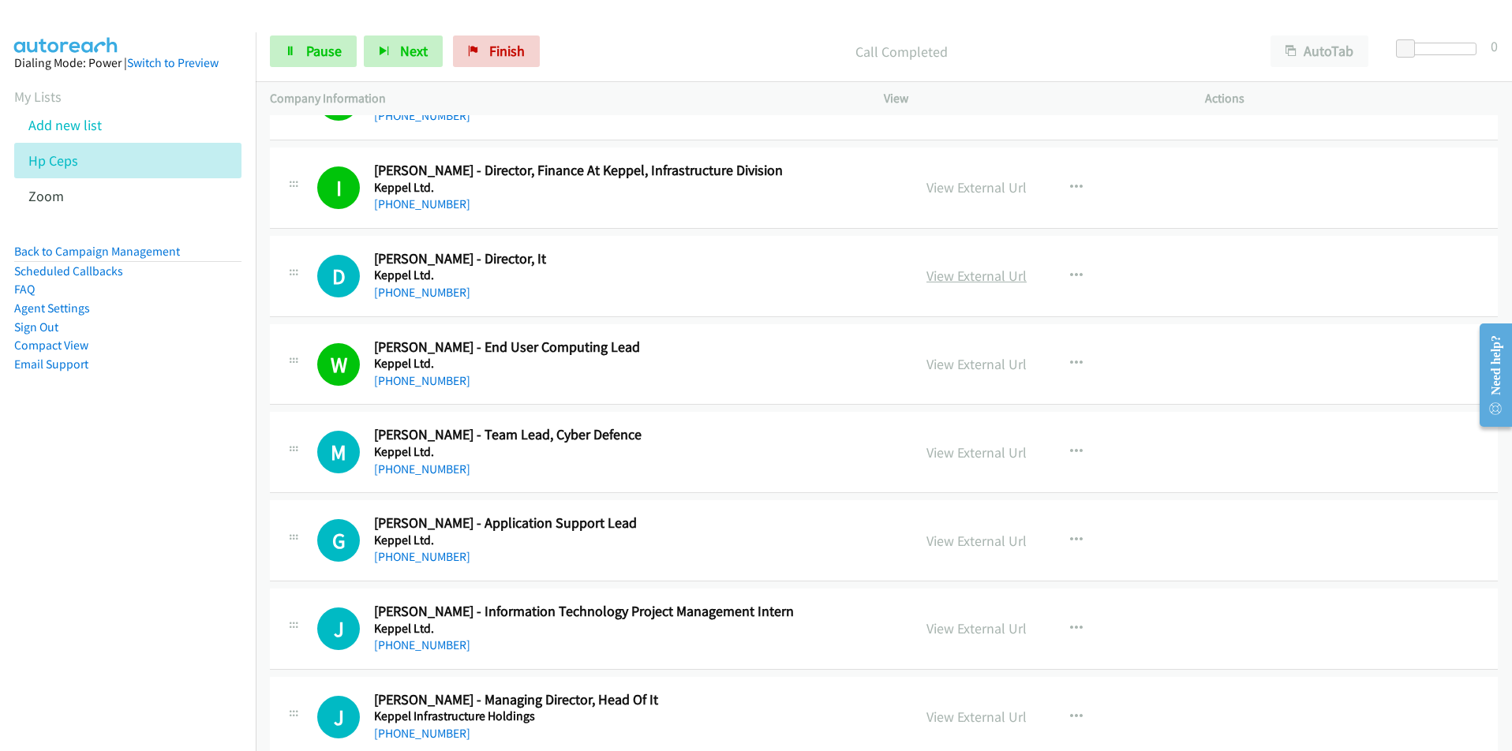
click at [960, 274] on link "View External Url" at bounding box center [977, 276] width 100 height 18
drag, startPoint x: 220, startPoint y: 634, endPoint x: 331, endPoint y: 628, distance: 110.6
click at [220, 634] on nav "Dialing Mode: Power | Switch to Preview My Lists Add new list Hp Ceps Zoom Back…" at bounding box center [128, 407] width 257 height 751
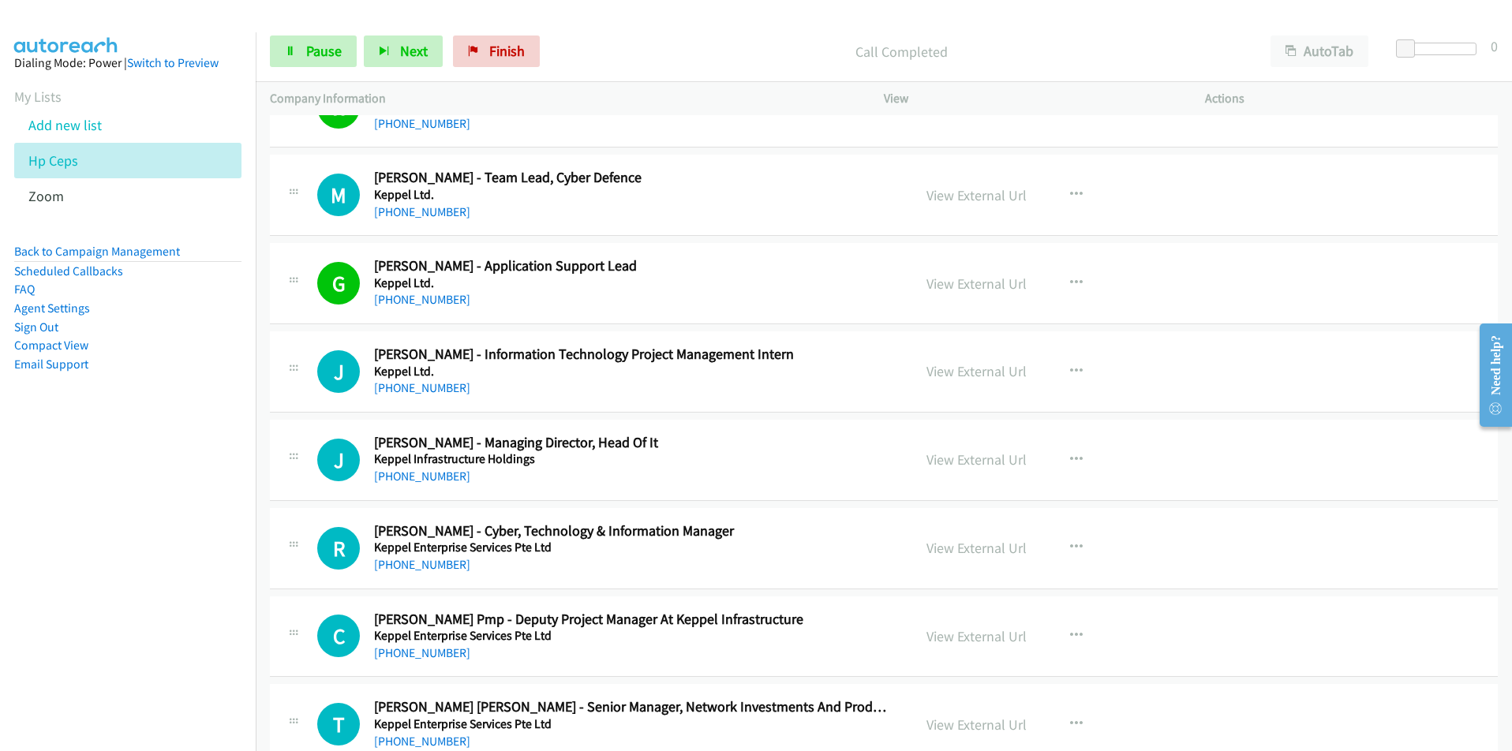
scroll to position [3788, 0]
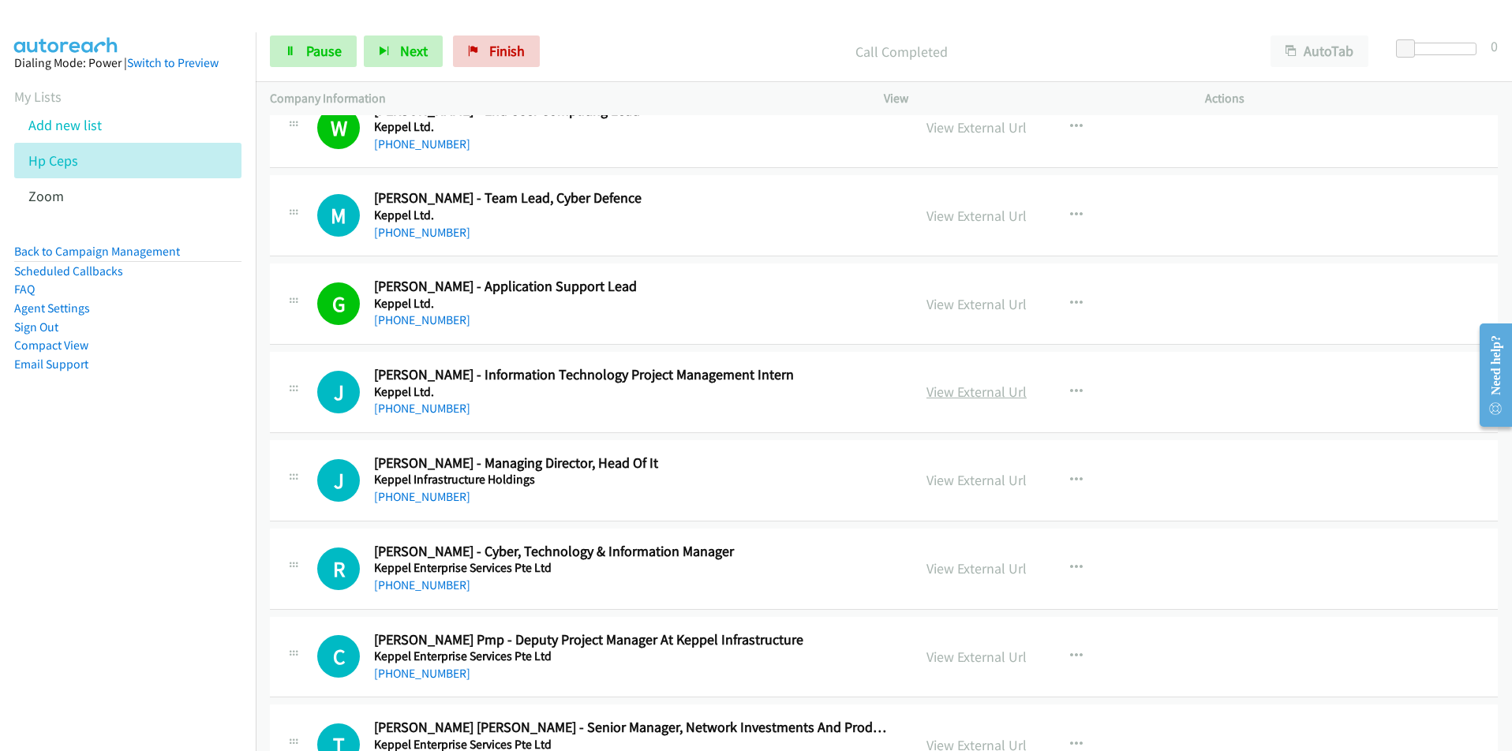
click at [971, 398] on link "View External Url" at bounding box center [977, 392] width 100 height 18
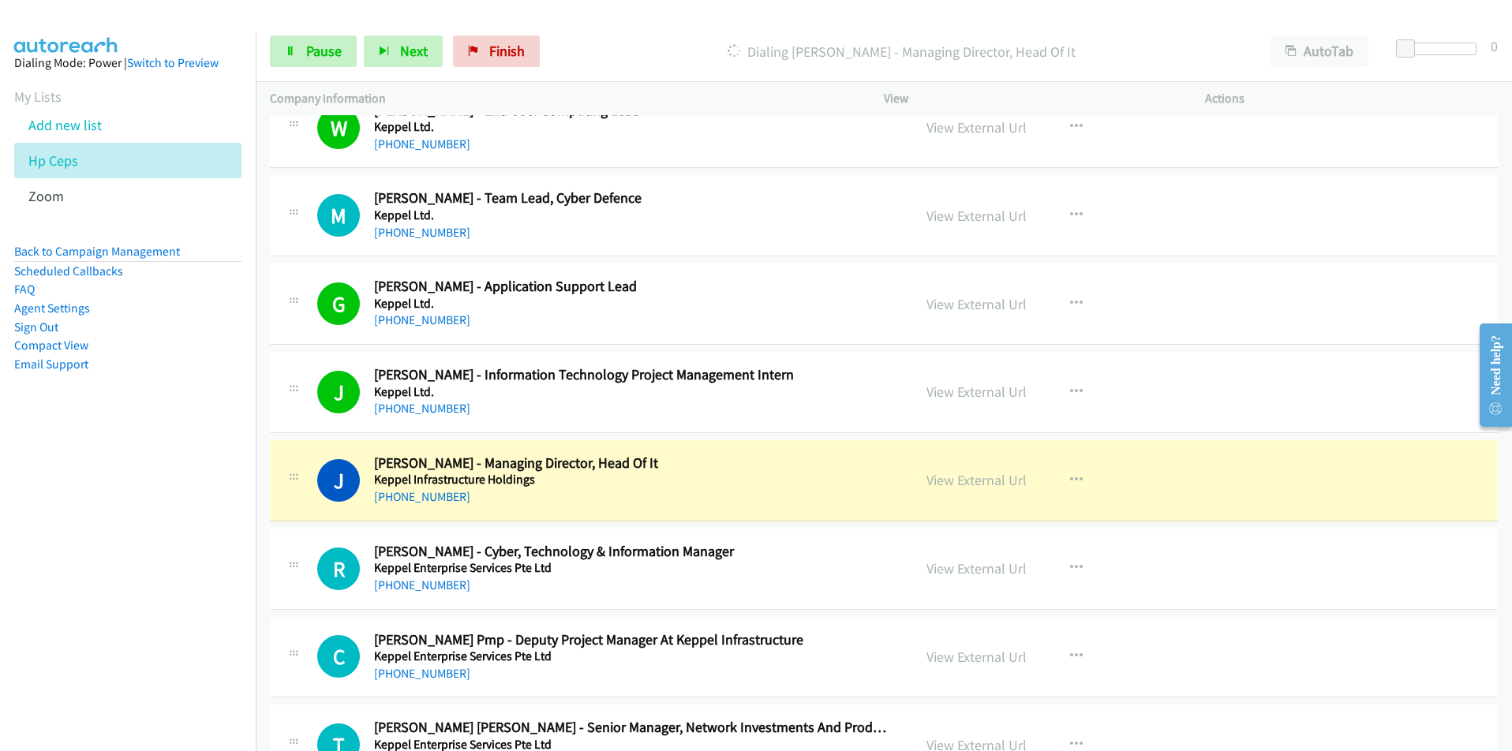
click at [84, 532] on nav "Dialing Mode: Power | Switch to Preview My Lists Add new list Hp Ceps Zoom Back…" at bounding box center [128, 407] width 257 height 751
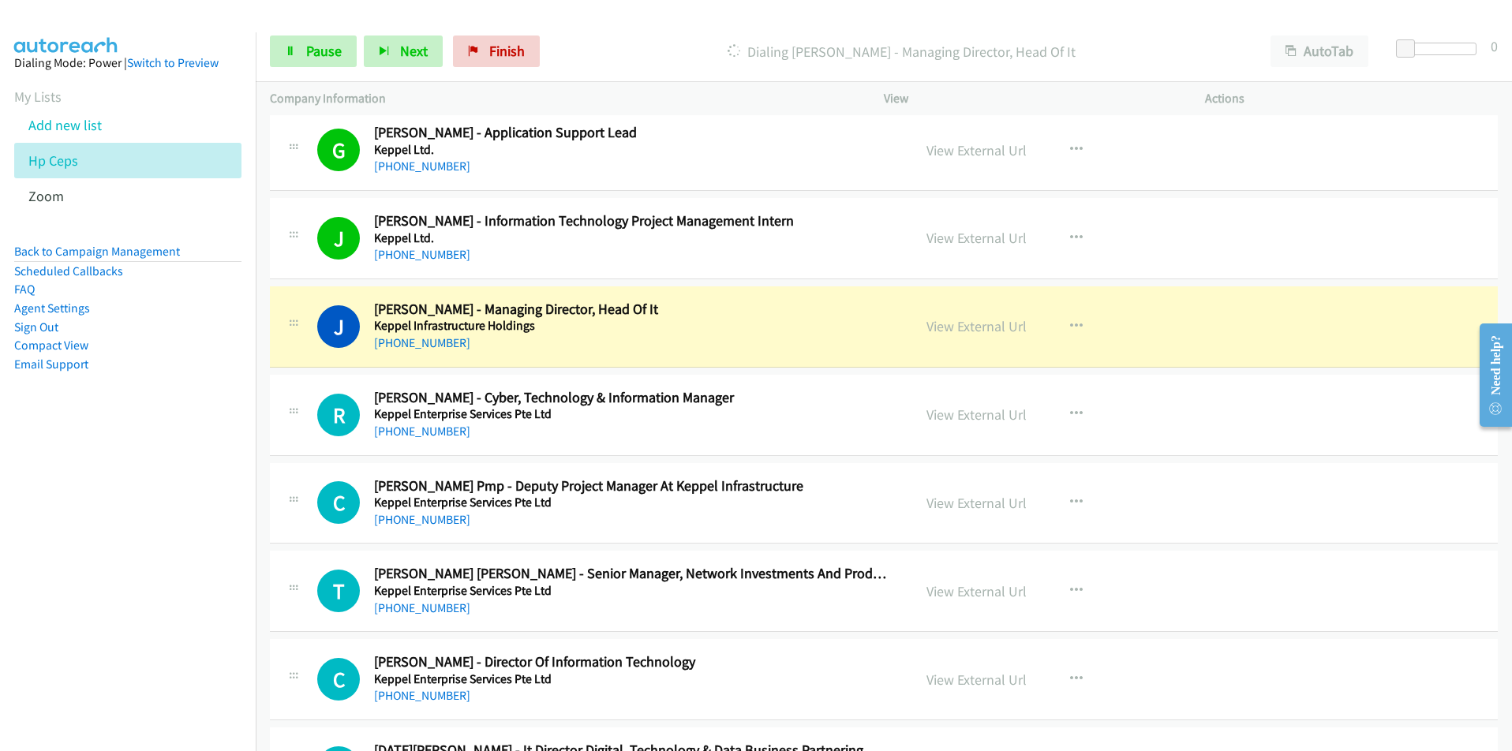
scroll to position [3946, 0]
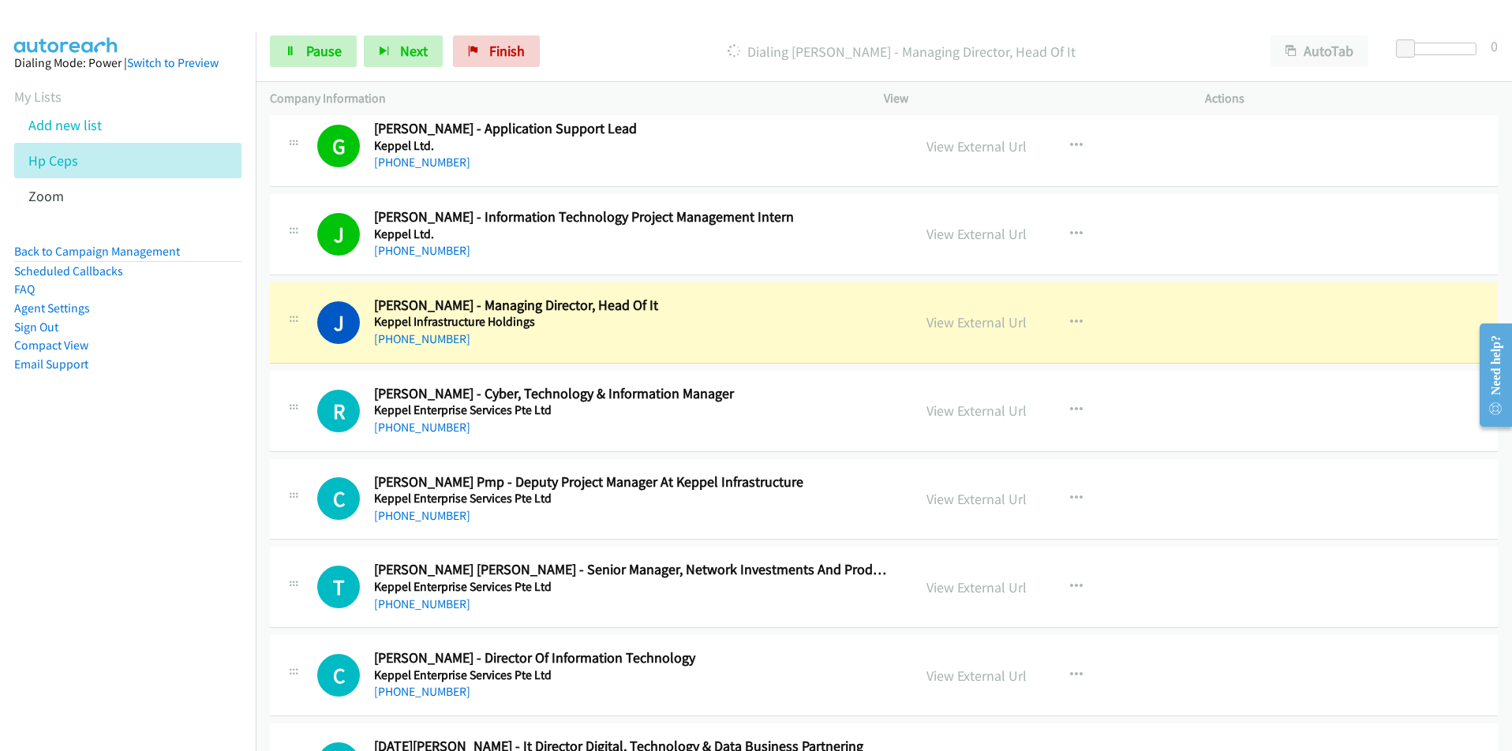
drag, startPoint x: 77, startPoint y: 546, endPoint x: 98, endPoint y: 537, distance: 22.6
click at [77, 546] on nav "Dialing Mode: Power | Switch to Preview My Lists Add new list Hp Ceps Zoom Back…" at bounding box center [128, 407] width 257 height 751
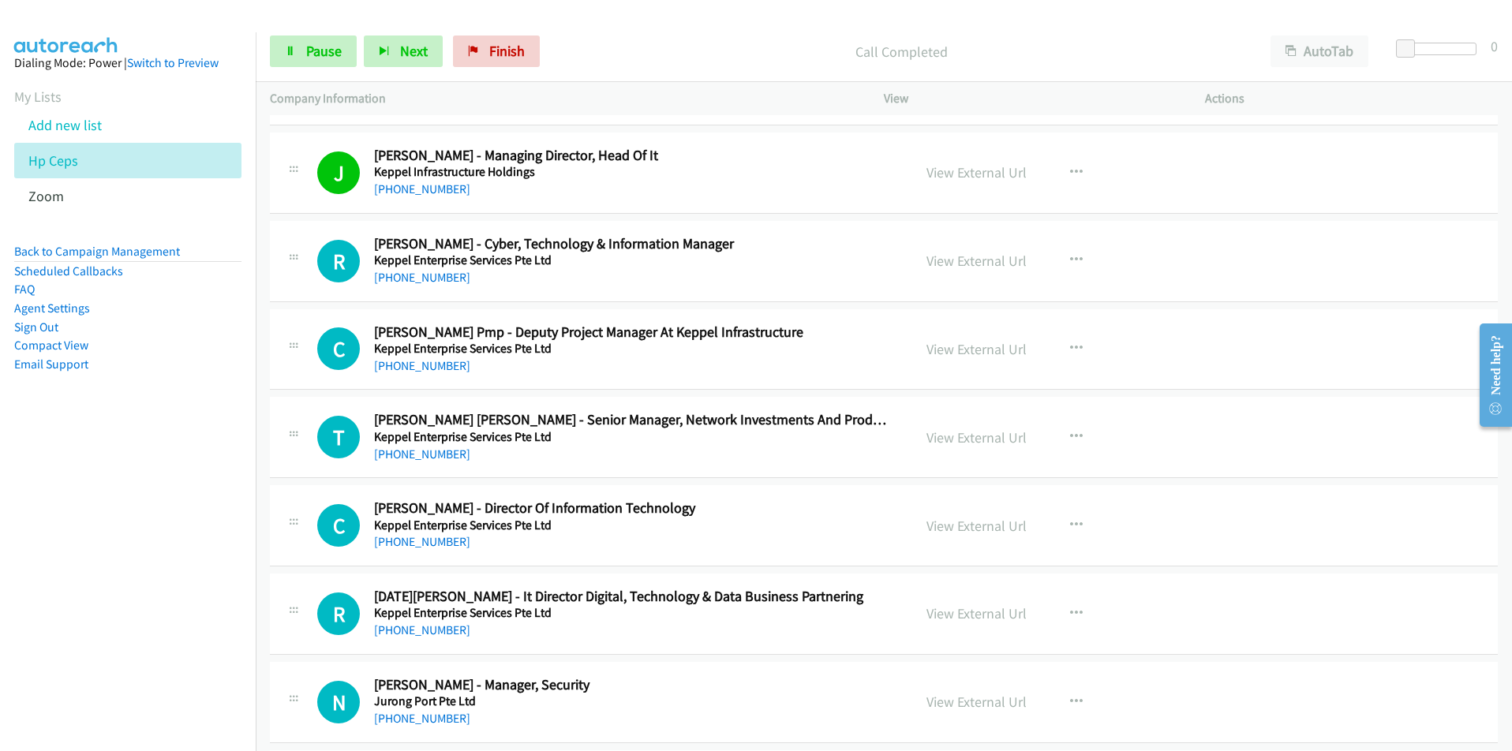
scroll to position [4104, 0]
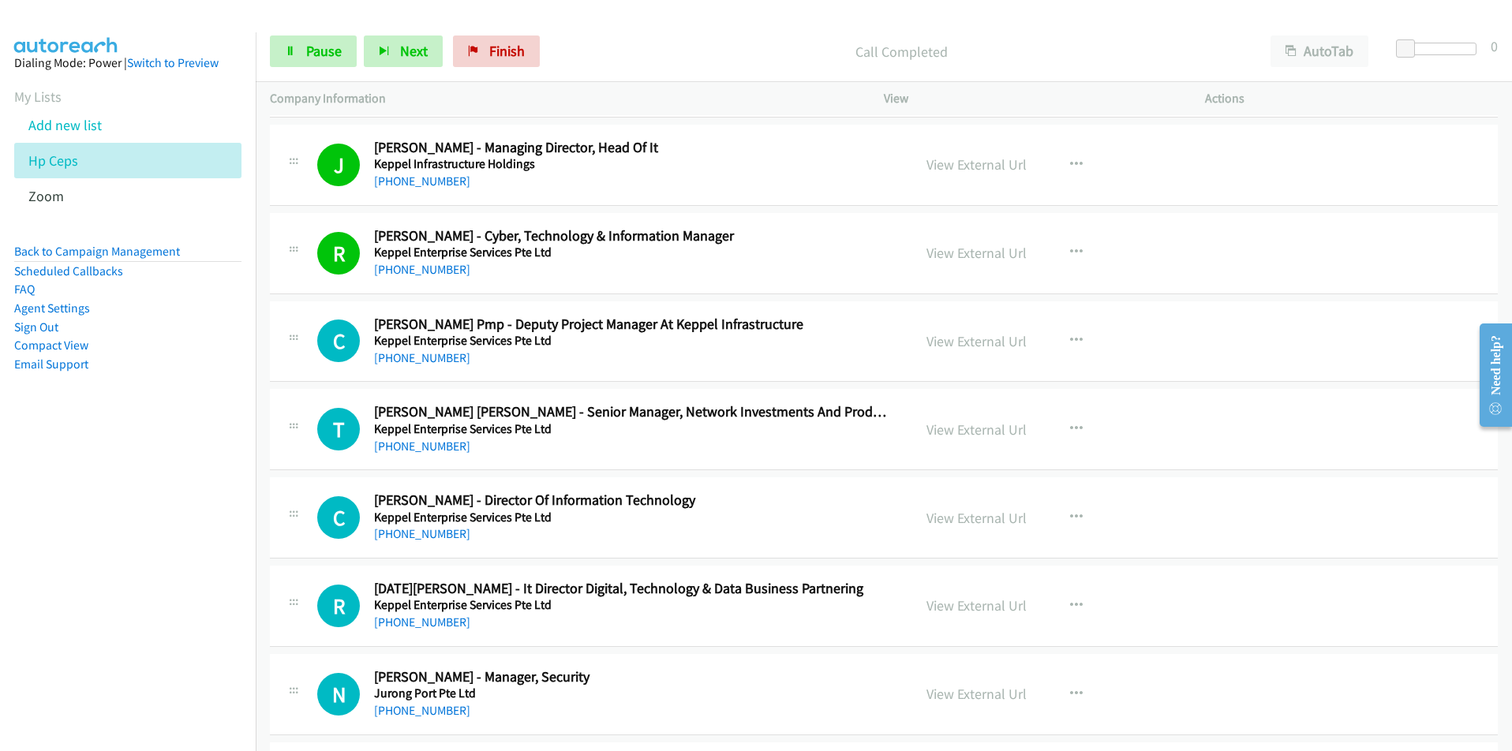
drag, startPoint x: 79, startPoint y: 449, endPoint x: 135, endPoint y: 439, distance: 57.0
click at [80, 450] on nav "Dialing Mode: Power | Switch to Preview My Lists Add new list Hp Ceps Zoom Back…" at bounding box center [128, 407] width 257 height 751
click at [984, 517] on link "View External Url" at bounding box center [977, 518] width 100 height 18
click at [170, 571] on nav "Dialing Mode: Power | Switch to Preview My Lists Add new list Hp Ceps Zoom Back…" at bounding box center [128, 407] width 257 height 751
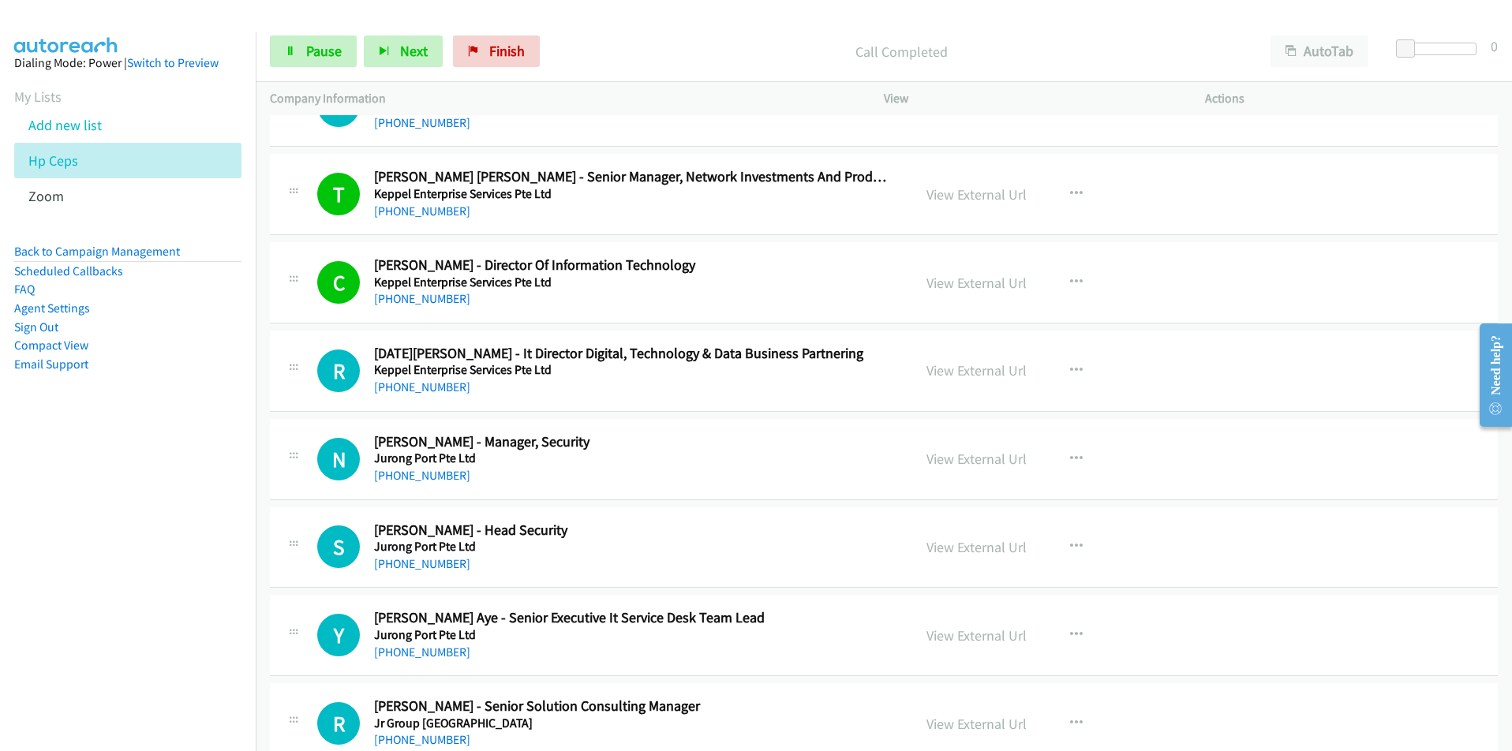
scroll to position [4341, 0]
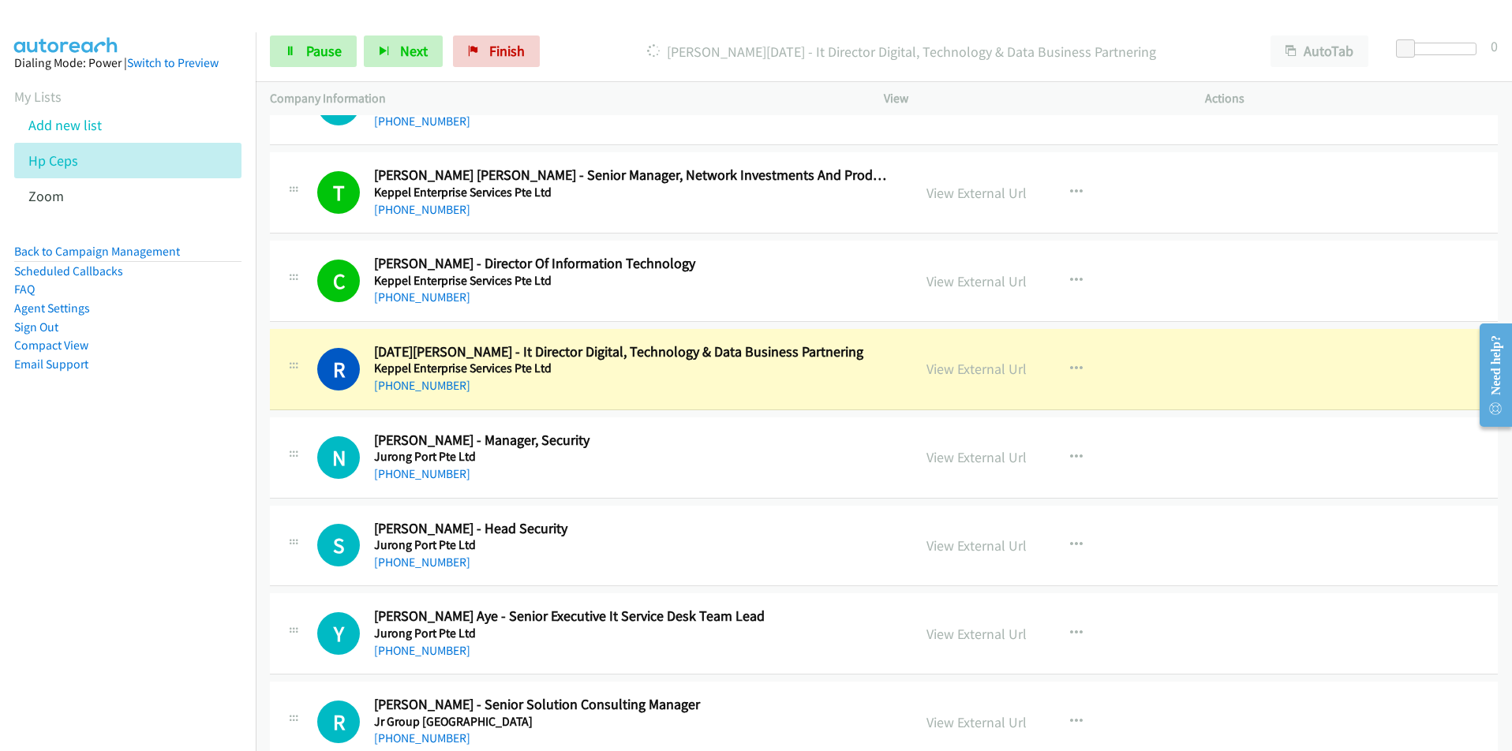
drag, startPoint x: 236, startPoint y: 571, endPoint x: 242, endPoint y: 563, distance: 9.6
click at [236, 571] on nav "Dialing Mode: Power | Switch to Preview My Lists Add new list Hp Ceps Zoom Back…" at bounding box center [128, 407] width 257 height 751
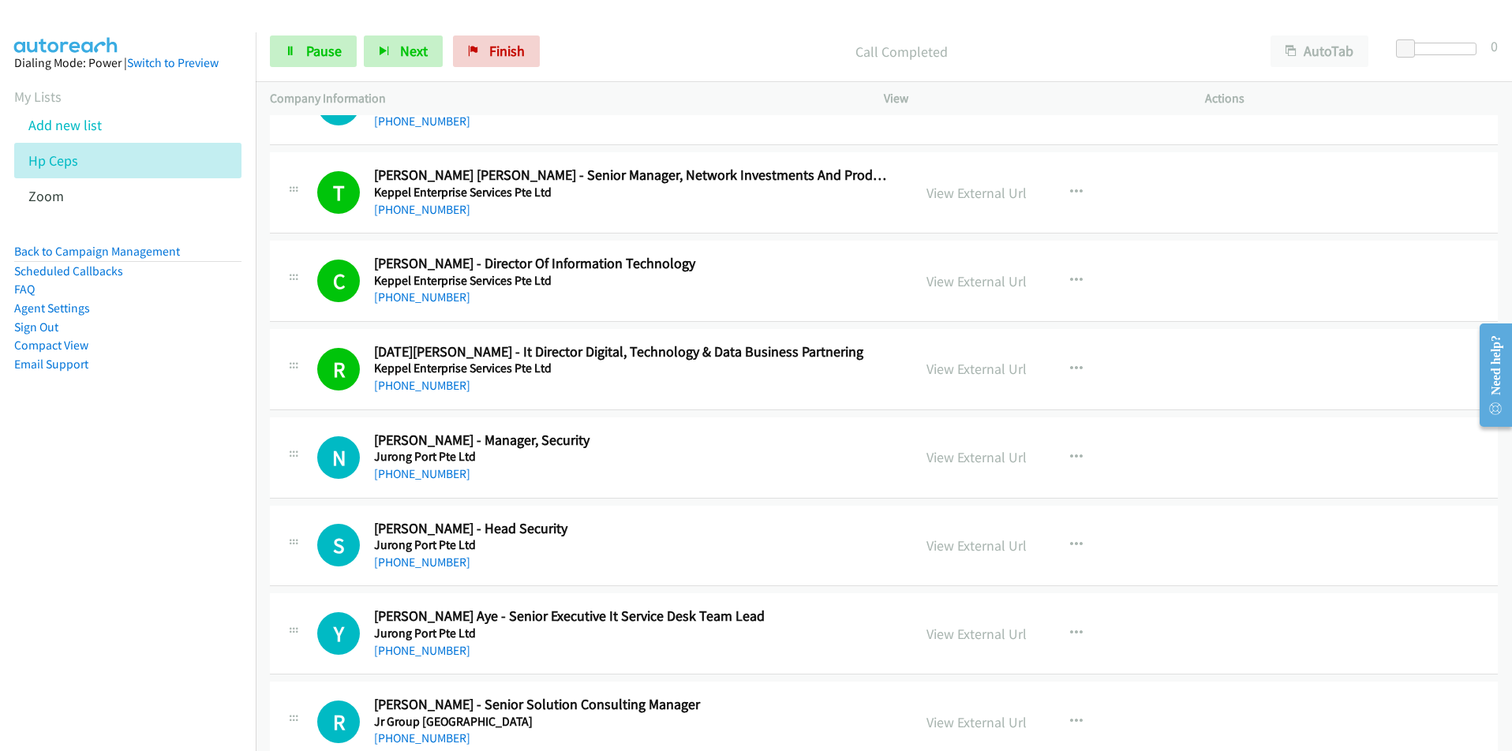
click at [243, 594] on nav "Dialing Mode: Power | Switch to Preview My Lists Add new list Hp Ceps Zoom Back…" at bounding box center [128, 407] width 257 height 751
click at [286, 568] on div "S Callback Scheduled [PERSON_NAME] - Head Security Jurong Port Pte Ltd [GEOGRAP…" at bounding box center [591, 546] width 614 height 52
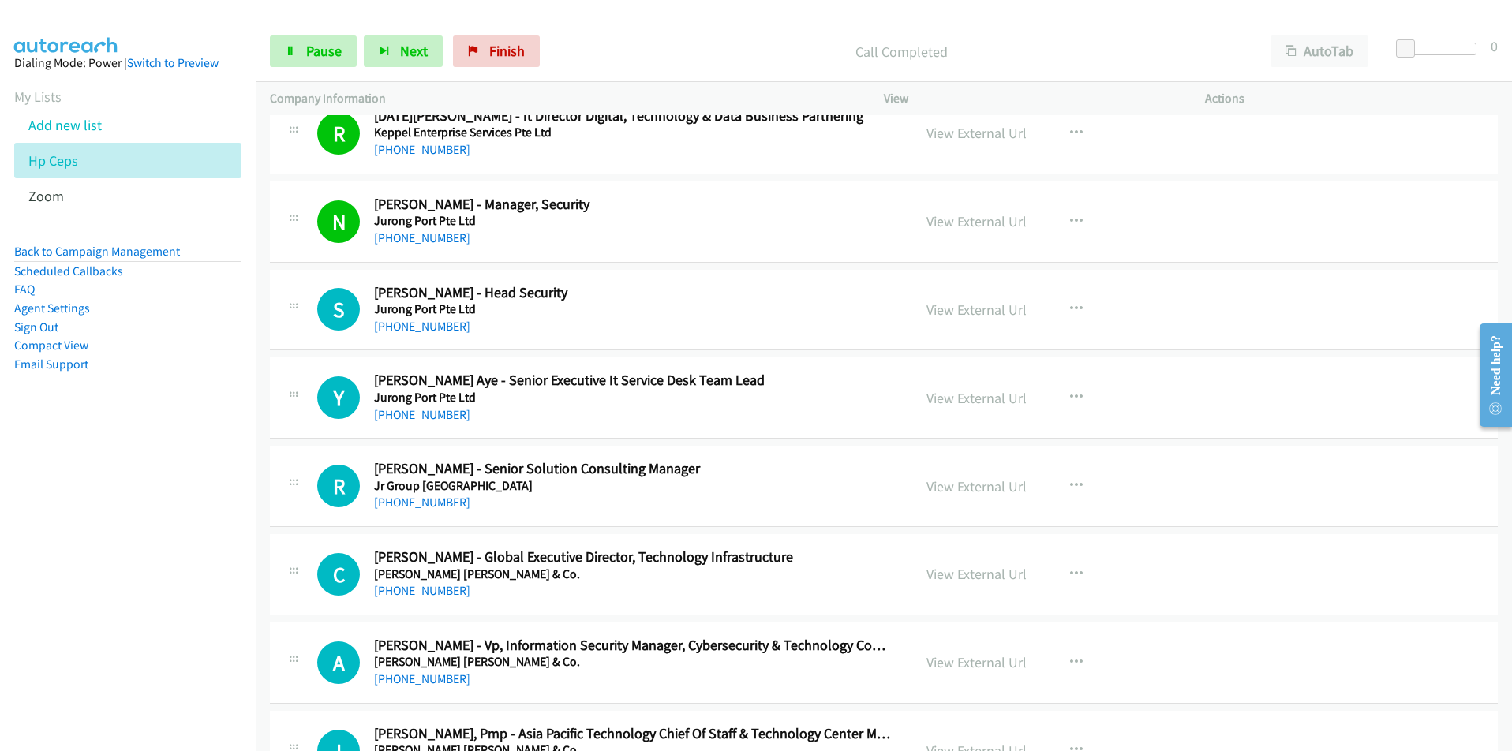
scroll to position [4578, 0]
click at [204, 552] on nav "Dialing Mode: Power | Switch to Preview My Lists Add new list Hp Ceps Zoom Back…" at bounding box center [128, 407] width 257 height 751
drag, startPoint x: 181, startPoint y: 489, endPoint x: 191, endPoint y: 484, distance: 11.3
click at [181, 489] on nav "Dialing Mode: Power | Switch to Preview My Lists Add new list Hp Ceps Zoom Back…" at bounding box center [128, 407] width 257 height 751
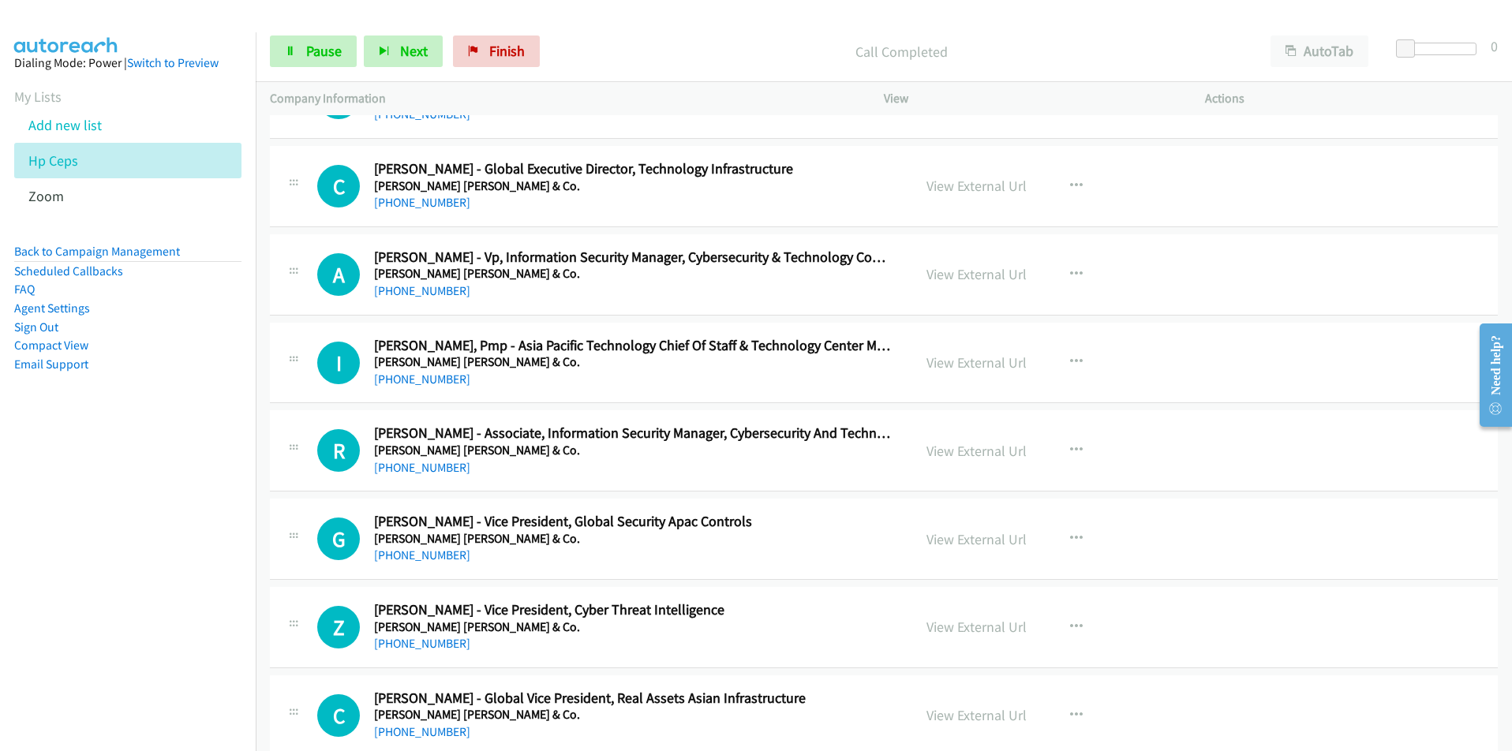
scroll to position [4972, 0]
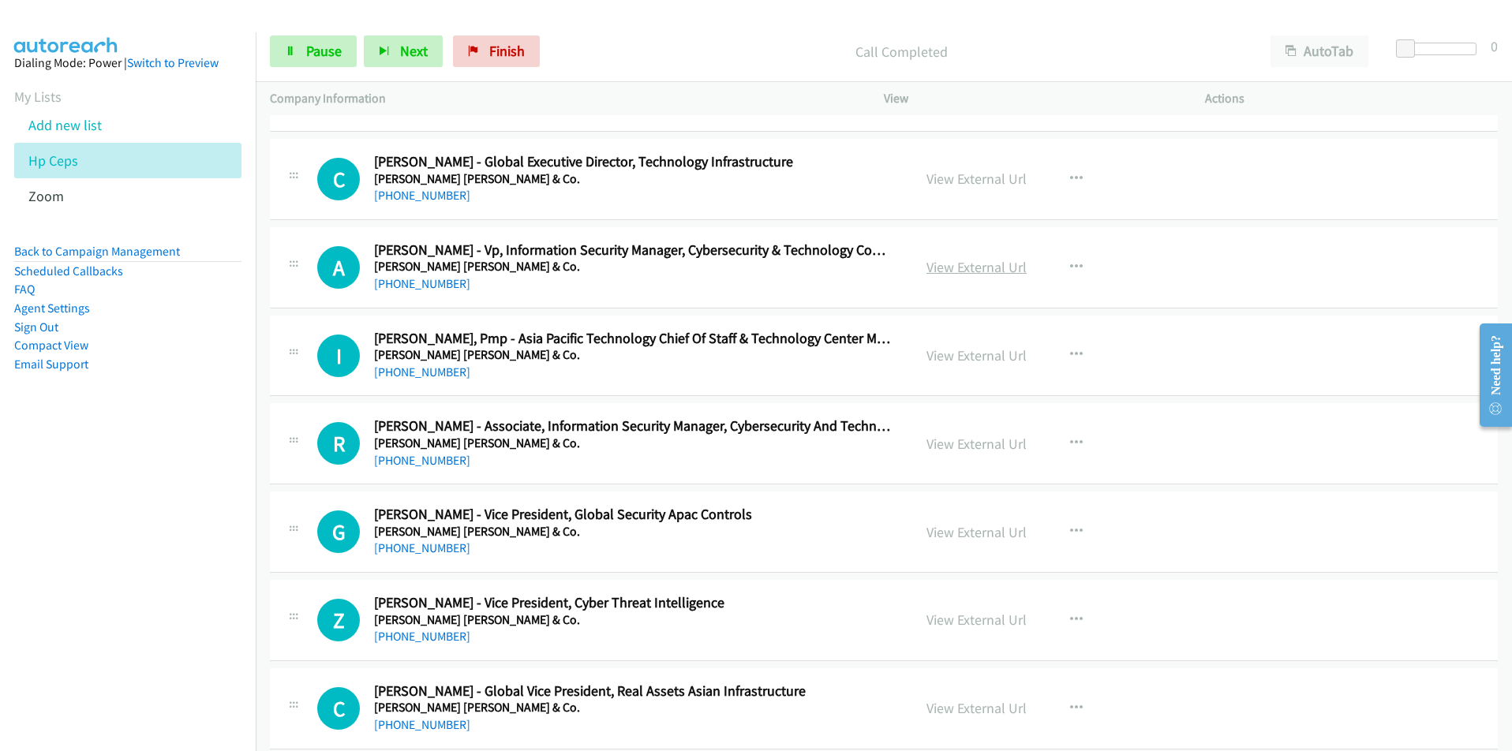
click at [994, 268] on link "View External Url" at bounding box center [977, 267] width 100 height 18
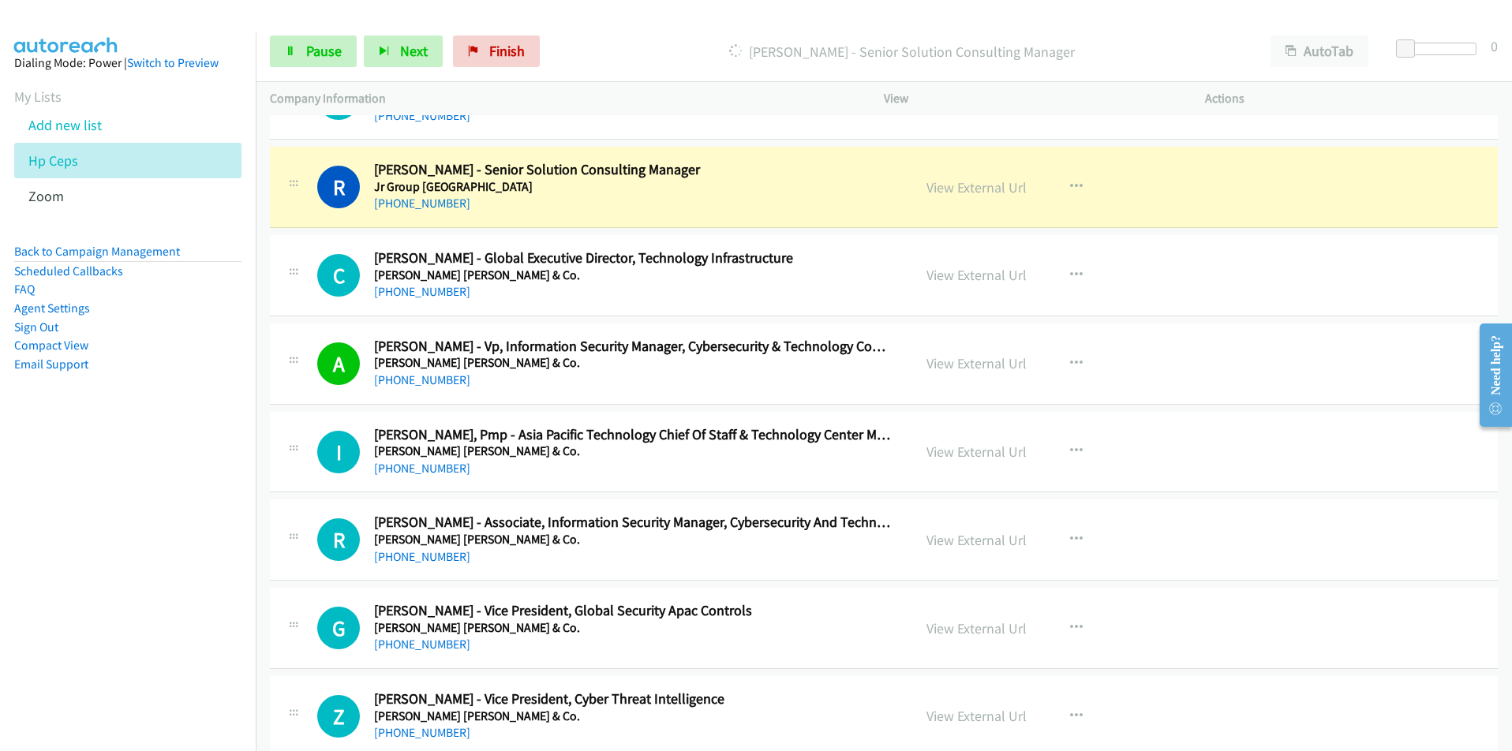
scroll to position [4814, 0]
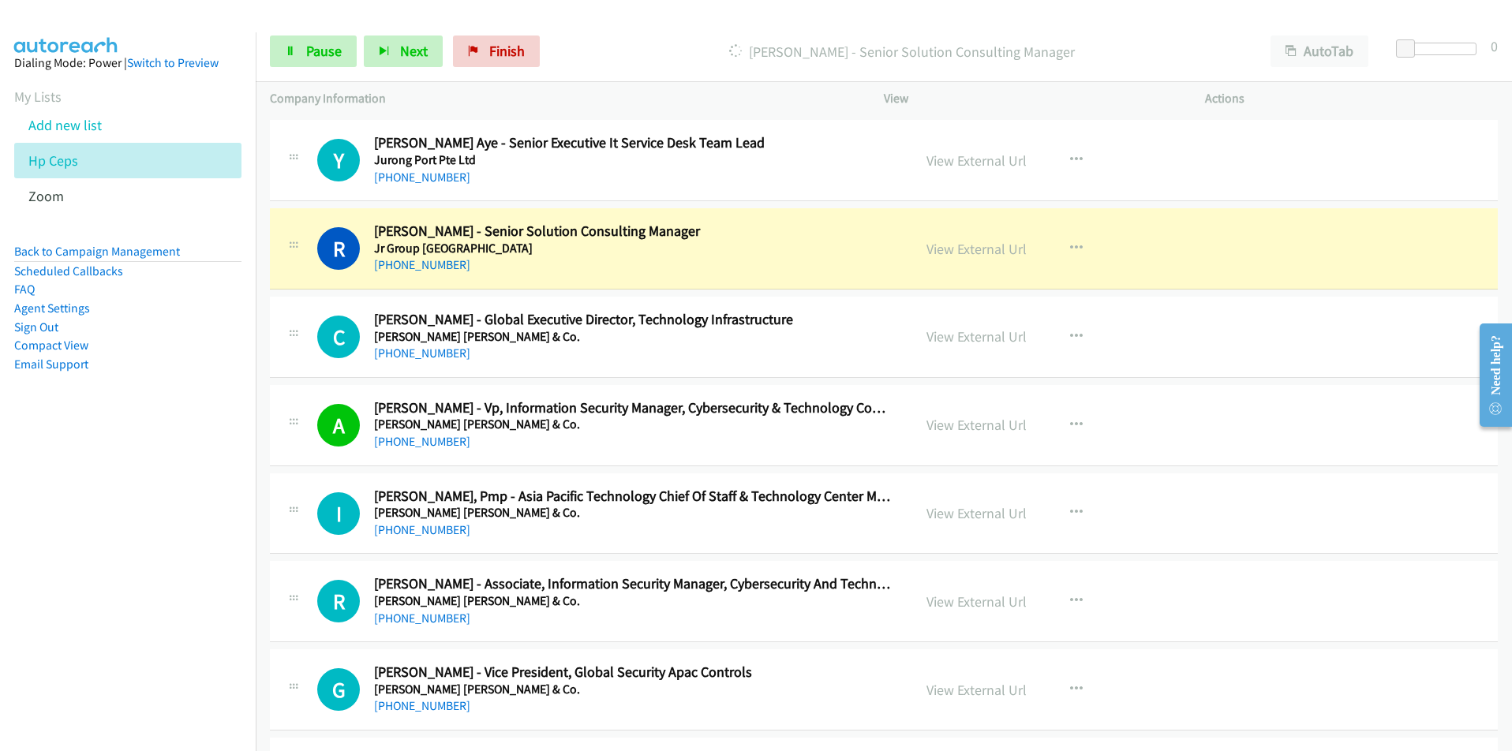
drag, startPoint x: 236, startPoint y: 605, endPoint x: 260, endPoint y: 595, distance: 25.5
click at [236, 605] on nav "Dialing Mode: Power | Switch to Preview My Lists Add new list Hp Ceps Zoom Back…" at bounding box center [128, 407] width 257 height 751
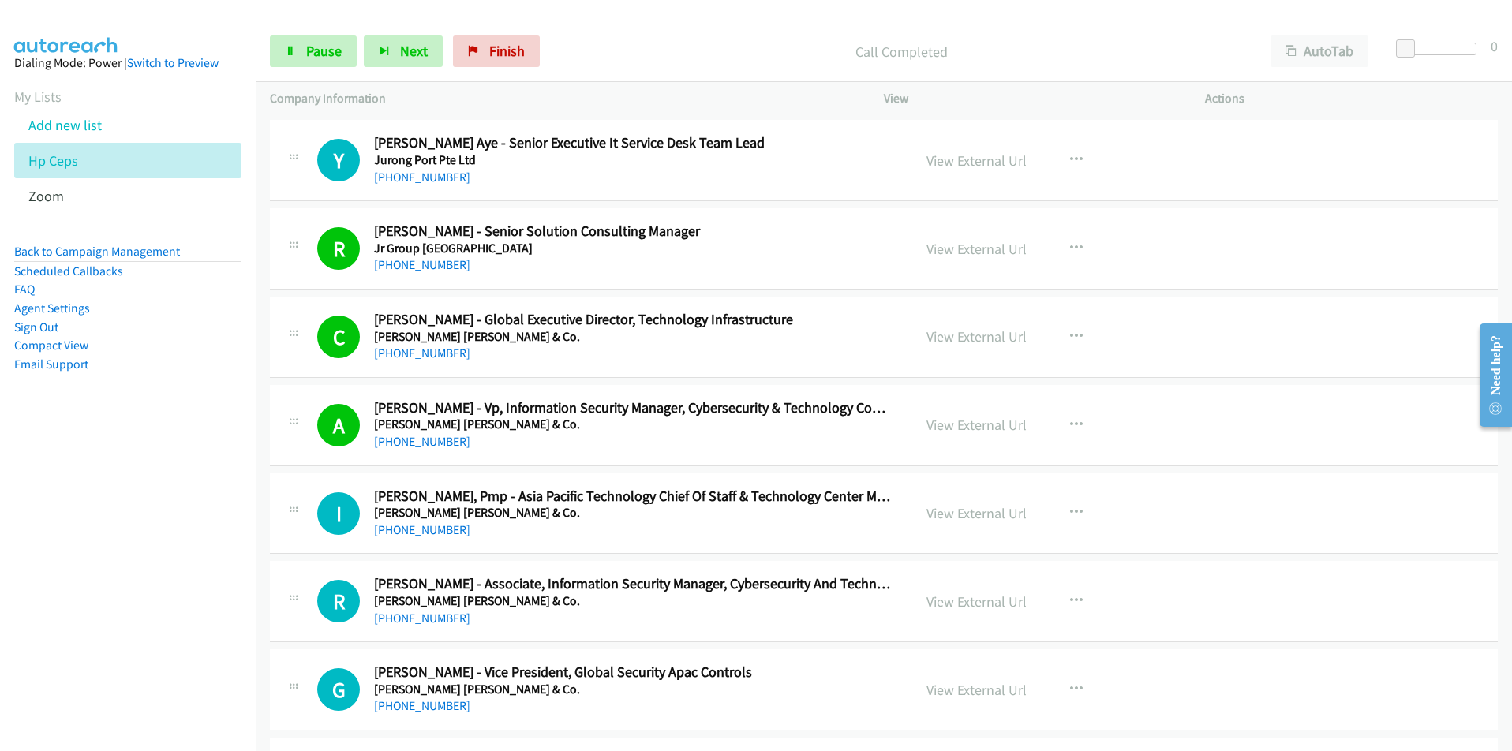
click at [264, 570] on td "R Callback Scheduled [PERSON_NAME] - Associate, Information Security Manager, C…" at bounding box center [884, 602] width 1256 height 88
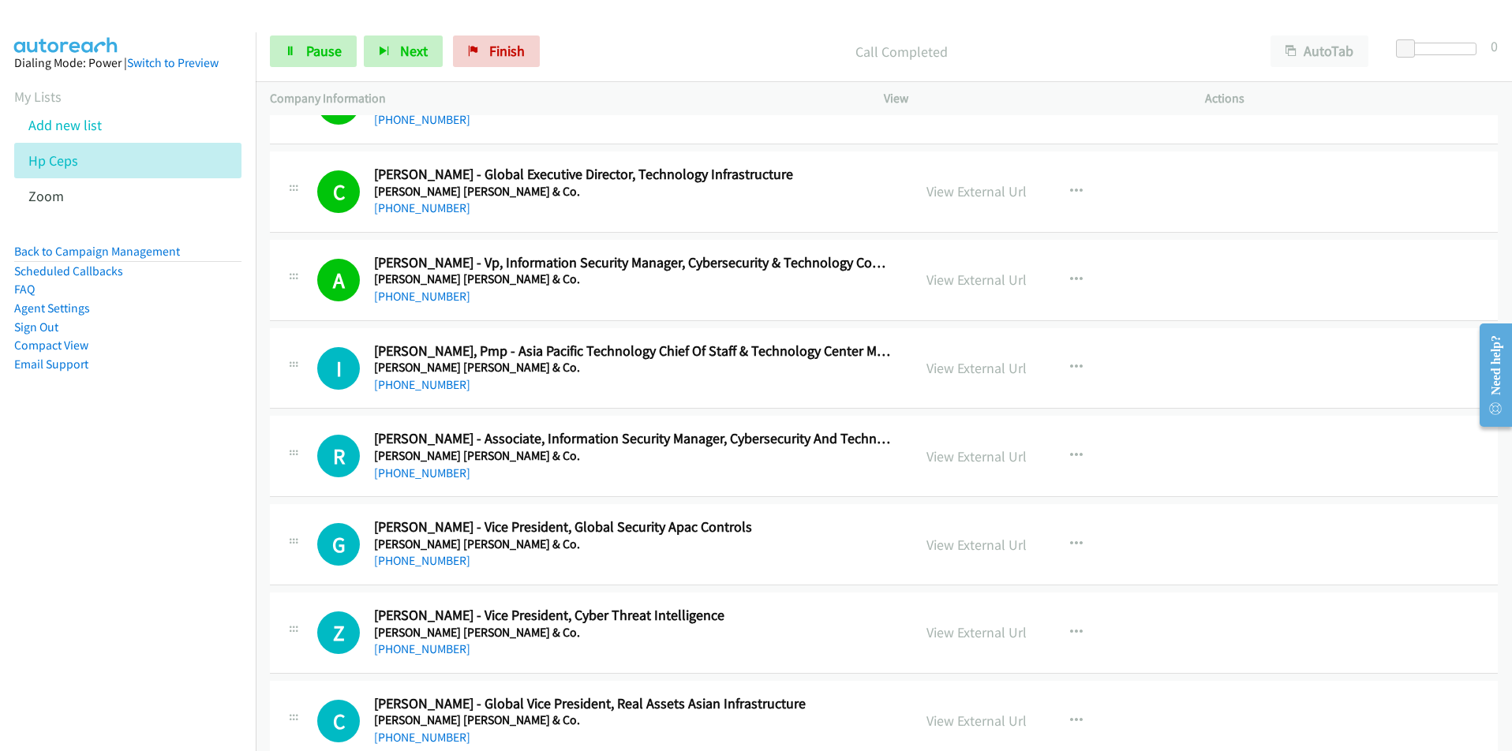
scroll to position [5051, 0]
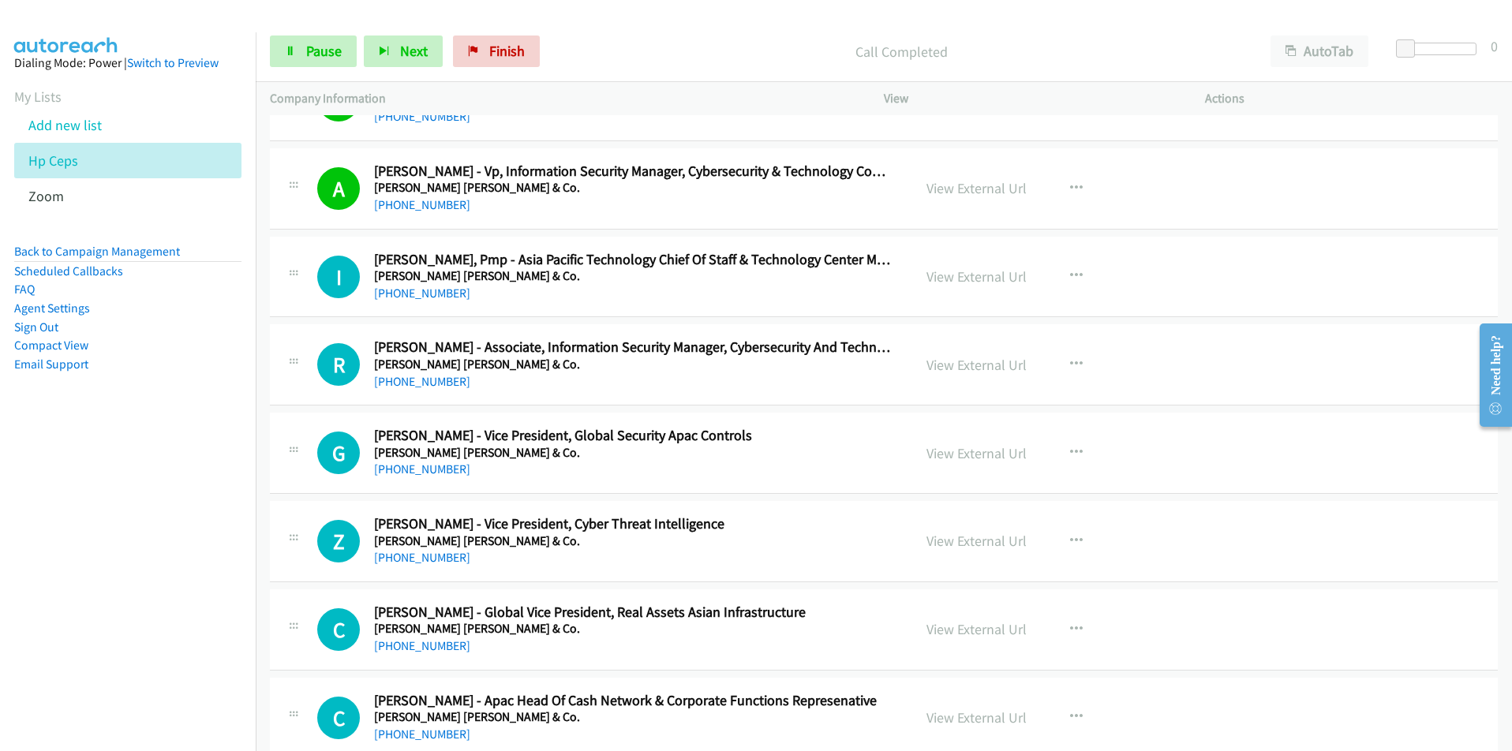
drag, startPoint x: 188, startPoint y: 560, endPoint x: 218, endPoint y: 553, distance: 30.6
click at [188, 560] on nav "Dialing Mode: Power | Switch to Preview My Lists Add new list Hp Ceps Zoom Back…" at bounding box center [128, 407] width 257 height 751
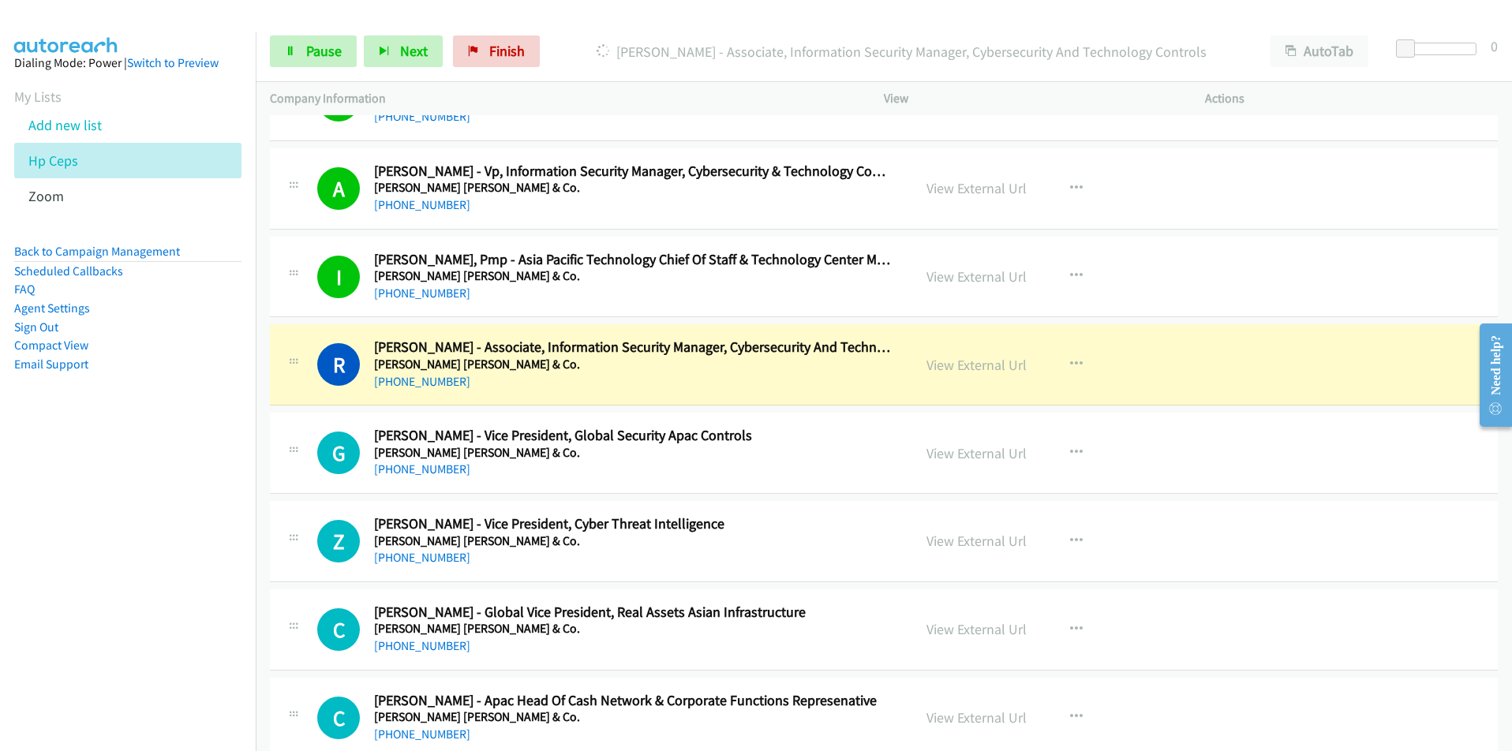
click at [215, 586] on nav "Dialing Mode: Power | Switch to Preview My Lists Add new list Hp Ceps Zoom Back…" at bounding box center [128, 407] width 257 height 751
click at [215, 601] on nav "Dialing Mode: Power | Switch to Preview My Lists Add new list Hp Ceps Zoom Back…" at bounding box center [128, 407] width 257 height 751
drag, startPoint x: 230, startPoint y: 582, endPoint x: 237, endPoint y: 577, distance: 8.5
click at [230, 582] on nav "Dialing Mode: Power | Switch to Preview My Lists Add new list Hp Ceps Zoom Back…" at bounding box center [128, 407] width 257 height 751
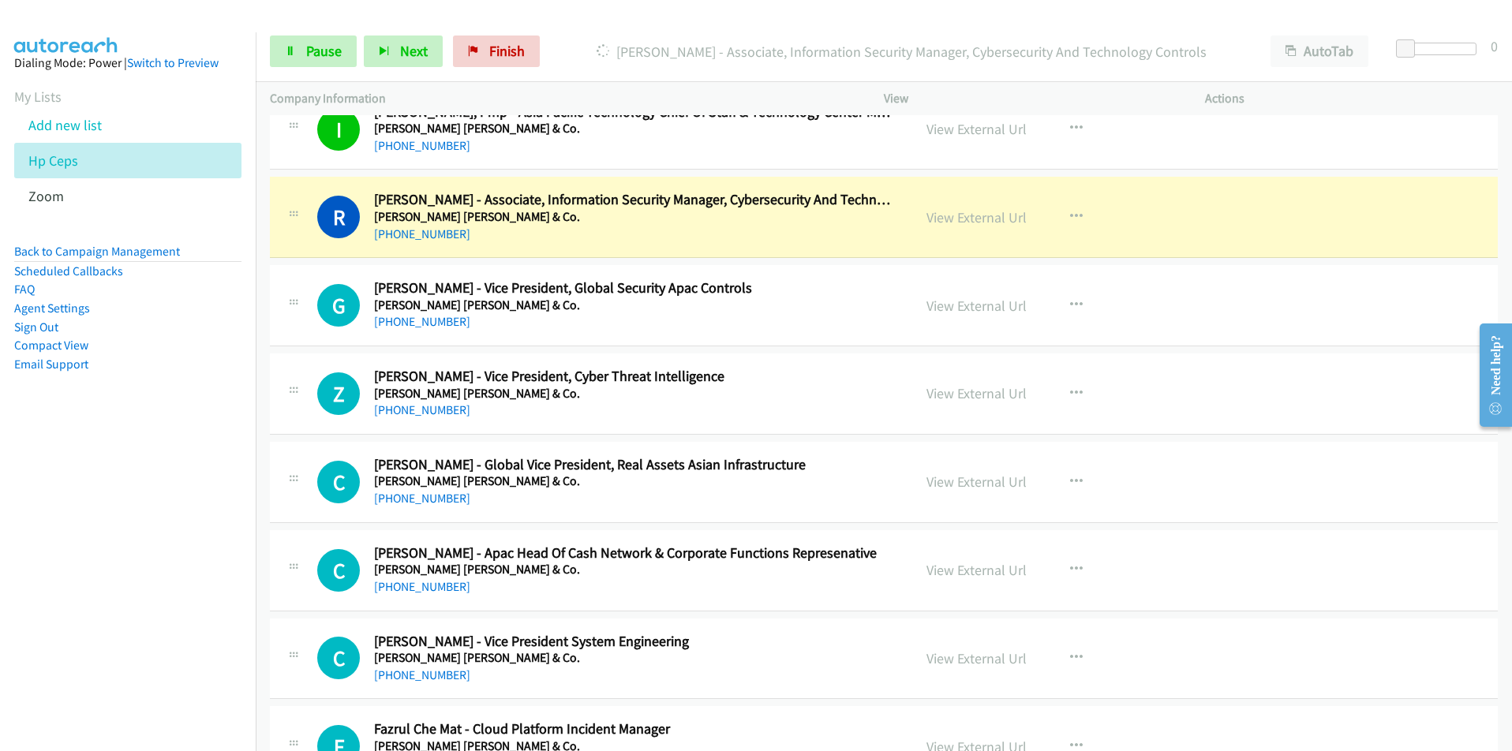
scroll to position [5209, 0]
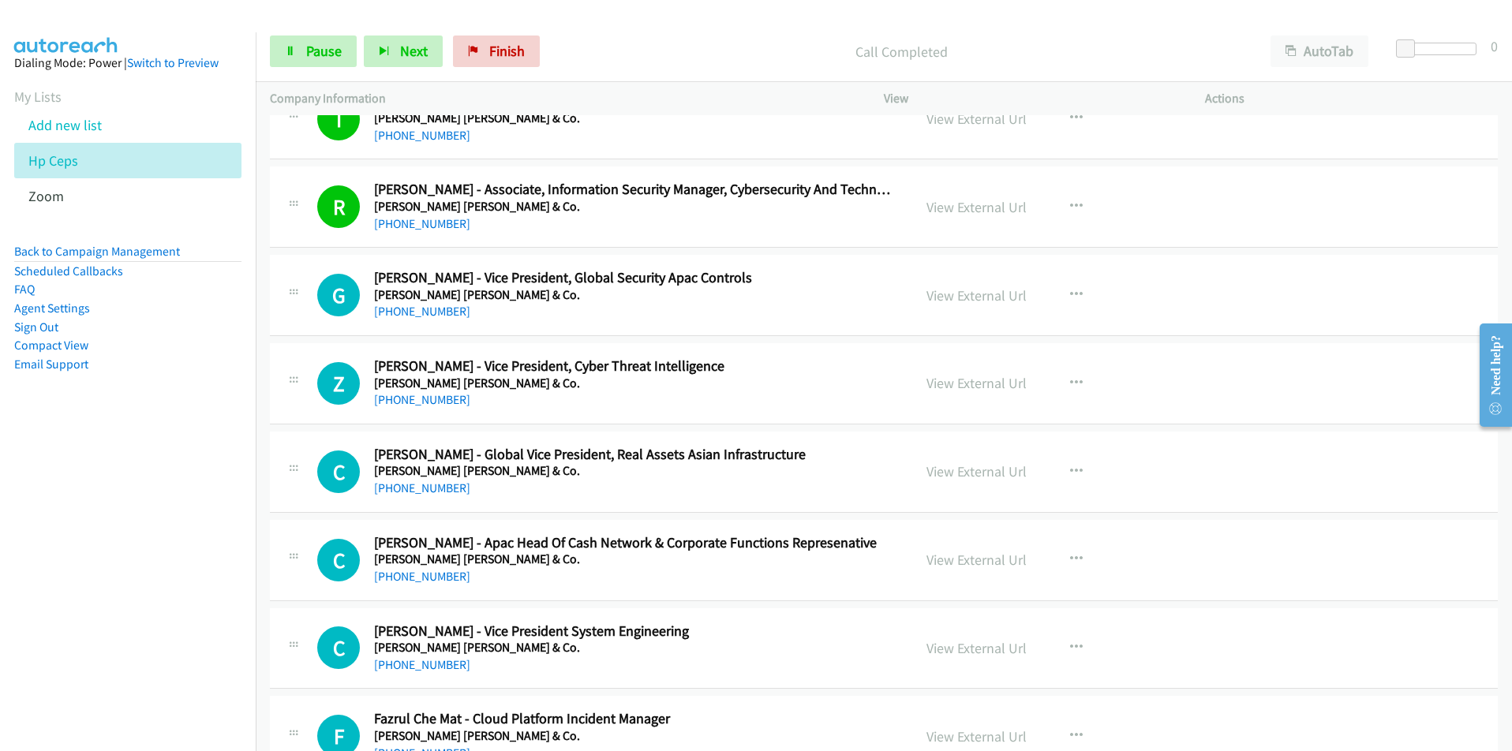
click at [190, 645] on nav "Dialing Mode: Power | Switch to Preview My Lists Add new list Hp Ceps Zoom Back…" at bounding box center [128, 407] width 257 height 751
click at [165, 479] on nav "Dialing Mode: Power | Switch to Preview My Lists Add new list Hp Ceps Zoom Back…" at bounding box center [128, 407] width 257 height 751
click at [964, 385] on link "View External Url" at bounding box center [977, 383] width 100 height 18
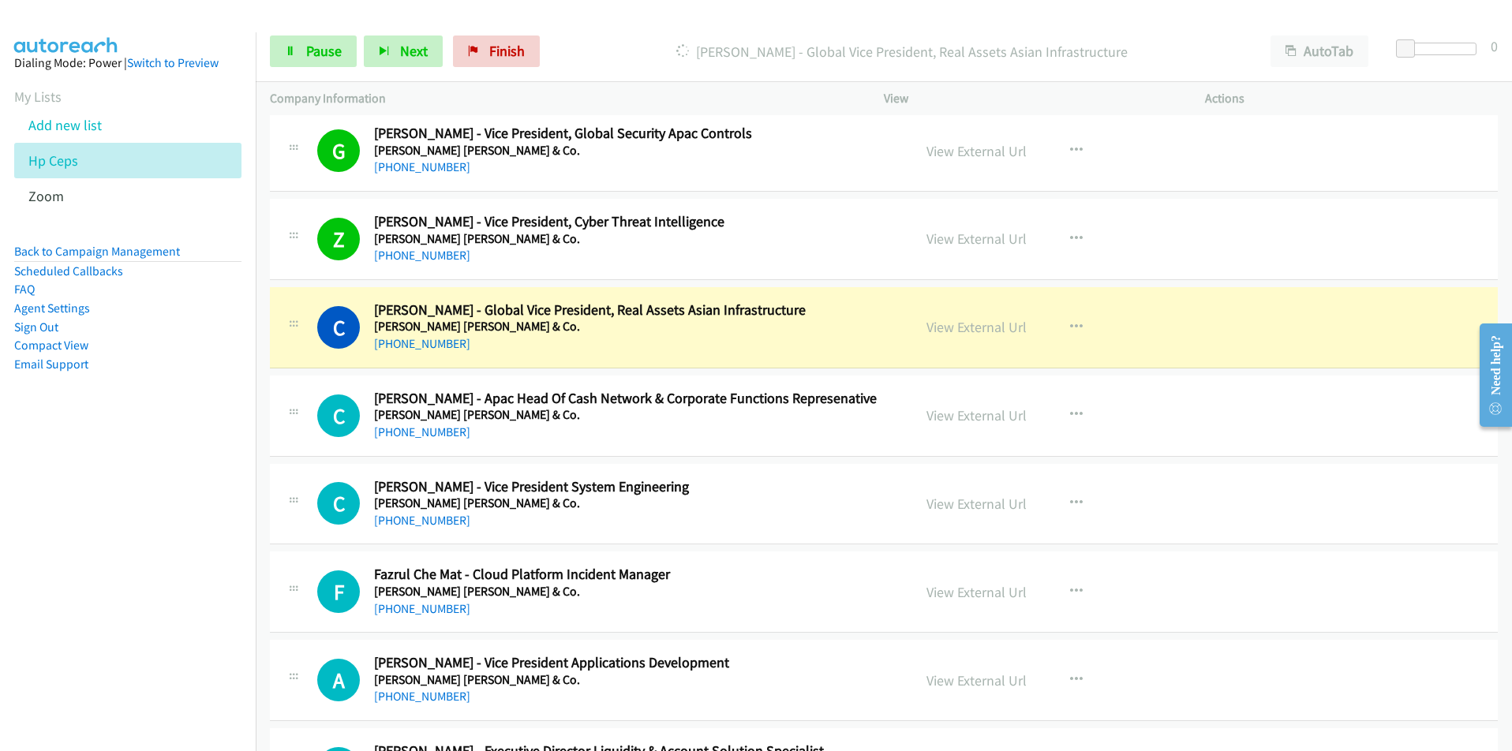
scroll to position [5367, 0]
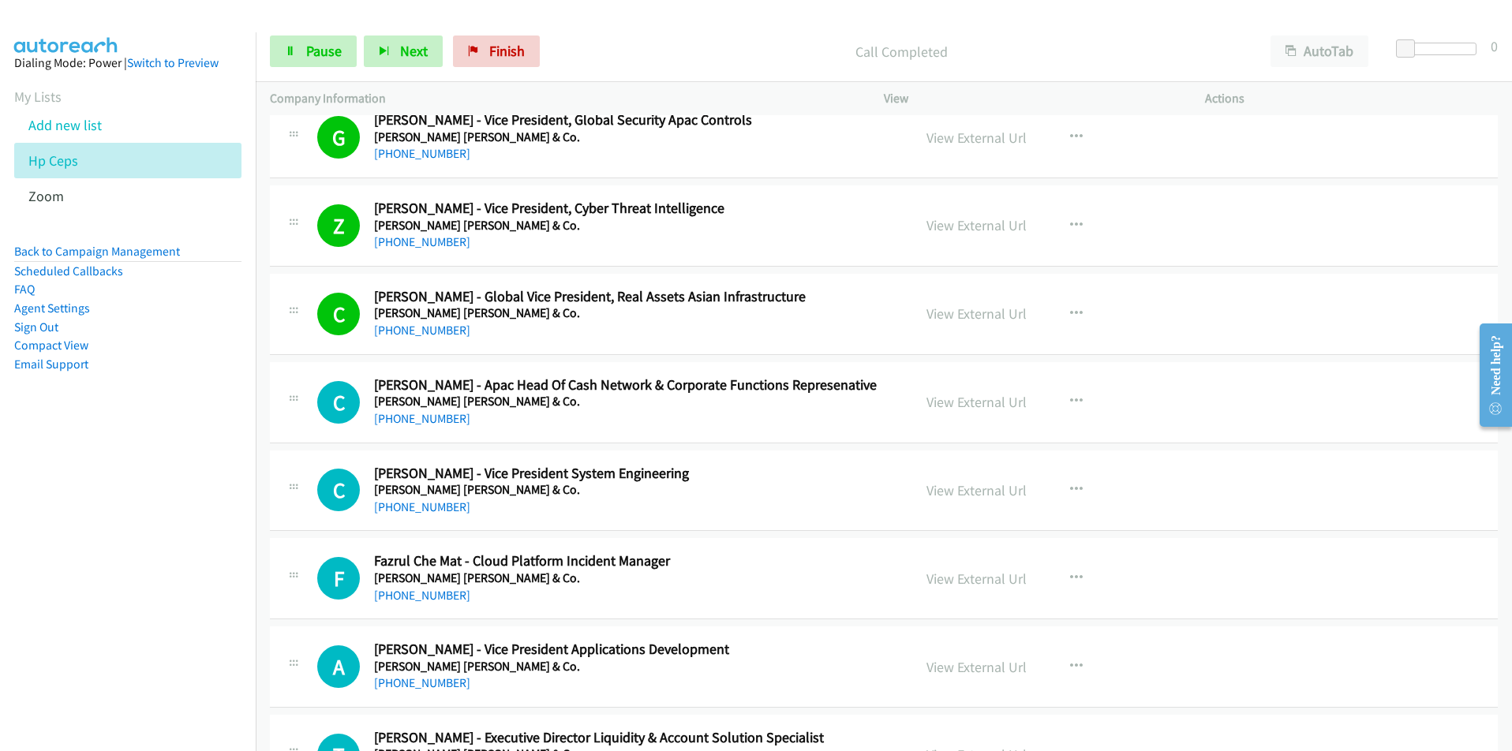
drag, startPoint x: 161, startPoint y: 537, endPoint x: 201, endPoint y: 537, distance: 40.3
click at [161, 537] on nav "Dialing Mode: Power | Switch to Preview My Lists Add new list Hp Ceps Zoom Back…" at bounding box center [128, 407] width 257 height 751
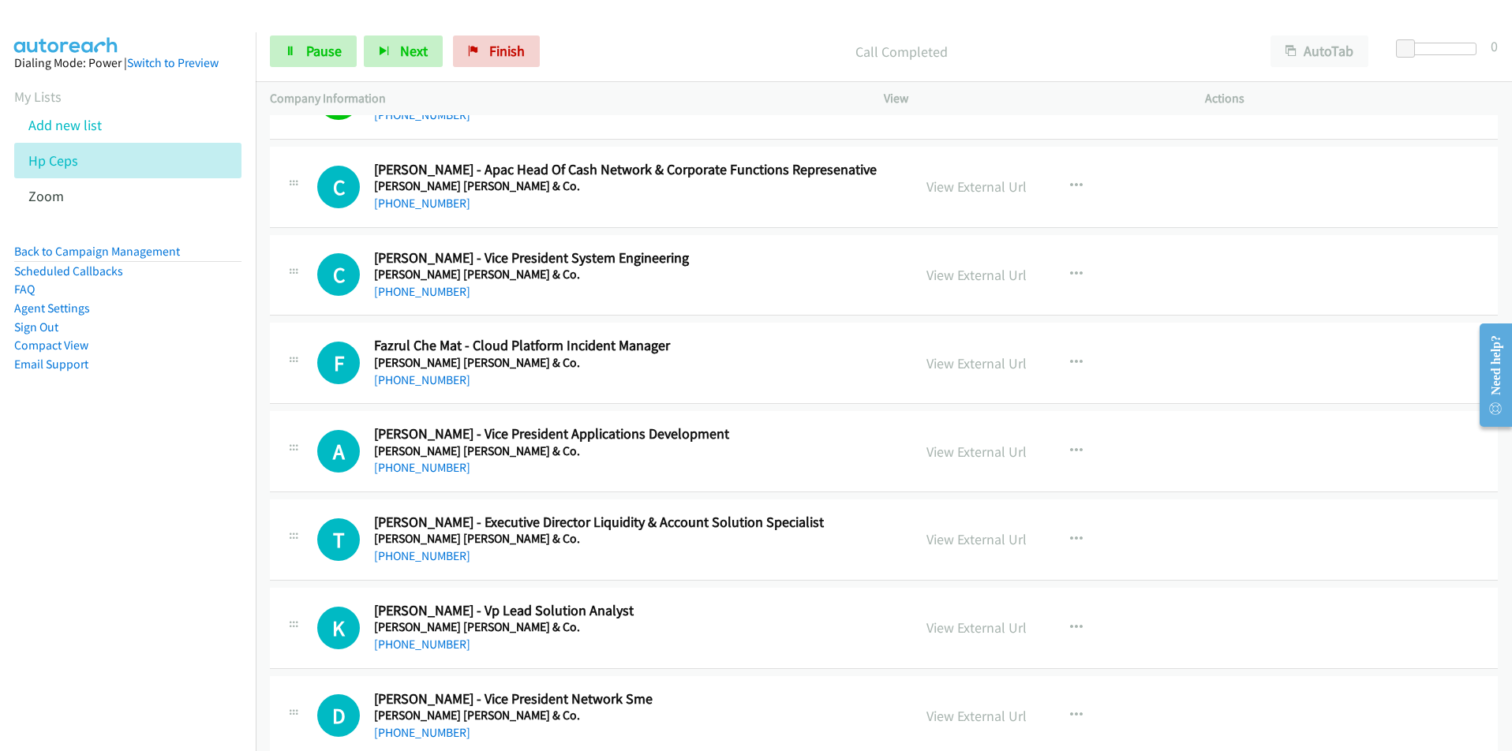
scroll to position [5604, 0]
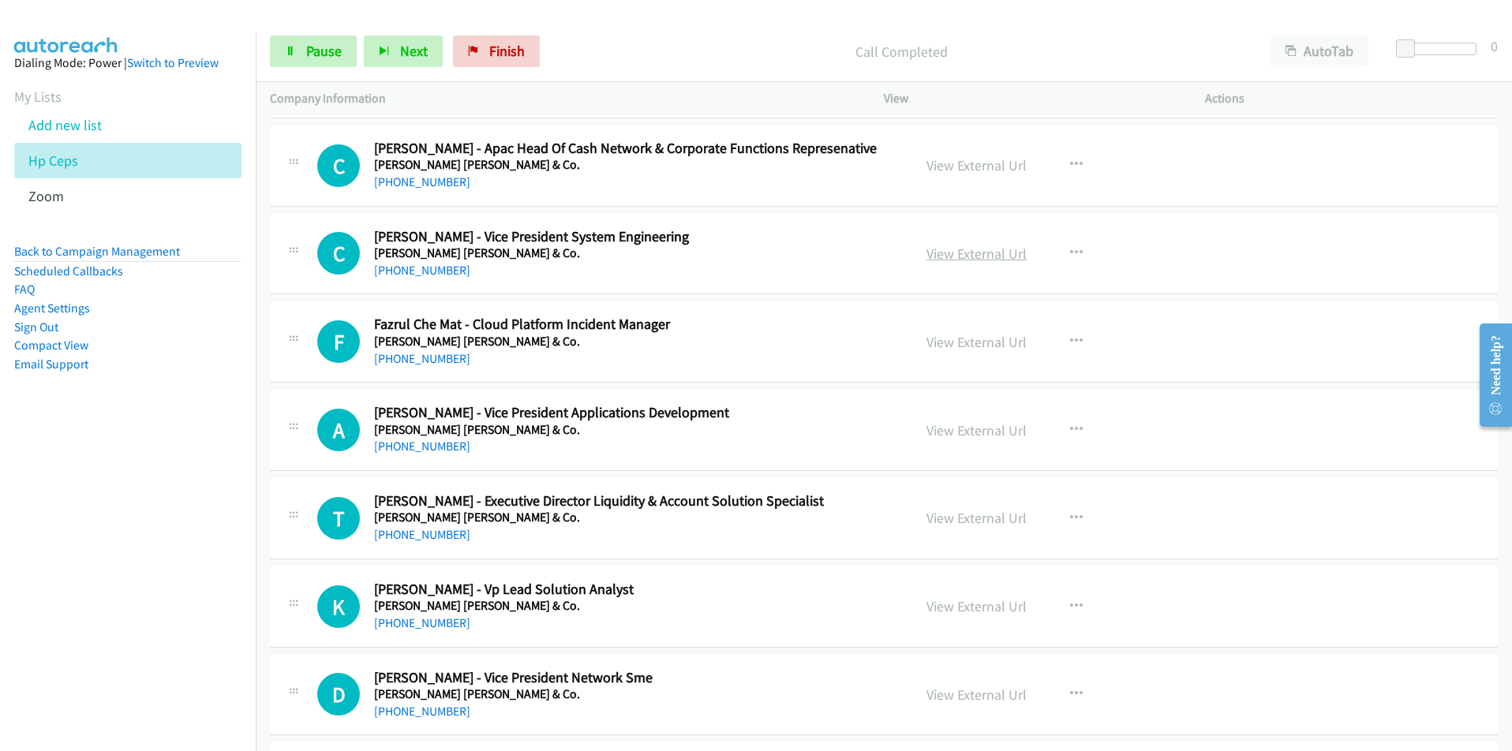
click at [957, 256] on link "View External Url" at bounding box center [977, 254] width 100 height 18
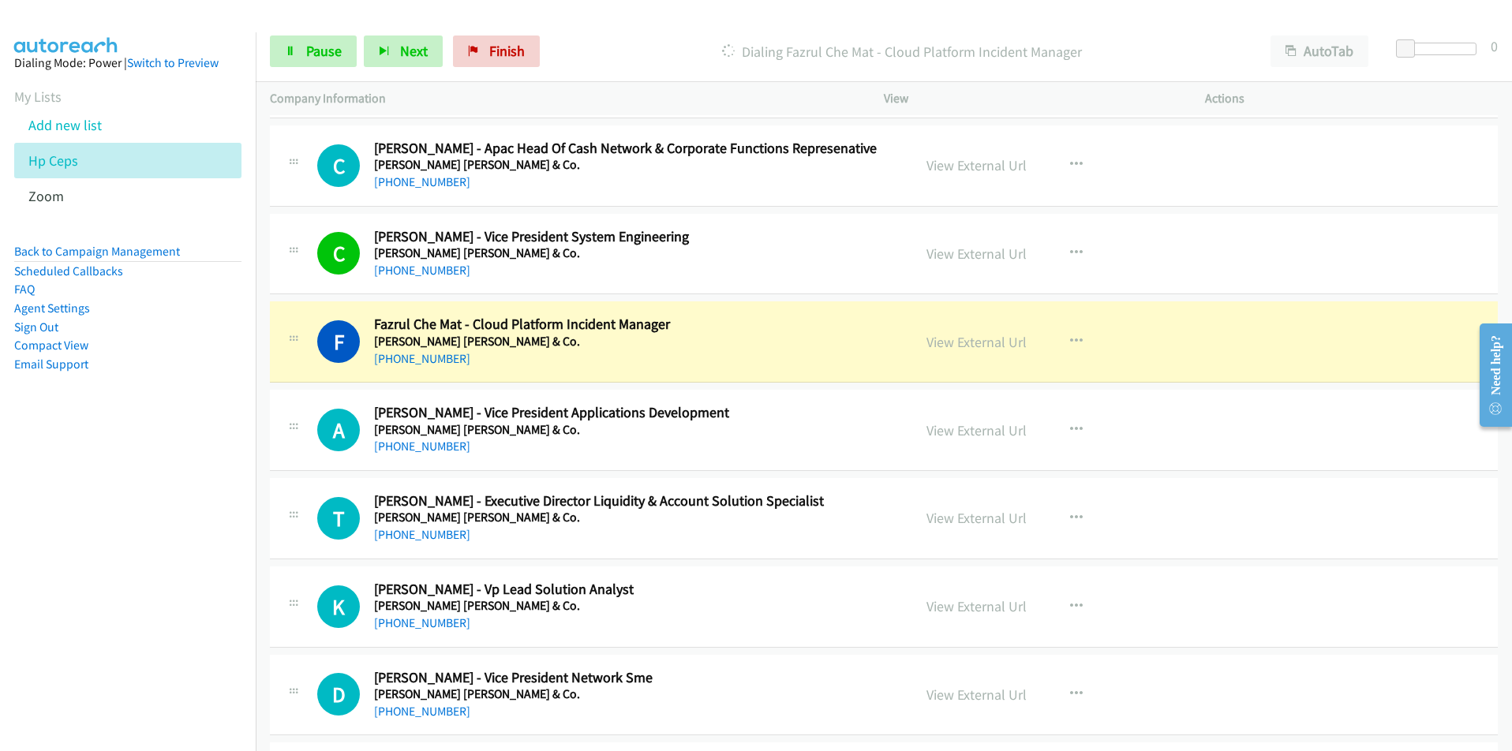
click at [208, 582] on nav "Dialing Mode: Power | Switch to Preview My Lists Add new list Hp Ceps Zoom Back…" at bounding box center [128, 407] width 257 height 751
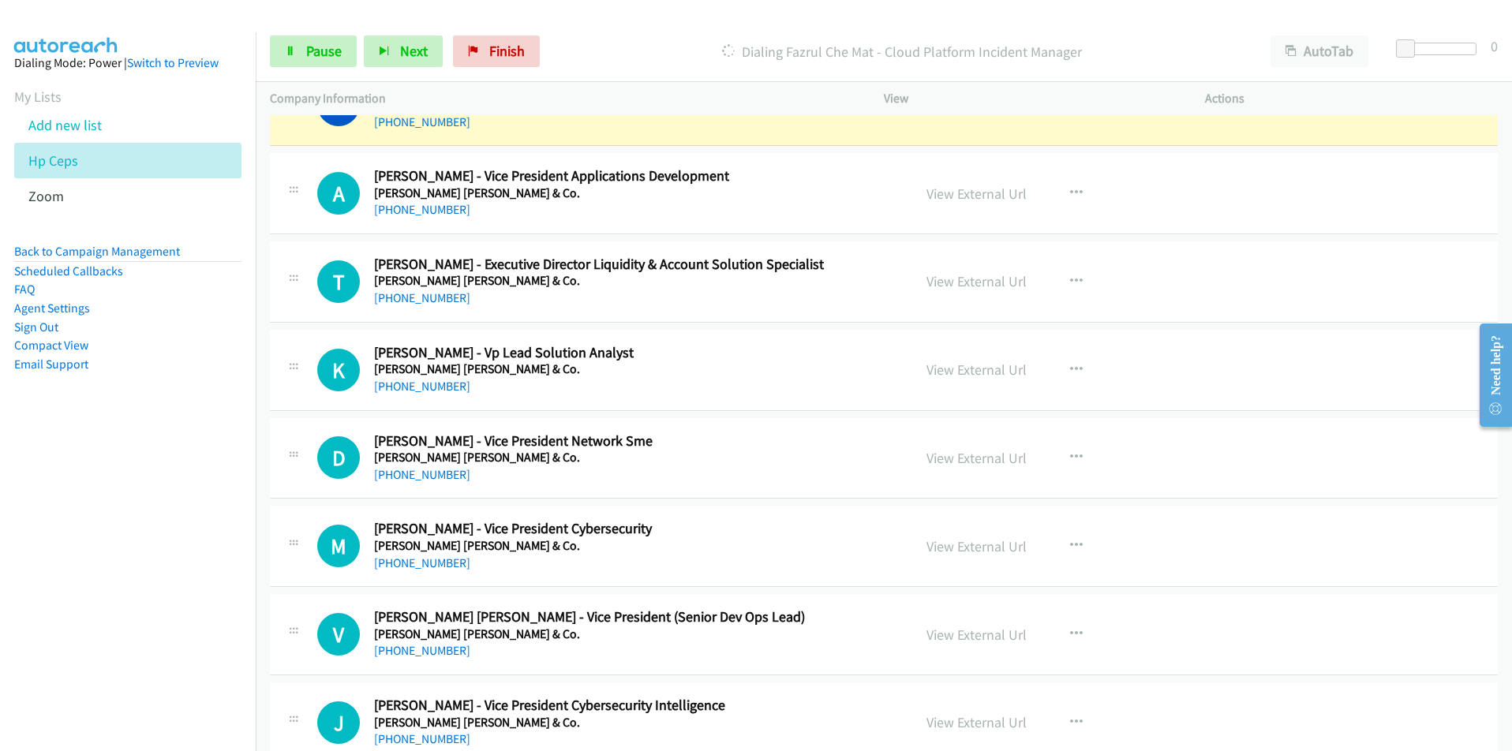
scroll to position [5761, 0]
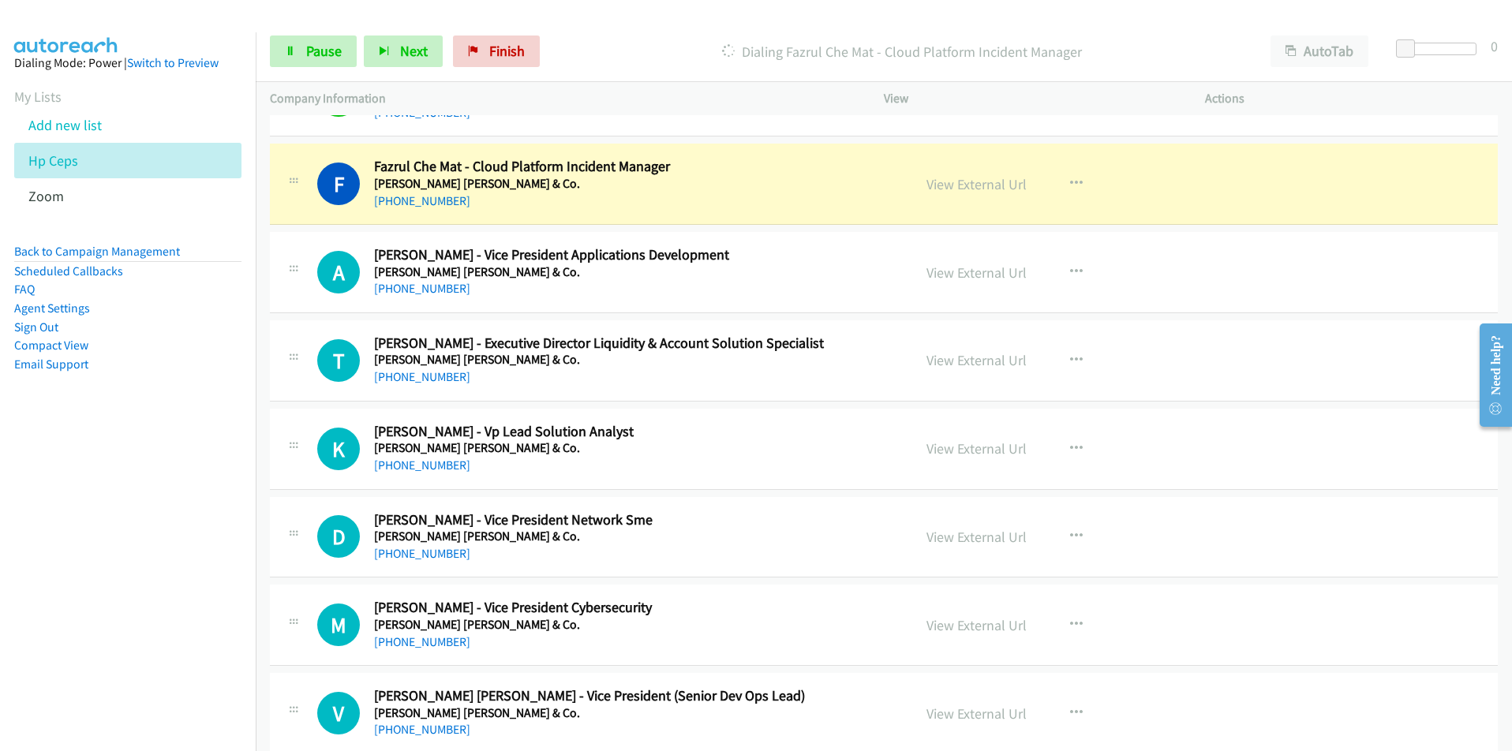
click at [194, 636] on nav "Dialing Mode: Power | Switch to Preview My Lists Add new list Hp Ceps Zoom Back…" at bounding box center [128, 407] width 257 height 751
click at [970, 189] on link "View External Url" at bounding box center [977, 184] width 100 height 18
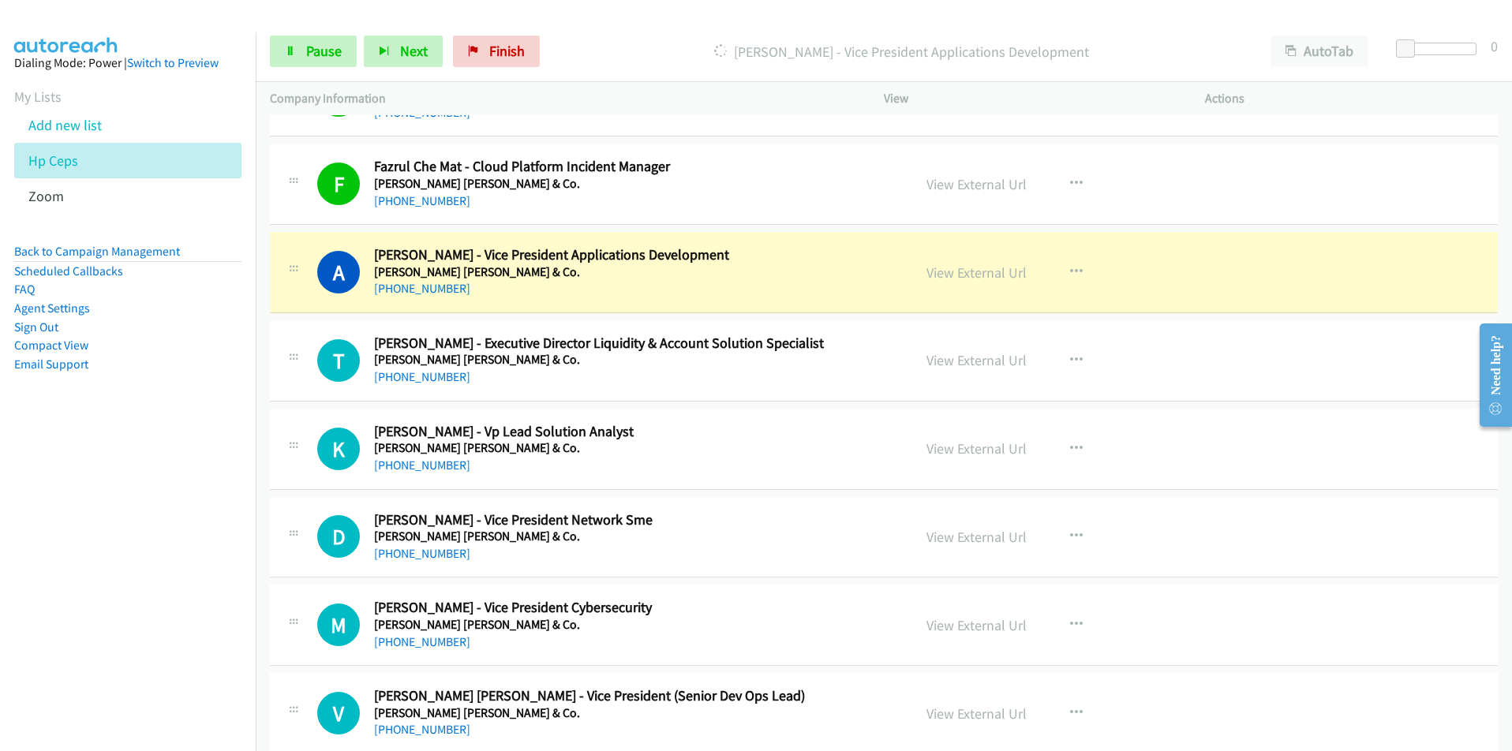
click at [171, 520] on nav "Dialing Mode: Power | Switch to Preview My Lists Add new list Hp Ceps Zoom Back…" at bounding box center [128, 407] width 257 height 751
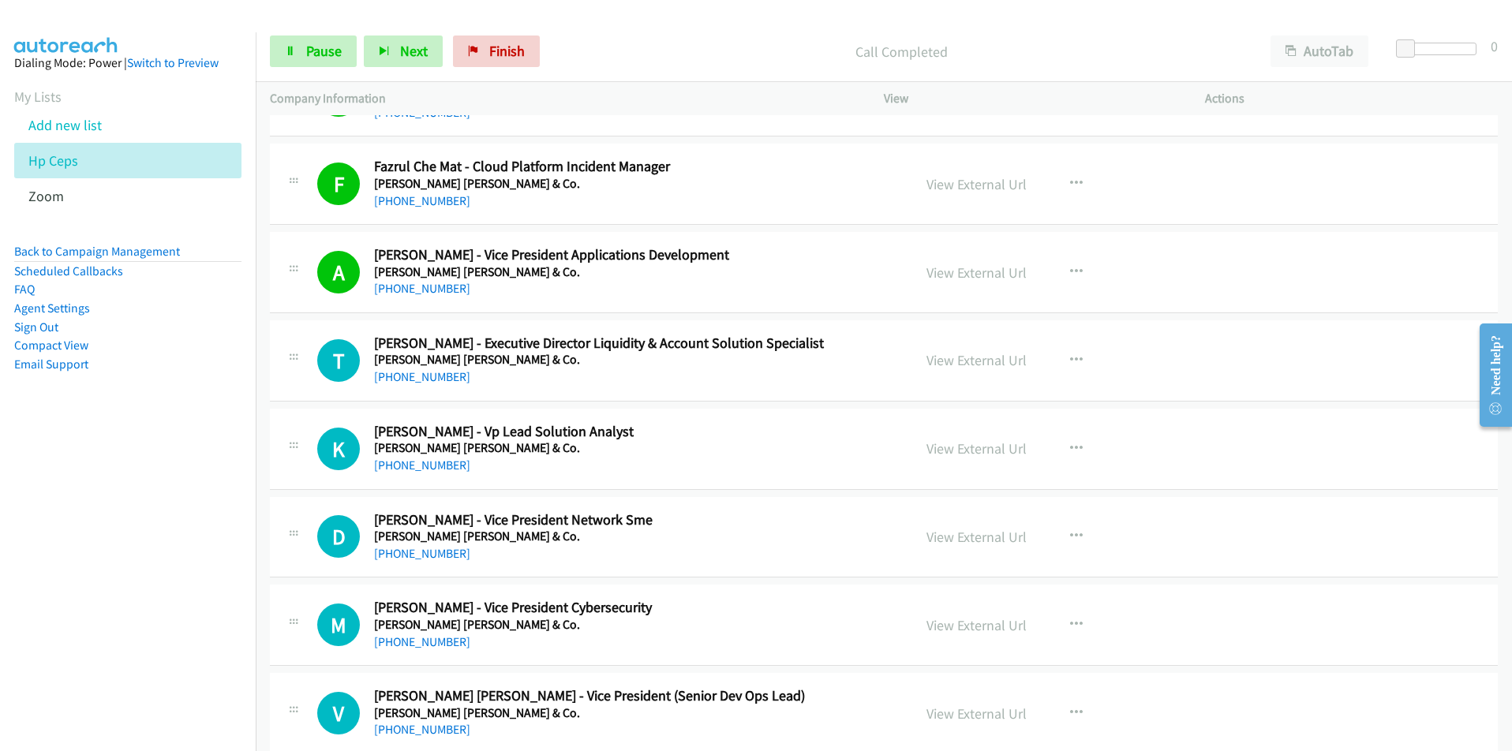
drag, startPoint x: 137, startPoint y: 624, endPoint x: 198, endPoint y: 606, distance: 63.4
click at [137, 624] on nav "Dialing Mode: Power | Switch to Preview My Lists Add new list Hp Ceps Zoom Back…" at bounding box center [128, 407] width 257 height 751
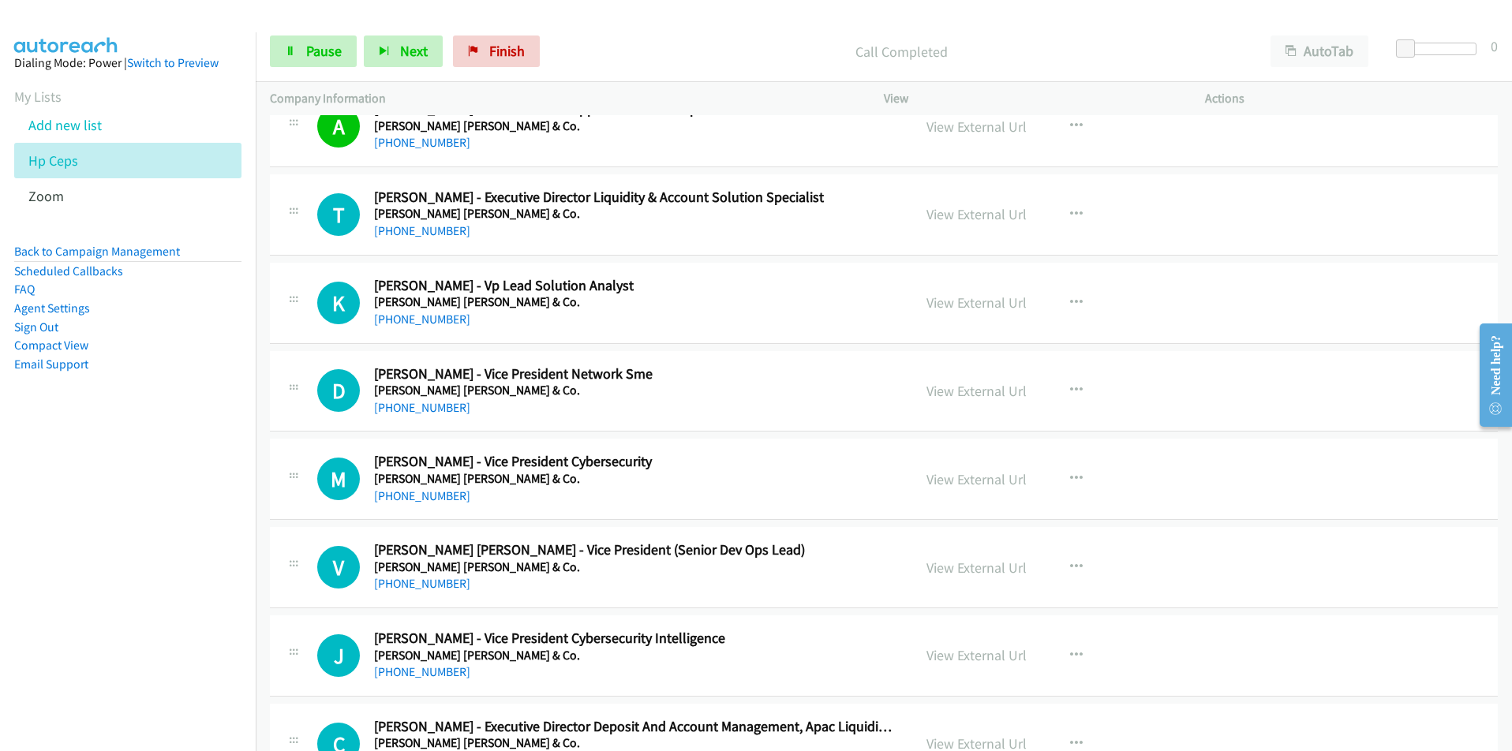
scroll to position [5919, 0]
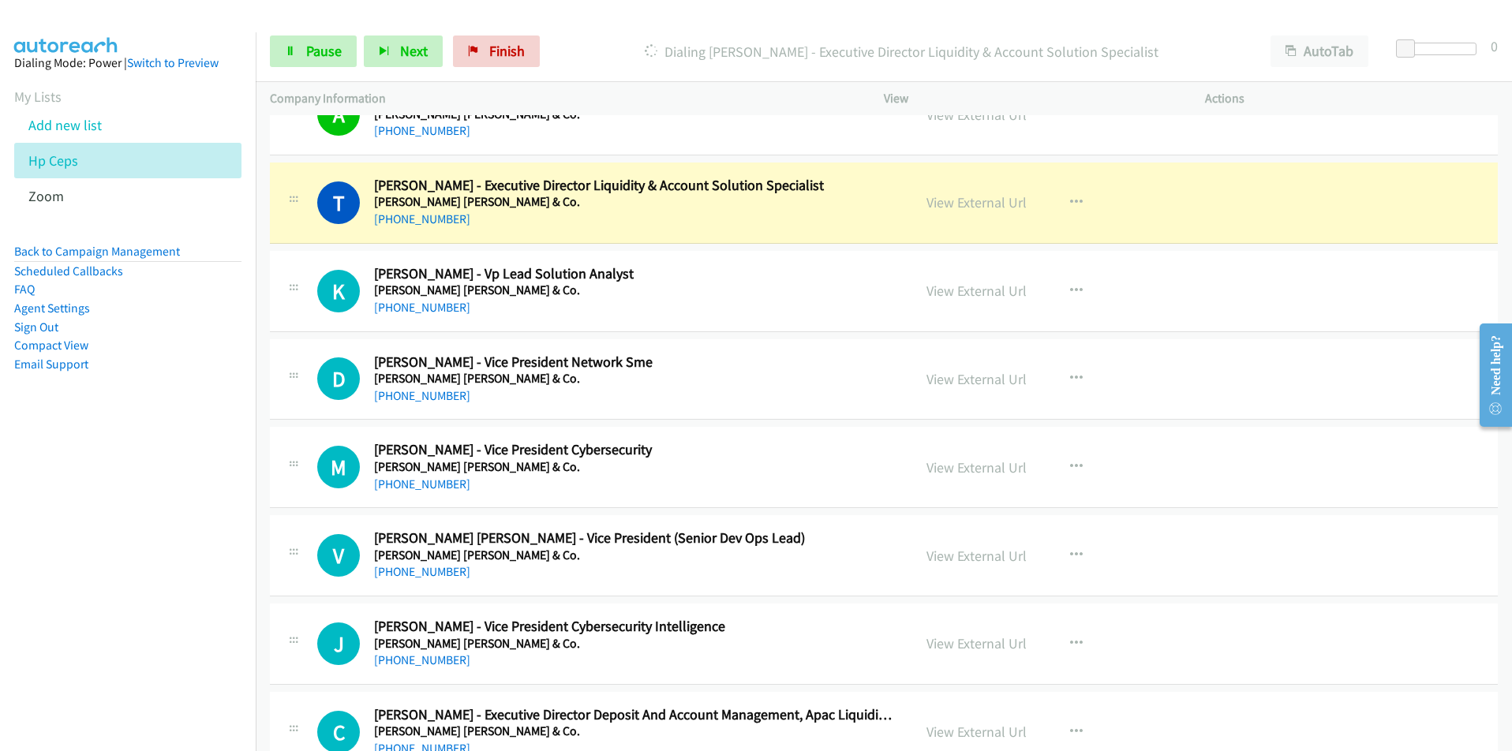
drag, startPoint x: 168, startPoint y: 501, endPoint x: 231, endPoint y: 461, distance: 74.9
click at [168, 501] on nav "Dialing Mode: Power | Switch to Preview My Lists Add new list Hp Ceps Zoom Back…" at bounding box center [128, 407] width 257 height 751
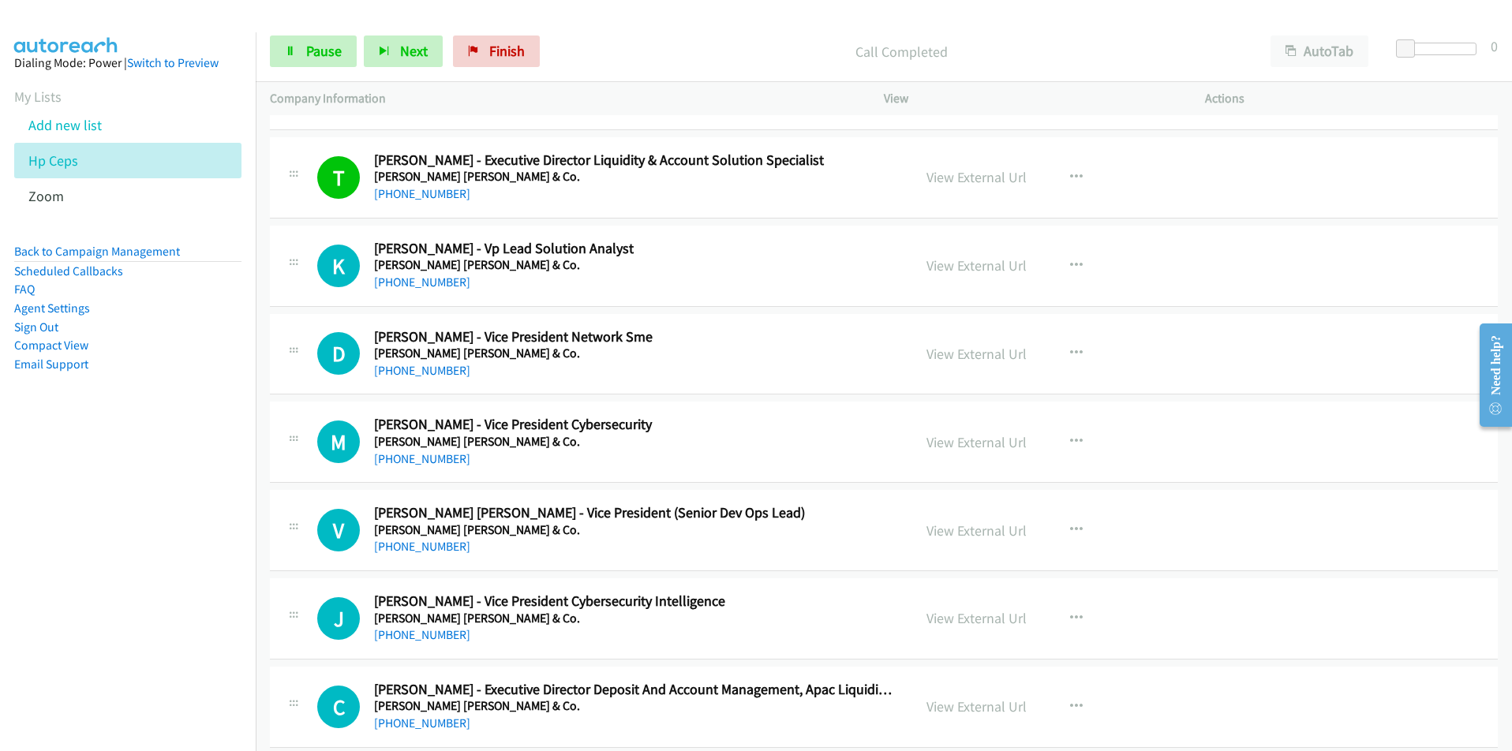
scroll to position [5998, 0]
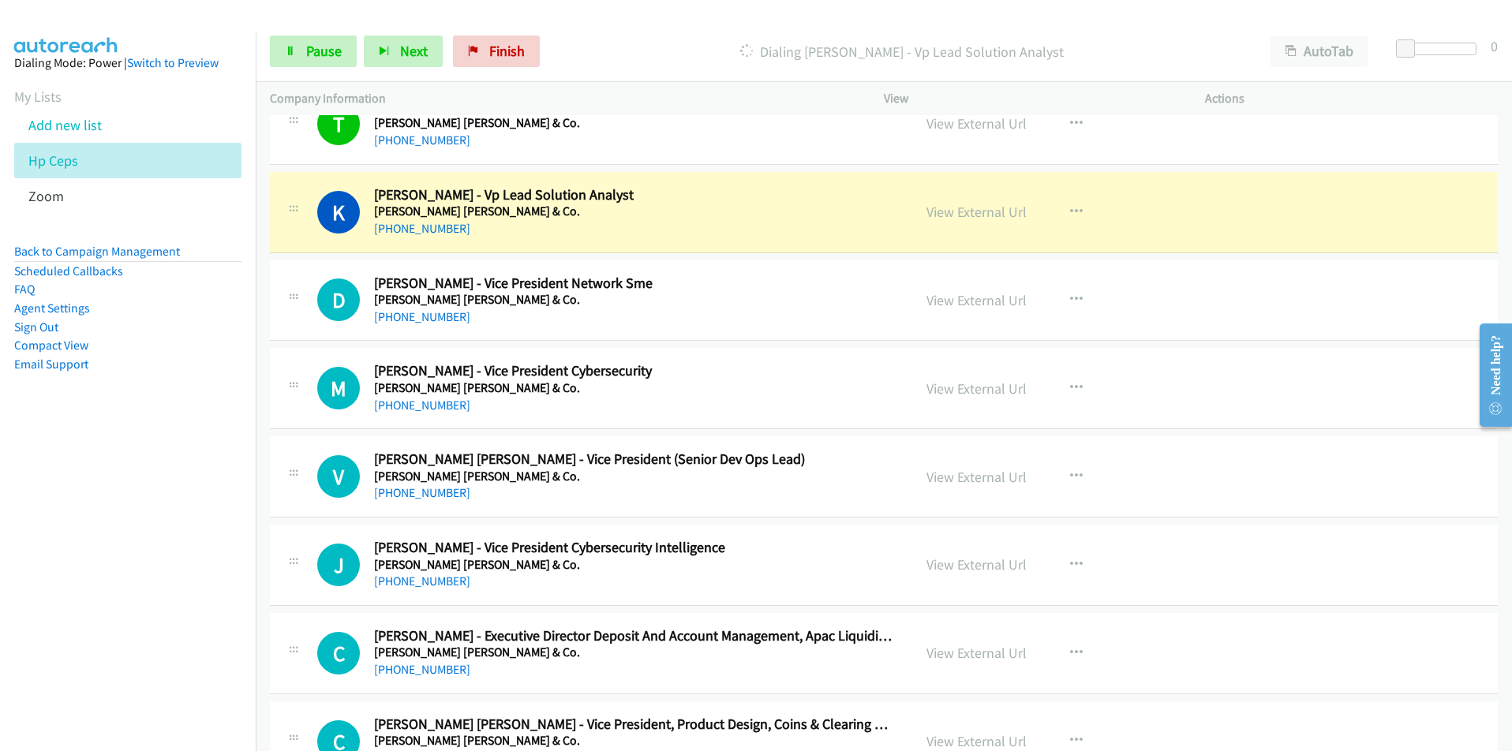
drag, startPoint x: 109, startPoint y: 635, endPoint x: 122, endPoint y: 620, distance: 19.6
click at [109, 635] on nav "Dialing Mode: Power | Switch to Preview My Lists Add new list Hp Ceps Zoom Back…" at bounding box center [128, 407] width 257 height 751
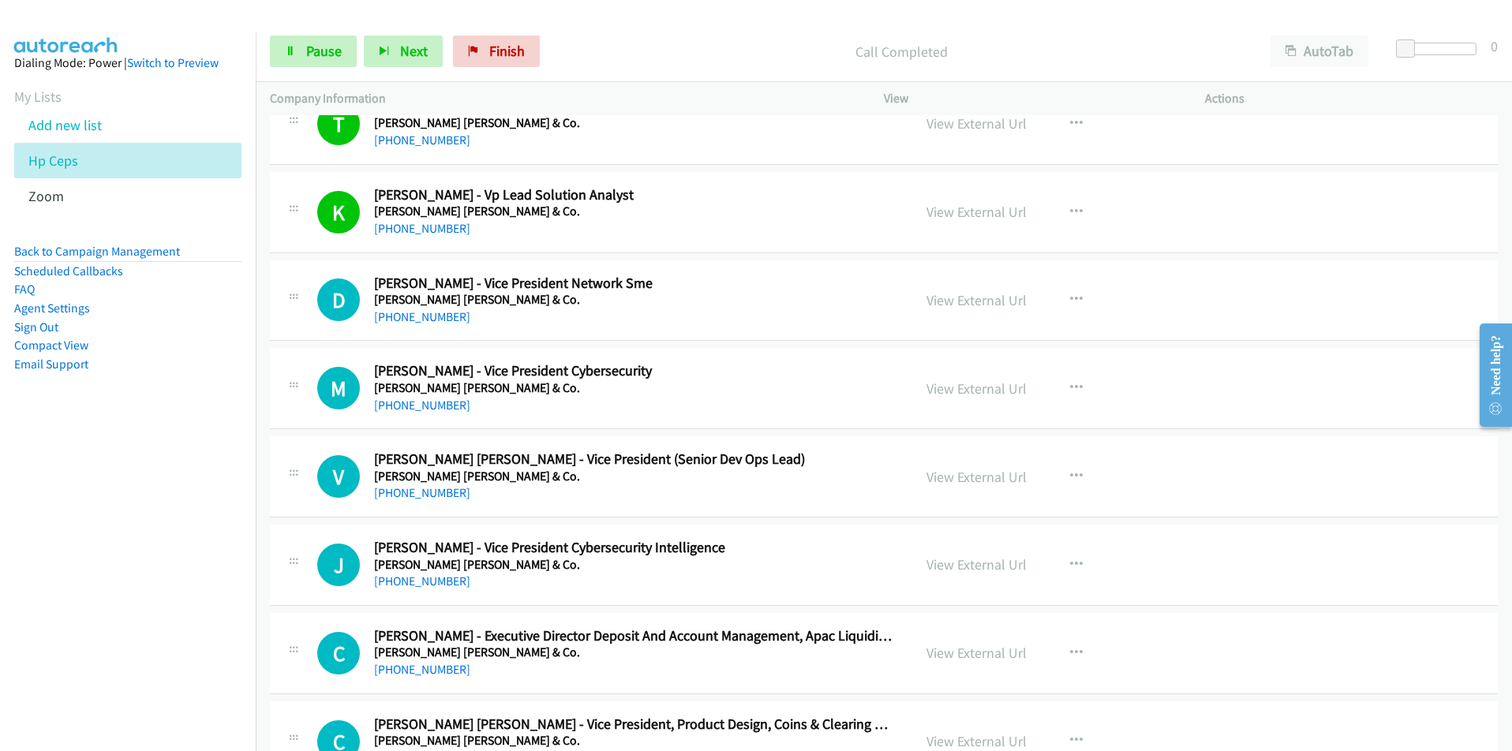
scroll to position [6077, 0]
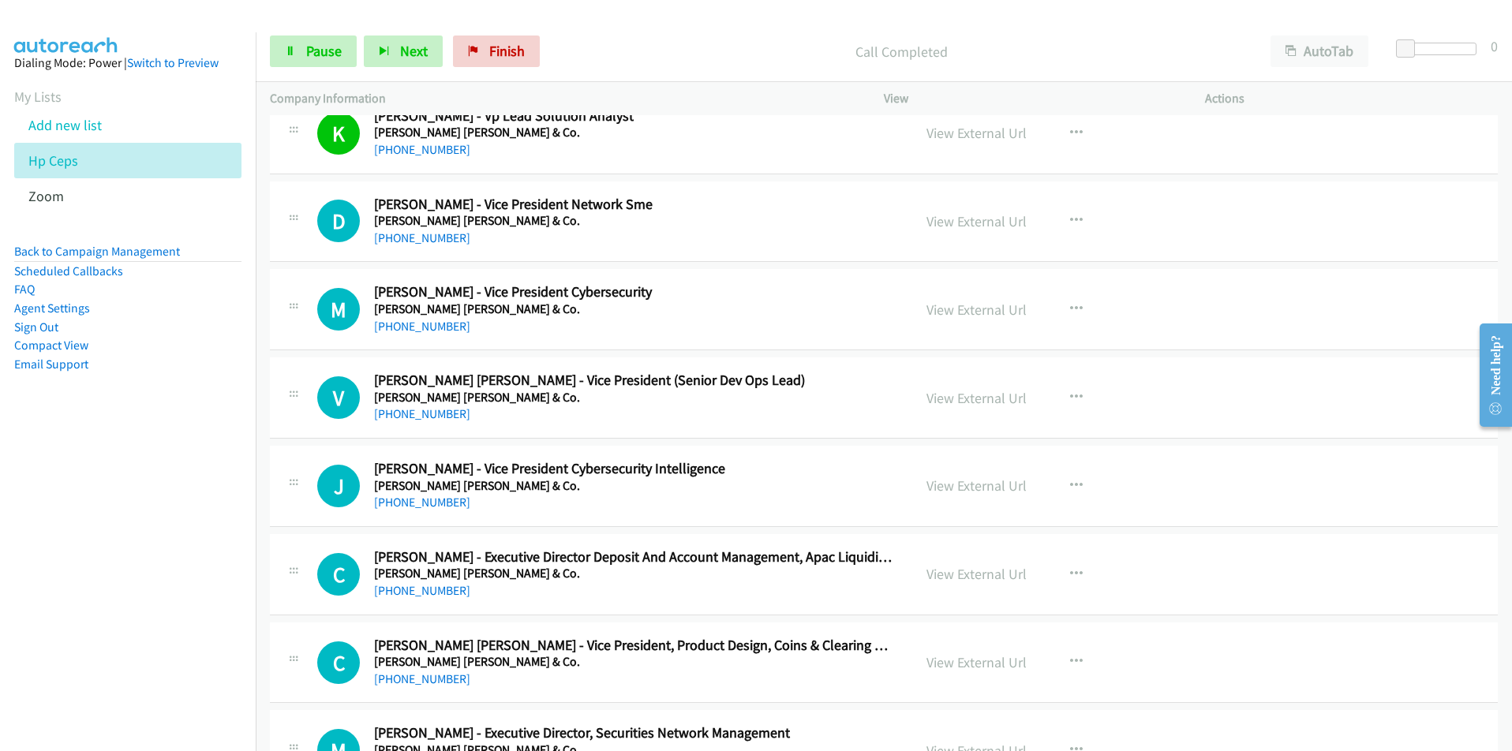
click at [212, 576] on nav "Dialing Mode: Power | Switch to Preview My Lists Add new list Hp Ceps Zoom Back…" at bounding box center [128, 407] width 257 height 751
click at [78, 565] on nav "Dialing Mode: Power | Switch to Preview My Lists Add new list Hp Ceps Zoom Back…" at bounding box center [128, 407] width 257 height 751
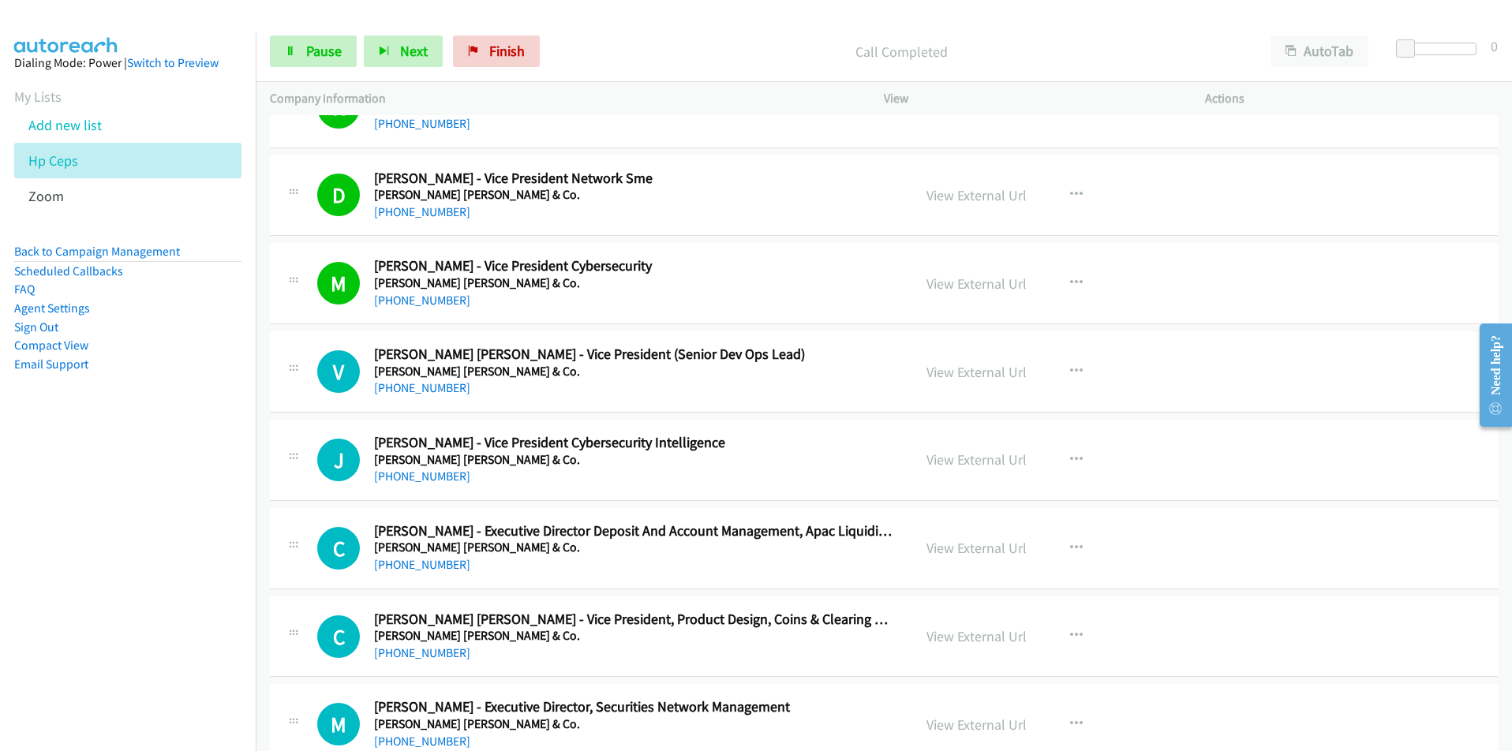
scroll to position [6235, 0]
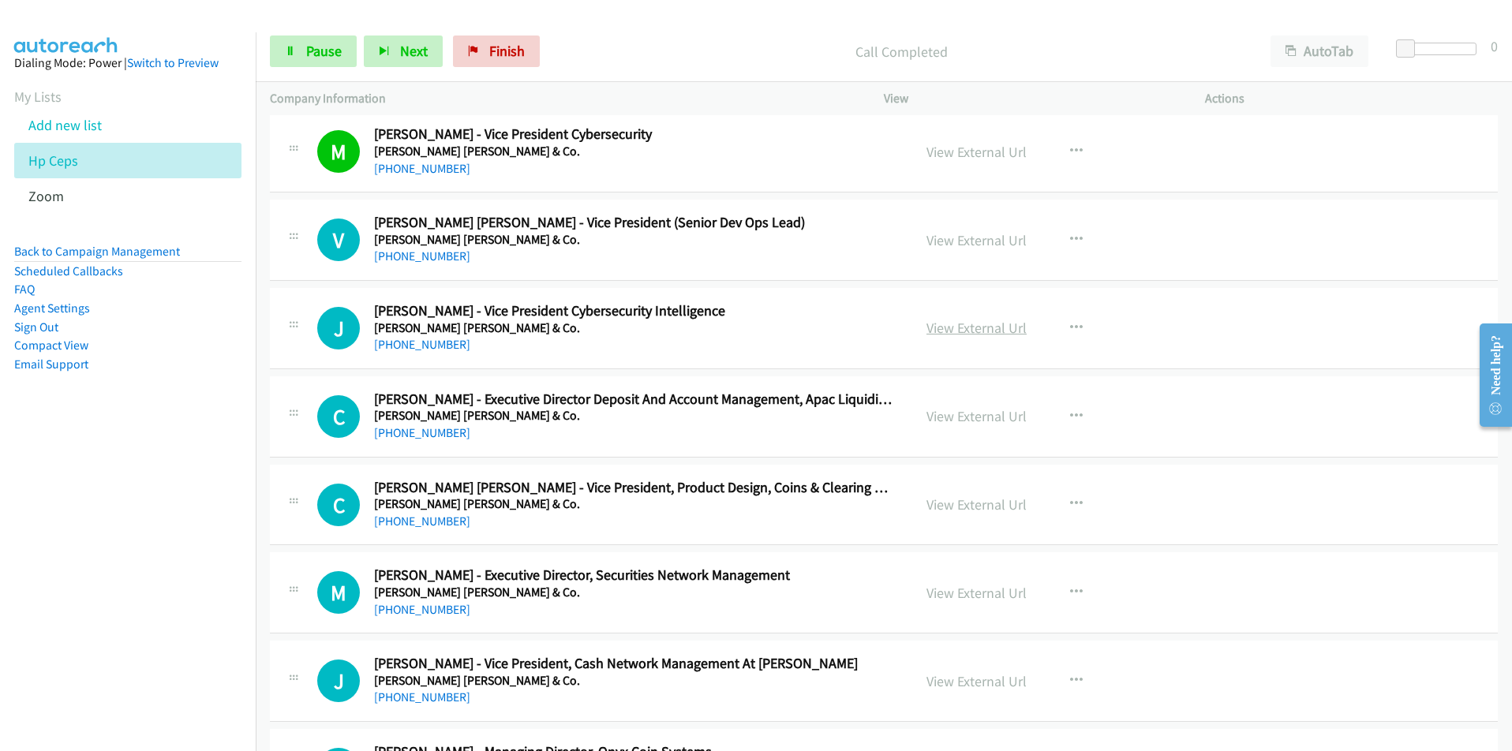
click at [1007, 333] on link "View External Url" at bounding box center [977, 328] width 100 height 18
click at [215, 597] on nav "Dialing Mode: Power | Switch to Preview My Lists Add new list Hp Ceps Zoom Back…" at bounding box center [128, 407] width 257 height 751
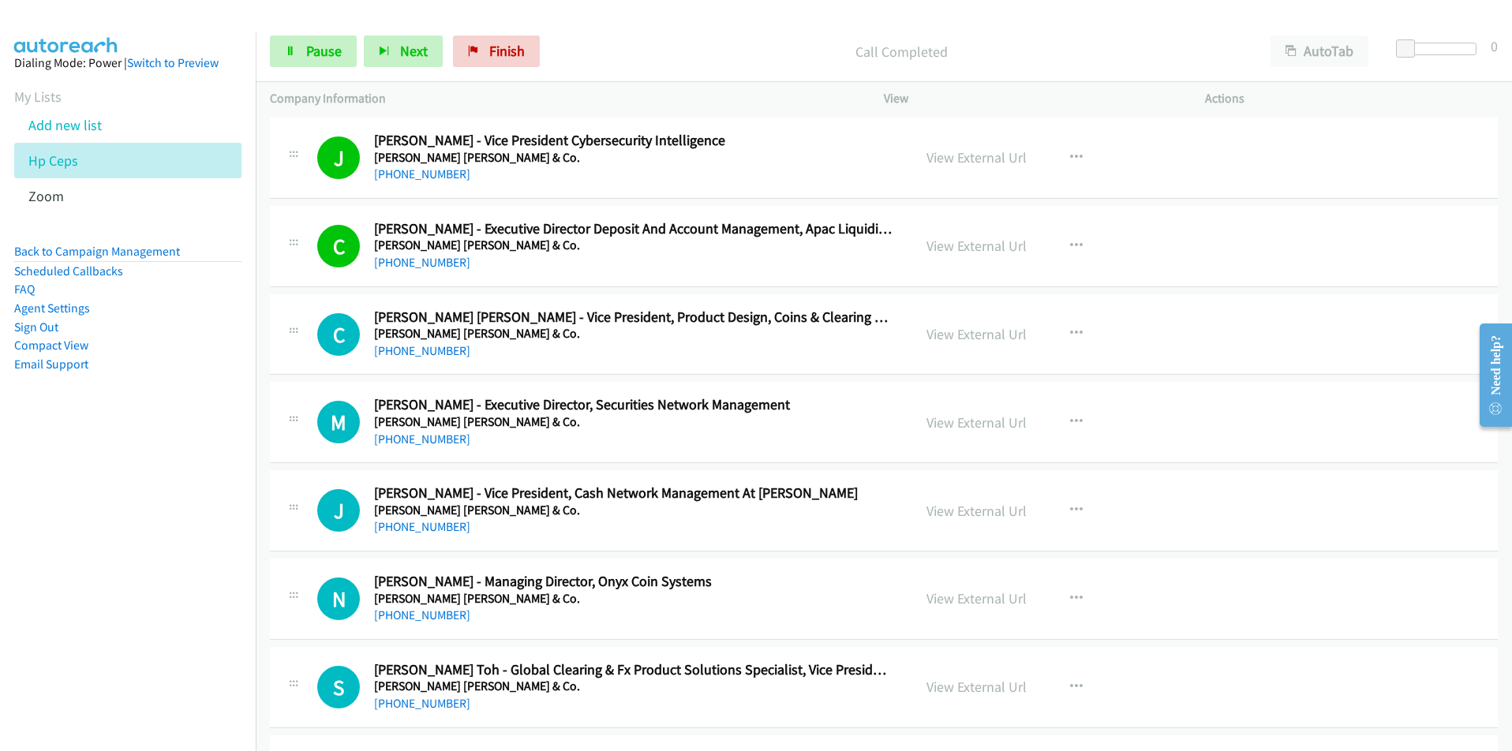
scroll to position [6551, 0]
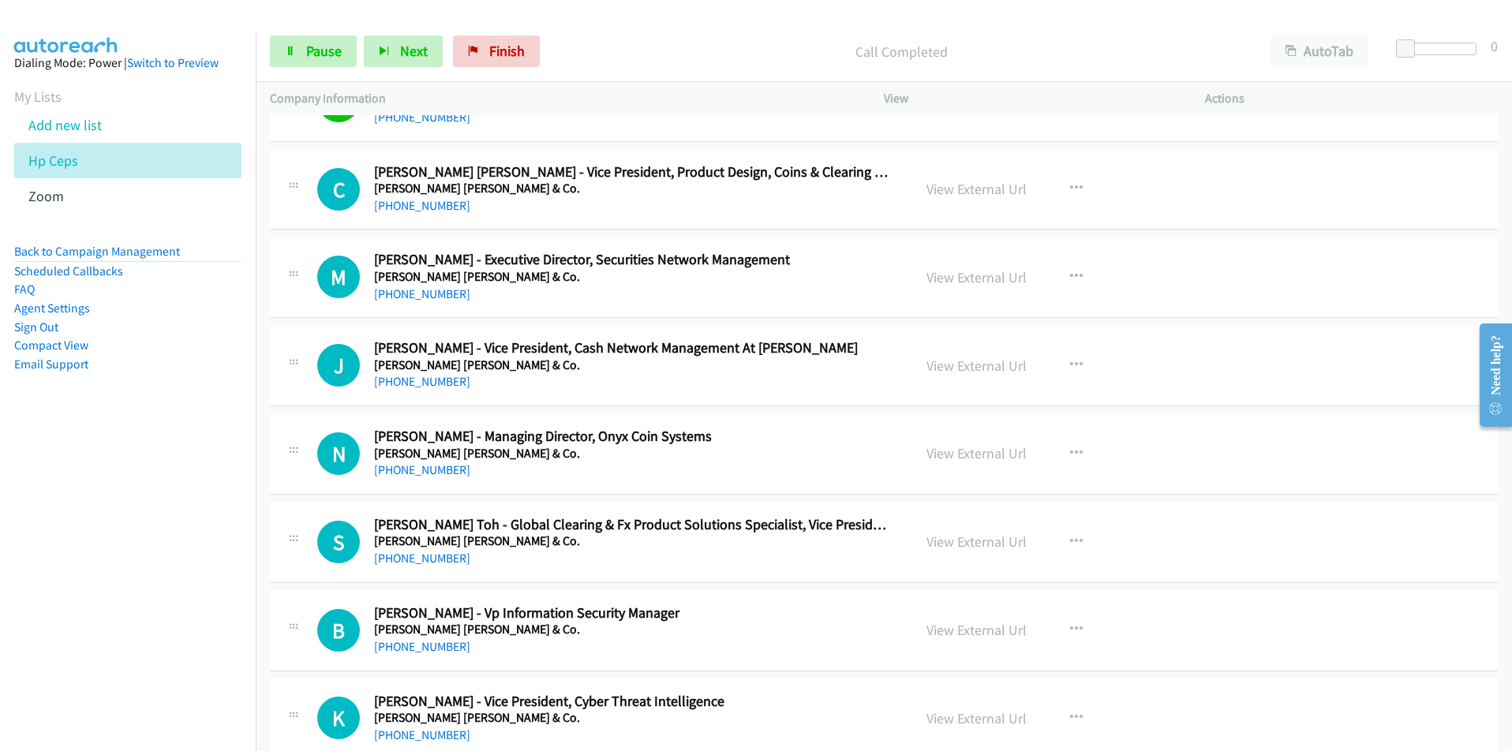
click at [186, 588] on nav "Dialing Mode: Power | Switch to Preview My Lists Add new list Hp Ceps Zoom Back…" at bounding box center [128, 407] width 257 height 751
click at [107, 618] on nav "Dialing Mode: Power | Switch to Preview My Lists Add new list Hp Ceps Zoom Back…" at bounding box center [128, 407] width 257 height 751
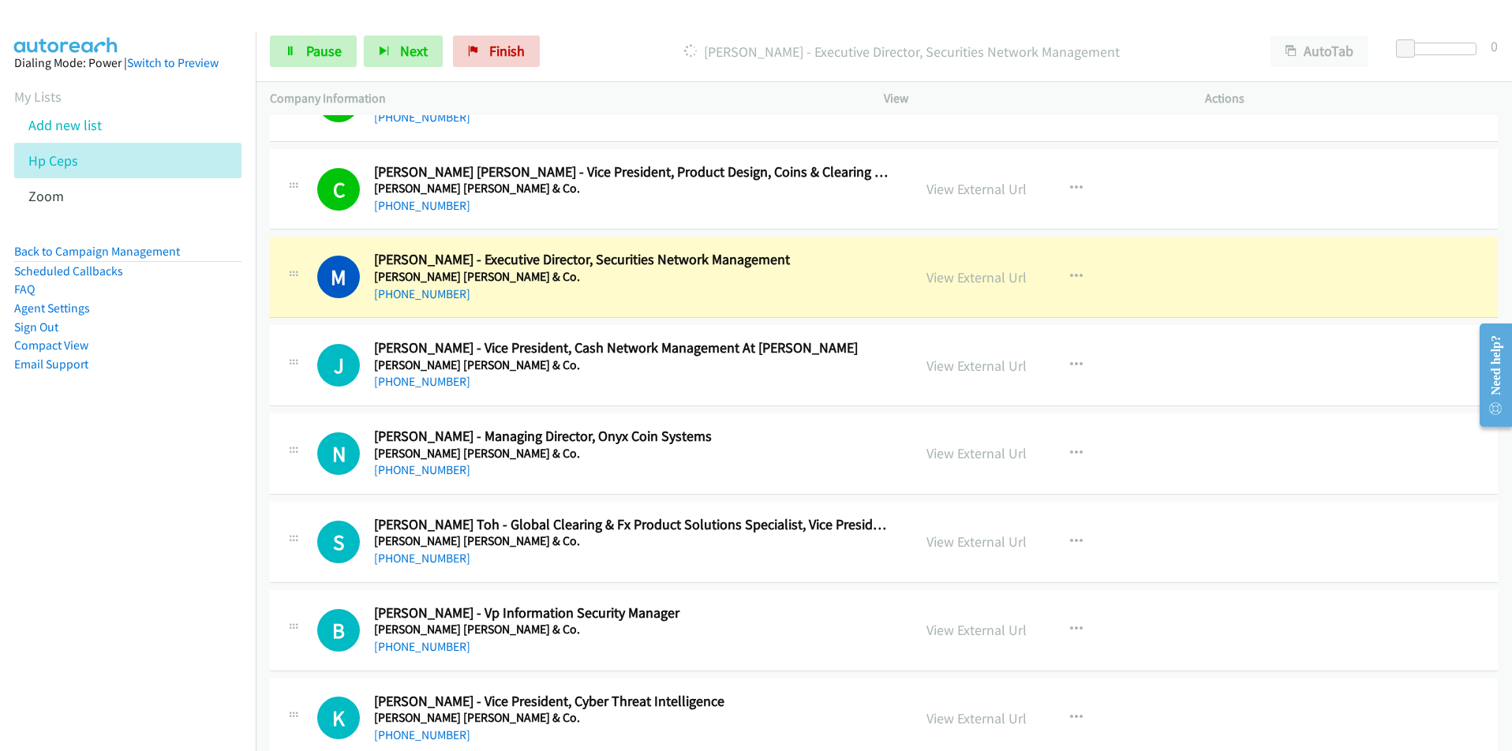
click at [159, 590] on nav "Dialing Mode: Power | Switch to Preview My Lists Add new list Hp Ceps Zoom Back…" at bounding box center [128, 407] width 257 height 751
click at [972, 279] on link "View External Url" at bounding box center [977, 277] width 100 height 18
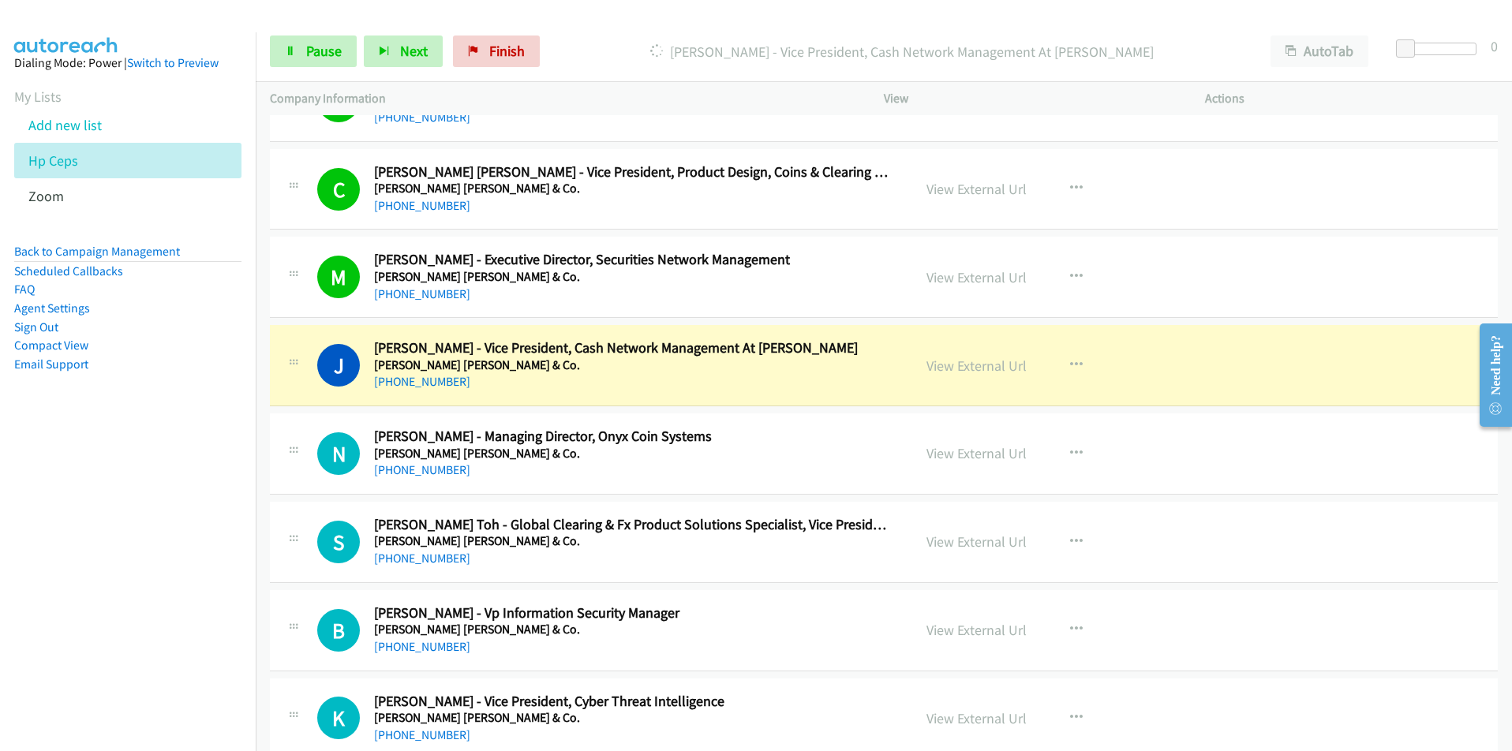
drag, startPoint x: 172, startPoint y: 579, endPoint x: 236, endPoint y: 556, distance: 68.2
click at [172, 579] on nav "Dialing Mode: Power | Switch to Preview My Lists Add new list Hp Ceps Zoom Back…" at bounding box center [128, 407] width 257 height 751
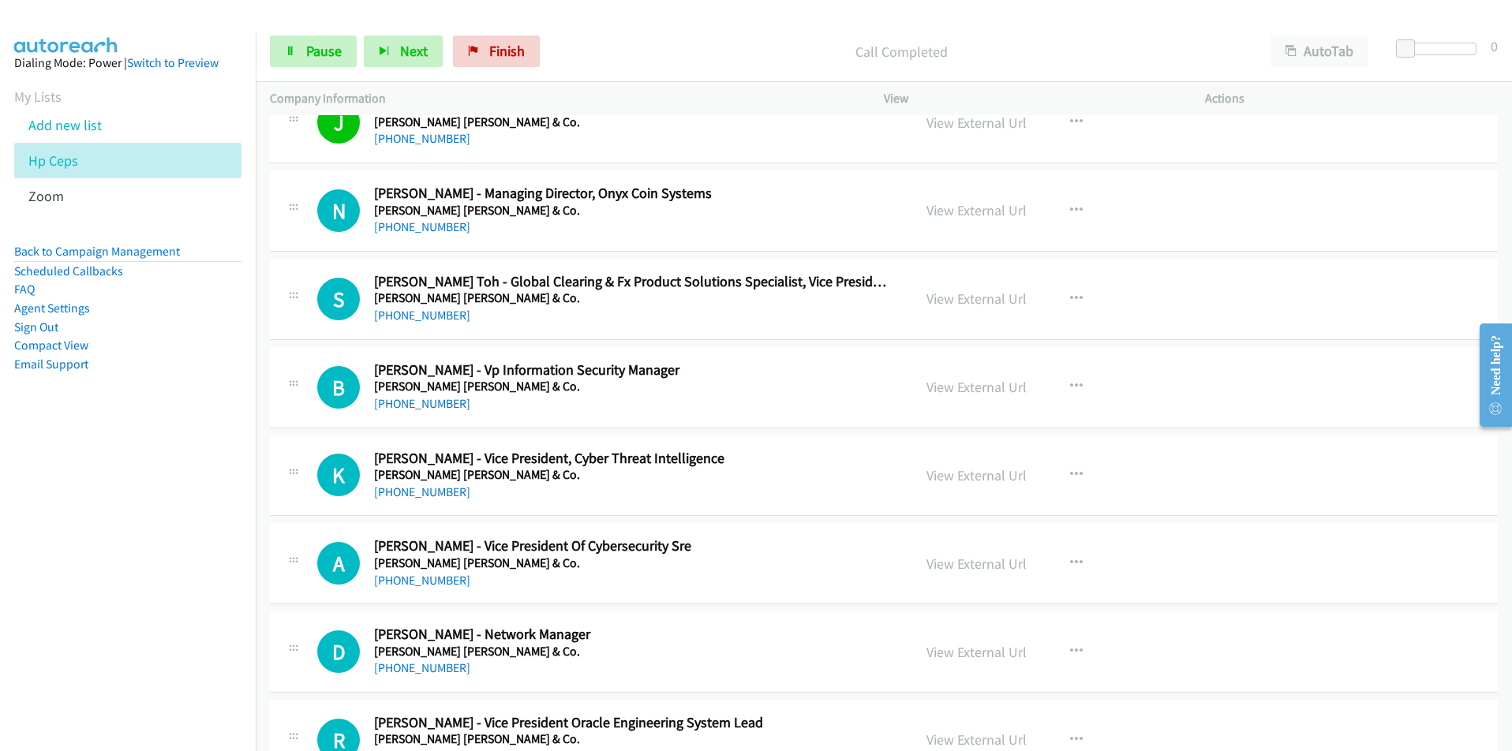
scroll to position [6787, 0]
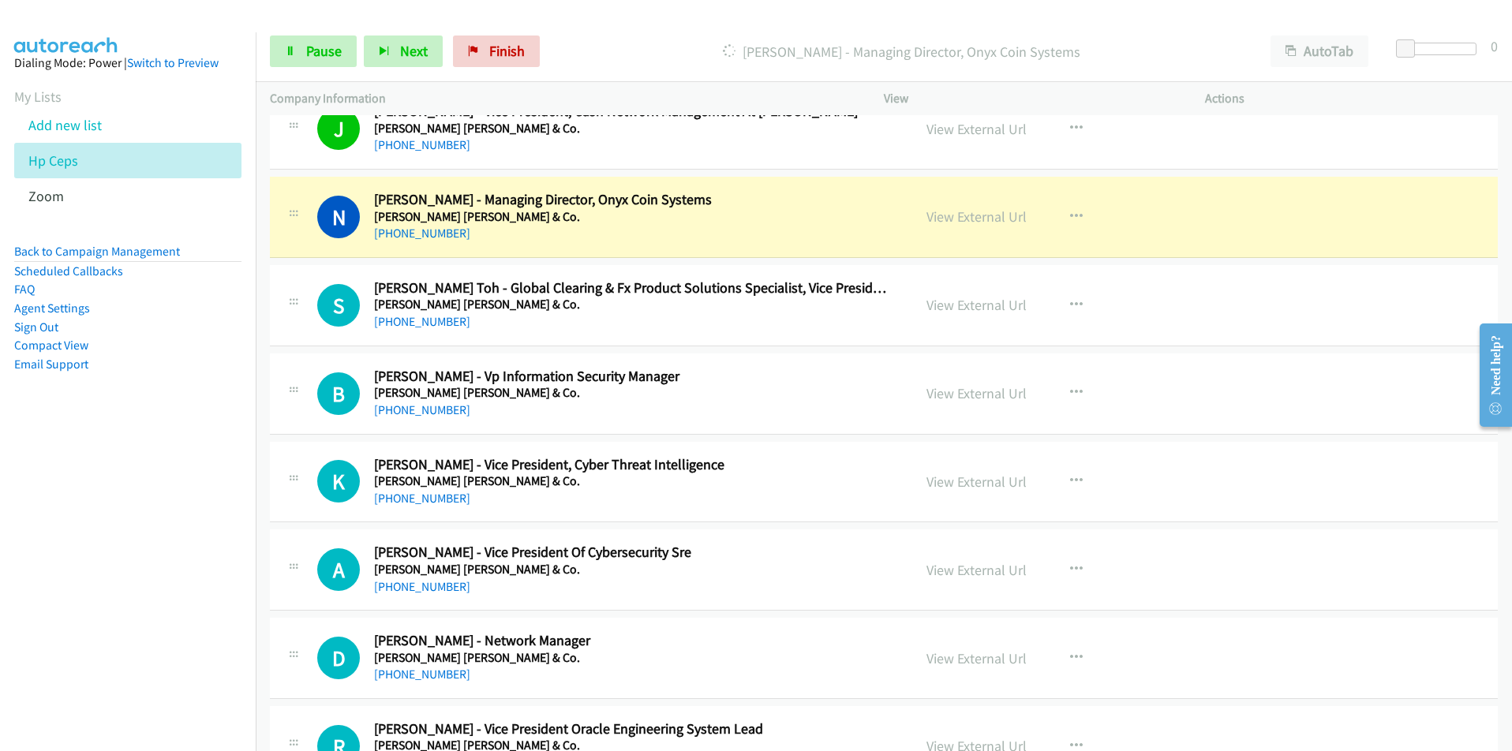
click at [238, 500] on nav "Dialing Mode: Power | Switch to Preview My Lists Add new list Hp Ceps Zoom Back…" at bounding box center [128, 407] width 257 height 751
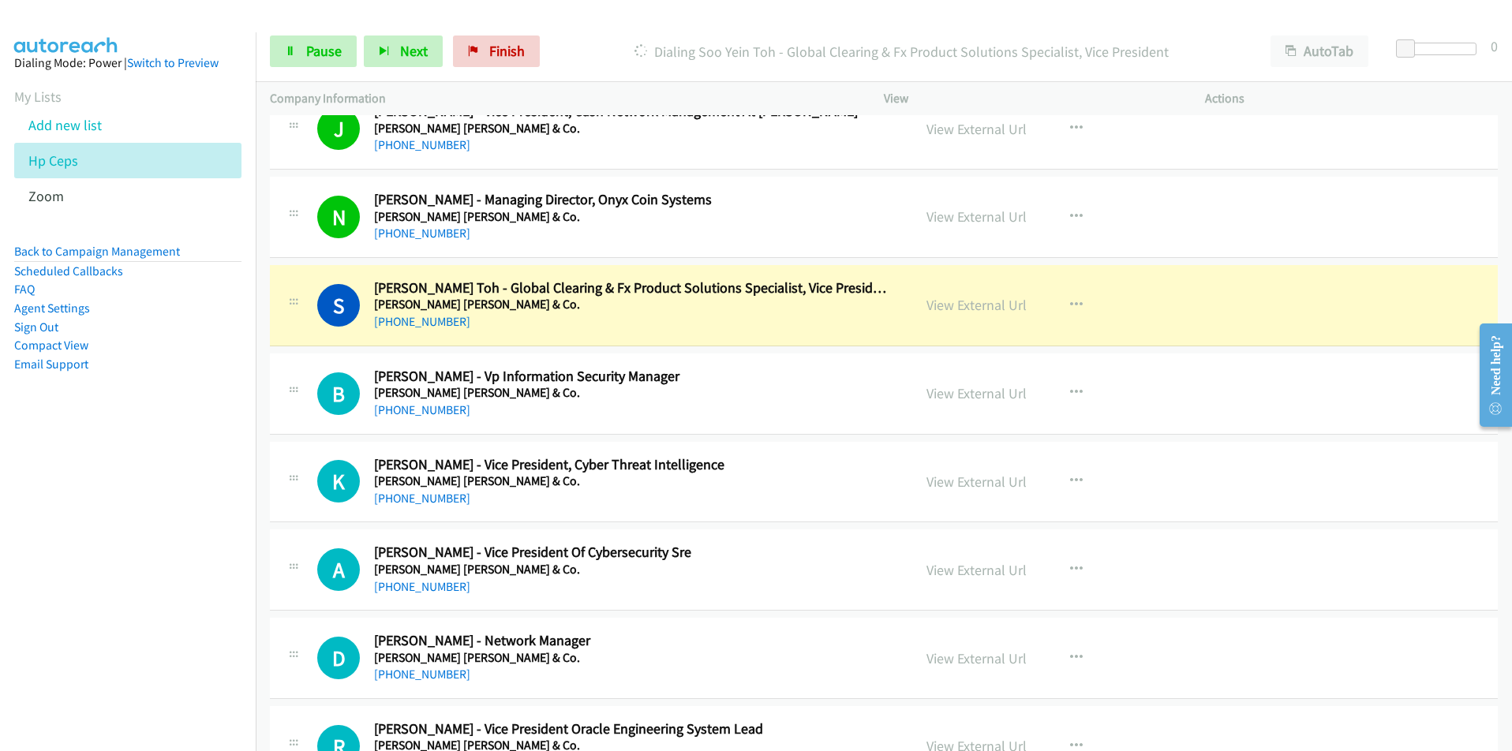
drag, startPoint x: 164, startPoint y: 610, endPoint x: 184, endPoint y: 592, distance: 26.8
click at [164, 610] on nav "Dialing Mode: Power | Switch to Preview My Lists Add new list Hp Ceps Zoom Back…" at bounding box center [128, 407] width 257 height 751
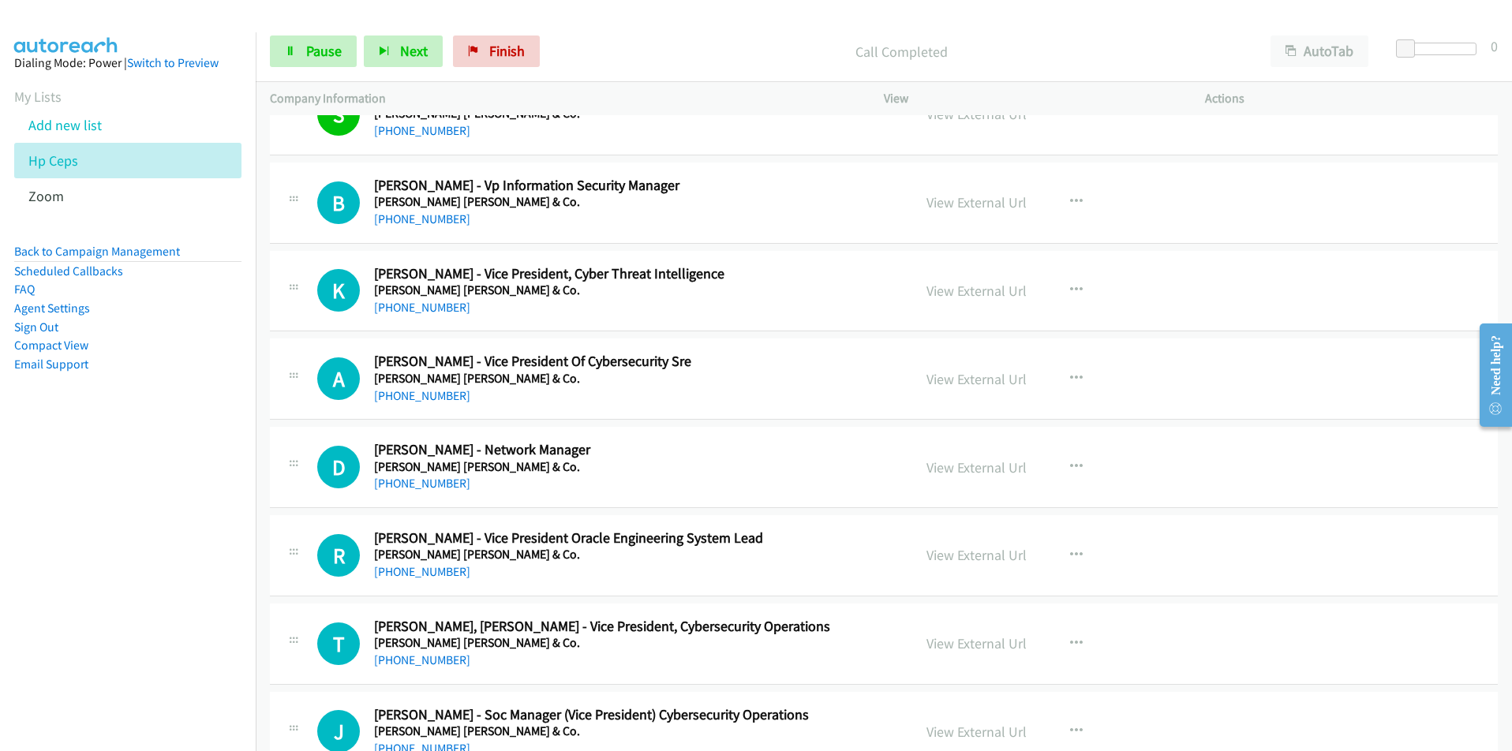
scroll to position [7024, 0]
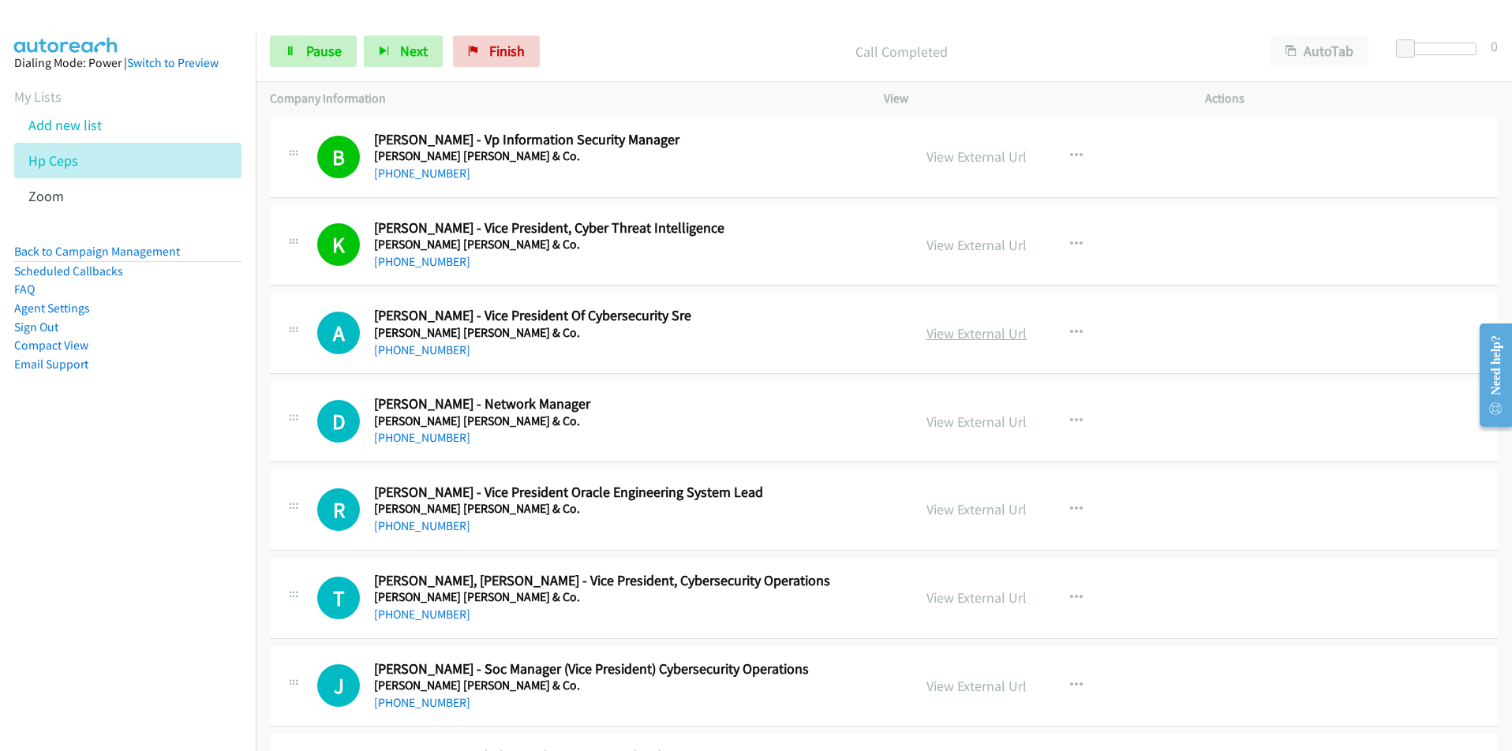
click at [963, 337] on link "View External Url" at bounding box center [977, 333] width 100 height 18
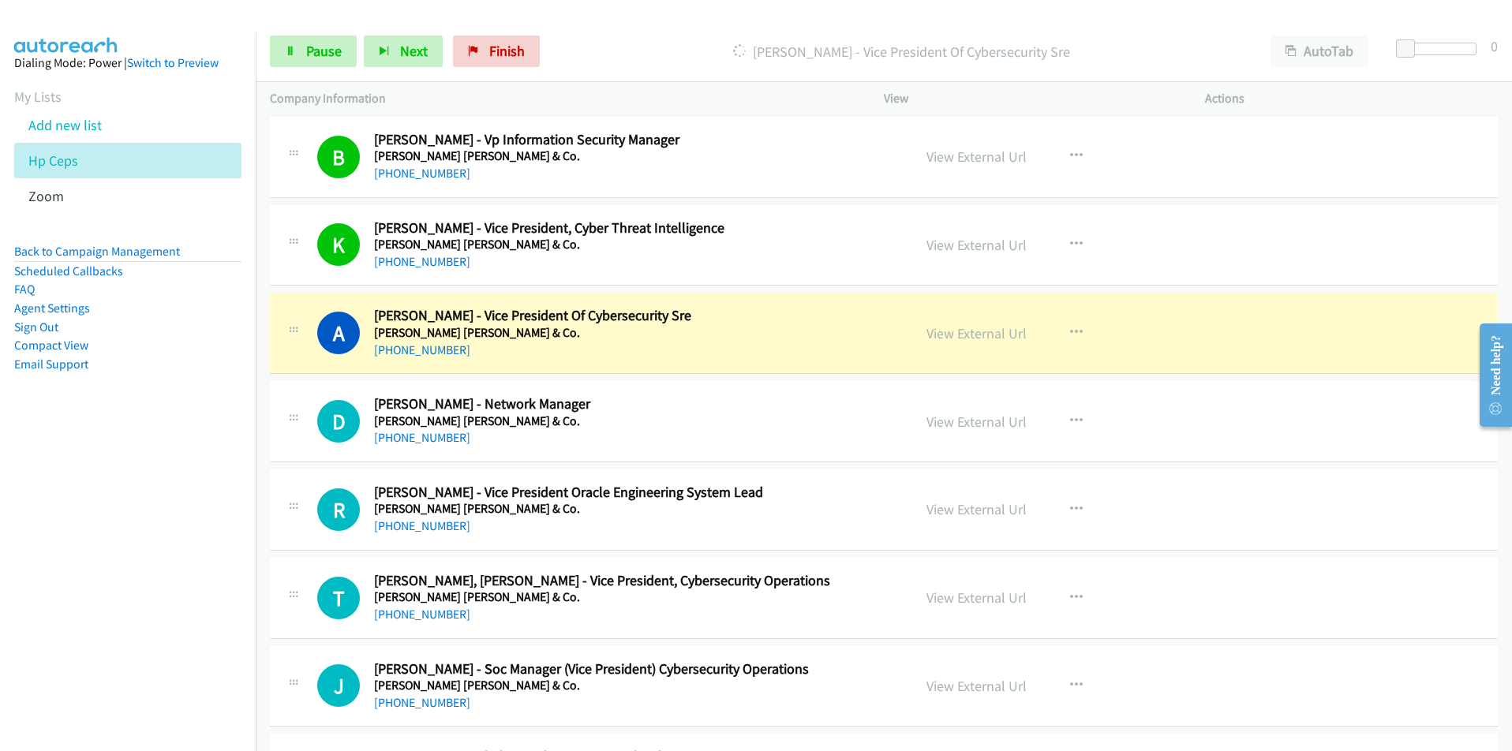
click at [181, 623] on nav "Dialing Mode: Power | Switch to Preview My Lists Add new list Hp Ceps Zoom Back…" at bounding box center [128, 407] width 257 height 751
click at [989, 328] on link "View External Url" at bounding box center [977, 333] width 100 height 18
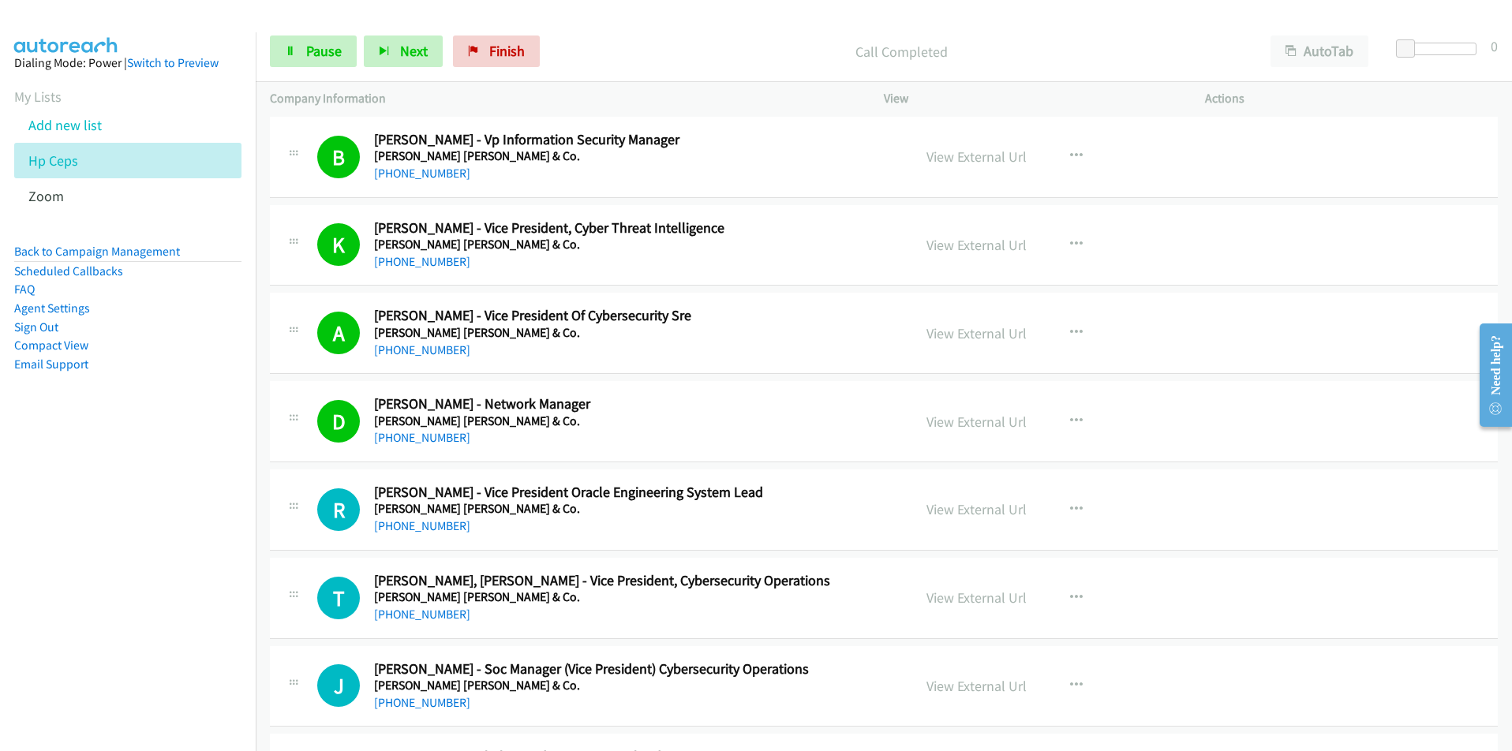
click at [197, 543] on nav "Dialing Mode: Power | Switch to Preview My Lists Add new list Hp Ceps Zoom Back…" at bounding box center [128, 407] width 257 height 751
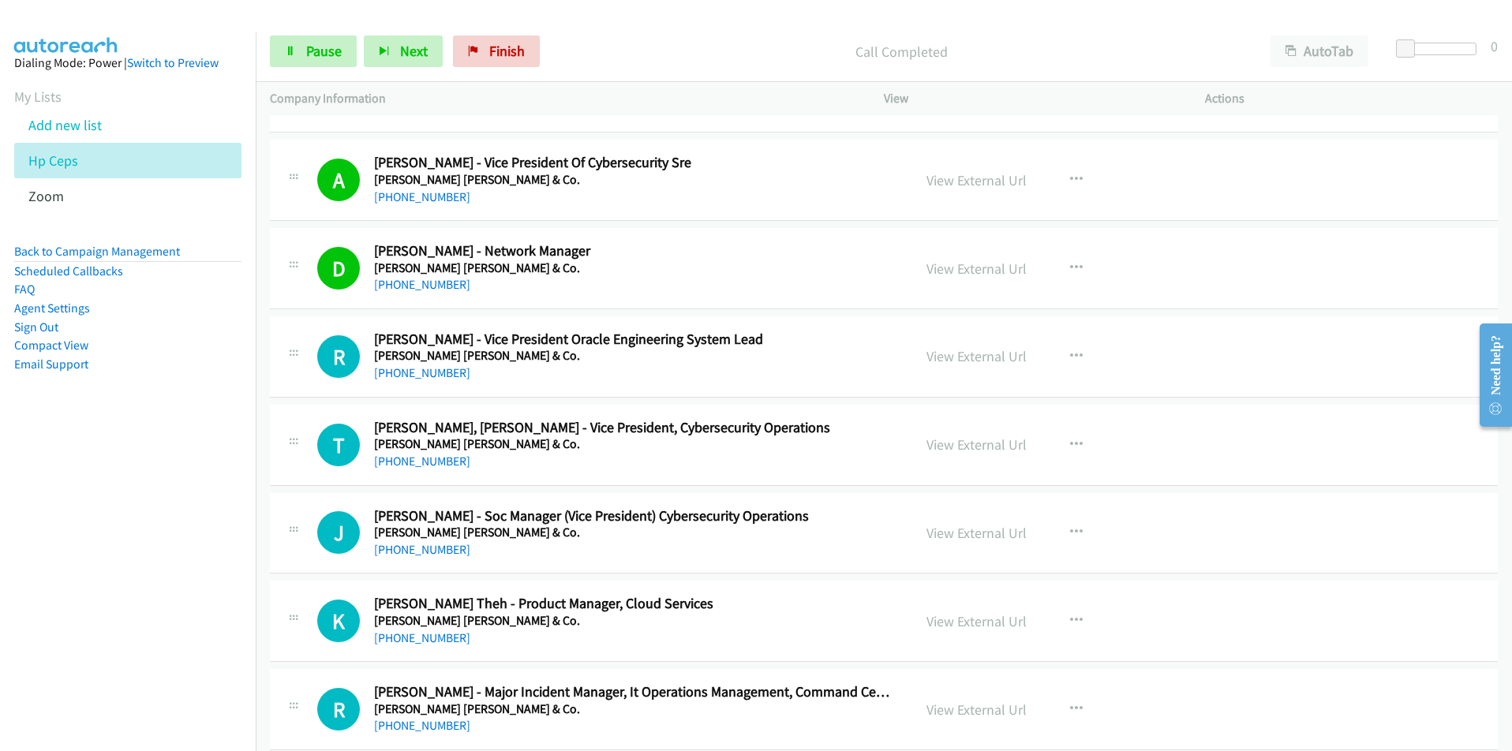
scroll to position [7182, 0]
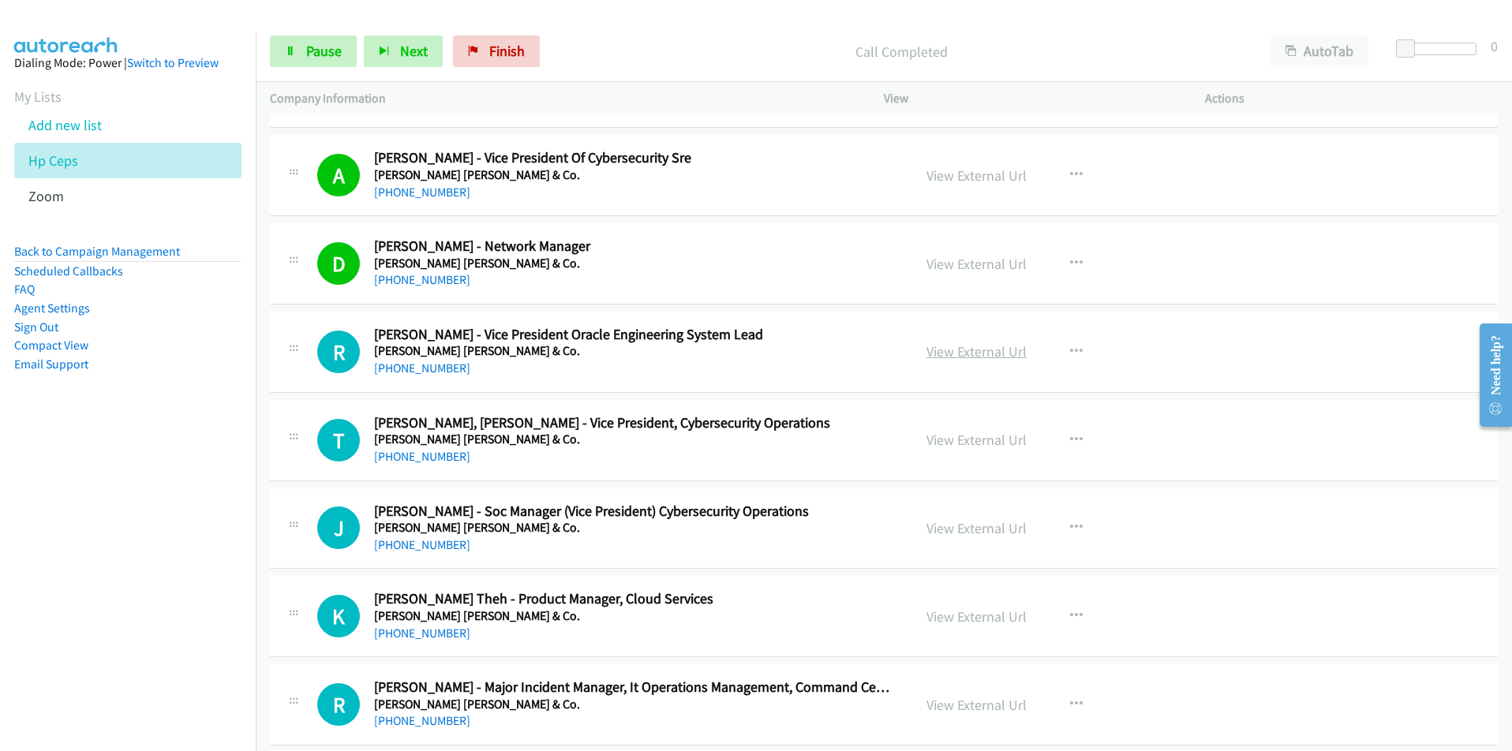
click at [975, 354] on link "View External Url" at bounding box center [977, 352] width 100 height 18
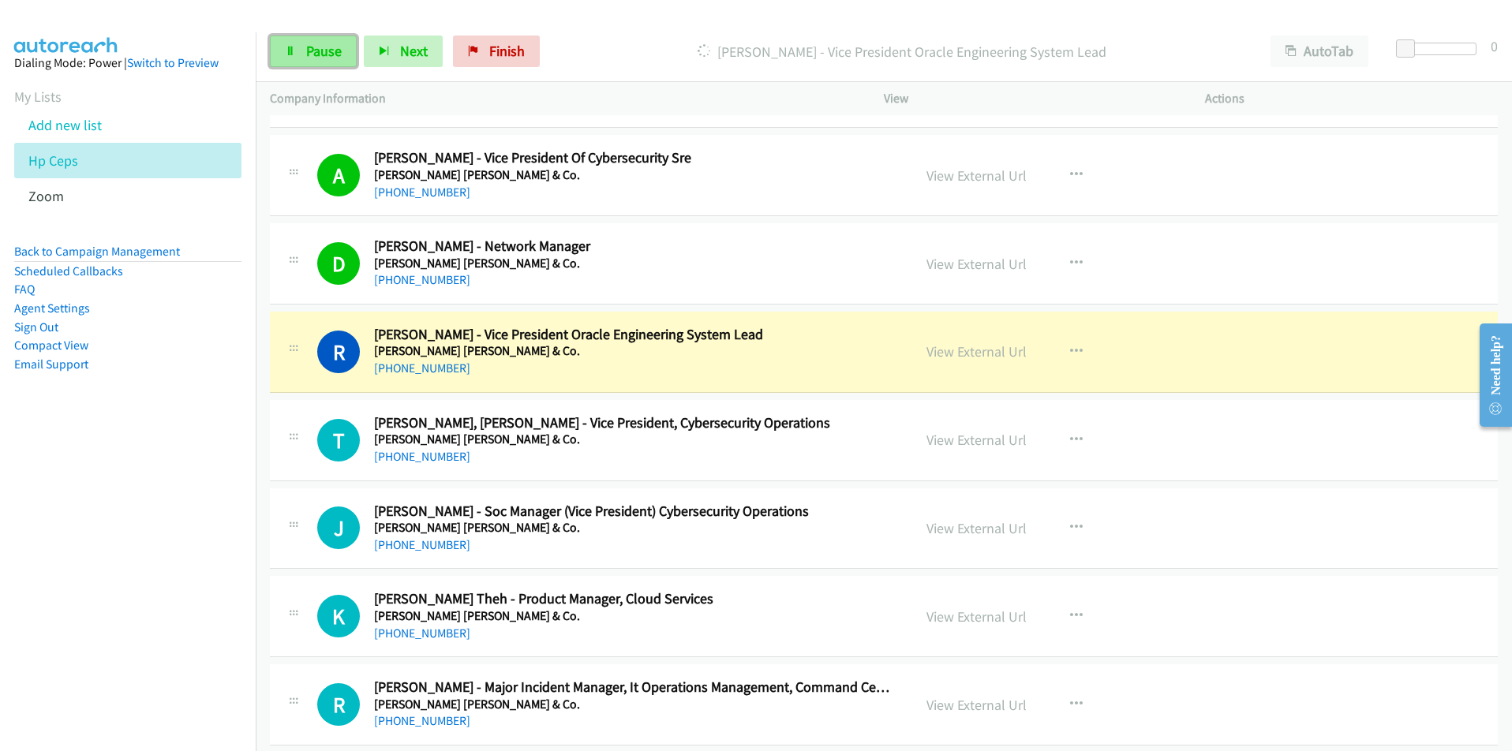
click at [315, 53] on span "Pause" at bounding box center [324, 51] width 36 height 18
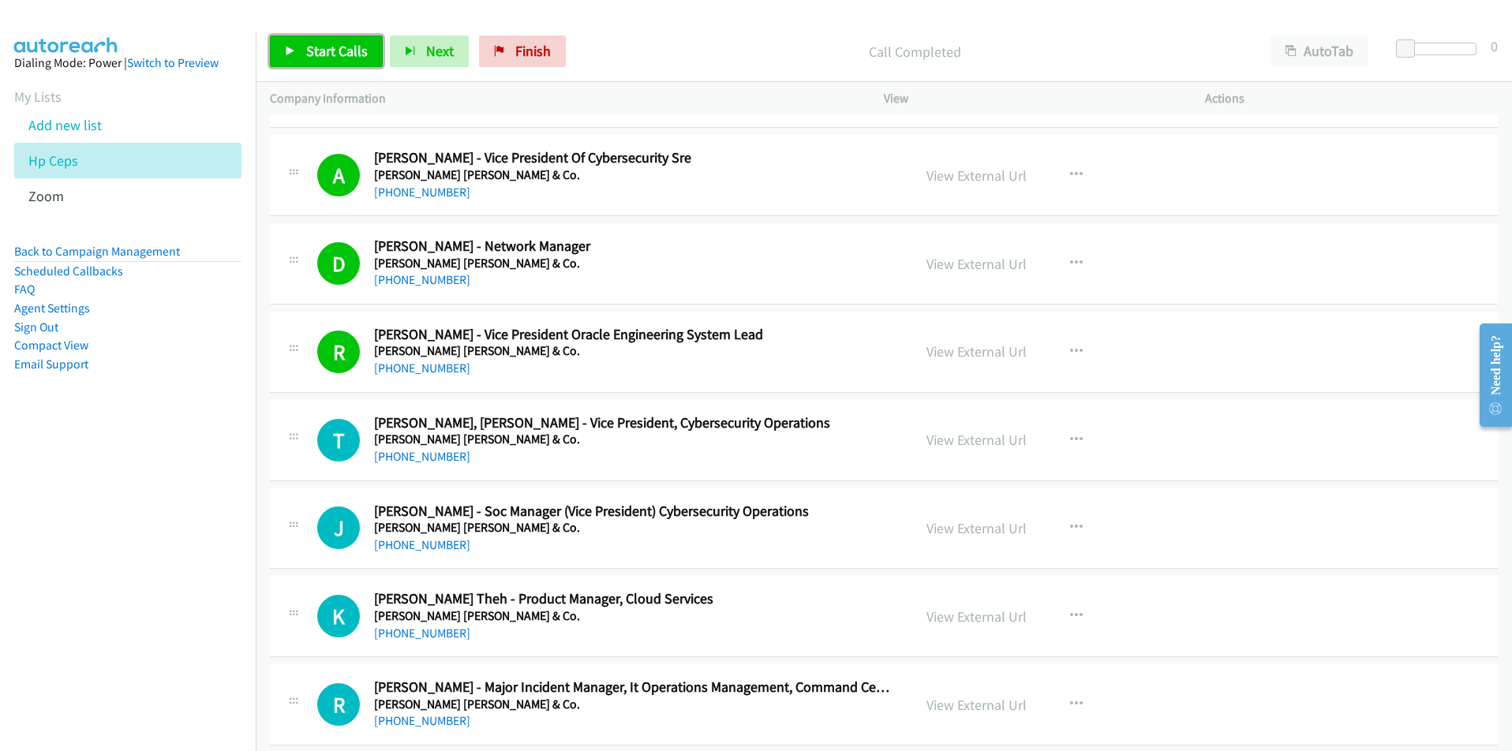
drag, startPoint x: 305, startPoint y: 53, endPoint x: 299, endPoint y: 39, distance: 15.2
click at [305, 54] on link "Start Calls" at bounding box center [326, 52] width 113 height 32
click at [156, 577] on nav "Dialing Mode: Power | Switch to Preview My Lists Add new list Hp Ceps Zoom Back…" at bounding box center [128, 407] width 257 height 751
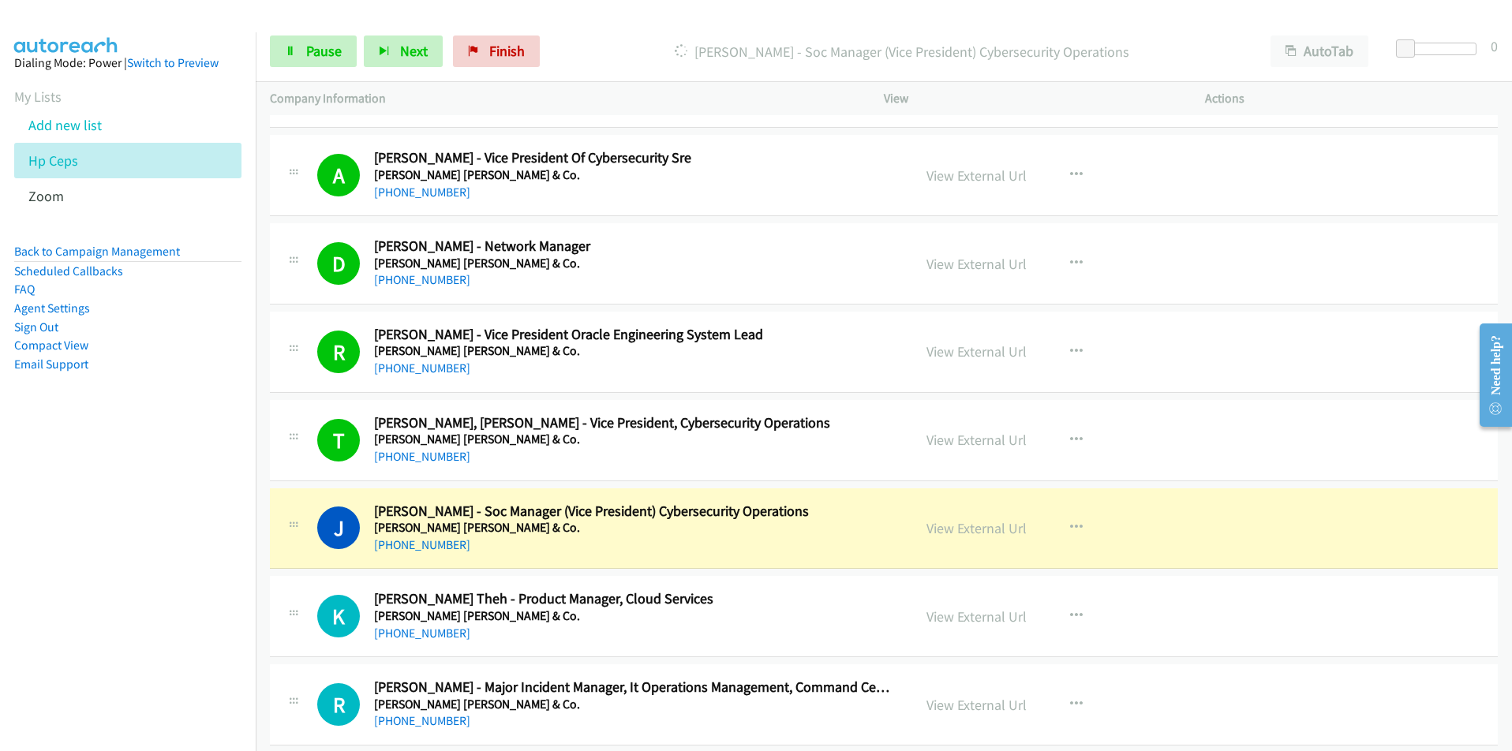
drag, startPoint x: 199, startPoint y: 623, endPoint x: 300, endPoint y: 594, distance: 105.2
click at [199, 623] on nav "Dialing Mode: Power | Switch to Preview My Lists Add new list Hp Ceps Zoom Back…" at bounding box center [128, 407] width 257 height 751
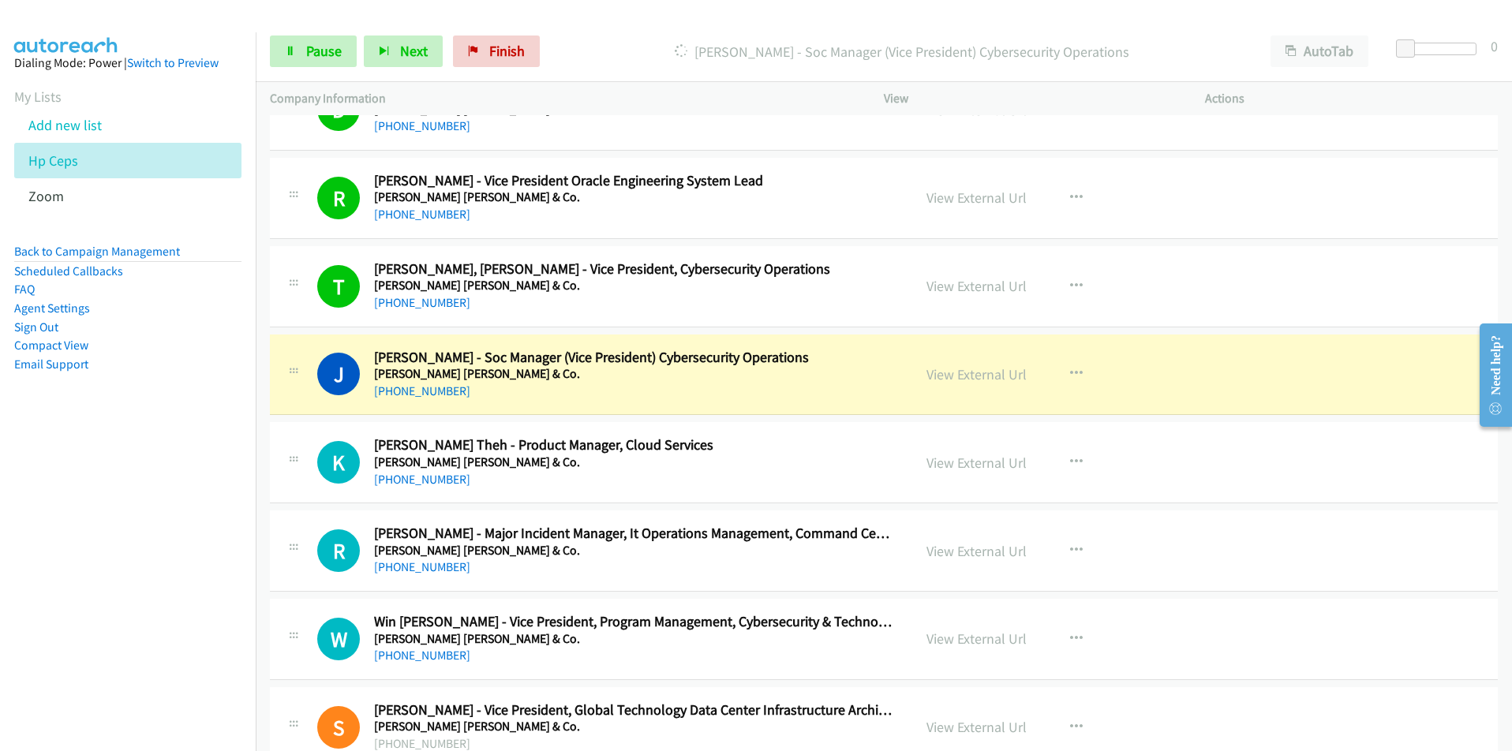
scroll to position [7340, 0]
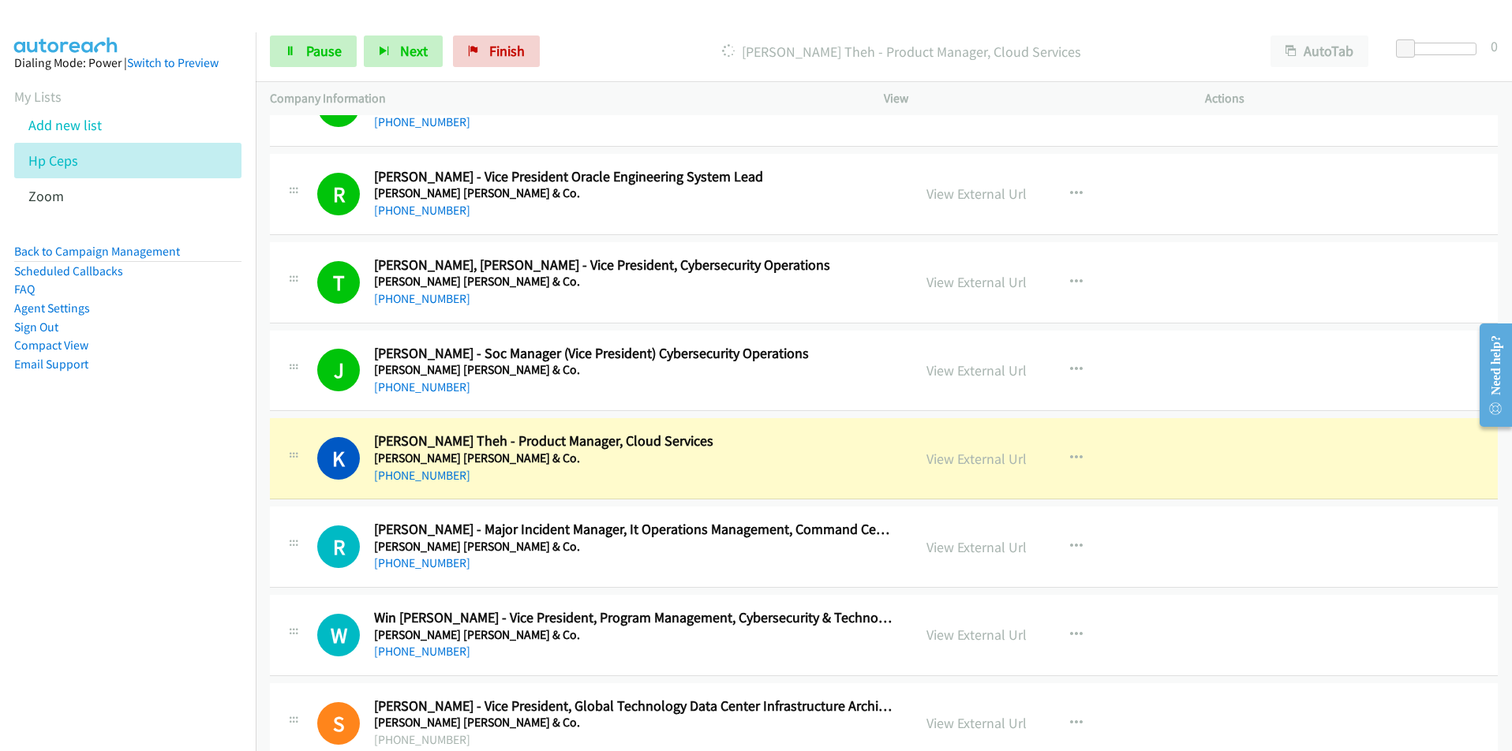
click at [190, 605] on nav "Dialing Mode: Power | Switch to Preview My Lists Add new list Hp Ceps Zoom Back…" at bounding box center [128, 407] width 257 height 751
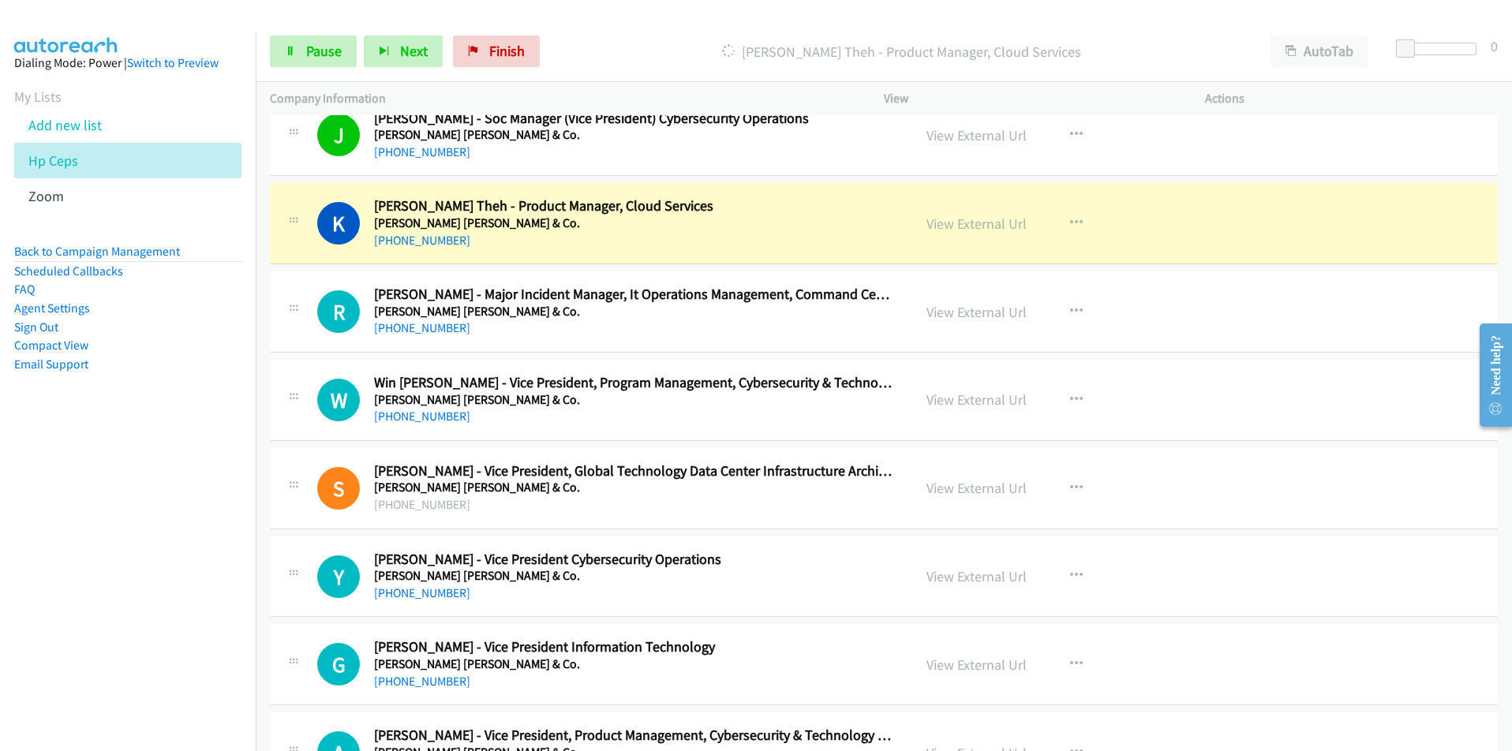
scroll to position [7577, 0]
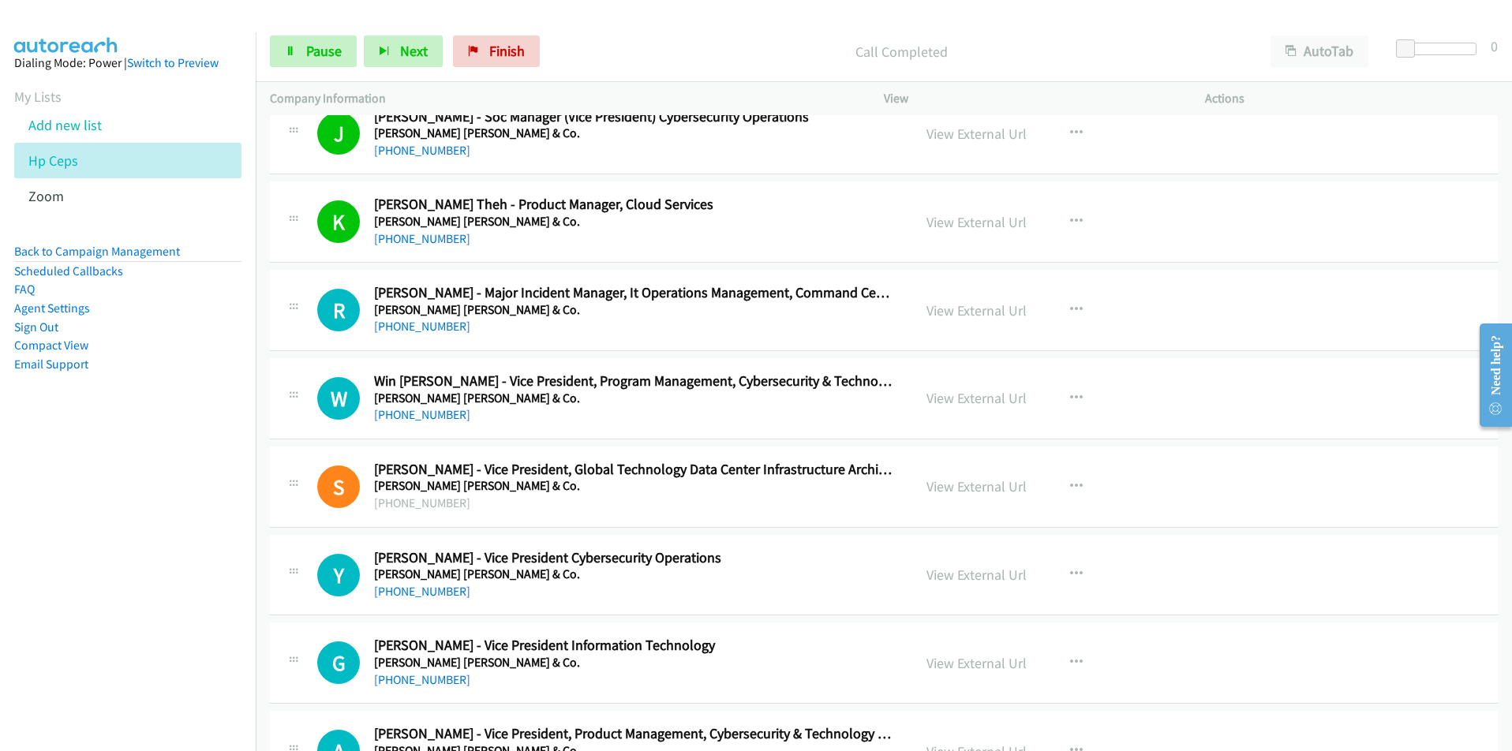
click at [92, 582] on nav "Dialing Mode: Power | Switch to Preview My Lists Add new list Hp Ceps Zoom Back…" at bounding box center [128, 407] width 257 height 751
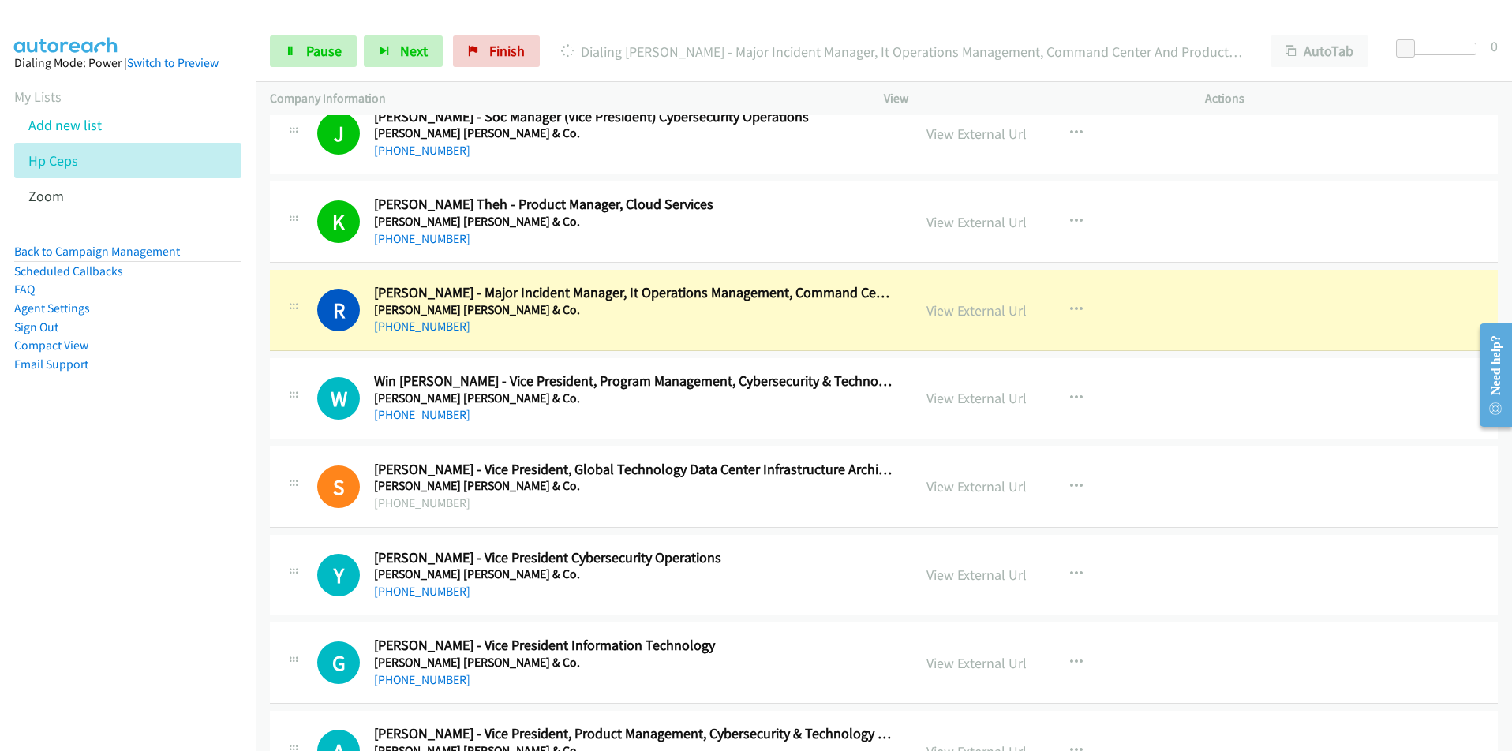
click at [112, 631] on nav "Dialing Mode: Power | Switch to Preview My Lists Add new list Hp Ceps Zoom Back…" at bounding box center [128, 407] width 257 height 751
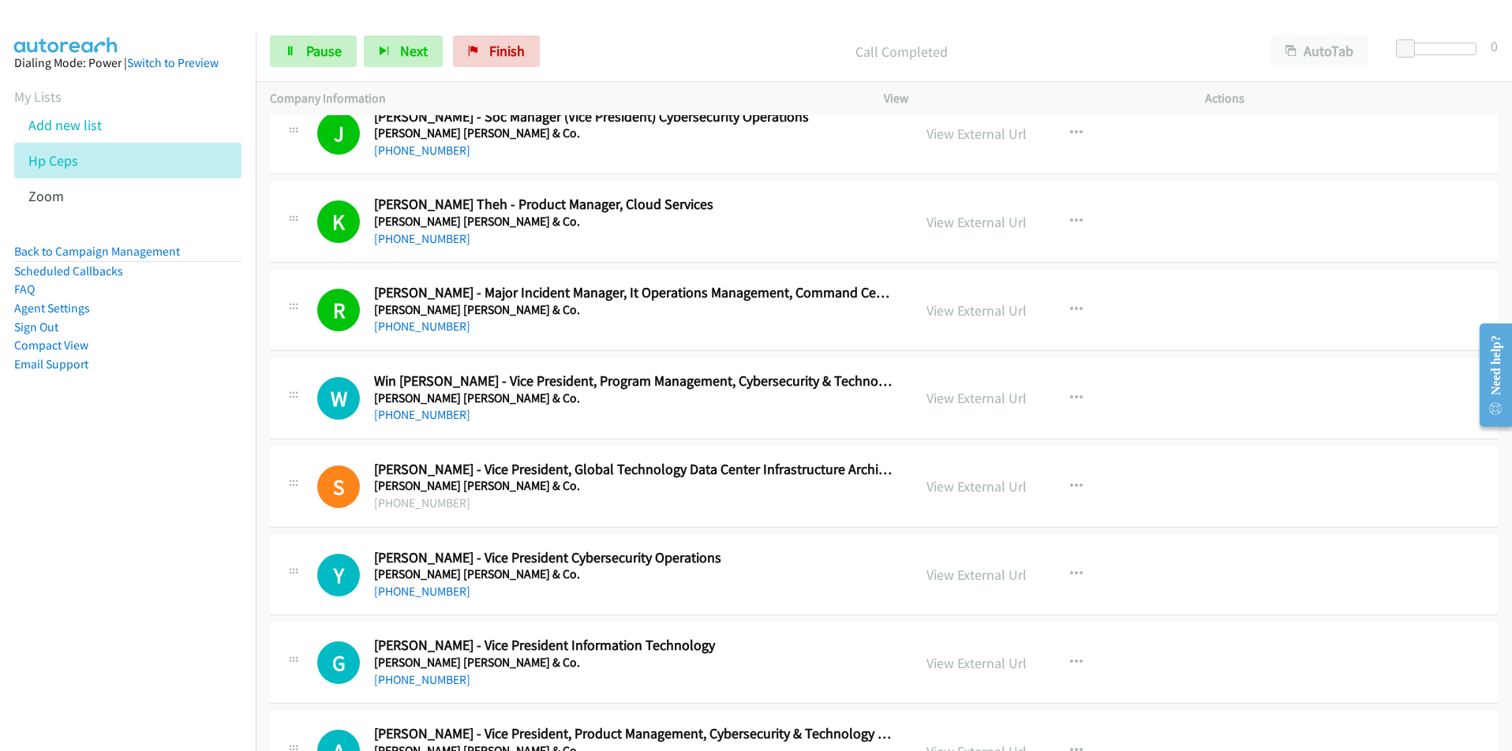
drag, startPoint x: 59, startPoint y: 630, endPoint x: 110, endPoint y: 617, distance: 52.8
click at [59, 630] on nav "Dialing Mode: Power | Switch to Preview My Lists Add new list Hp Ceps Zoom Back…" at bounding box center [128, 407] width 257 height 751
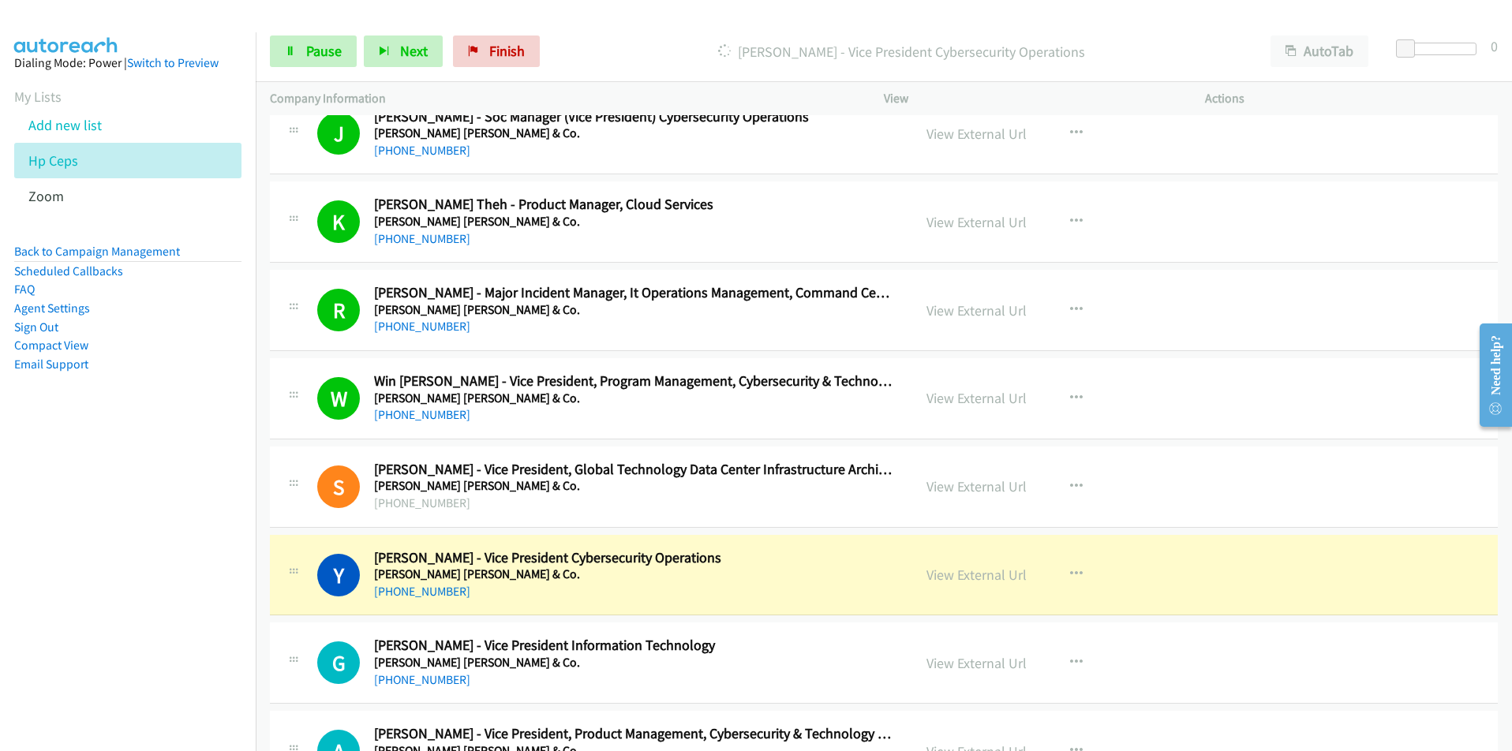
drag, startPoint x: 199, startPoint y: 624, endPoint x: 453, endPoint y: 549, distance: 265.2
click at [199, 624] on nav "Dialing Mode: Power | Switch to Preview My Lists Add new list Hp Ceps Zoom Back…" at bounding box center [128, 407] width 257 height 751
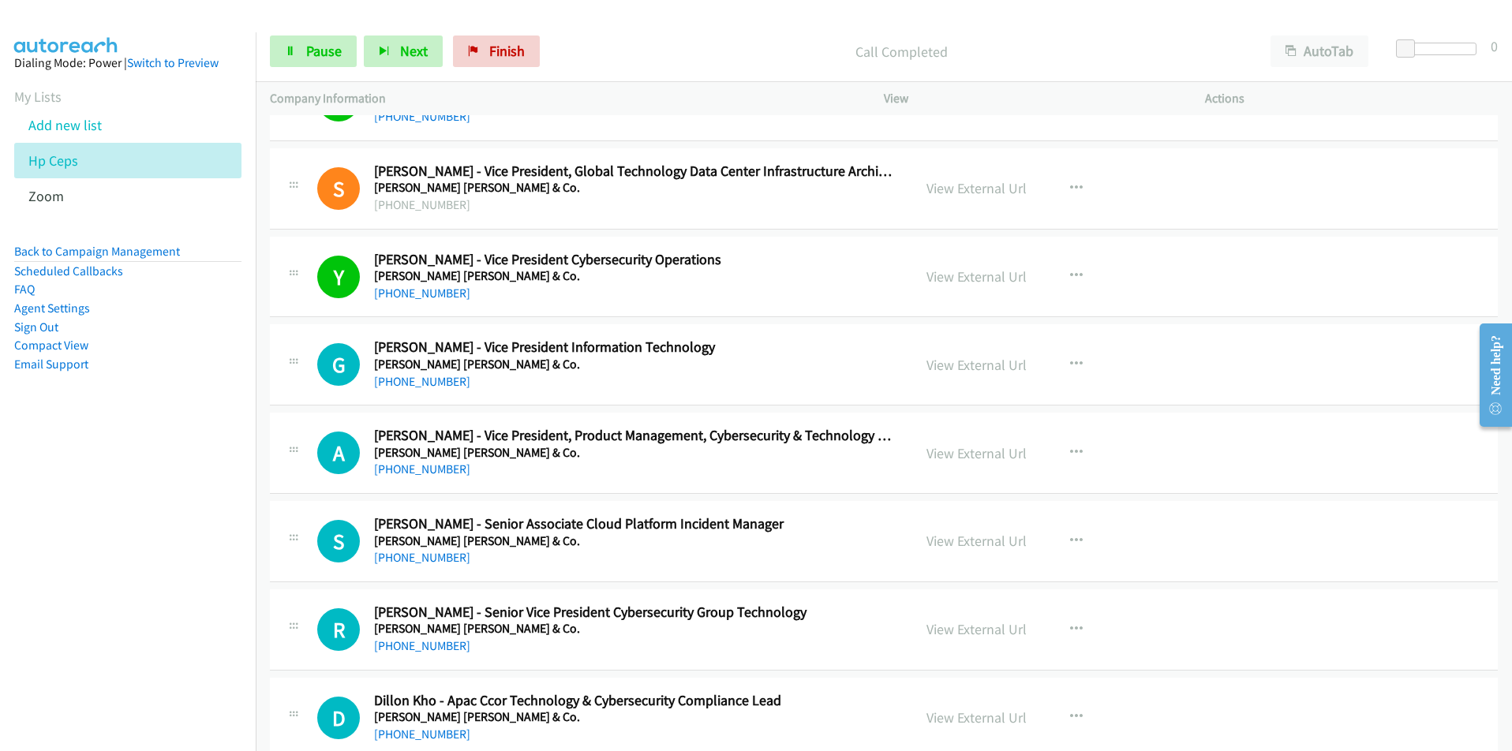
scroll to position [7892, 0]
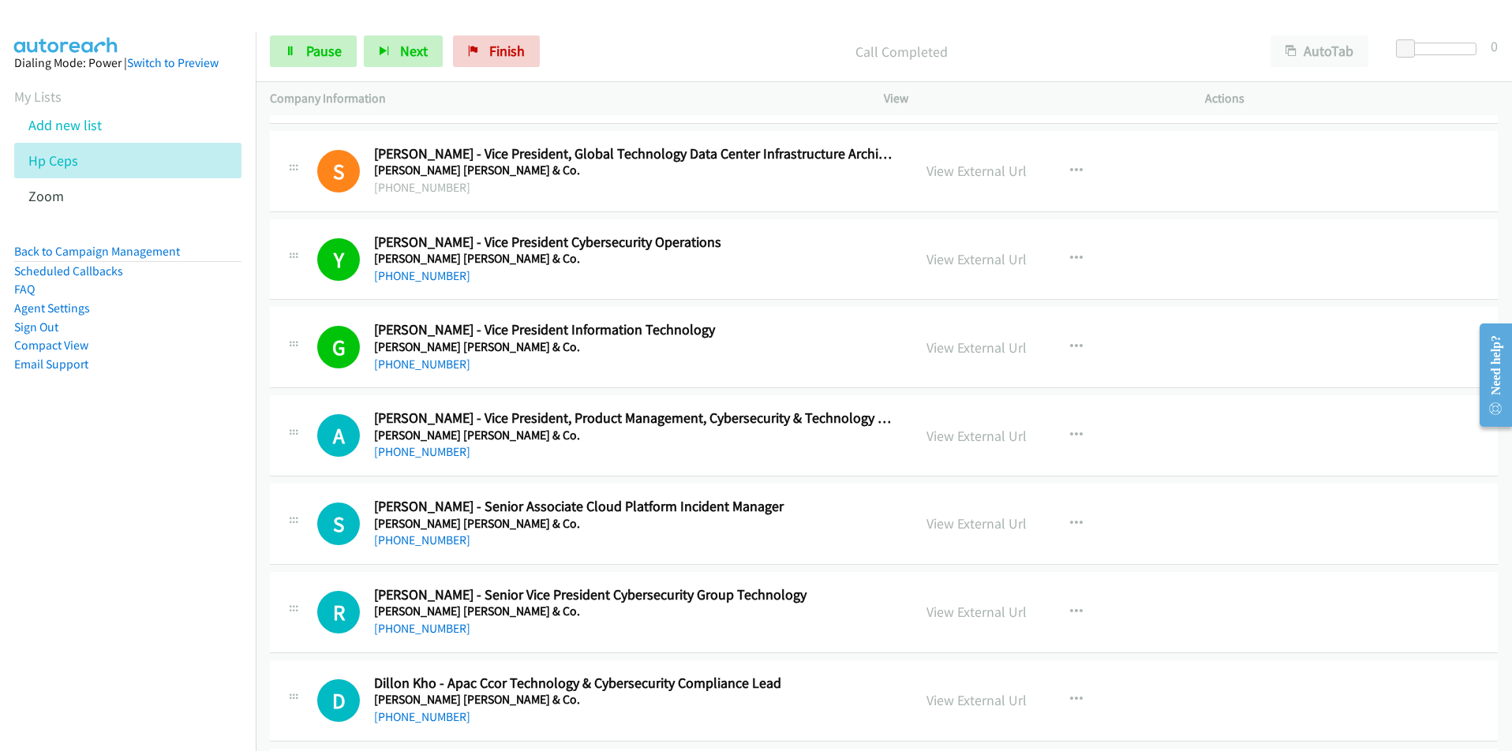
click at [113, 522] on nav "Dialing Mode: Power | Switch to Preview My Lists Add new list Hp Ceps Zoom Back…" at bounding box center [128, 407] width 257 height 751
click at [1007, 436] on link "View External Url" at bounding box center [977, 436] width 100 height 18
click at [99, 647] on nav "Dialing Mode: Power | Switch to Preview My Lists Add new list Hp Ceps Zoom Back…" at bounding box center [128, 407] width 257 height 751
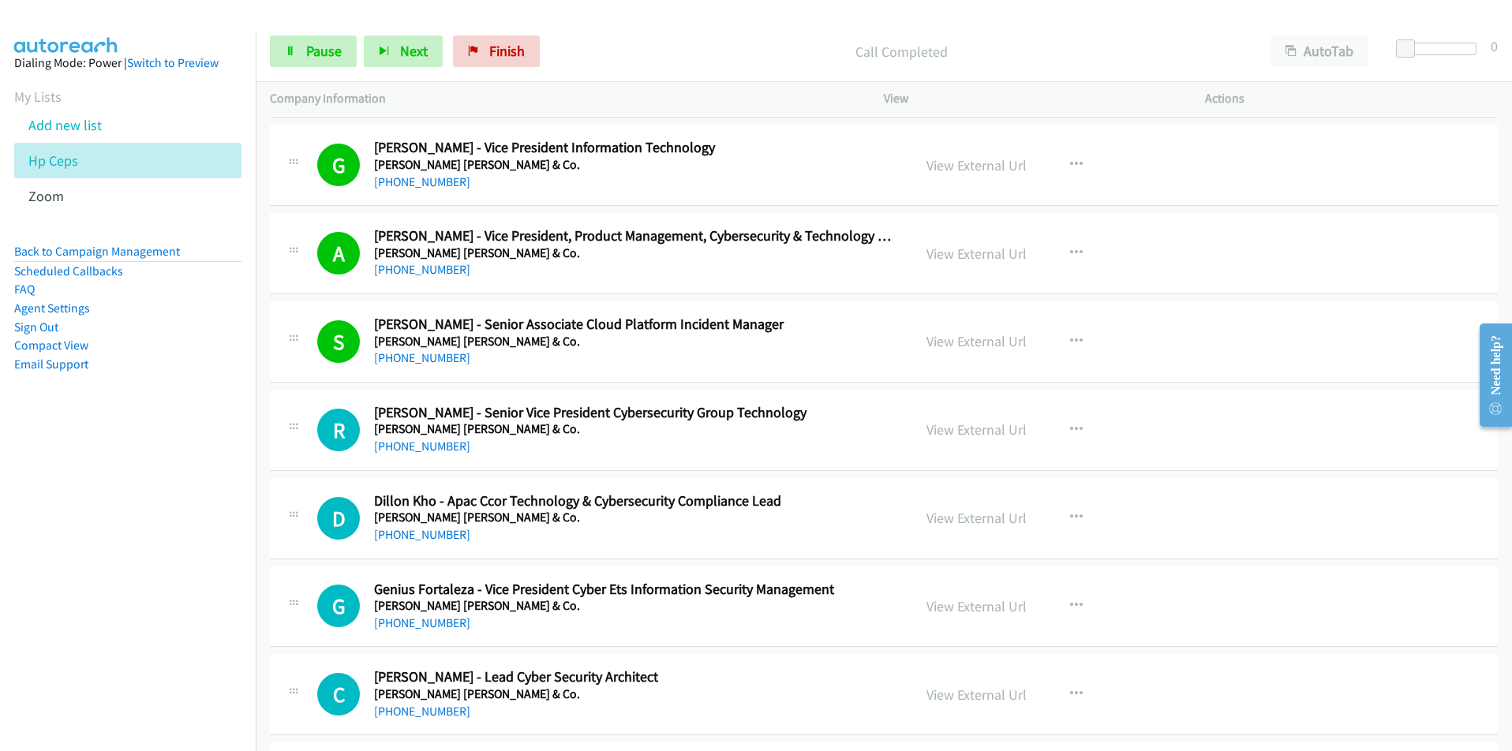
scroll to position [8208, 0]
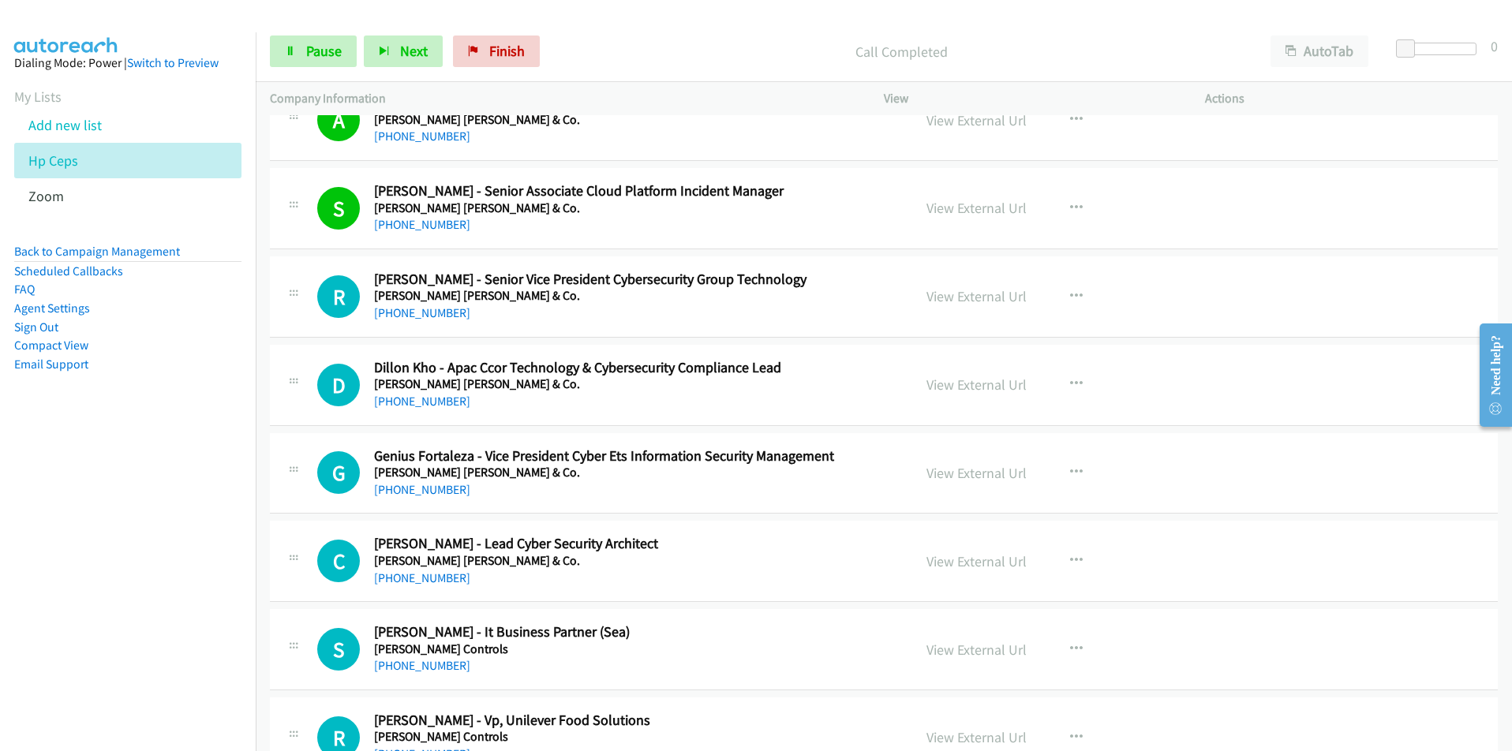
drag, startPoint x: 158, startPoint y: 586, endPoint x: 177, endPoint y: 579, distance: 20.2
click at [158, 586] on nav "Dialing Mode: Power | Switch to Preview My Lists Add new list Hp Ceps Zoom Back…" at bounding box center [128, 407] width 257 height 751
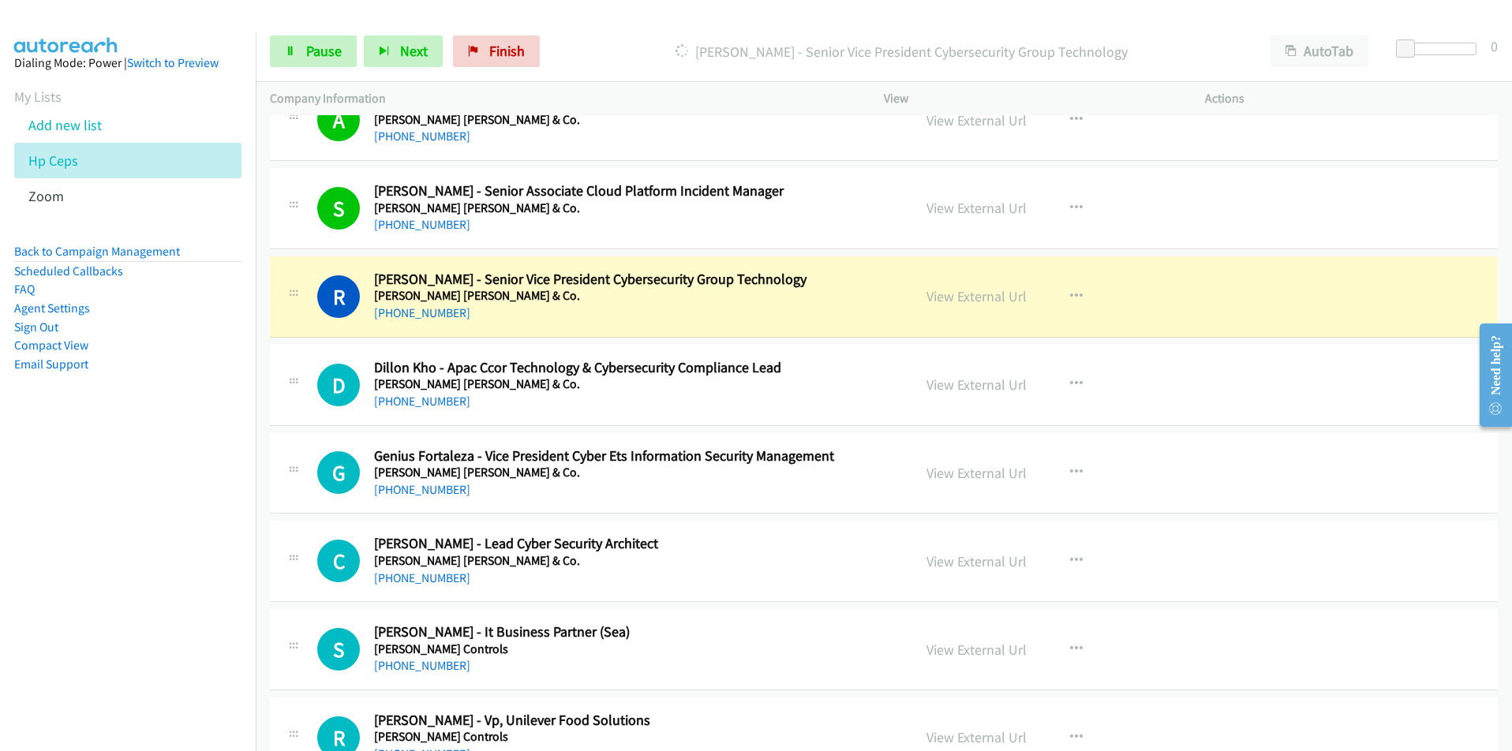
click at [150, 618] on nav "Dialing Mode: Power | Switch to Preview My Lists Add new list Hp Ceps Zoom Back…" at bounding box center [128, 407] width 257 height 751
click at [103, 570] on nav "Dialing Mode: Power | Switch to Preview My Lists Add new list Hp Ceps Zoom Back…" at bounding box center [128, 407] width 257 height 751
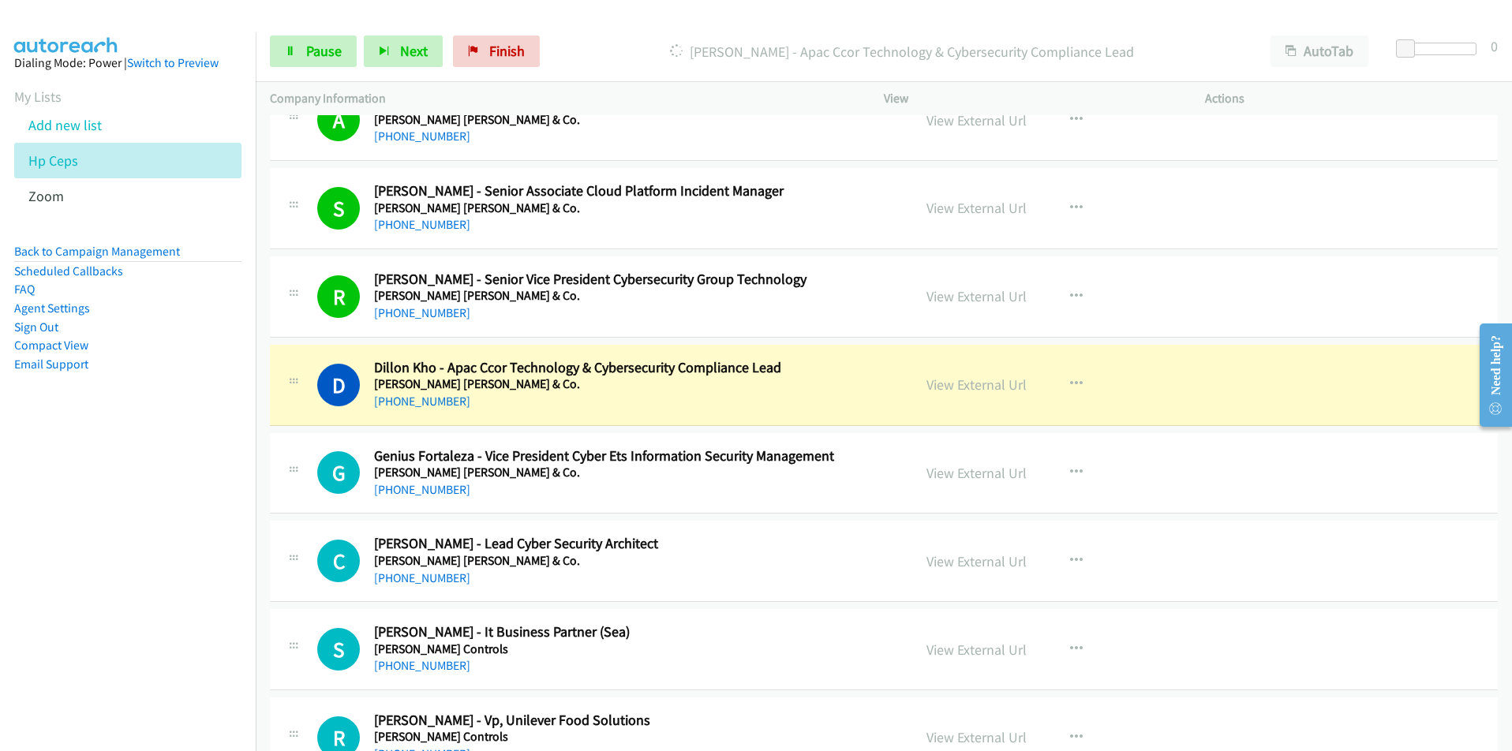
drag, startPoint x: 202, startPoint y: 567, endPoint x: 249, endPoint y: 551, distance: 49.2
click at [202, 567] on nav "Dialing Mode: Power | Switch to Preview My Lists Add new list Hp Ceps Zoom Back…" at bounding box center [128, 407] width 257 height 751
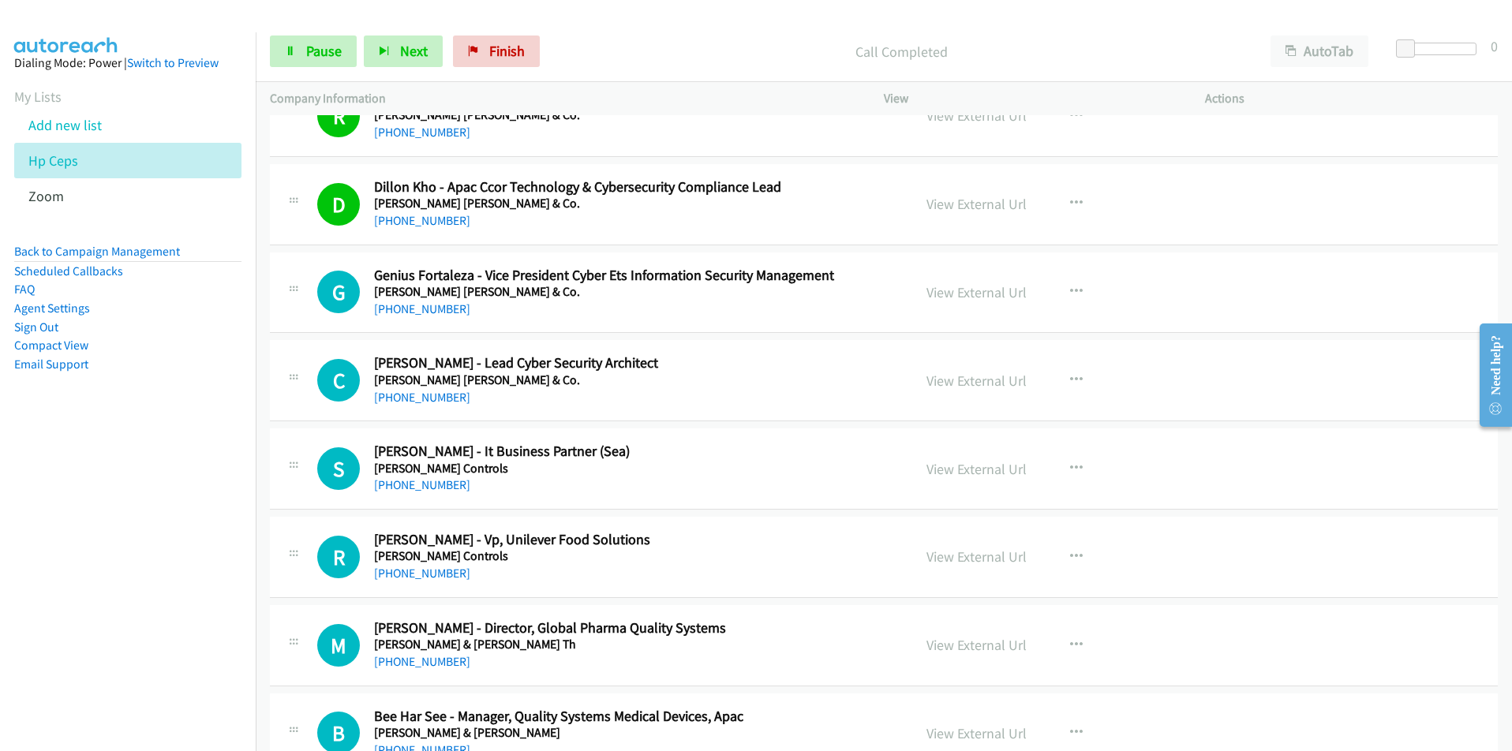
scroll to position [8445, 0]
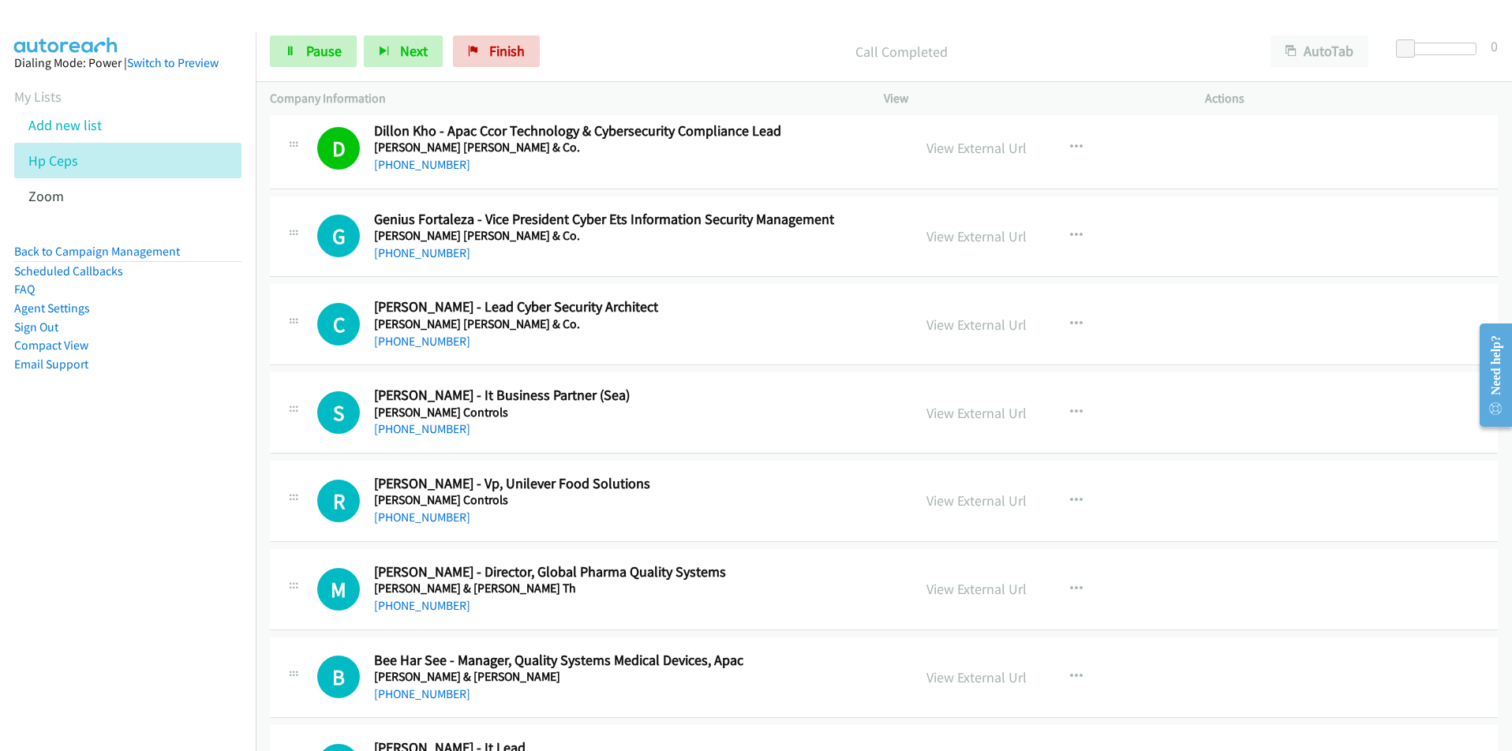
drag, startPoint x: 154, startPoint y: 586, endPoint x: 162, endPoint y: 586, distance: 7.9
click at [154, 586] on nav "Dialing Mode: Power | Switch to Preview My Lists Add new list Hp Ceps Zoom Back…" at bounding box center [128, 407] width 257 height 751
click at [118, 611] on nav "Dialing Mode: Power | Switch to Preview My Lists Add new list Hp Ceps Zoom Back…" at bounding box center [128, 407] width 257 height 751
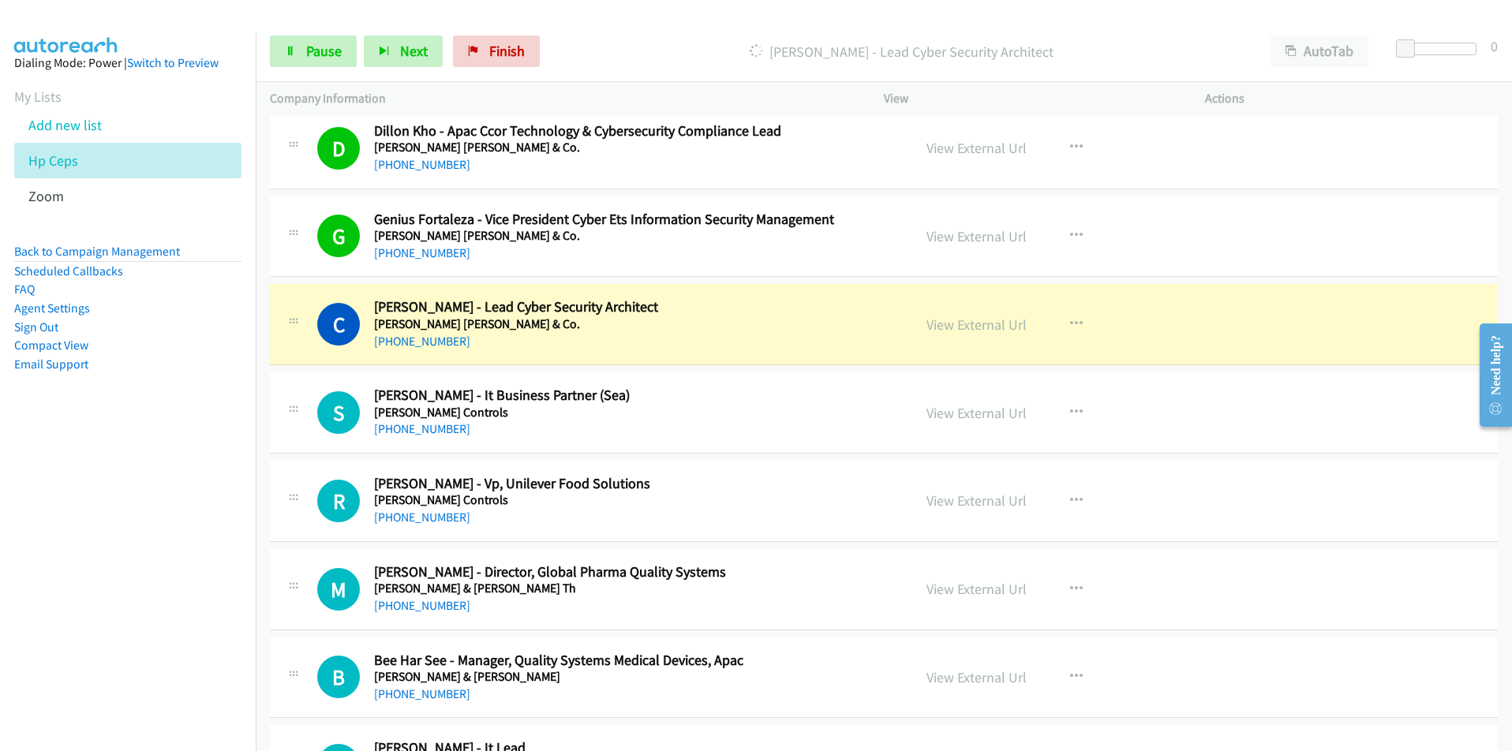
click at [151, 545] on nav "Dialing Mode: Power | Switch to Preview My Lists Add new list Hp Ceps Zoom Back…" at bounding box center [128, 407] width 257 height 751
drag, startPoint x: 30, startPoint y: 647, endPoint x: 117, endPoint y: 612, distance: 93.8
click at [30, 647] on nav "Dialing Mode: Power | Switch to Preview My Lists Add new list Hp Ceps Zoom Back…" at bounding box center [128, 407] width 257 height 751
click at [970, 324] on link "View External Url" at bounding box center [977, 325] width 100 height 18
click at [316, 41] on link "Pause" at bounding box center [313, 52] width 87 height 32
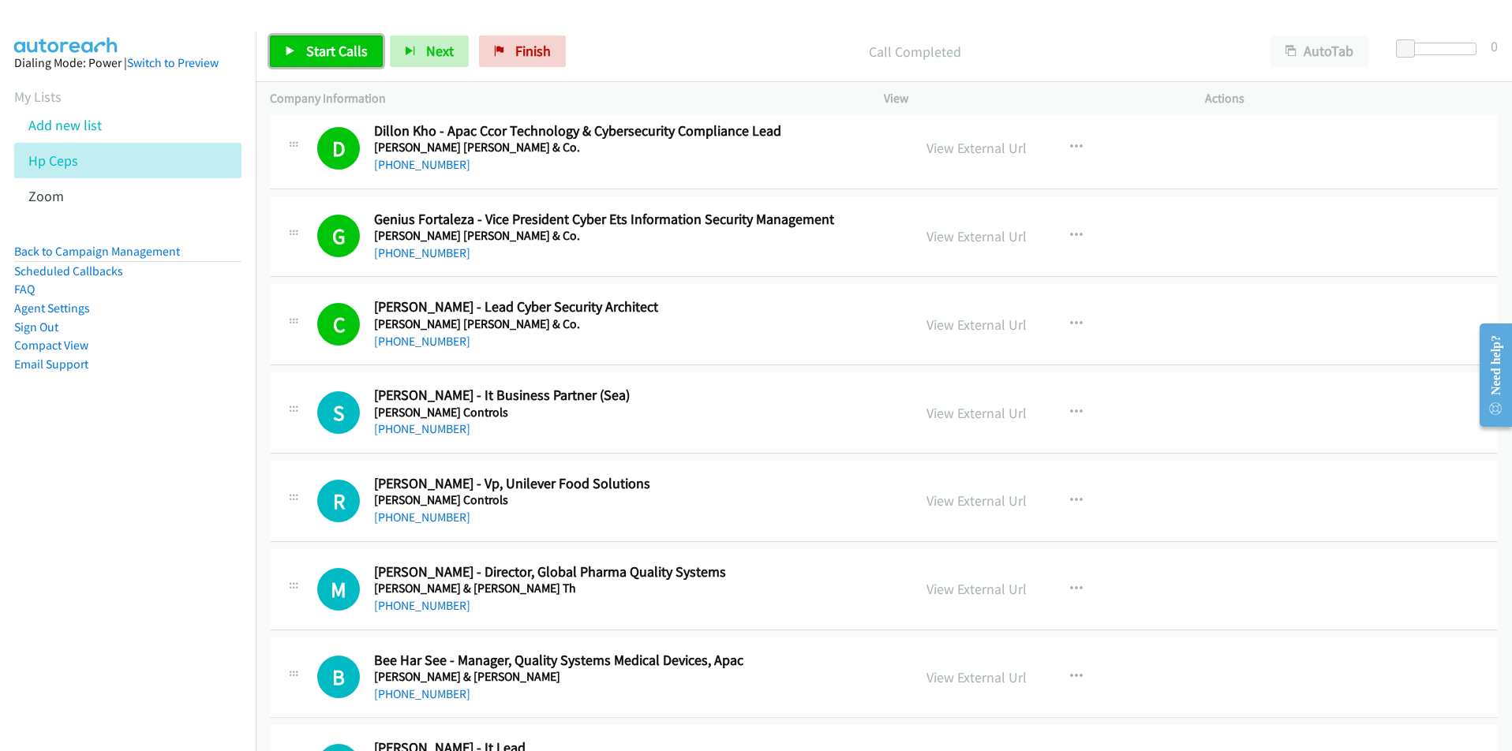
click at [325, 47] on span "Start Calls" at bounding box center [337, 51] width 62 height 18
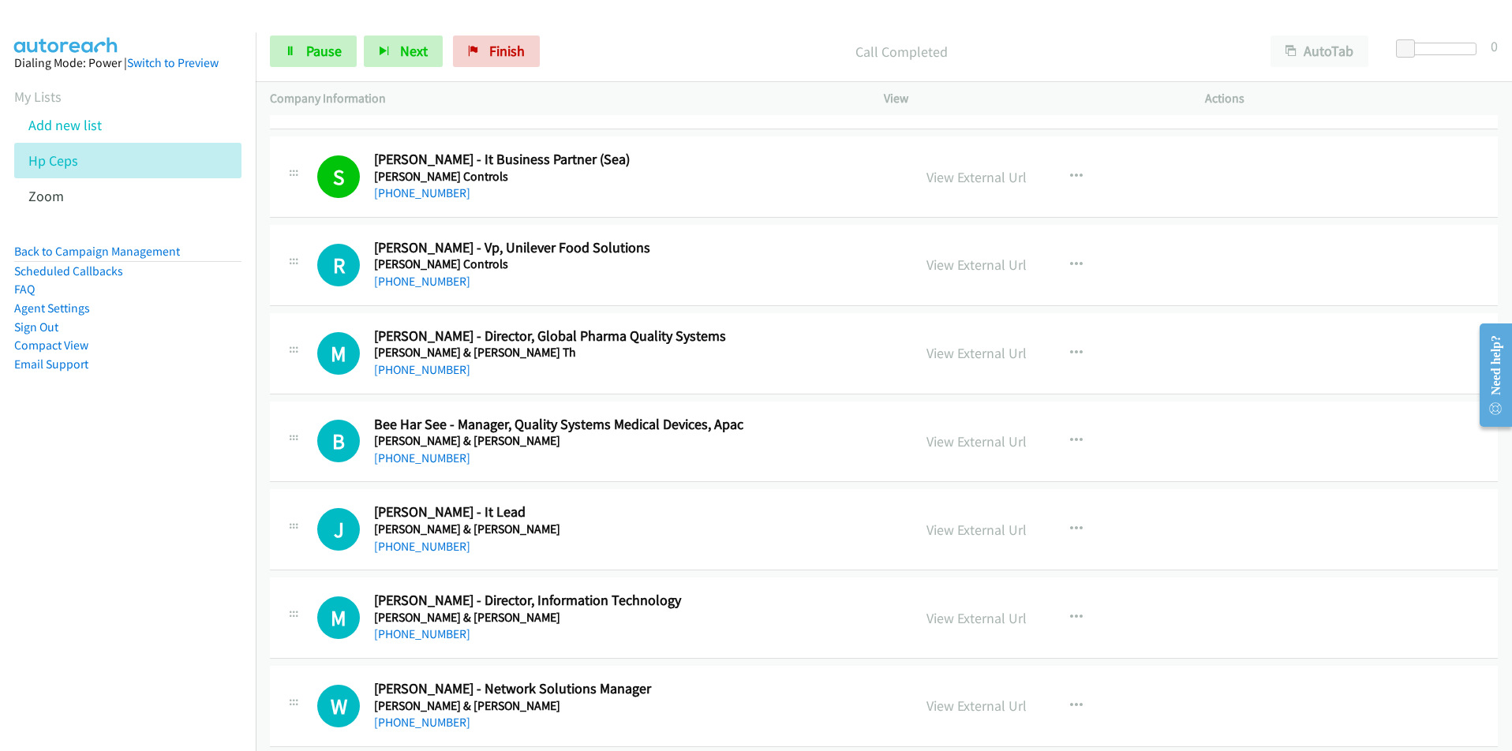
scroll to position [8682, 0]
drag, startPoint x: 130, startPoint y: 492, endPoint x: 155, endPoint y: 481, distance: 27.6
click at [130, 492] on nav "Dialing Mode: Power | Switch to Preview My Lists Add new list Hp Ceps Zoom Back…" at bounding box center [128, 407] width 257 height 751
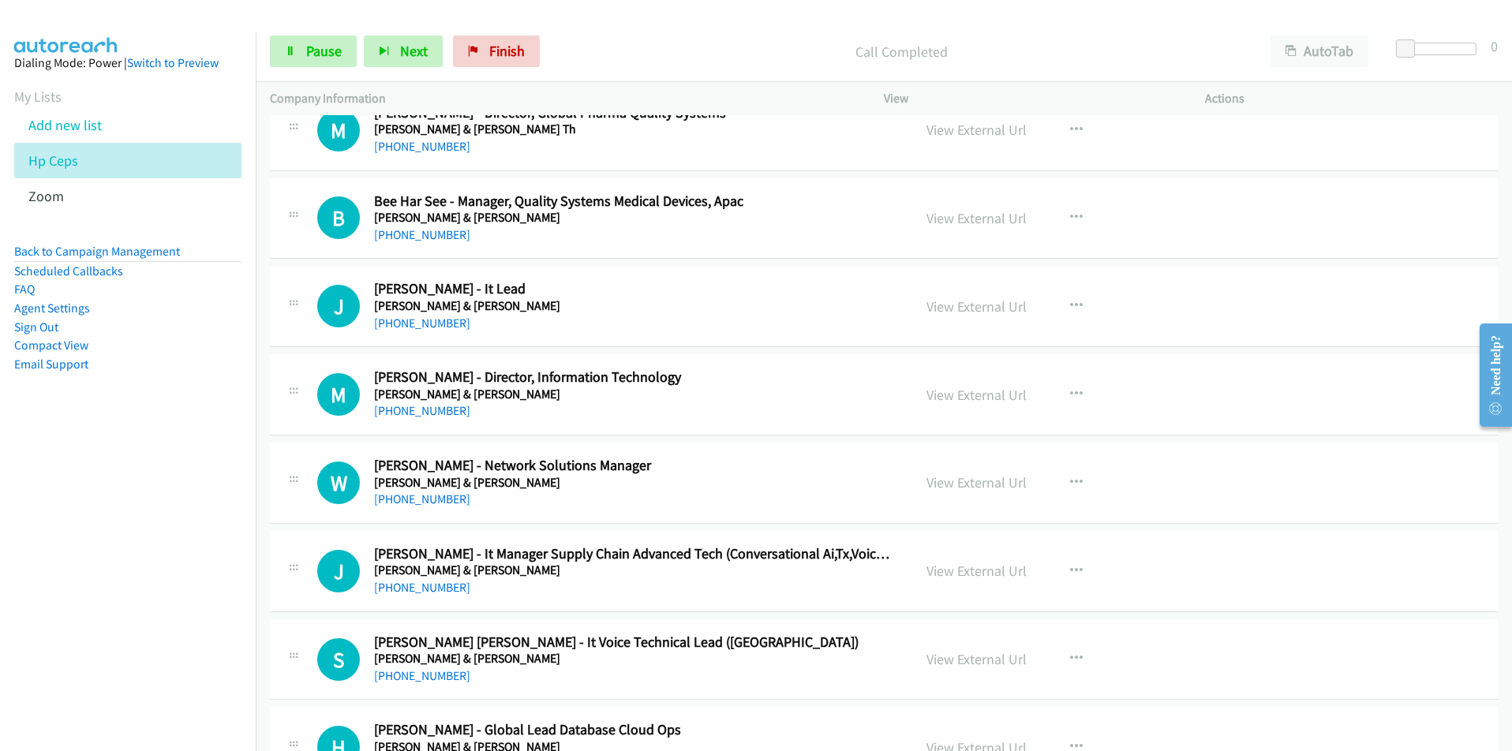
scroll to position [8918, 0]
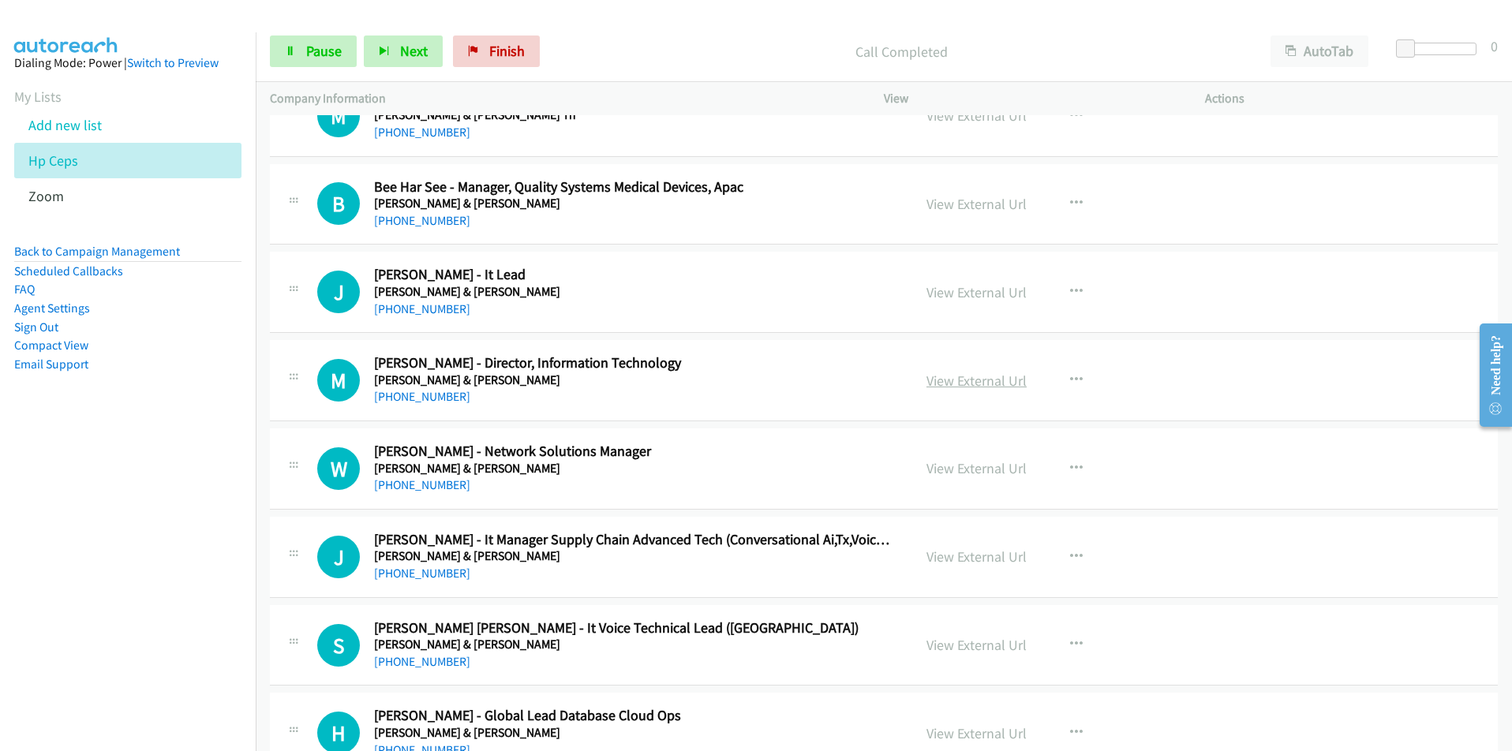
click at [993, 382] on link "View External Url" at bounding box center [977, 381] width 100 height 18
click at [161, 624] on nav "Dialing Mode: Power | Switch to Preview My Lists Add new list Hp Ceps Zoom Back…" at bounding box center [128, 407] width 257 height 751
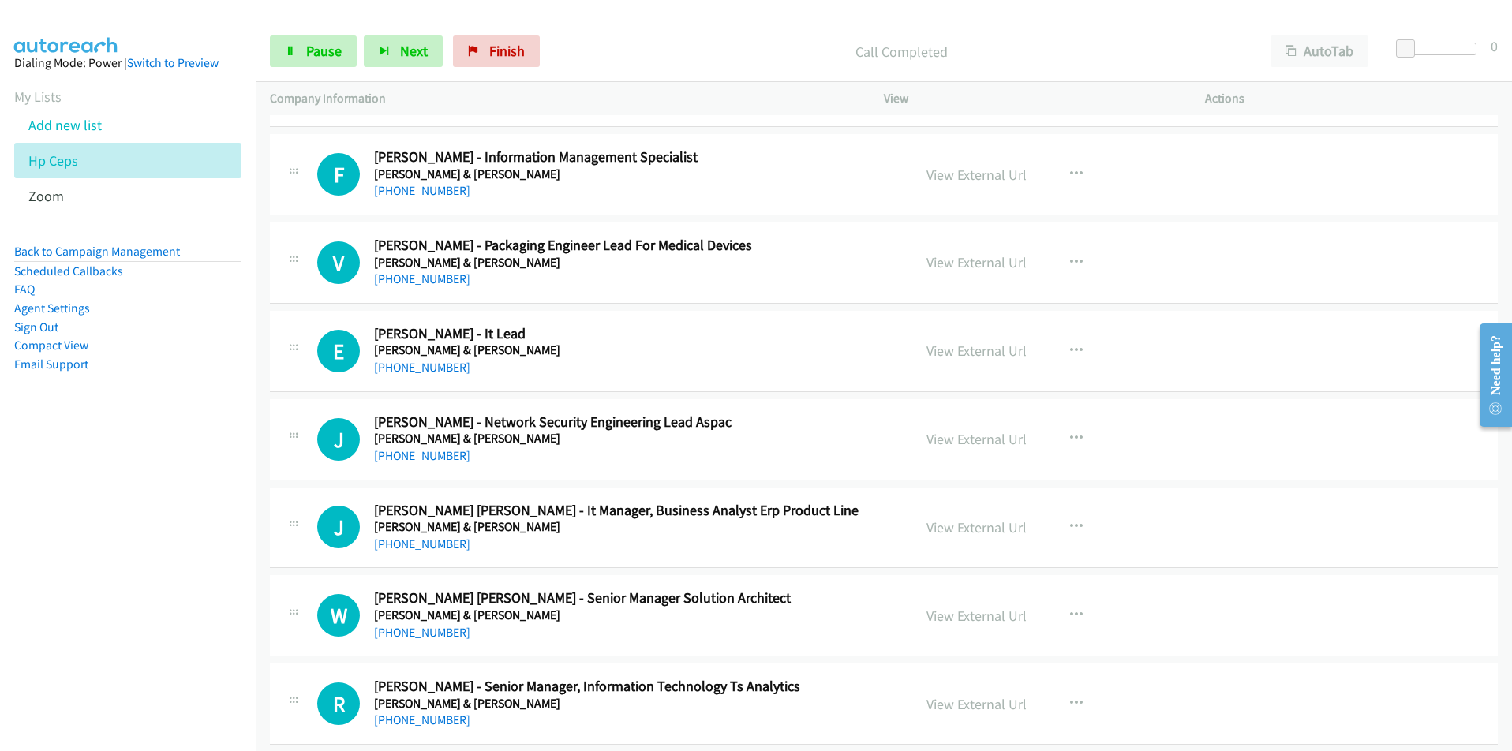
scroll to position [9629, 0]
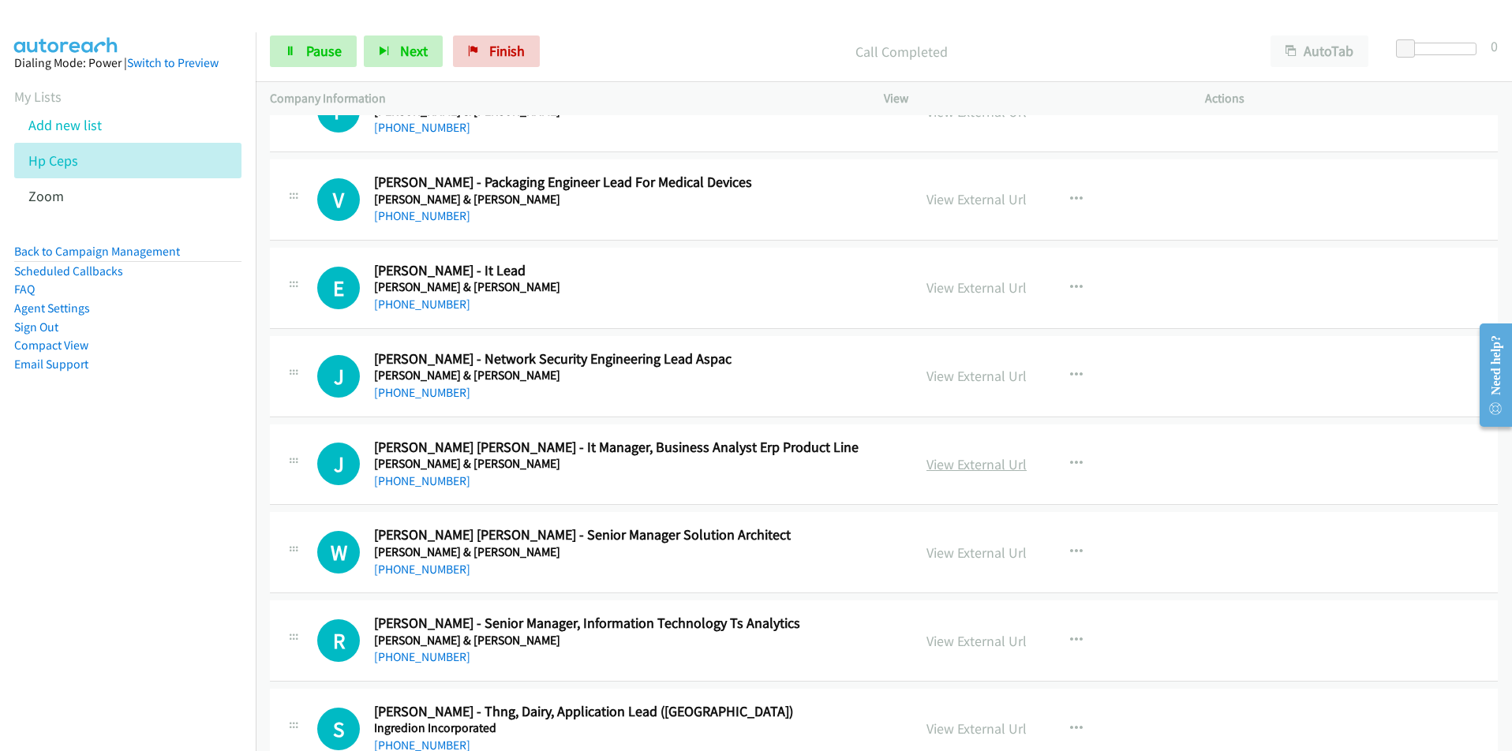
click at [975, 470] on link "View External Url" at bounding box center [977, 464] width 100 height 18
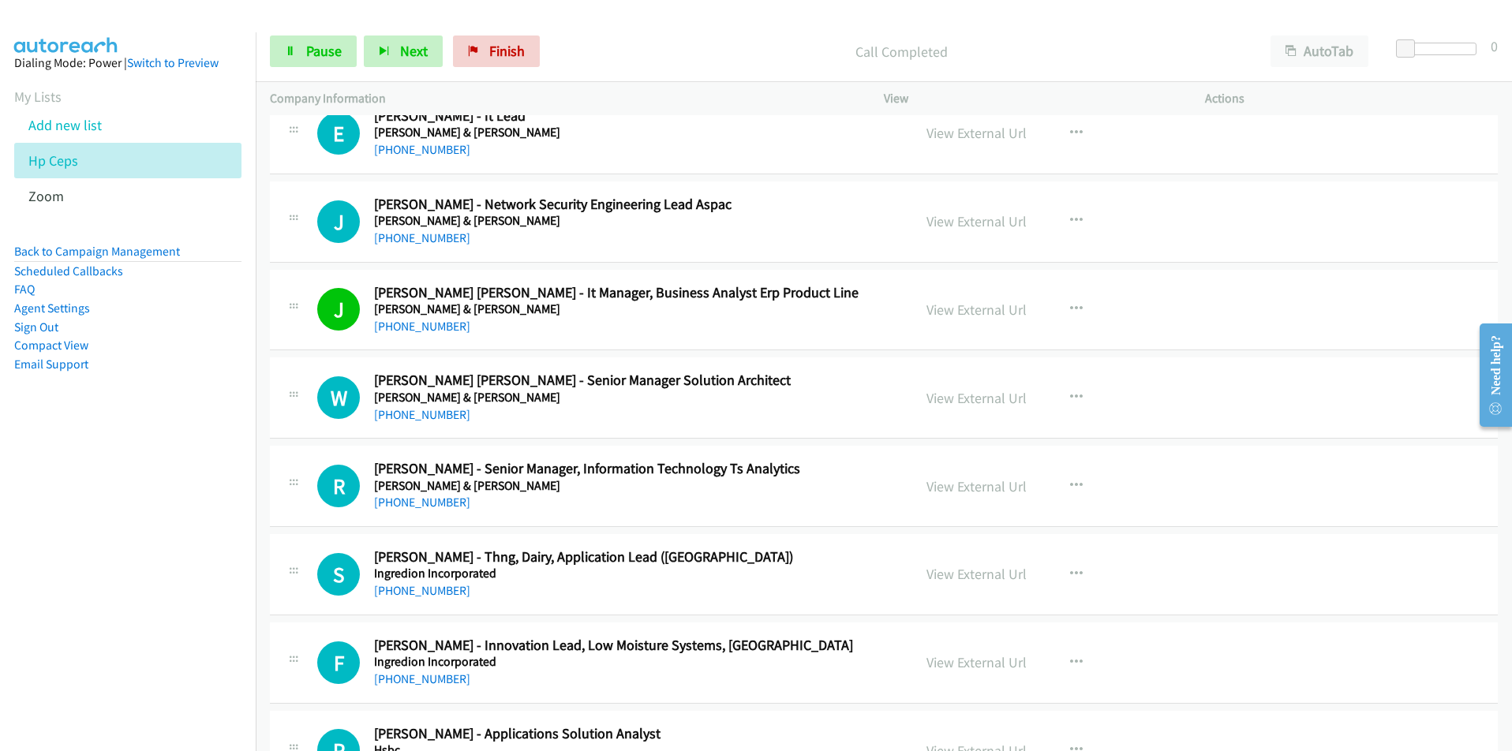
scroll to position [9787, 0]
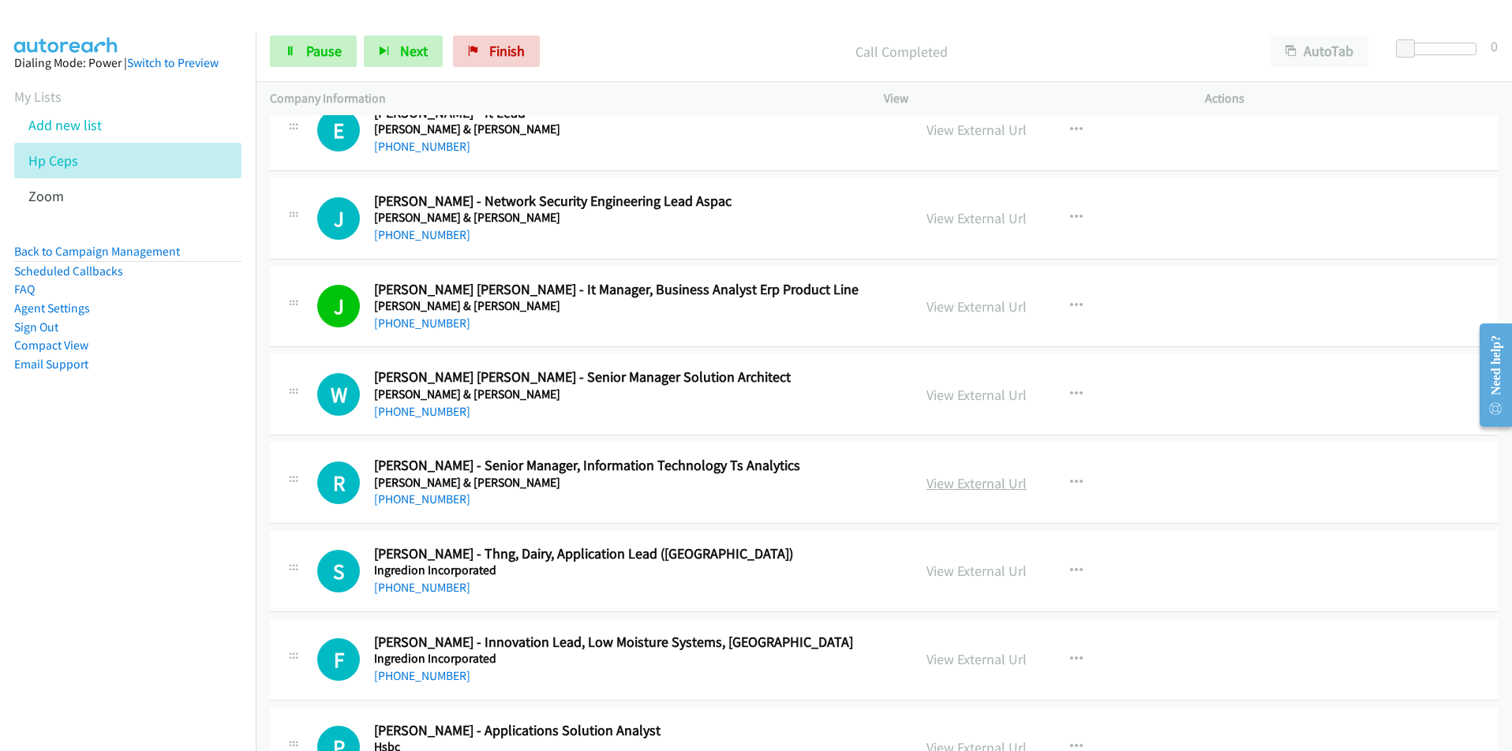
click at [965, 477] on link "View External Url" at bounding box center [977, 483] width 100 height 18
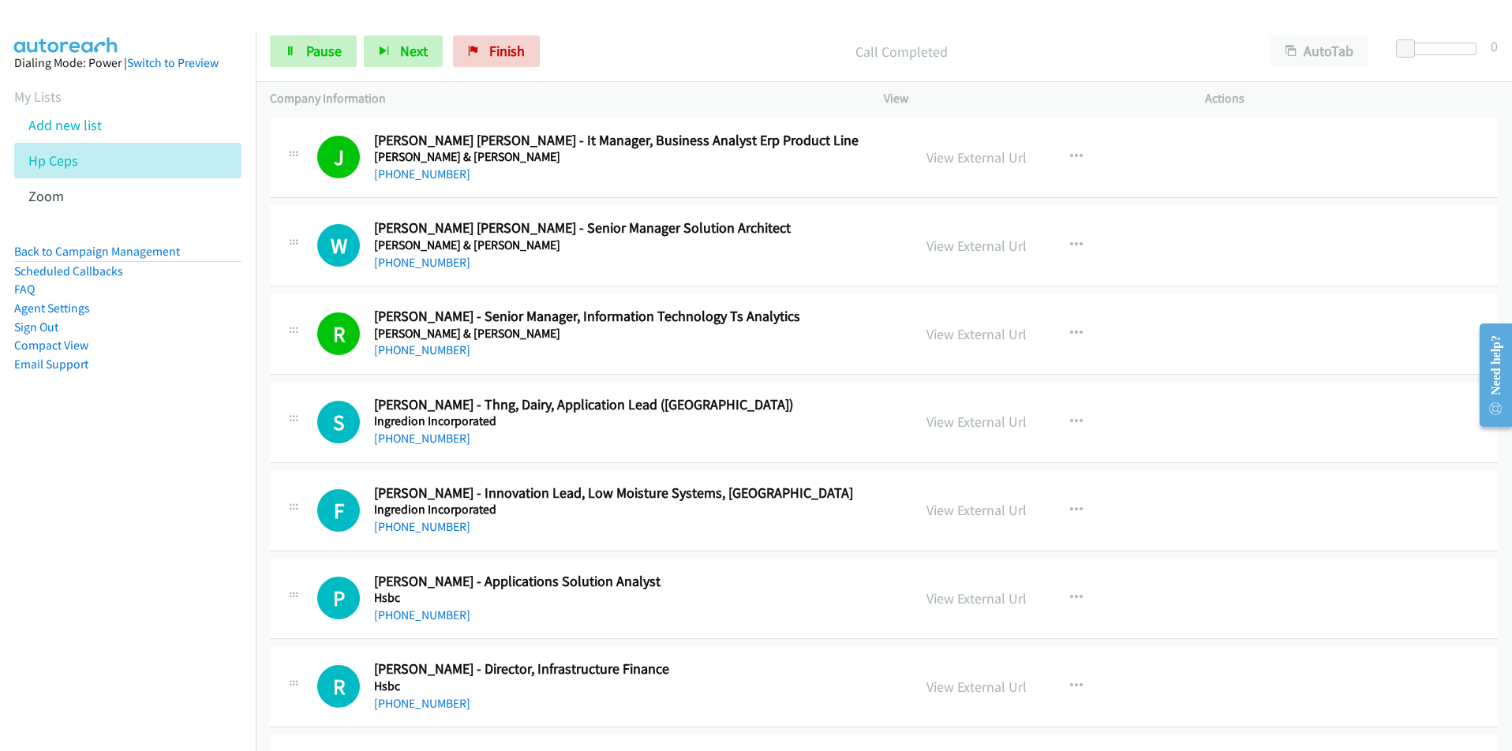
scroll to position [9944, 0]
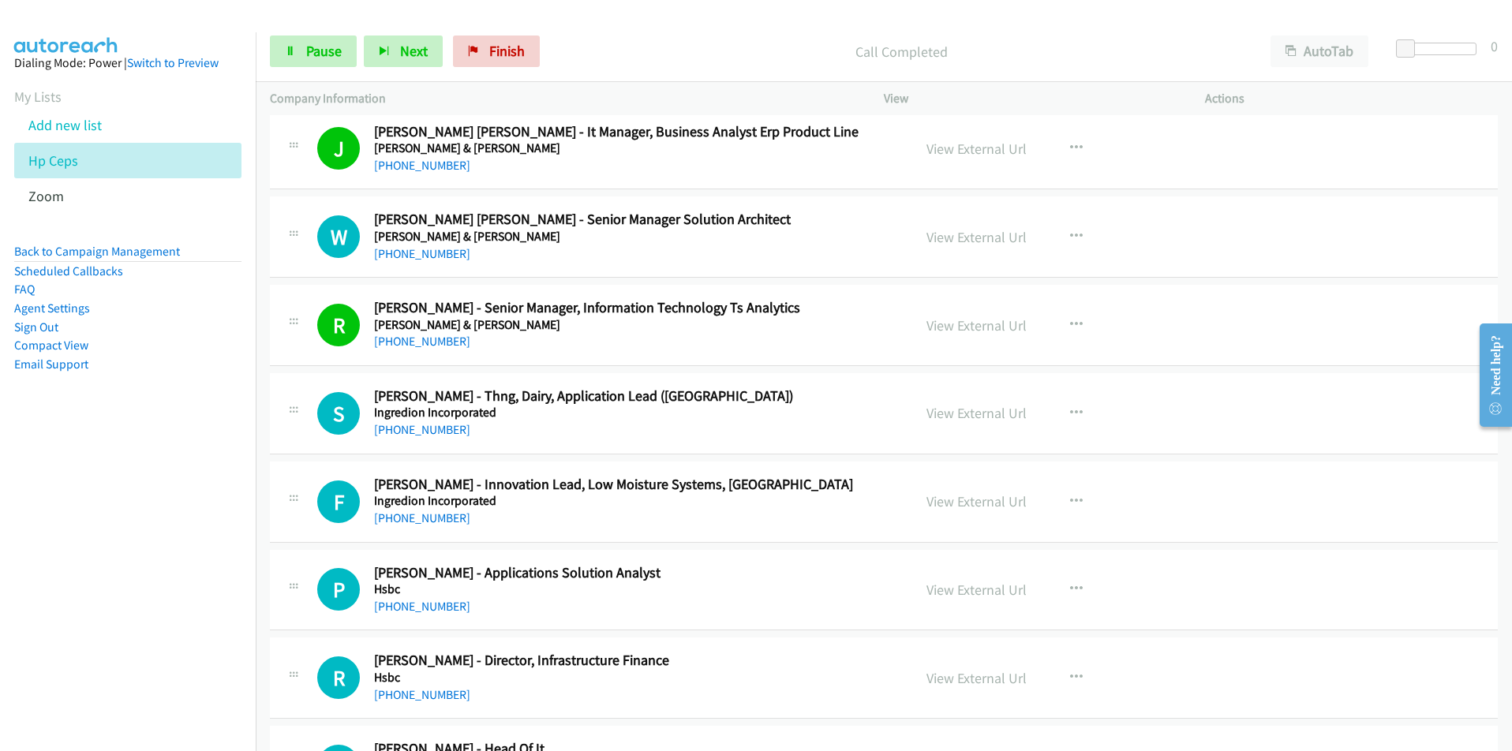
click at [233, 611] on nav "Dialing Mode: Power | Switch to Preview My Lists Add new list Hp Ceps Zoom Back…" at bounding box center [128, 407] width 257 height 751
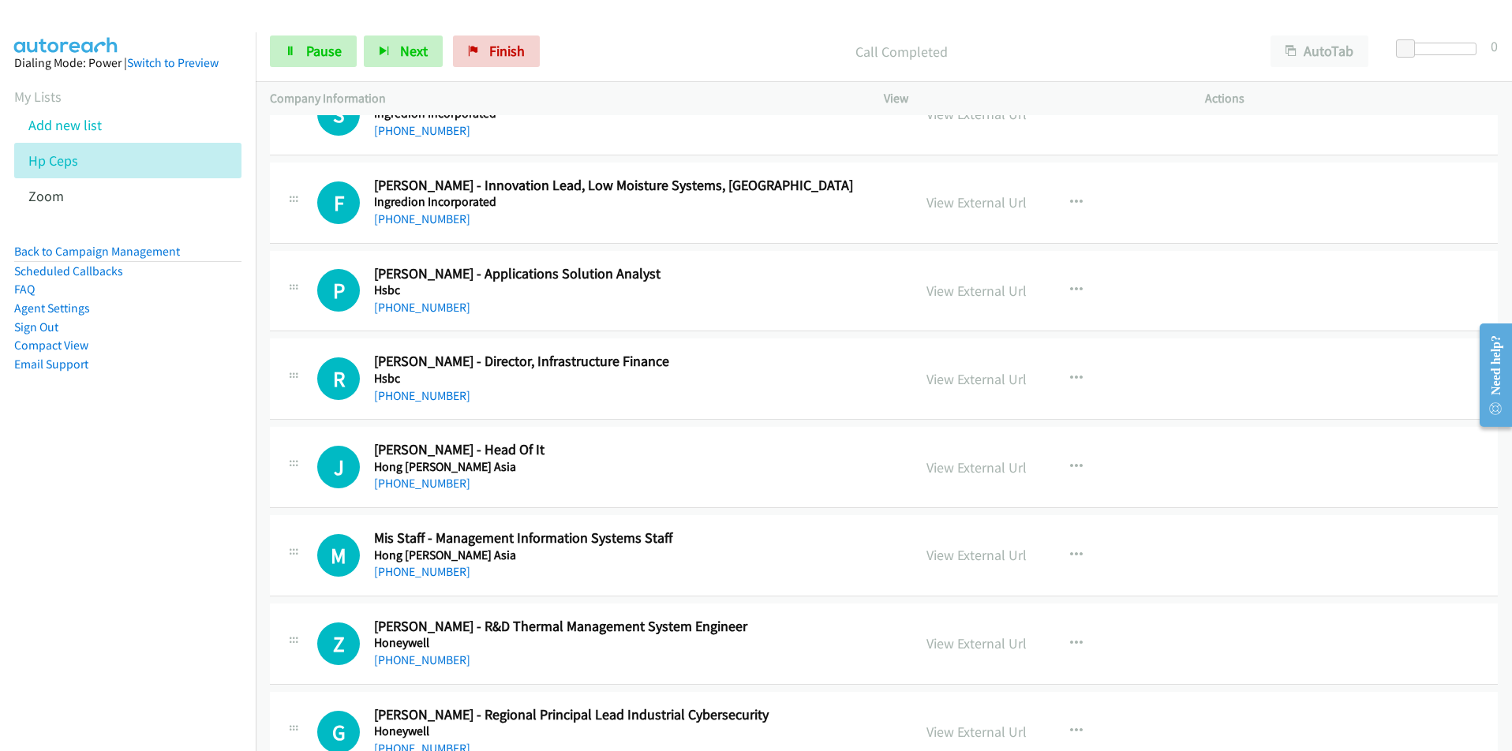
scroll to position [10260, 0]
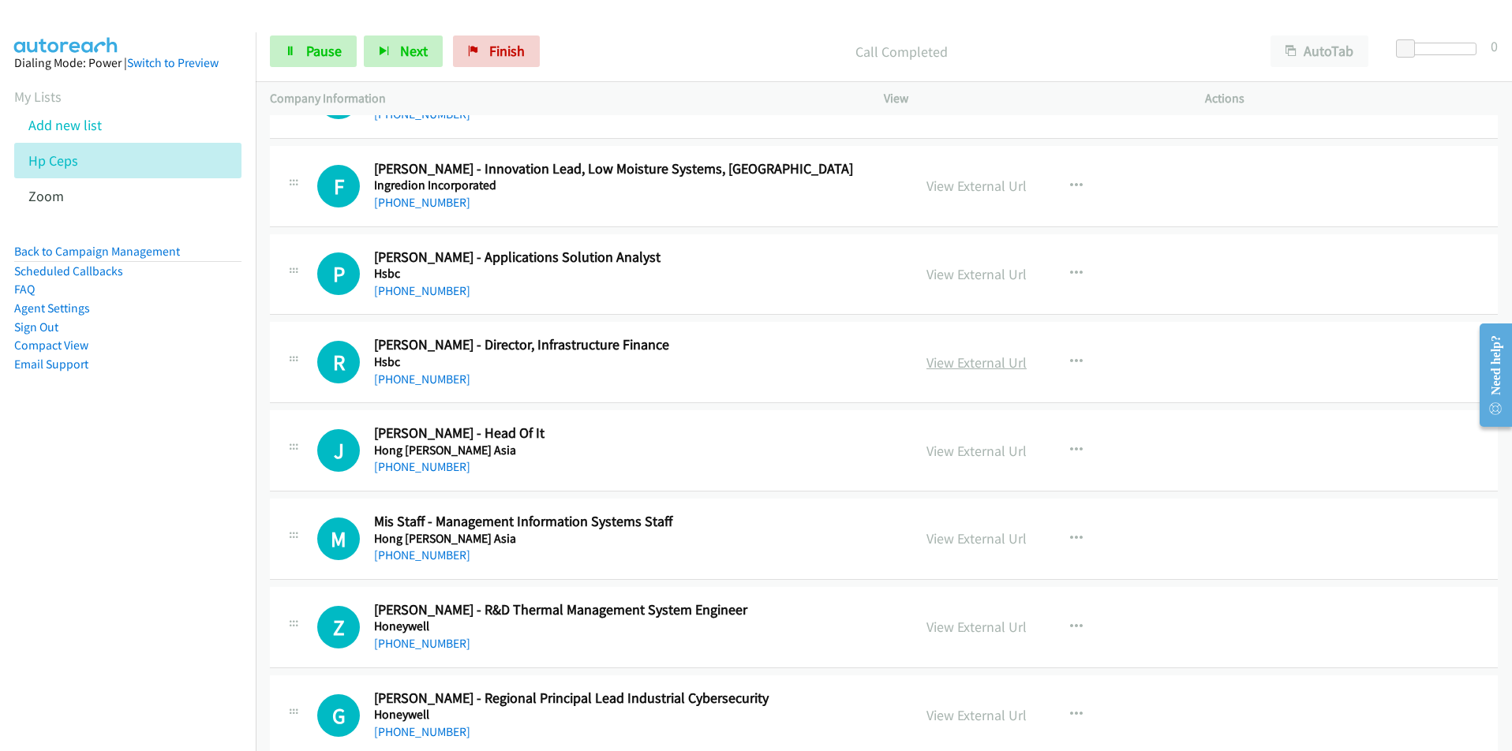
click at [990, 368] on link "View External Url" at bounding box center [977, 363] width 100 height 18
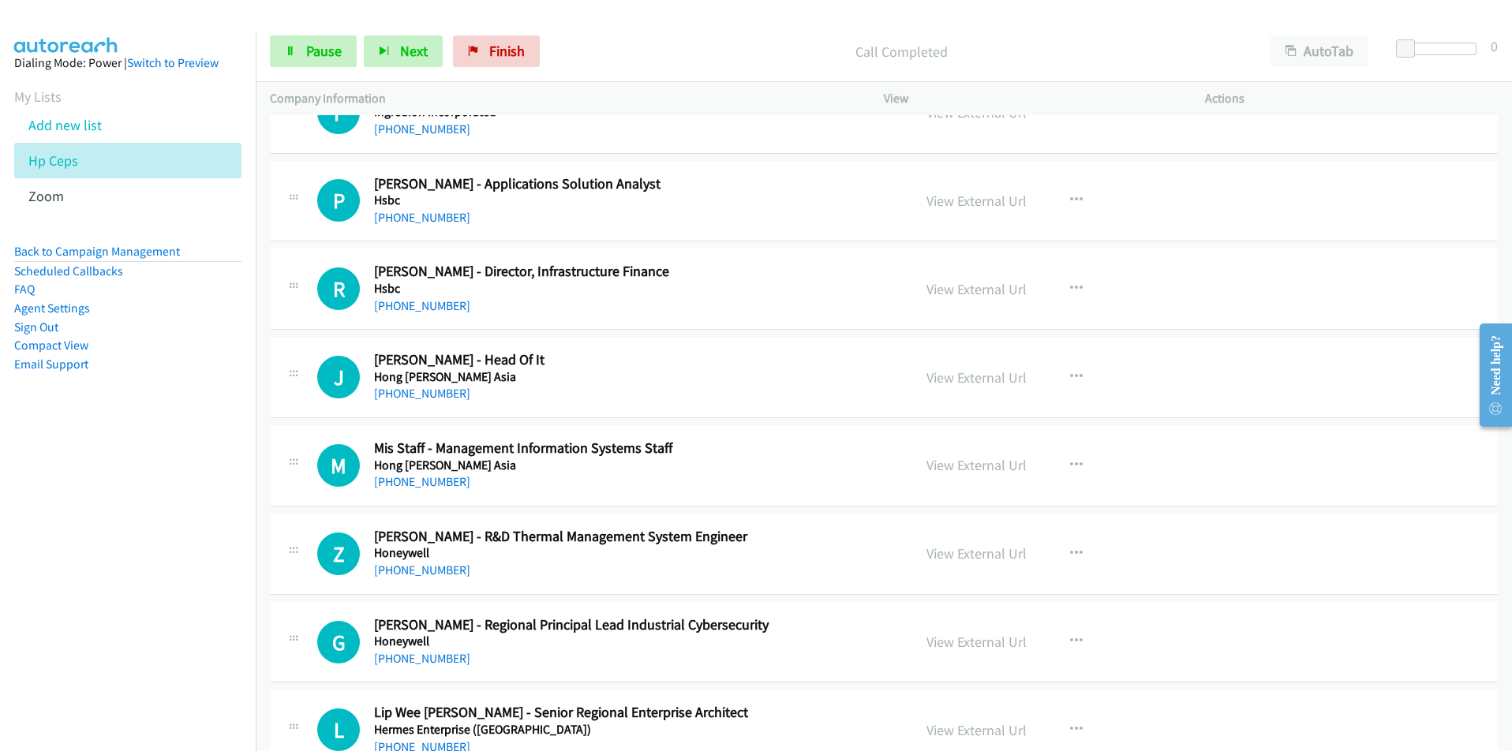
scroll to position [10339, 0]
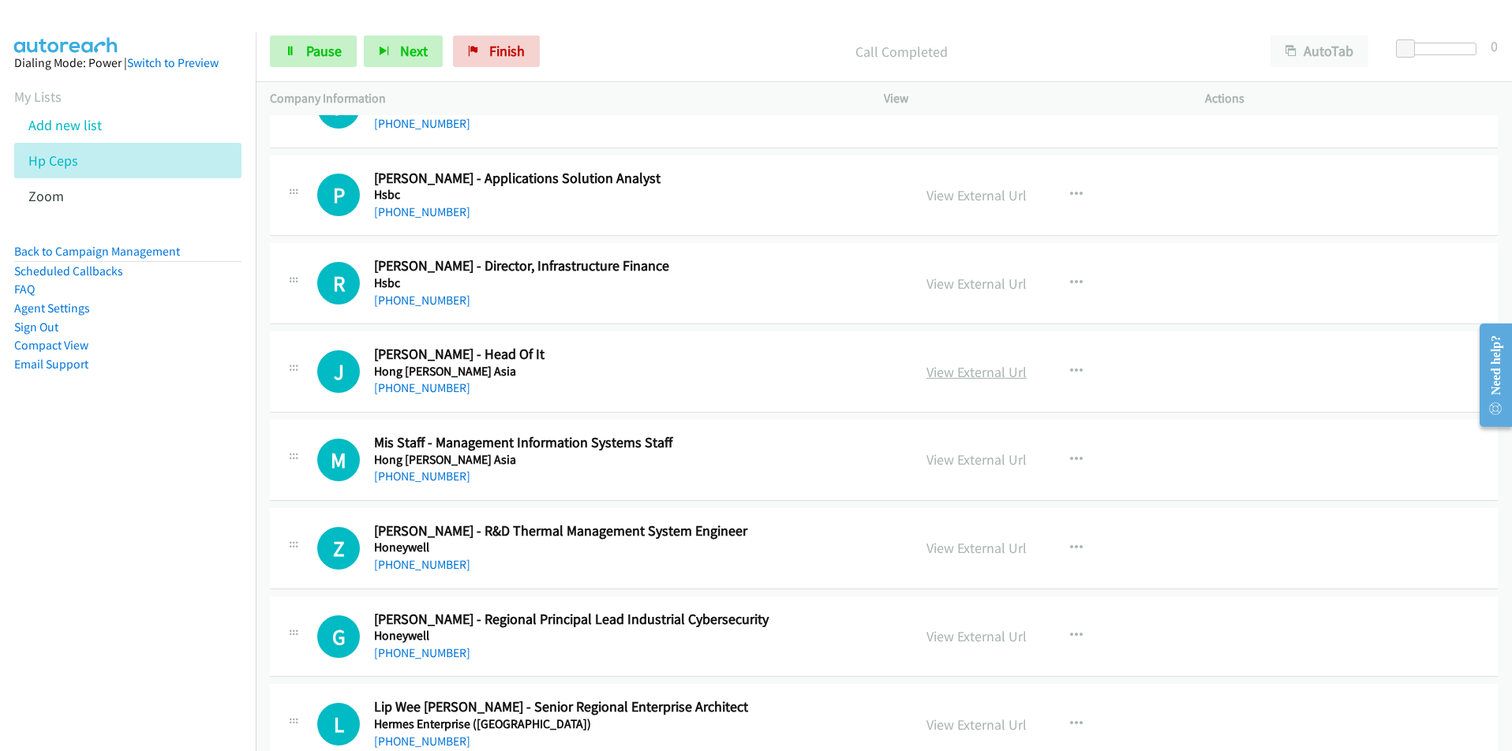
click at [998, 373] on link "View External Url" at bounding box center [977, 372] width 100 height 18
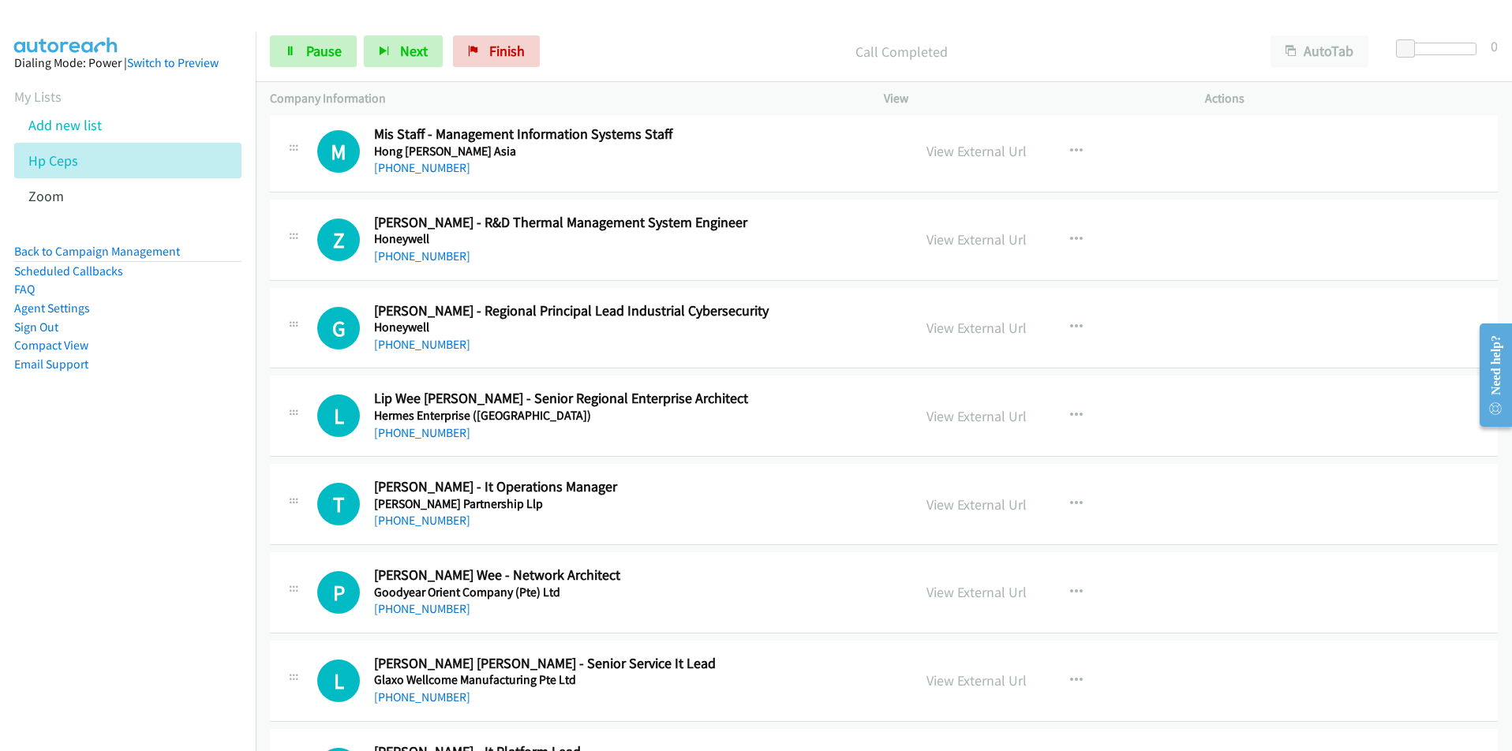
scroll to position [10655, 0]
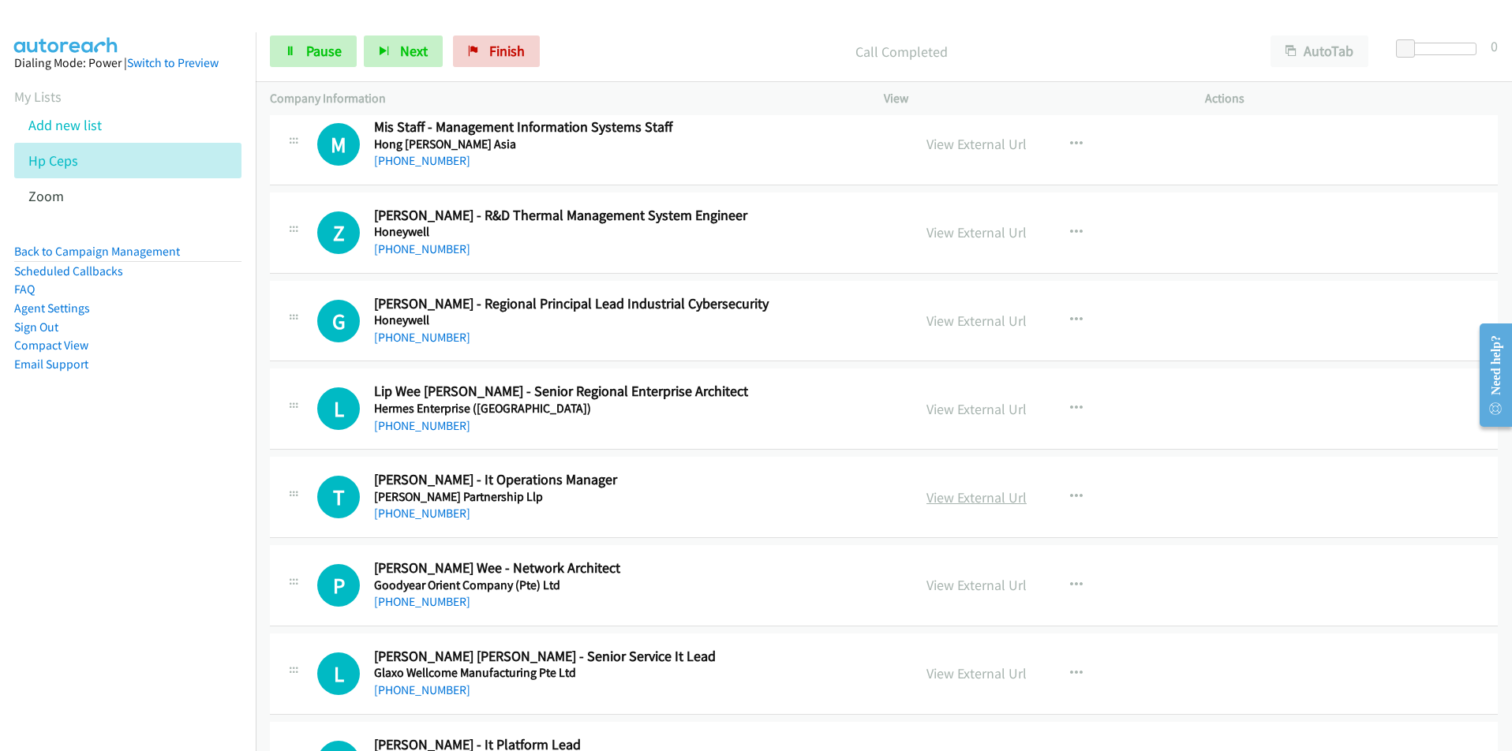
click at [972, 500] on link "View External Url" at bounding box center [977, 498] width 100 height 18
drag, startPoint x: 163, startPoint y: 596, endPoint x: 174, endPoint y: 590, distance: 12.4
click at [163, 596] on nav "Dialing Mode: Power | Switch to Preview My Lists Add new list Hp Ceps Zoom Back…" at bounding box center [128, 407] width 257 height 751
click at [406, 511] on link "[PHONE_NUMBER]" at bounding box center [422, 513] width 96 height 15
click at [978, 504] on link "View External Url" at bounding box center [977, 498] width 100 height 18
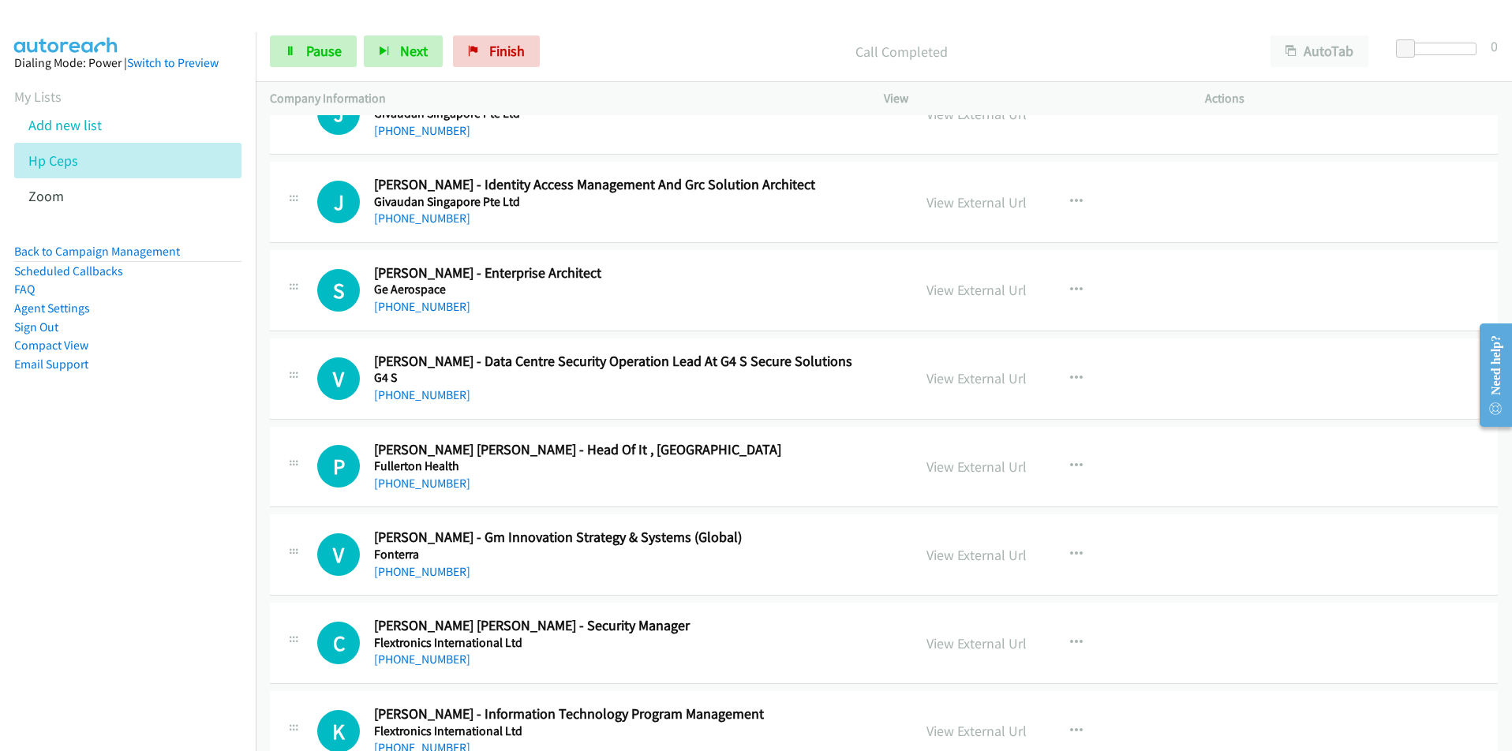
scroll to position [11523, 0]
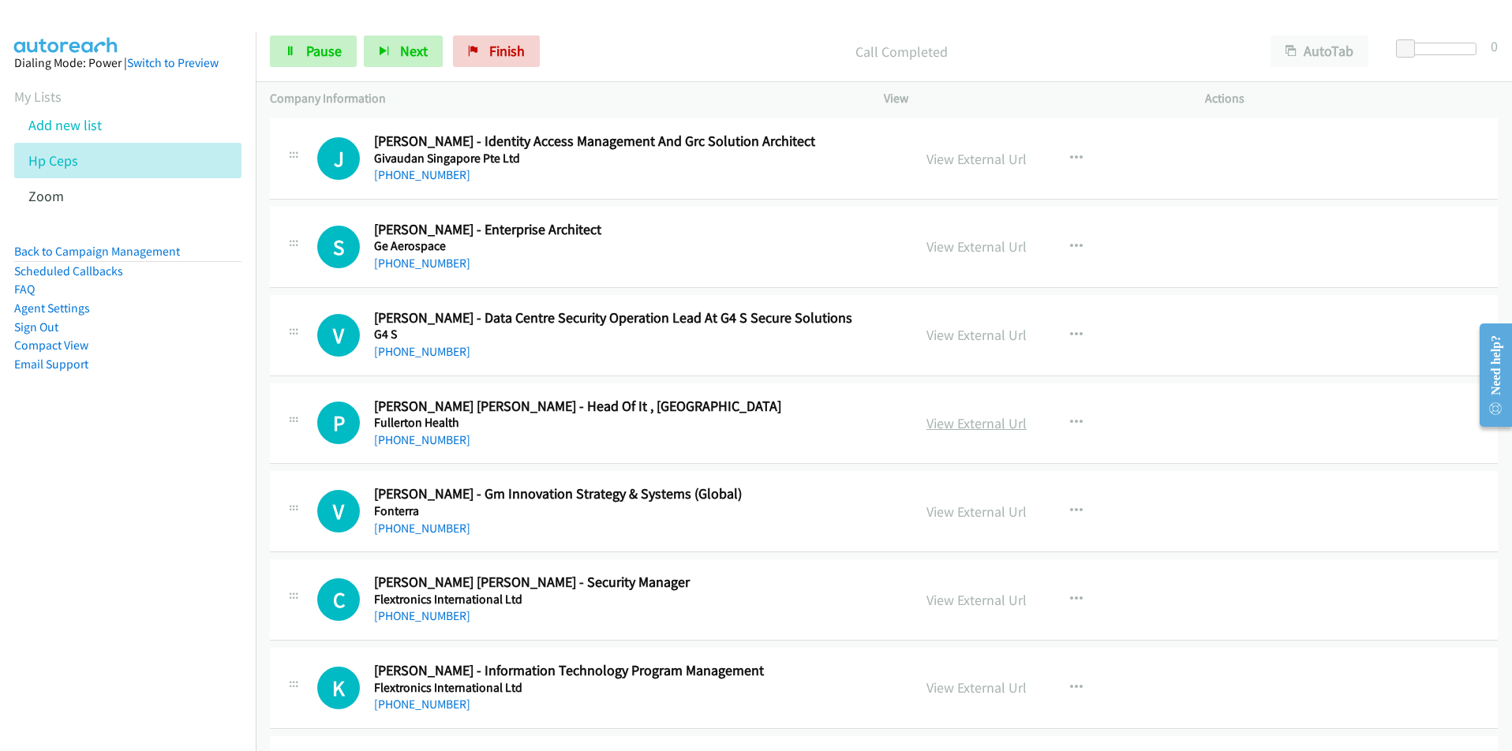
click at [946, 424] on link "View External Url" at bounding box center [977, 423] width 100 height 18
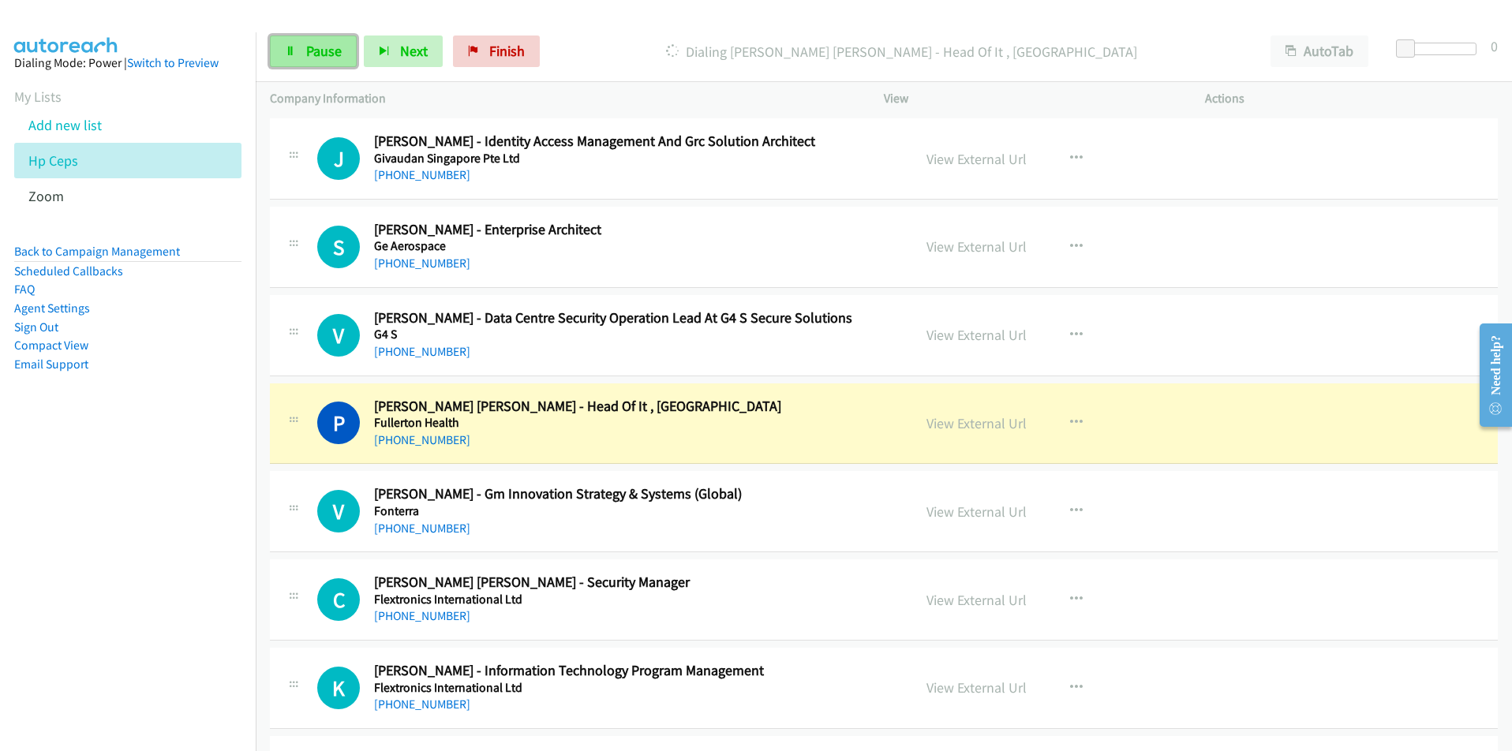
click at [307, 45] on span "Pause" at bounding box center [324, 51] width 36 height 18
